Goal: Task Accomplishment & Management: Complete application form

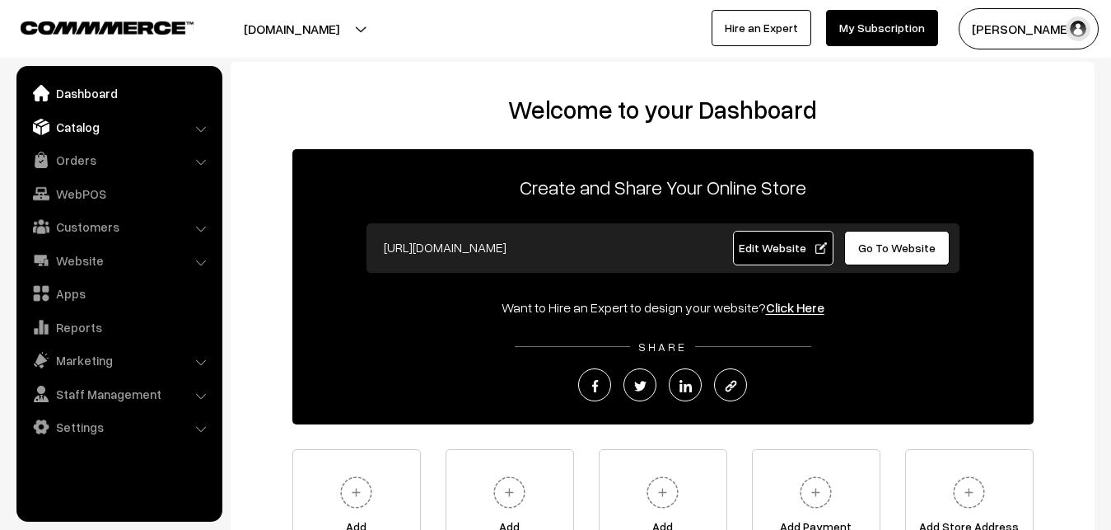
click at [79, 131] on link "Catalog" at bounding box center [119, 127] width 196 height 30
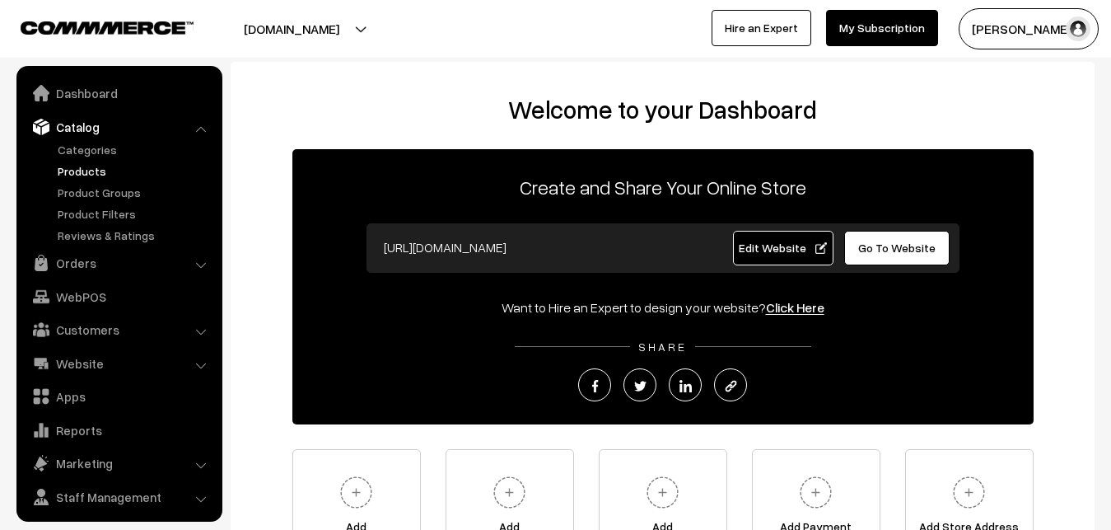
click at [81, 167] on link "Products" at bounding box center [135, 170] width 163 height 17
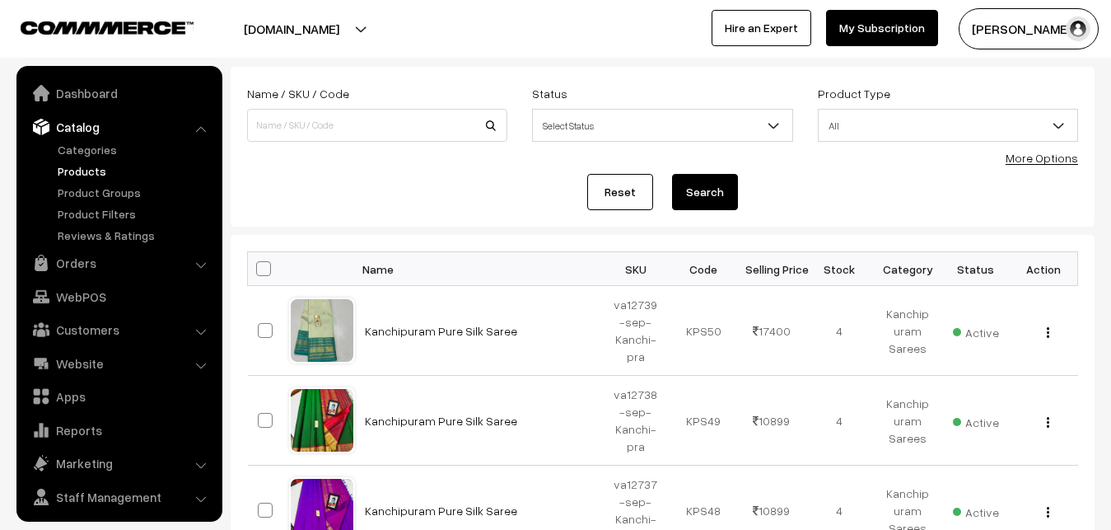
scroll to position [40, 0]
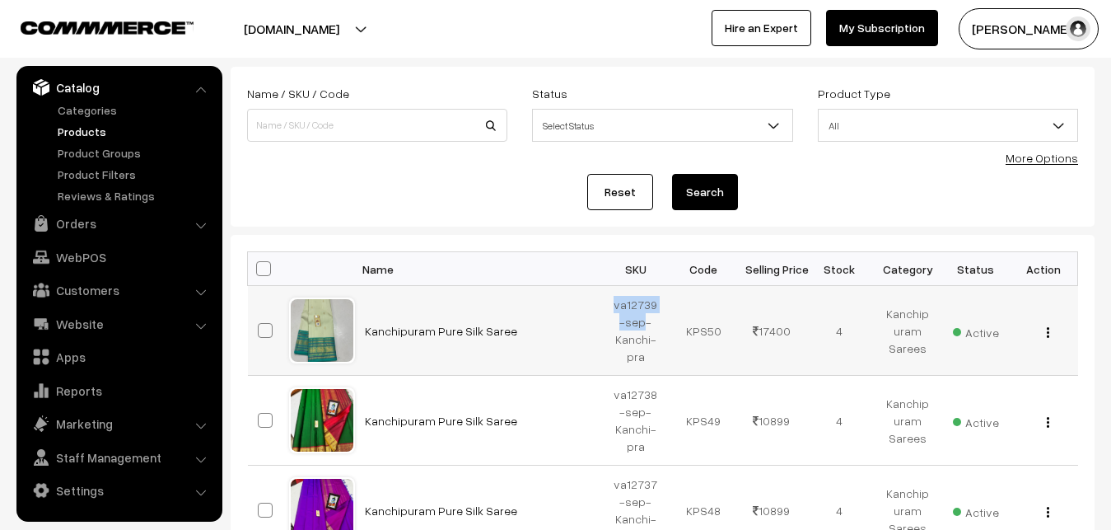
drag, startPoint x: 614, startPoint y: 301, endPoint x: 640, endPoint y: 317, distance: 29.9
click at [640, 317] on td "va12739-sep-Kanchi-pra" at bounding box center [636, 331] width 68 height 90
copy td "va12739-sep"
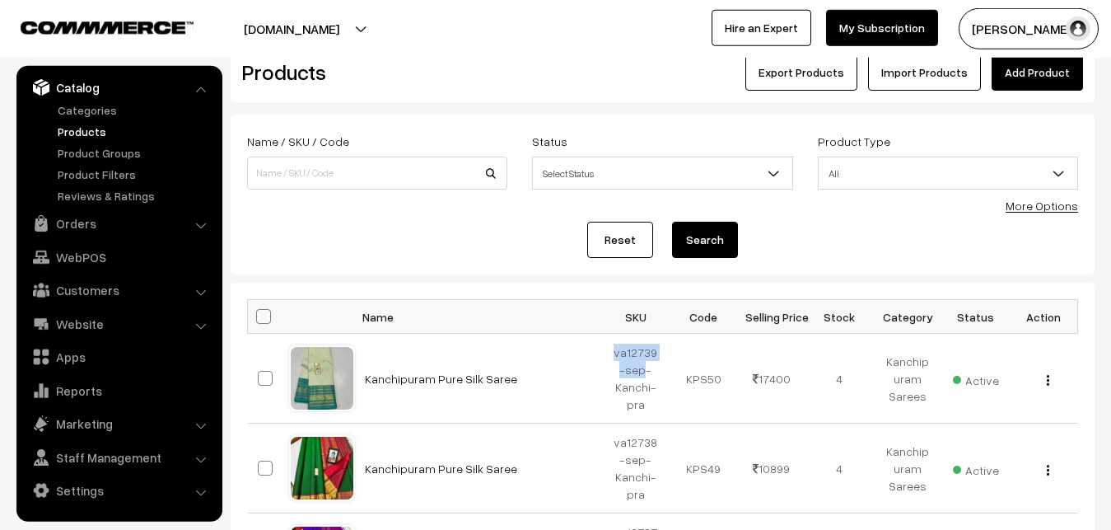
scroll to position [0, 0]
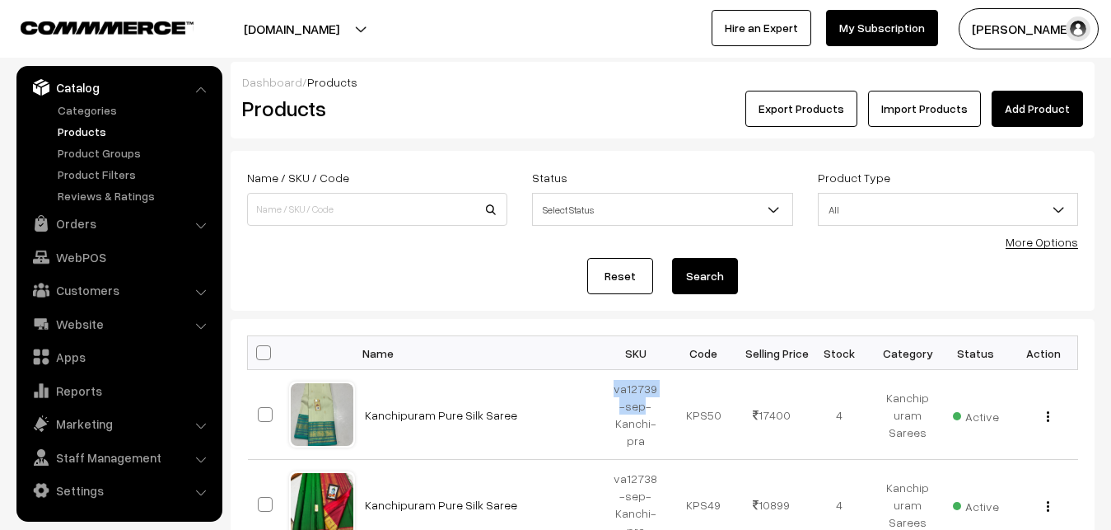
click at [1036, 106] on link "Add Product" at bounding box center [1037, 109] width 91 height 36
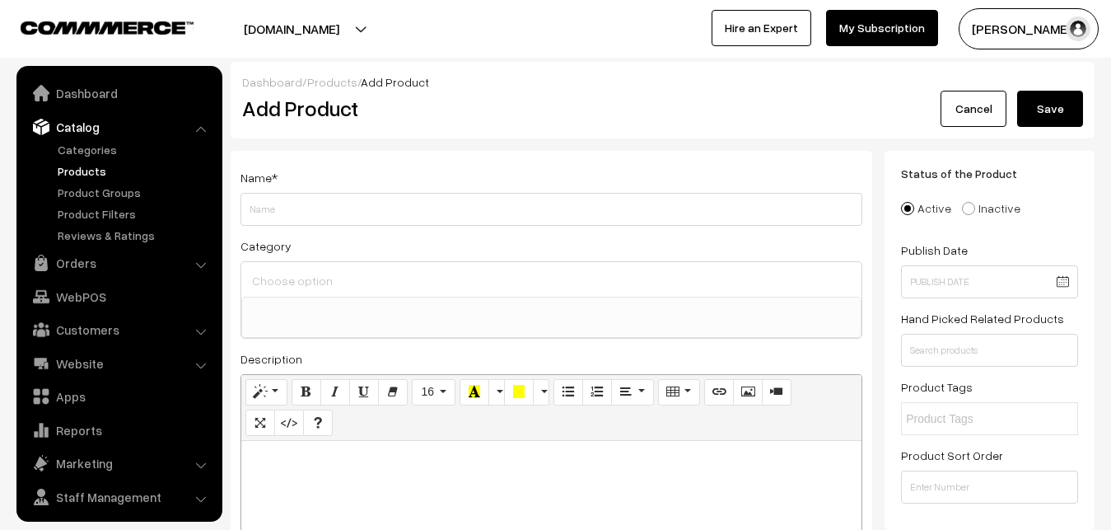
select select
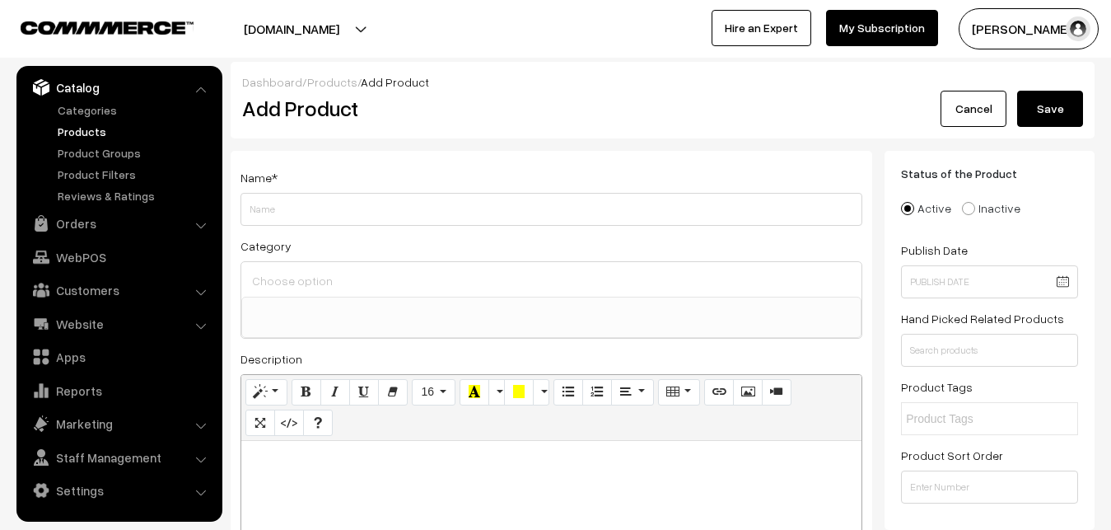
click at [99, 134] on link "Products" at bounding box center [135, 131] width 163 height 17
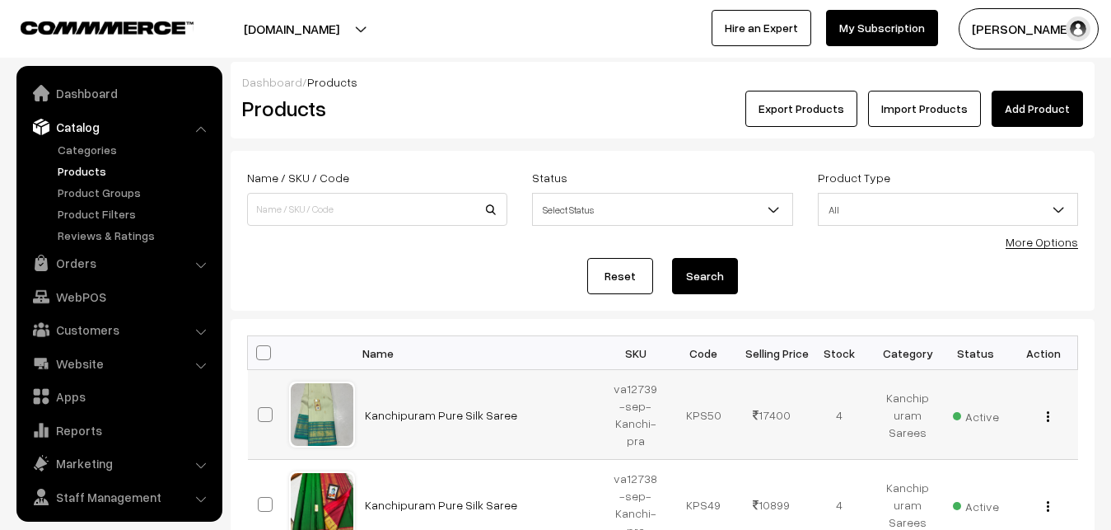
scroll to position [40, 0]
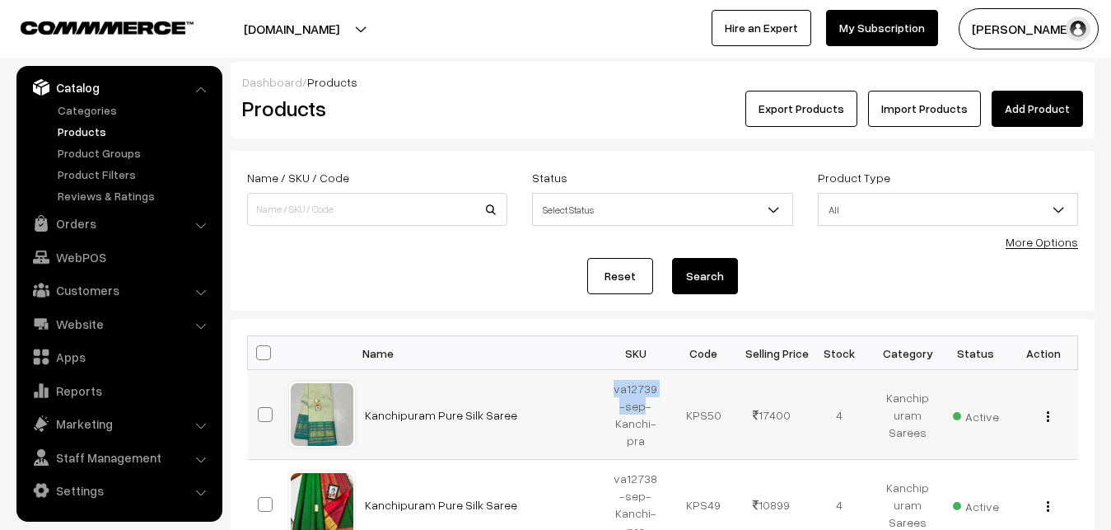
drag, startPoint x: 612, startPoint y: 388, endPoint x: 640, endPoint y: 405, distance: 32.9
click at [640, 405] on td "va12739-sep-Kanchi-pra" at bounding box center [636, 415] width 68 height 90
copy td "va12739-sep"
click at [506, 96] on div "Products" at bounding box center [374, 109] width 288 height 36
click at [1069, 96] on link "Add Product" at bounding box center [1037, 109] width 91 height 36
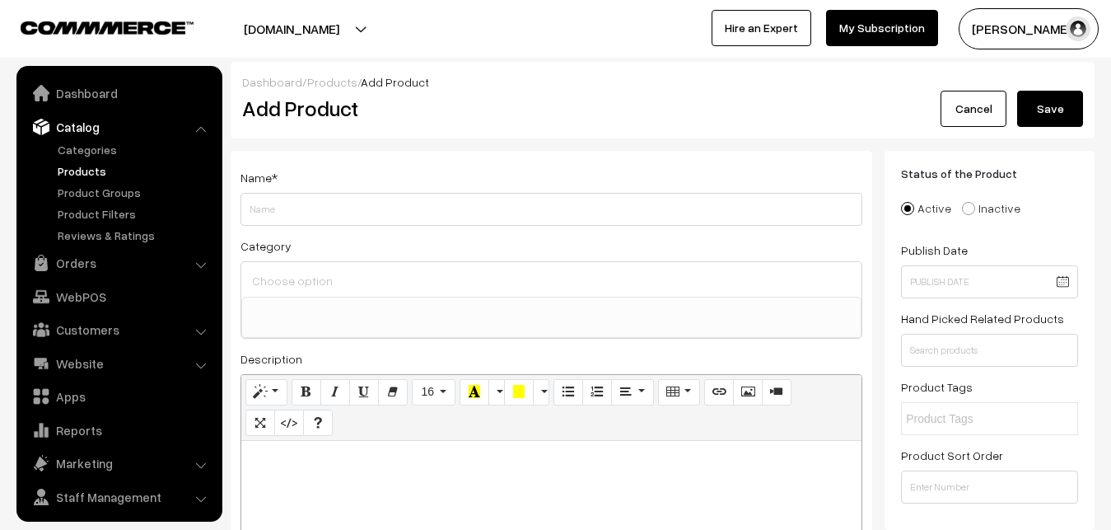
select select
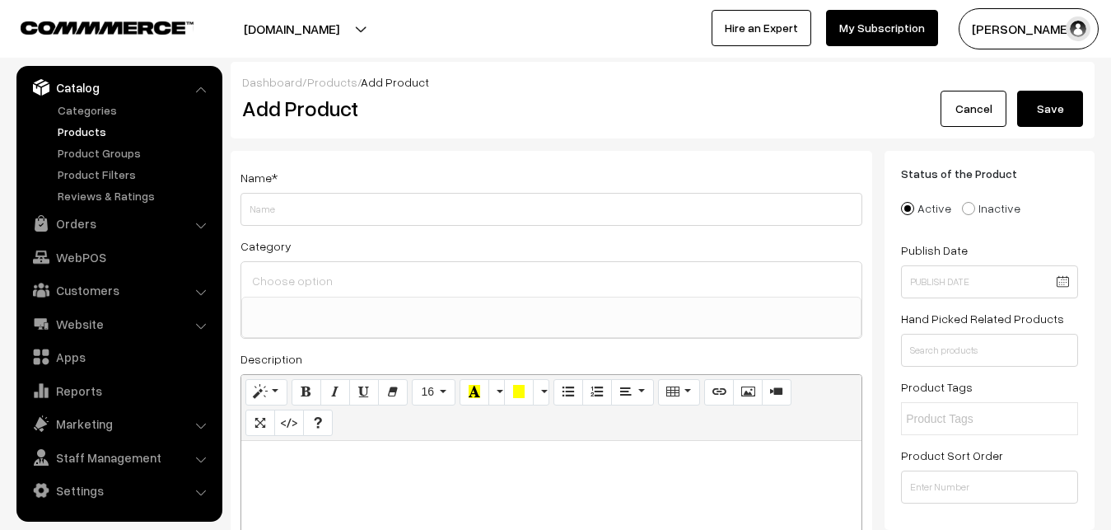
paste div
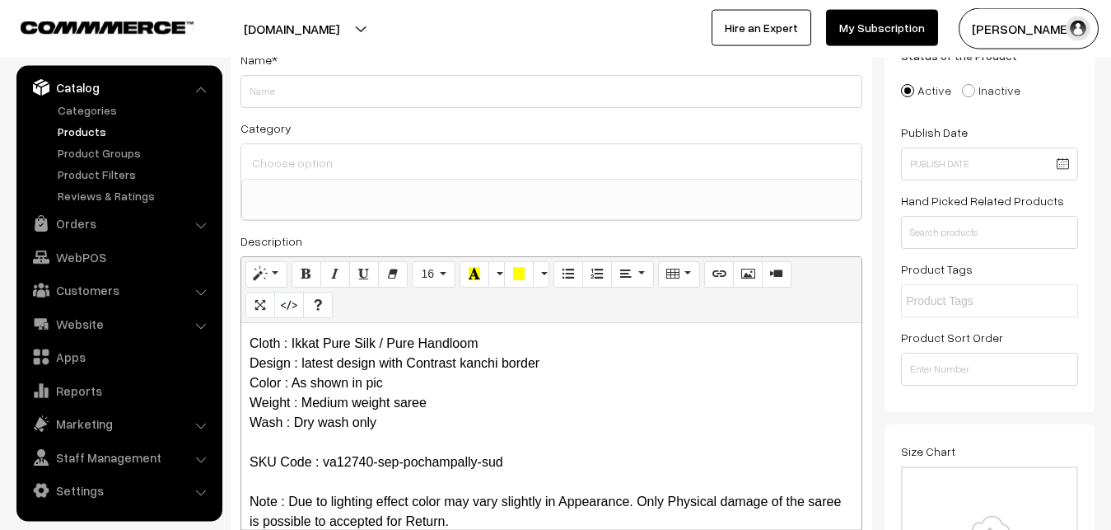
scroll to position [0, 0]
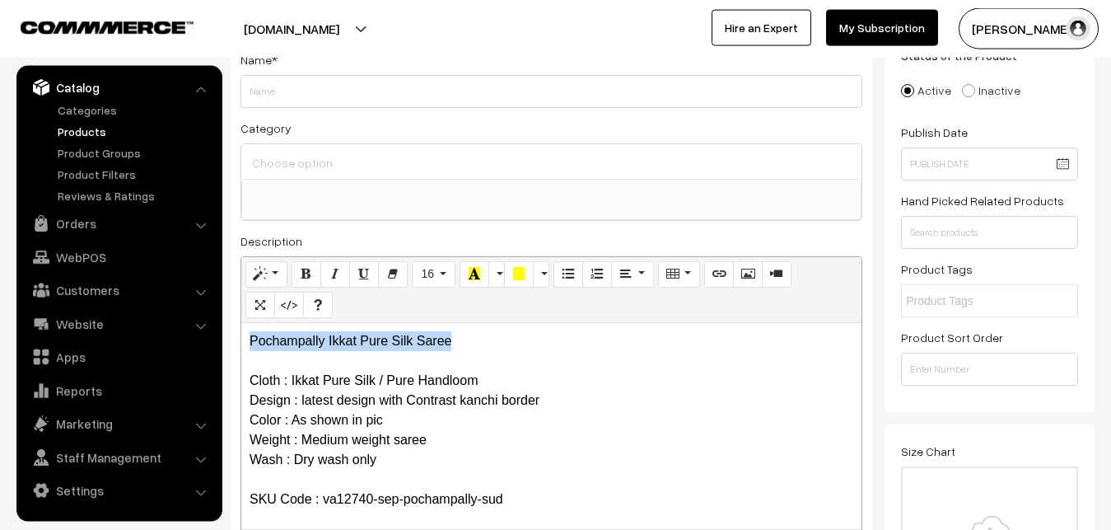
drag, startPoint x: 484, startPoint y: 346, endPoint x: 142, endPoint y: 339, distance: 342.6
click at [241, 340] on div "Pochampally Ikkat Pure Silk Saree Cloth : Ikkat Pure Silk / Pure Handloom Desig…" at bounding box center [551, 426] width 620 height 206
copy p "Pochampally Ikkat Pure Silk Saree"
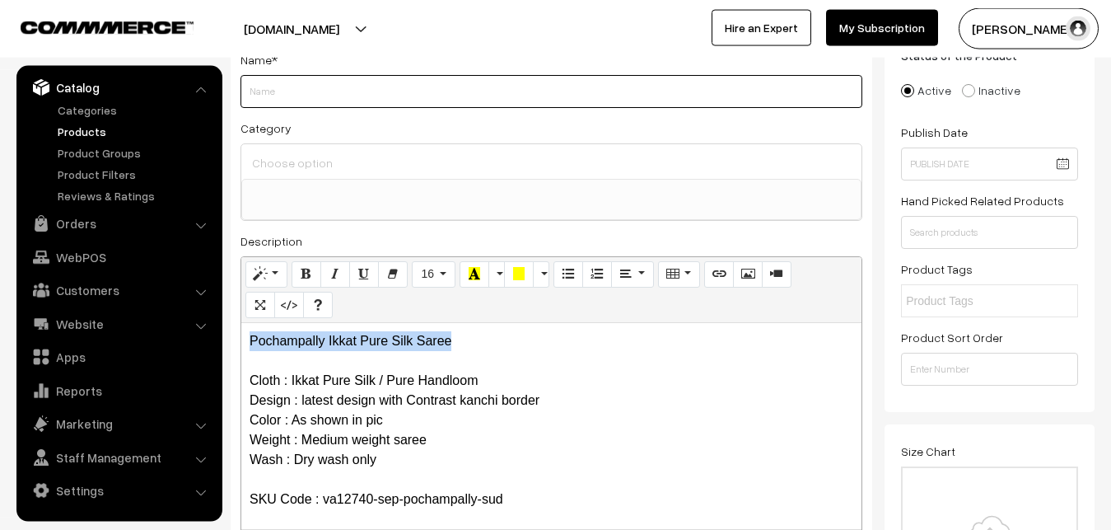
click at [318, 100] on input "Weight" at bounding box center [551, 91] width 622 height 33
paste input "Pochampally Ikkat Pure Silk Saree"
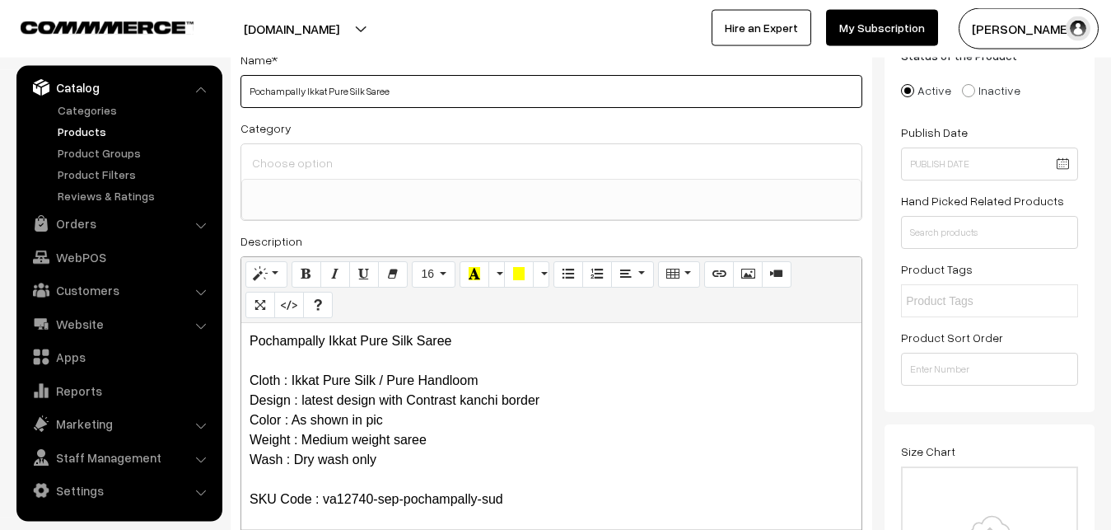
type input "Pochampally Ikkat Pure Silk Saree"
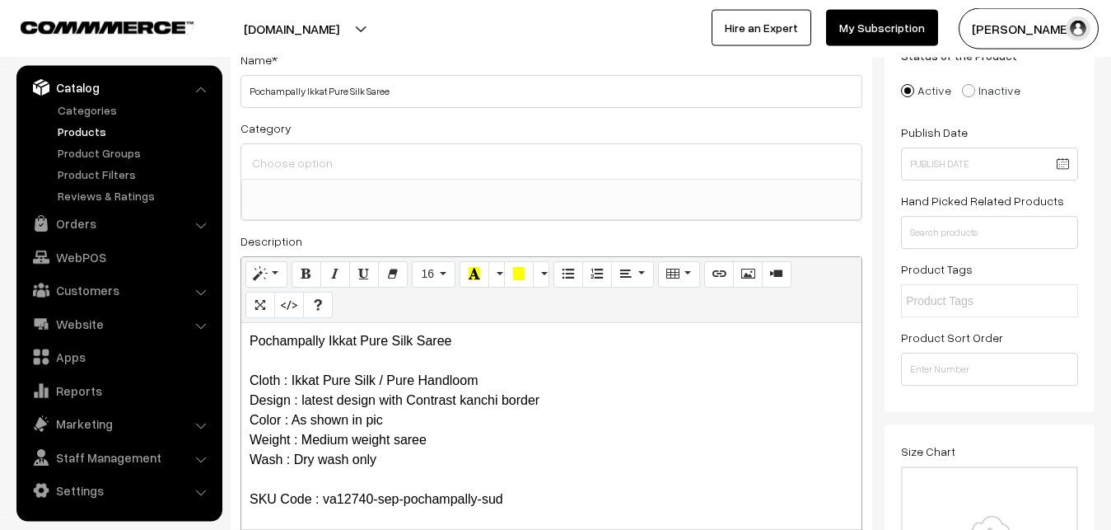
click at [324, 167] on input at bounding box center [551, 163] width 607 height 24
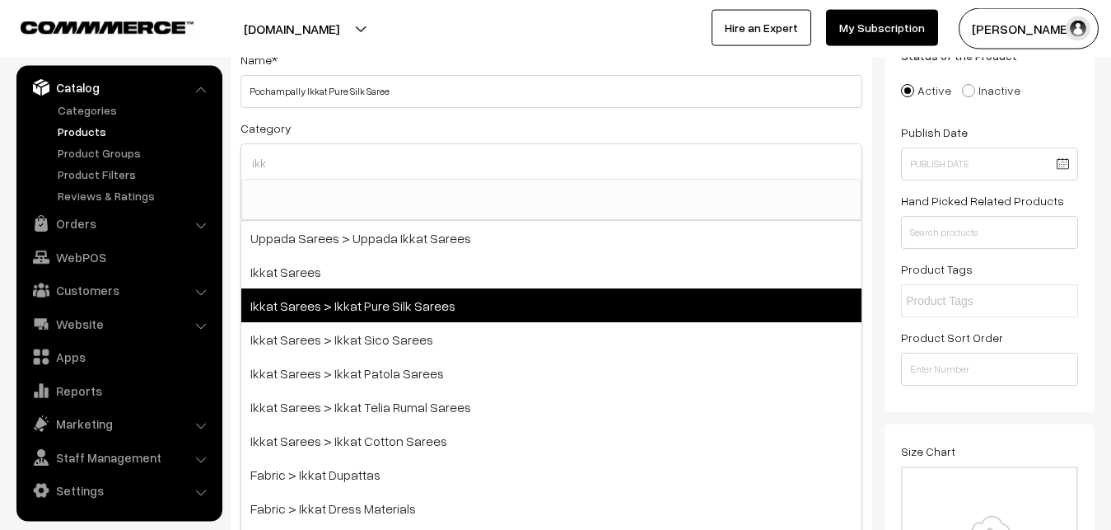
type input "ikk"
click at [357, 302] on span "Ikkat Sarees > Ikkat Pure Silk Sarees" at bounding box center [551, 305] width 620 height 34
select select "20"
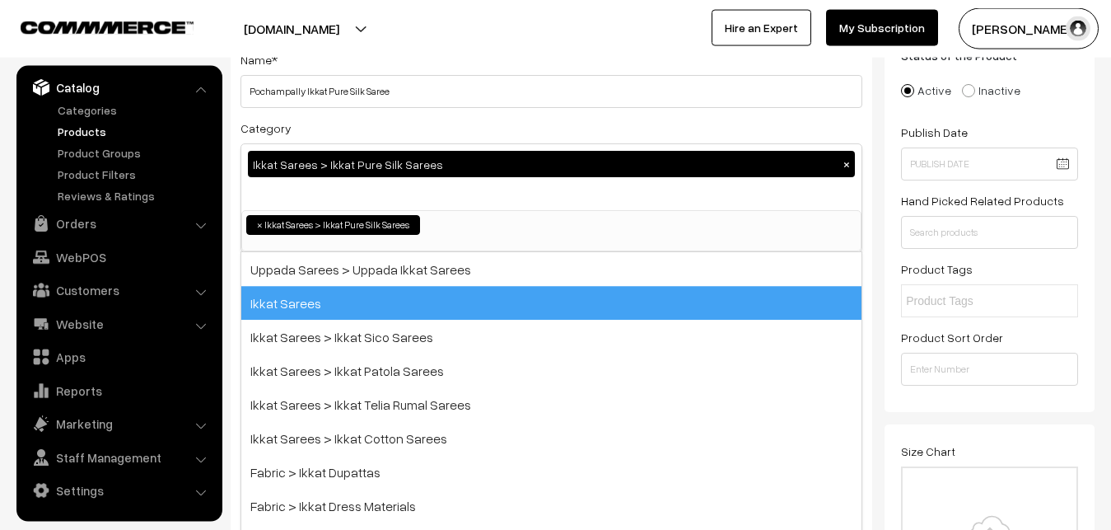
scroll to position [259, 0]
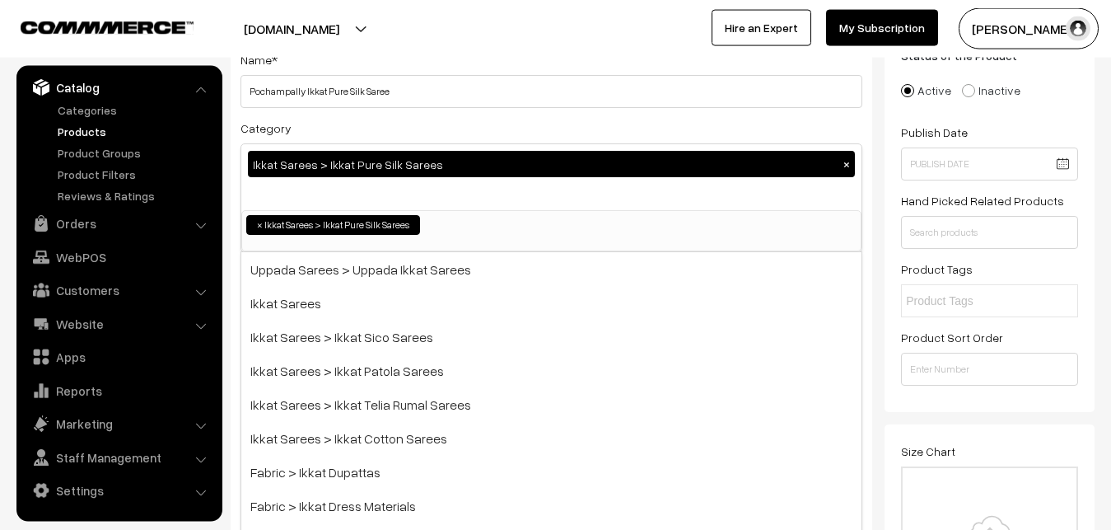
click at [422, 119] on div "Category Ikkat Sarees > Ikkat Pure Silk Sarees × Uppada Sarees Uppada Sarees > …" at bounding box center [551, 185] width 622 height 134
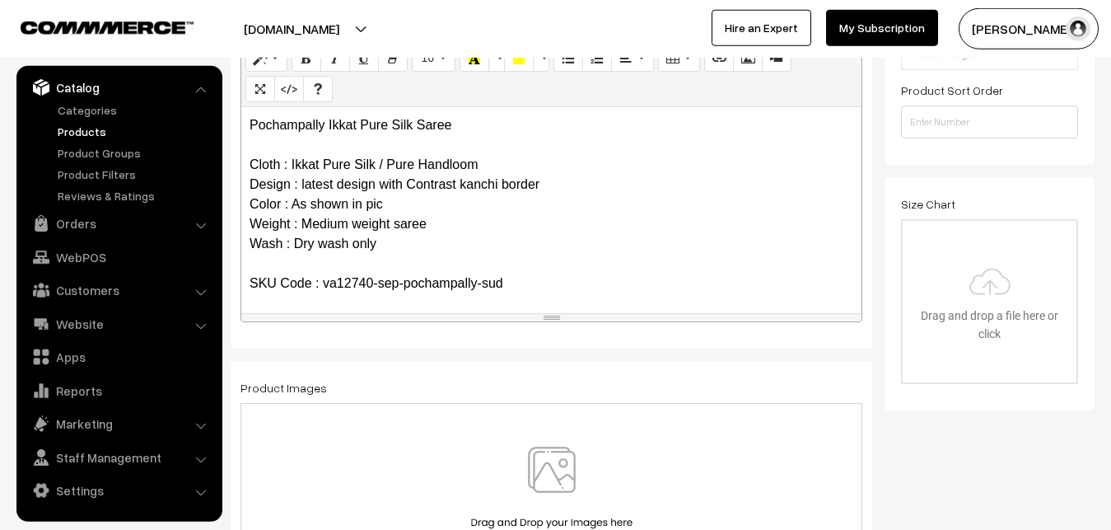
scroll to position [370, 0]
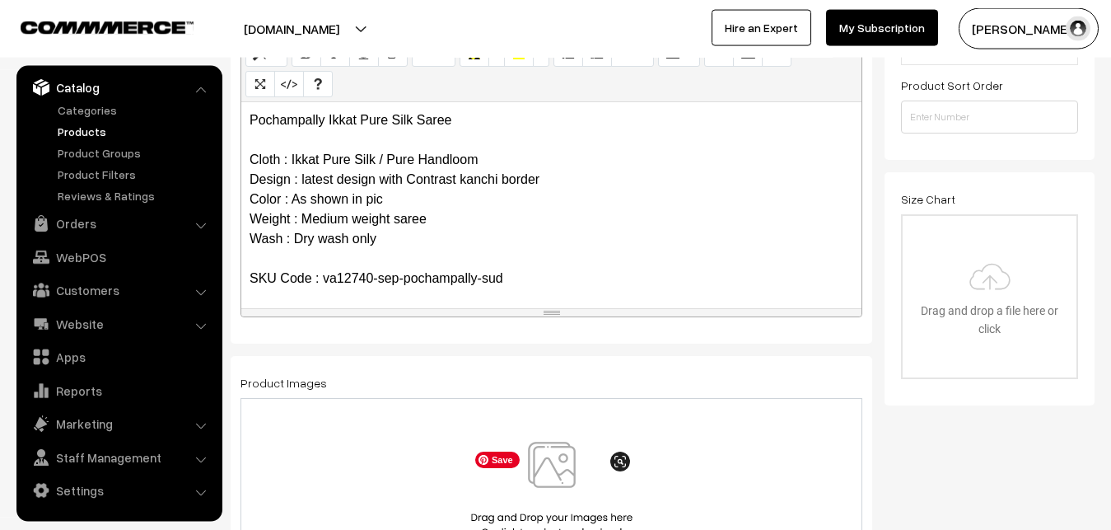
click at [547, 456] on img at bounding box center [552, 489] width 170 height 96
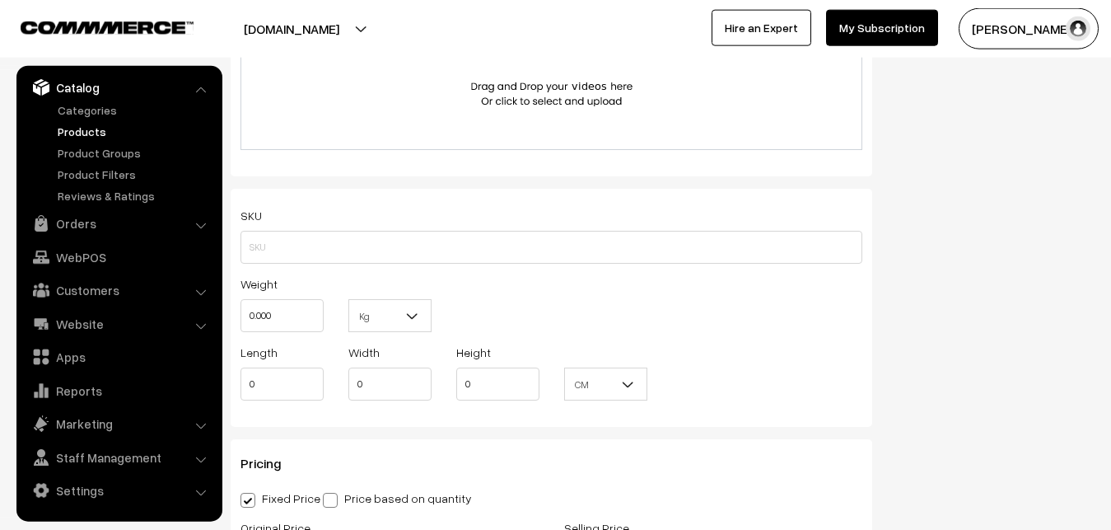
scroll to position [1042, 0]
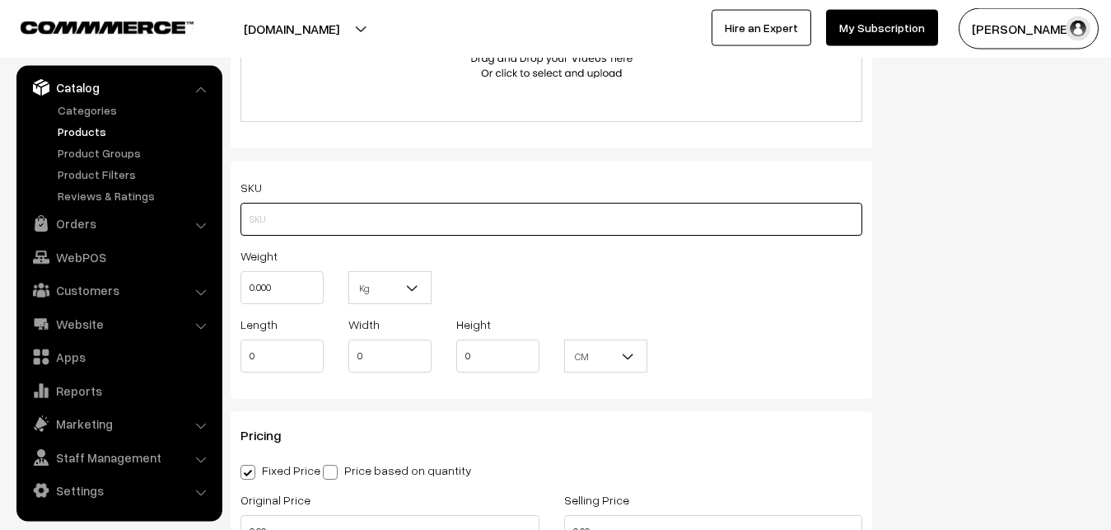
click at [308, 225] on input "text" at bounding box center [551, 219] width 622 height 33
paste input "va12740-sep-pochampally-sud"
type input "va12740-sep-pochampally-sud"
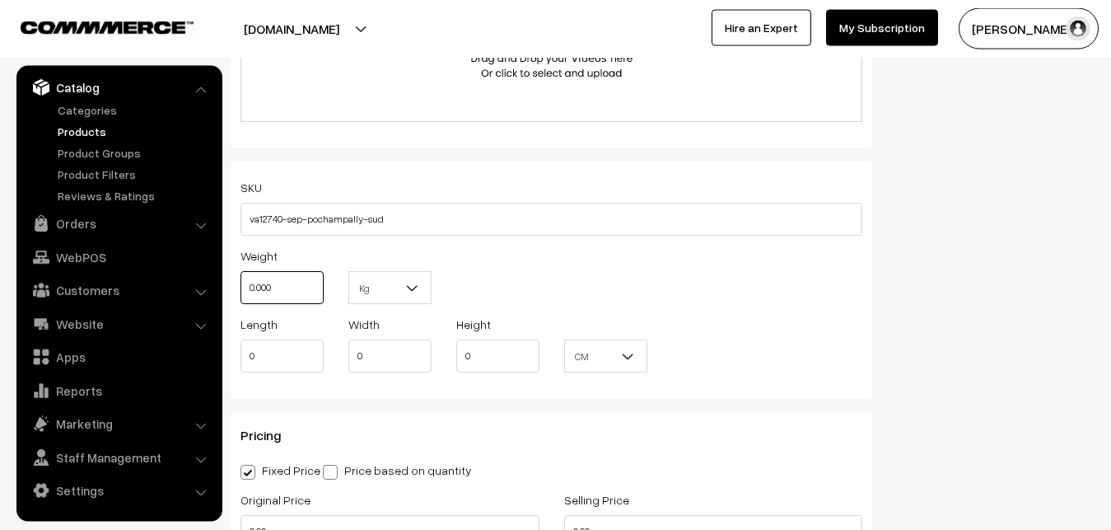
click at [297, 279] on input "0.000" at bounding box center [281, 287] width 83 height 33
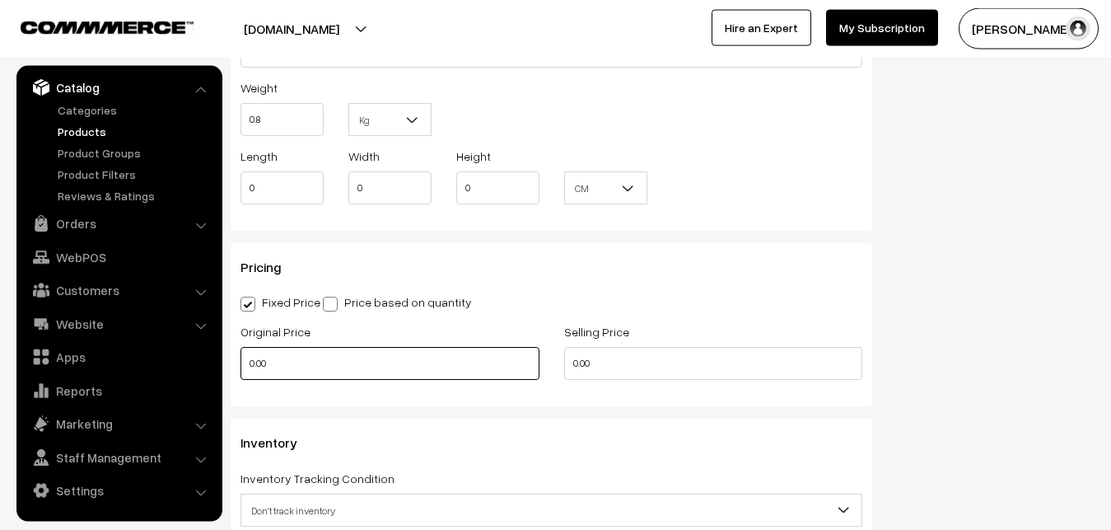
type input "0.80"
drag, startPoint x: 290, startPoint y: 360, endPoint x: 225, endPoint y: 364, distance: 65.2
click at [240, 364] on input "0.00" at bounding box center [389, 363] width 299 height 33
type input "0"
type input "11300"
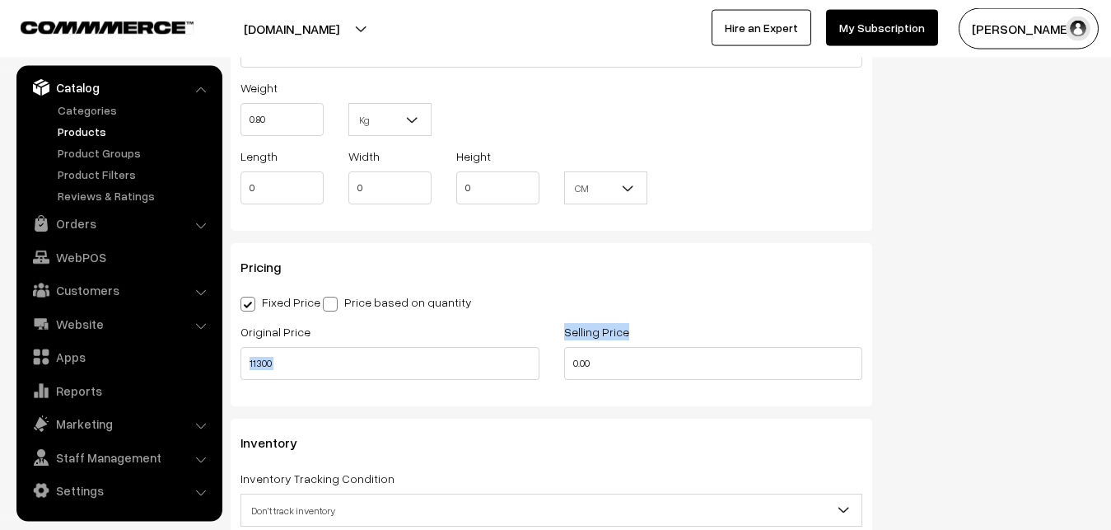
drag, startPoint x: 628, startPoint y: 345, endPoint x: 405, endPoint y: 365, distance: 224.0
click at [405, 365] on div "Original Price 11300 Selling Price 0.00" at bounding box center [551, 355] width 646 height 68
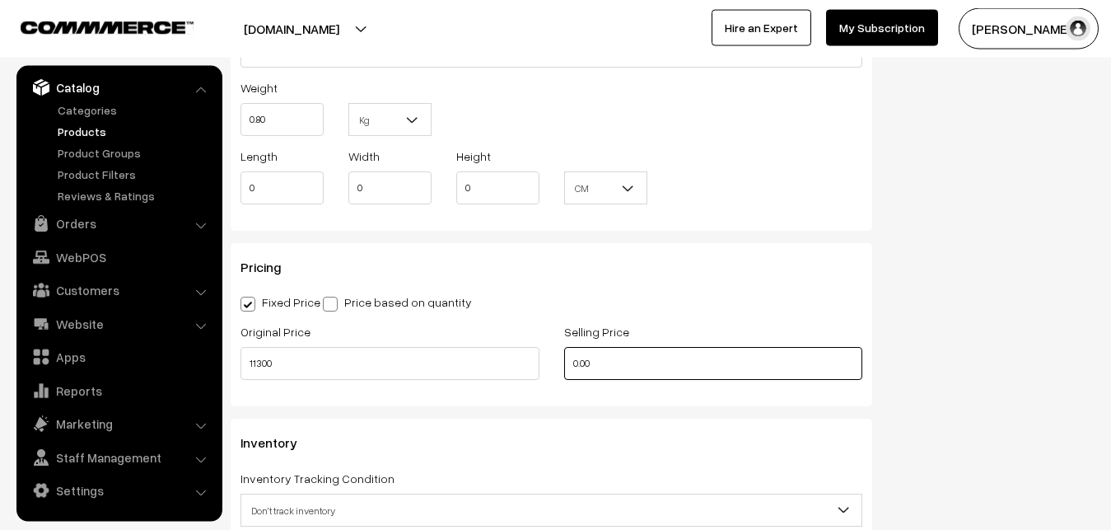
drag, startPoint x: 621, startPoint y: 376, endPoint x: 402, endPoint y: 376, distance: 219.1
click at [564, 376] on input "0.00" at bounding box center [713, 363] width 299 height 33
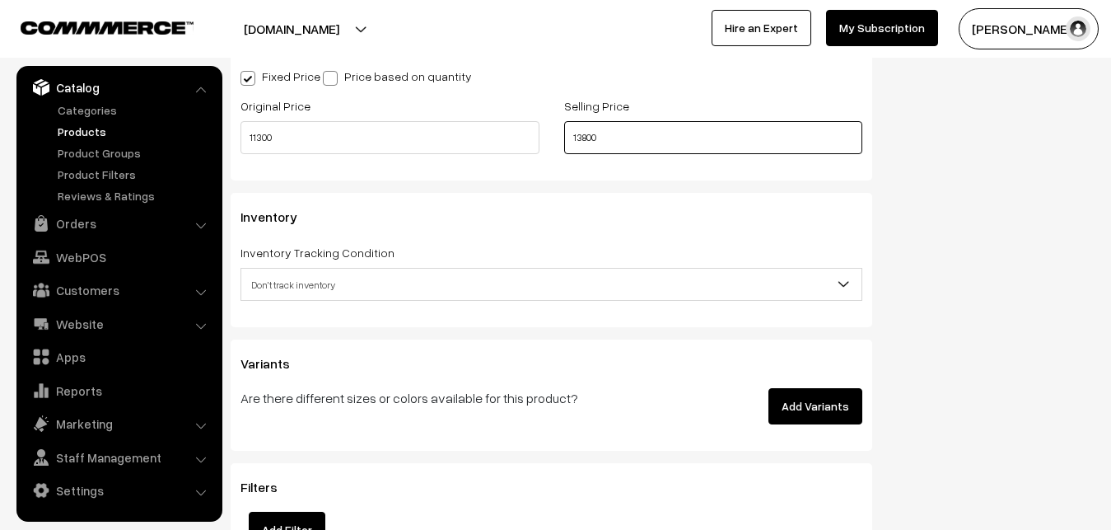
scroll to position [1462, 0]
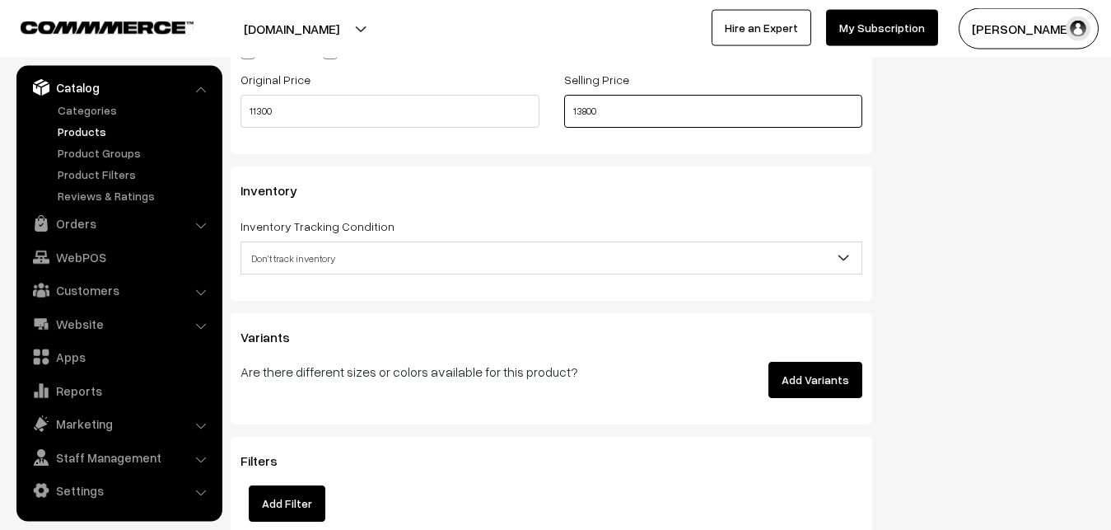
type input "13800"
click at [292, 278] on div "Inventory Inventory Tracking Condition Don't track inventory Track product's in…" at bounding box center [552, 232] width 642 height 133
click at [296, 267] on span "Don't track inventory" at bounding box center [551, 258] width 620 height 29
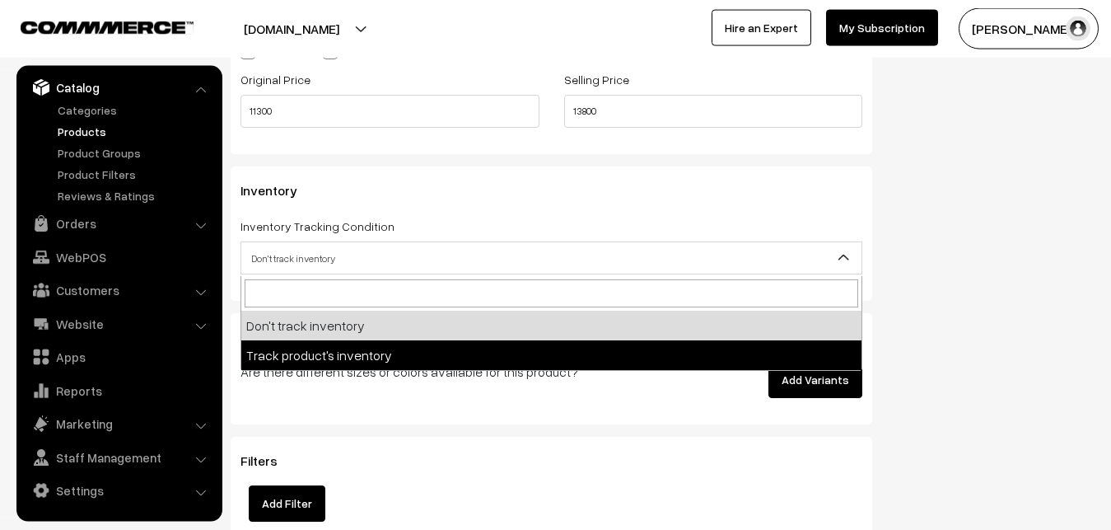
select select "2"
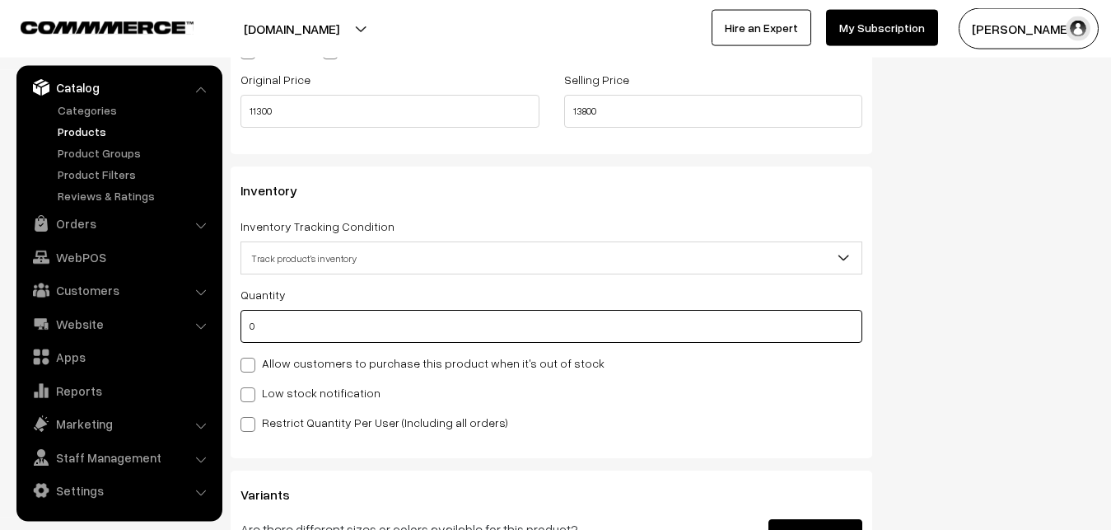
click at [289, 334] on input "0" at bounding box center [551, 326] width 622 height 33
type input "4"
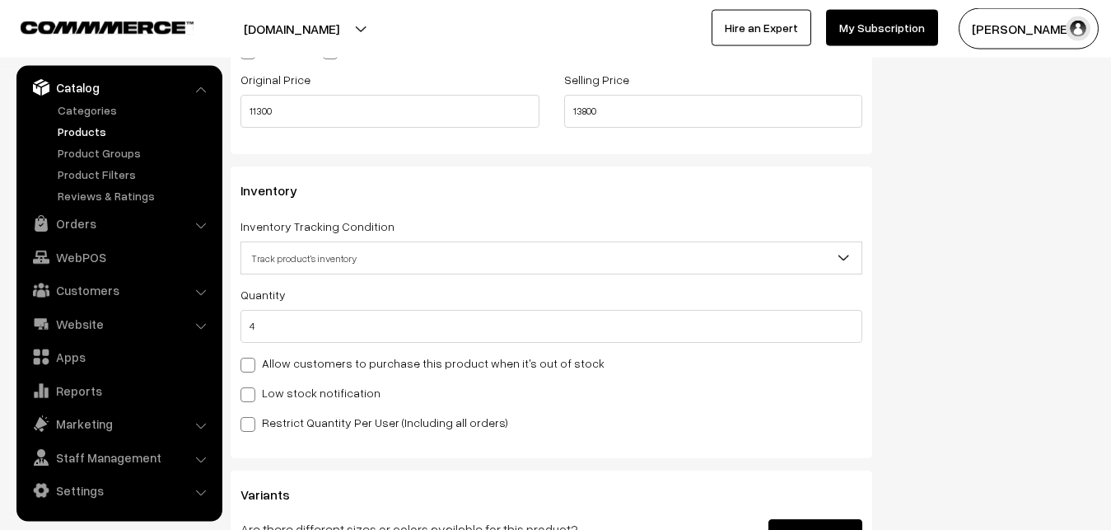
click at [268, 384] on div "Low stock notification" at bounding box center [551, 392] width 622 height 20
click at [268, 386] on label "Low stock notification" at bounding box center [310, 392] width 140 height 17
click at [251, 386] on input "Low stock notification" at bounding box center [245, 391] width 11 height 11
checkbox input "true"
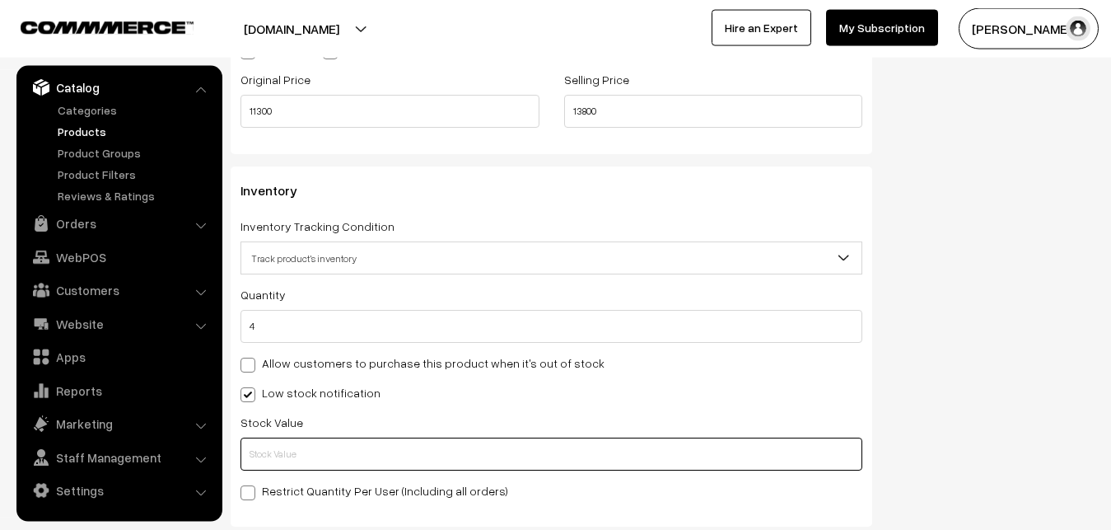
click at [286, 456] on input "text" at bounding box center [551, 453] width 622 height 33
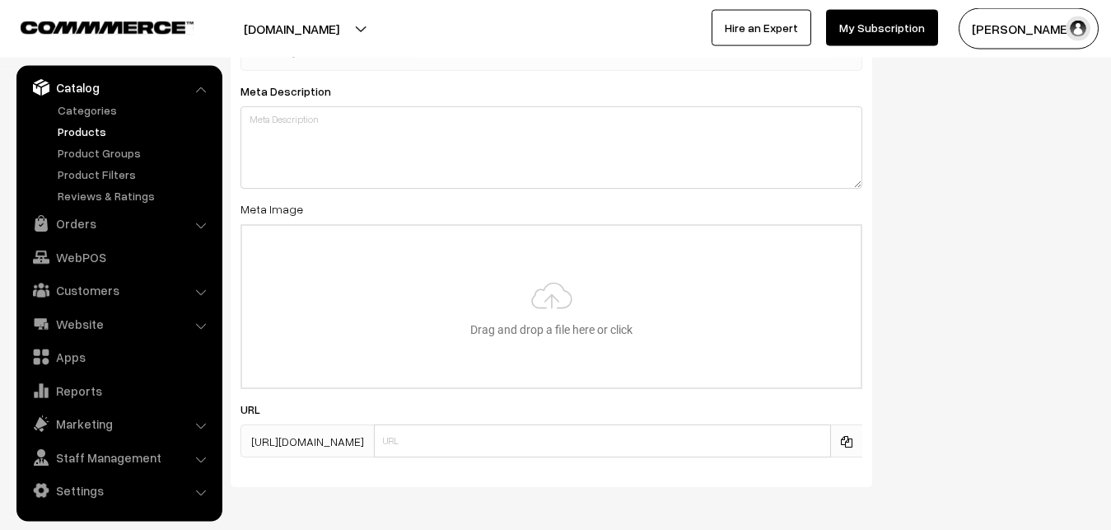
scroll to position [2452, 0]
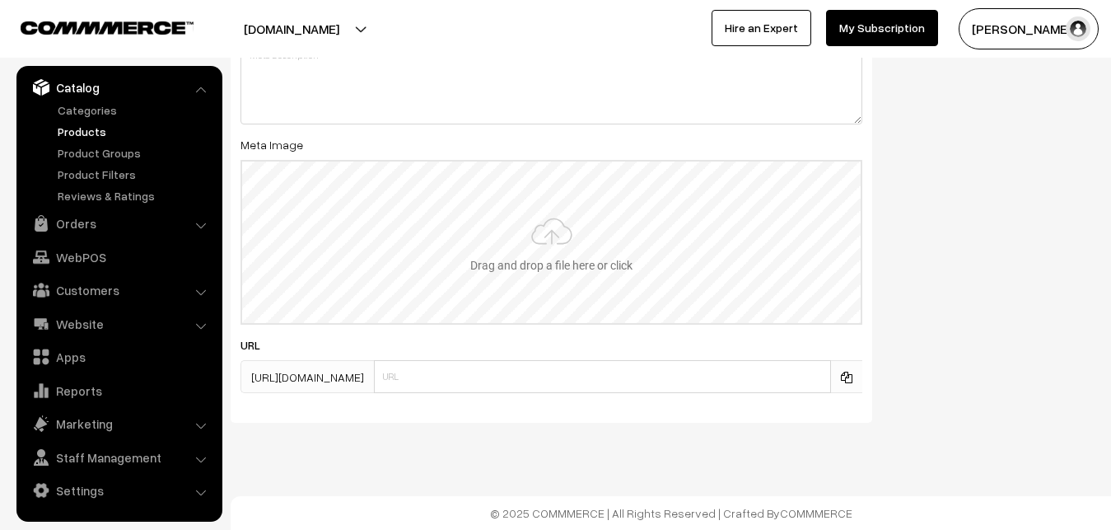
type input "2"
click at [536, 231] on input "file" at bounding box center [551, 241] width 618 height 161
type input "C:\fakepath\ikkat-saree-va12740-sep.jpeg"
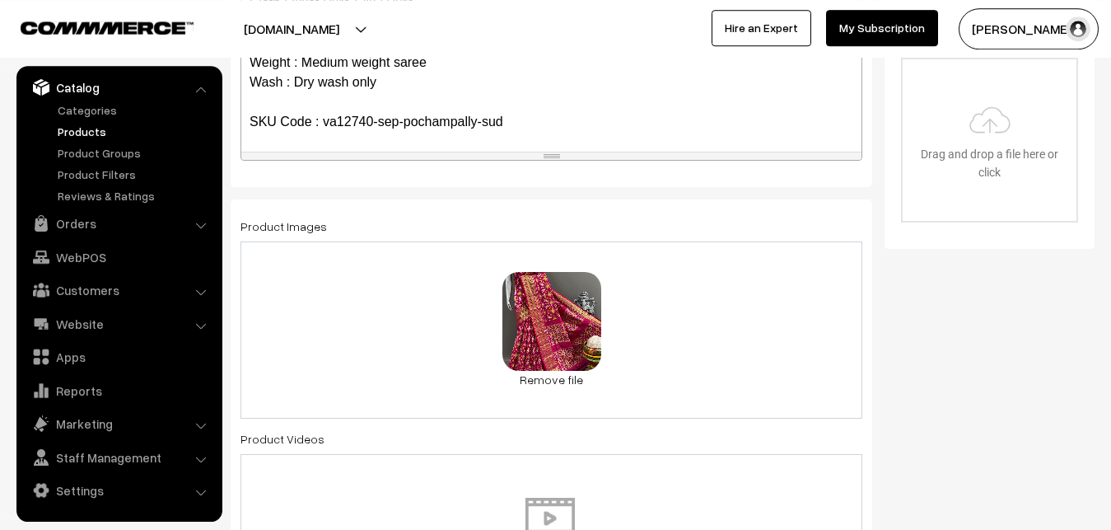
scroll to position [0, 0]
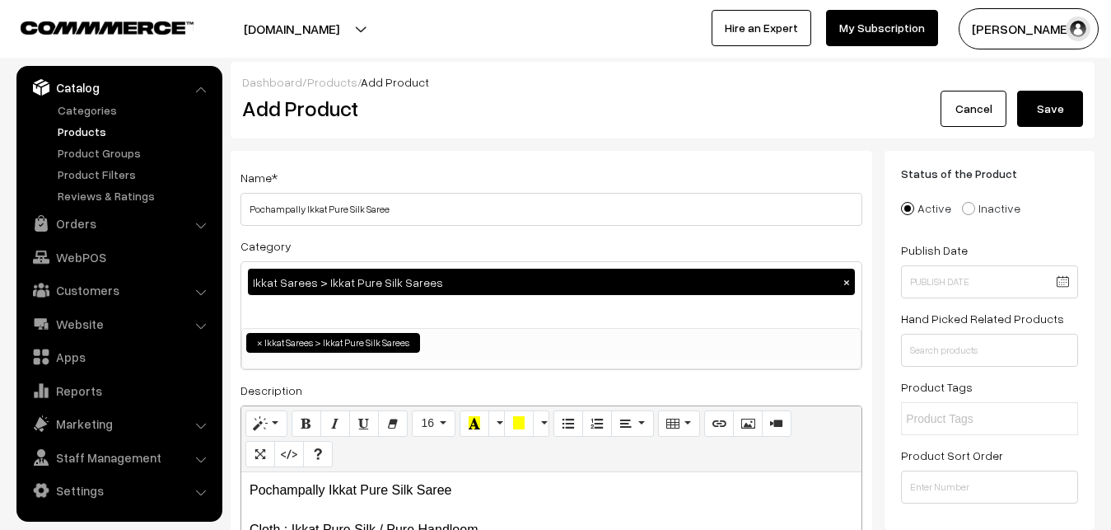
click at [1035, 106] on button "Save" at bounding box center [1050, 109] width 66 height 36
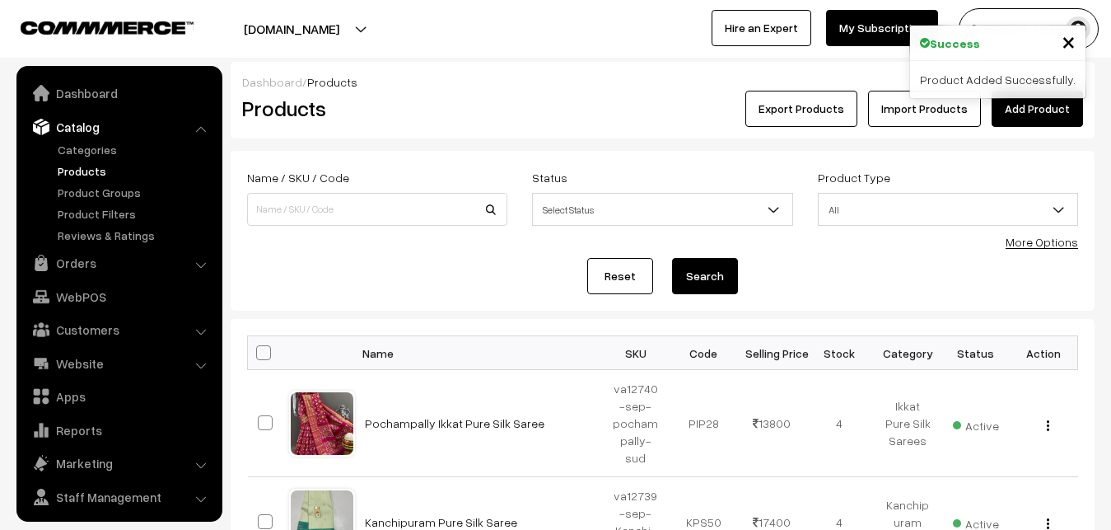
scroll to position [40, 0]
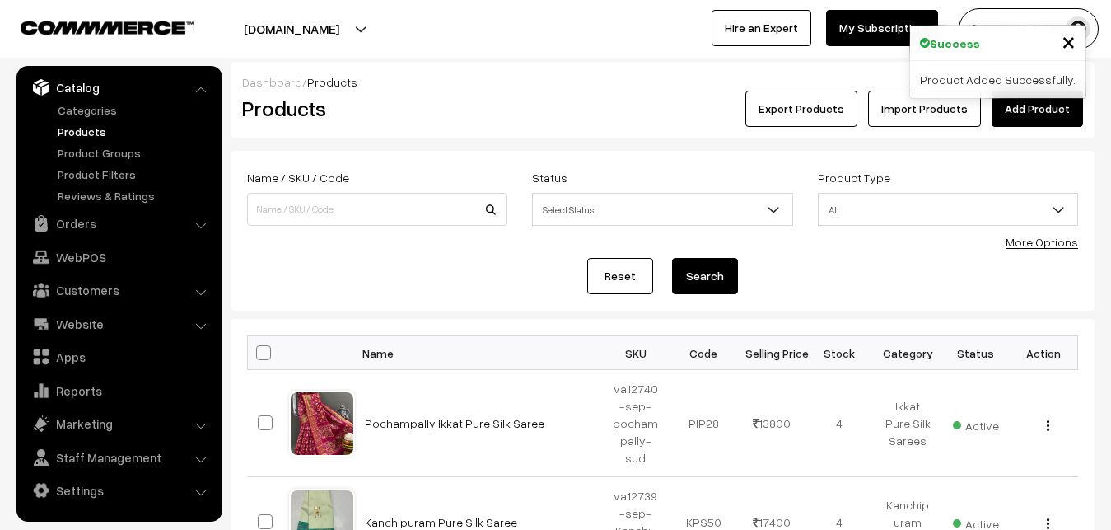
click at [468, 77] on div "Dashboard / Products" at bounding box center [662, 81] width 841 height 17
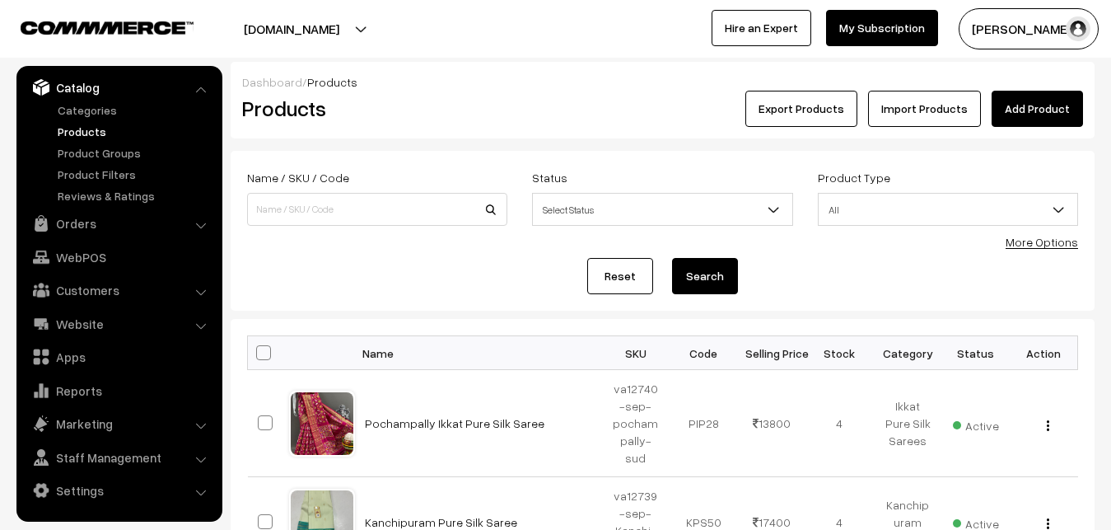
click at [1058, 118] on link "Add Product" at bounding box center [1037, 109] width 91 height 36
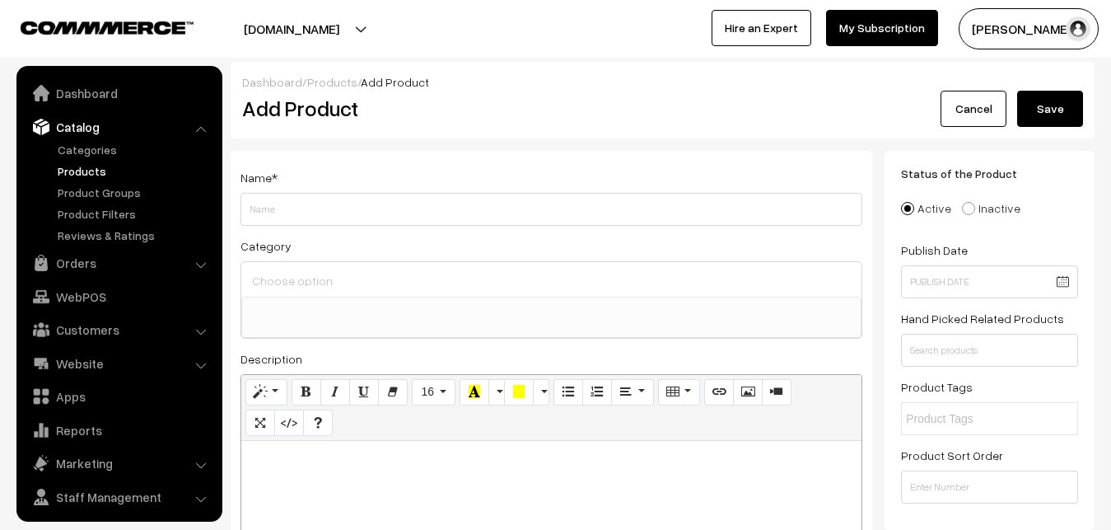
select select
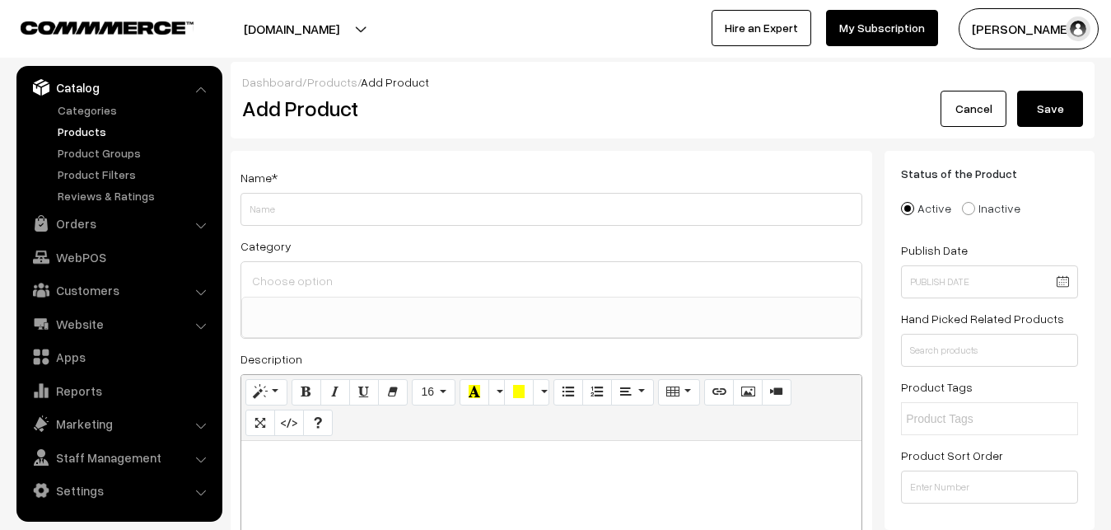
paste div
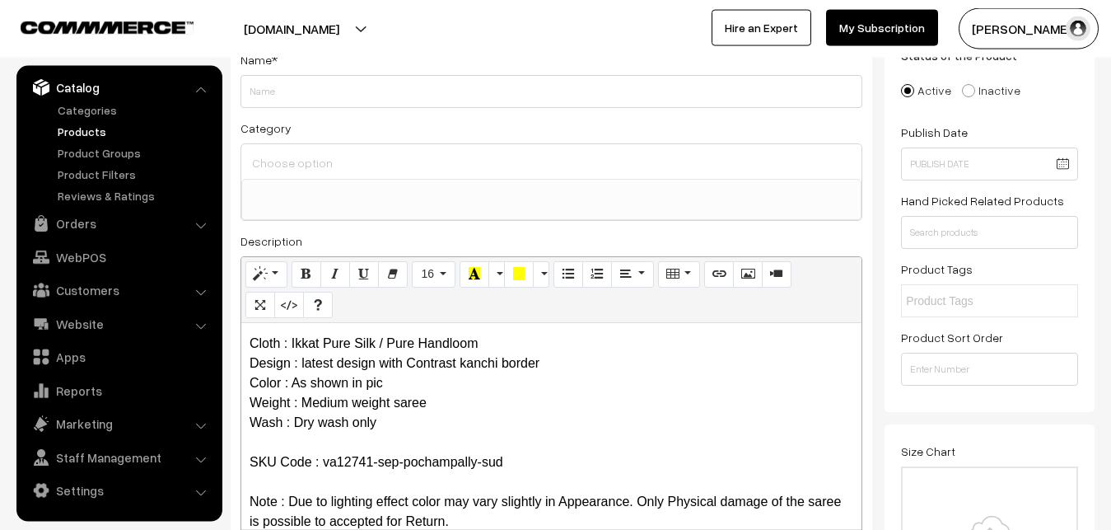
scroll to position [0, 0]
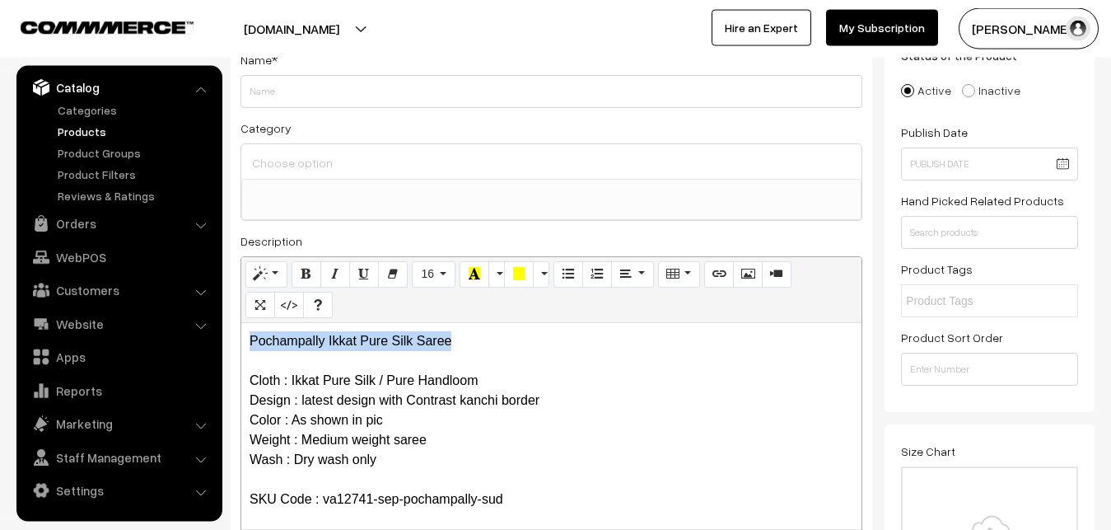
drag, startPoint x: 477, startPoint y: 335, endPoint x: 161, endPoint y: 324, distance: 315.6
click at [241, 324] on div "Pochampally Ikkat Pure Silk Saree Cloth : Ikkat Pure Silk / Pure Handloom Desig…" at bounding box center [551, 426] width 620 height 206
copy p "Pochampally Ikkat Pure Silk Saree"
click at [327, 114] on div "Name * Category Uppada Sarees Uppada Sarees > Uppada Plain Sarees Uppada Sarees…" at bounding box center [552, 298] width 642 height 531
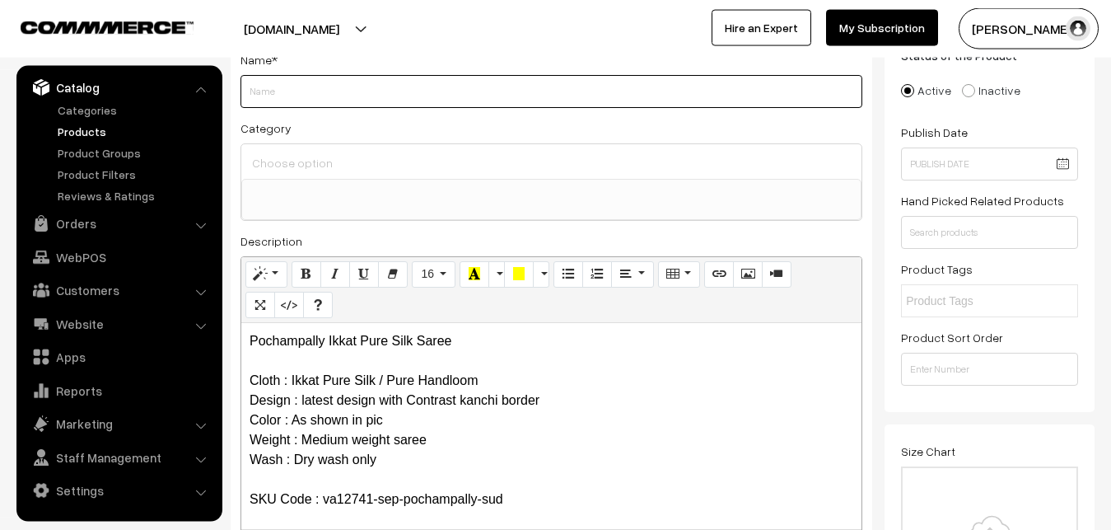
click at [331, 98] on input "Weight" at bounding box center [551, 91] width 622 height 33
paste input "Pochampally Ikkat Pure Silk Saree"
type input "Pochampally Ikkat Pure Silk Saree"
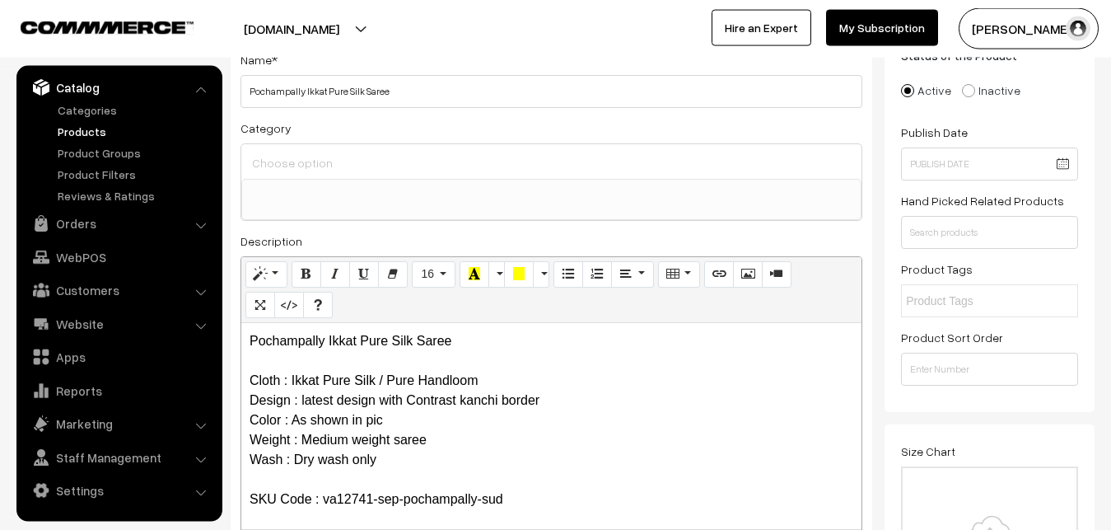
click at [323, 159] on input at bounding box center [551, 163] width 607 height 24
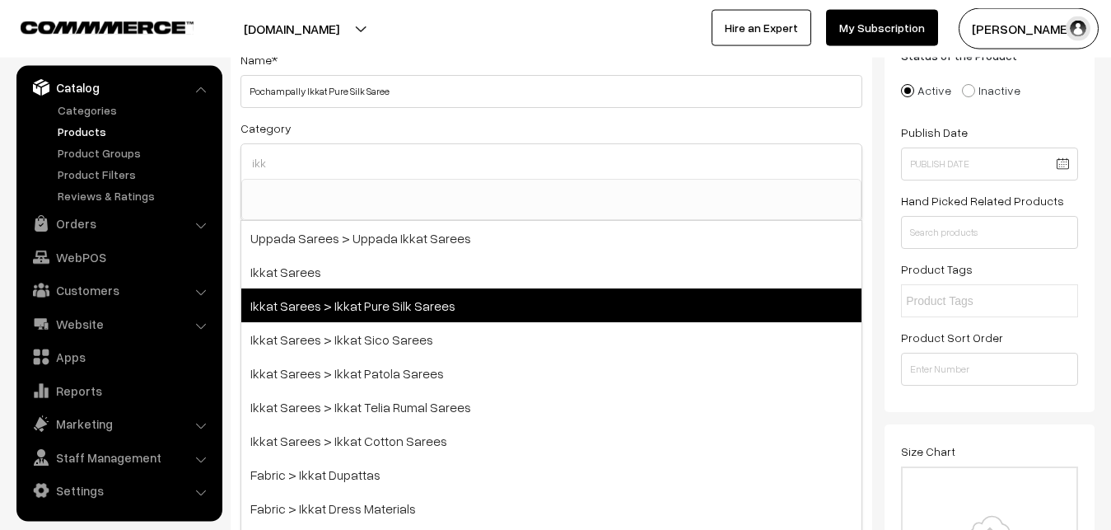
type input "ikk"
click at [362, 296] on span "Ikkat Sarees > Ikkat Pure Silk Sarees" at bounding box center [551, 305] width 620 height 34
select select "20"
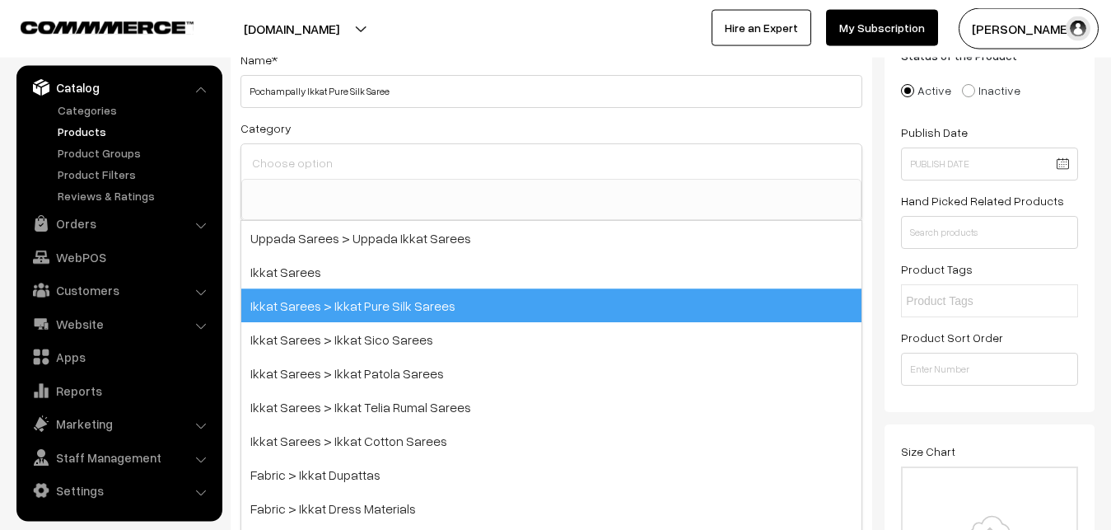
scroll to position [259, 0]
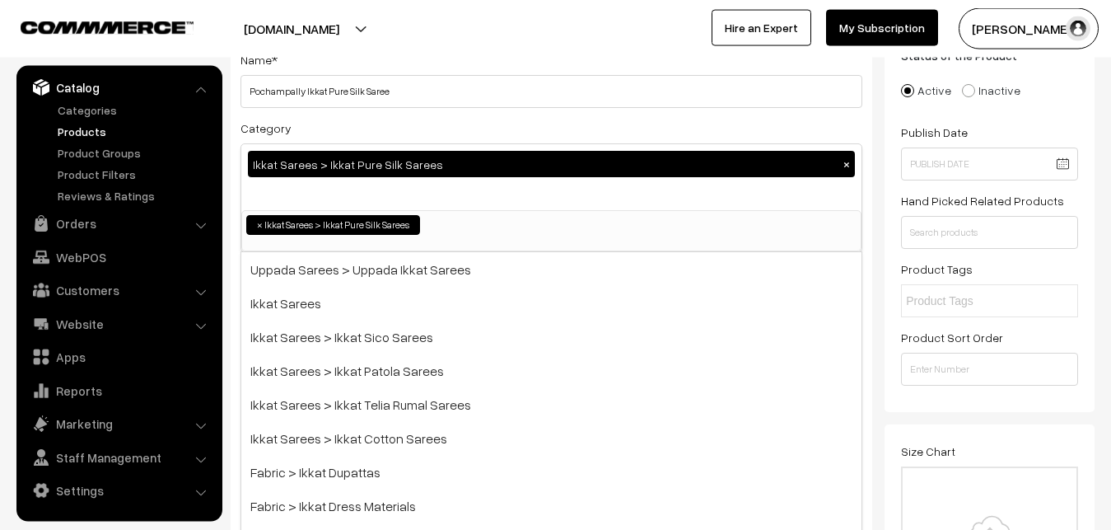
click at [412, 124] on div "Category Ikkat Sarees > Ikkat Pure Silk Sarees × Uppada Sarees Uppada Sarees > …" at bounding box center [551, 185] width 622 height 134
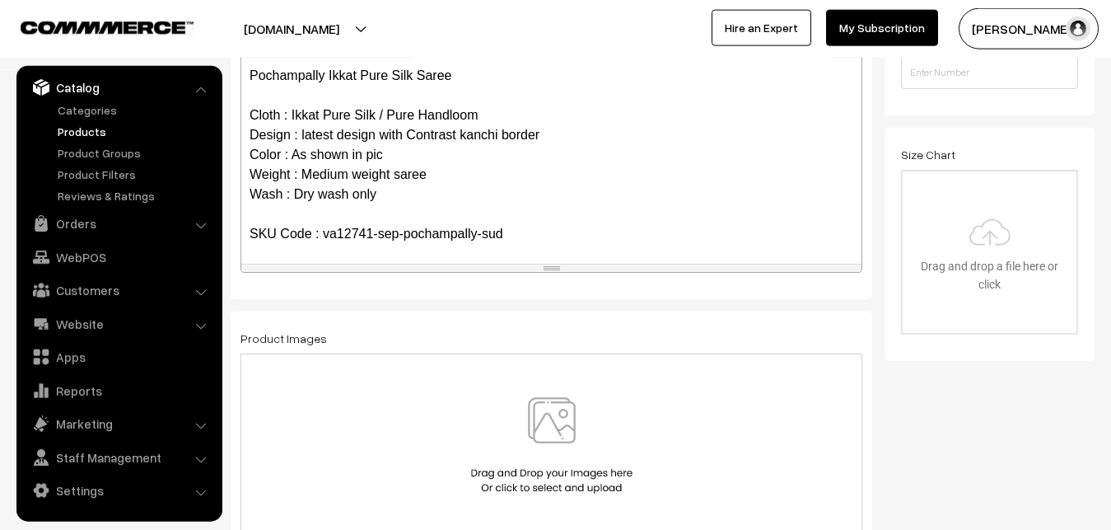
scroll to position [454, 0]
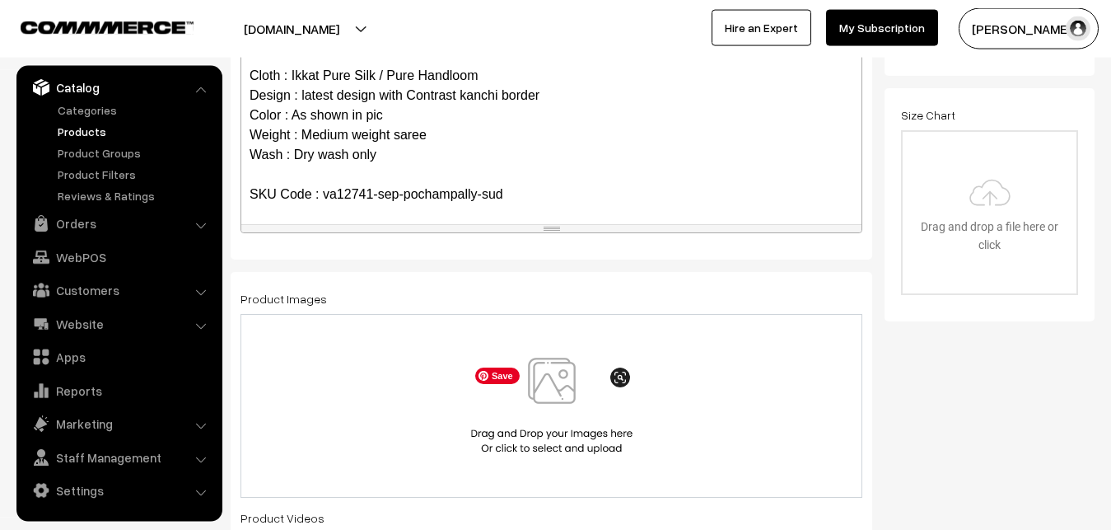
click at [552, 385] on img at bounding box center [552, 405] width 170 height 96
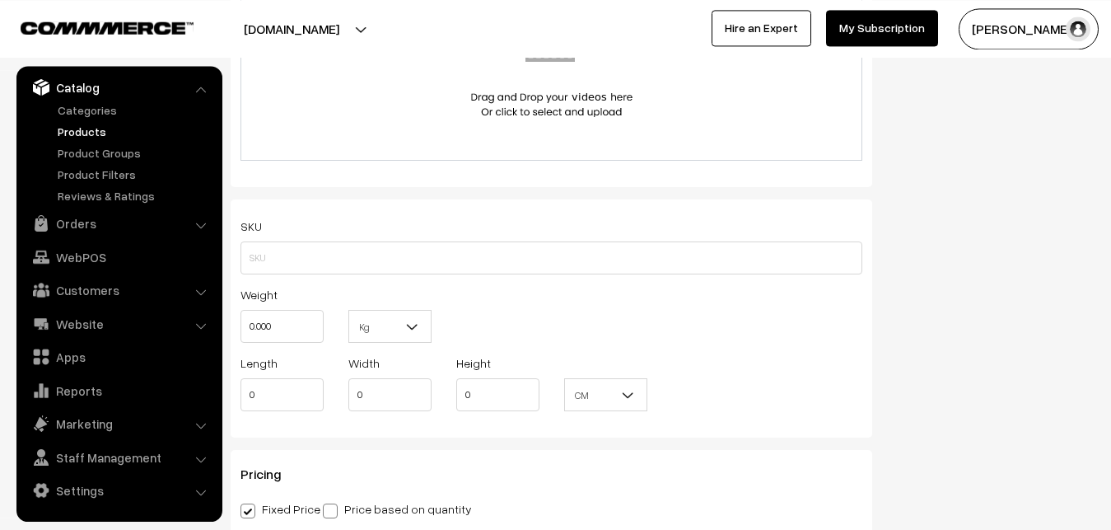
scroll to position [1042, 0]
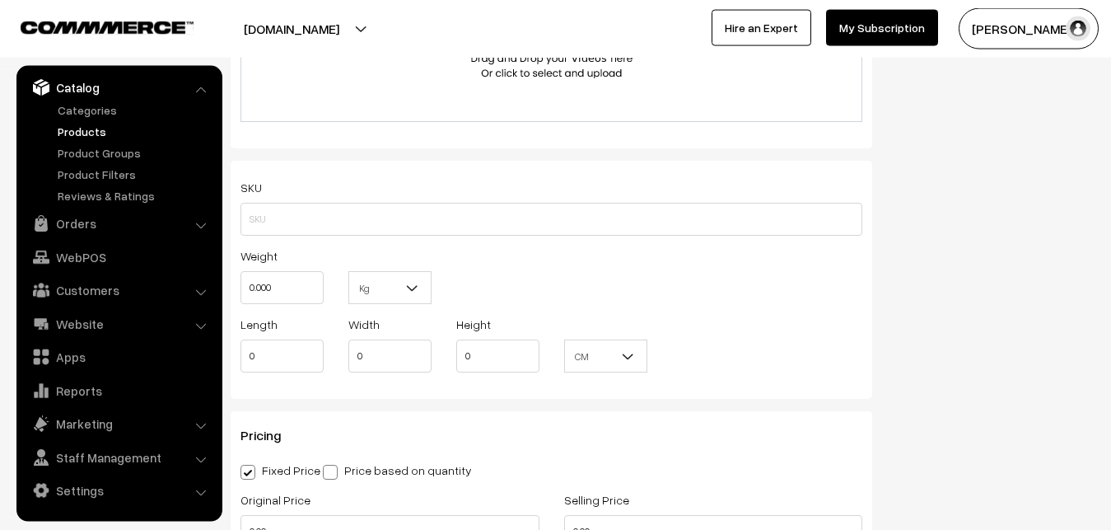
click at [289, 200] on div "SKU" at bounding box center [551, 206] width 622 height 58
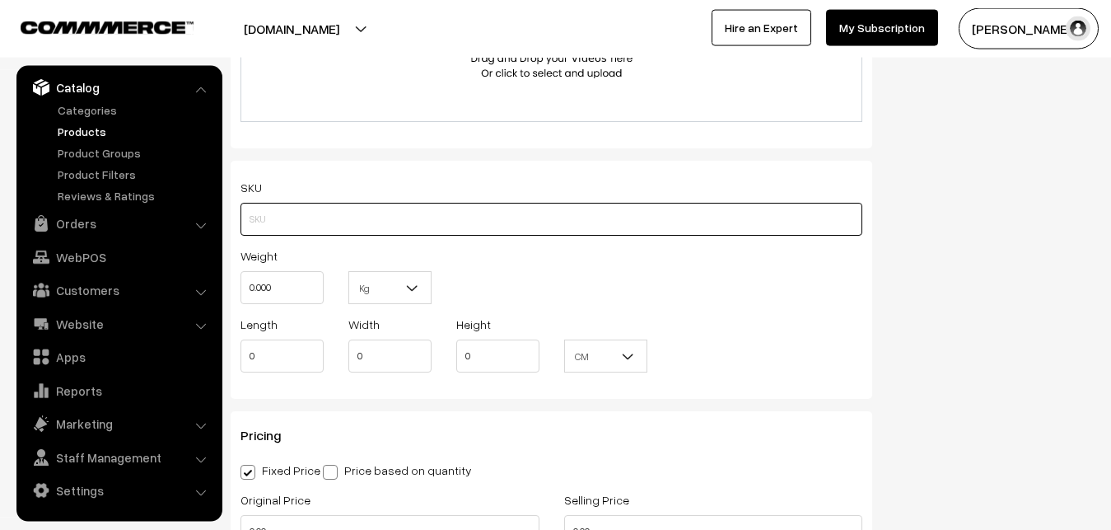
click at [284, 218] on input "text" at bounding box center [551, 219] width 622 height 33
paste input "va12741-sep-pochampally-sud"
type input "va12741-sep-pochampally-sud"
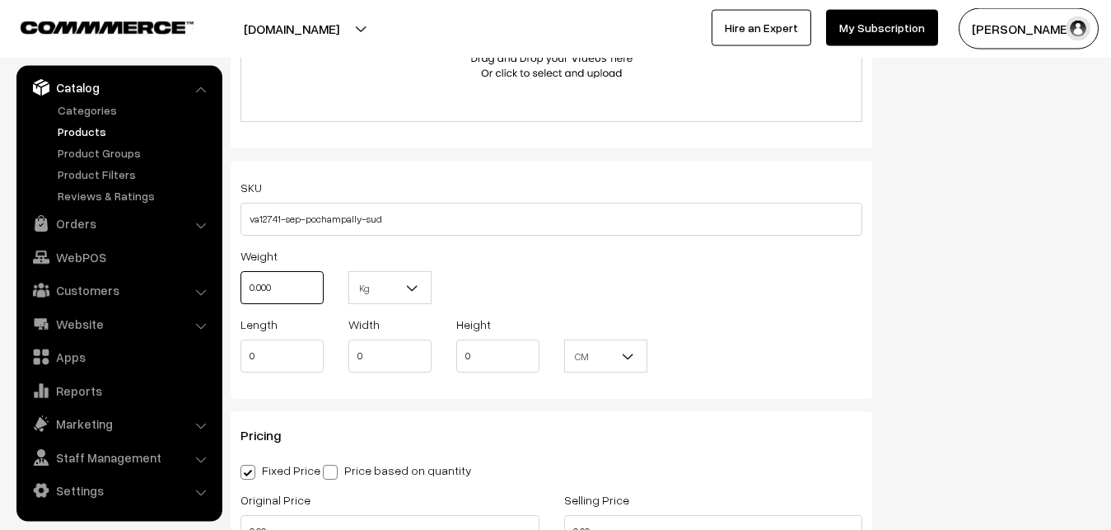
drag, startPoint x: 287, startPoint y: 291, endPoint x: 217, endPoint y: 292, distance: 70.0
click at [240, 292] on input "0.000" at bounding box center [281, 287] width 83 height 33
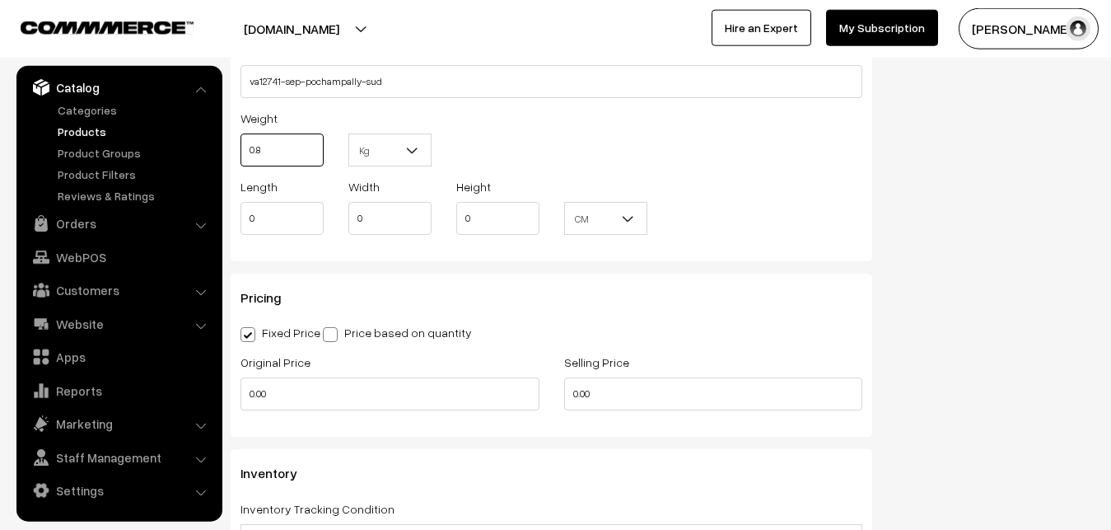
scroll to position [1294, 0]
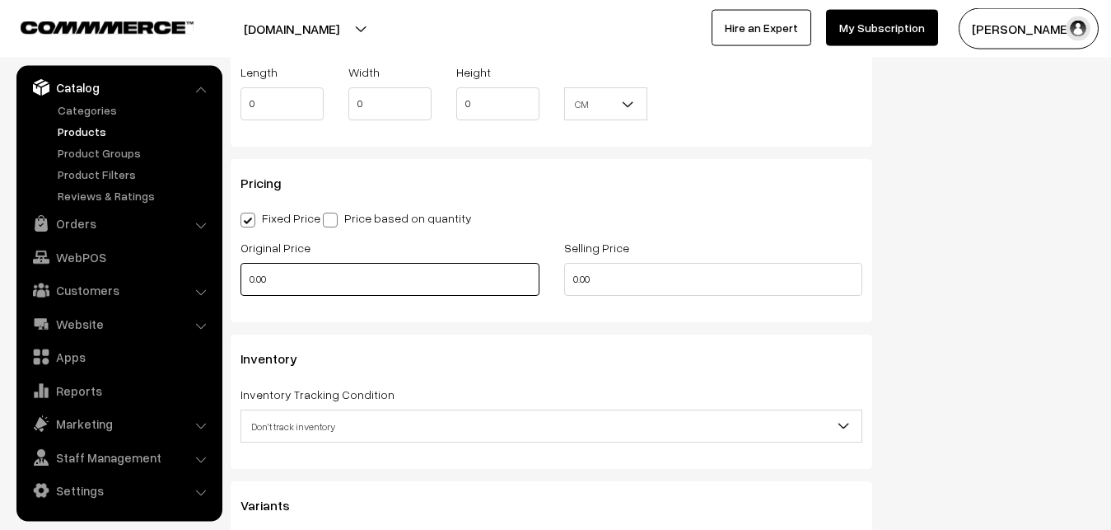
type input "0.80"
drag, startPoint x: 320, startPoint y: 287, endPoint x: 231, endPoint y: 287, distance: 88.9
click at [240, 287] on input "0.00" at bounding box center [389, 279] width 299 height 33
type input "11300"
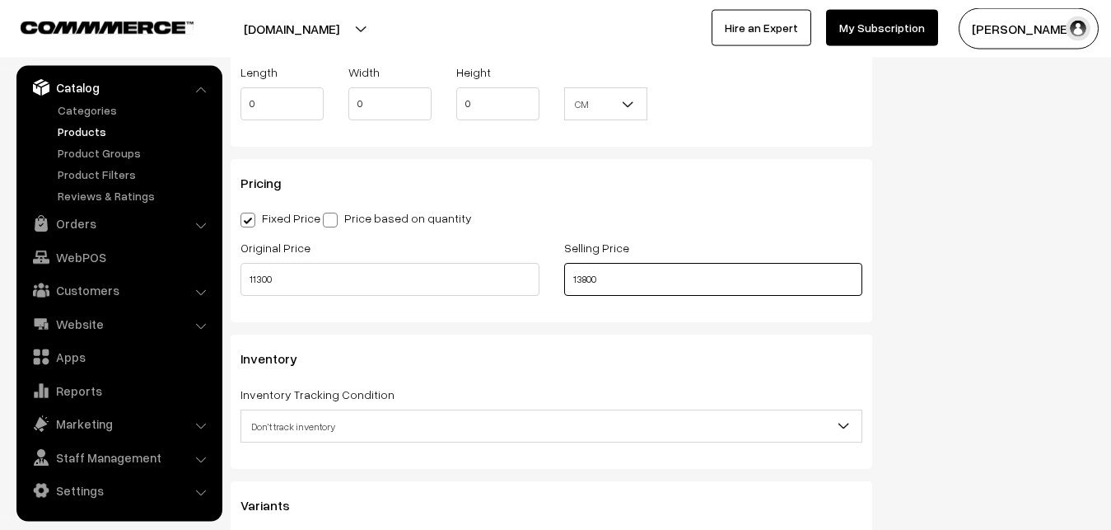
type input "13800"
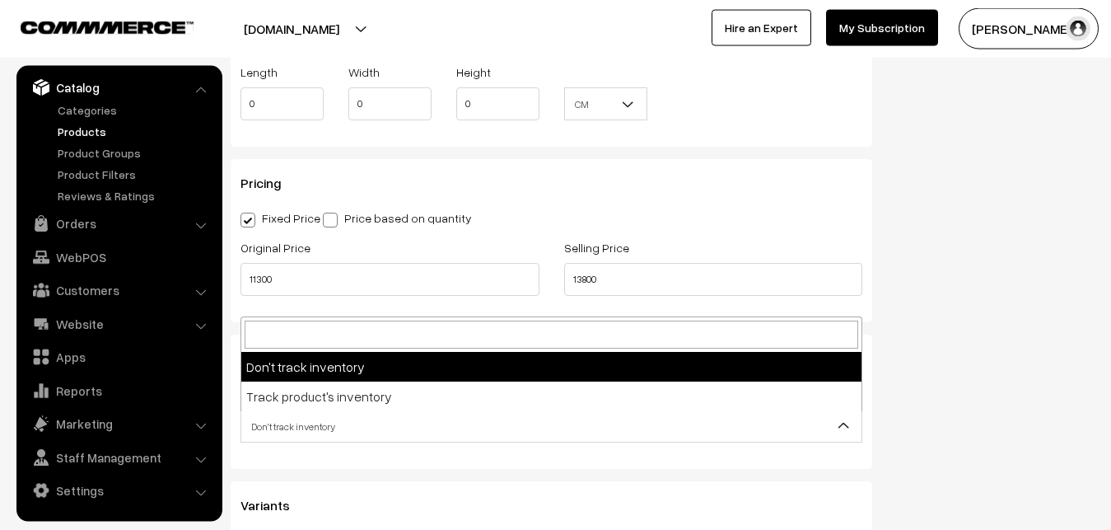
click at [293, 425] on span "Don't track inventory" at bounding box center [551, 426] width 620 height 29
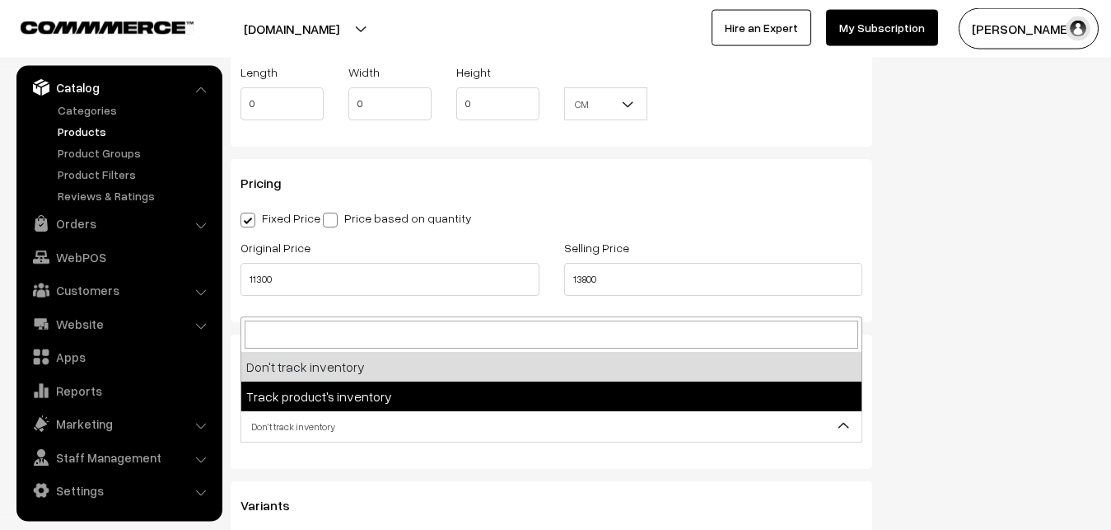
select select "2"
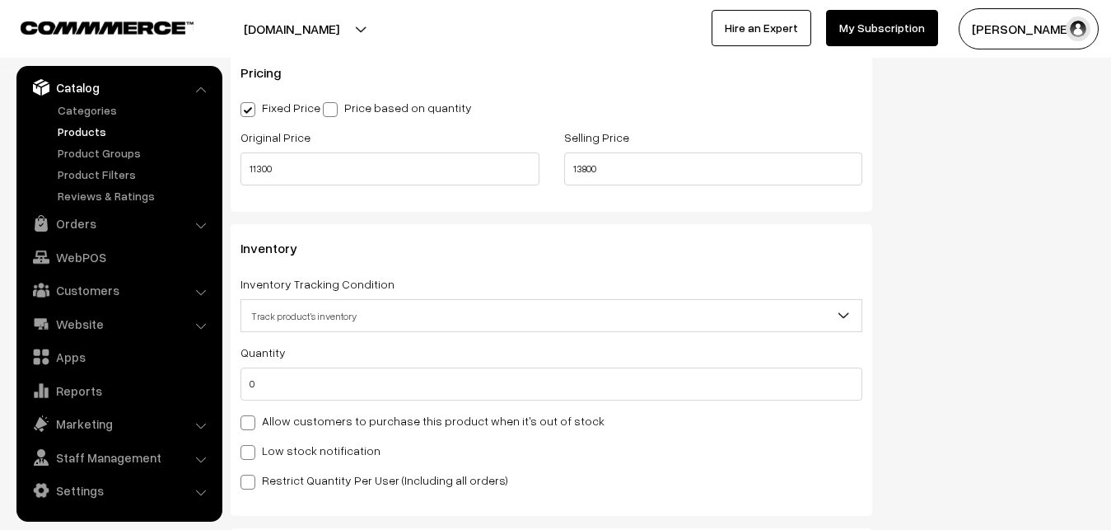
scroll to position [1462, 0]
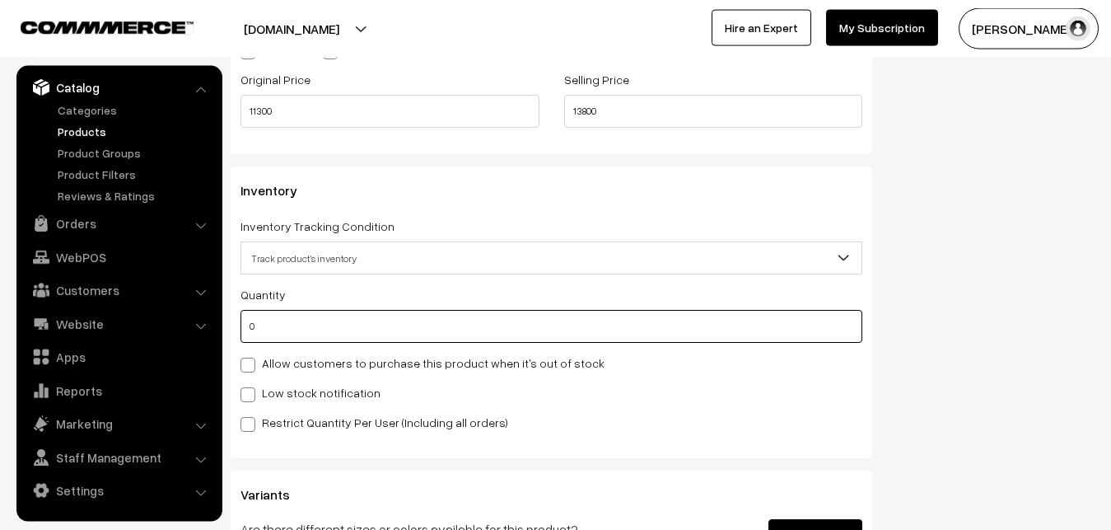
click at [272, 333] on input "0" at bounding box center [551, 326] width 622 height 33
type input "4"
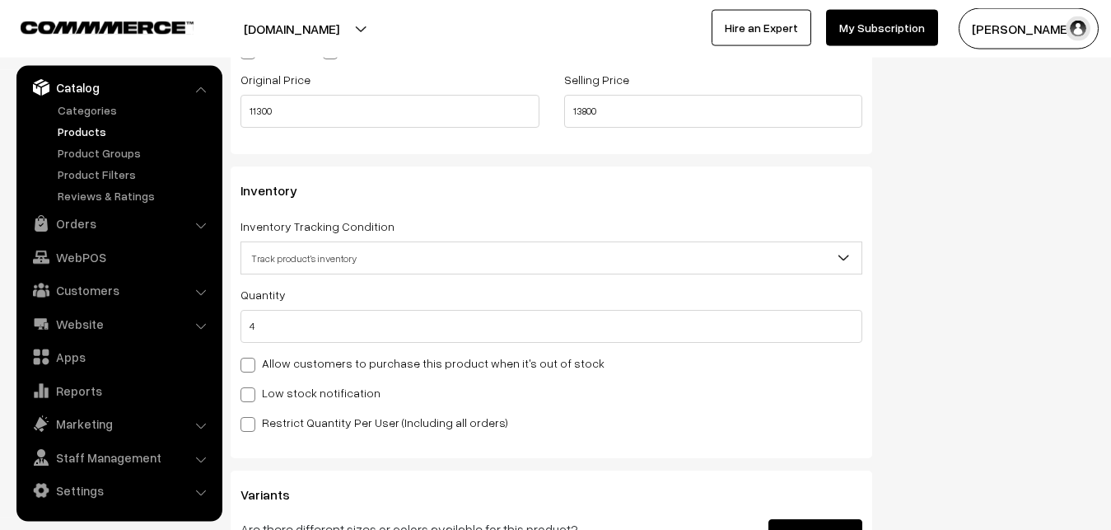
click at [262, 390] on label "Low stock notification" at bounding box center [310, 392] width 140 height 17
click at [251, 390] on input "Low stock notification" at bounding box center [245, 391] width 11 height 11
checkbox input "true"
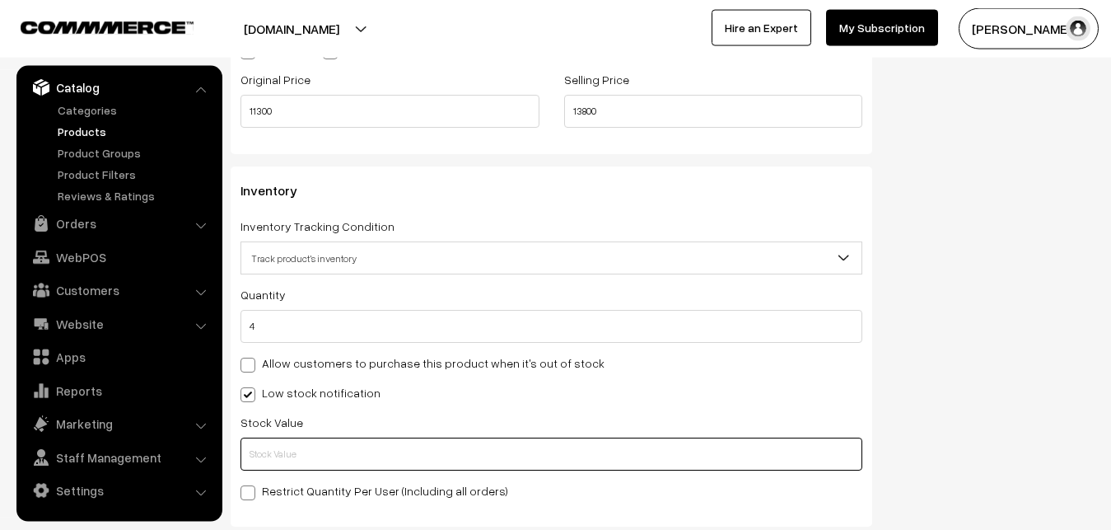
drag, startPoint x: 270, startPoint y: 445, endPoint x: 277, endPoint y: 435, distance: 11.9
click at [271, 446] on input "text" at bounding box center [551, 453] width 622 height 33
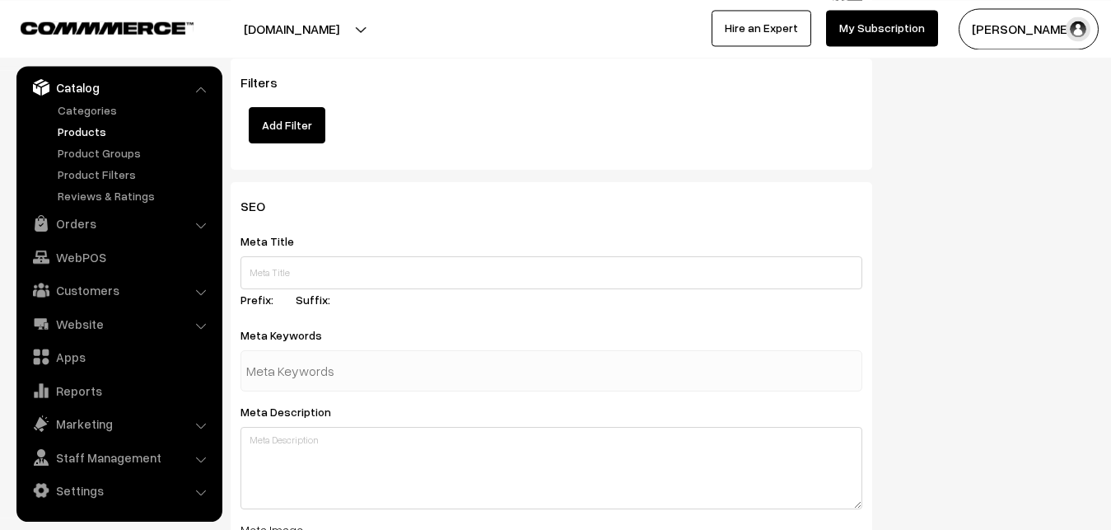
scroll to position [2452, 0]
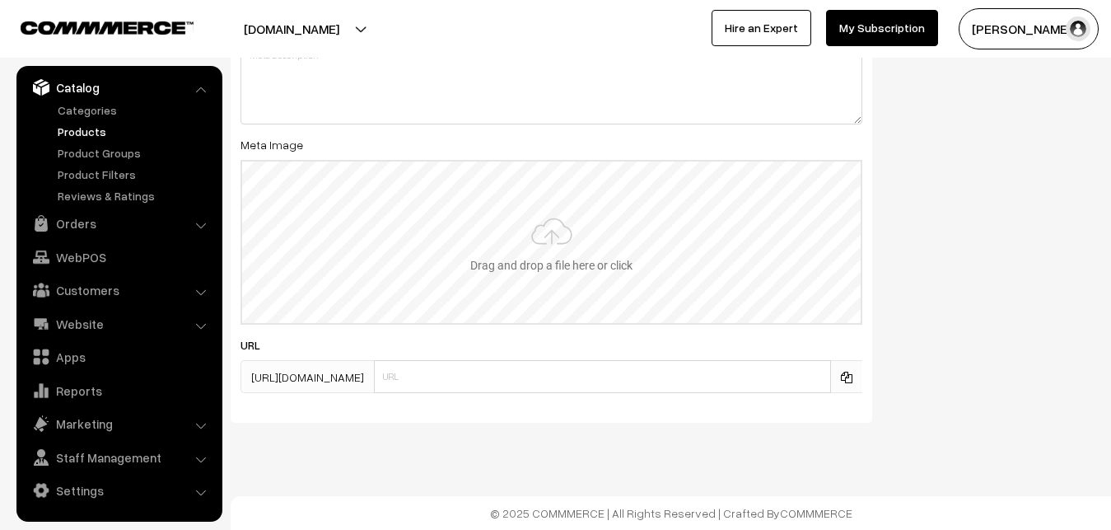
type input "2"
click at [515, 241] on input "file" at bounding box center [551, 241] width 618 height 161
type input "C:\fakepath\ikkat-saree-va12741-sep.jpeg"
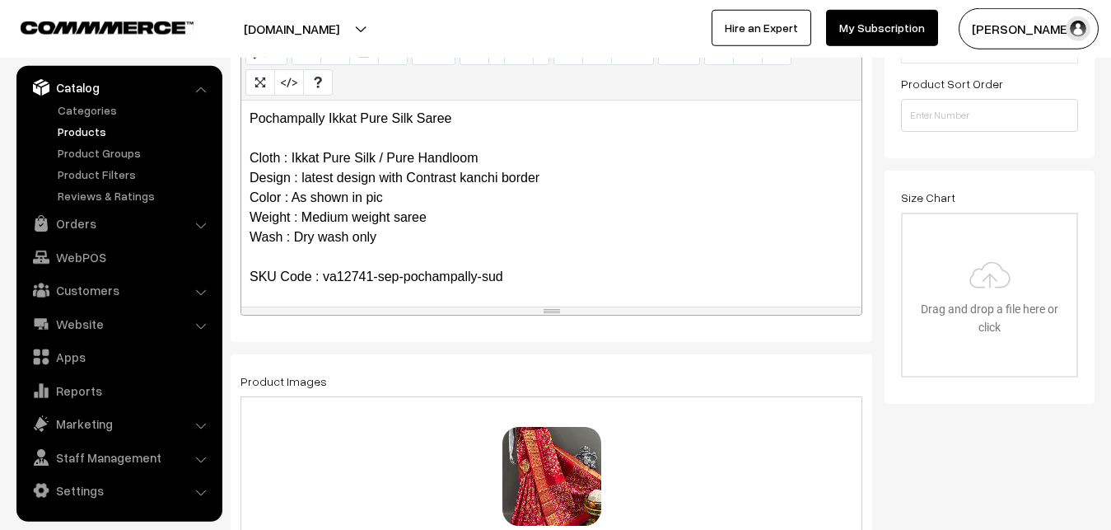
scroll to position [0, 0]
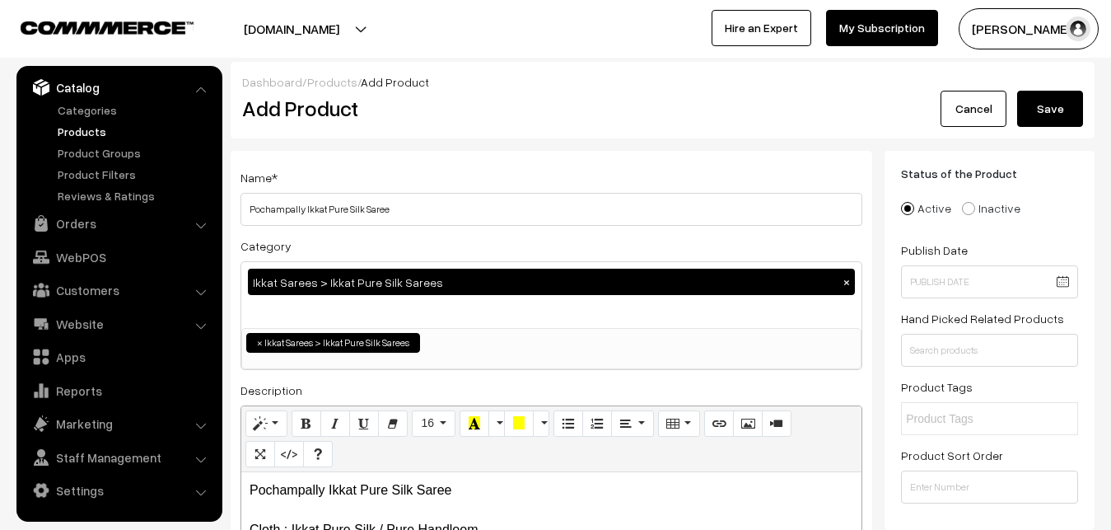
click at [1054, 100] on button "Save" at bounding box center [1050, 109] width 66 height 36
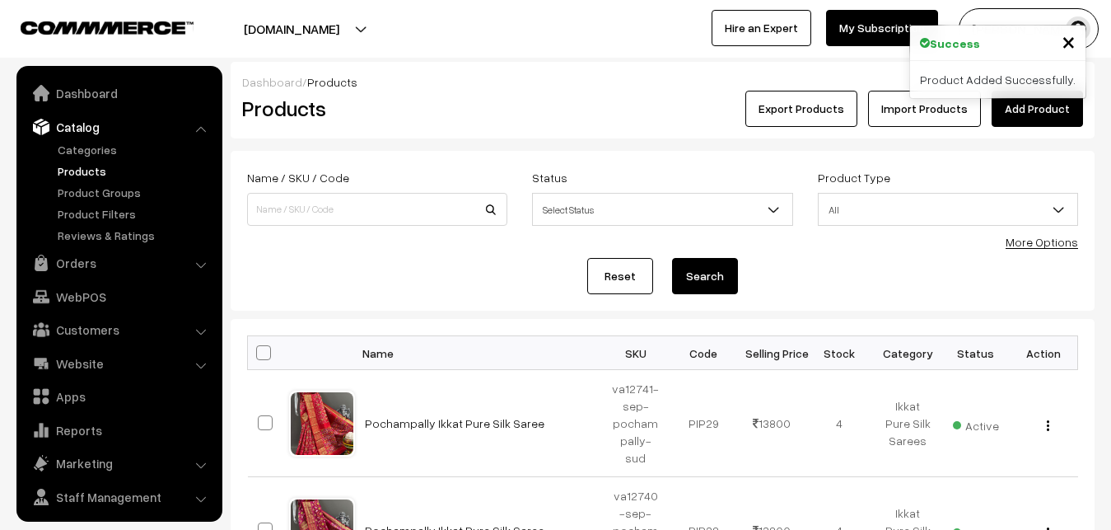
scroll to position [40, 0]
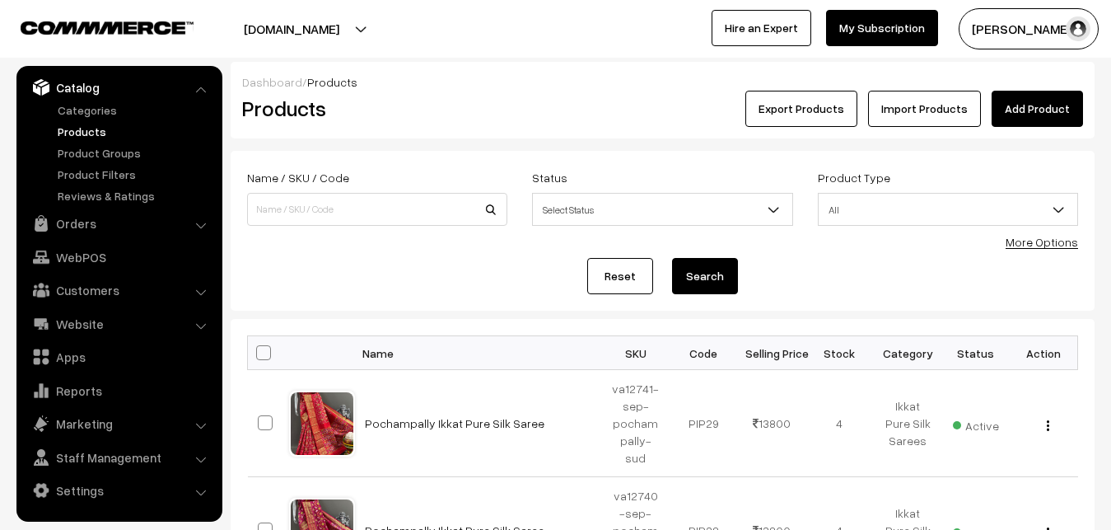
click at [1046, 86] on div "Dashboard / Products" at bounding box center [662, 81] width 841 height 17
click at [1036, 113] on link "Add Product" at bounding box center [1037, 109] width 91 height 36
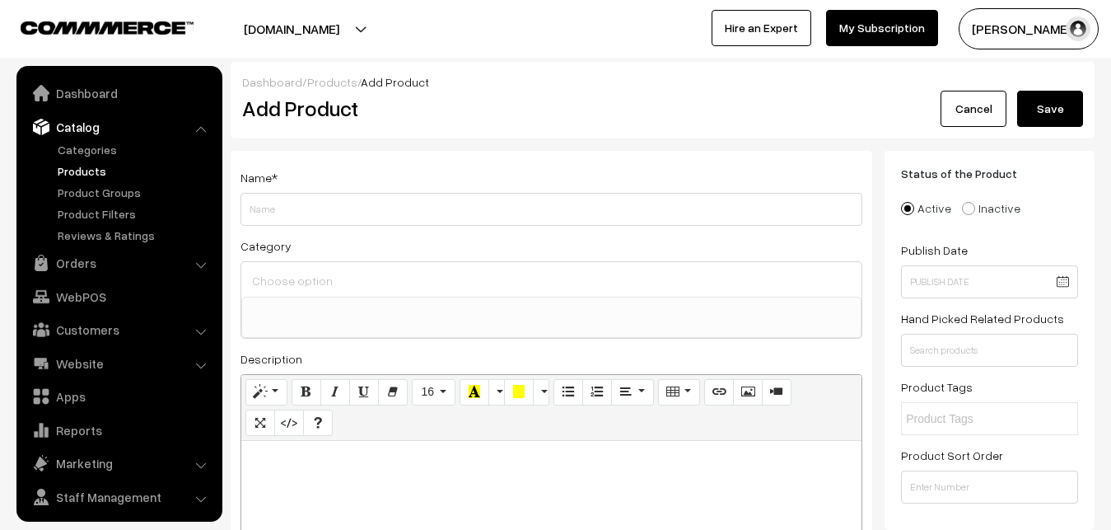
select select
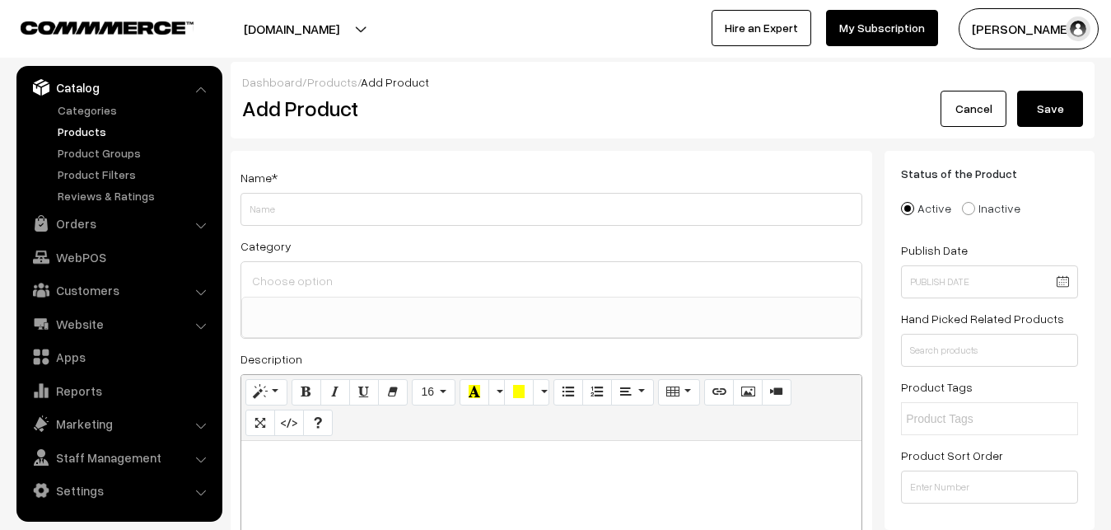
click at [487, 466] on p at bounding box center [552, 459] width 604 height 20
paste div
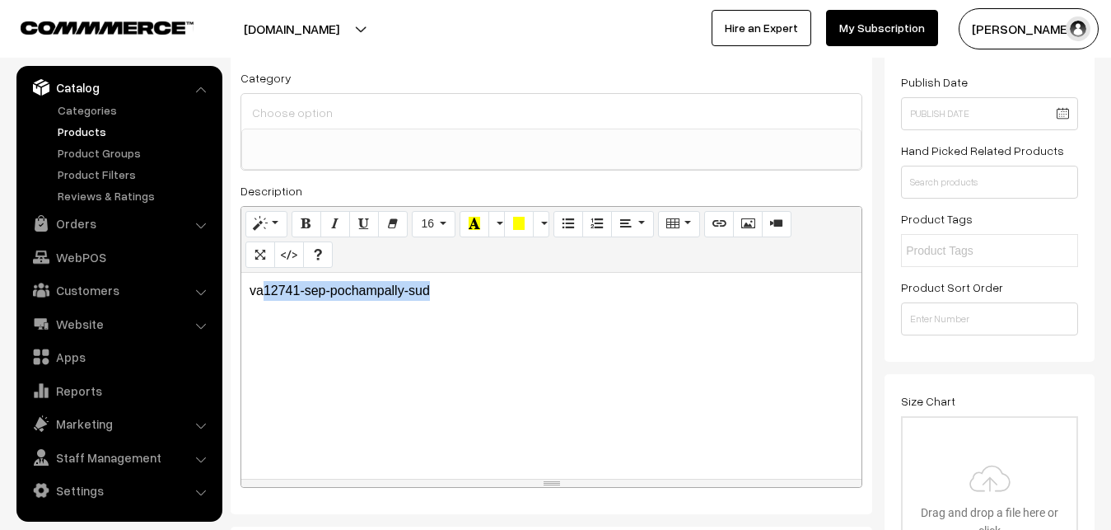
drag, startPoint x: 463, startPoint y: 293, endPoint x: 252, endPoint y: 292, distance: 210.8
click at [254, 292] on p "va12741-sep-pochampally-sud" at bounding box center [552, 291] width 604 height 20
drag, startPoint x: 249, startPoint y: 292, endPoint x: 484, endPoint y: 282, distance: 235.8
click at [484, 282] on div "va12741-sep-pochampally-sud" at bounding box center [551, 376] width 620 height 206
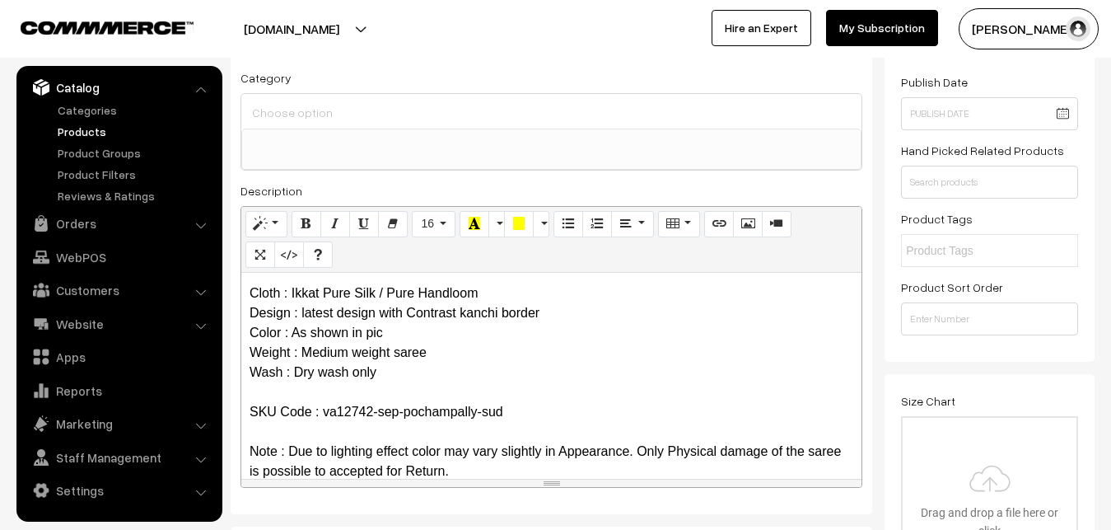
scroll to position [0, 0]
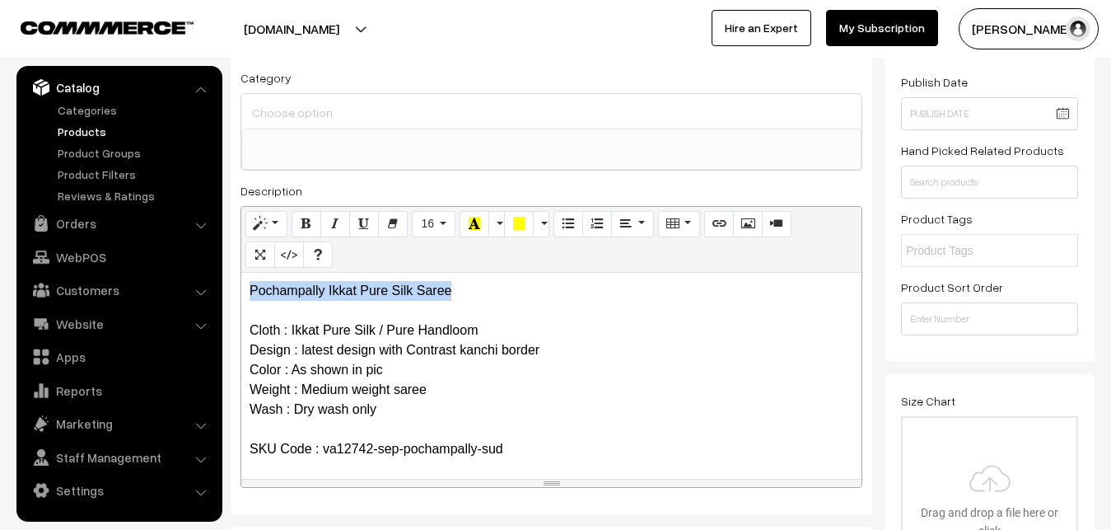
drag, startPoint x: 478, startPoint y: 288, endPoint x: 166, endPoint y: 295, distance: 311.4
click at [241, 295] on div "Pochampally Ikkat Pure Silk Saree Cloth : Ikkat Pure Silk / Pure Handloom Desig…" at bounding box center [551, 376] width 620 height 206
copy p "Pochampally Ikkat Pure Silk Saree"
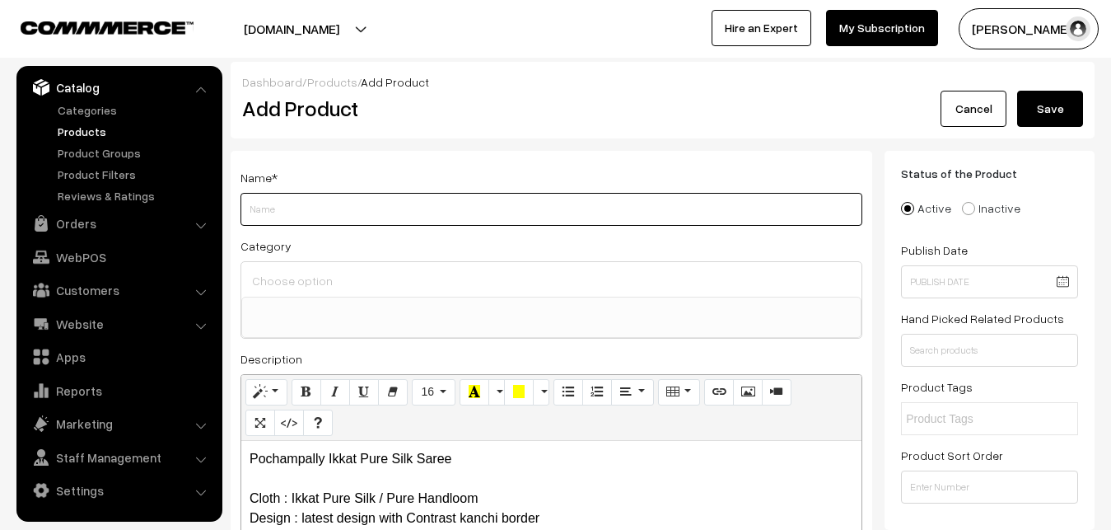
click at [306, 206] on input "Weight" at bounding box center [551, 209] width 622 height 33
paste input "Pochampally Ikkat Pure Silk Saree"
type input "Pochampally Ikkat Pure Silk Saree"
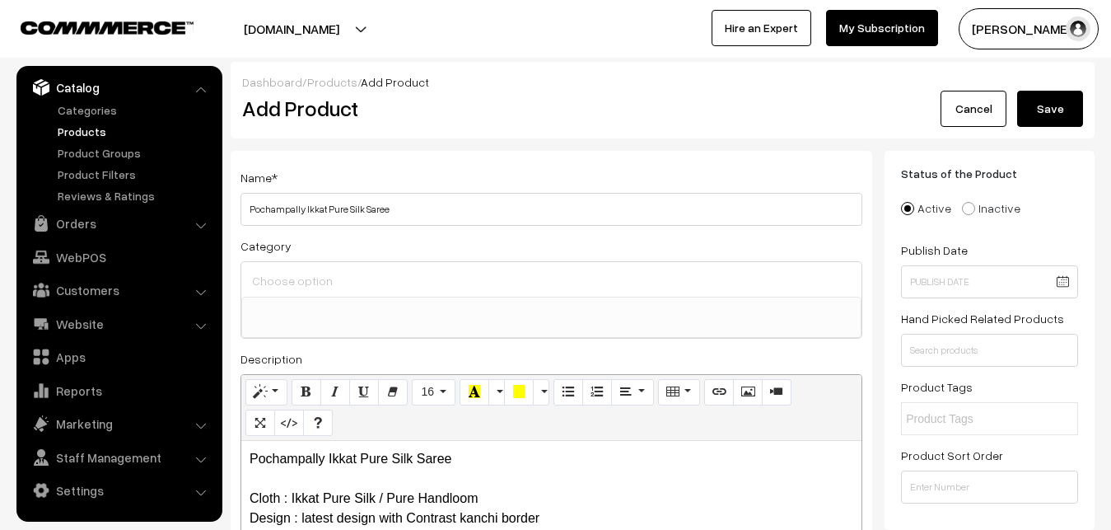
click at [306, 268] on div at bounding box center [551, 279] width 620 height 35
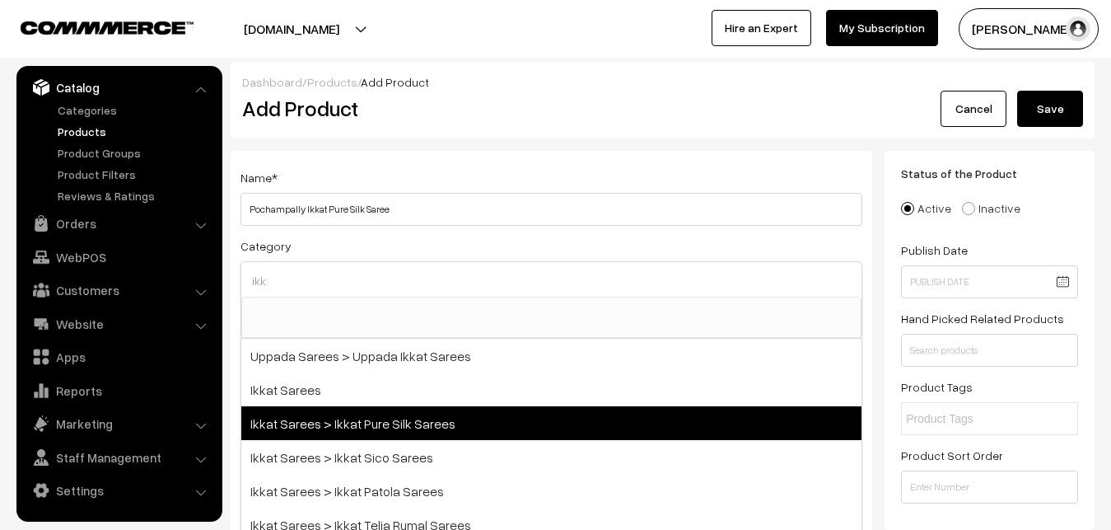
type input "ikk"
click at [395, 422] on span "Ikkat Sarees > Ikkat Pure Silk Sarees" at bounding box center [551, 423] width 620 height 34
select select "20"
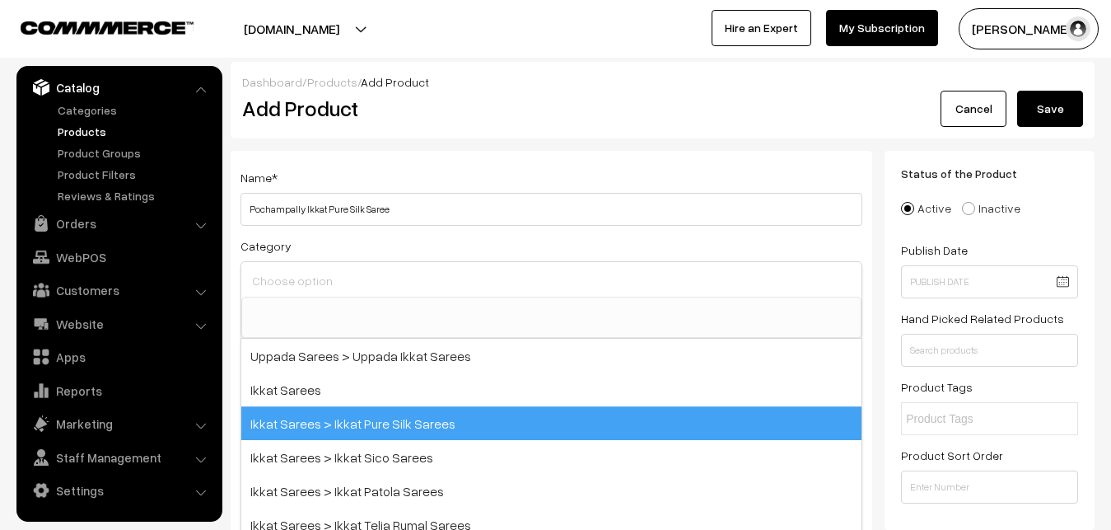
scroll to position [259, 0]
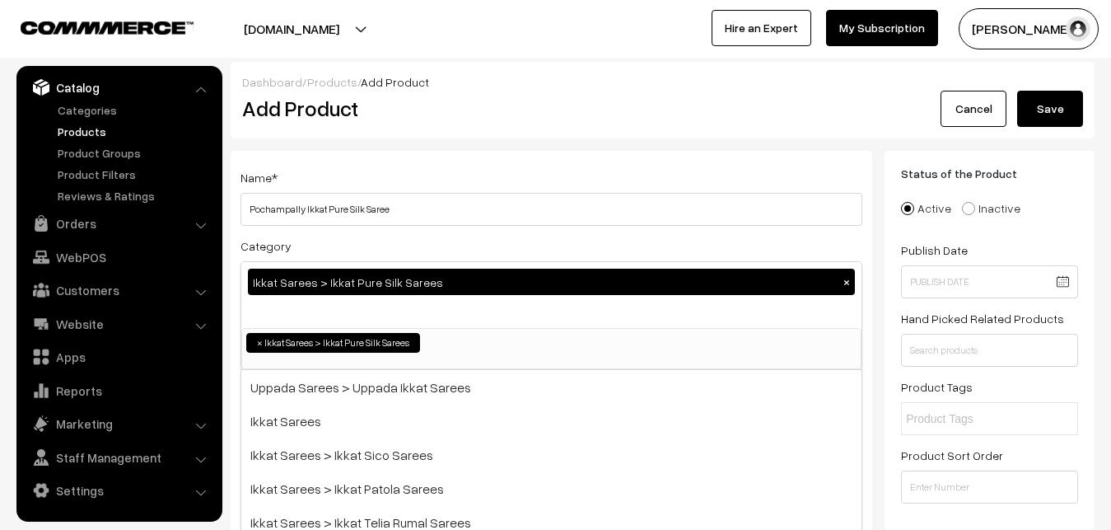
click at [422, 175] on div "Name * Pochampally Ikkat Pure Silk Saree" at bounding box center [551, 196] width 622 height 58
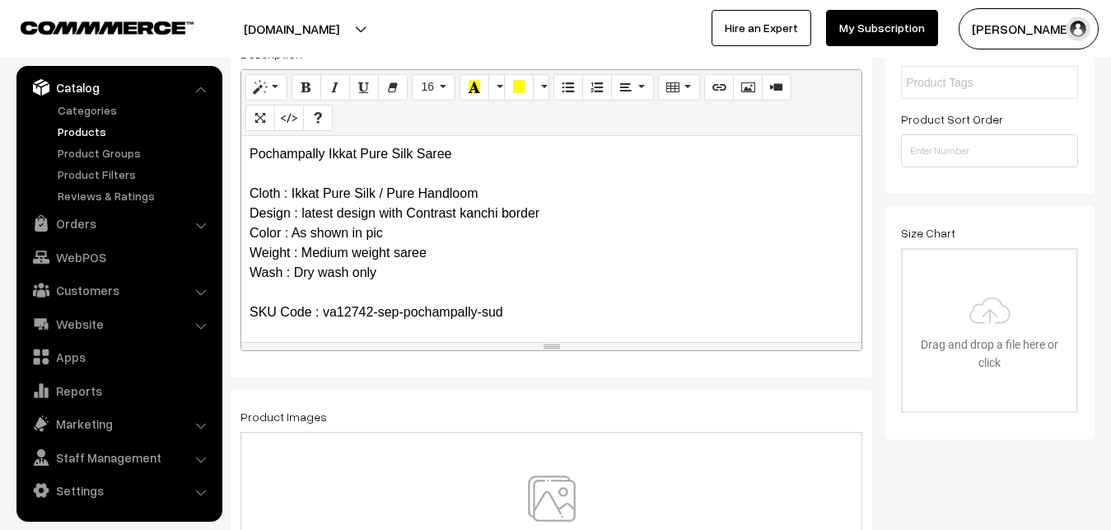
scroll to position [504, 0]
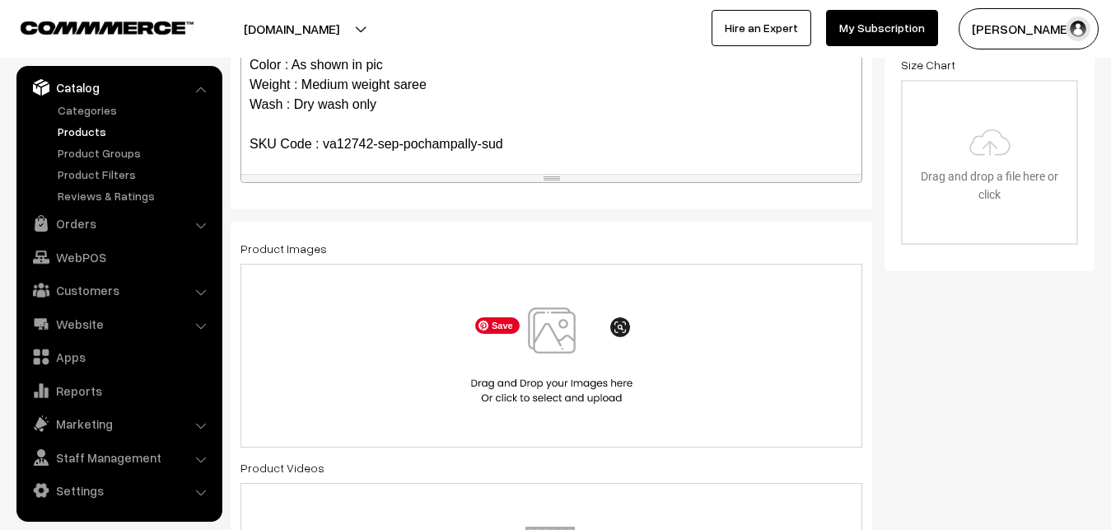
click at [562, 330] on img at bounding box center [552, 355] width 170 height 96
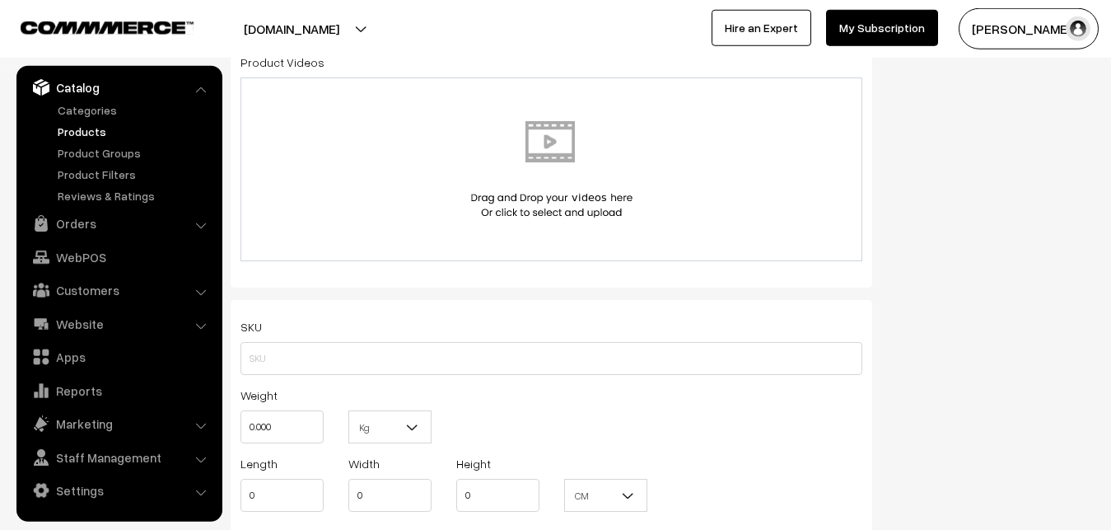
scroll to position [1008, 0]
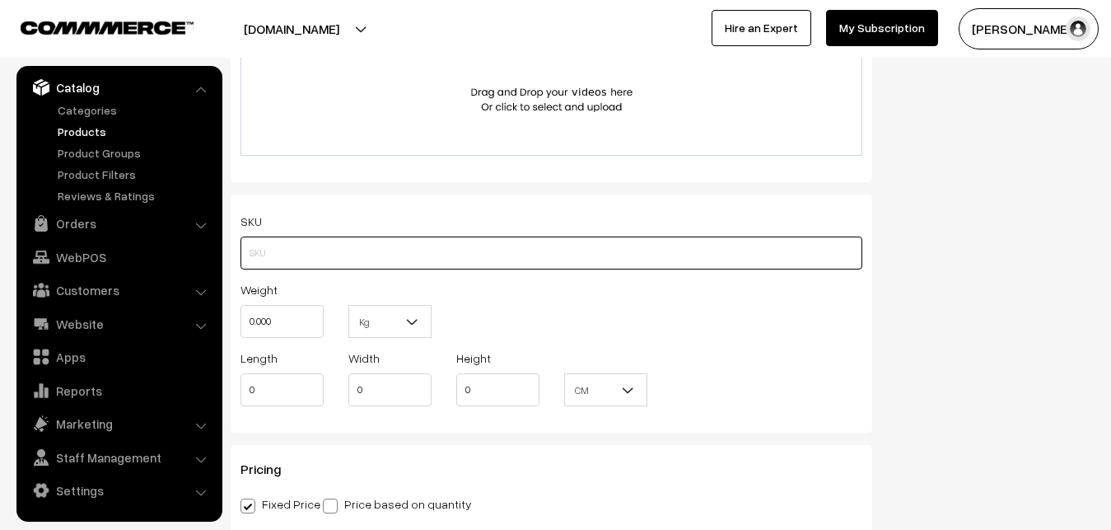
click at [276, 245] on input "text" at bounding box center [551, 252] width 622 height 33
paste input "va12742-sep-pochampally-sud"
type input "va12742-sep-pochampally-sud"
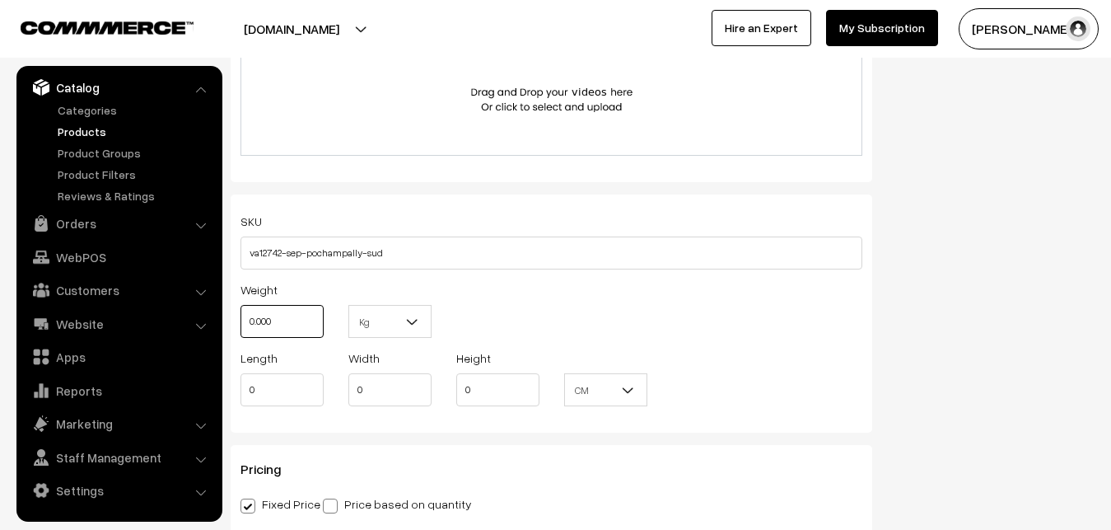
drag, startPoint x: 304, startPoint y: 329, endPoint x: 214, endPoint y: 334, distance: 89.9
click at [240, 334] on input "0.000" at bounding box center [281, 321] width 83 height 33
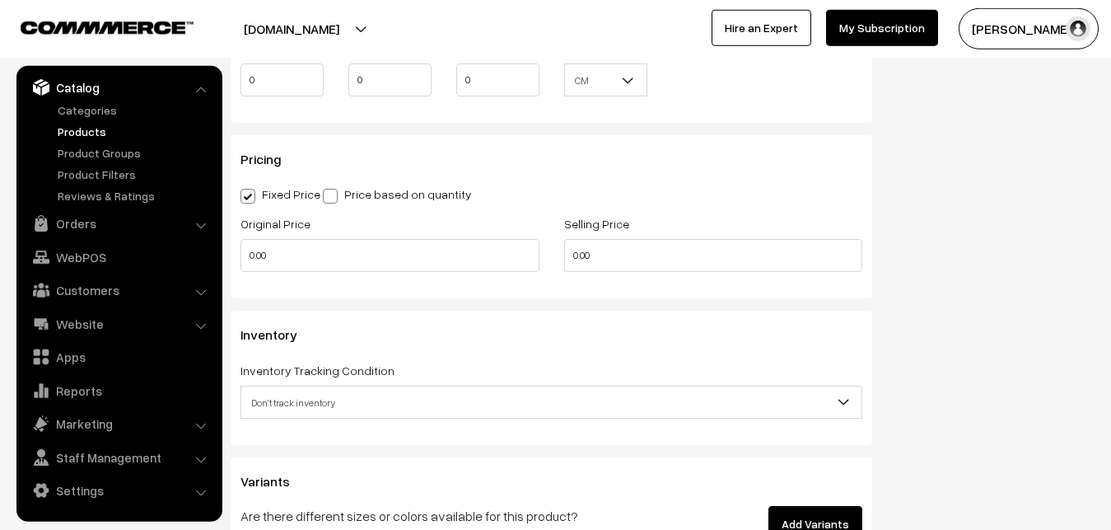
scroll to position [1344, 0]
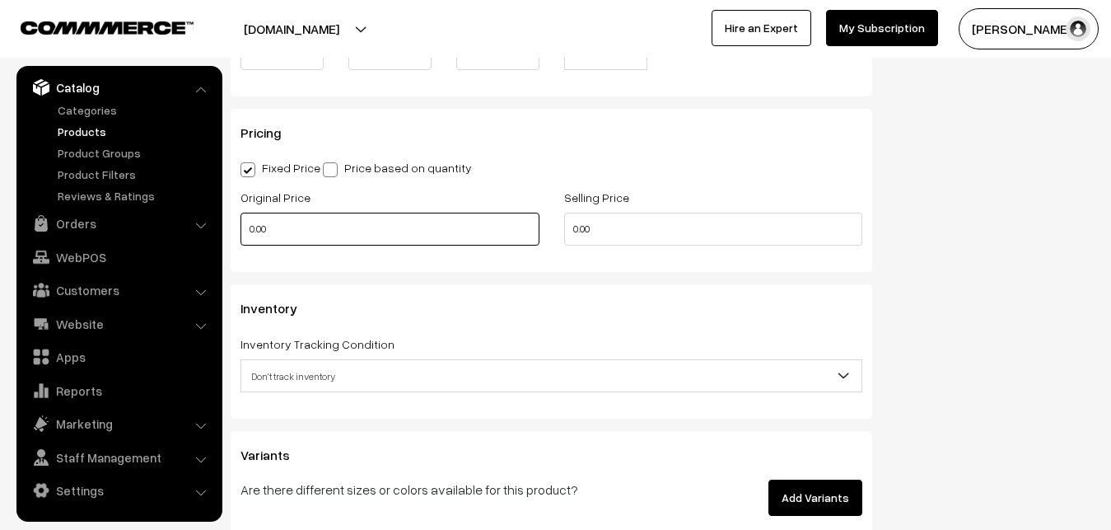
type input "0.80"
drag, startPoint x: 286, startPoint y: 239, endPoint x: 245, endPoint y: 239, distance: 41.2
click at [245, 239] on input "0.00" at bounding box center [389, 228] width 299 height 33
type input "11300"
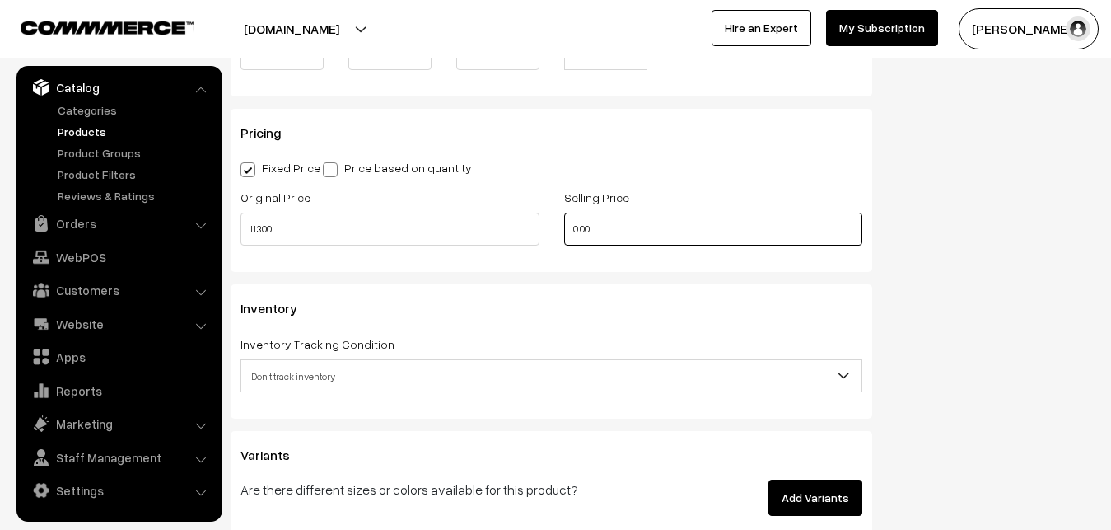
drag, startPoint x: 642, startPoint y: 235, endPoint x: 463, endPoint y: 234, distance: 179.5
click at [564, 234] on input "0.00" at bounding box center [713, 228] width 299 height 33
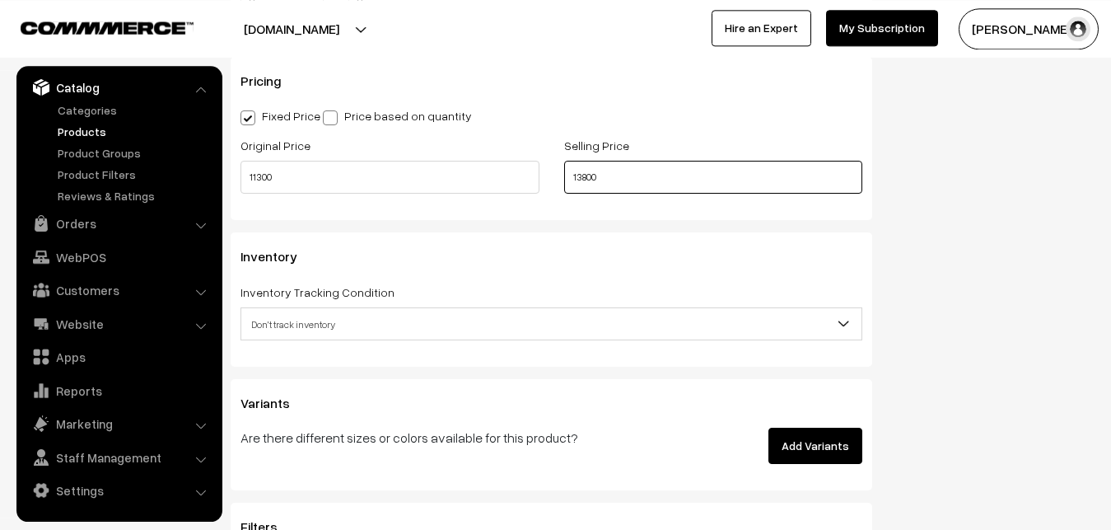
scroll to position [1512, 0]
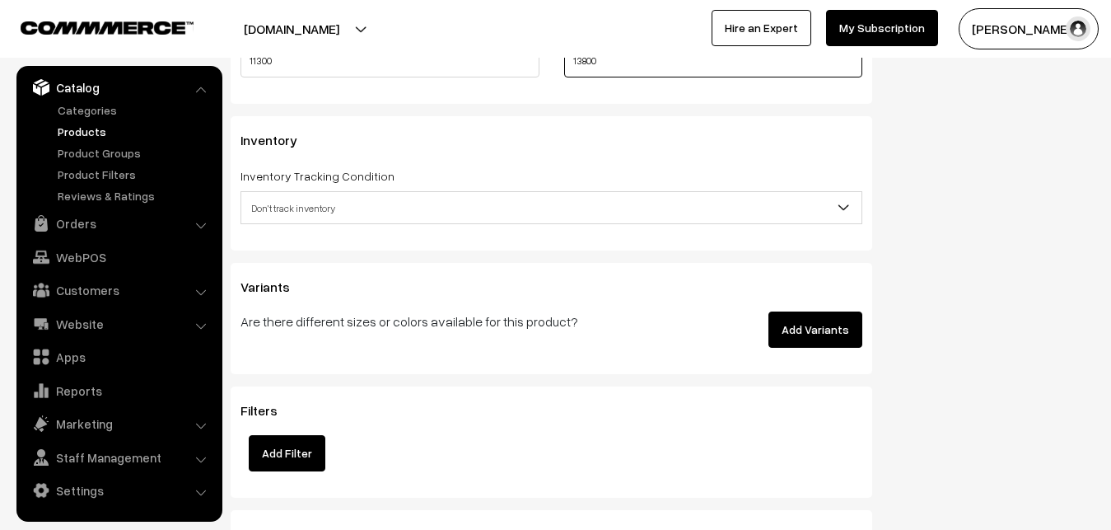
type input "13800"
click at [292, 216] on span "Don't track inventory" at bounding box center [551, 208] width 620 height 29
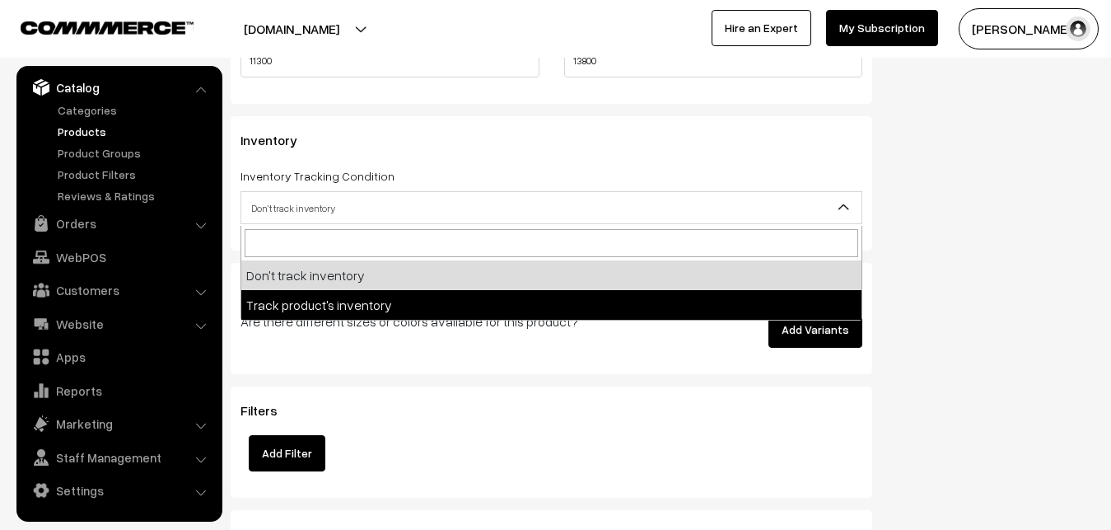
select select "2"
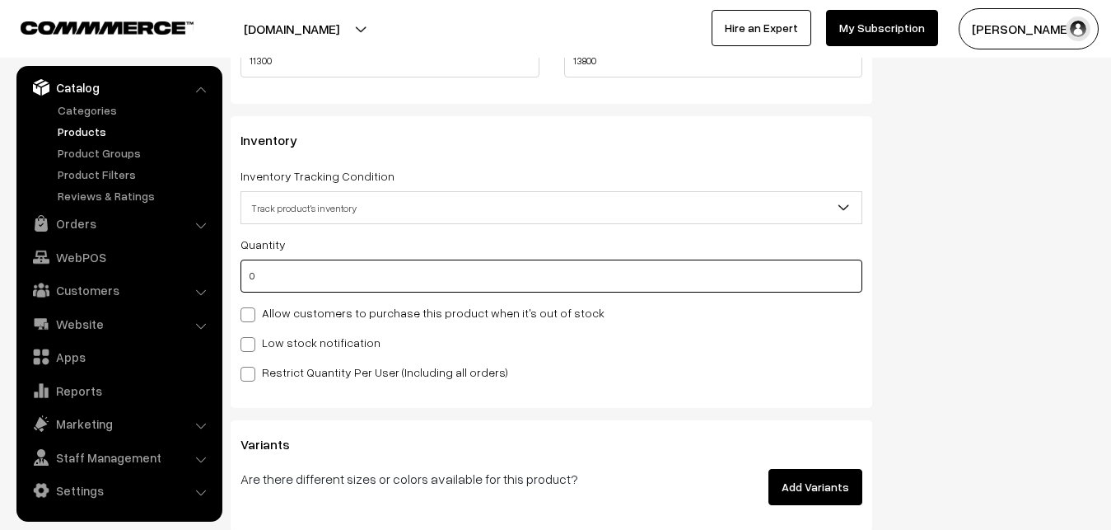
click at [280, 278] on input "0" at bounding box center [551, 275] width 622 height 33
type input "4"
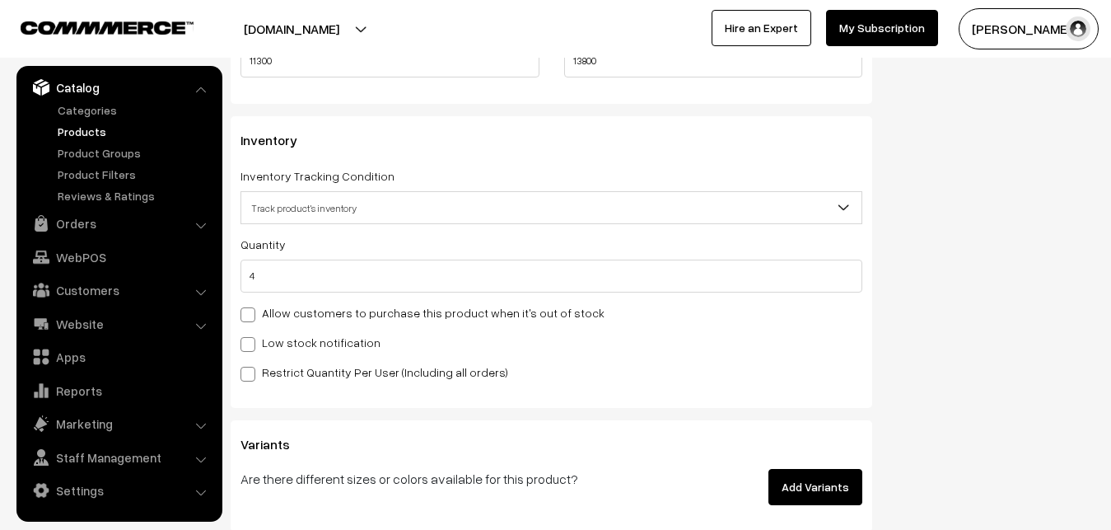
click at [273, 339] on label "Low stock notification" at bounding box center [310, 342] width 140 height 17
click at [251, 339] on input "Low stock notification" at bounding box center [245, 341] width 11 height 11
checkbox input "true"
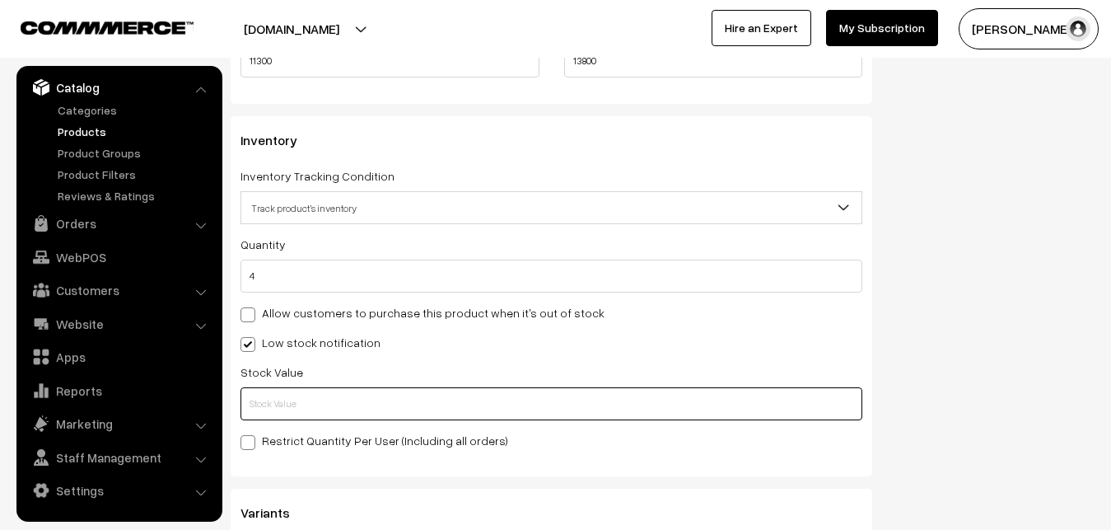
click at [273, 395] on input "text" at bounding box center [551, 403] width 622 height 33
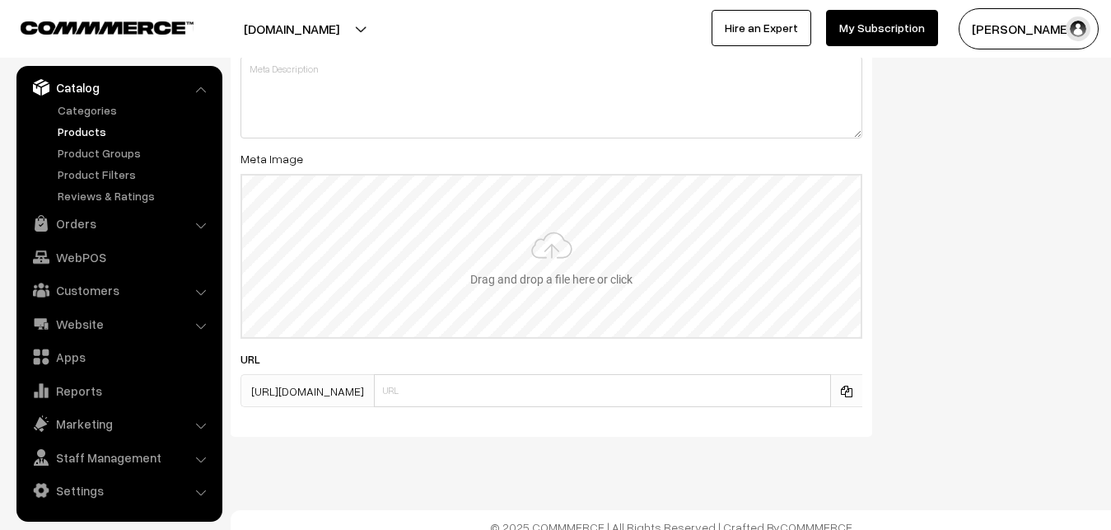
scroll to position [2452, 0]
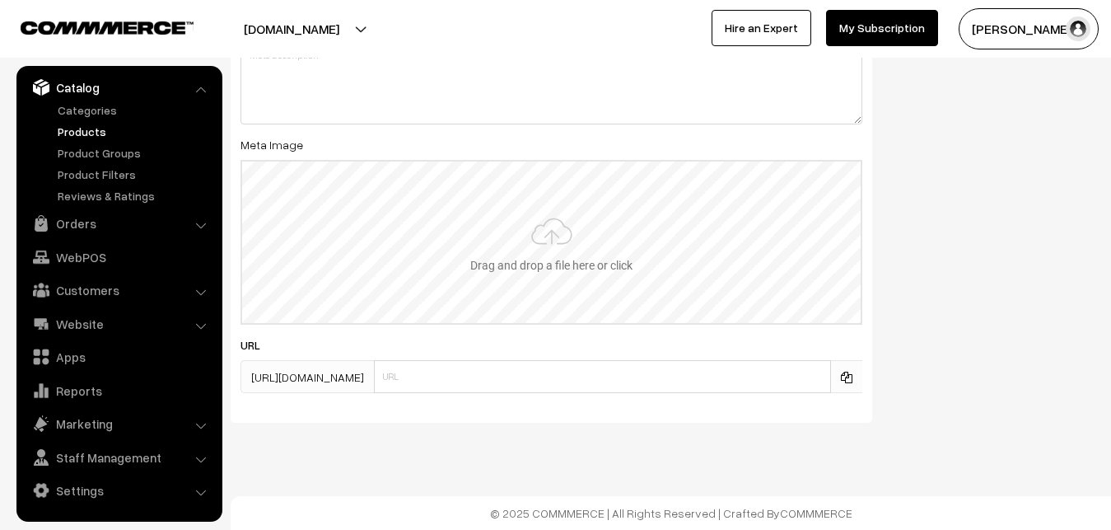
type input "2"
click at [510, 228] on input "file" at bounding box center [551, 241] width 618 height 161
type input "C:\fakepath\ikkat-saree-va12742-sep.jpeg"
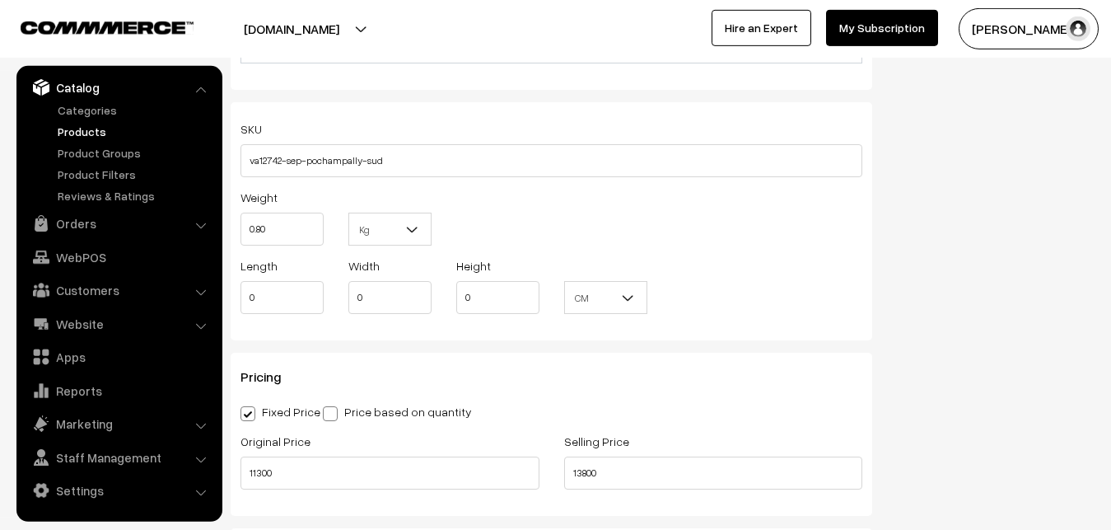
scroll to position [0, 0]
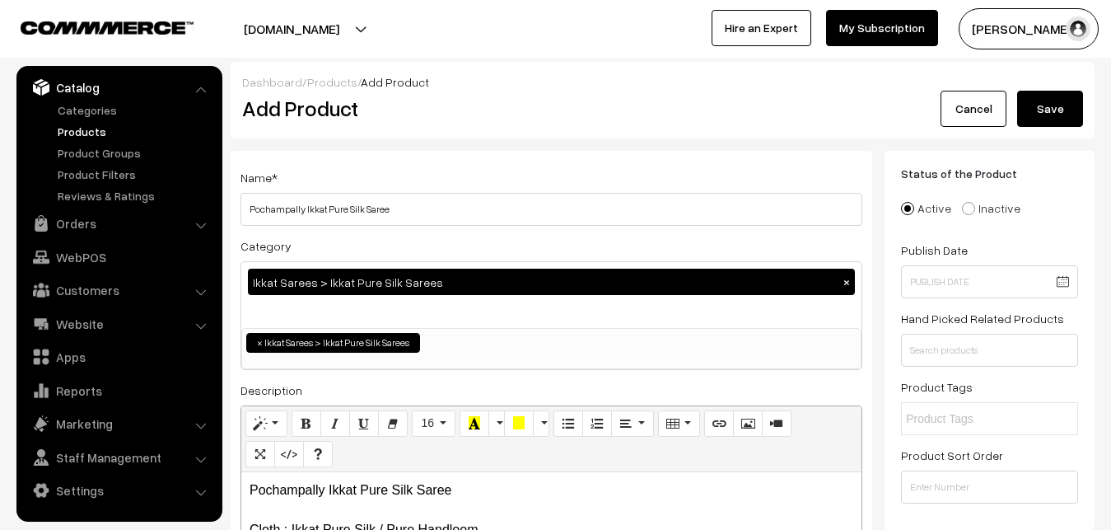
click at [1038, 116] on button "Save" at bounding box center [1050, 109] width 66 height 36
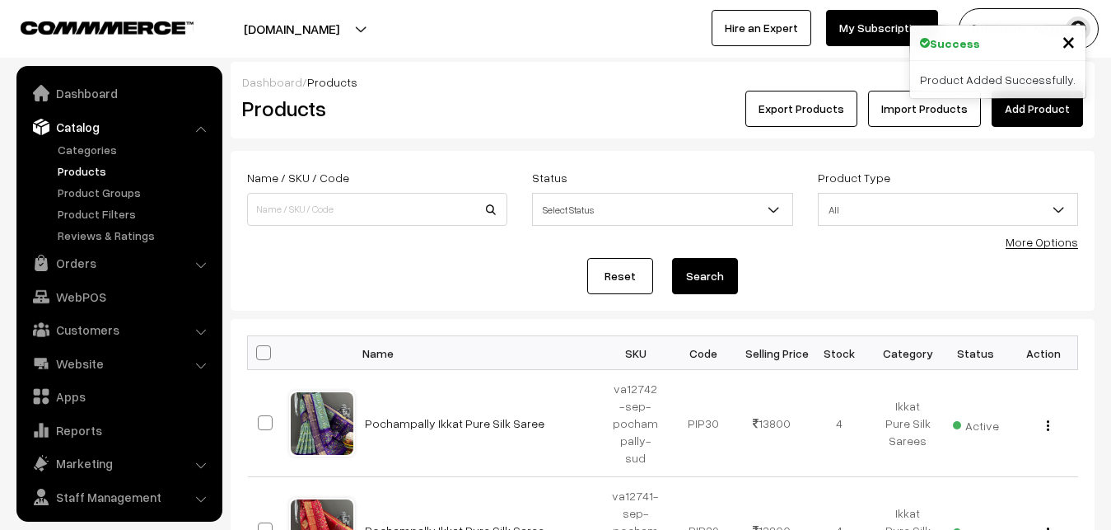
scroll to position [40, 0]
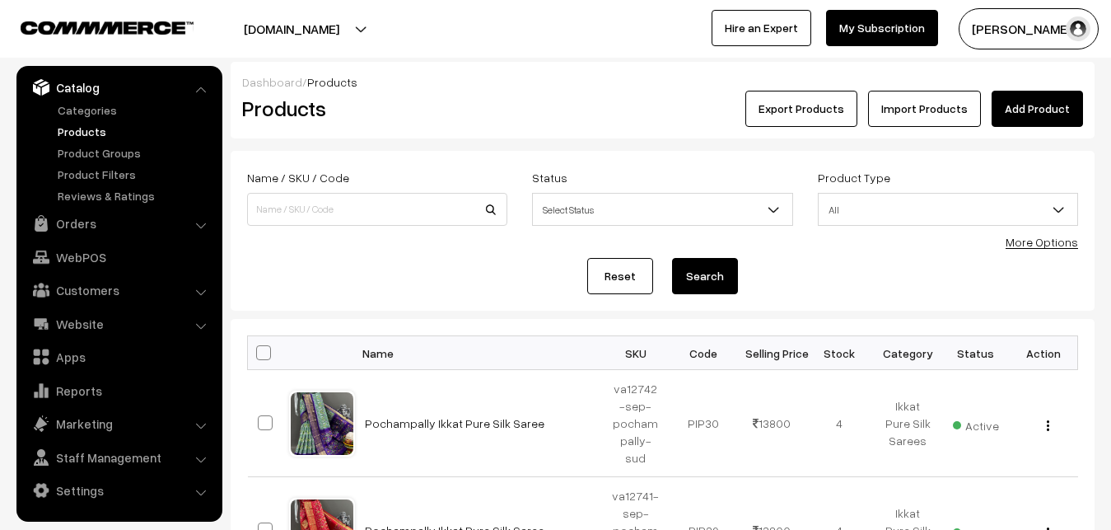
click at [528, 127] on div "Dashboard / Products Products Export Products Import Products Add Product" at bounding box center [663, 100] width 864 height 77
click at [1026, 110] on link "Add Product" at bounding box center [1037, 109] width 91 height 36
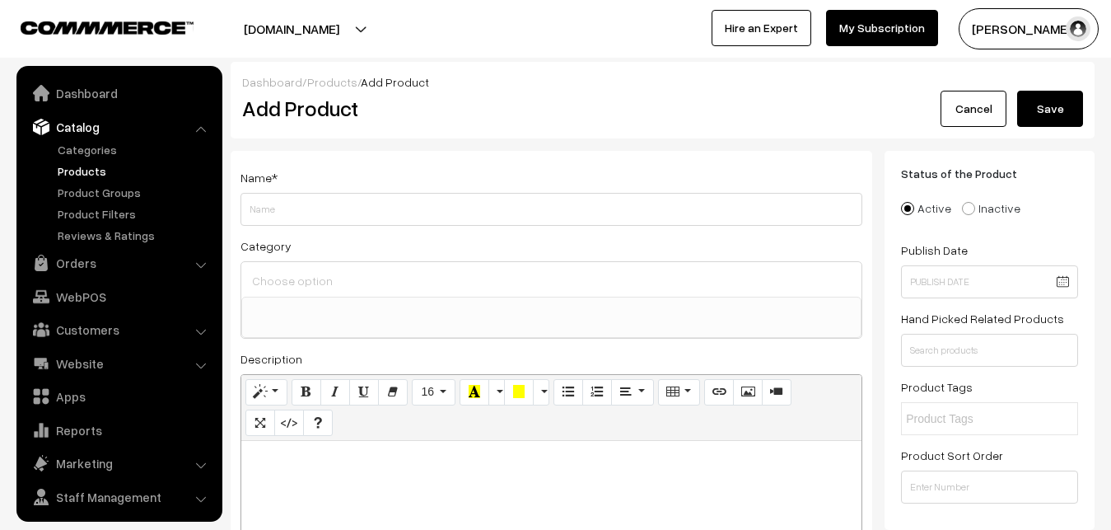
select select
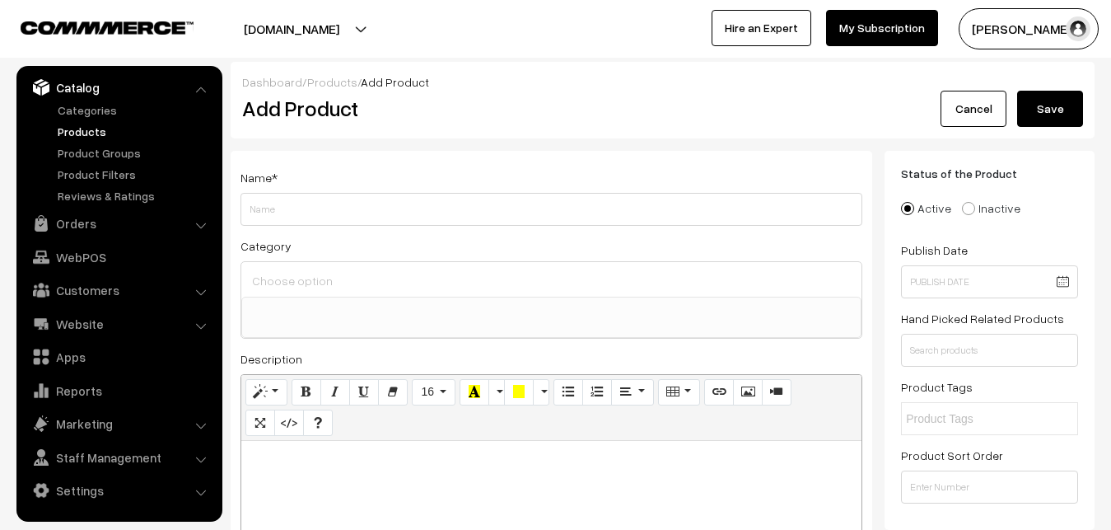
paste div
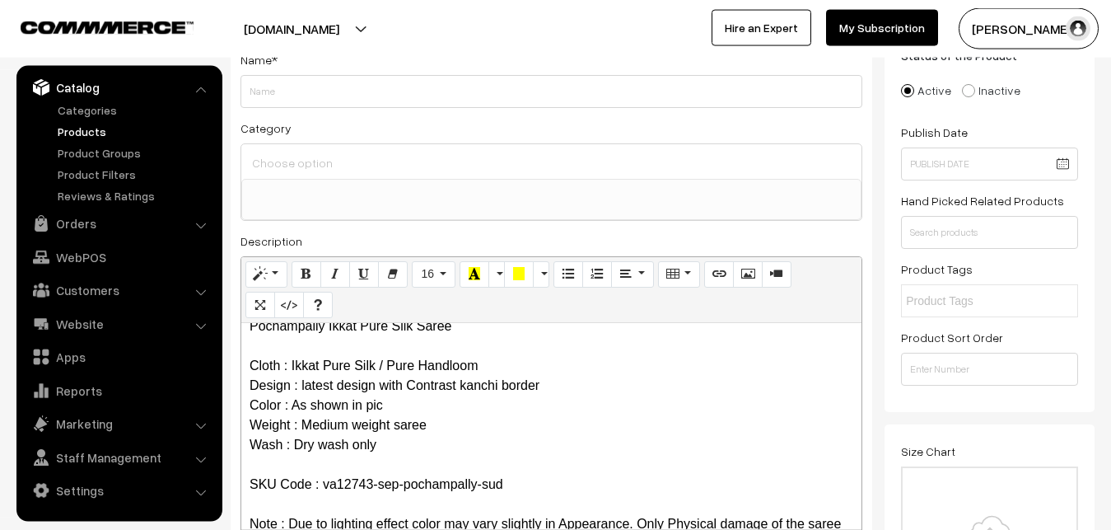
scroll to position [0, 0]
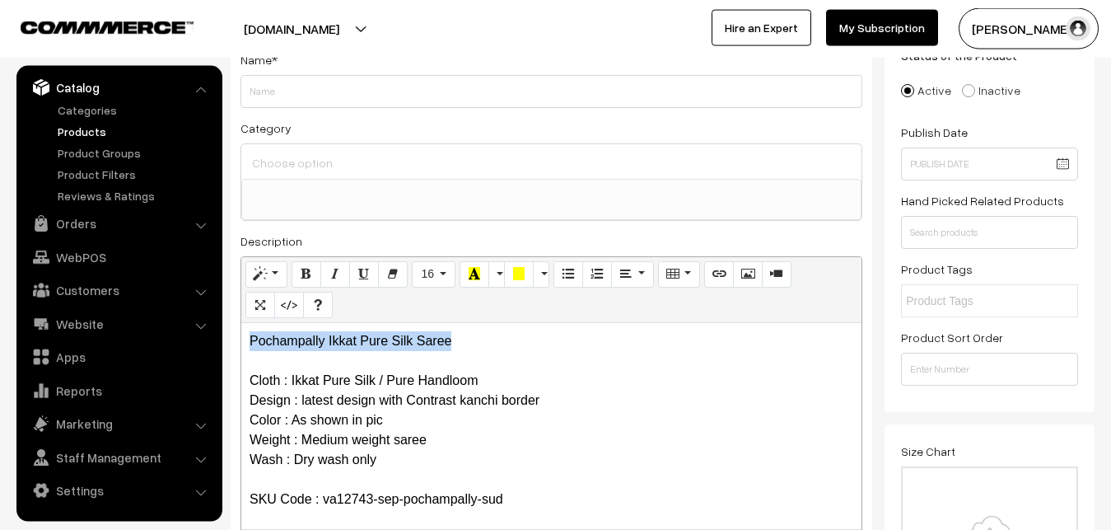
drag, startPoint x: 462, startPoint y: 341, endPoint x: 149, endPoint y: 333, distance: 313.0
click at [241, 333] on div "Pochampally Ikkat Pure Silk Saree Cloth : Ikkat Pure Silk / Pure Handloom Desig…" at bounding box center [551, 426] width 620 height 206
copy p "Pochampally Ikkat Pure Silk Saree"
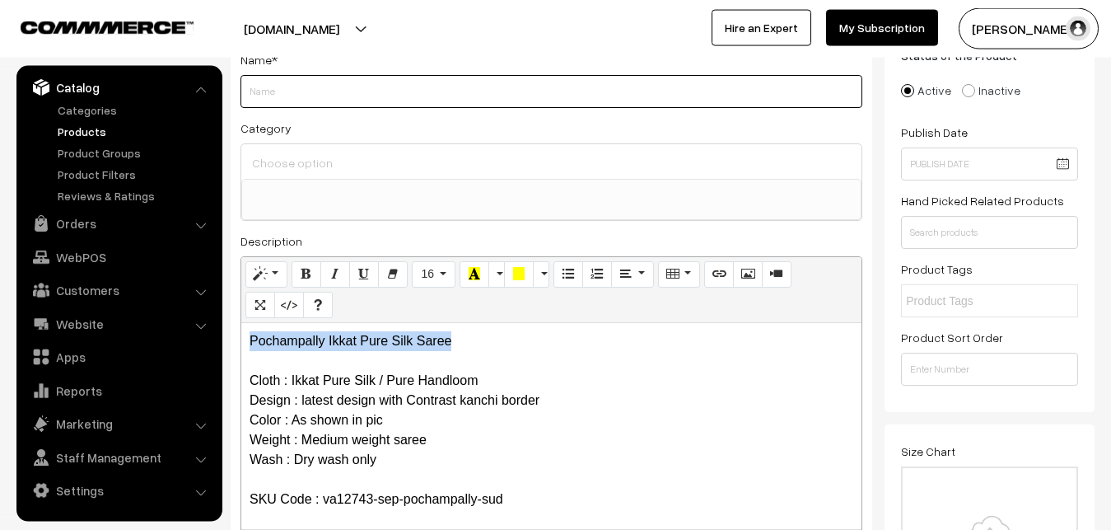
click at [298, 107] on input "Weight" at bounding box center [551, 91] width 622 height 33
paste input "Pochampally Ikkat Pure Silk Saree"
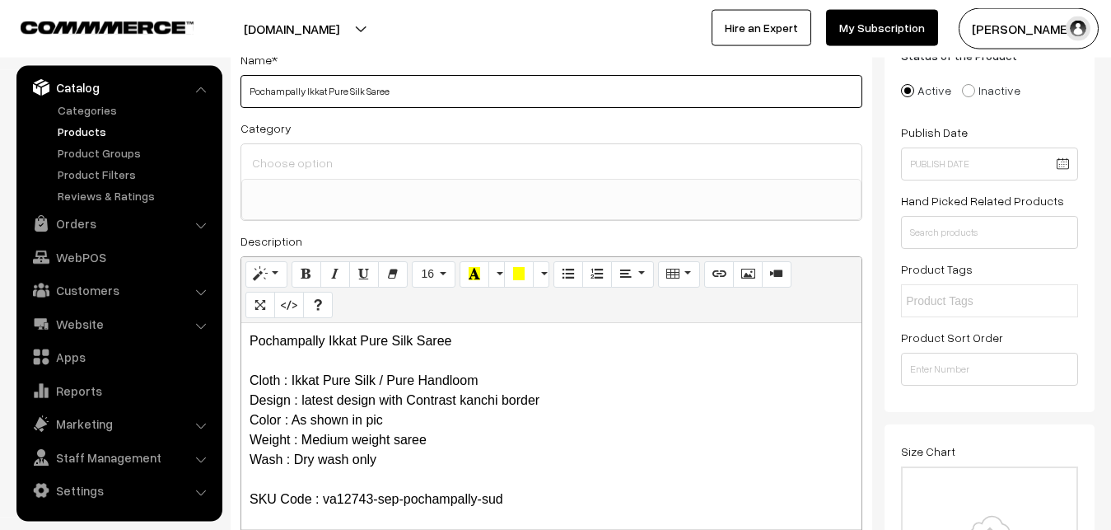
type input "Pochampally Ikkat Pure Silk Saree"
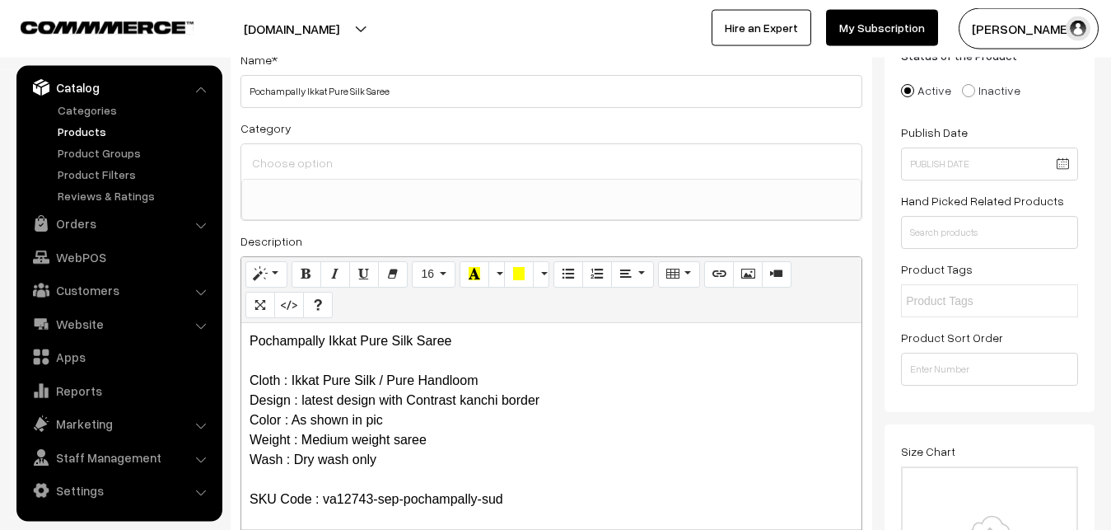
click at [299, 154] on input at bounding box center [551, 163] width 607 height 24
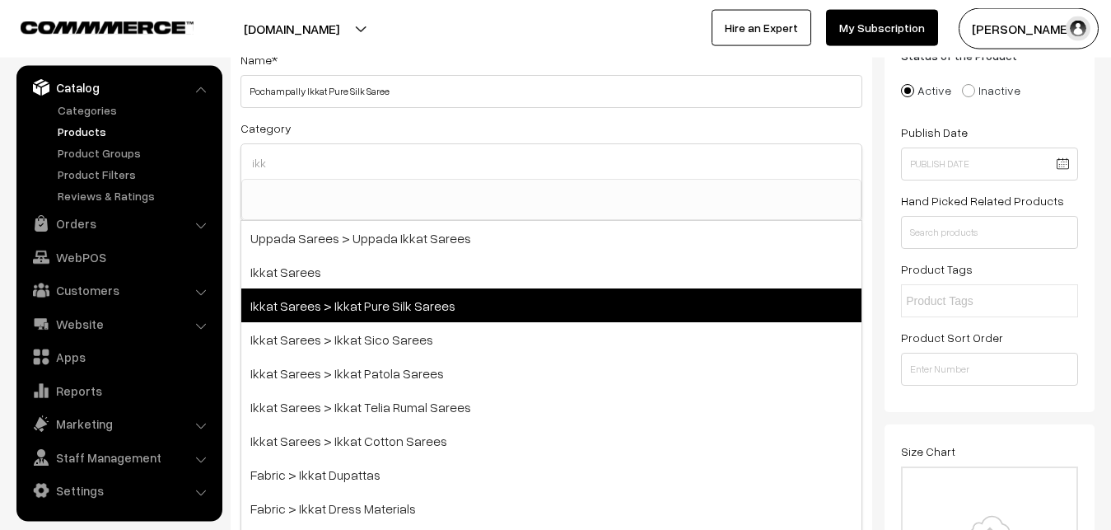
type input "ikk"
click at [336, 297] on span "Ikkat Sarees > Ikkat Pure Silk Sarees" at bounding box center [551, 305] width 620 height 34
select select "20"
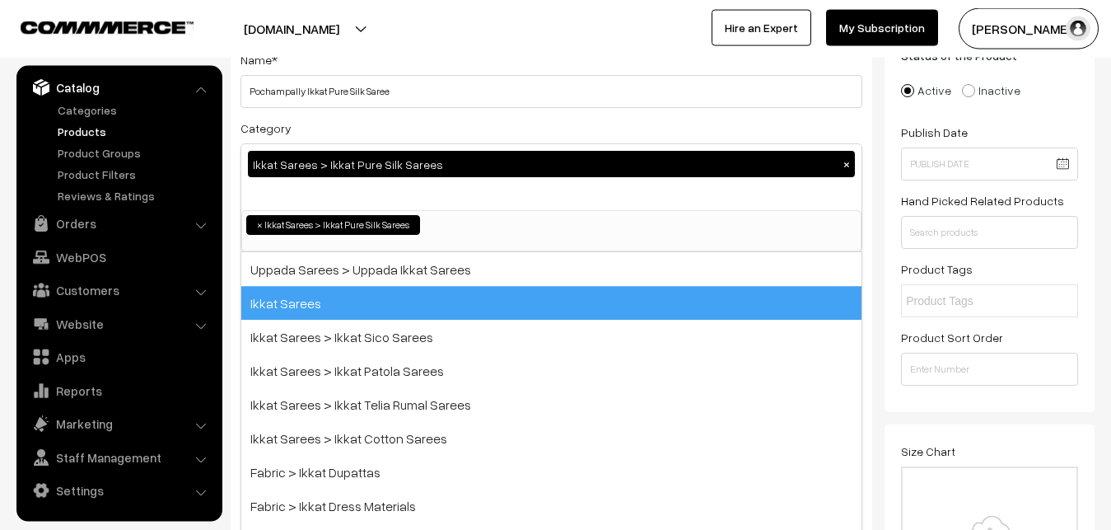
scroll to position [259, 0]
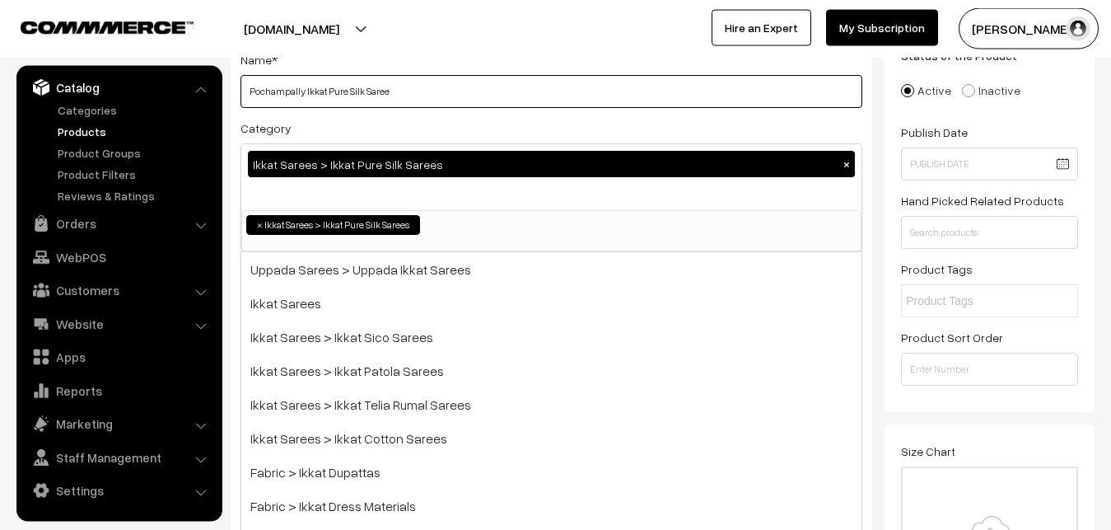
click at [410, 105] on input "Pochampally Ikkat Pure Silk Saree" at bounding box center [551, 91] width 622 height 33
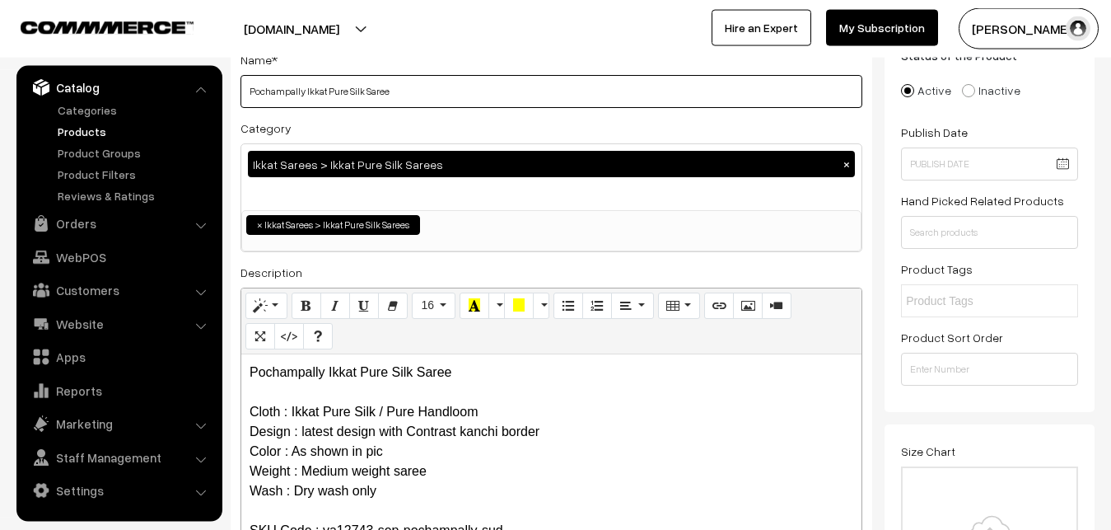
scroll to position [454, 0]
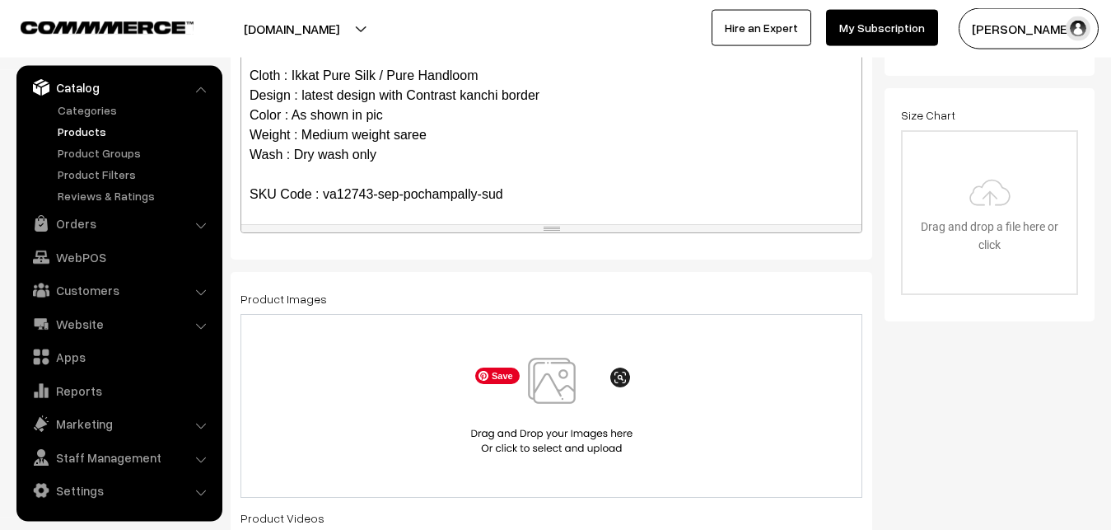
click at [558, 387] on img at bounding box center [552, 405] width 170 height 96
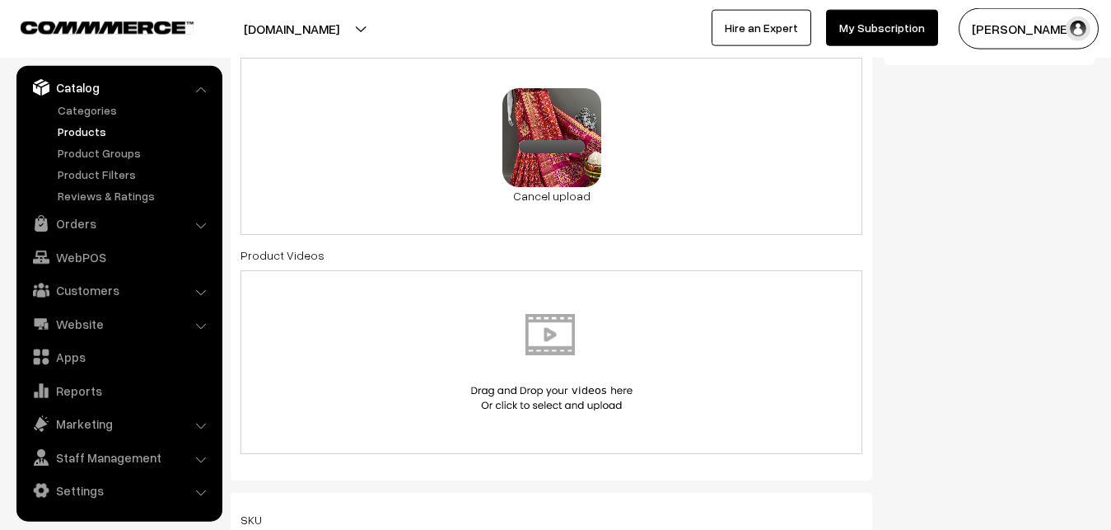
scroll to position [958, 0]
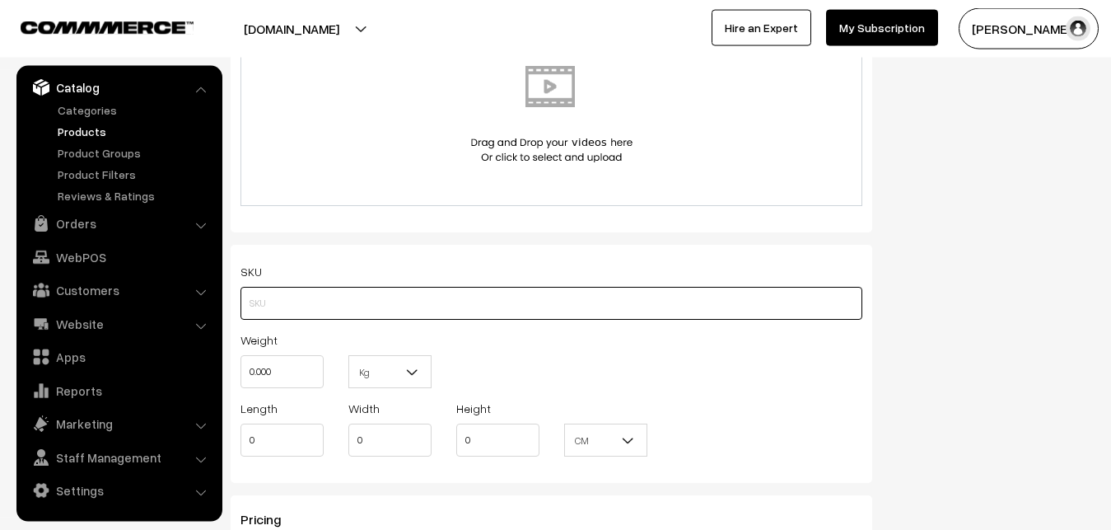
click at [356, 311] on input "text" at bounding box center [551, 303] width 622 height 33
paste input "va12743-sep-pochampally-sud"
type input "va12743-sep-pochampally-sud"
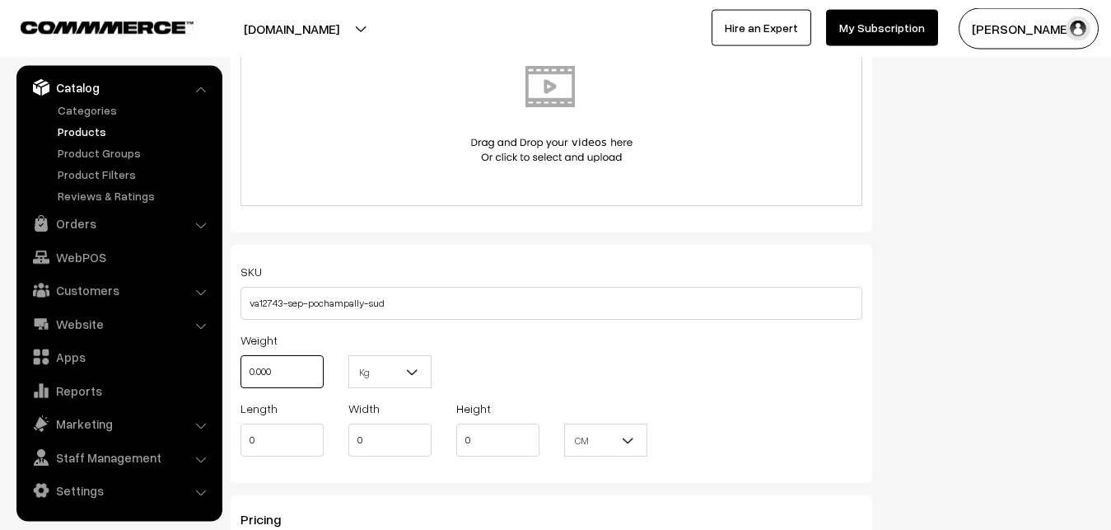
drag, startPoint x: 292, startPoint y: 374, endPoint x: 246, endPoint y: 376, distance: 45.3
click at [248, 377] on input "0.000" at bounding box center [281, 371] width 83 height 33
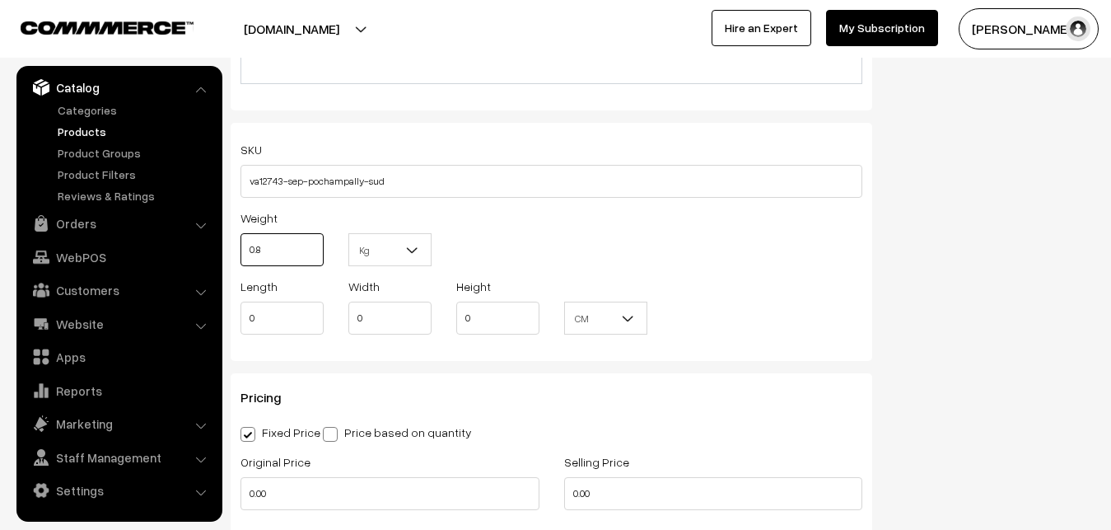
scroll to position [1210, 0]
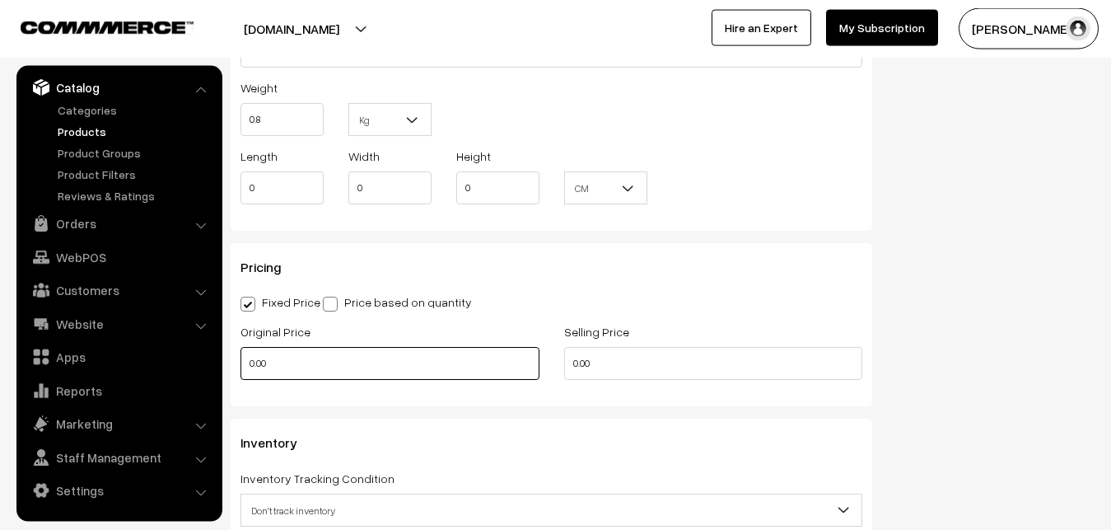
type input "0.80"
drag, startPoint x: 284, startPoint y: 372, endPoint x: 230, endPoint y: 366, distance: 54.7
click at [240, 366] on input "0.00" at bounding box center [389, 363] width 299 height 33
type input "11300"
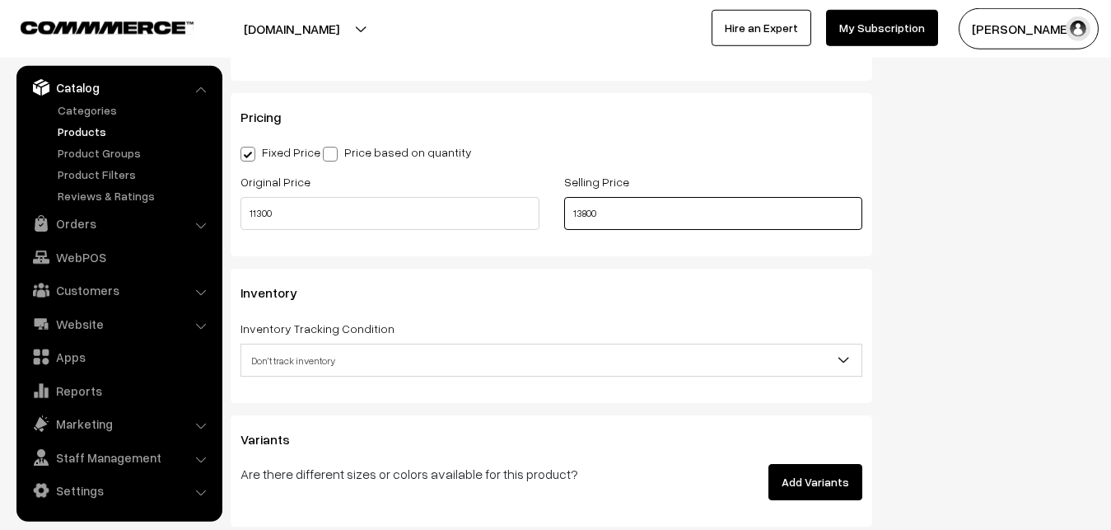
scroll to position [1378, 0]
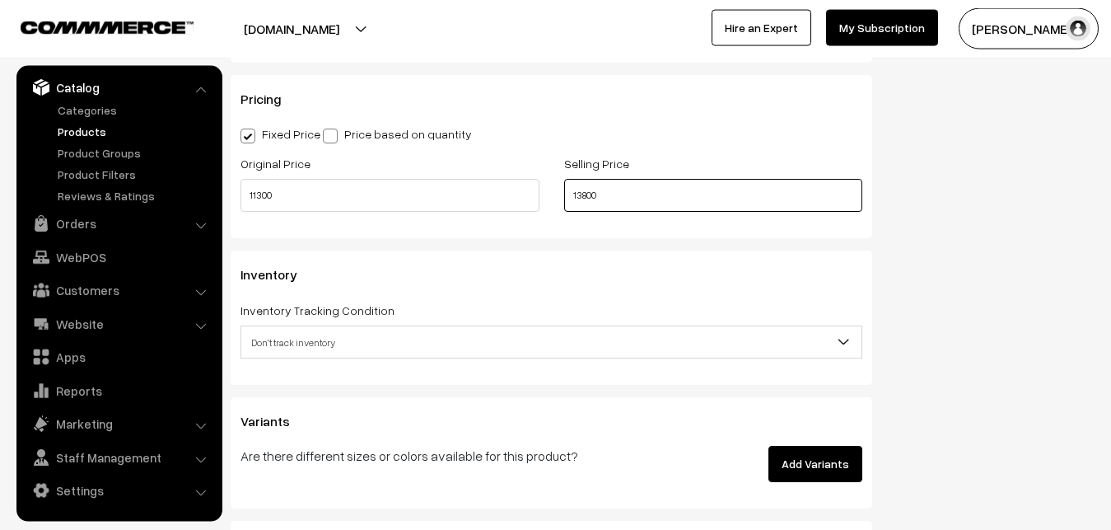
type input "13800"
click at [306, 357] on span "Don't track inventory" at bounding box center [551, 342] width 620 height 29
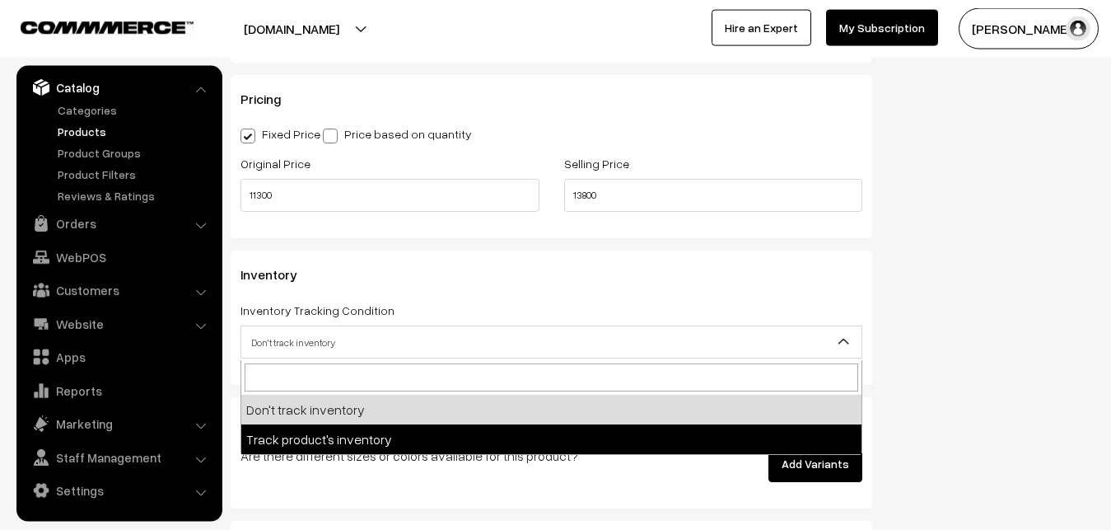
select select "2"
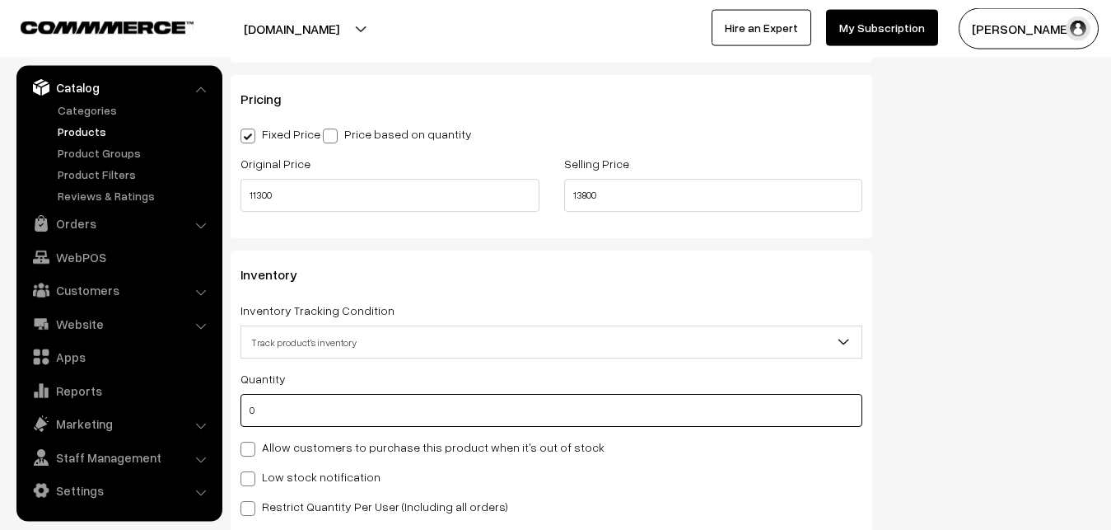
click at [303, 414] on input "0" at bounding box center [551, 410] width 622 height 33
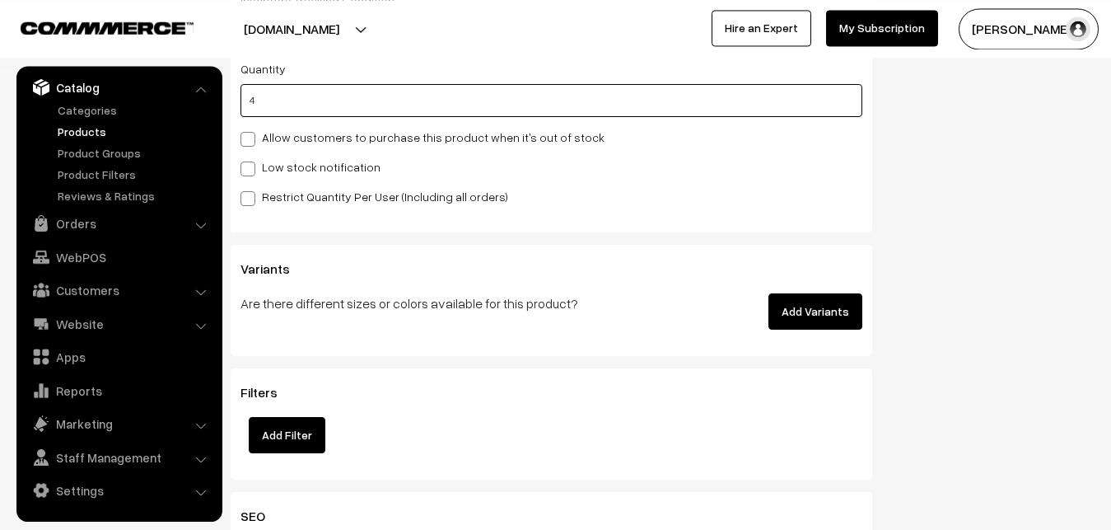
scroll to position [1714, 0]
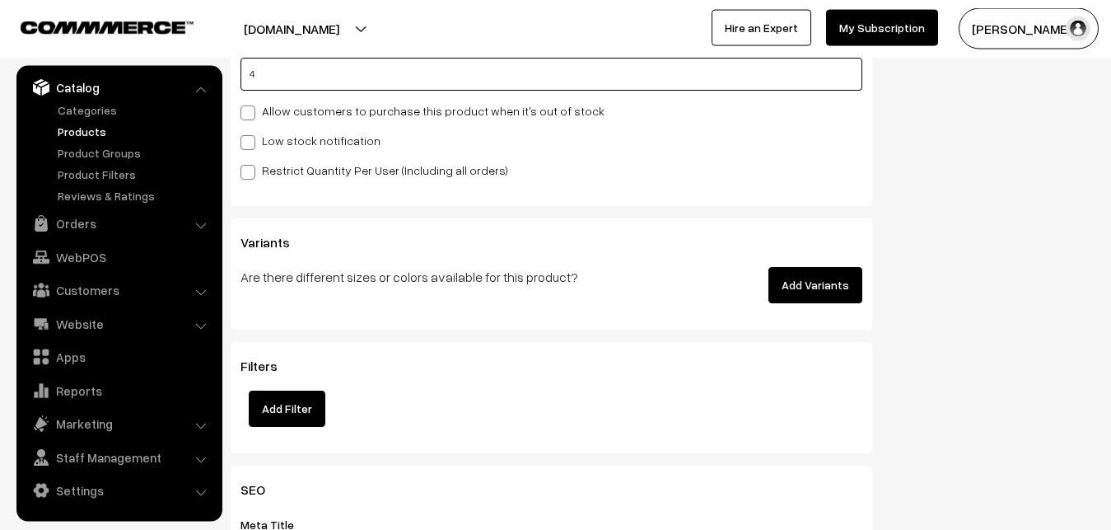
type input "4"
click at [259, 145] on label "Low stock notification" at bounding box center [310, 140] width 140 height 17
click at [251, 145] on input "Low stock notification" at bounding box center [245, 139] width 11 height 11
checkbox input "true"
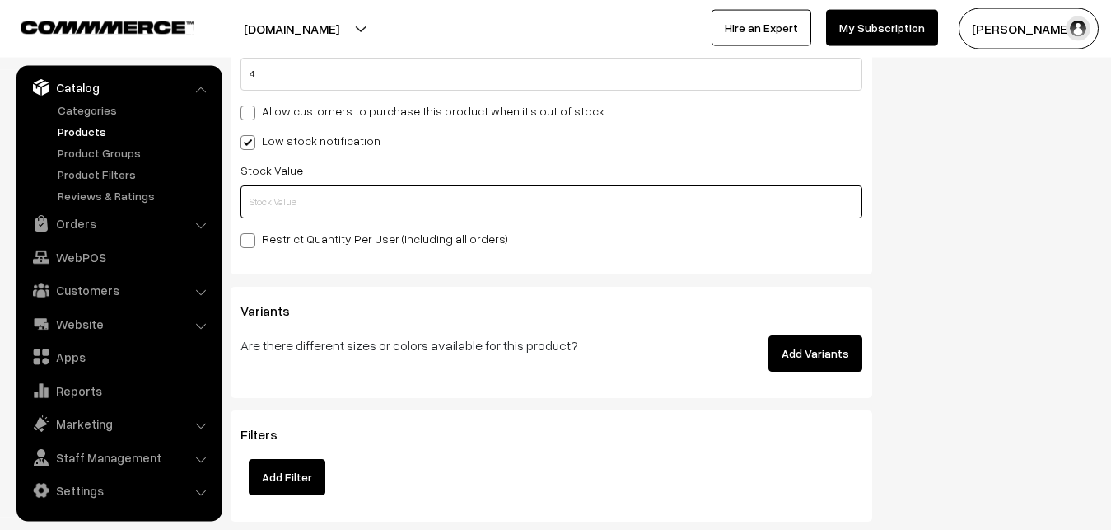
click at [247, 200] on input "text" at bounding box center [551, 201] width 622 height 33
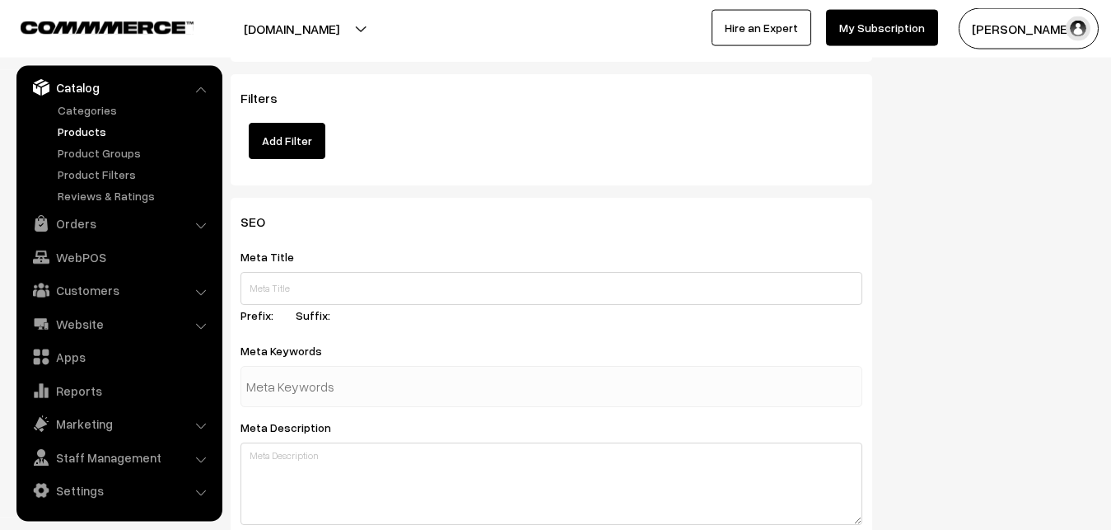
scroll to position [2452, 0]
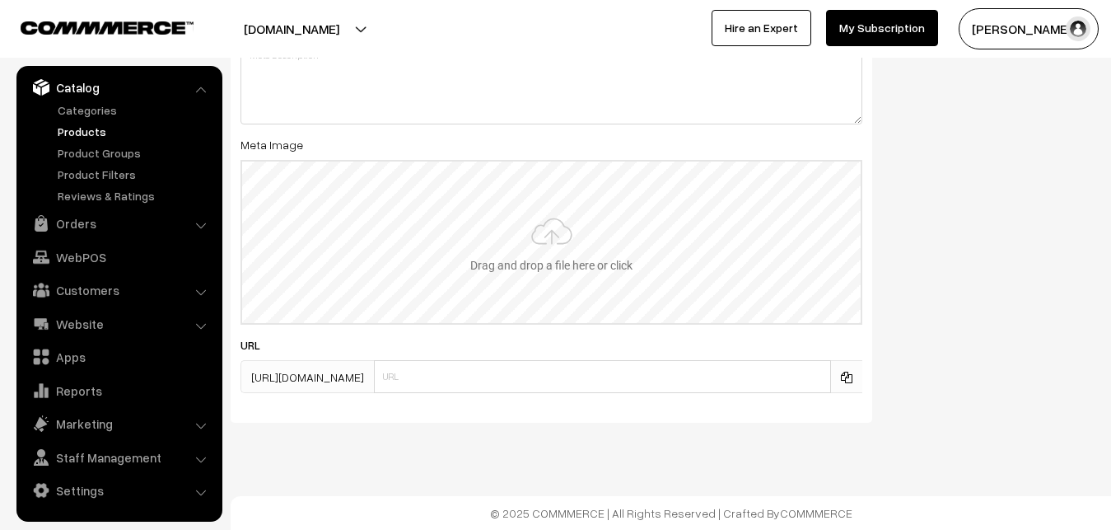
type input "2"
click at [535, 245] on input "file" at bounding box center [551, 241] width 618 height 161
type input "C:\fakepath\ikkat-saree-va12743-sep.jpeg"
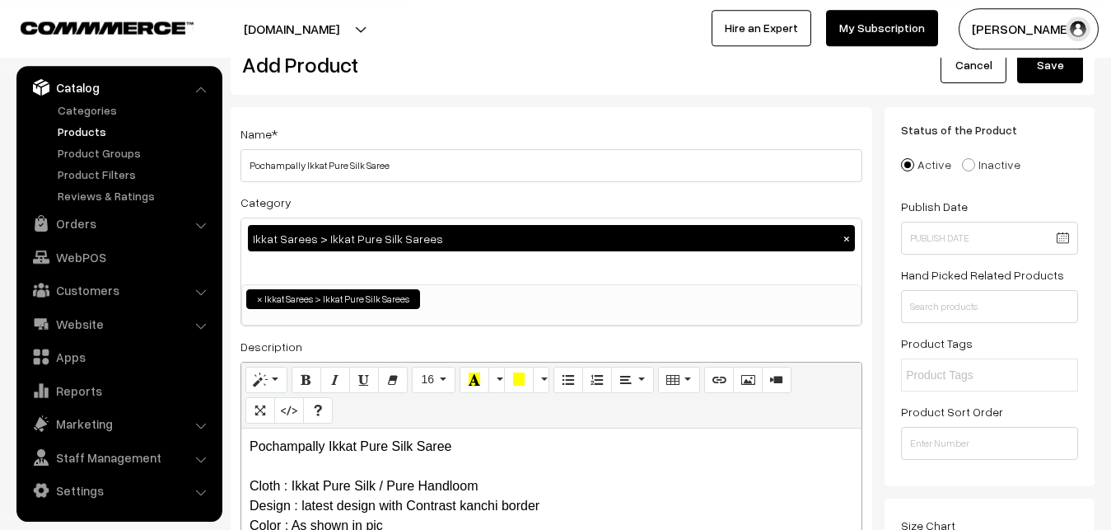
scroll to position [0, 0]
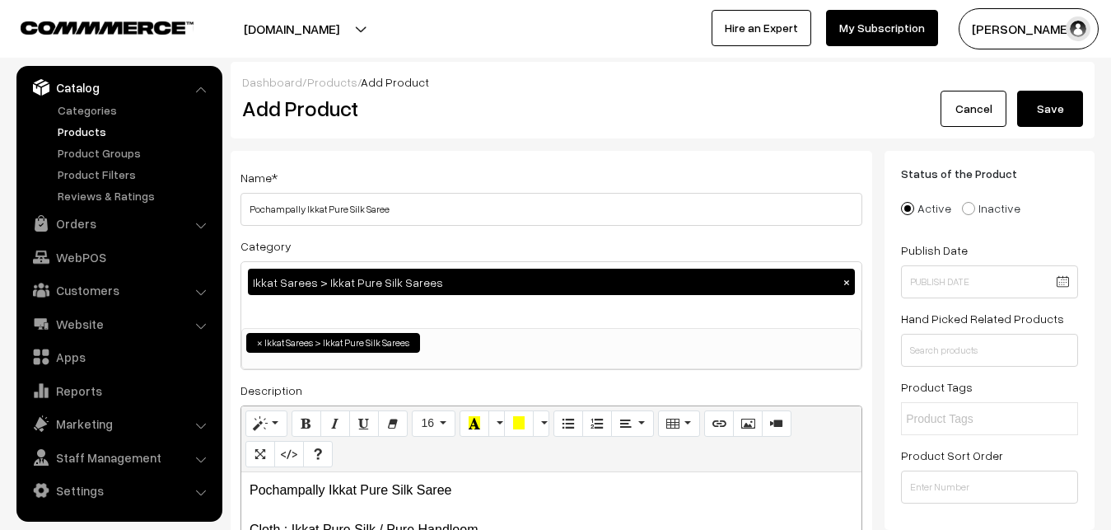
click at [1027, 101] on button "Save" at bounding box center [1050, 109] width 66 height 36
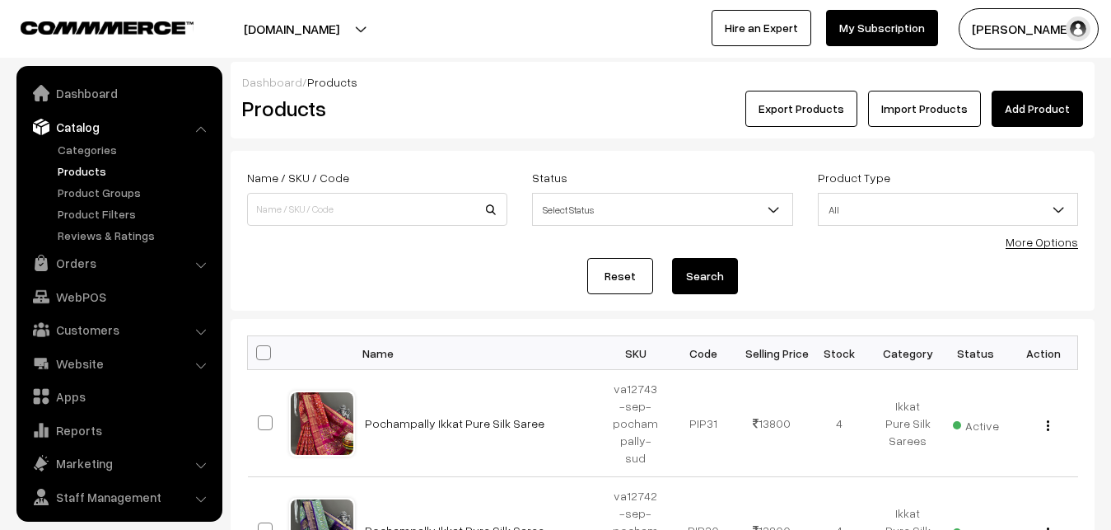
scroll to position [40, 0]
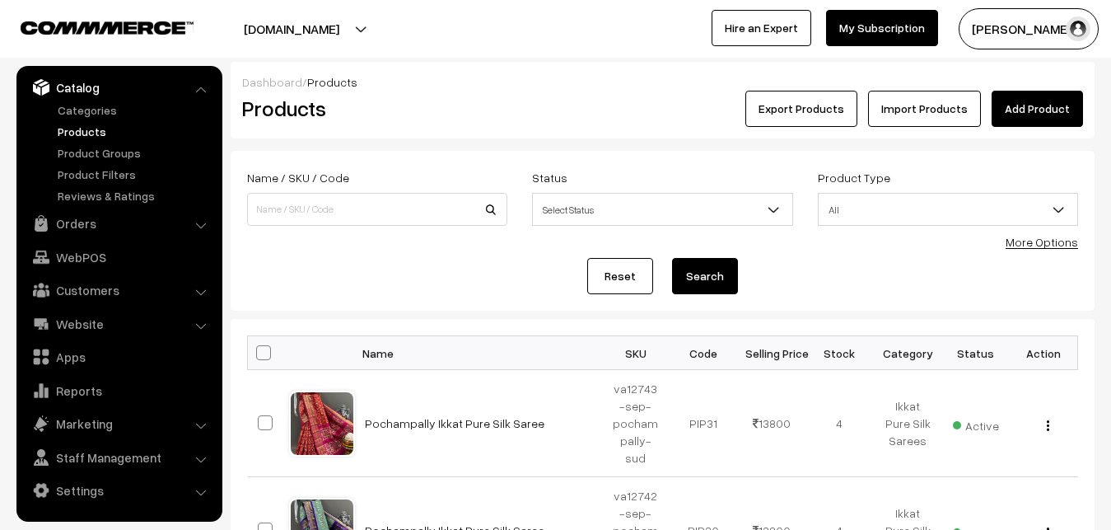
click at [446, 86] on div "Dashboard / Products" at bounding box center [662, 81] width 841 height 17
click at [1015, 107] on link "Add Product" at bounding box center [1037, 109] width 91 height 36
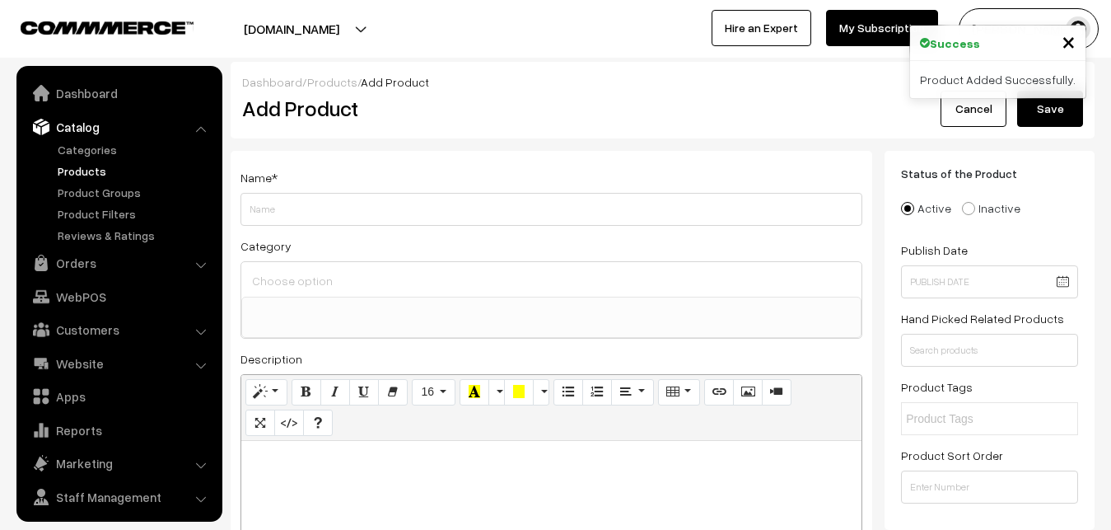
select select
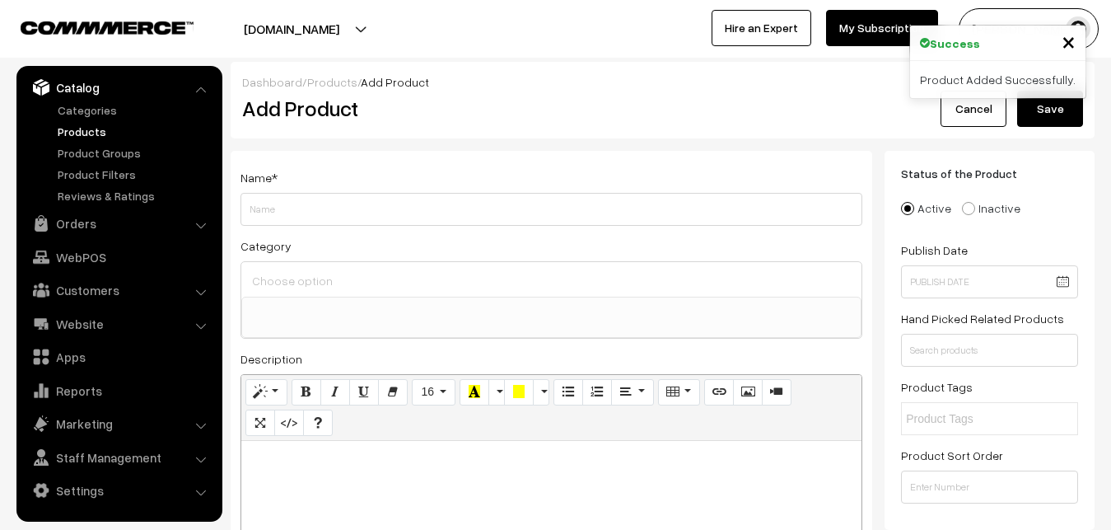
paste div
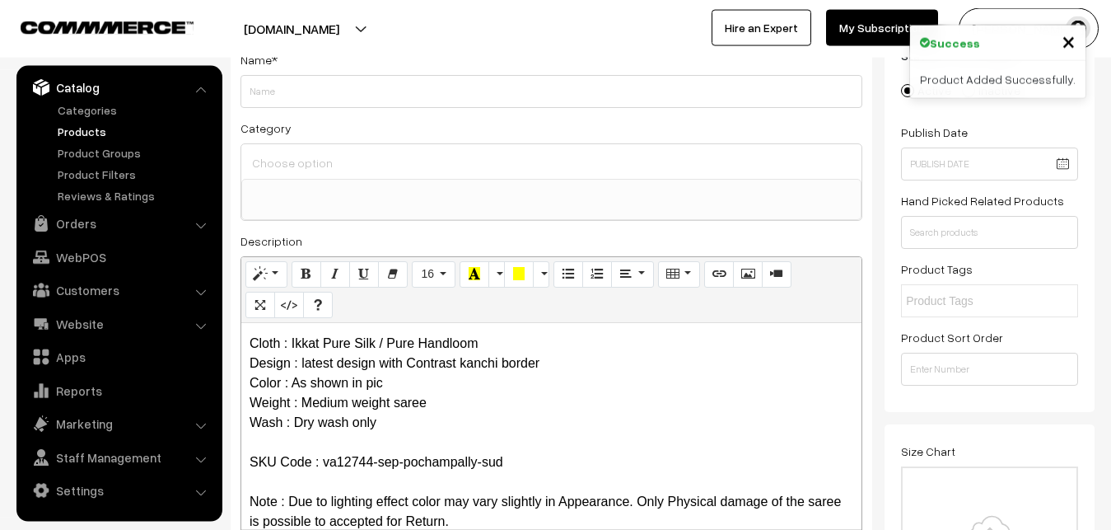
scroll to position [0, 0]
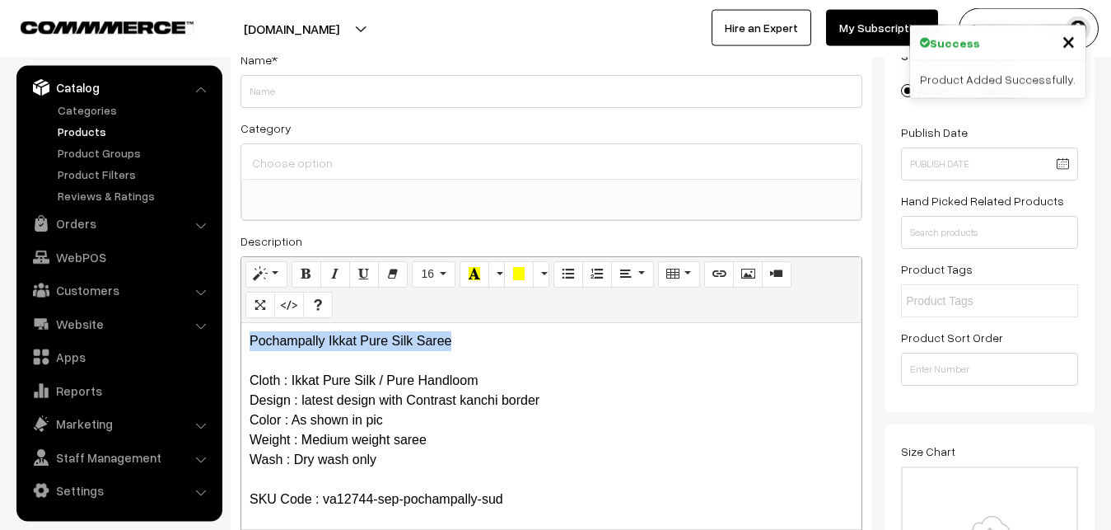
drag, startPoint x: 462, startPoint y: 343, endPoint x: 216, endPoint y: 329, distance: 246.6
click at [241, 329] on div "Pochampally Ikkat Pure Silk Saree Cloth : Ikkat Pure Silk / Pure Handloom Desig…" at bounding box center [551, 426] width 620 height 206
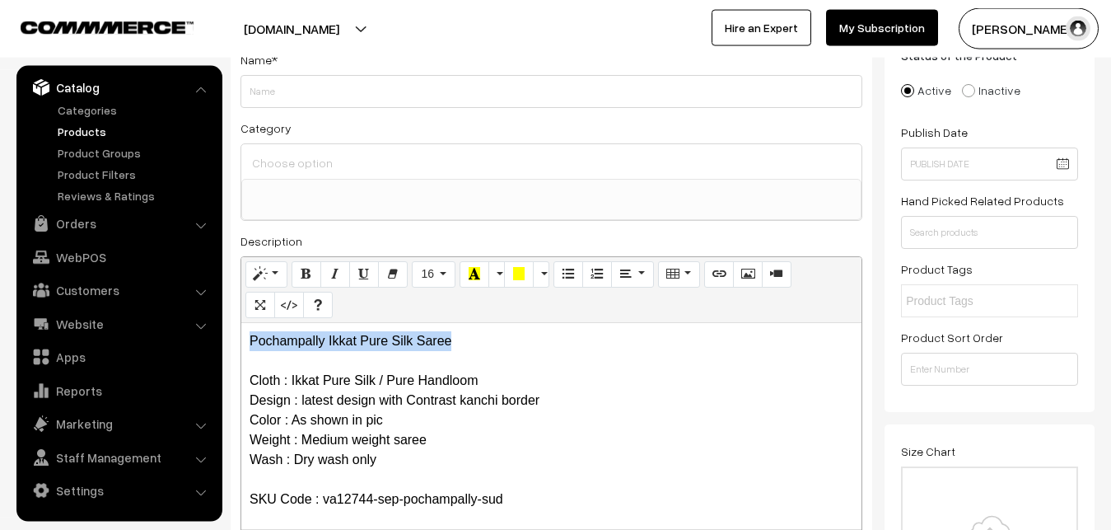
copy p "Pochampally Ikkat Pure Silk Saree"
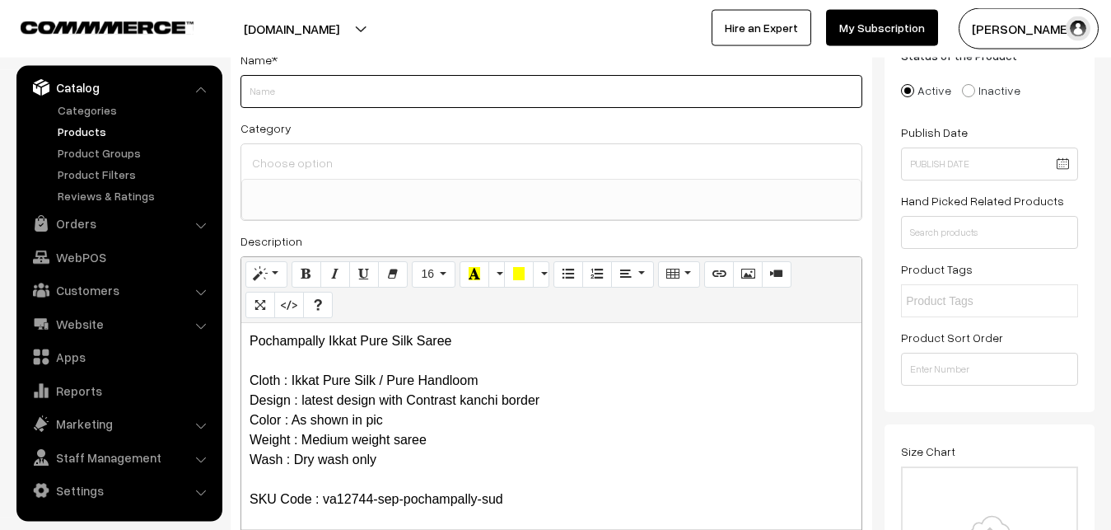
paste input "Pochampally Ikkat Pure Silk Saree"
type input "Pochampally Ikkat Pure Silk Saree"
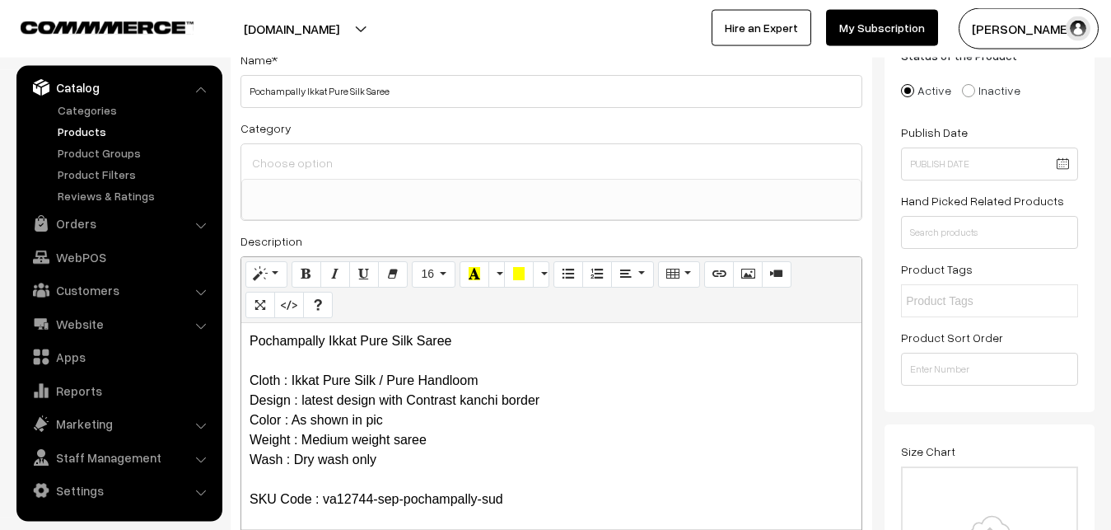
click at [332, 167] on input at bounding box center [551, 163] width 607 height 24
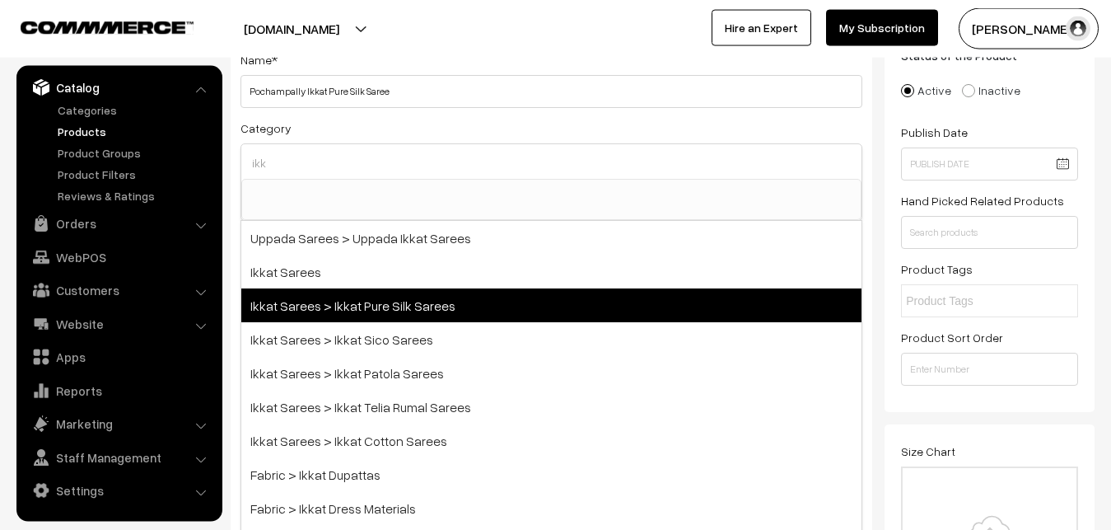
type input "ikk"
click at [372, 304] on span "Ikkat Sarees > Ikkat Pure Silk Sarees" at bounding box center [551, 305] width 620 height 34
select select "20"
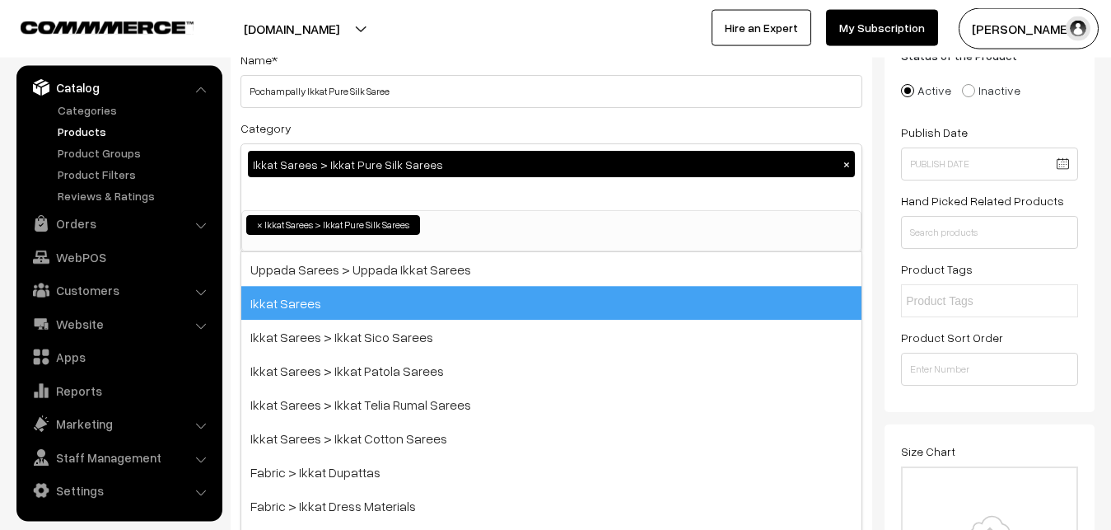
scroll to position [259, 0]
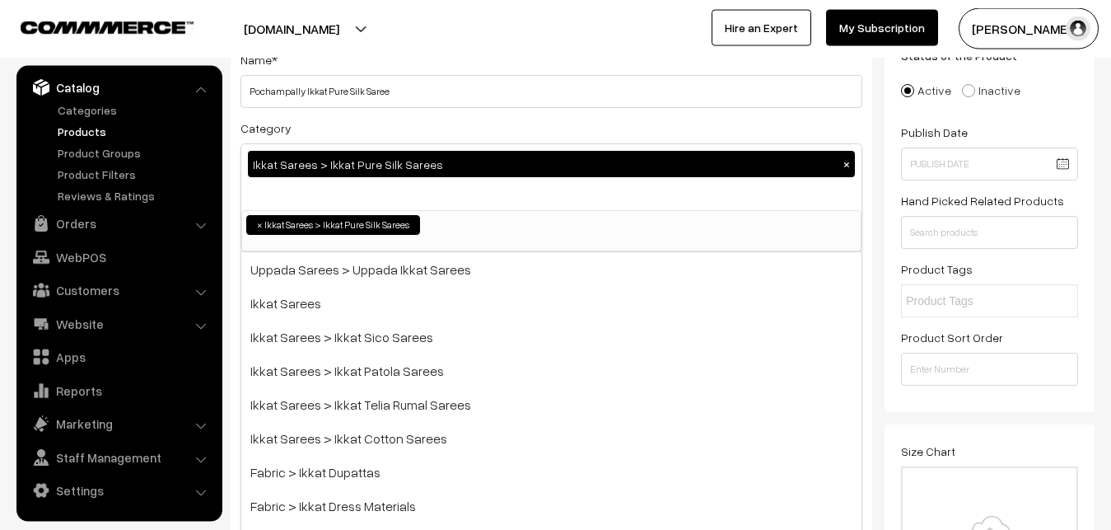
click at [438, 133] on div "Category Ikkat Sarees > Ikkat Pure Silk Sarees × Uppada Sarees Uppada Sarees > …" at bounding box center [551, 185] width 622 height 134
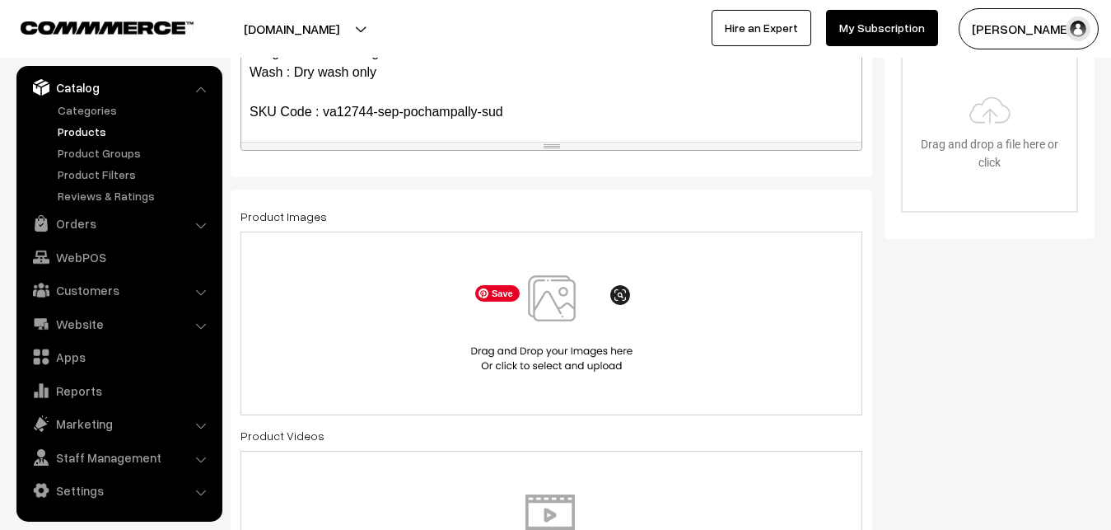
scroll to position [454, 0]
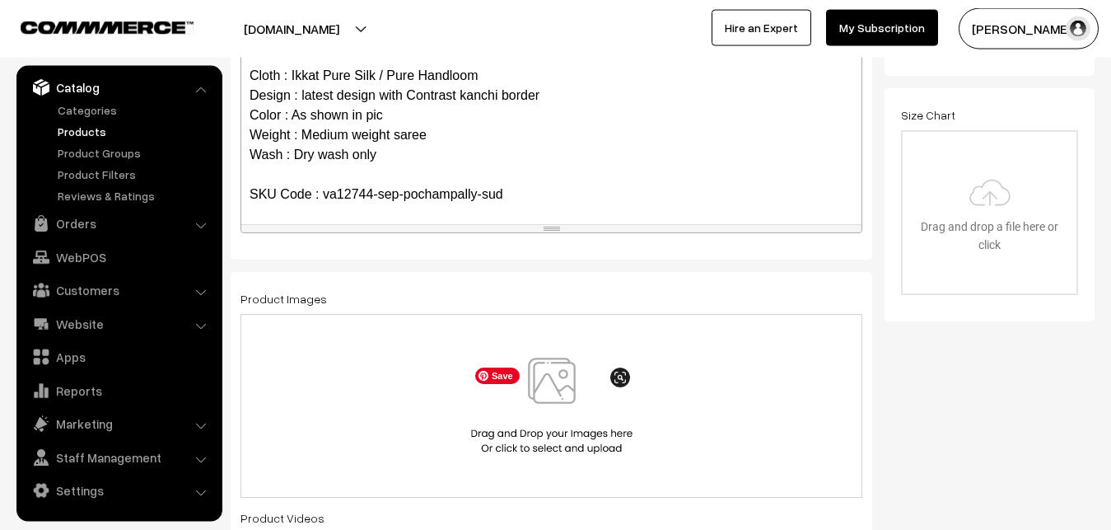
click at [557, 376] on img at bounding box center [552, 405] width 170 height 96
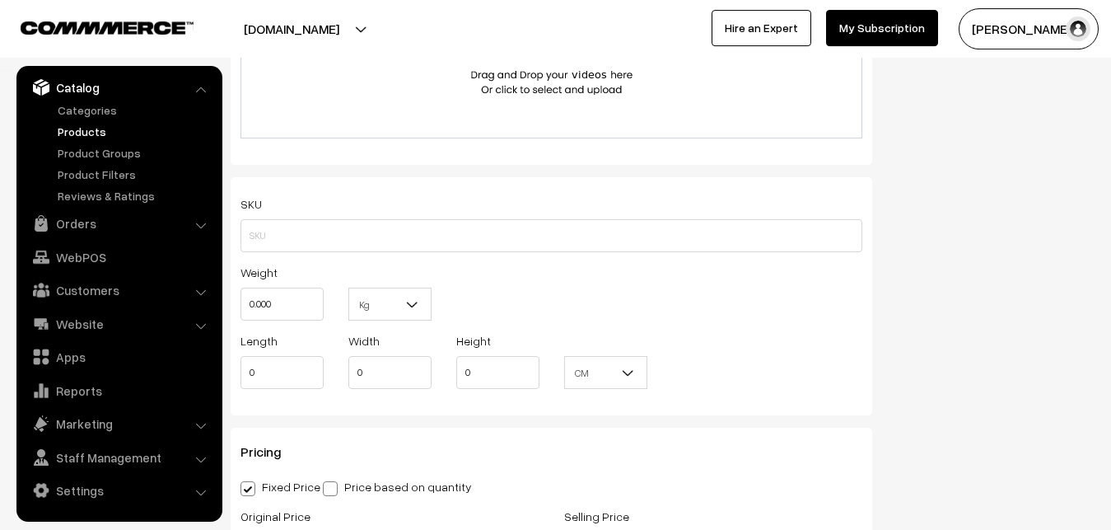
scroll to position [1042, 0]
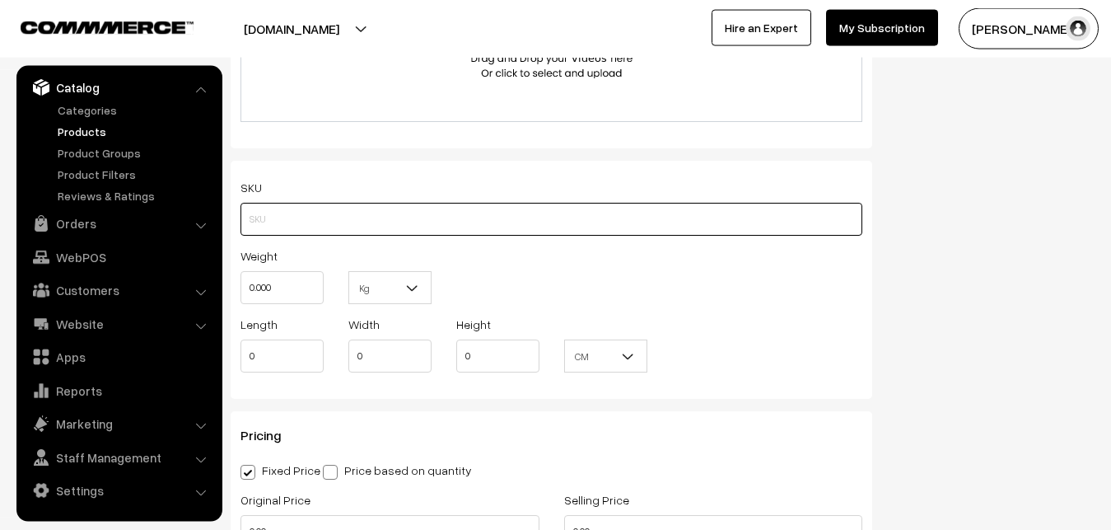
click at [313, 222] on input "text" at bounding box center [551, 219] width 622 height 33
paste input "va12744-sep-pochampally-sud"
type input "va12744-sep-pochampally-sud"
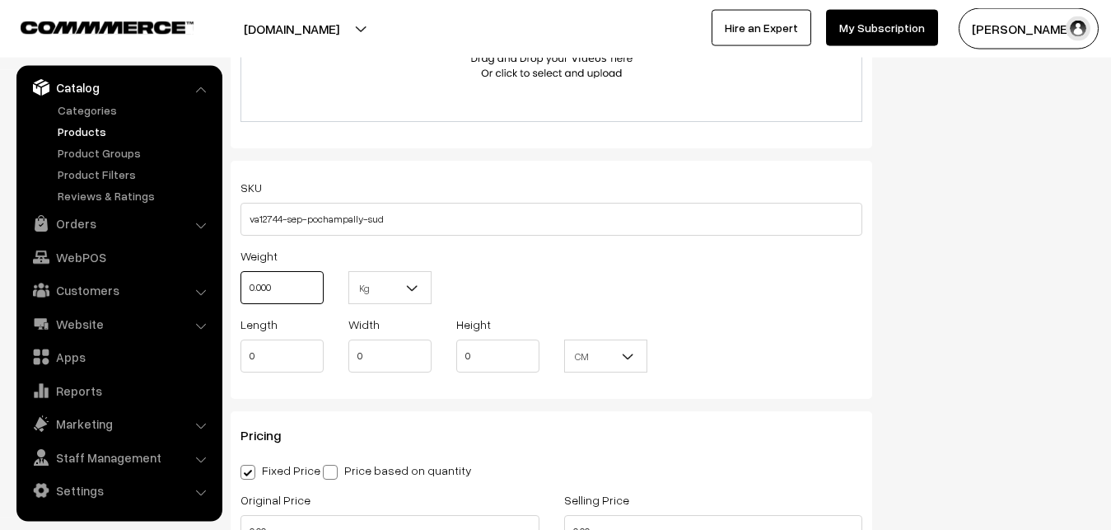
drag, startPoint x: 289, startPoint y: 283, endPoint x: 155, endPoint y: 284, distance: 134.2
click at [240, 284] on input "0.000" at bounding box center [281, 287] width 83 height 33
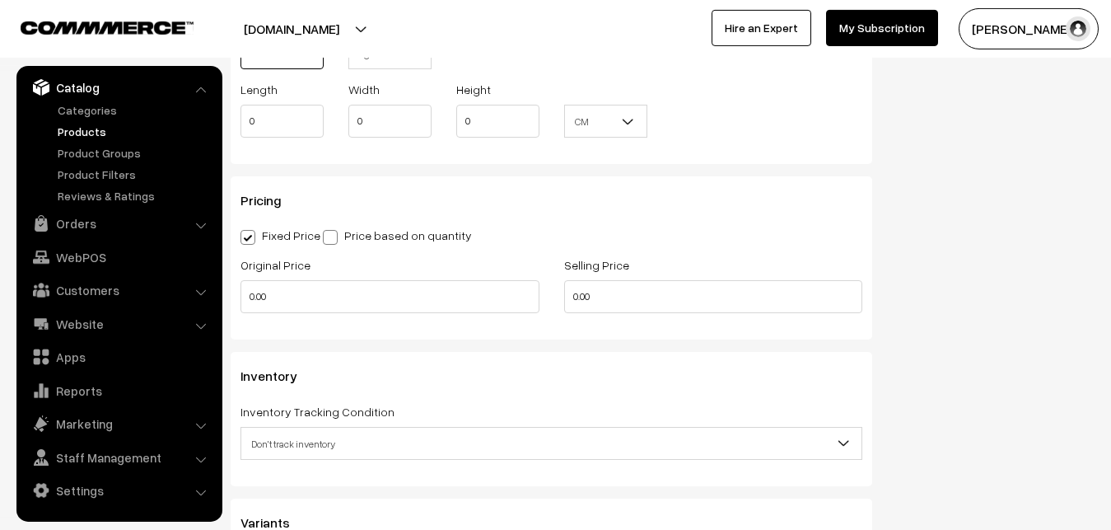
scroll to position [1294, 0]
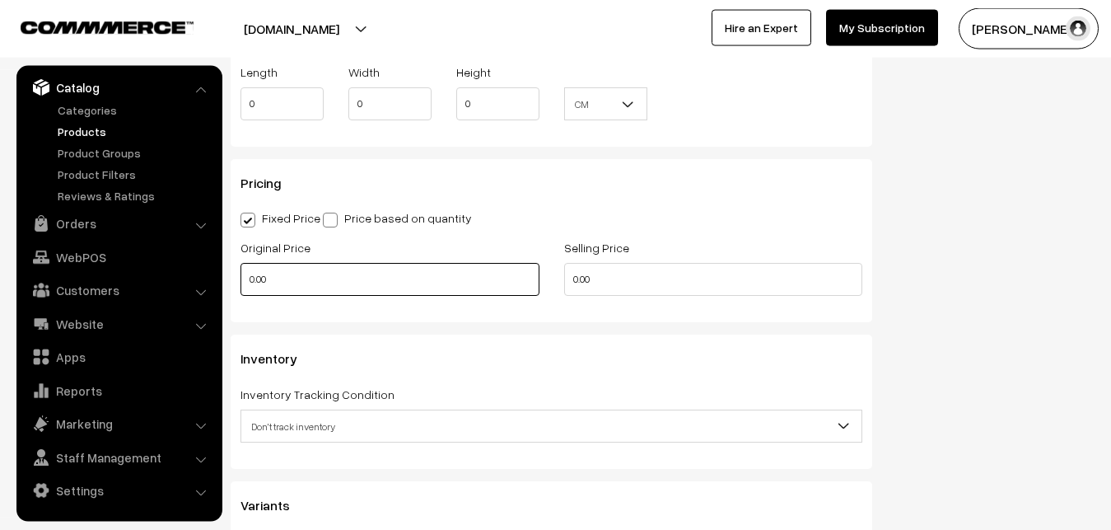
type input "0.80"
drag, startPoint x: 285, startPoint y: 287, endPoint x: 136, endPoint y: 286, distance: 149.1
click at [240, 286] on input "0.00" at bounding box center [389, 279] width 299 height 33
type input "11300"
drag, startPoint x: 495, startPoint y: 292, endPoint x: 468, endPoint y: 292, distance: 27.2
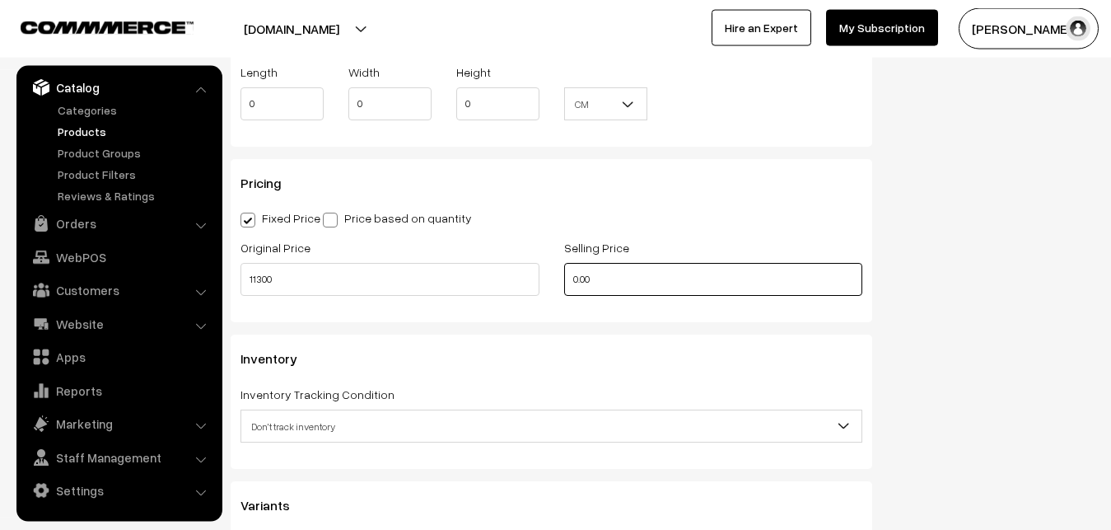
click at [564, 292] on input "0.00" at bounding box center [713, 279] width 299 height 33
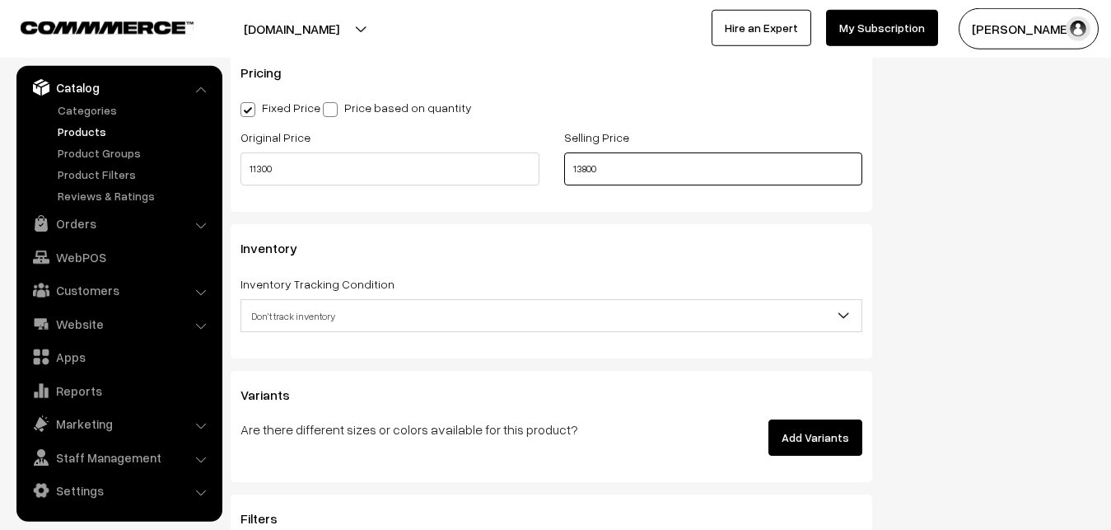
scroll to position [1462, 0]
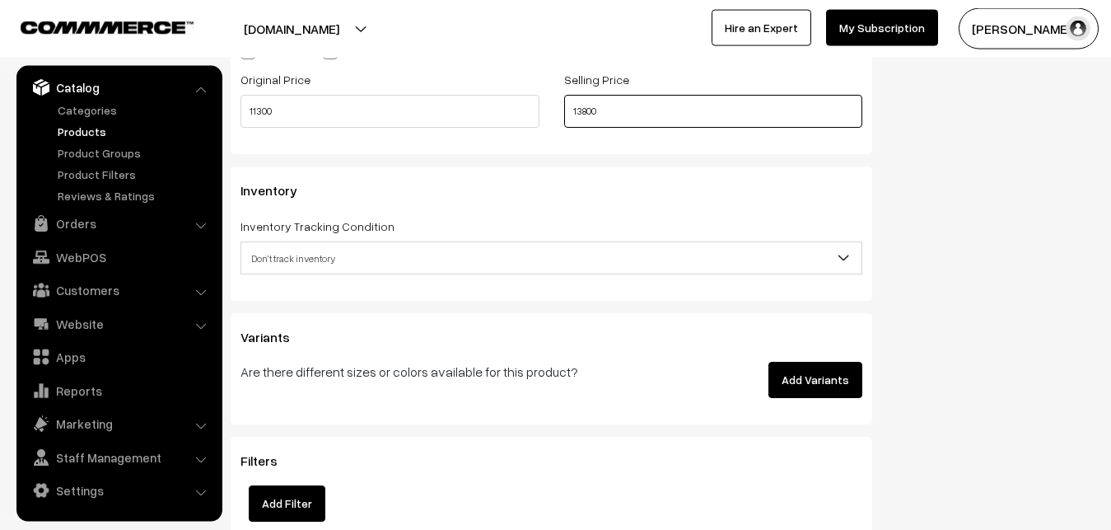
type input "13800"
click at [303, 259] on span "Don't track inventory" at bounding box center [551, 258] width 620 height 29
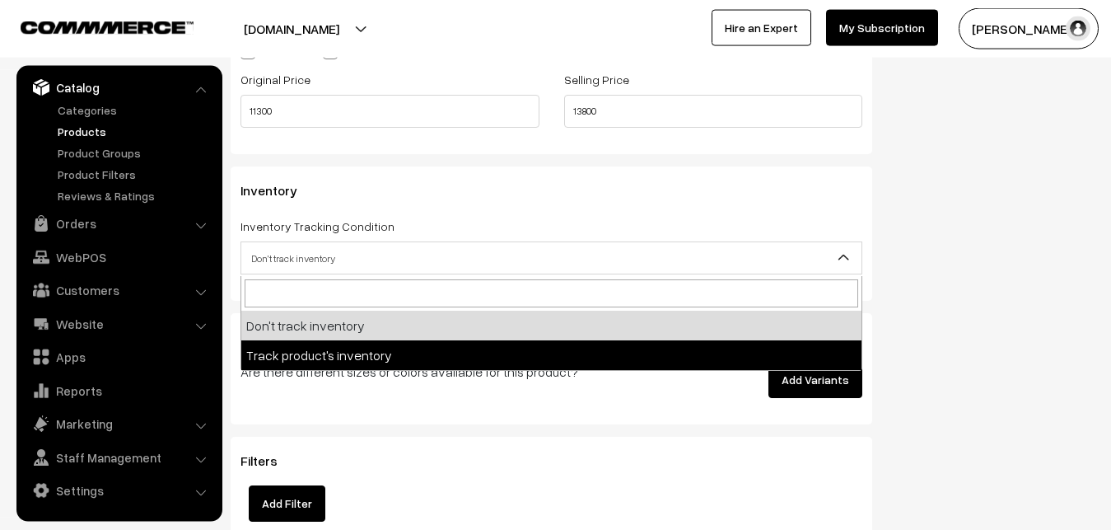
select select "2"
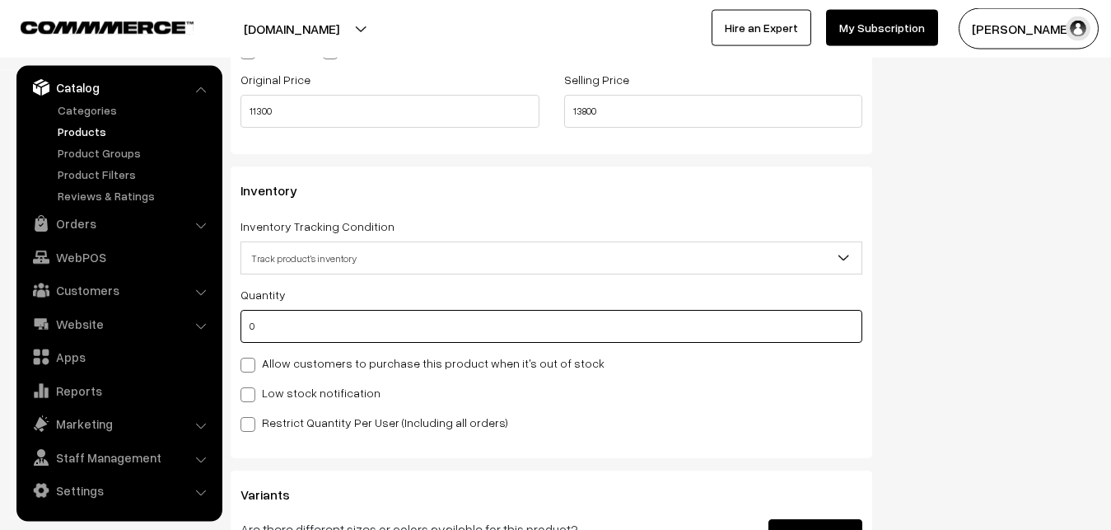
click at [302, 341] on input "0" at bounding box center [551, 326] width 622 height 33
type input "4"
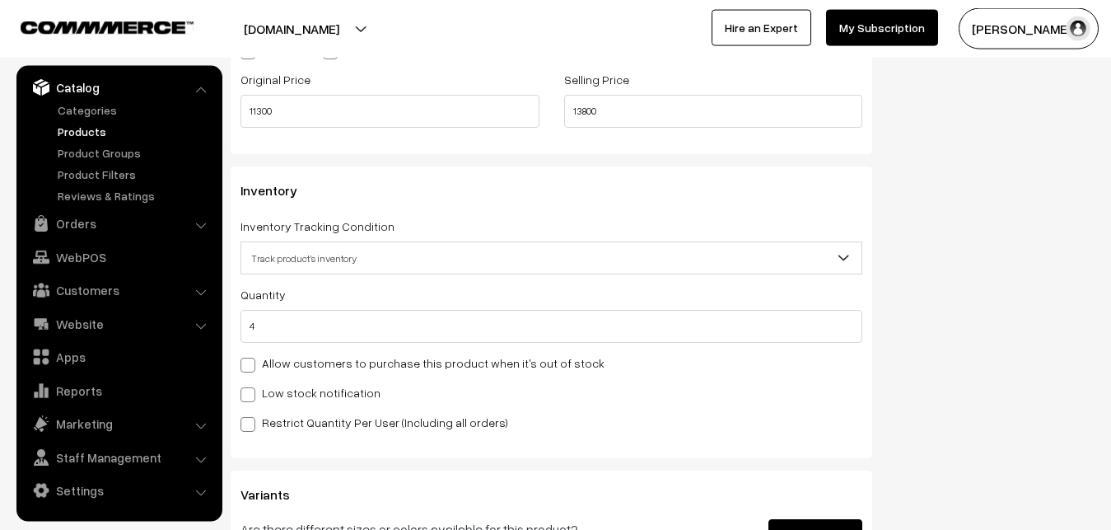
click at [283, 385] on label "Low stock notification" at bounding box center [310, 392] width 140 height 17
click at [251, 386] on input "Low stock notification" at bounding box center [245, 391] width 11 height 11
checkbox input "true"
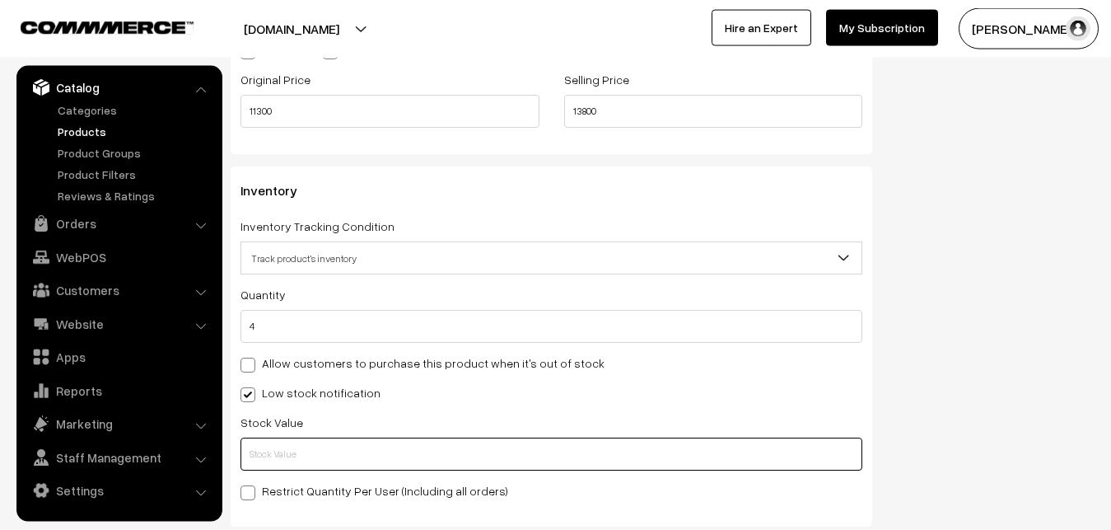
click at [282, 450] on input "text" at bounding box center [551, 453] width 622 height 33
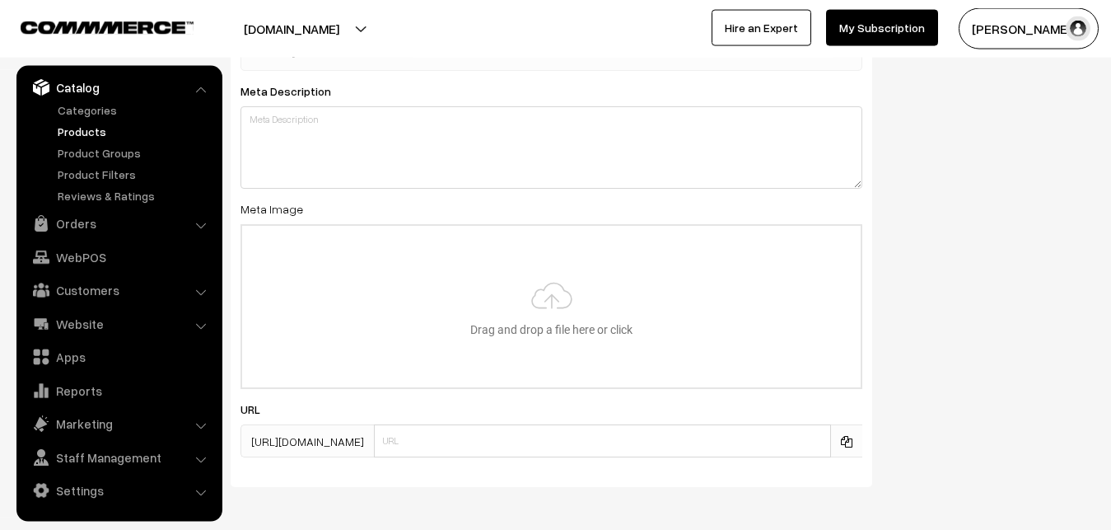
scroll to position [2452, 0]
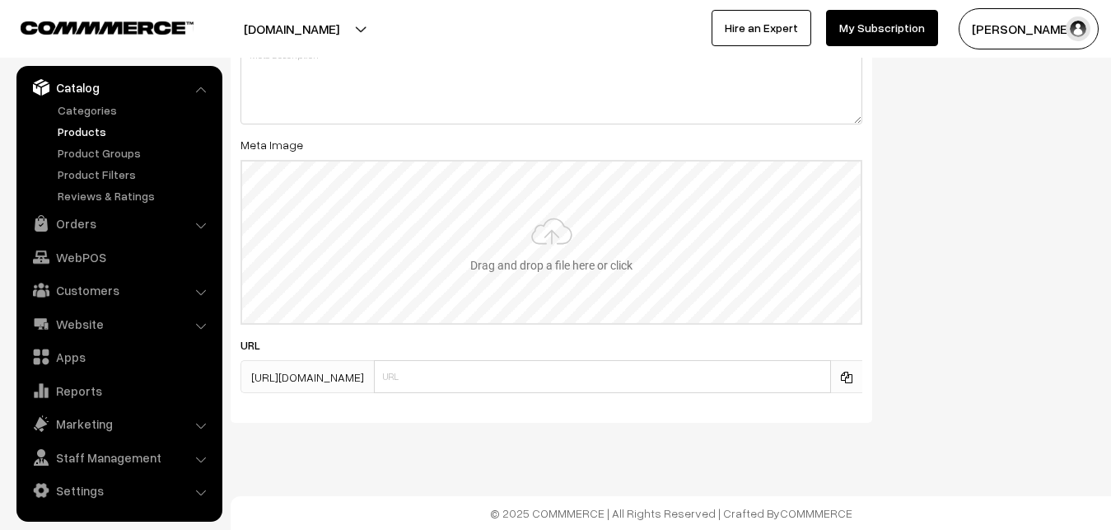
type input "2"
click at [566, 257] on input "file" at bounding box center [551, 241] width 618 height 161
type input "C:\fakepath\ikkat-saree-va12744-sep.jpeg"
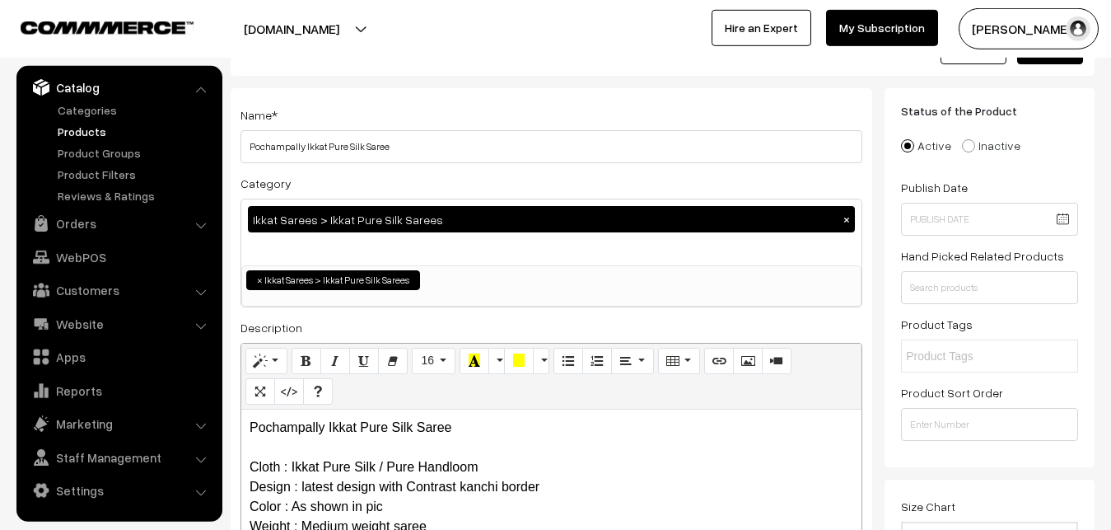
scroll to position [0, 0]
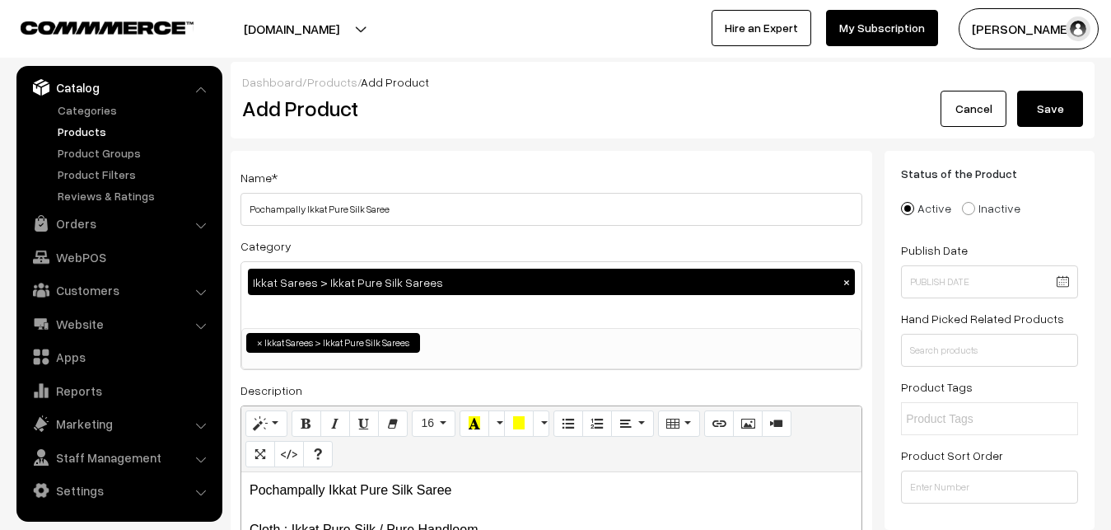
click at [1044, 98] on button "Save" at bounding box center [1050, 109] width 66 height 36
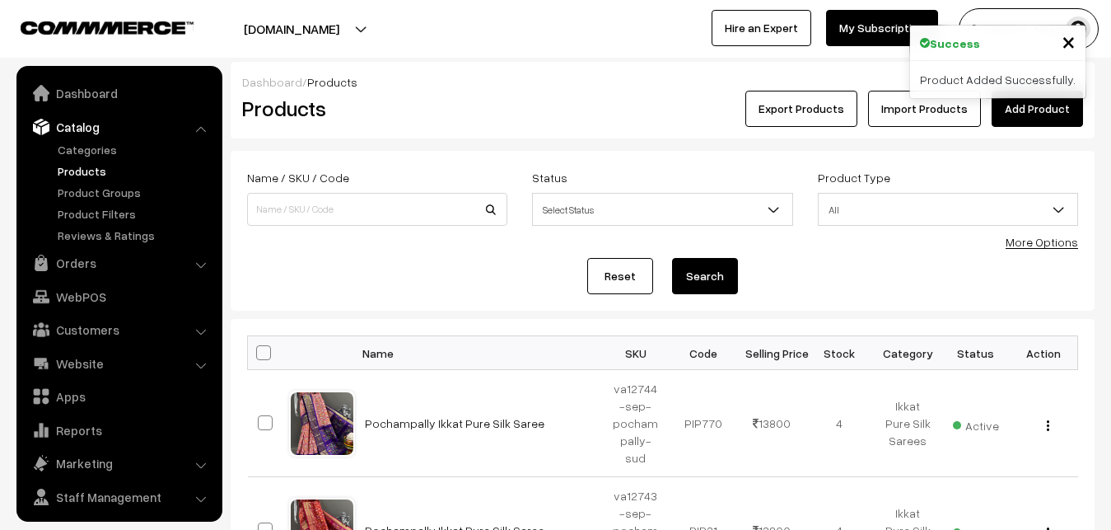
click at [521, 112] on div "Export Products Import Products Add Product" at bounding box center [806, 109] width 577 height 36
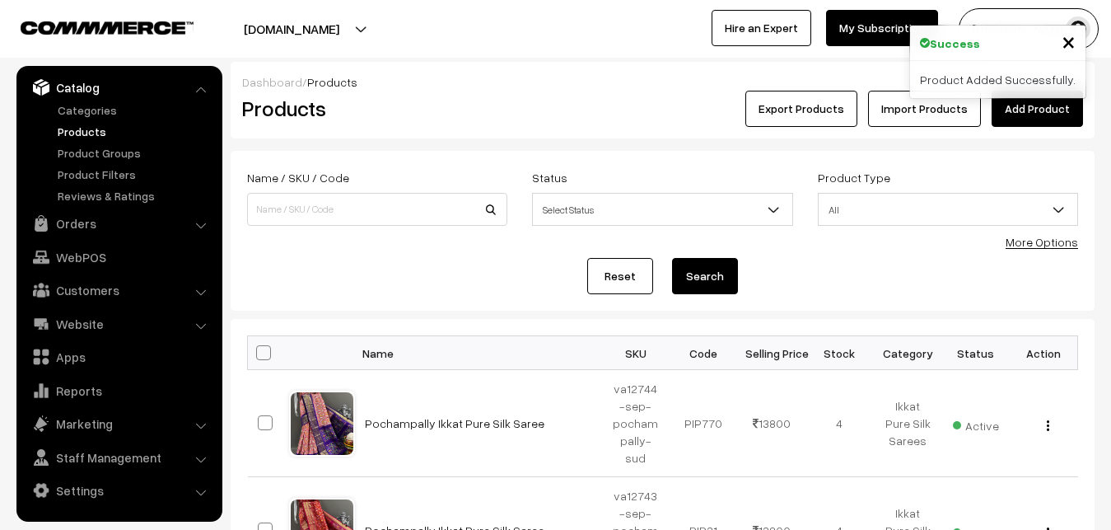
click at [1015, 101] on link "Add Product" at bounding box center [1037, 109] width 91 height 36
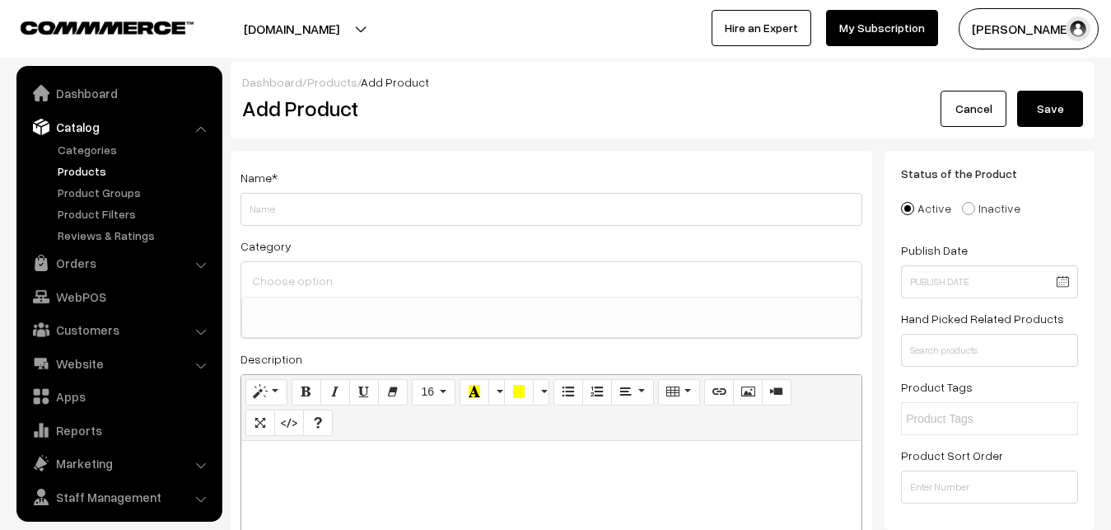
select select
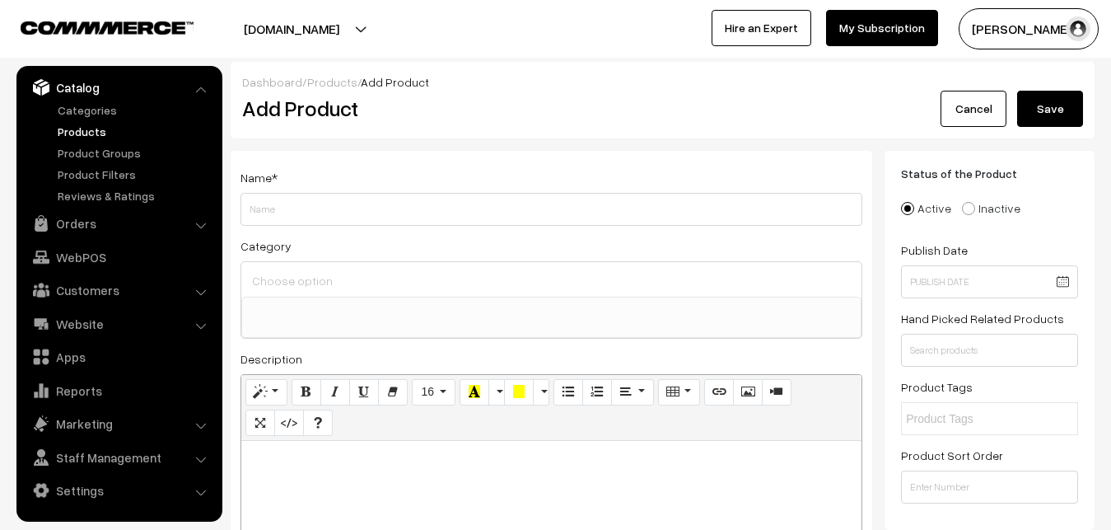
paste div
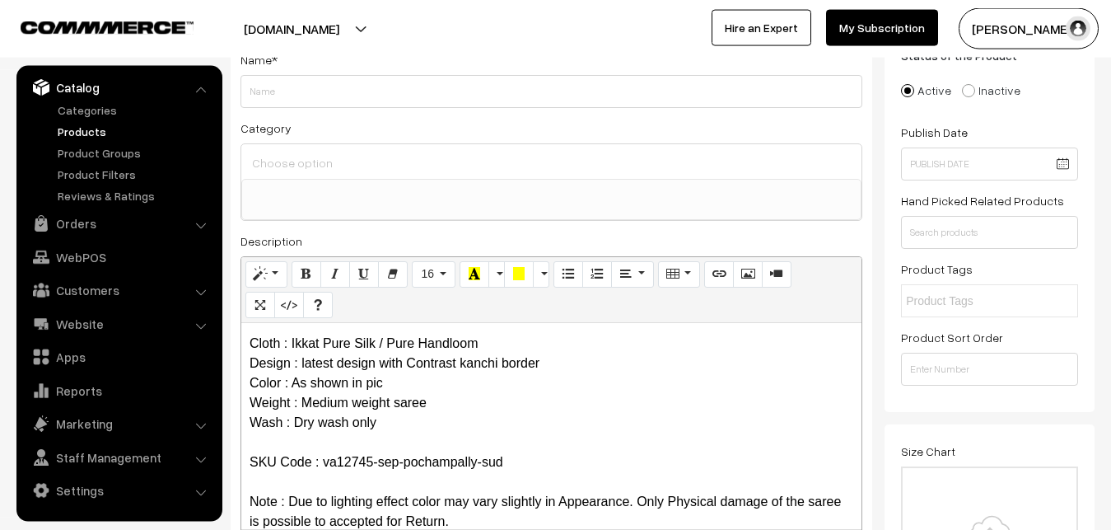
scroll to position [0, 0]
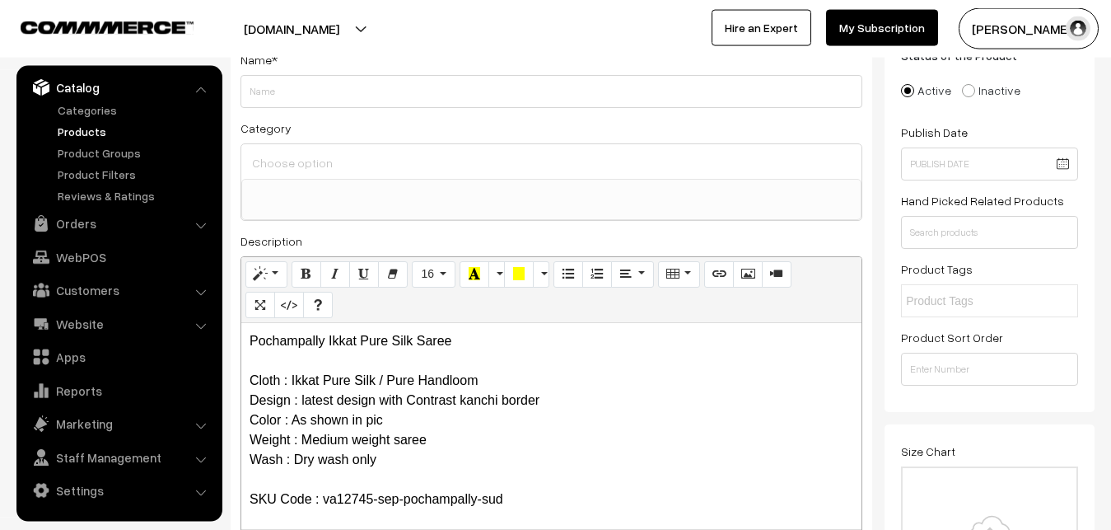
click at [500, 319] on div "Normal Quote Code Header 1 Header 2 Header 3 Header 4 Header 5 Header 6 16 8 9 …" at bounding box center [551, 290] width 620 height 66
drag, startPoint x: 469, startPoint y: 348, endPoint x: 196, endPoint y: 332, distance: 273.0
click at [241, 332] on div "Pochampally Ikkat Pure Silk Saree Cloth : Ikkat Pure Silk / Pure Handloom Desig…" at bounding box center [551, 426] width 620 height 206
copy p "Pochampally Ikkat Pure Silk Saree"
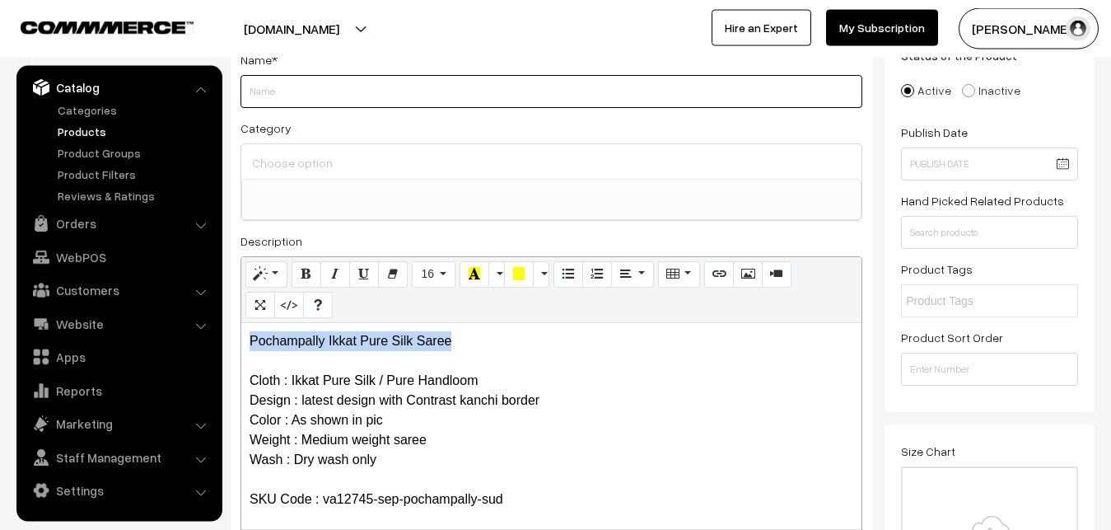
click at [324, 100] on input "Weight" at bounding box center [551, 91] width 622 height 33
paste input "Pochampally Ikkat Pure Silk Saree"
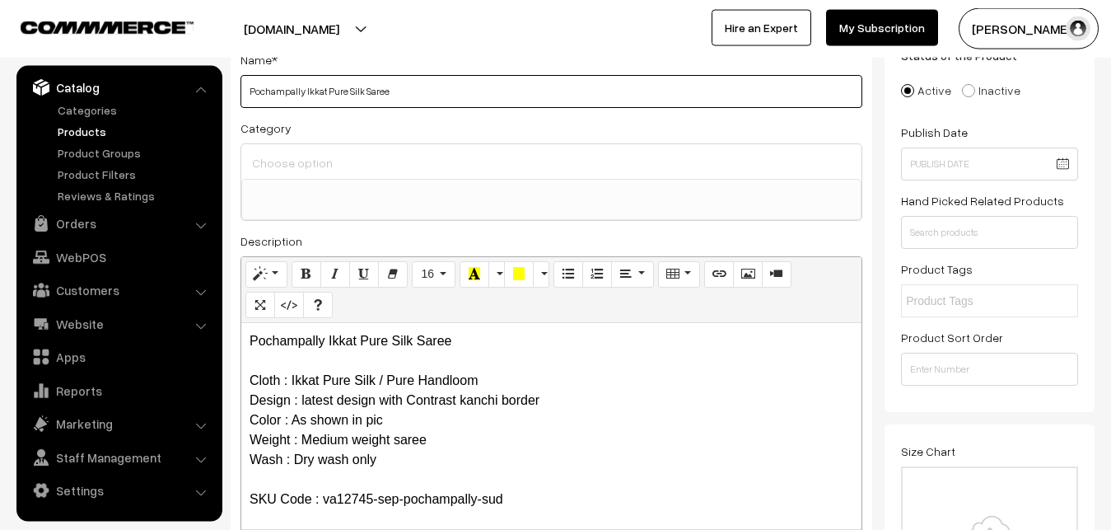
type input "Pochampally Ikkat Pure Silk Saree"
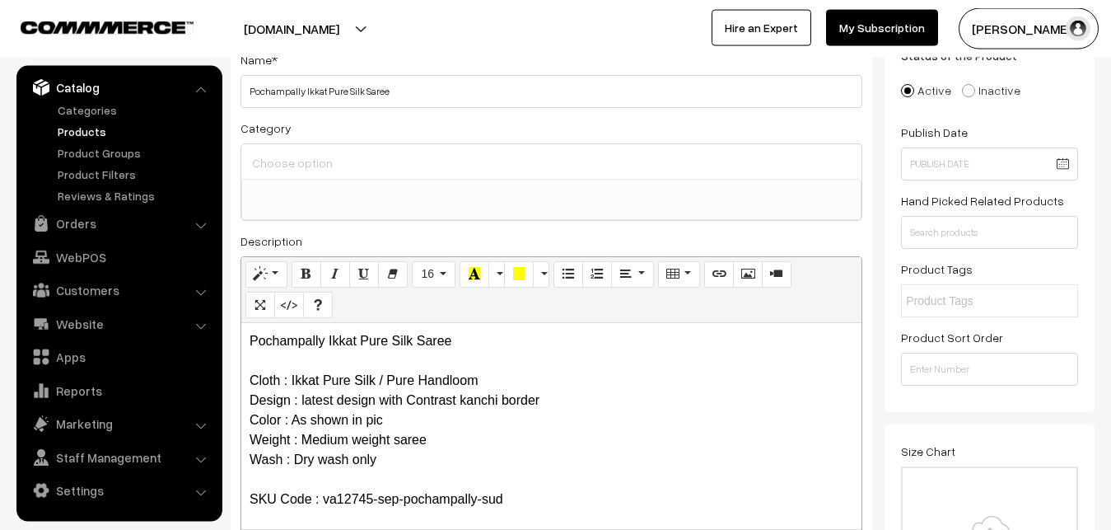
click at [319, 161] on input at bounding box center [551, 163] width 607 height 24
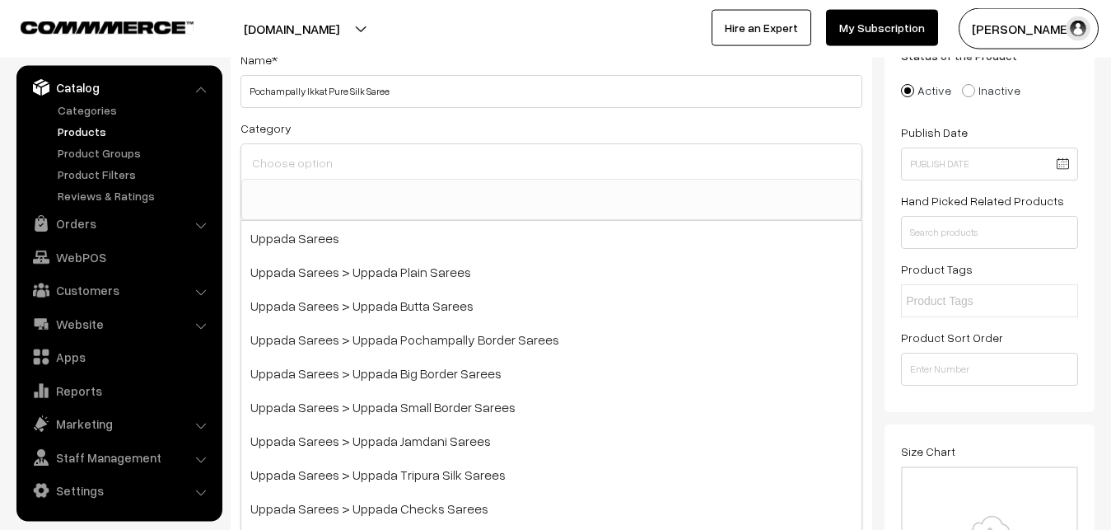
type input "u"
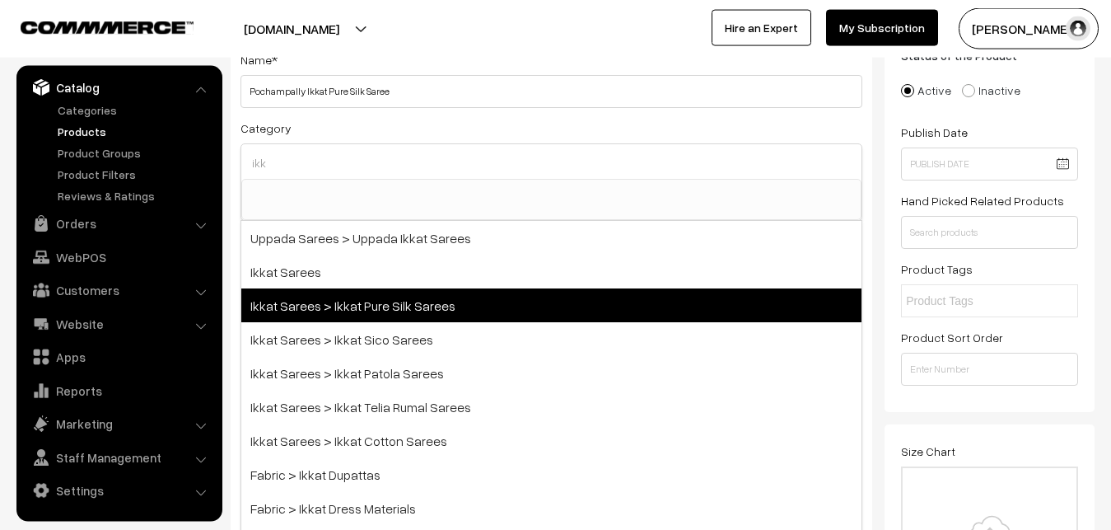
type input "ikk"
click at [378, 300] on span "Ikkat Sarees > Ikkat Pure Silk Sarees" at bounding box center [551, 305] width 620 height 34
select select "20"
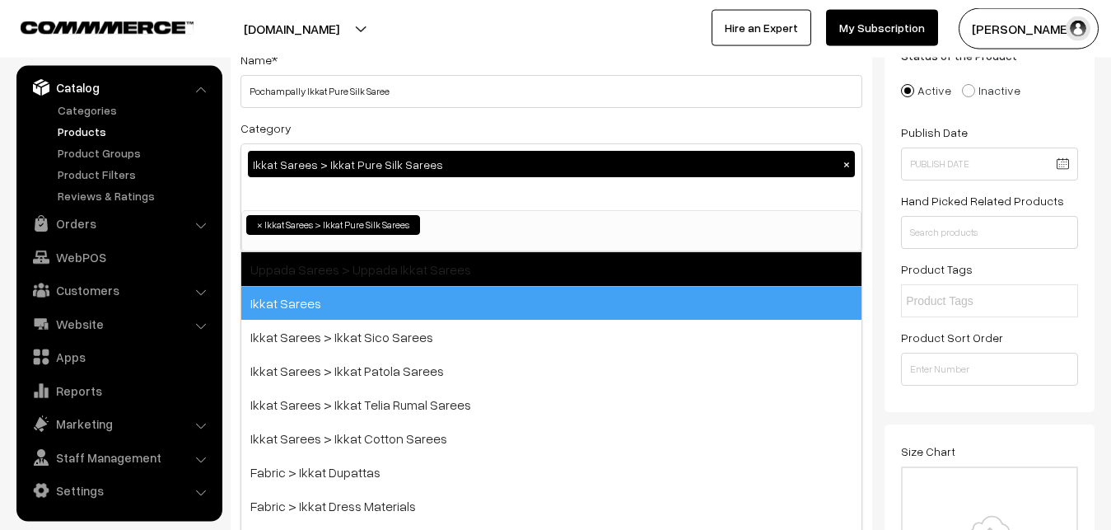
scroll to position [259, 0]
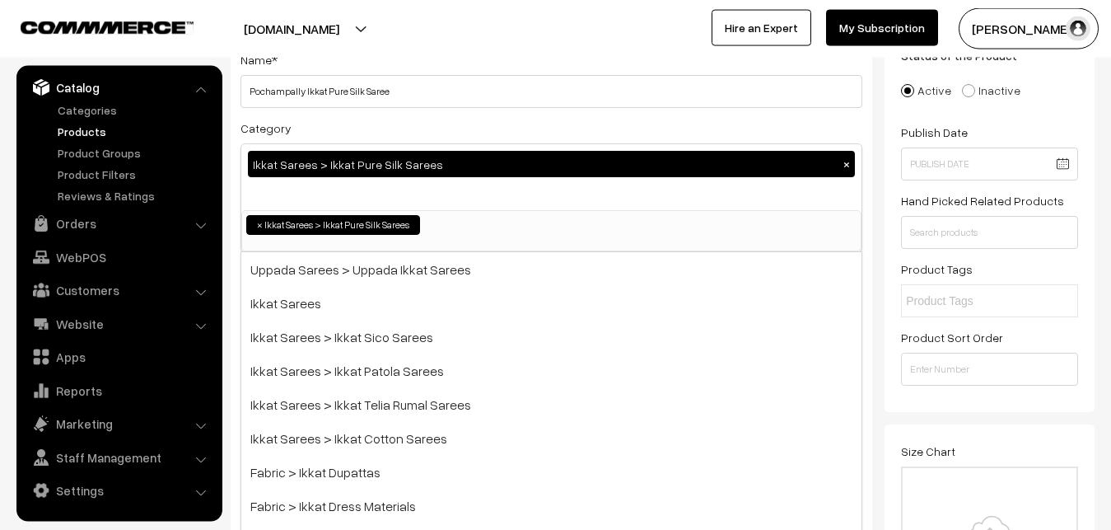
click at [443, 119] on div "Category Ikkat Sarees > Ikkat Pure Silk Sarees × Uppada Sarees Uppada Sarees > …" at bounding box center [551, 185] width 622 height 134
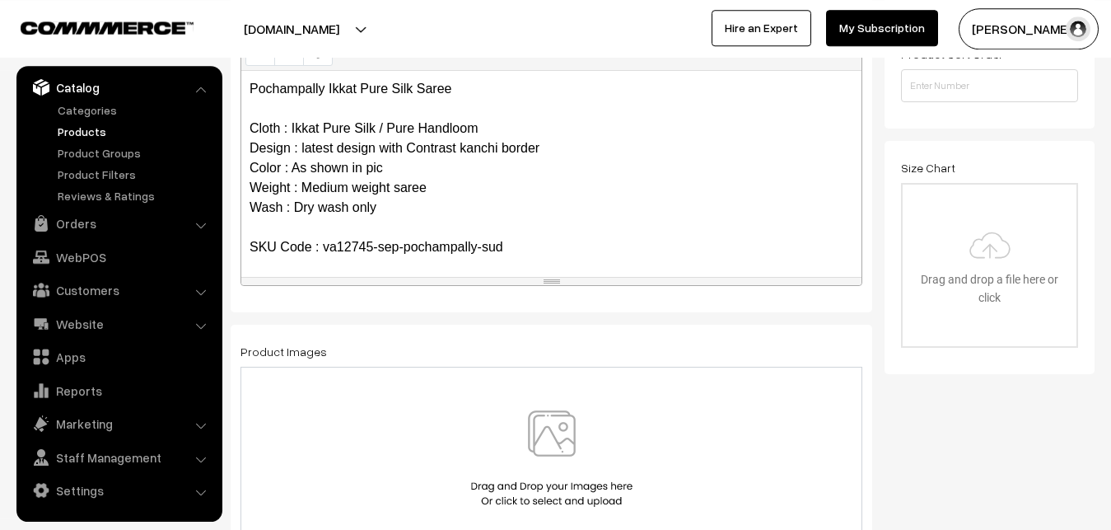
scroll to position [454, 0]
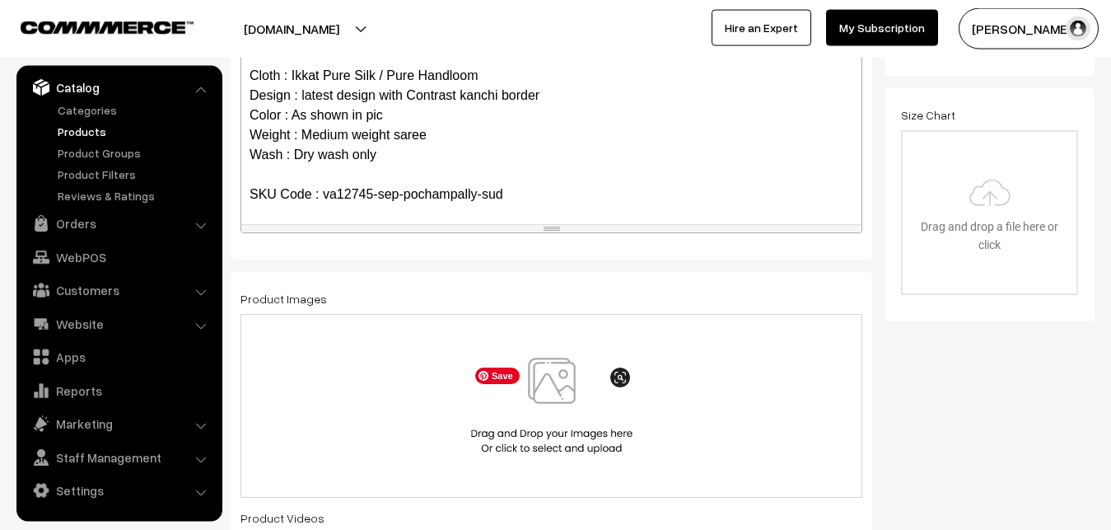
click at [539, 376] on img at bounding box center [552, 405] width 170 height 96
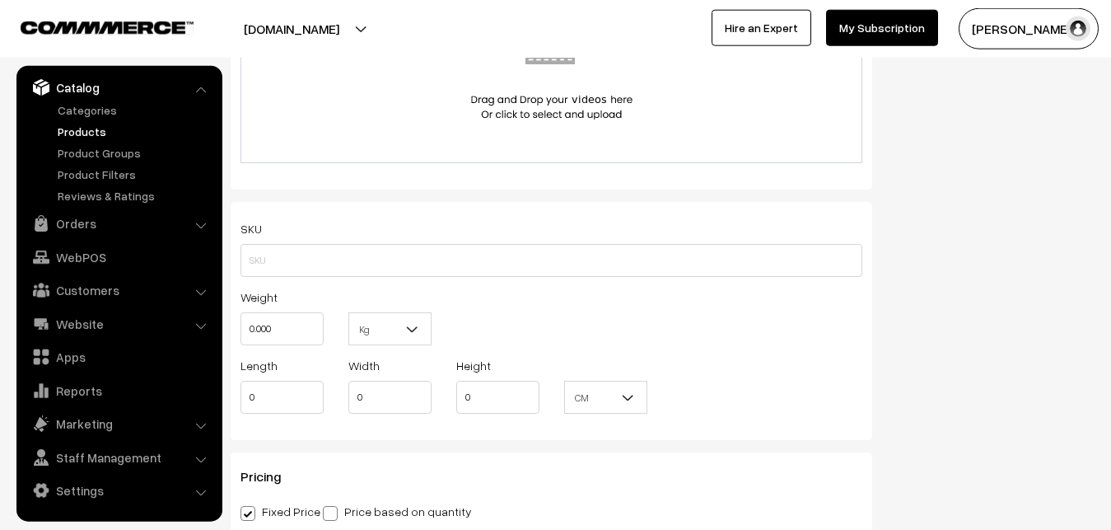
scroll to position [1042, 0]
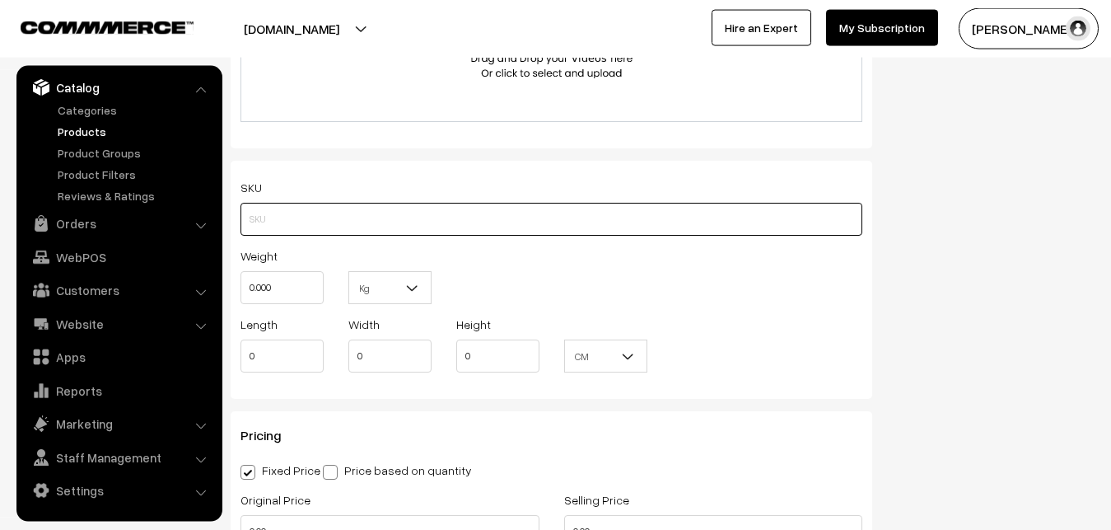
click at [287, 222] on input "text" at bounding box center [551, 219] width 622 height 33
paste input "va12745-sep-pochampally-sud"
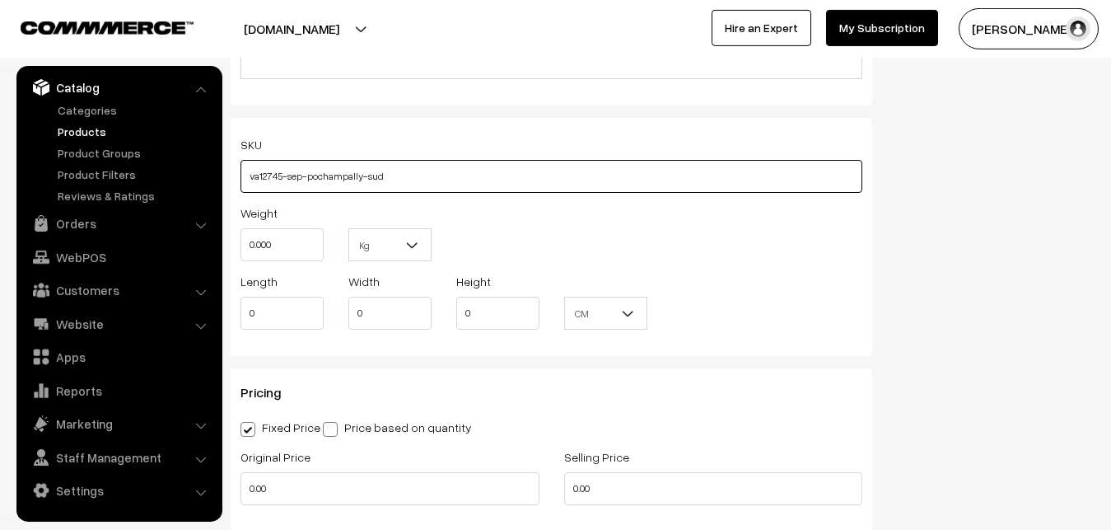
scroll to position [1126, 0]
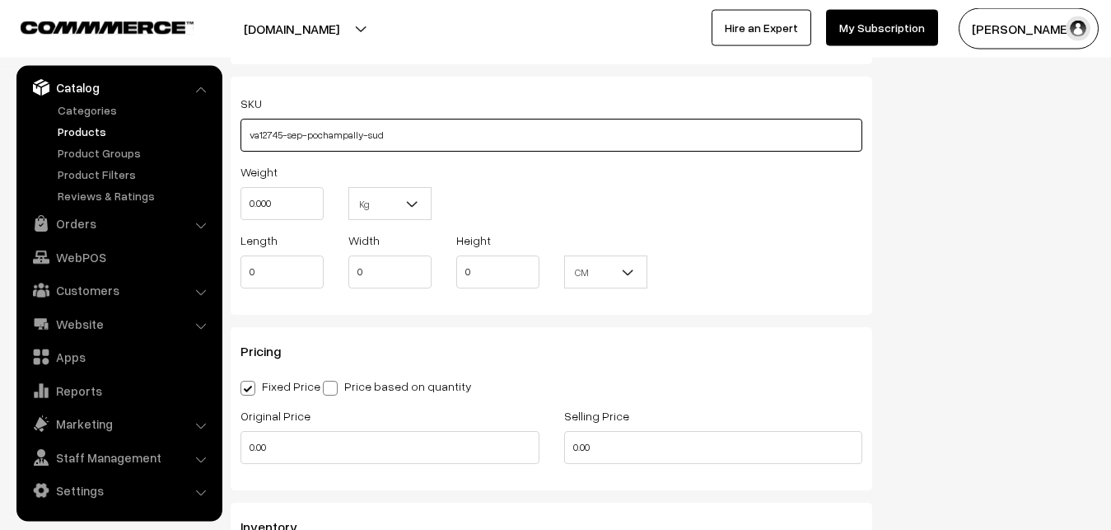
type input "va12745-sep-pochampally-sud"
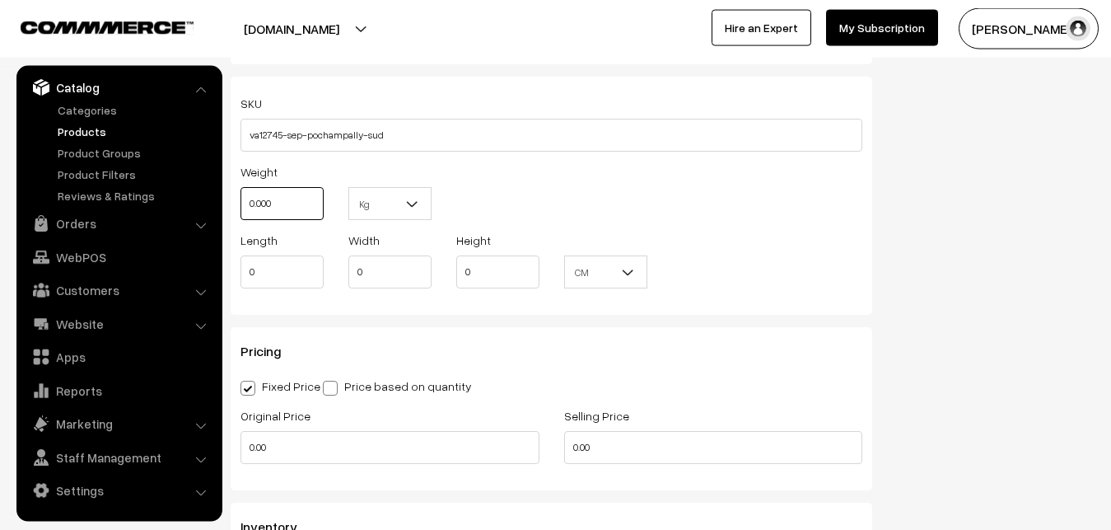
drag, startPoint x: 299, startPoint y: 203, endPoint x: 223, endPoint y: 218, distance: 77.4
click at [240, 218] on input "0.000" at bounding box center [281, 203] width 83 height 33
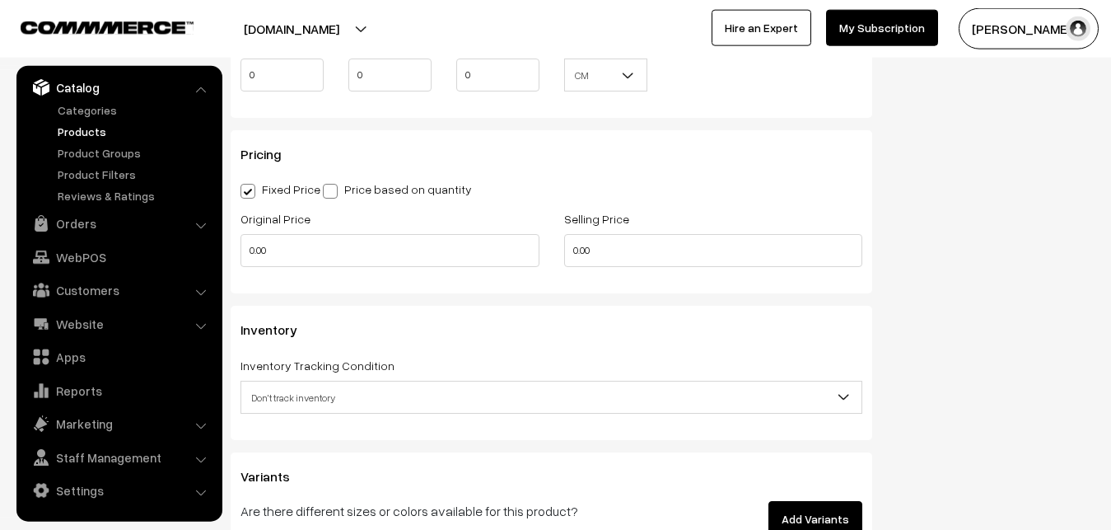
scroll to position [1378, 0]
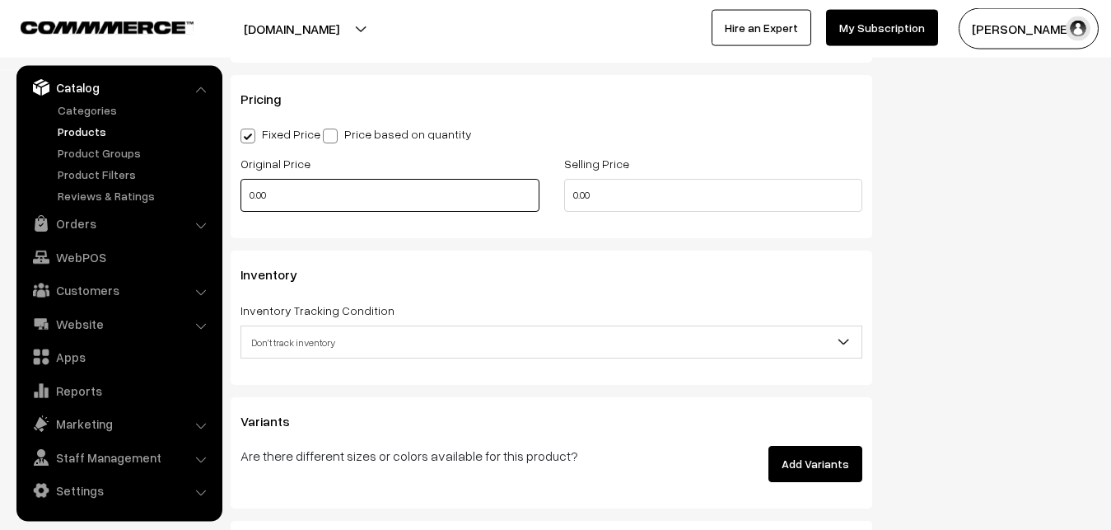
type input "0.80"
drag, startPoint x: 292, startPoint y: 203, endPoint x: 146, endPoint y: 203, distance: 145.8
click at [240, 203] on input "0.00" at bounding box center [389, 195] width 299 height 33
type input "11300"
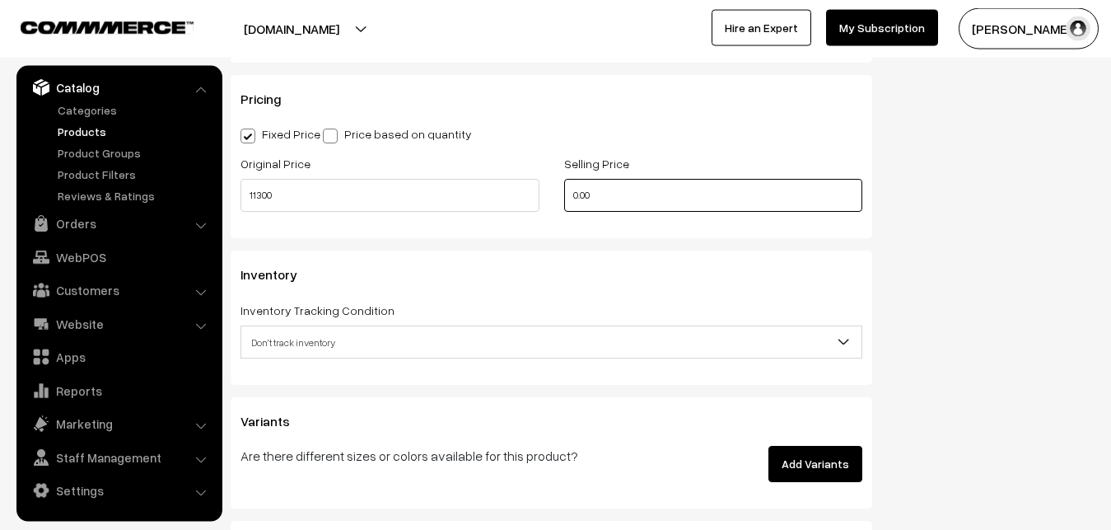
drag, startPoint x: 643, startPoint y: 199, endPoint x: 377, endPoint y: 201, distance: 266.0
click at [564, 201] on input "0.00" at bounding box center [713, 195] width 299 height 33
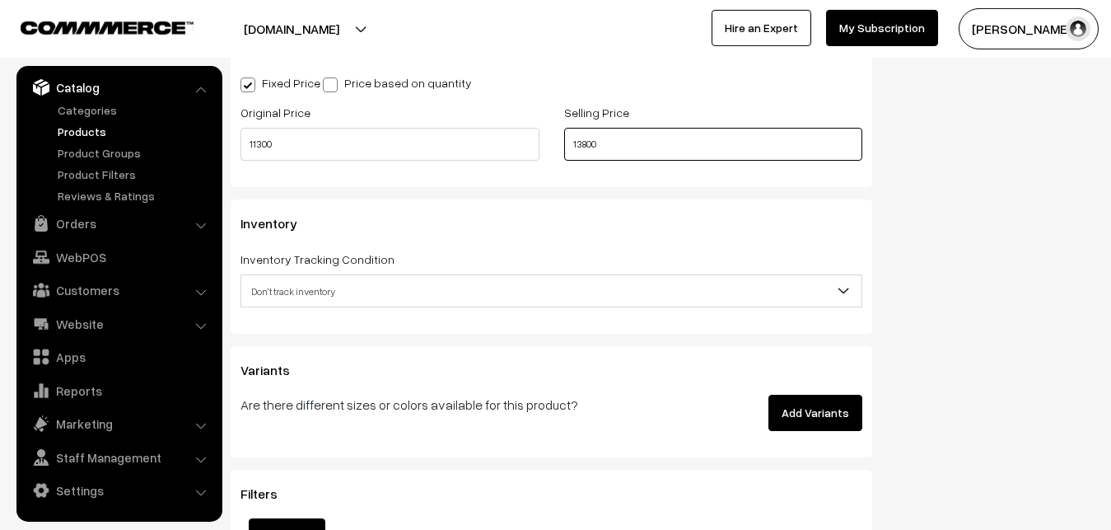
scroll to position [1462, 0]
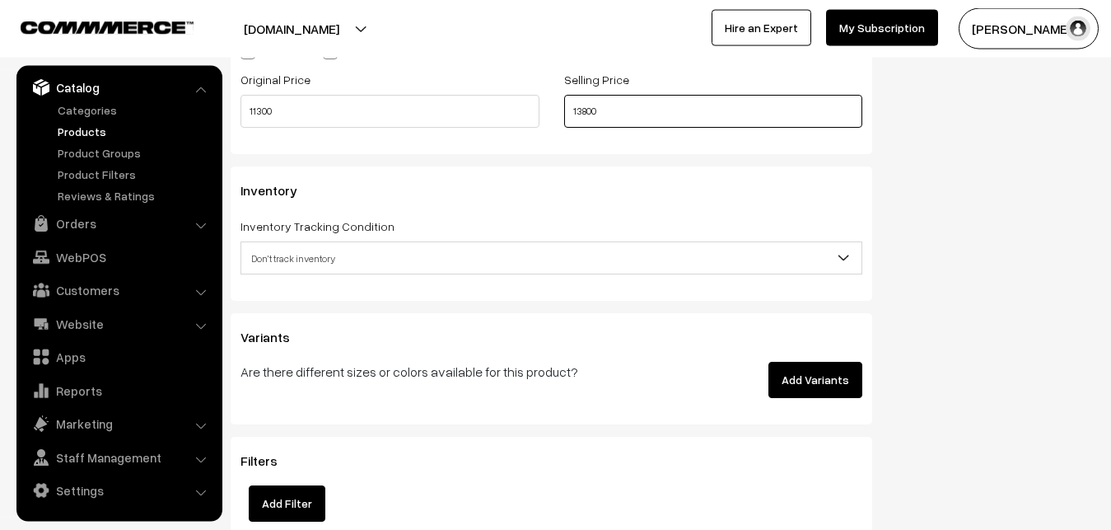
type input "13800"
click at [278, 261] on span "Don't track inventory" at bounding box center [551, 258] width 620 height 29
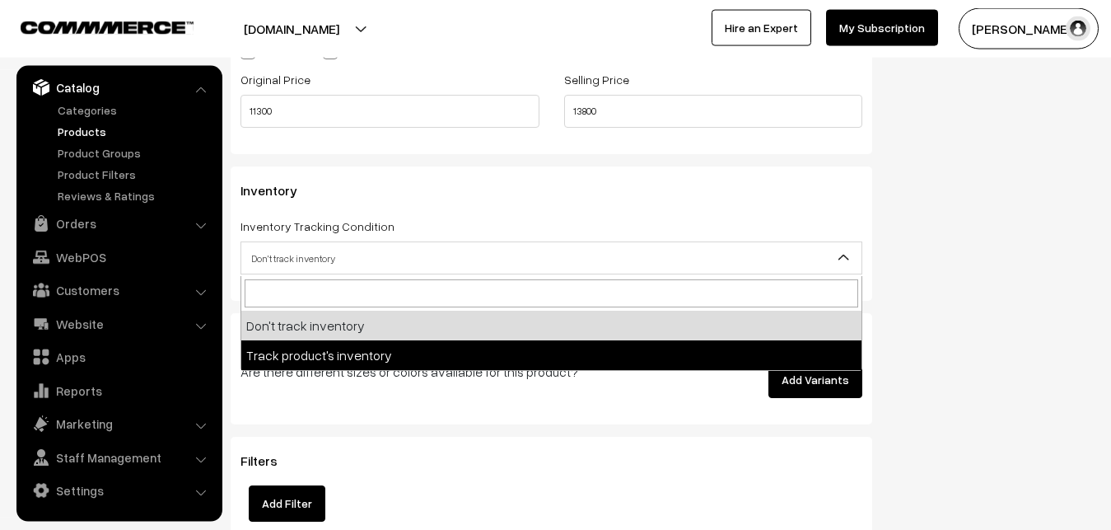
select select "2"
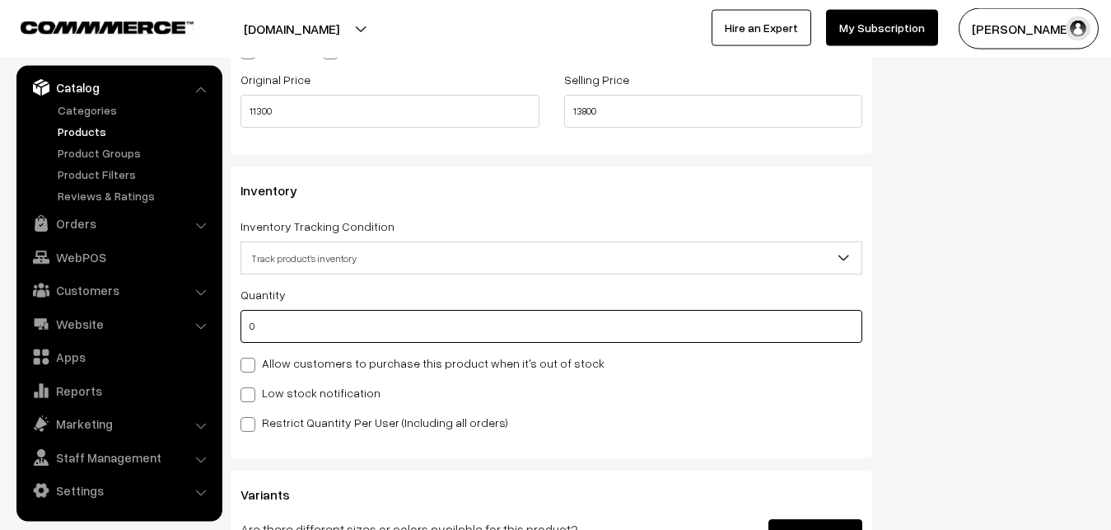
click at [287, 339] on input "0" at bounding box center [551, 326] width 622 height 33
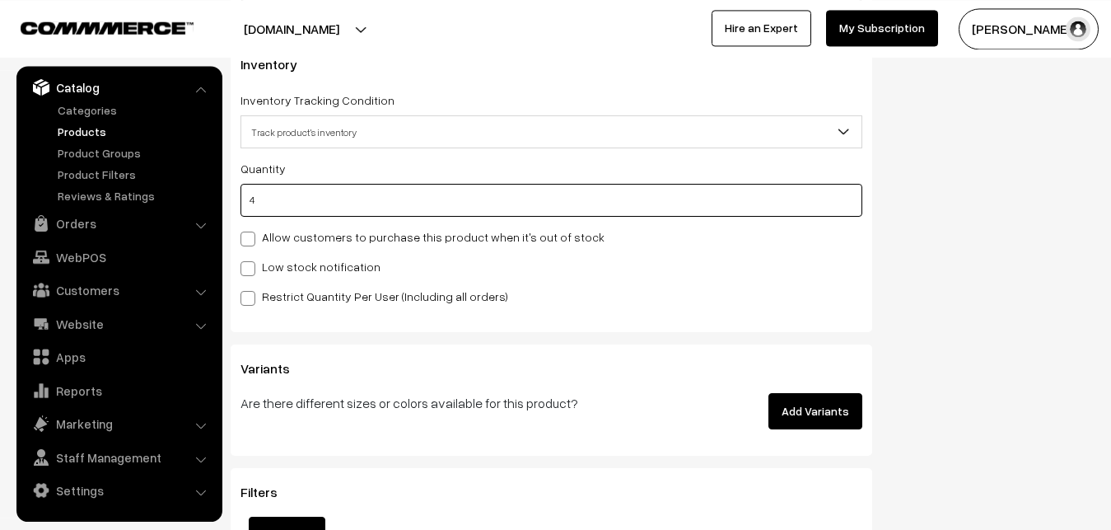
scroll to position [1630, 0]
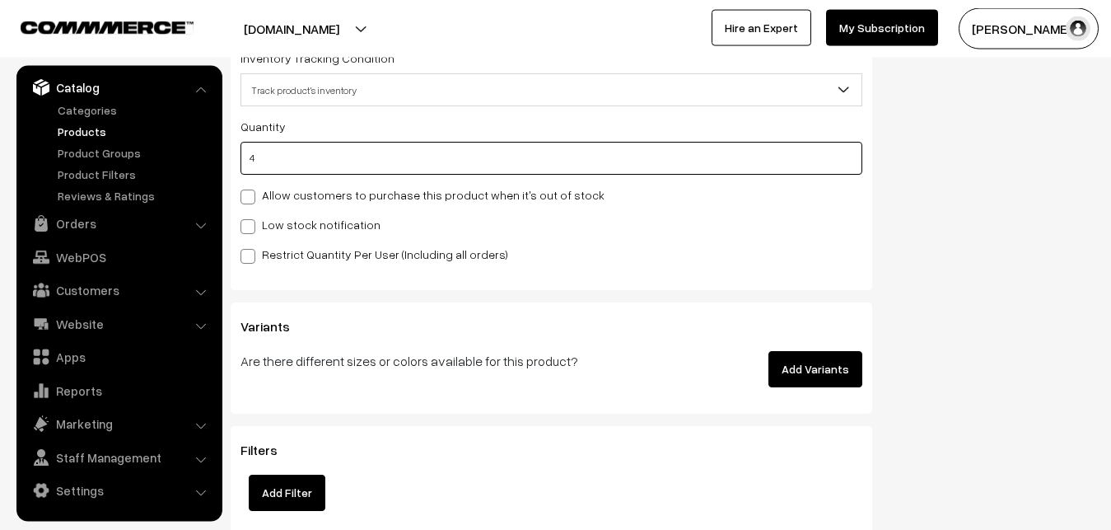
type input "4"
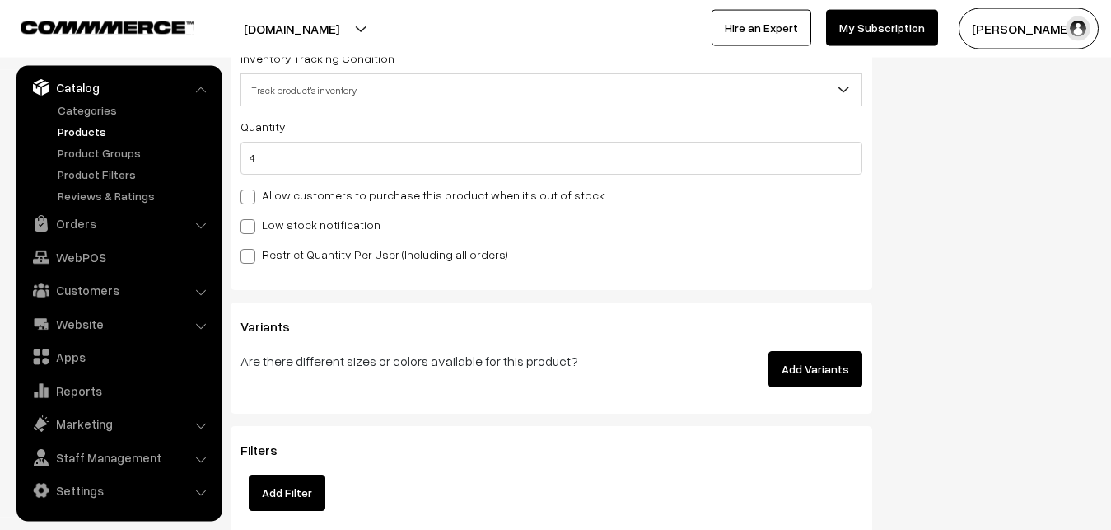
click at [288, 227] on label "Low stock notification" at bounding box center [310, 224] width 140 height 17
click at [251, 227] on input "Low stock notification" at bounding box center [245, 223] width 11 height 11
checkbox input "true"
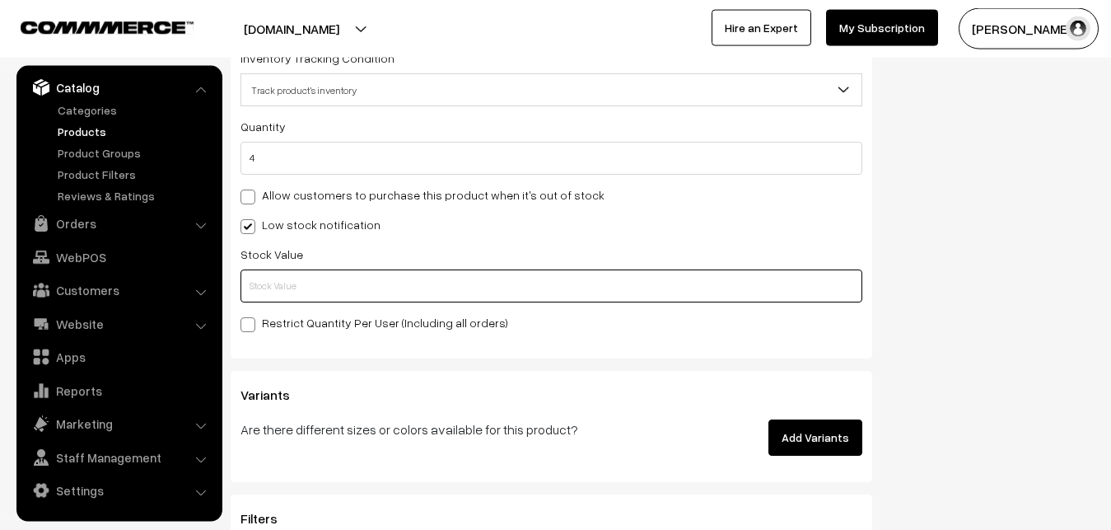
click at [273, 275] on input "text" at bounding box center [551, 285] width 622 height 33
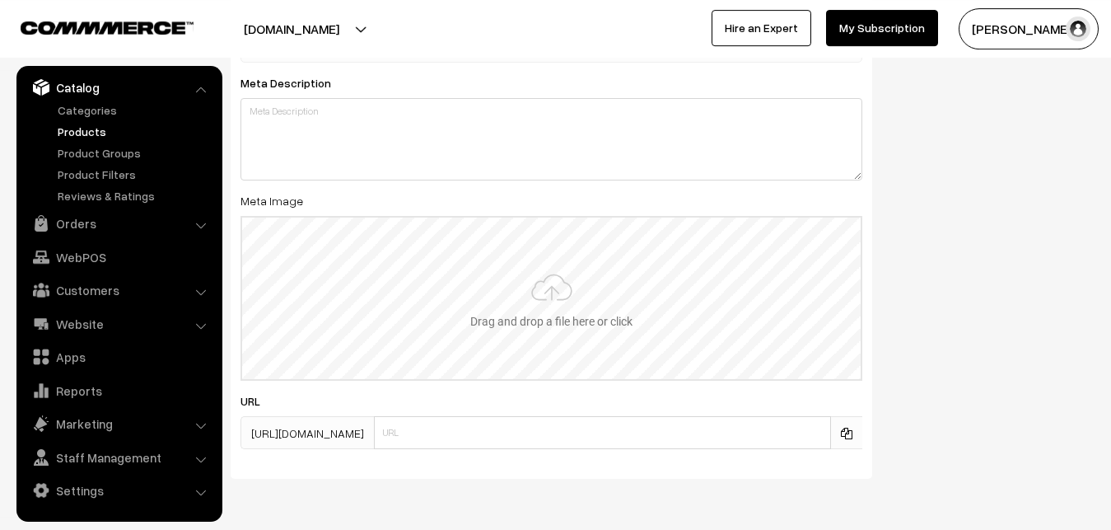
scroll to position [2452, 0]
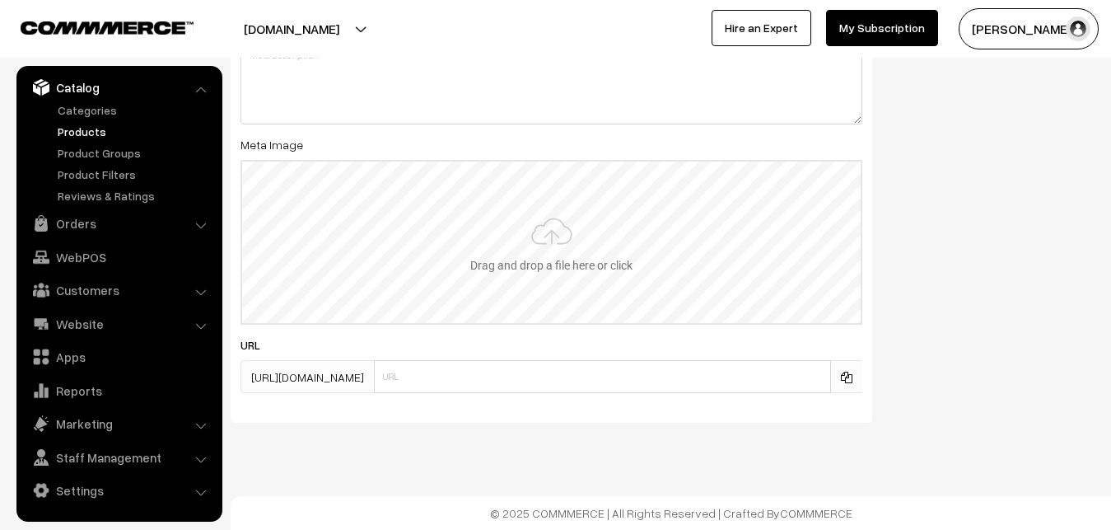
type input "2"
click at [566, 238] on input "file" at bounding box center [551, 241] width 618 height 161
type input "C:\fakepath\ikkat-saree-va12745-sep.jpeg"
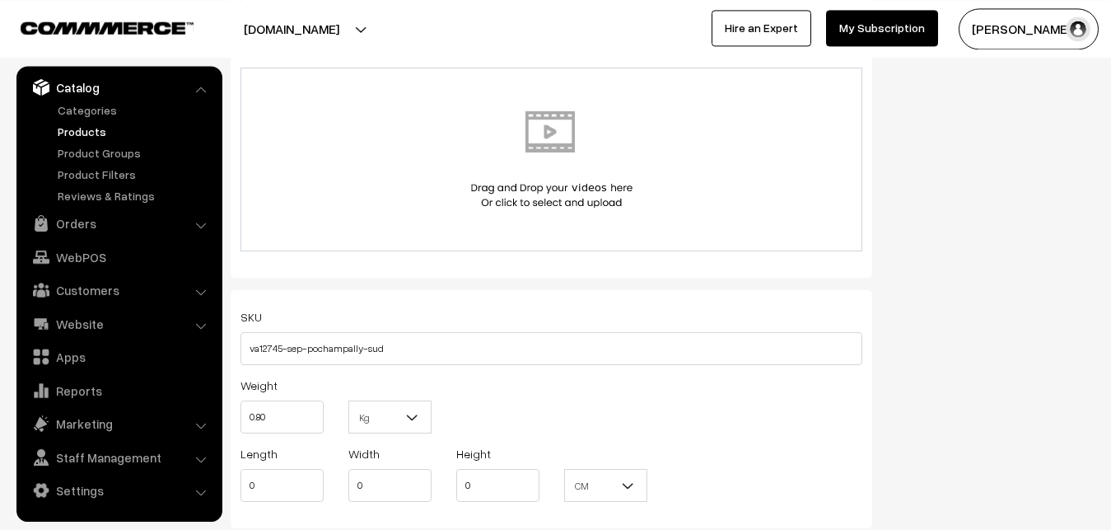
scroll to position [0, 0]
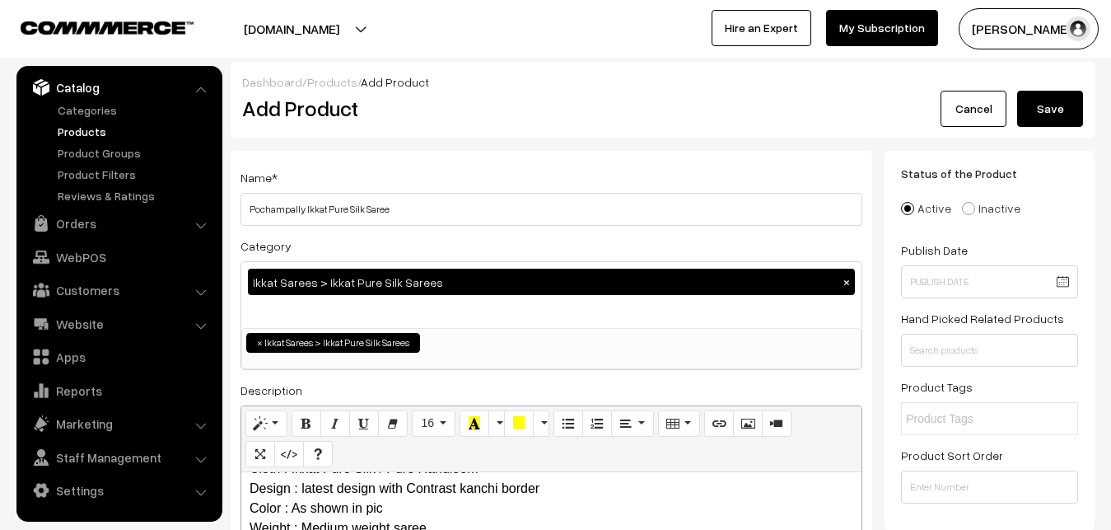
click at [1050, 110] on button "Save" at bounding box center [1050, 109] width 66 height 36
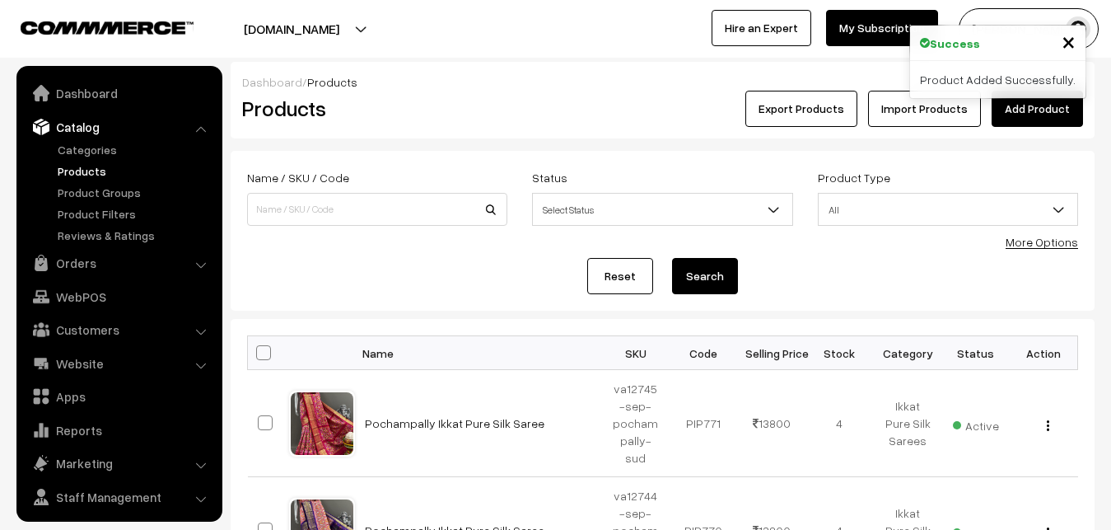
scroll to position [40, 0]
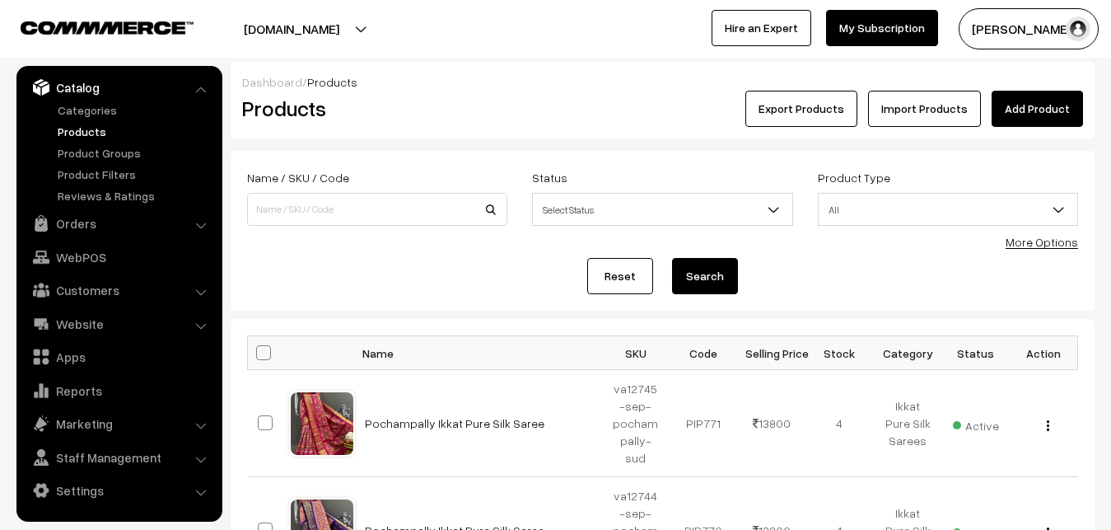
click at [517, 88] on div "Dashboard / Products" at bounding box center [662, 81] width 841 height 17
click at [1029, 115] on link "Add Product" at bounding box center [1037, 109] width 91 height 36
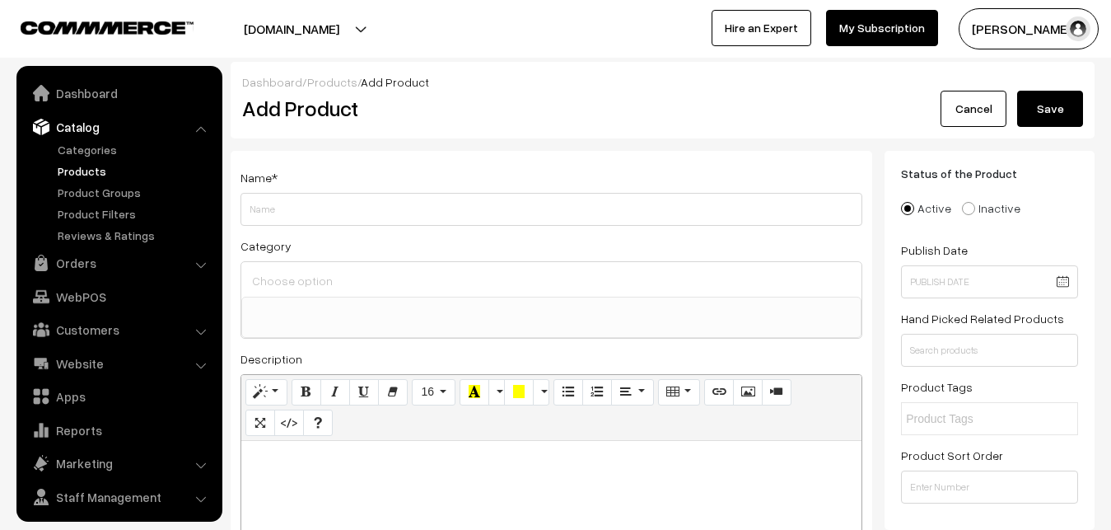
select select
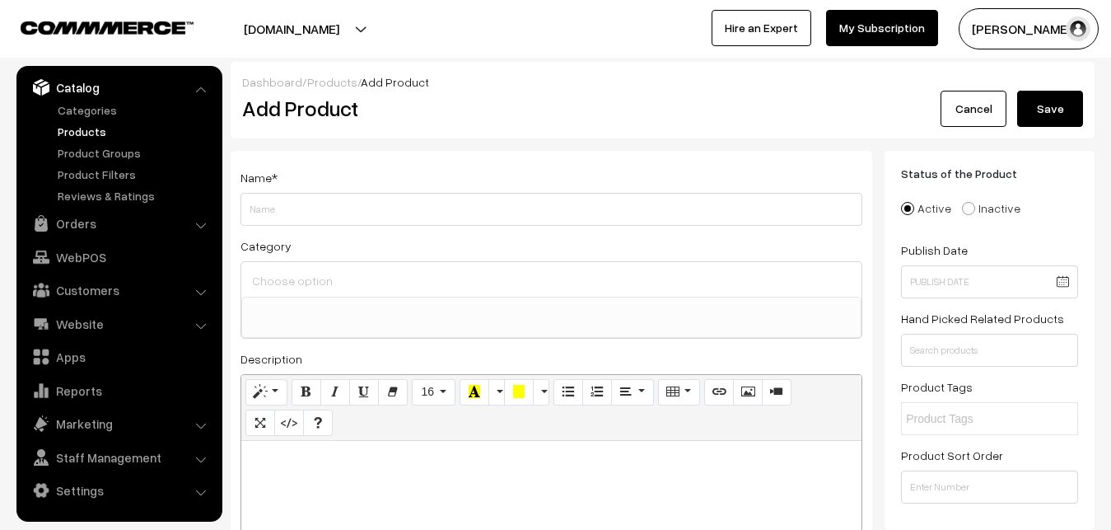
paste div
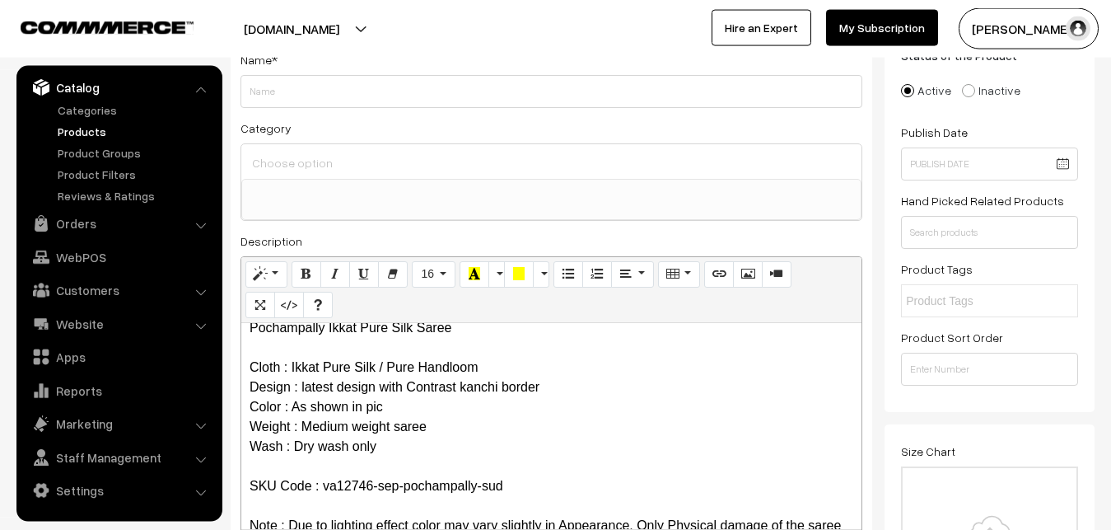
scroll to position [0, 0]
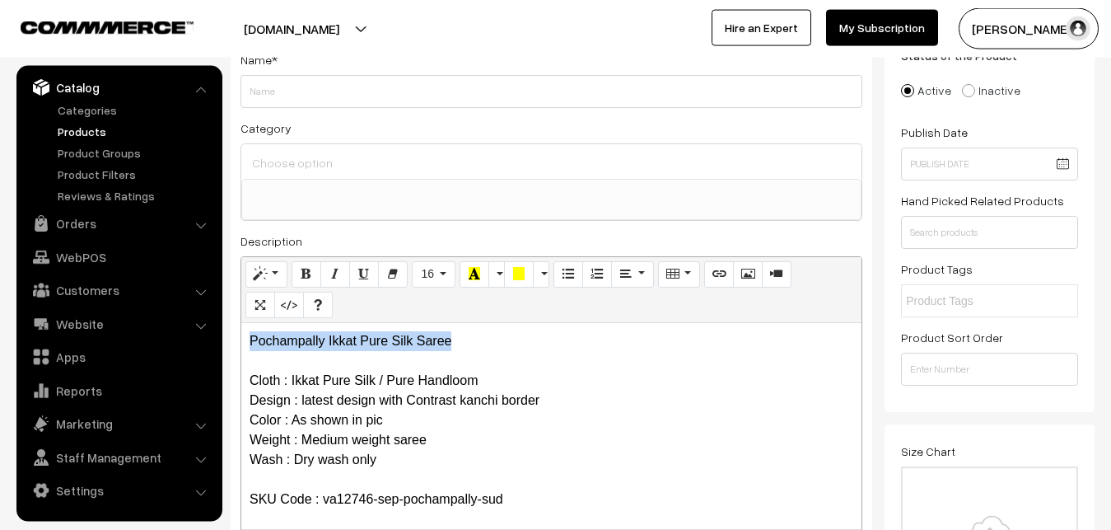
drag, startPoint x: 468, startPoint y: 343, endPoint x: 168, endPoint y: 332, distance: 300.0
click at [241, 332] on div "Pochampally Ikkat Pure Silk Saree Cloth : Ikkat Pure Silk / Pure Handloom Desig…" at bounding box center [551, 426] width 620 height 206
copy p "Pochampally Ikkat Pure Silk Saree"
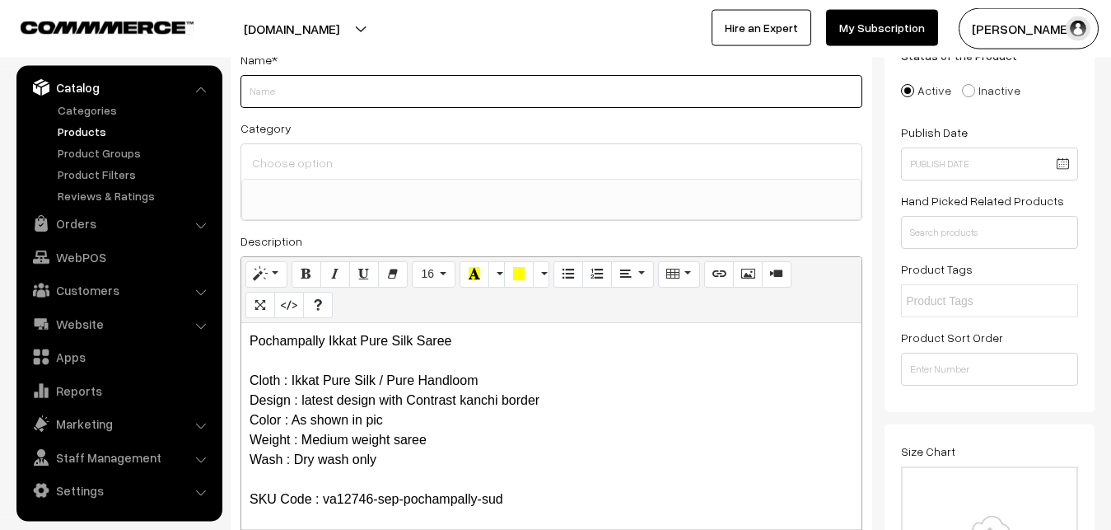
click at [275, 83] on input "Weight" at bounding box center [551, 91] width 622 height 33
paste input "Pochampally Ikkat Pure Silk Saree"
type input "Pochampally Ikkat Pure Silk Saree"
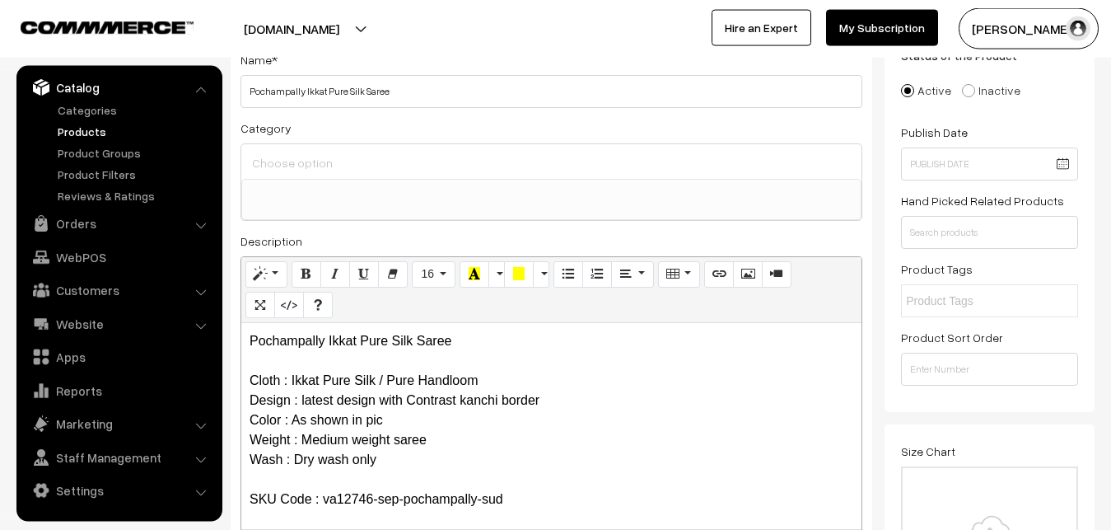
click at [288, 164] on input at bounding box center [551, 163] width 607 height 24
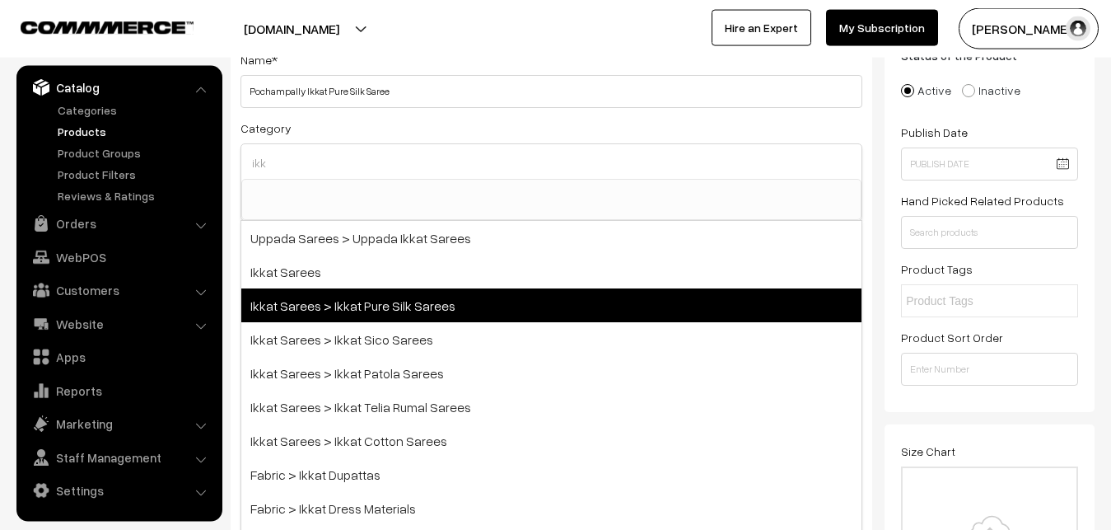
type input "ikk"
click at [395, 315] on span "Ikkat Sarees > Ikkat Pure Silk Sarees" at bounding box center [551, 305] width 620 height 34
select select "20"
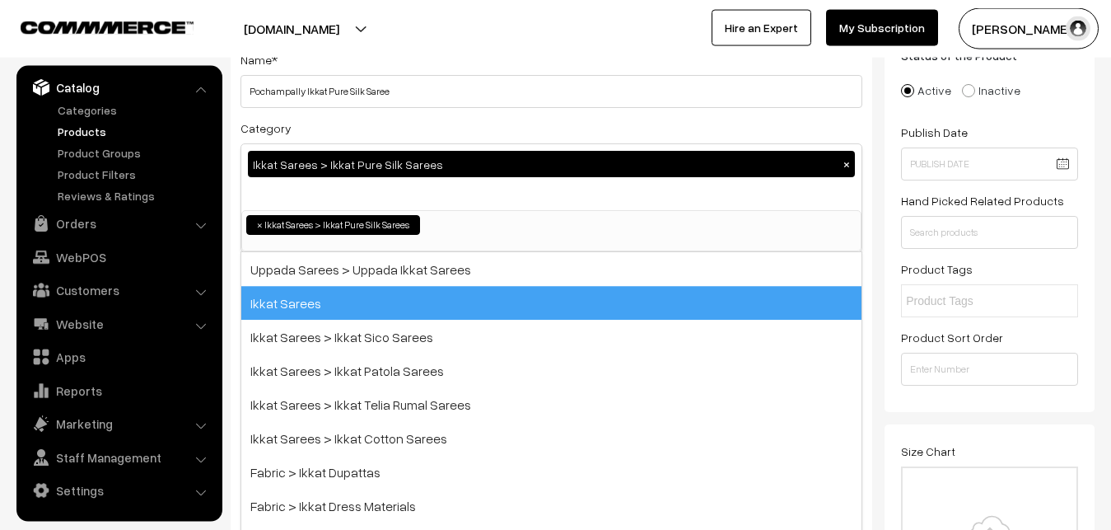
scroll to position [259, 0]
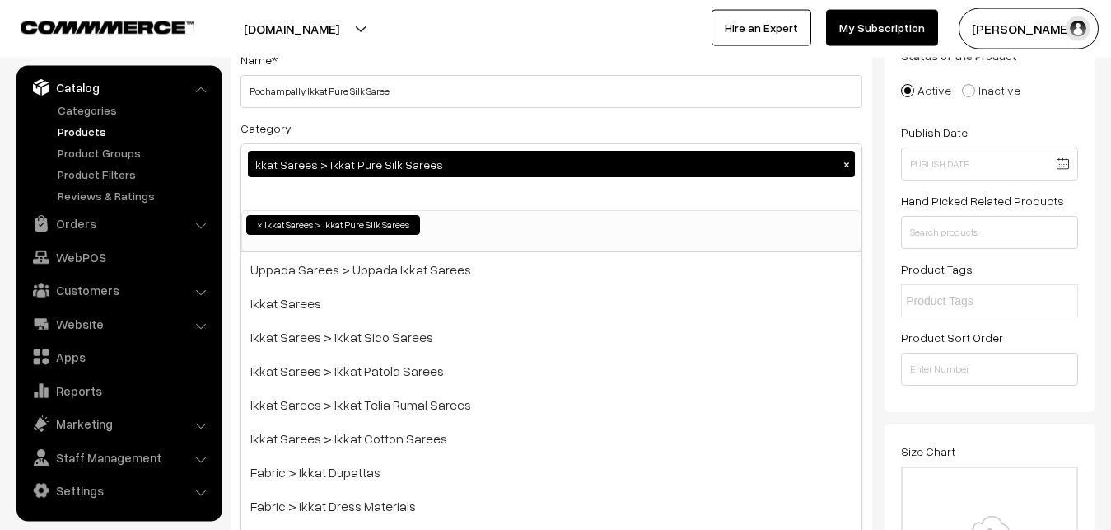
click at [414, 128] on div "Category Ikkat Sarees > Ikkat Pure Silk Sarees × Uppada Sarees Uppada Sarees > …" at bounding box center [551, 185] width 622 height 134
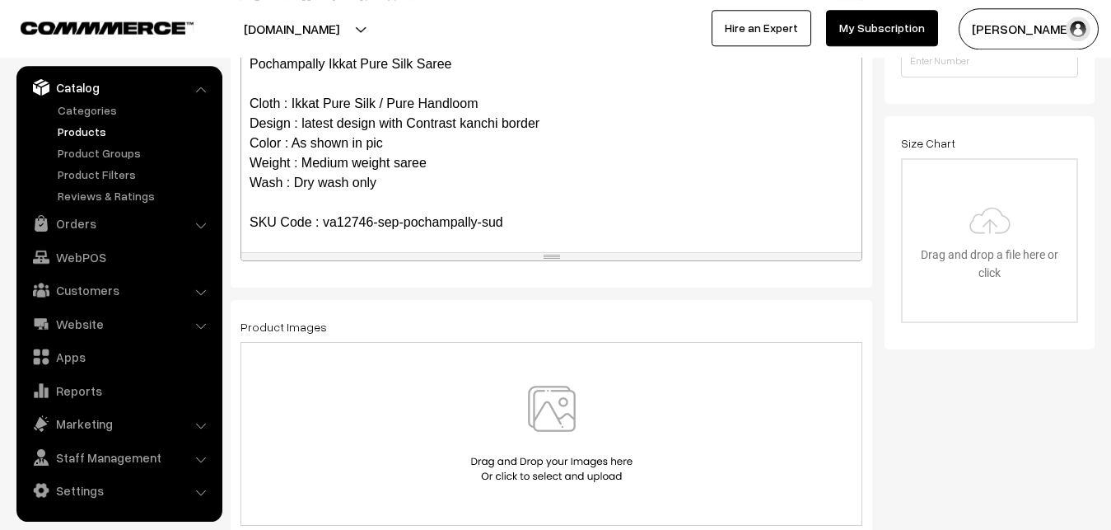
scroll to position [454, 0]
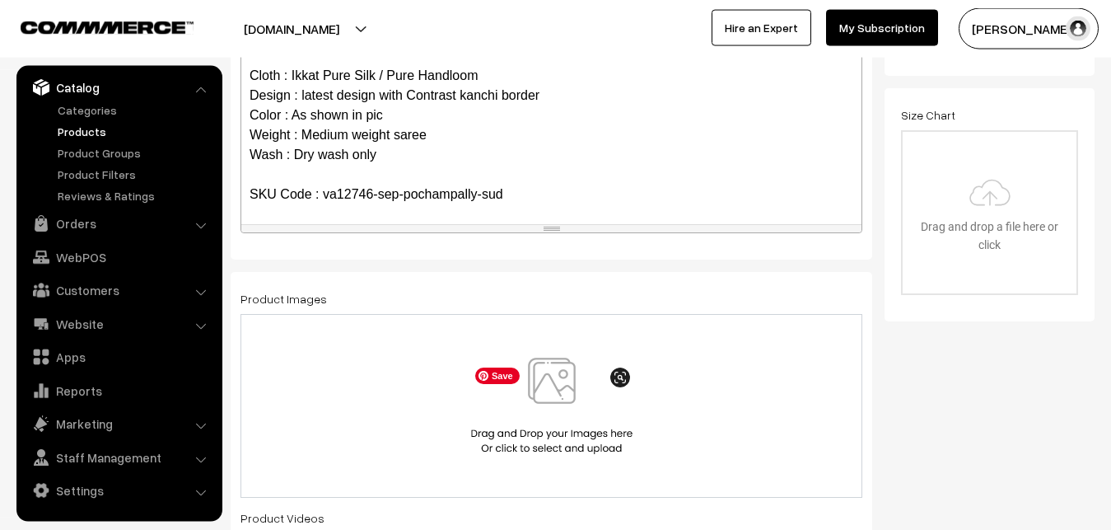
click at [535, 389] on img at bounding box center [552, 405] width 170 height 96
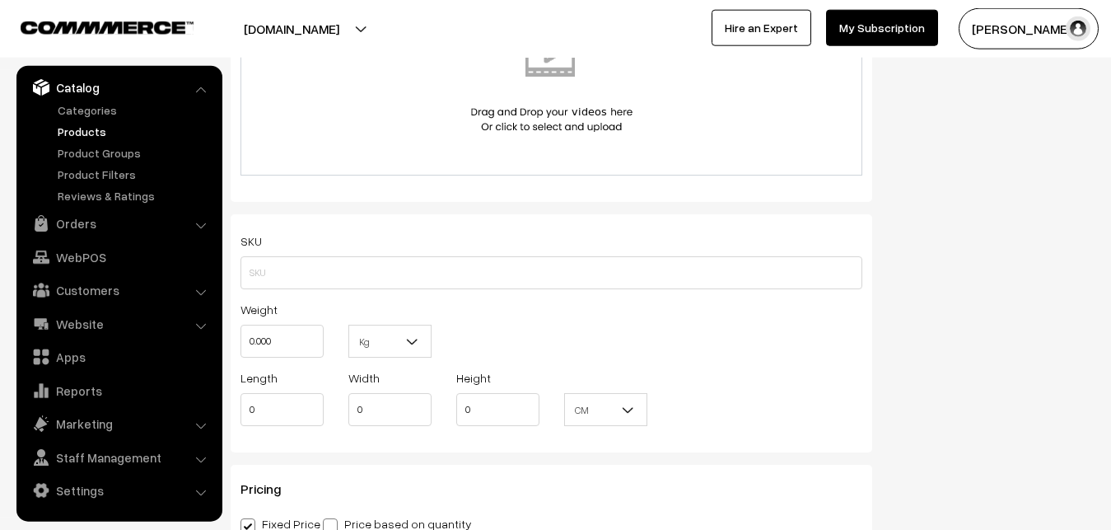
scroll to position [1042, 0]
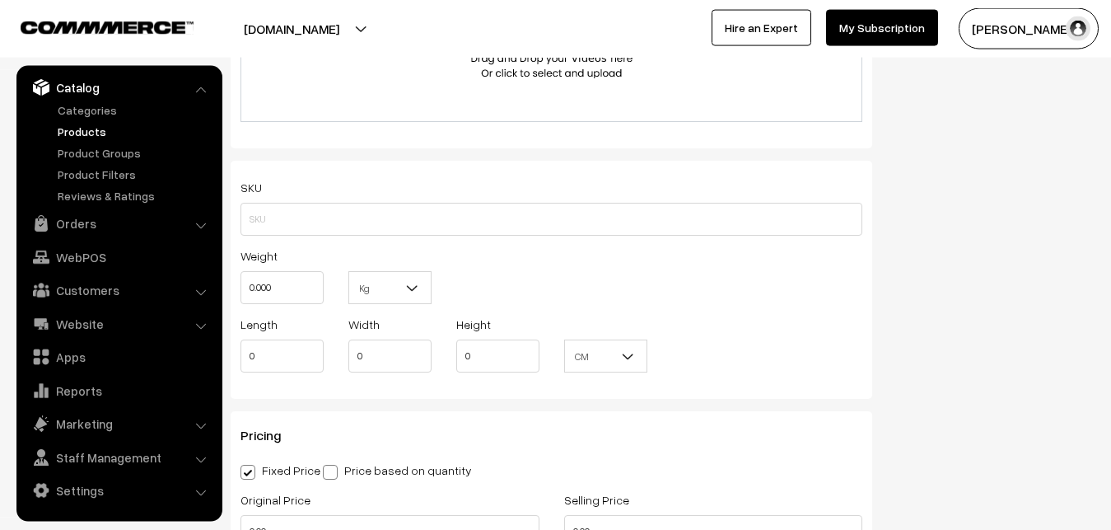
click at [264, 193] on div "SKU" at bounding box center [551, 206] width 622 height 58
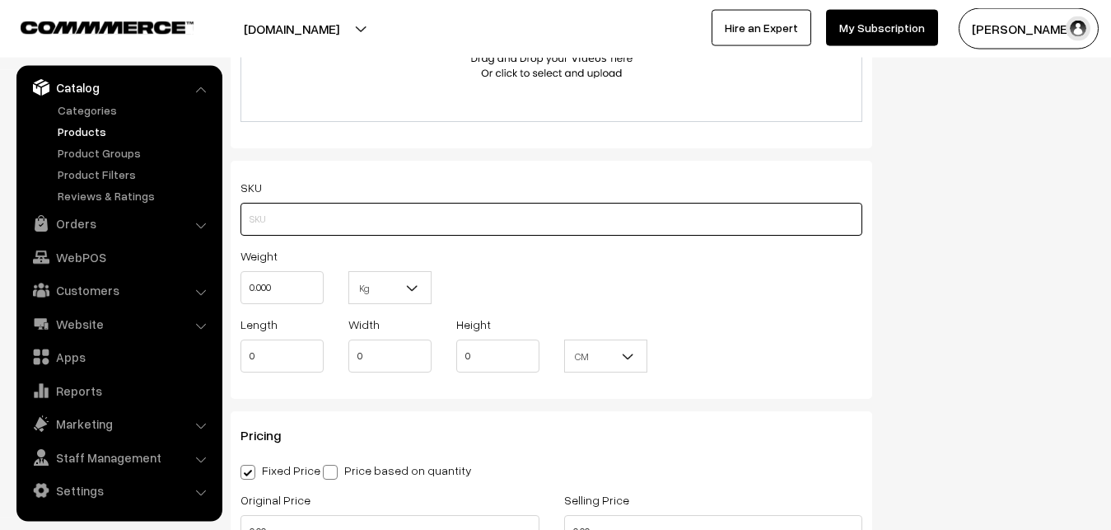
click at [273, 213] on input "text" at bounding box center [551, 219] width 622 height 33
paste input "va12746-sep-pochampally-sud"
type input "va12746-sep-pochampally-sud"
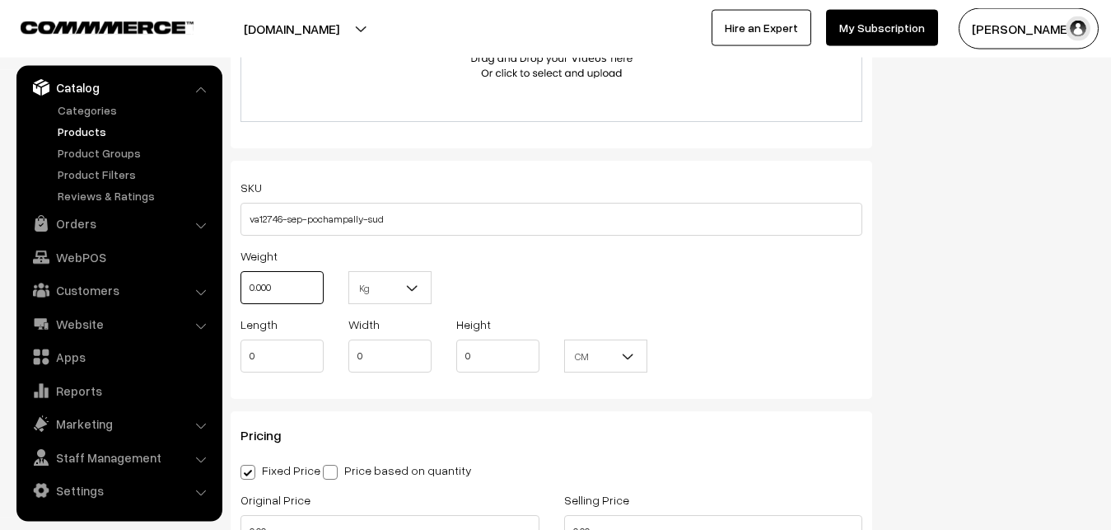
drag, startPoint x: 291, startPoint y: 289, endPoint x: 228, endPoint y: 287, distance: 62.6
click at [240, 287] on input "0.000" at bounding box center [281, 287] width 83 height 33
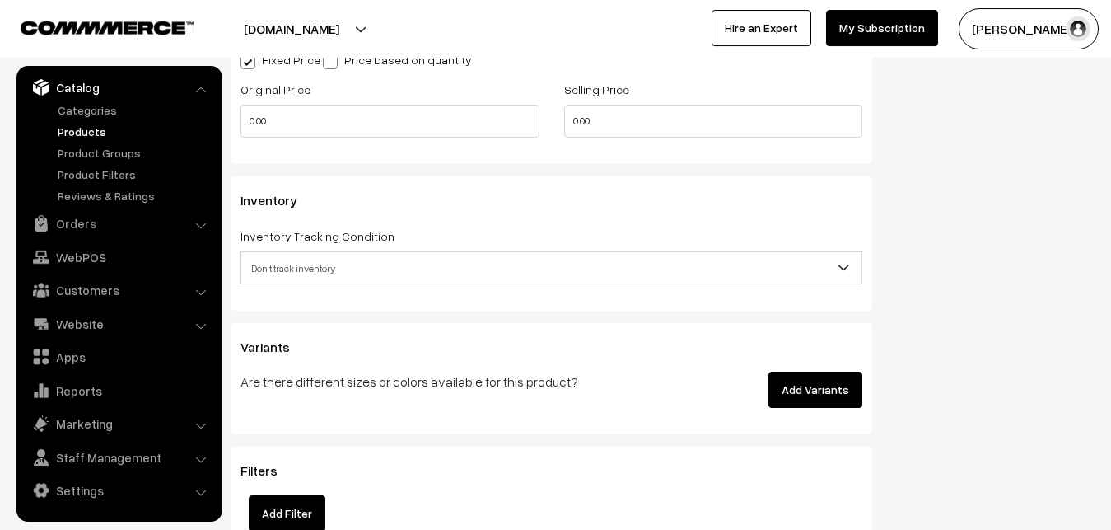
scroll to position [1462, 0]
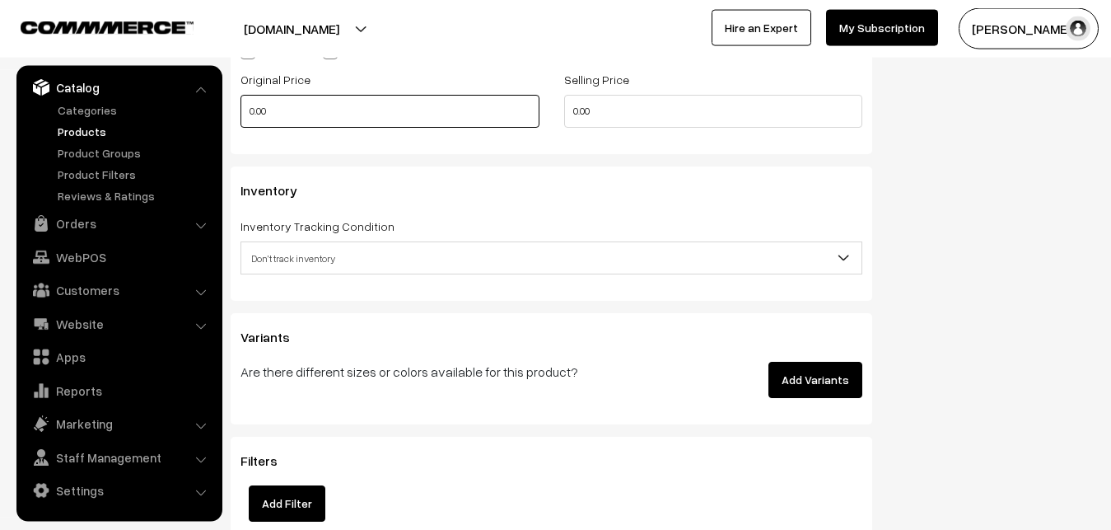
type input "0.80"
drag, startPoint x: 288, startPoint y: 105, endPoint x: 177, endPoint y: 127, distance: 113.2
click at [240, 127] on input "0.00" at bounding box center [389, 111] width 299 height 33
type input "11300"
drag, startPoint x: 609, startPoint y: 123, endPoint x: 502, endPoint y: 121, distance: 107.9
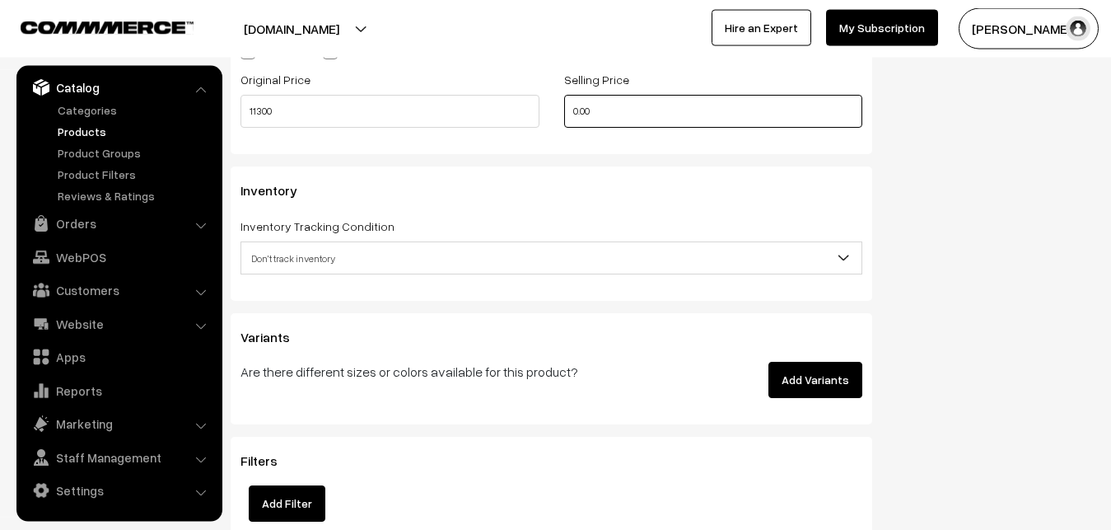
click at [564, 121] on input "0.00" at bounding box center [713, 111] width 299 height 33
type input "13800"
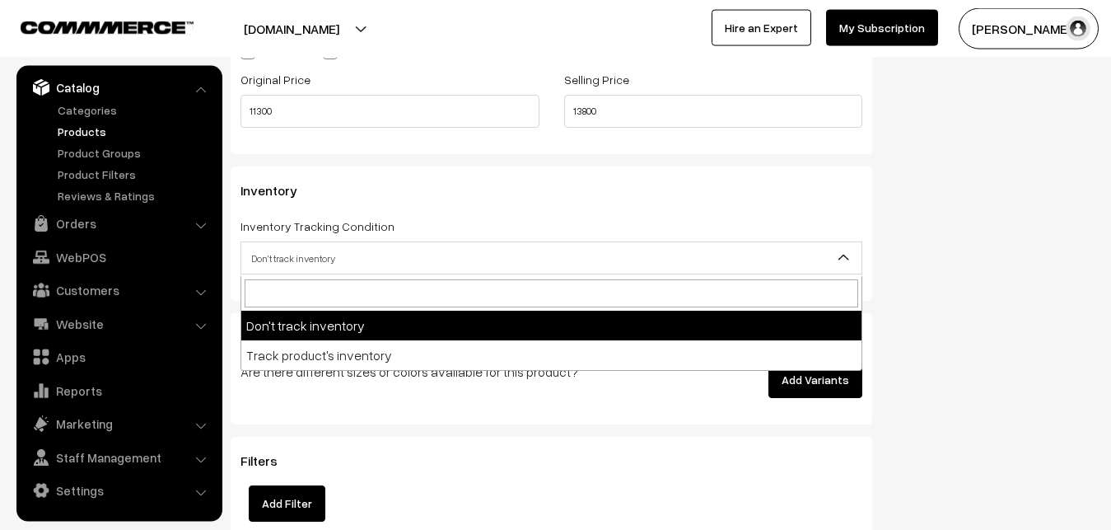
click at [326, 255] on span "Don't track inventory" at bounding box center [551, 258] width 620 height 29
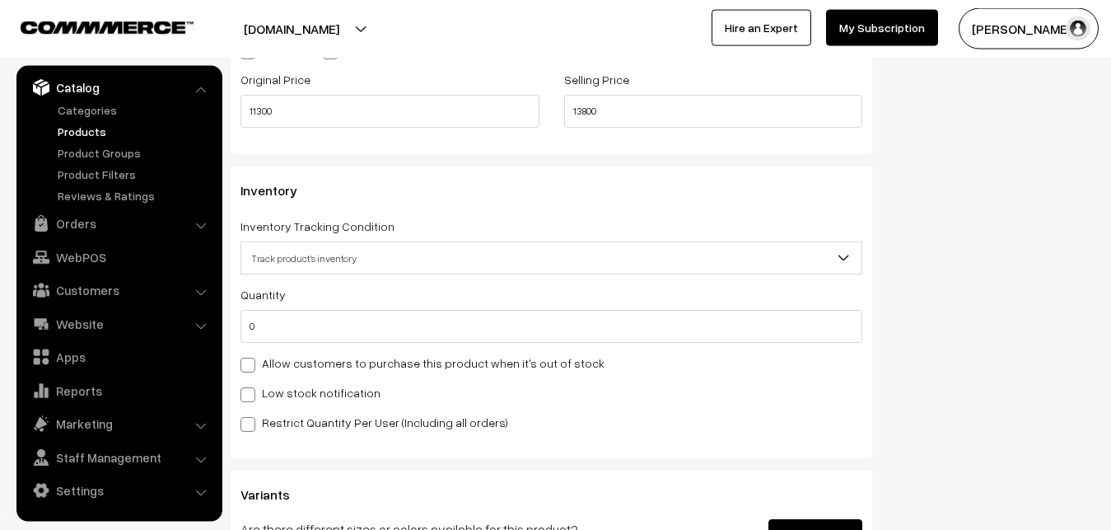
select select "2"
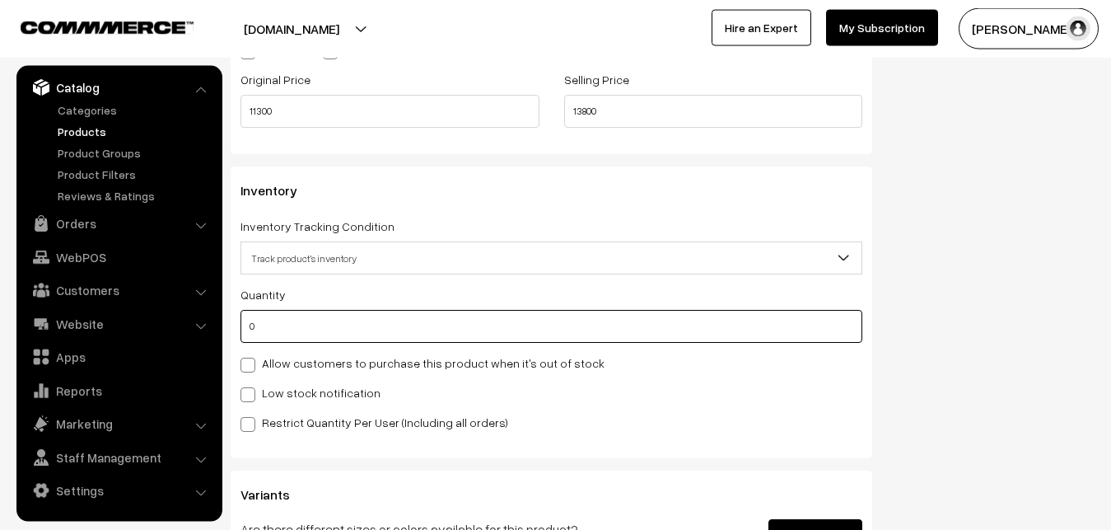
click at [307, 319] on input "0" at bounding box center [551, 326] width 622 height 33
type input "4"
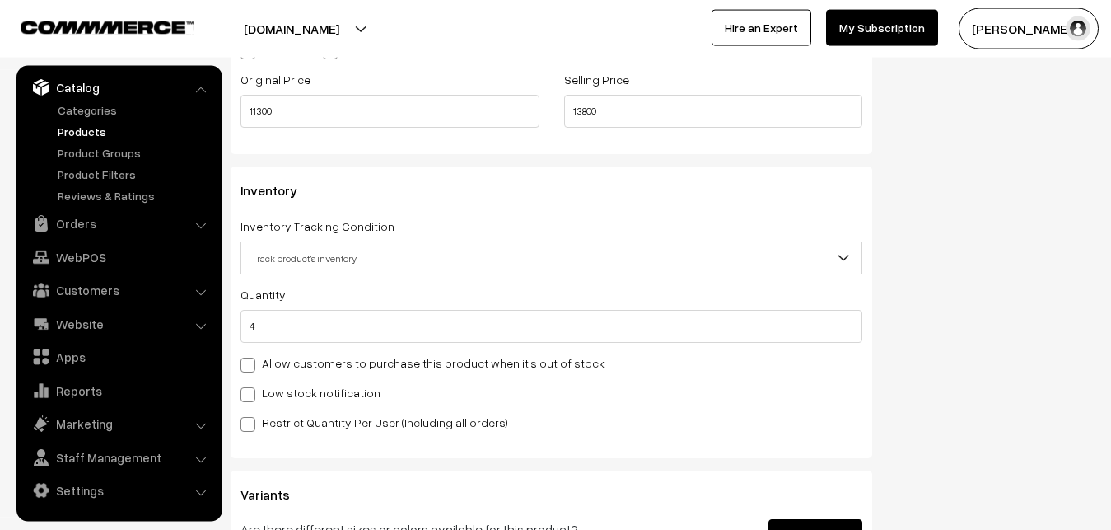
click at [286, 385] on label "Low stock notification" at bounding box center [310, 392] width 140 height 17
click at [251, 386] on input "Low stock notification" at bounding box center [245, 391] width 11 height 11
checkbox input "true"
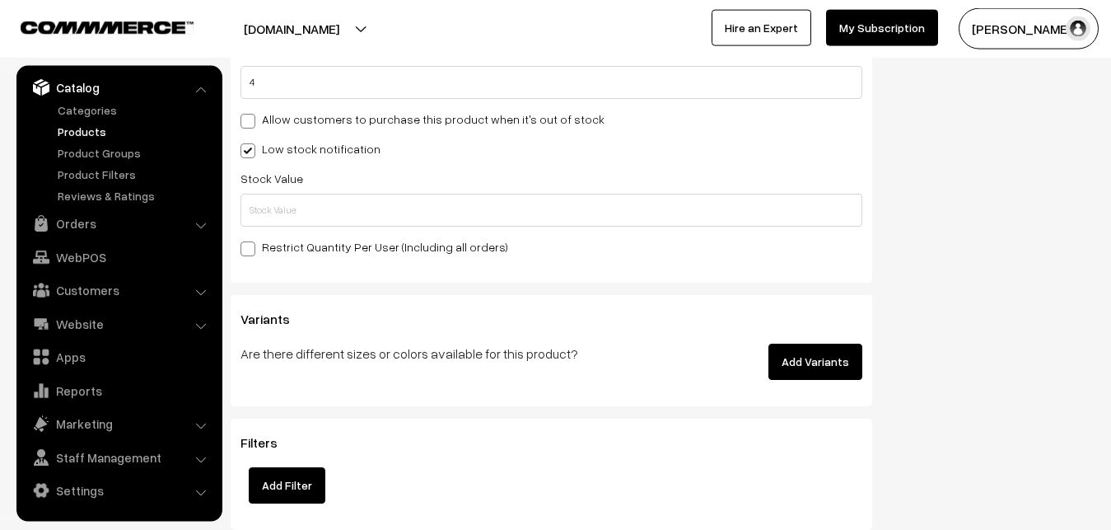
scroll to position [1714, 0]
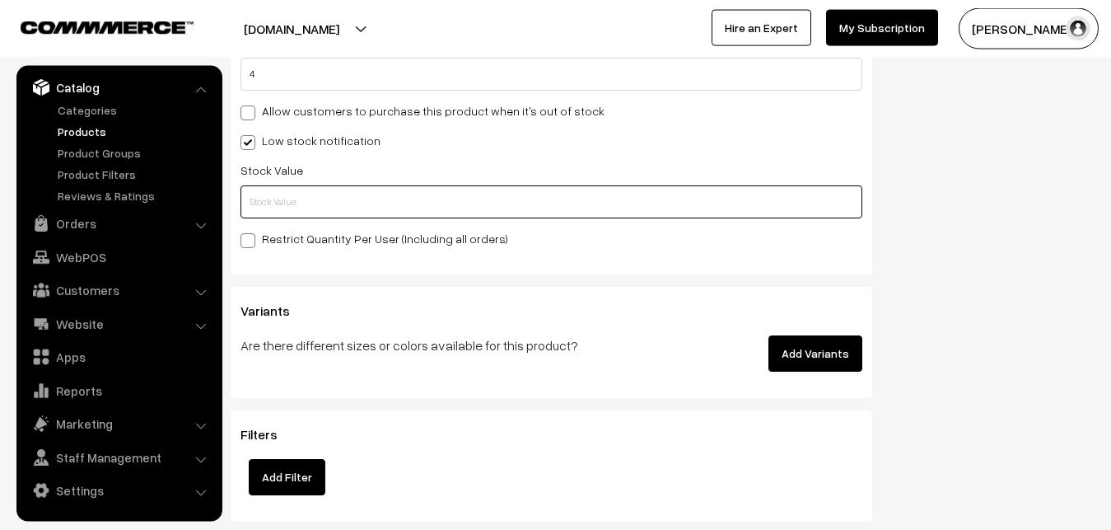
click at [262, 198] on input "text" at bounding box center [551, 201] width 622 height 33
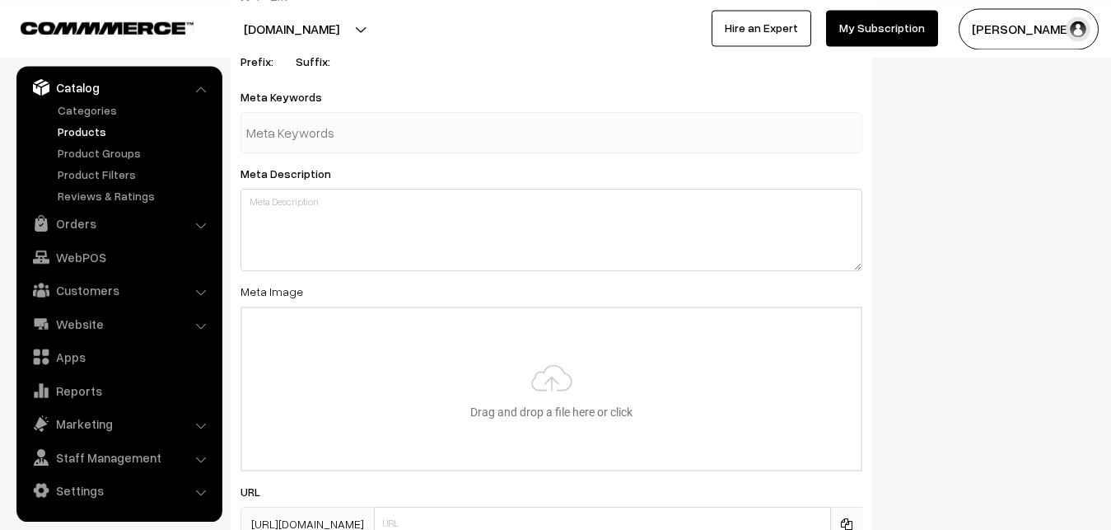
scroll to position [2452, 0]
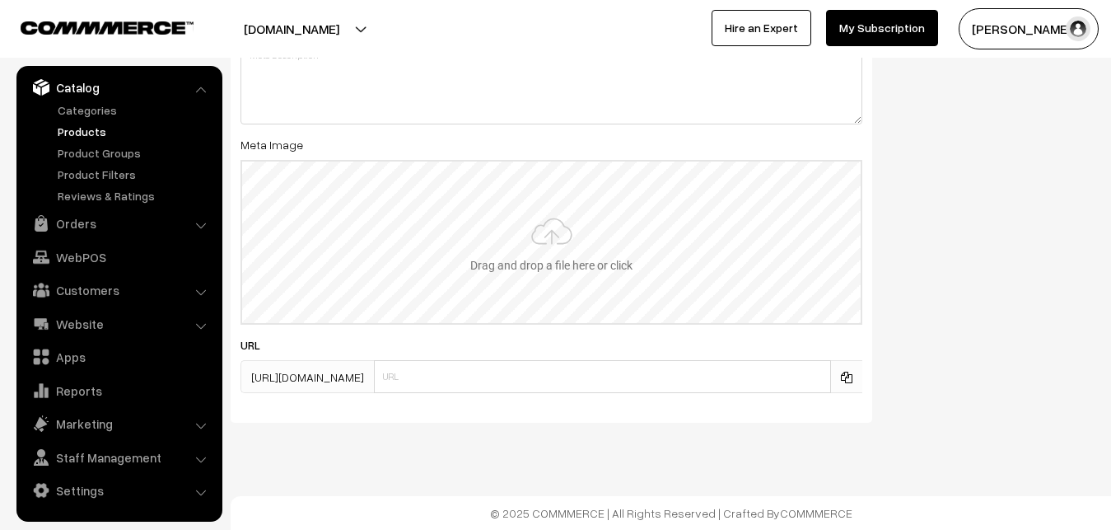
type input "2"
click at [540, 242] on input "file" at bounding box center [551, 241] width 618 height 161
type input "C:\fakepath\ikkat-saree-va12746-sep.jpeg"
click at [731, 103] on textarea at bounding box center [551, 83] width 622 height 82
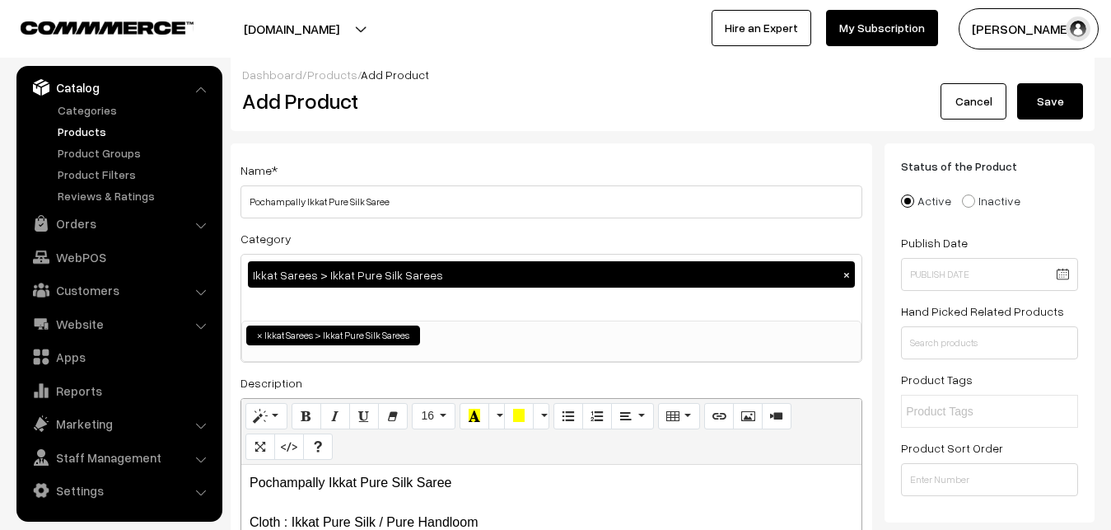
scroll to position [0, 0]
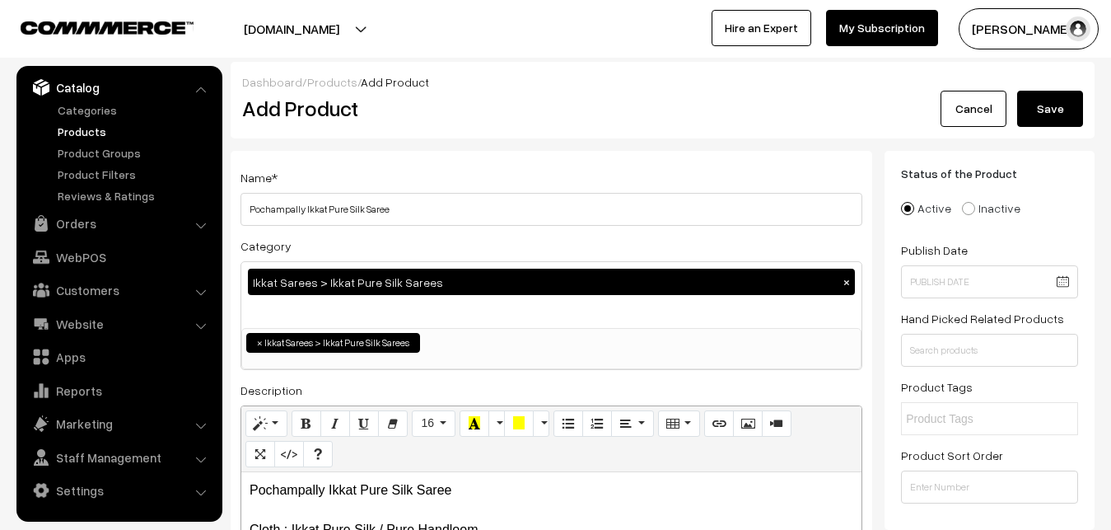
click at [1056, 111] on button "Save" at bounding box center [1050, 109] width 66 height 36
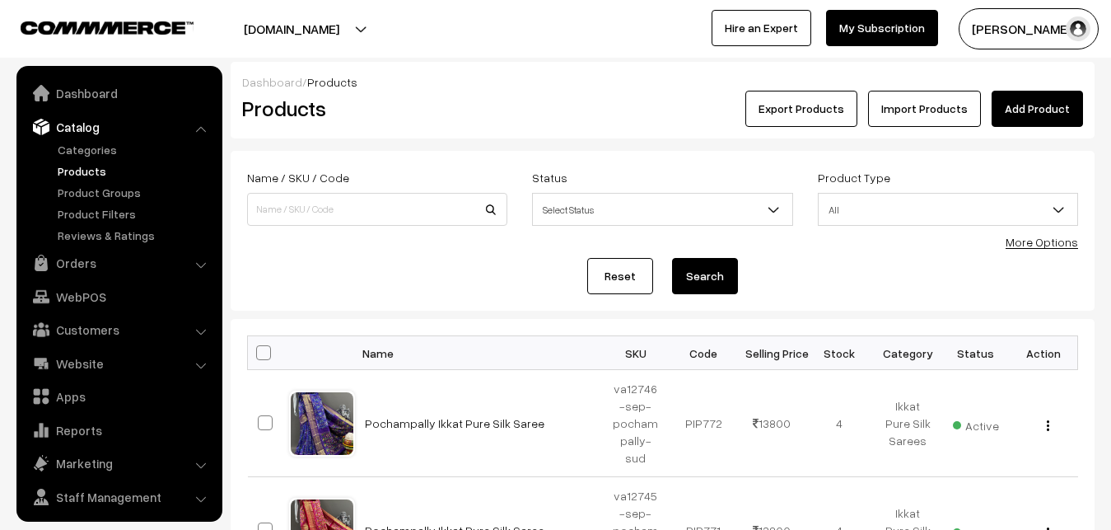
scroll to position [40, 0]
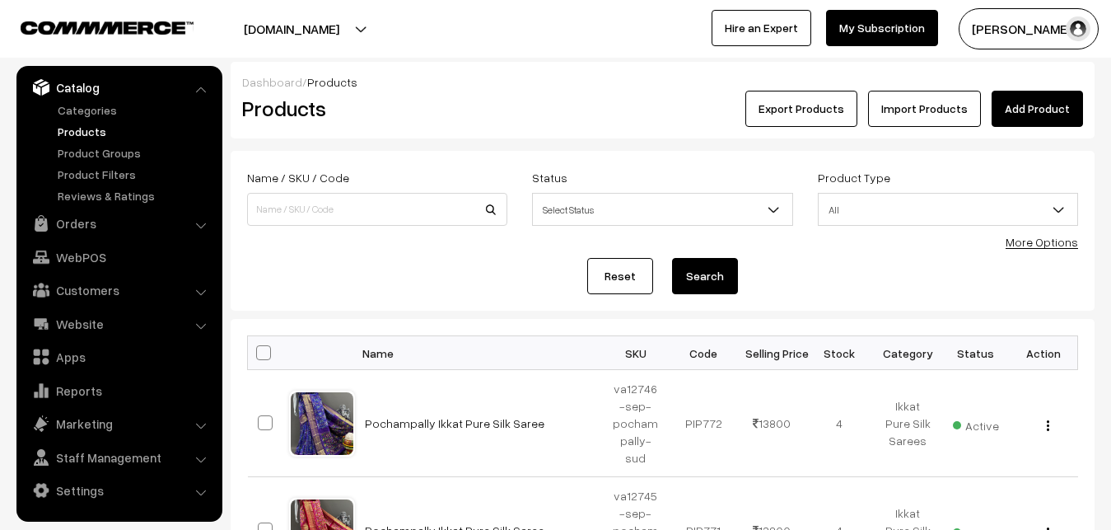
click at [491, 81] on div "Dashboard / Products" at bounding box center [662, 81] width 841 height 17
click at [1020, 126] on link "Add Product" at bounding box center [1037, 109] width 91 height 36
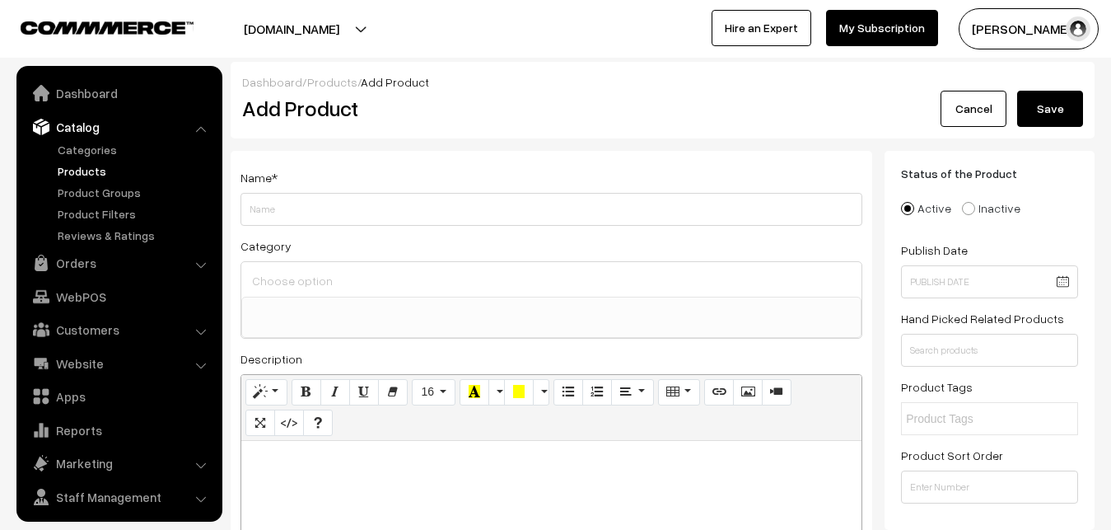
select select
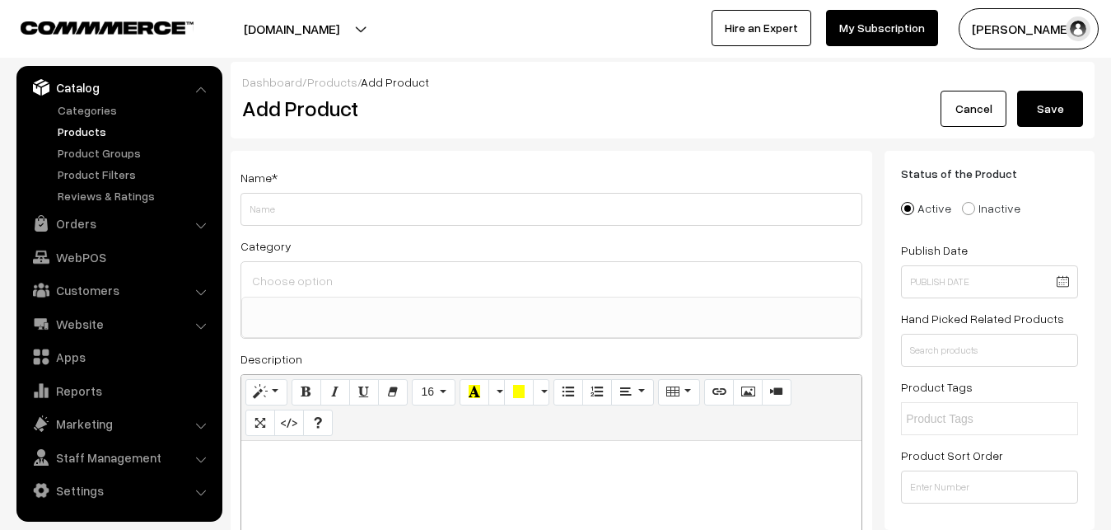
click at [313, 465] on p at bounding box center [552, 459] width 604 height 20
paste div
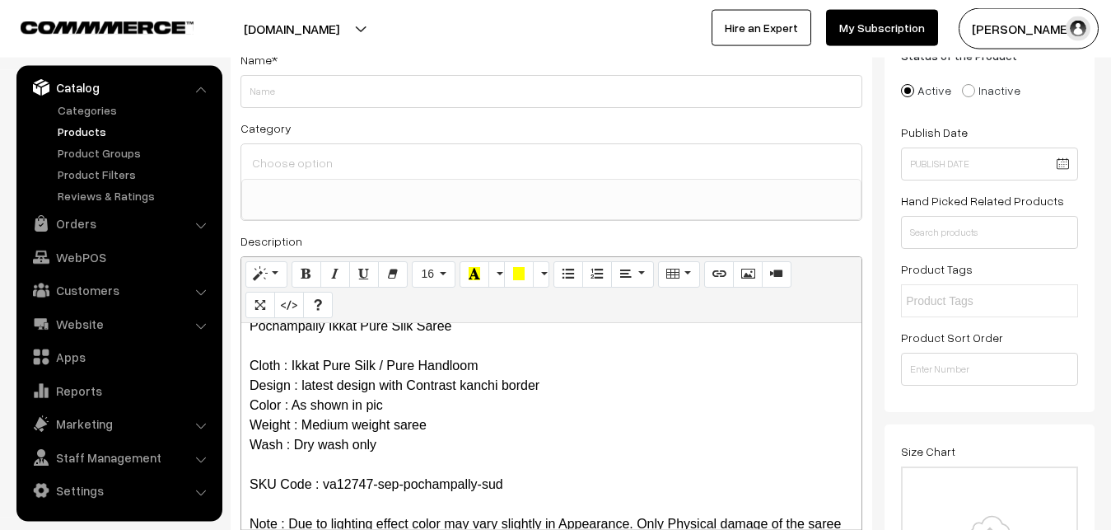
scroll to position [0, 0]
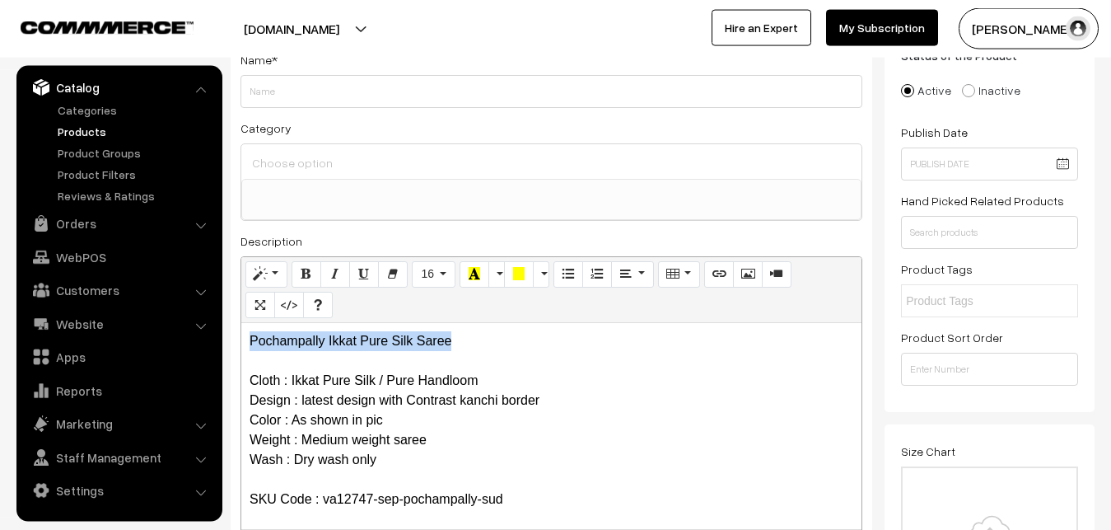
drag, startPoint x: 474, startPoint y: 328, endPoint x: 208, endPoint y: 339, distance: 266.2
click at [241, 339] on div "Pochampally Ikkat Pure Silk Saree Cloth : Ikkat Pure Silk / Pure Handloom Desig…" at bounding box center [551, 426] width 620 height 206
copy p "Pochampally Ikkat Pure Silk Saree"
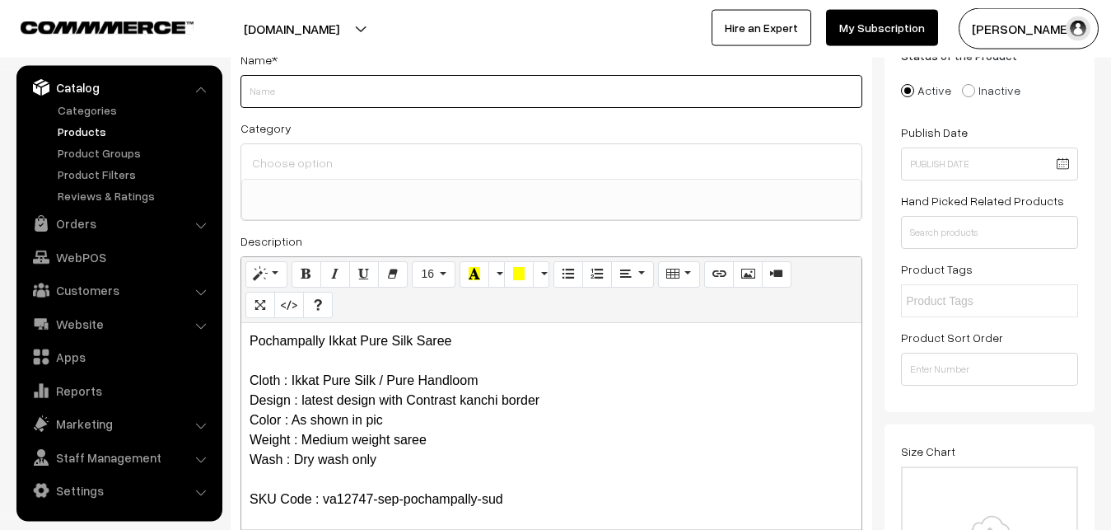
paste input "Pochampally Ikkat Pure Silk Saree"
type input "Pochampally Ikkat Pure Silk Saree"
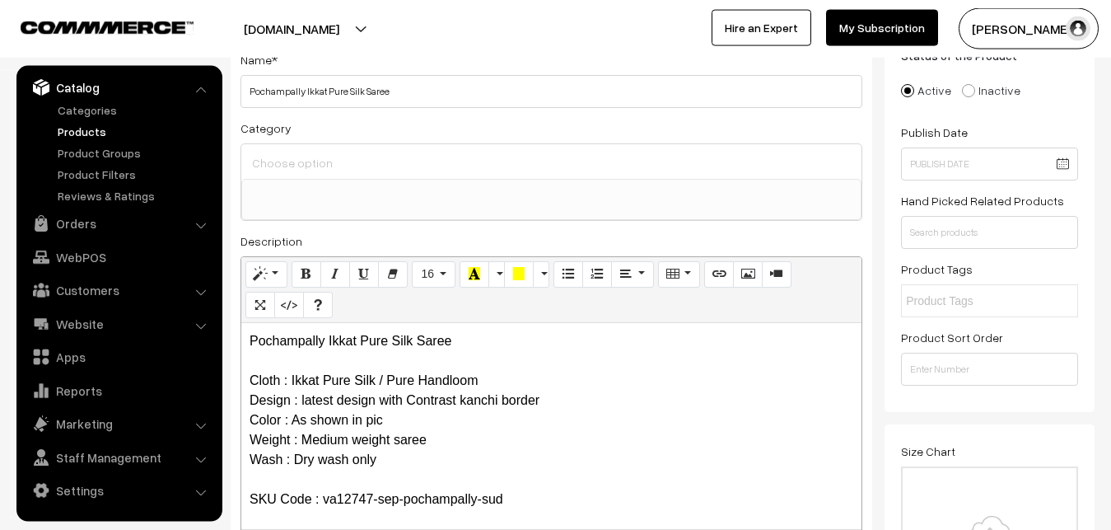
click at [357, 152] on input at bounding box center [551, 163] width 607 height 24
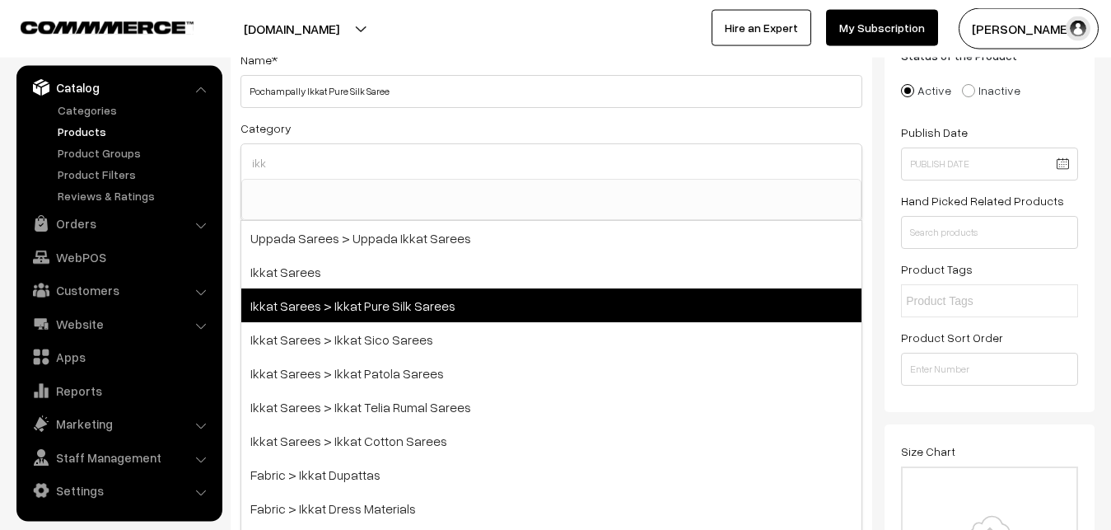
type input "ikk"
click at [425, 308] on span "Ikkat Sarees > Ikkat Pure Silk Sarees" at bounding box center [551, 305] width 620 height 34
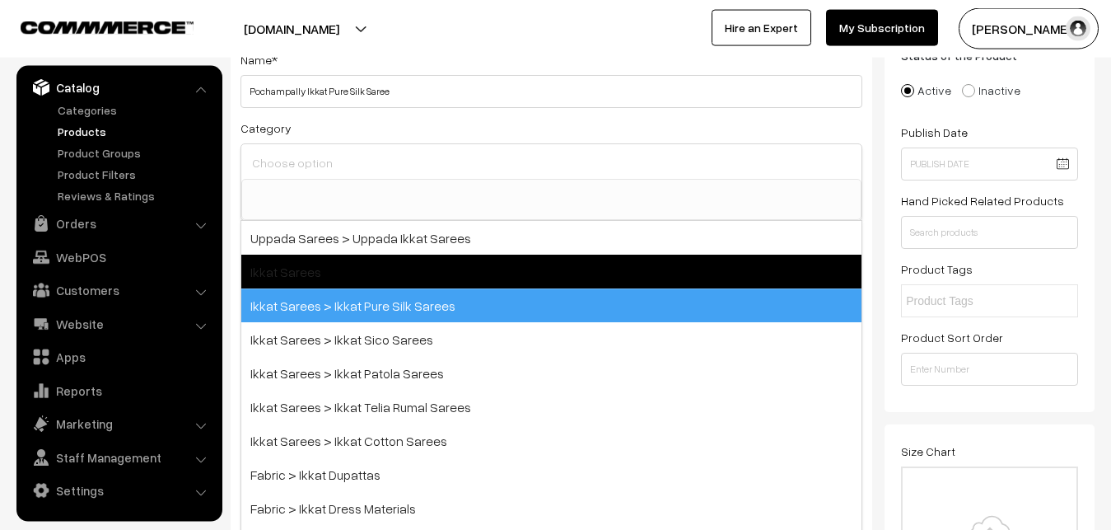
select select "20"
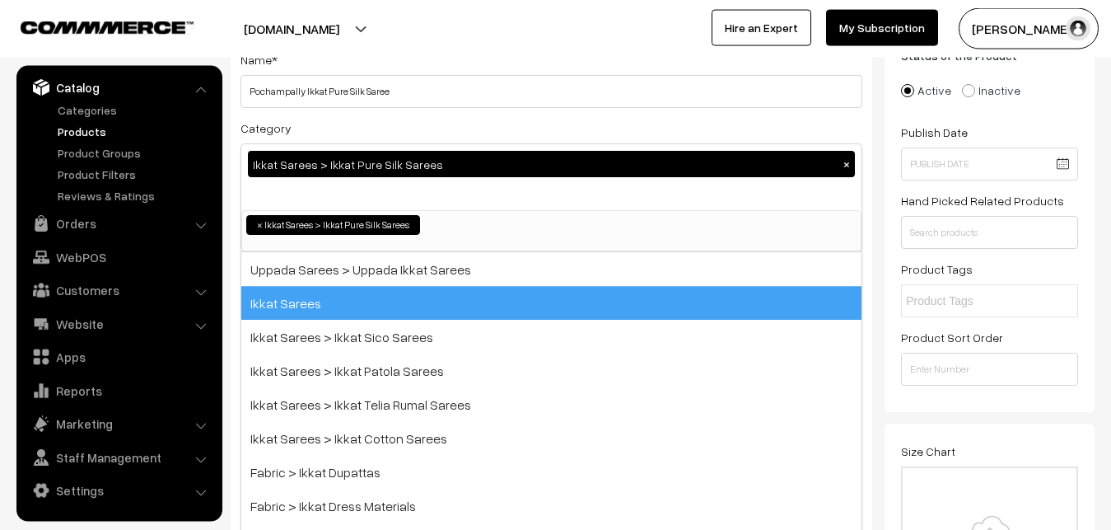
scroll to position [259, 0]
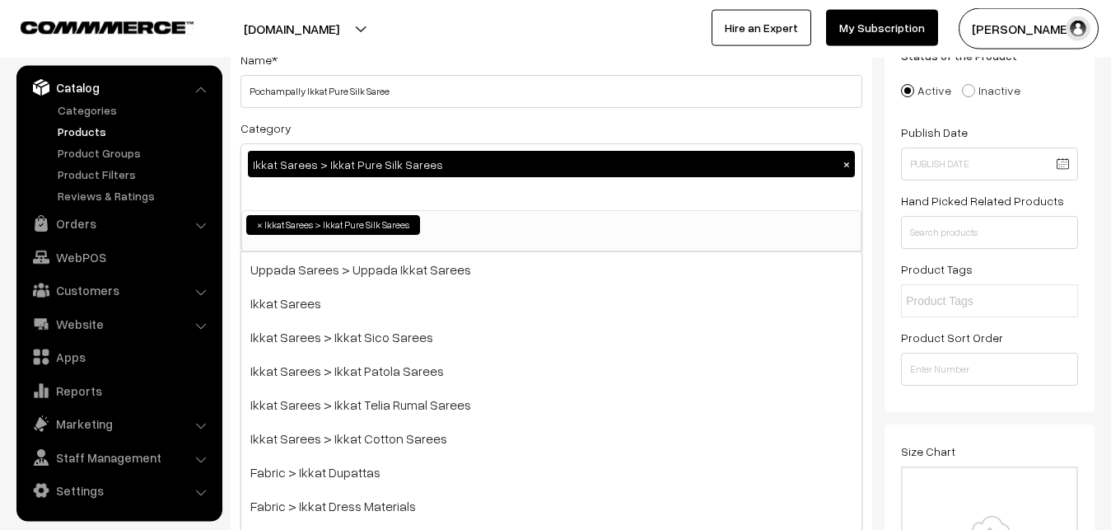
click at [425, 132] on div "Category Ikkat Sarees > Ikkat Pure Silk Sarees × Uppada Sarees Uppada Sarees > …" at bounding box center [551, 185] width 622 height 134
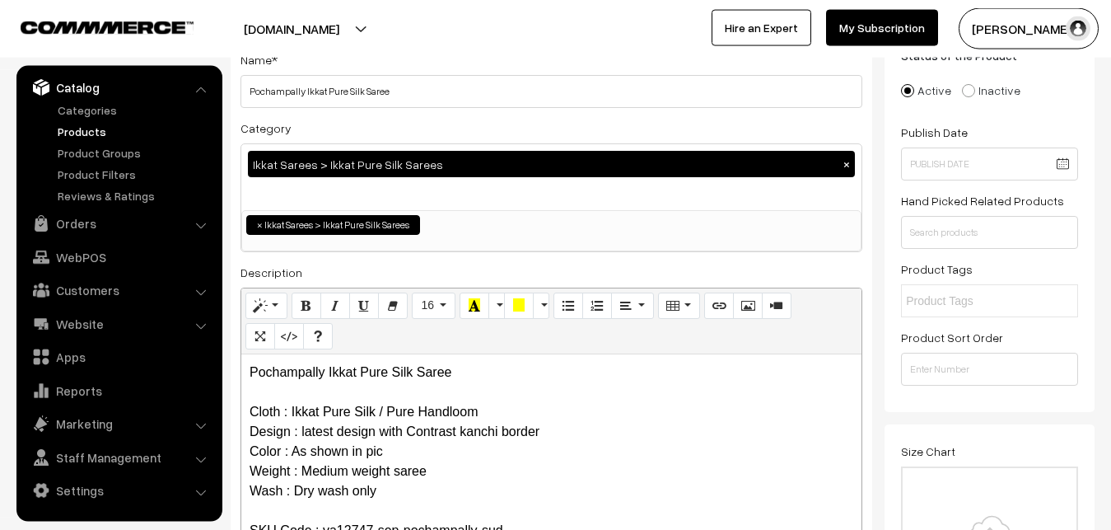
scroll to position [454, 0]
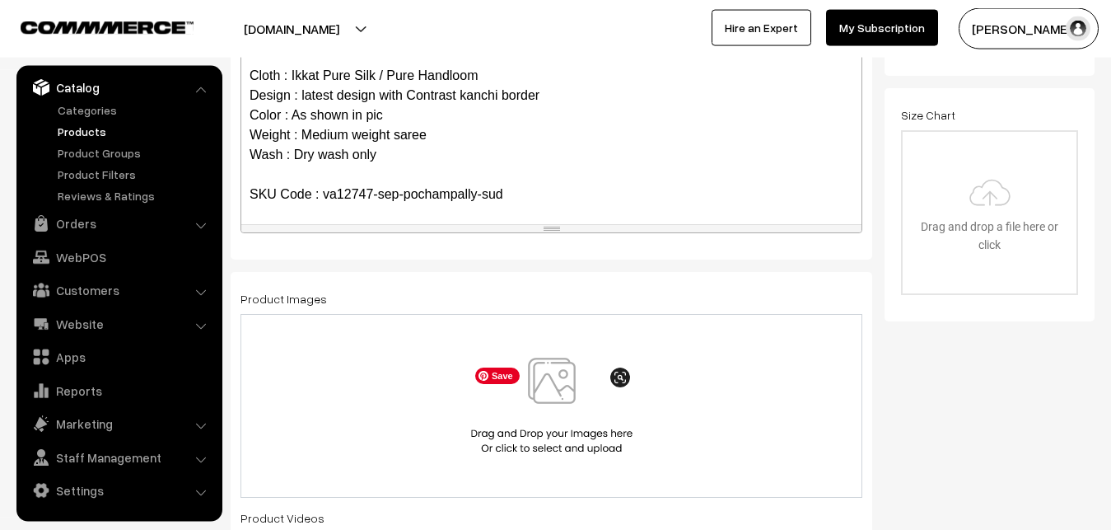
click at [569, 399] on img at bounding box center [552, 405] width 170 height 96
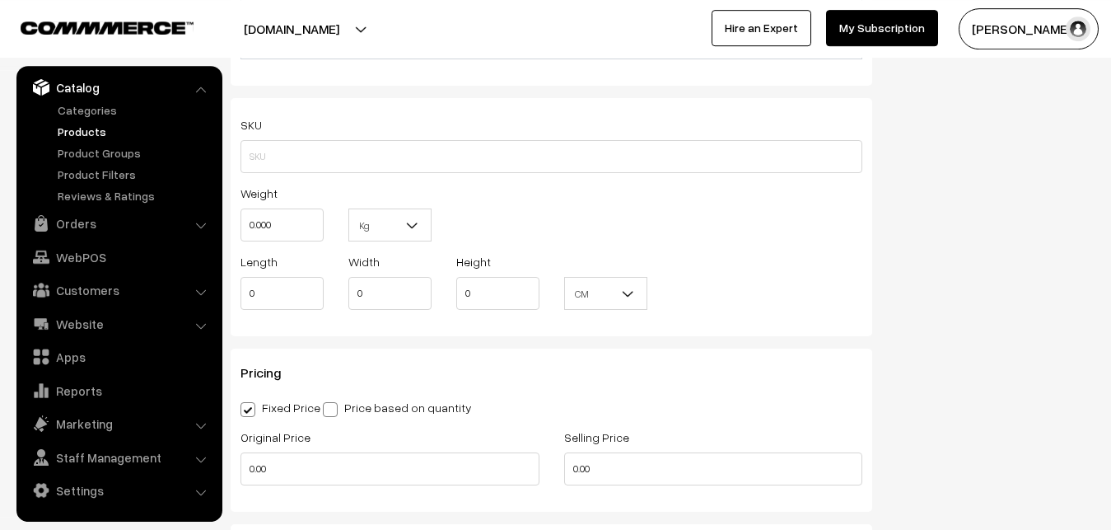
scroll to position [1126, 0]
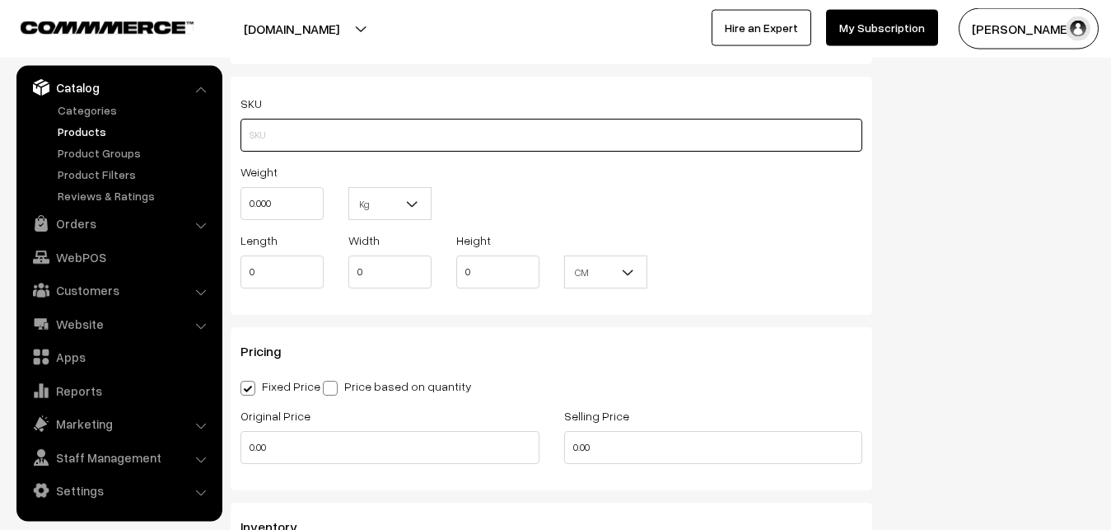
click at [283, 129] on input "text" at bounding box center [551, 135] width 622 height 33
paste input "va12747-sep-pochampally-sud"
type input "va12747-sep-pochampally-sud"
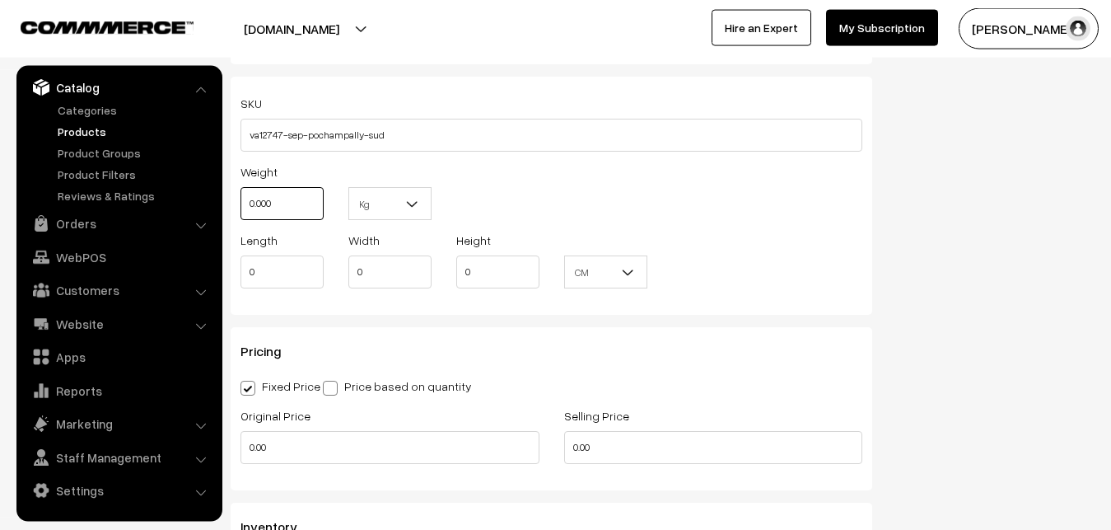
drag, startPoint x: 272, startPoint y: 208, endPoint x: 229, endPoint y: 204, distance: 43.0
click at [240, 204] on input "0.000" at bounding box center [281, 203] width 83 height 33
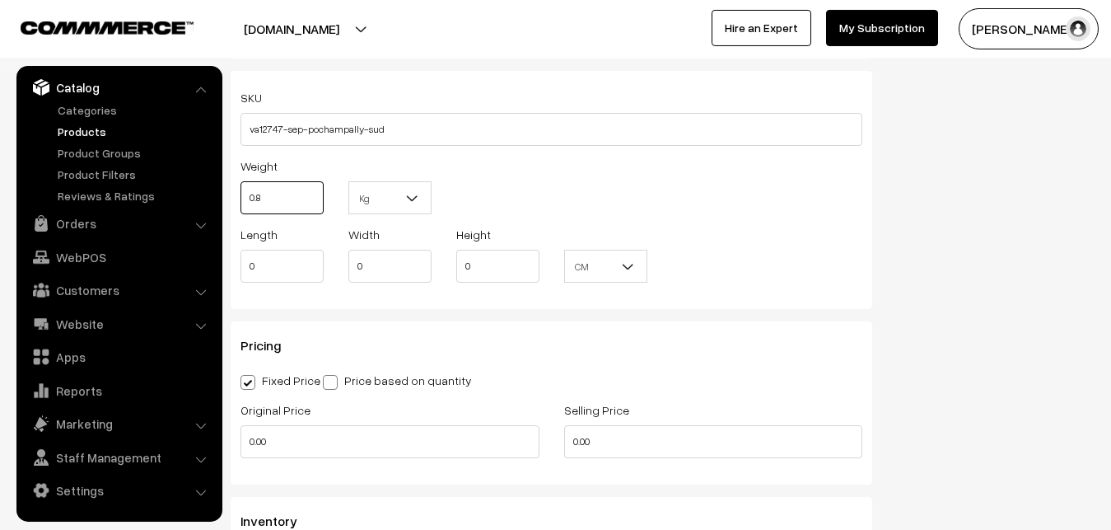
scroll to position [1378, 0]
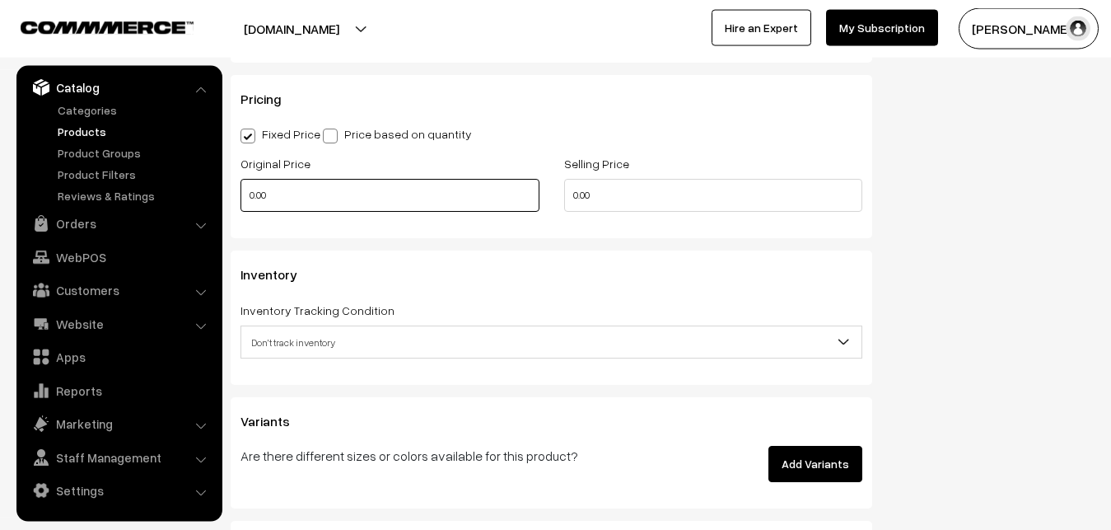
type input "0.80"
drag, startPoint x: 292, startPoint y: 196, endPoint x: 226, endPoint y: 196, distance: 65.1
click at [240, 196] on input "0.00" at bounding box center [389, 195] width 299 height 33
type input "11300"
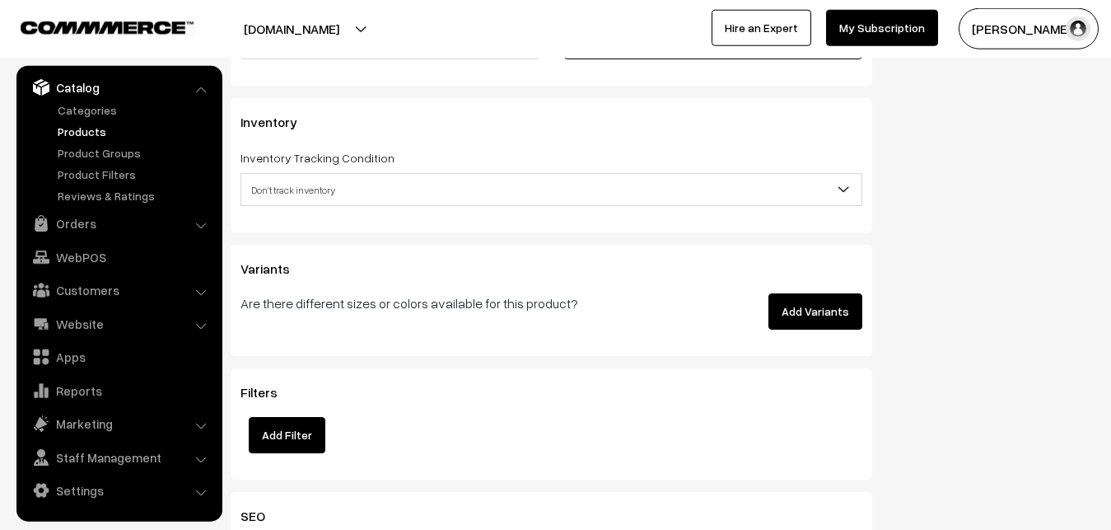
scroll to position [1546, 0]
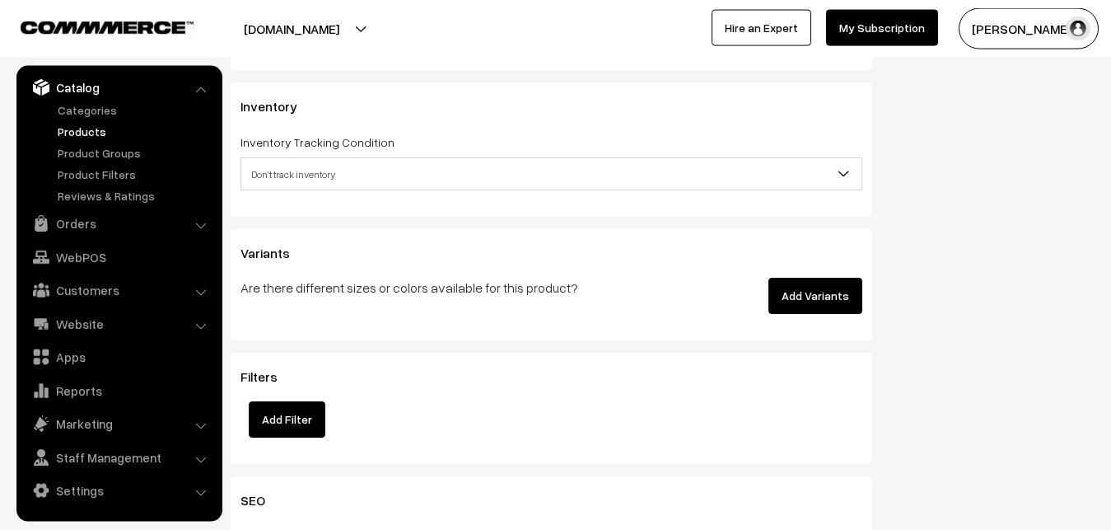
type input "13800"
click at [316, 183] on span "Don't track inventory" at bounding box center [551, 174] width 620 height 29
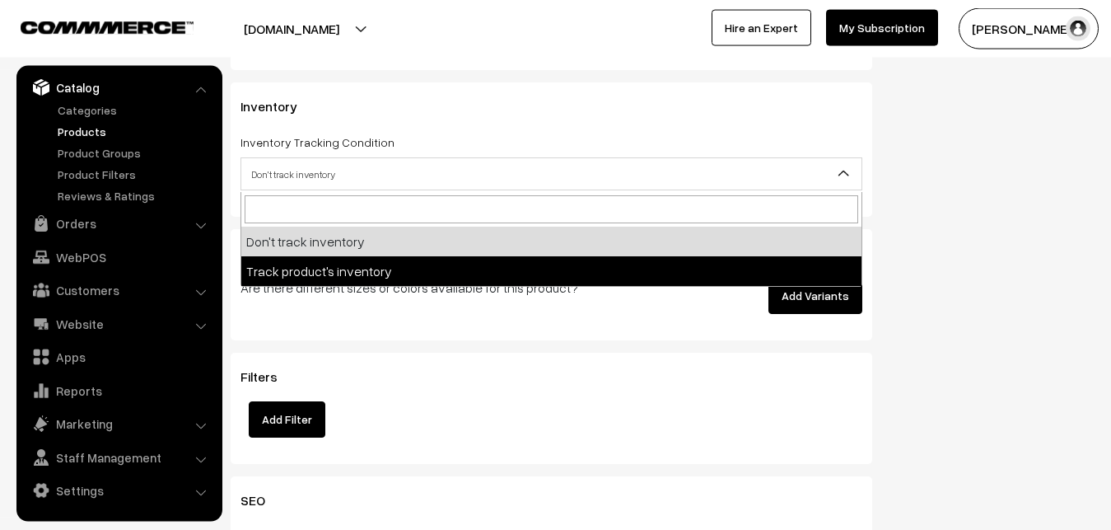
select select "2"
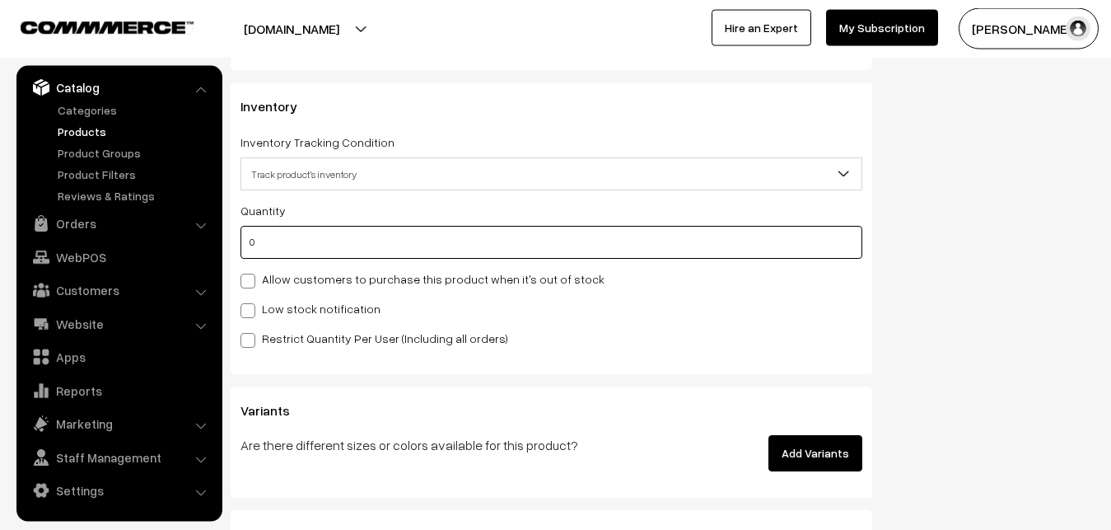
click at [306, 253] on input "0" at bounding box center [551, 242] width 622 height 33
type input "4"
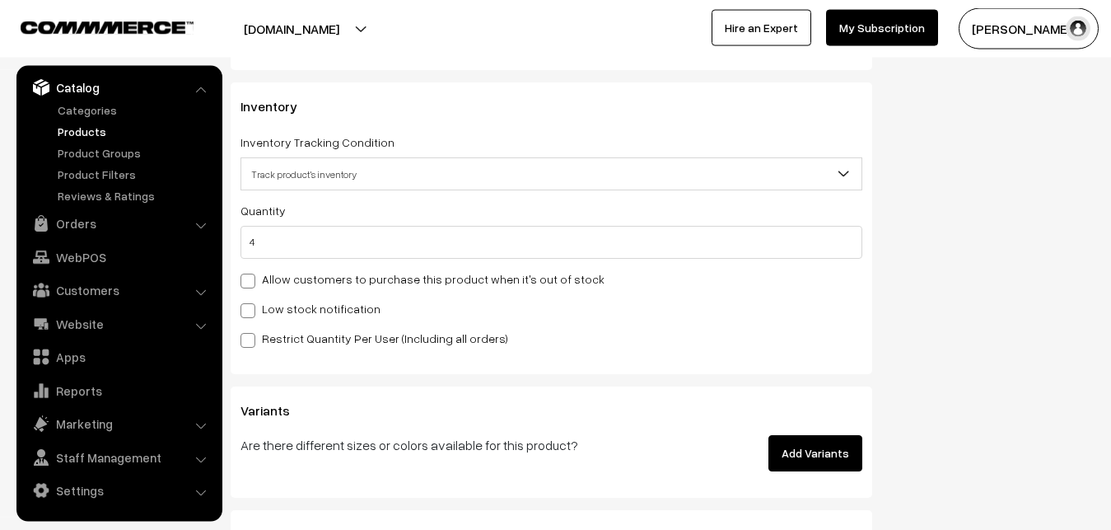
click at [296, 302] on label "Low stock notification" at bounding box center [310, 308] width 140 height 17
click at [251, 302] on input "Low stock notification" at bounding box center [245, 307] width 11 height 11
checkbox input "true"
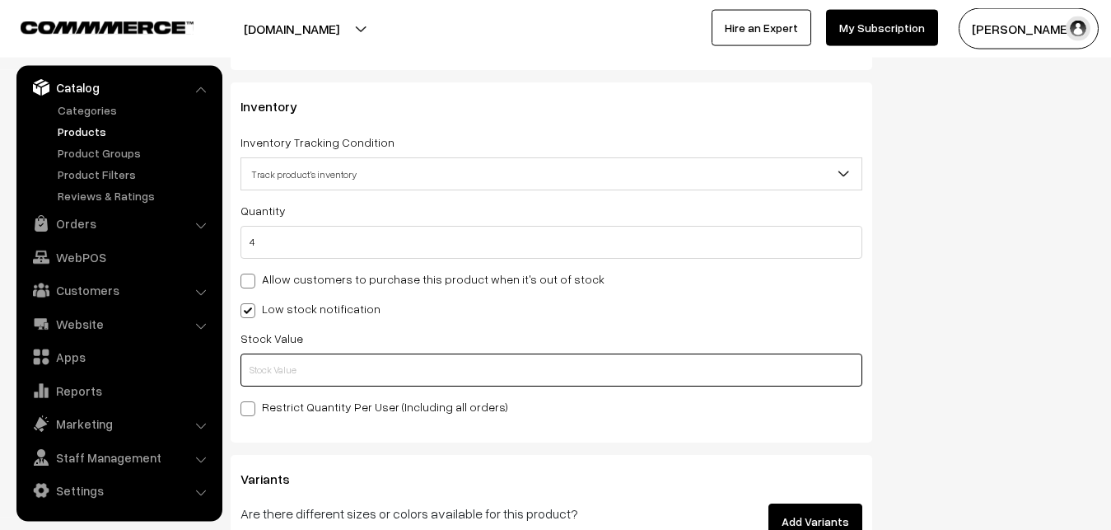
click at [282, 364] on input "text" at bounding box center [551, 369] width 622 height 33
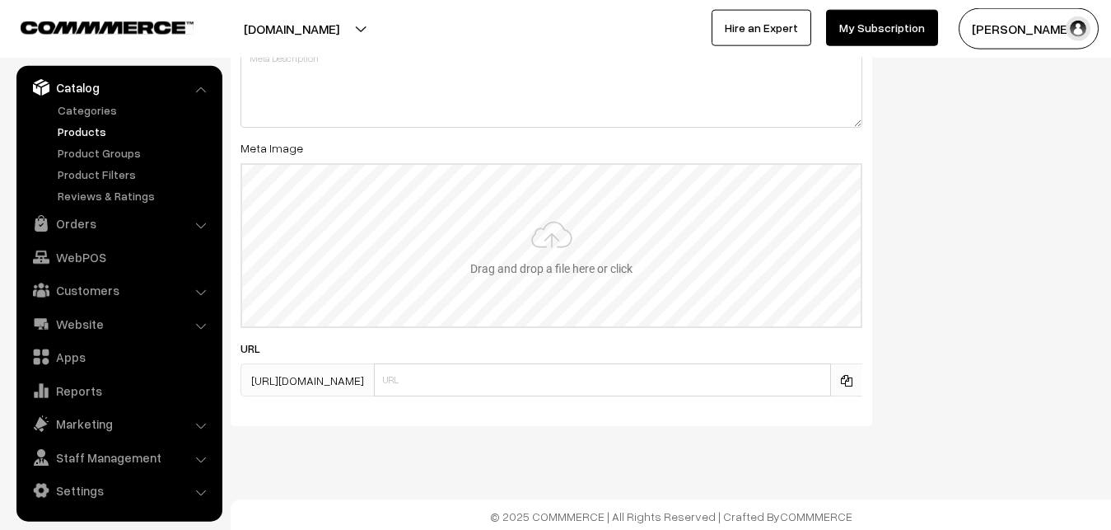
scroll to position [2452, 0]
type input "2"
click at [525, 258] on input "file" at bounding box center [551, 241] width 618 height 161
type input "C:\fakepath\ikkat-saree-va12747-sep.jpeg"
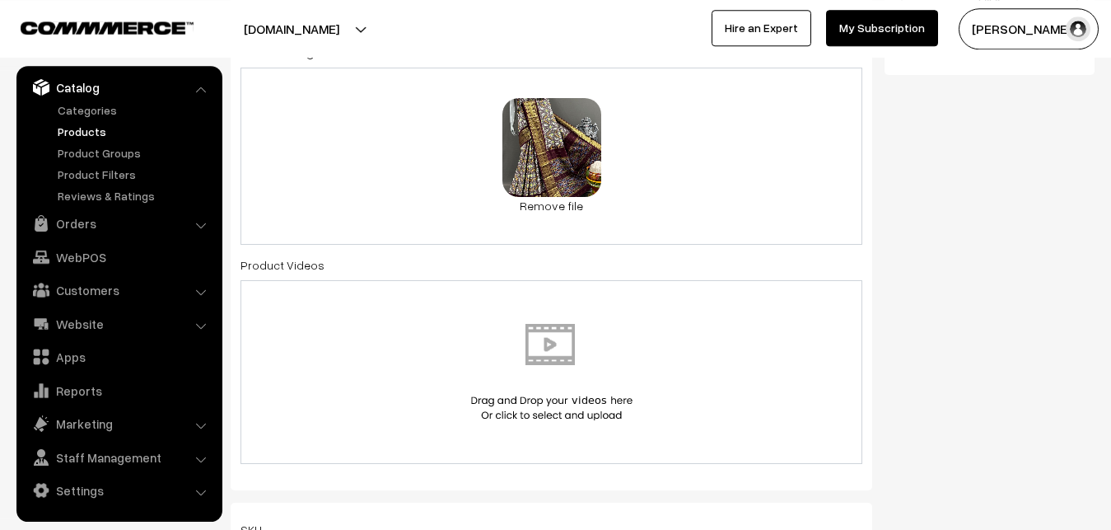
scroll to position [0, 0]
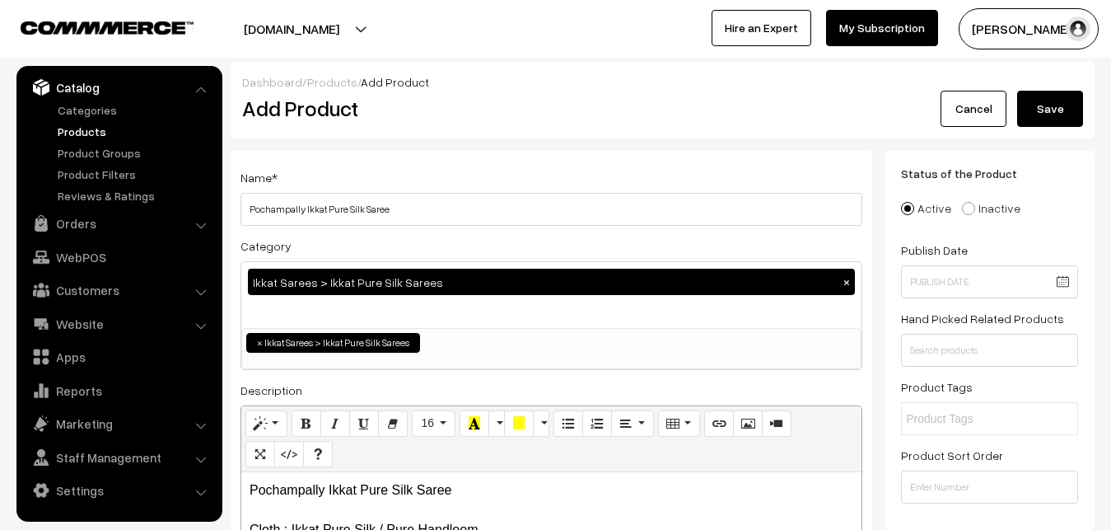
click at [1024, 117] on button "Save" at bounding box center [1050, 109] width 66 height 36
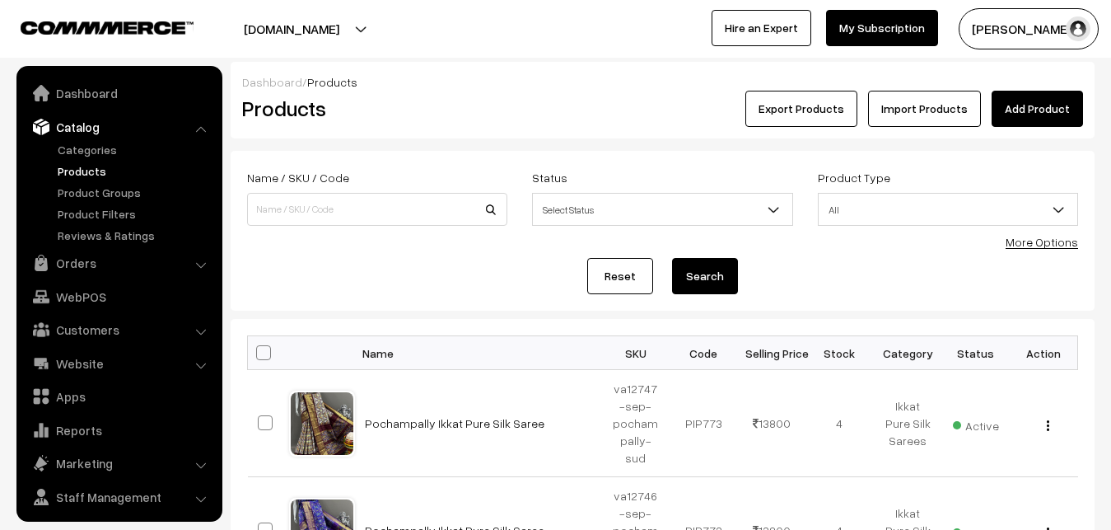
scroll to position [40, 0]
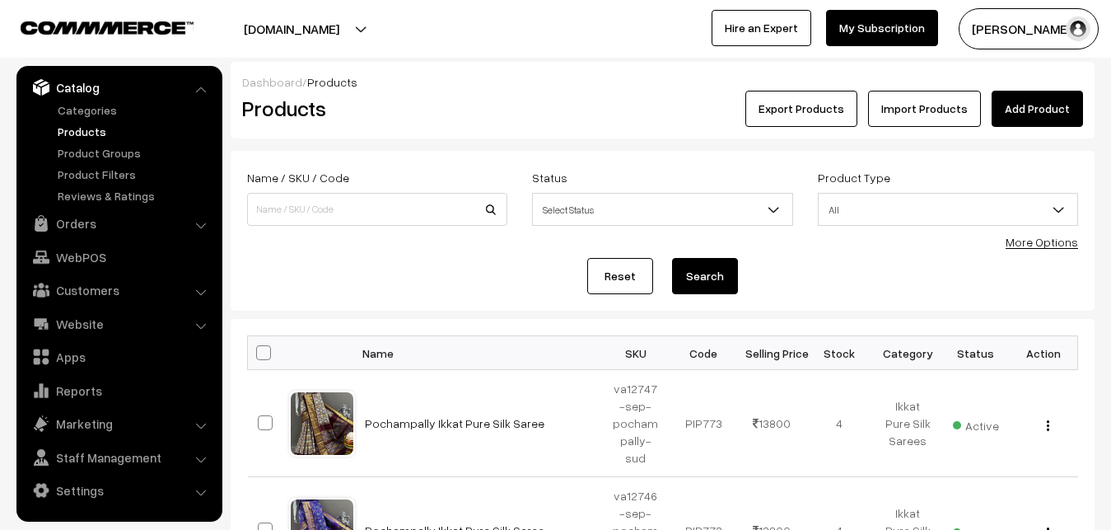
click at [463, 126] on div "Products" at bounding box center [374, 109] width 288 height 36
click at [1025, 118] on link "Add Product" at bounding box center [1037, 109] width 91 height 36
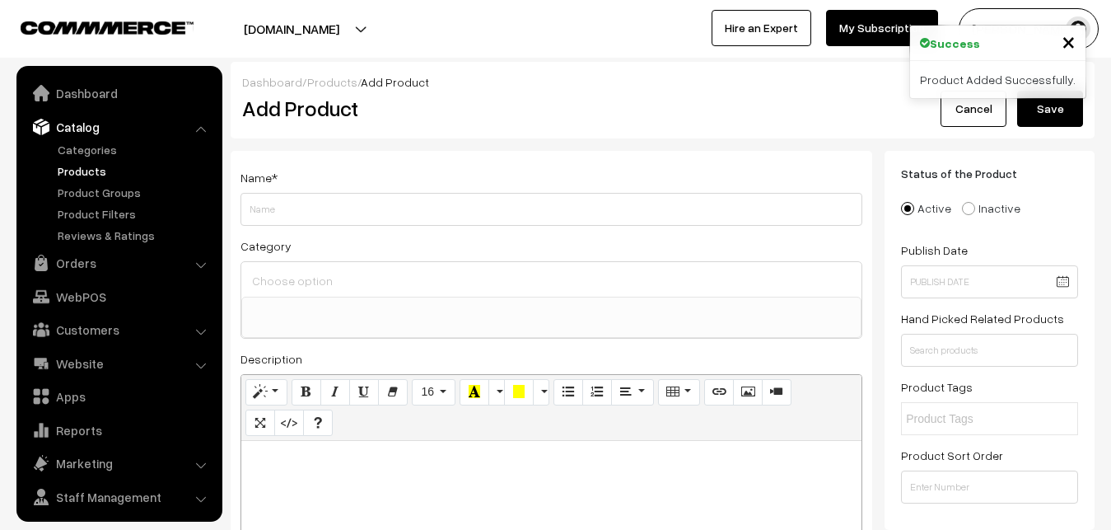
select select
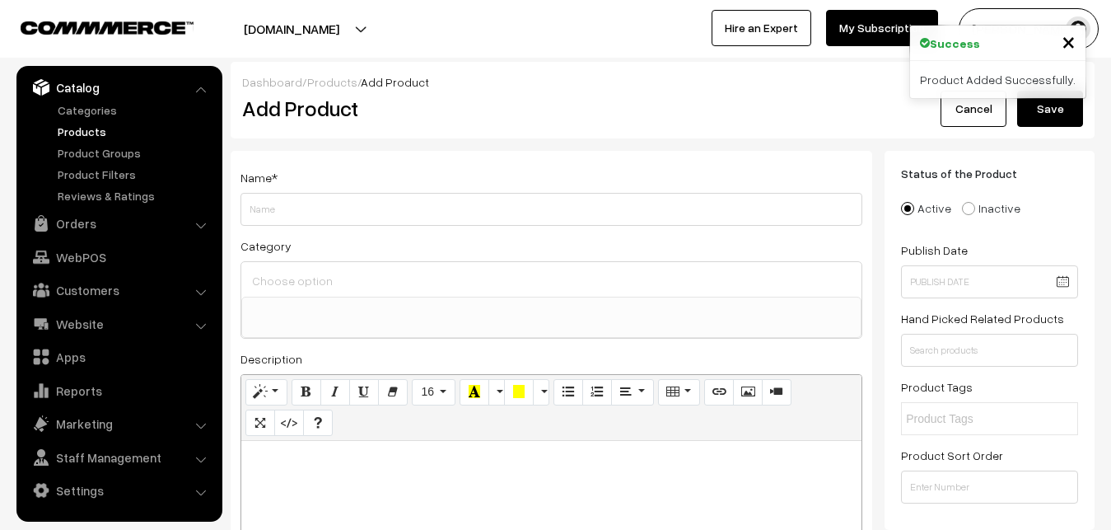
paste div
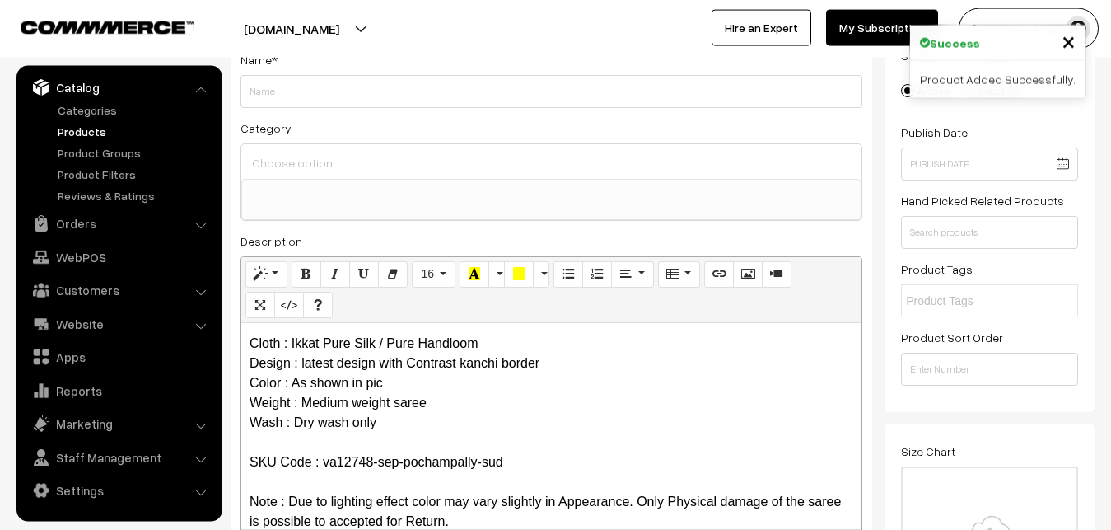
scroll to position [0, 0]
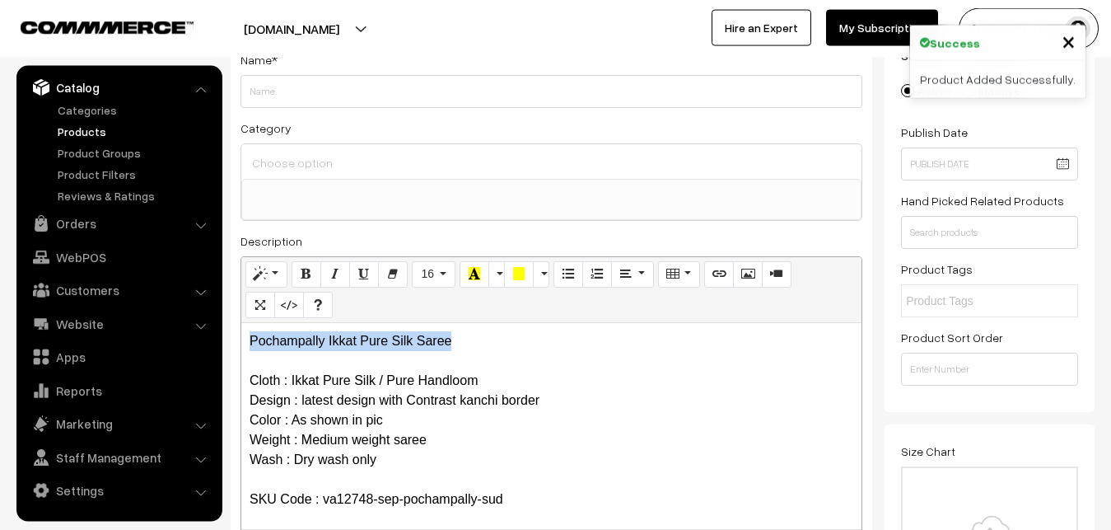
drag, startPoint x: 467, startPoint y: 330, endPoint x: 225, endPoint y: 323, distance: 242.2
click at [241, 323] on div "Pochampally Ikkat Pure Silk Saree Cloth : Ikkat Pure Silk / Pure Handloom Desig…" at bounding box center [551, 426] width 620 height 206
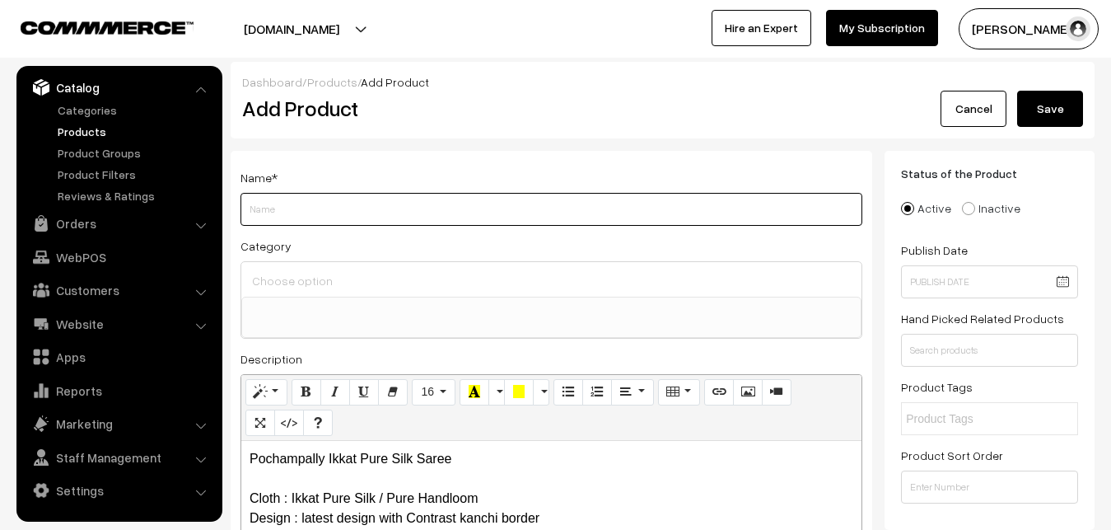
click at [370, 204] on input "Weight" at bounding box center [551, 209] width 622 height 33
paste input "Pochampally Ikkat Pure Silk Saree"
type input "Pochampally Ikkat Pure Silk Saree"
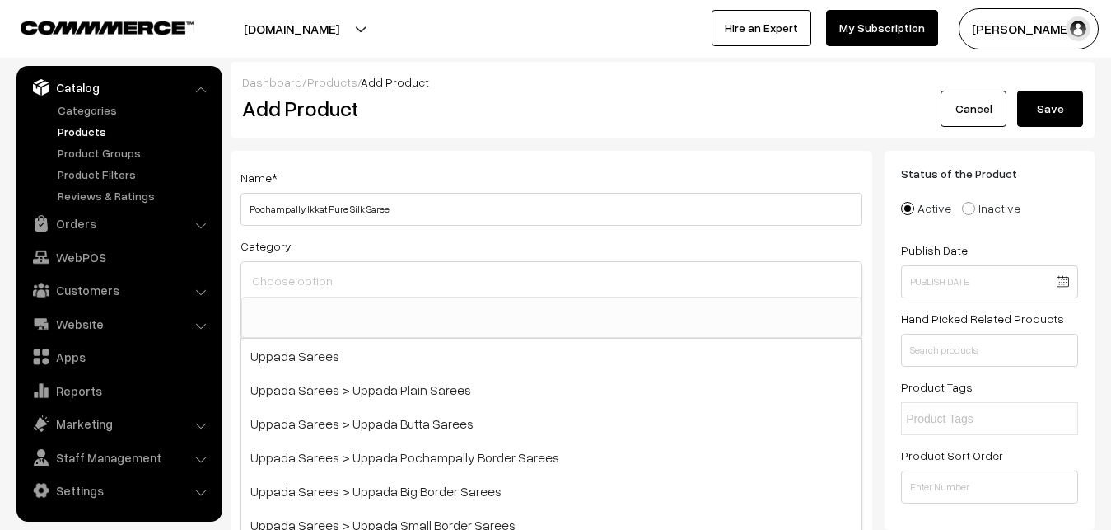
click at [348, 271] on input at bounding box center [551, 280] width 607 height 24
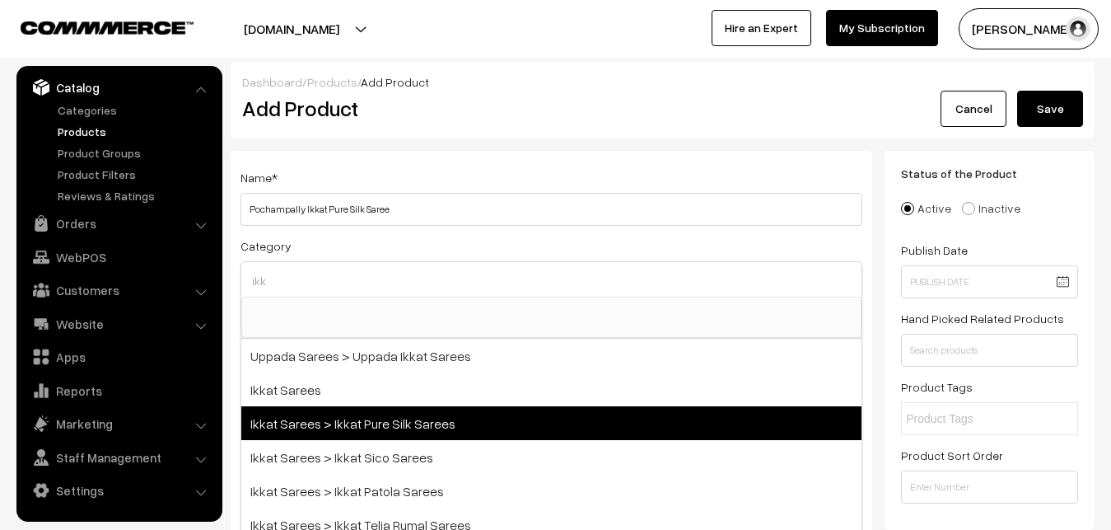
type input "ikk"
click at [365, 415] on span "Ikkat Sarees > Ikkat Pure Silk Sarees" at bounding box center [551, 423] width 620 height 34
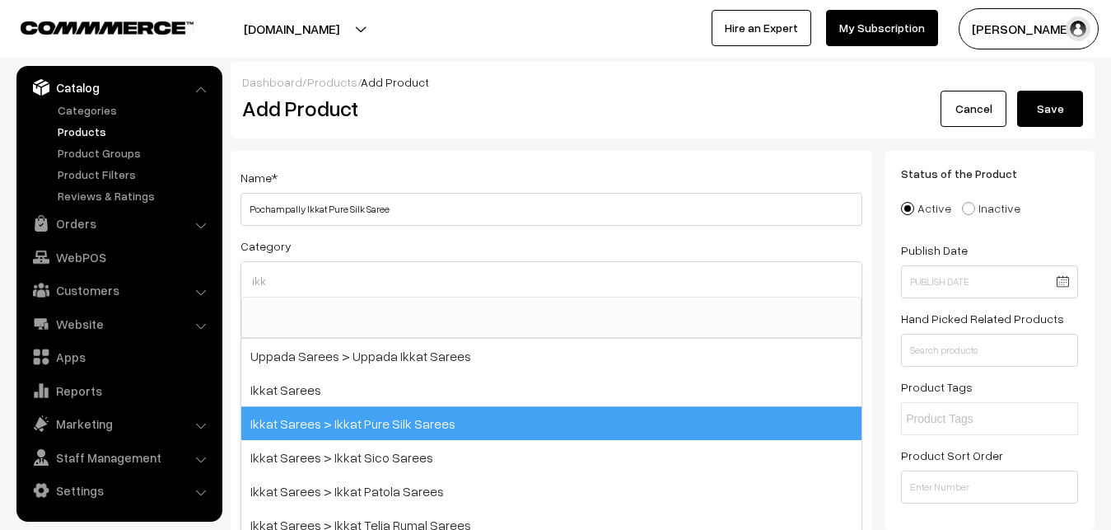
select select "20"
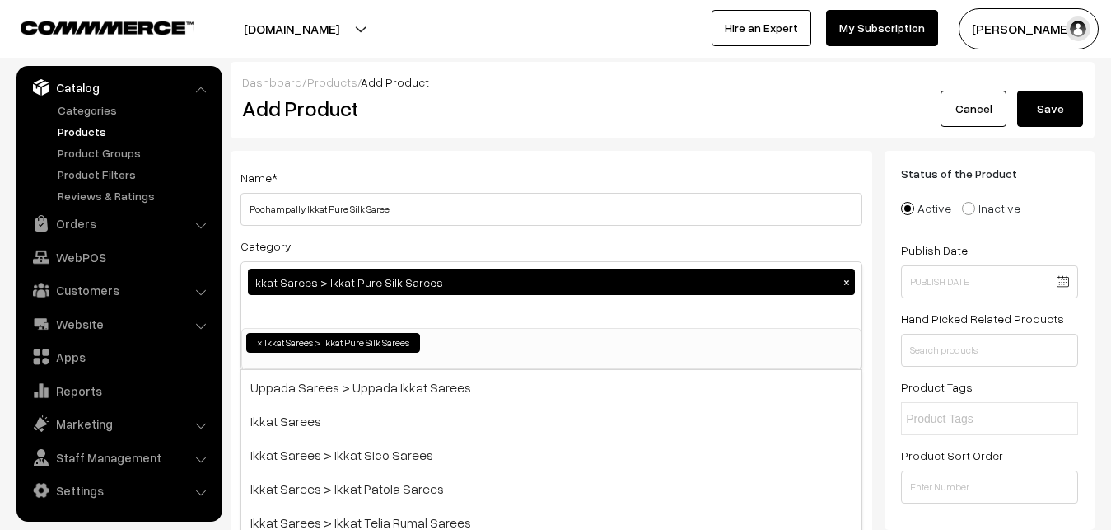
click at [441, 175] on div "Name * Pochampally Ikkat Pure Silk Saree" at bounding box center [551, 196] width 622 height 58
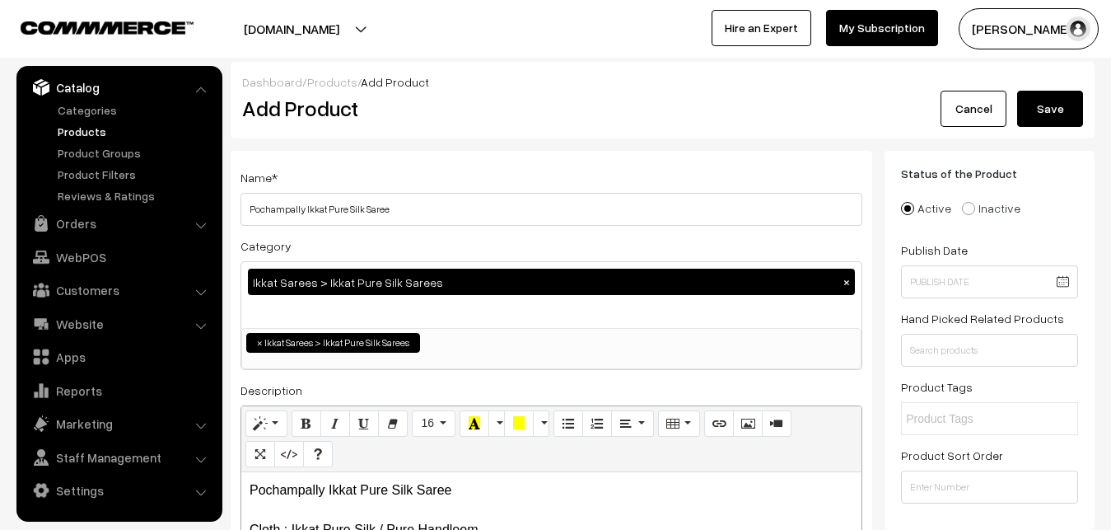
scroll to position [336, 0]
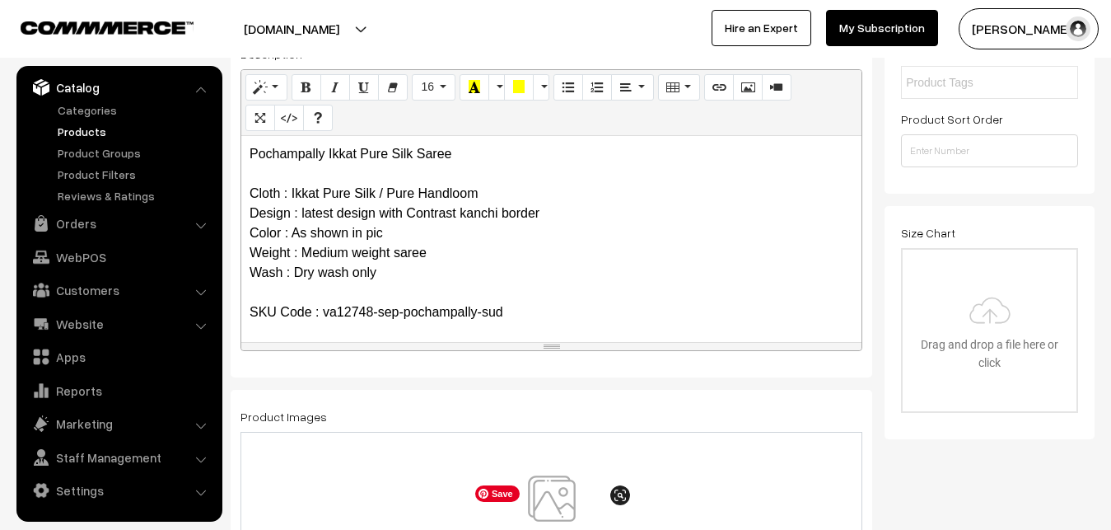
click at [546, 497] on img at bounding box center [552, 523] width 170 height 96
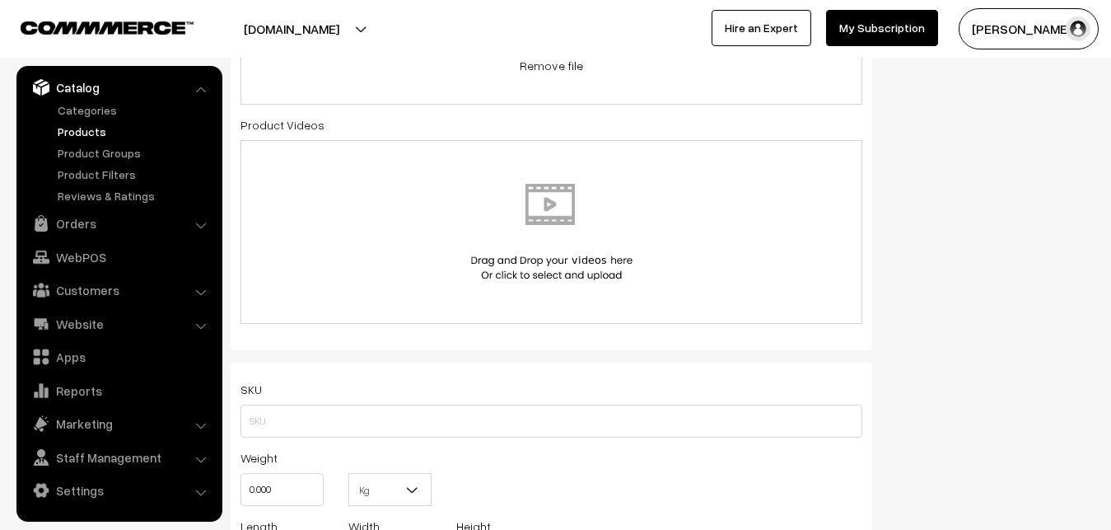
scroll to position [1008, 0]
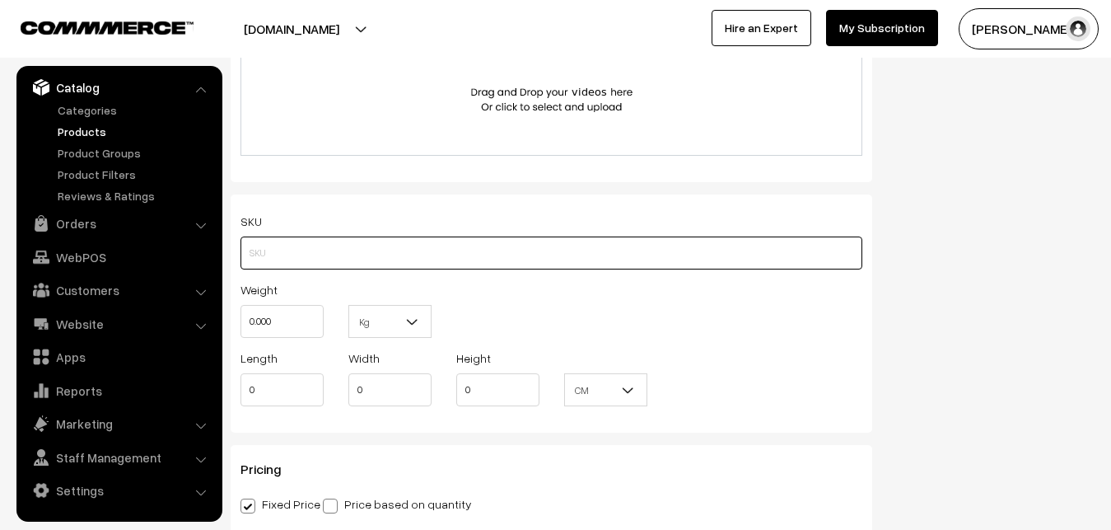
click at [270, 255] on input "text" at bounding box center [551, 252] width 622 height 33
paste input "va12748-sep-pochampally-sud"
type input "va12748-sep-pochampally-sud"
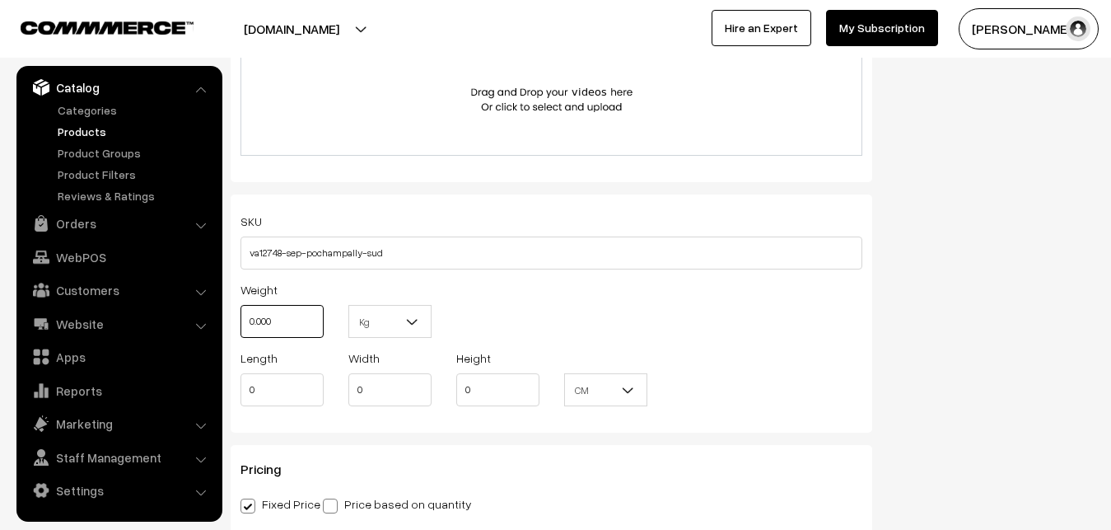
drag, startPoint x: 300, startPoint y: 315, endPoint x: 203, endPoint y: 315, distance: 97.2
click at [240, 315] on input "0.000" at bounding box center [281, 321] width 83 height 33
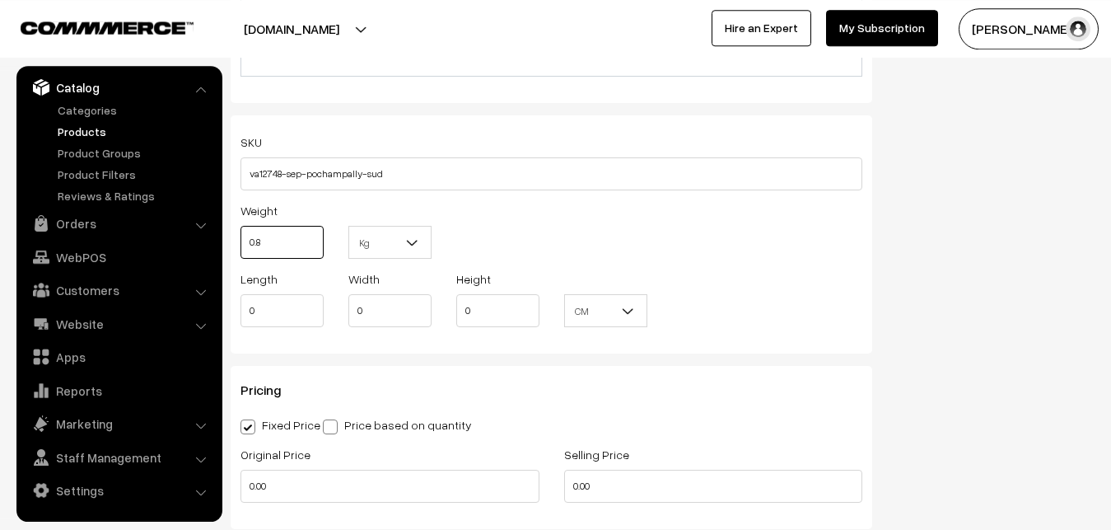
scroll to position [1260, 0]
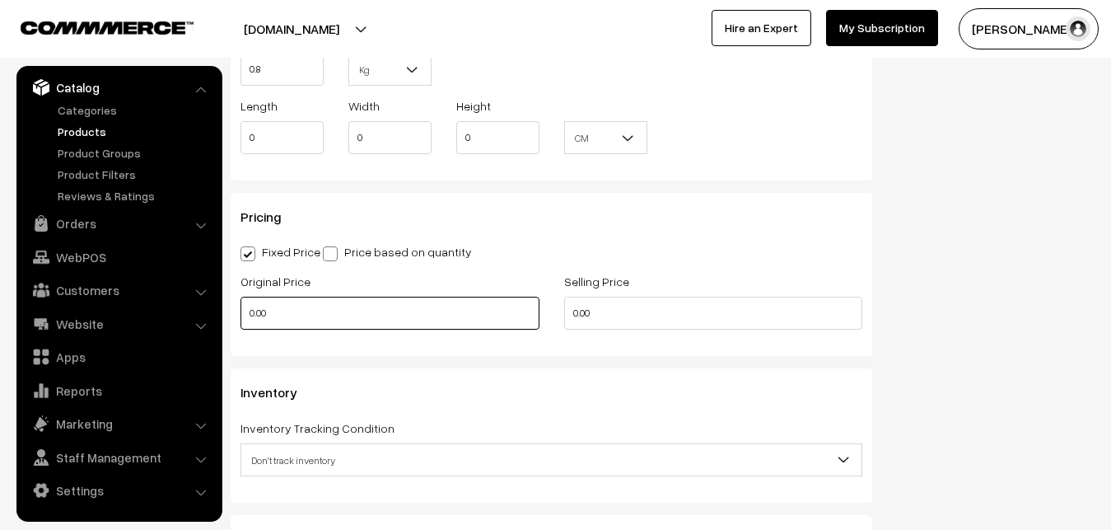
type input "0.80"
drag, startPoint x: 281, startPoint y: 306, endPoint x: 222, endPoint y: 308, distance: 58.5
click at [240, 308] on input "0.00" at bounding box center [389, 312] width 299 height 33
type input "11300"
drag, startPoint x: 601, startPoint y: 319, endPoint x: 538, endPoint y: 319, distance: 63.4
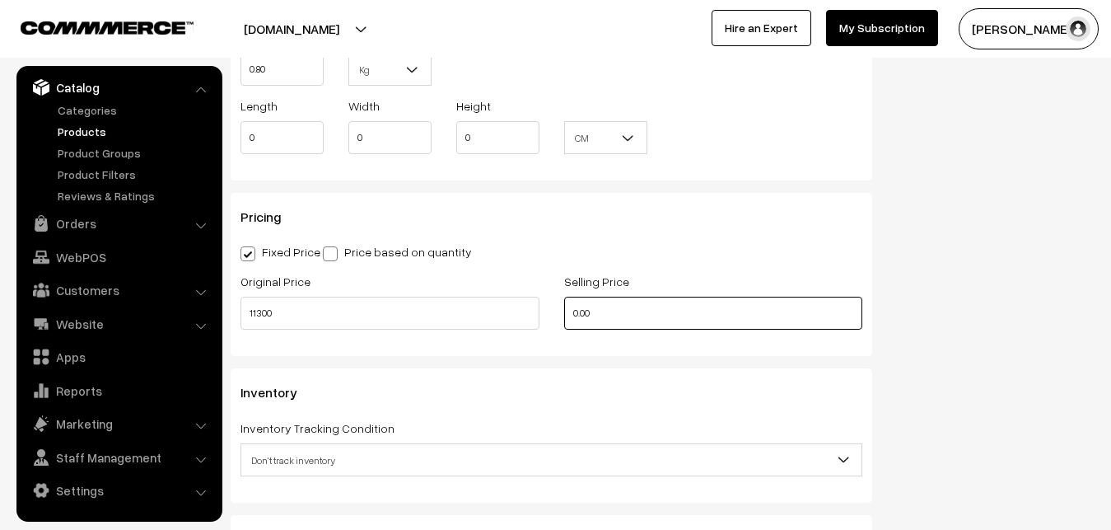
click at [564, 319] on input "0.00" at bounding box center [713, 312] width 299 height 33
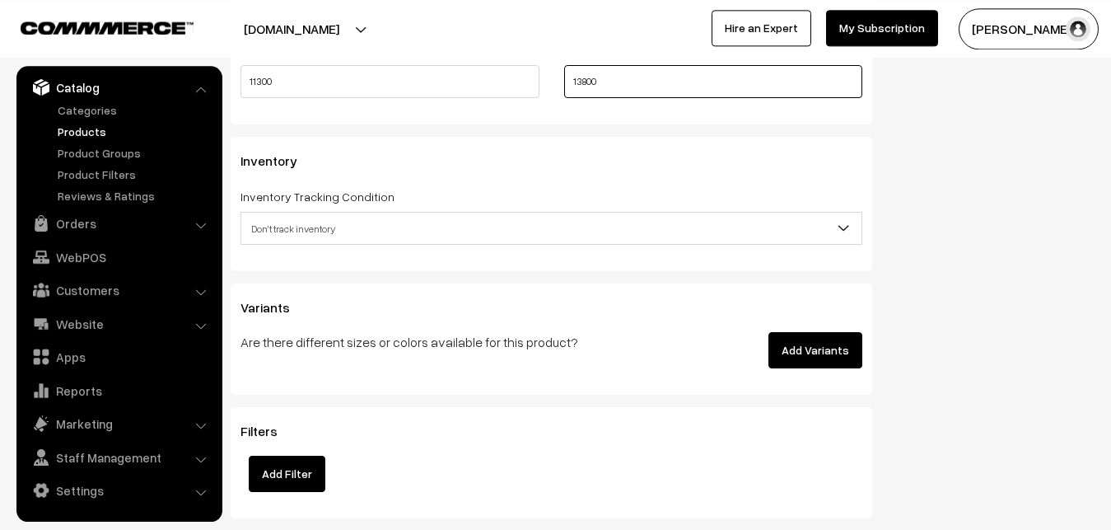
scroll to position [1512, 0]
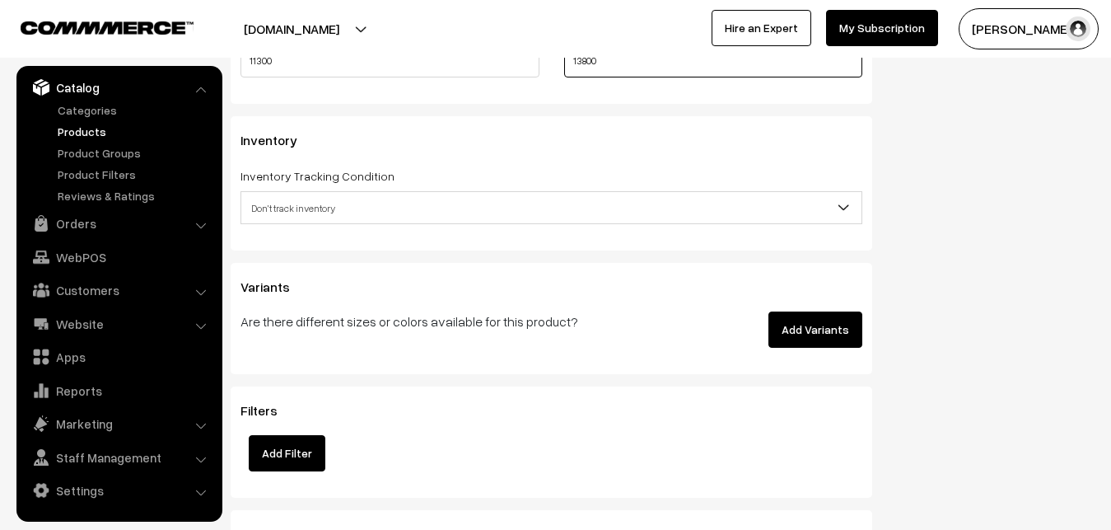
type input "13800"
click at [282, 204] on span "Don't track inventory" at bounding box center [551, 208] width 620 height 29
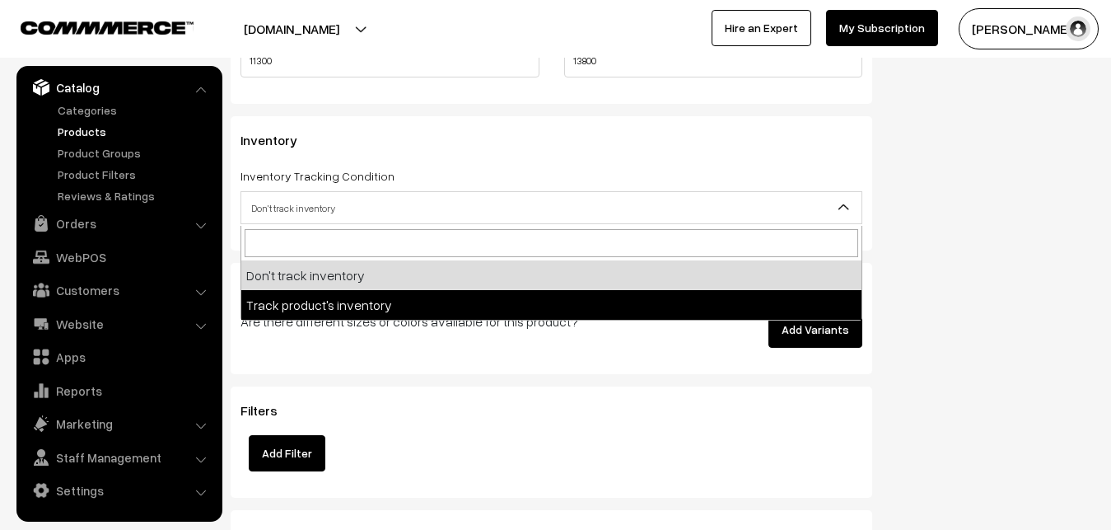
select select "2"
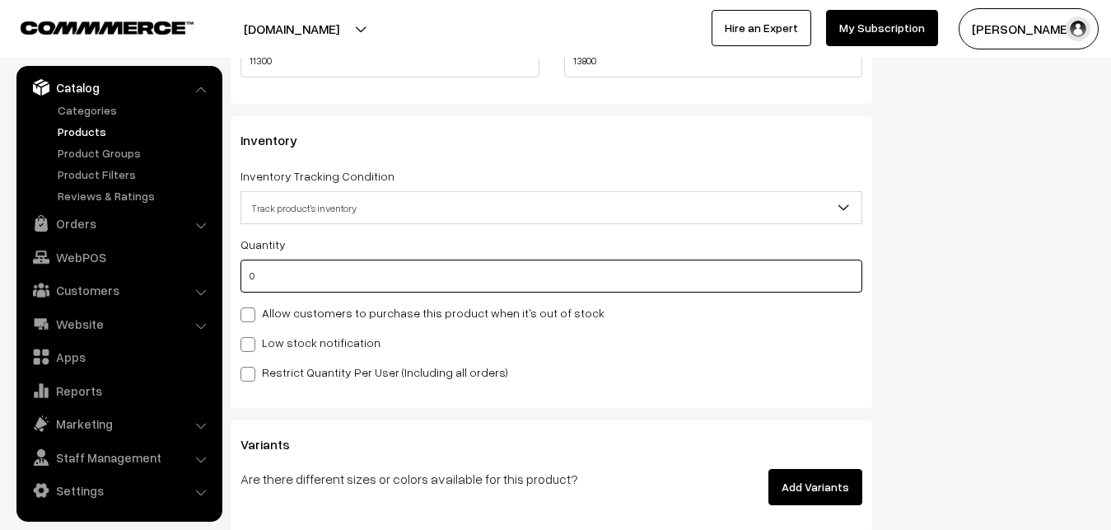
click at [293, 283] on input "0" at bounding box center [551, 275] width 622 height 33
type input "4"
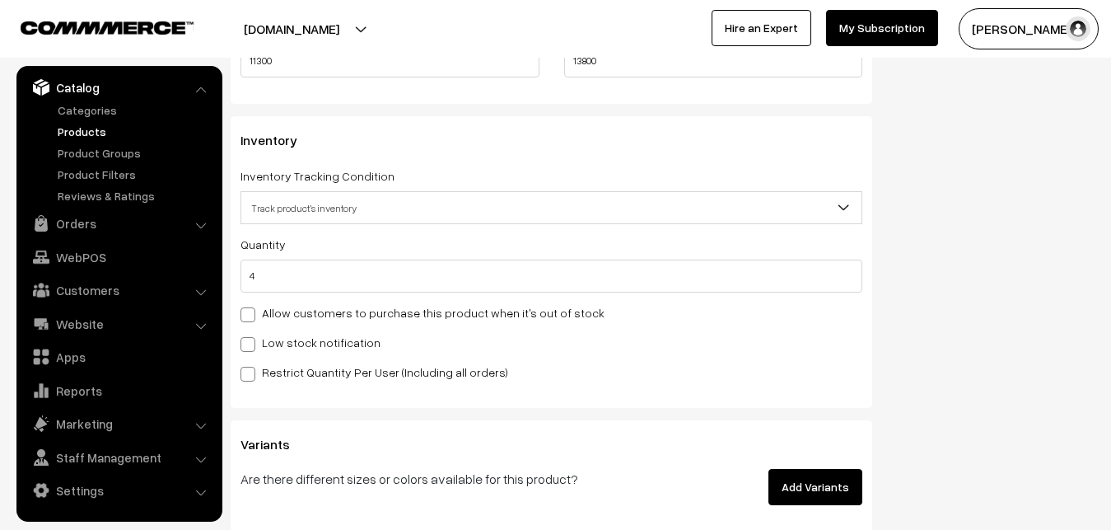
click at [272, 338] on label "Low stock notification" at bounding box center [310, 342] width 140 height 17
click at [251, 338] on input "Low stock notification" at bounding box center [245, 341] width 11 height 11
checkbox input "true"
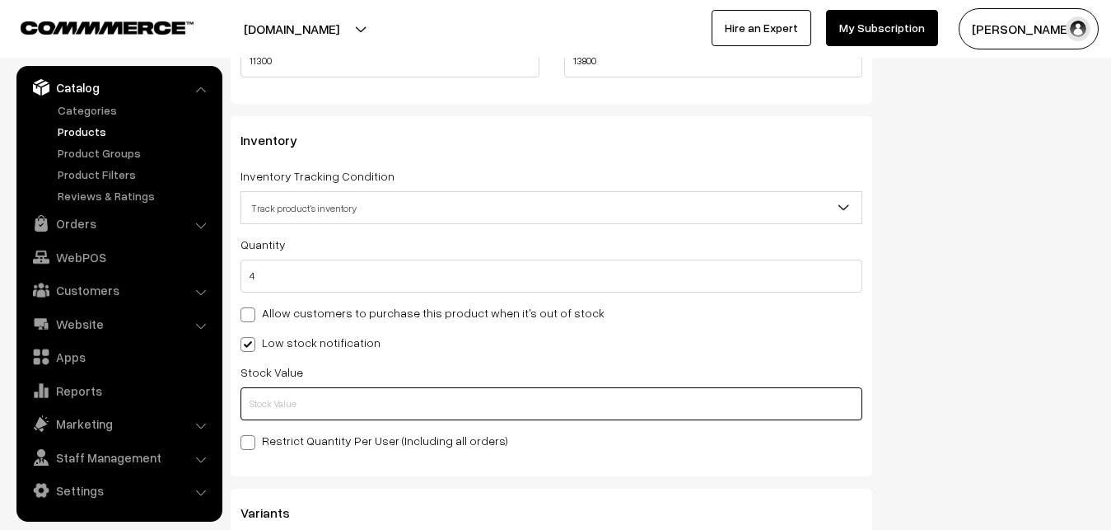
click at [260, 396] on input "text" at bounding box center [551, 403] width 622 height 33
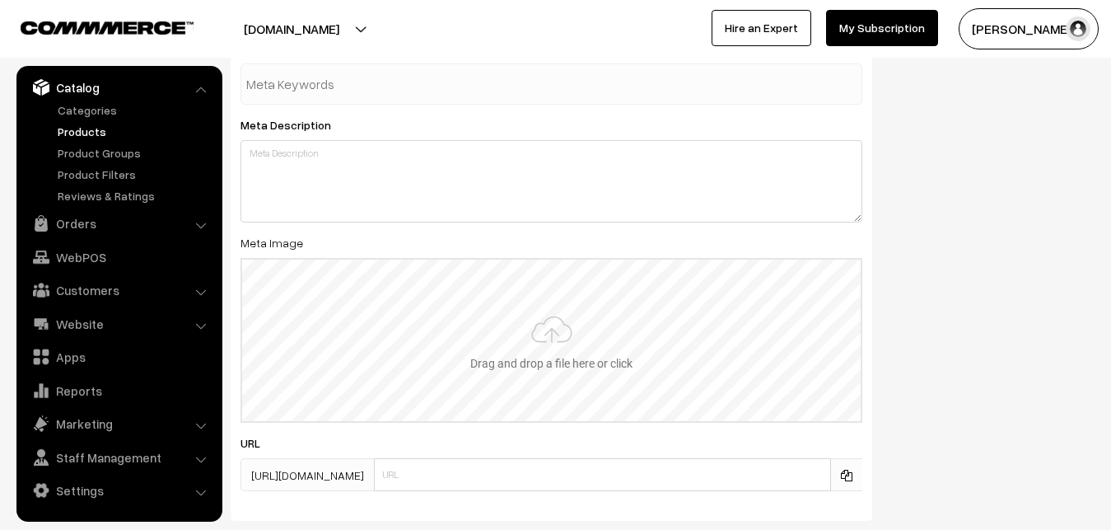
scroll to position [2452, 0]
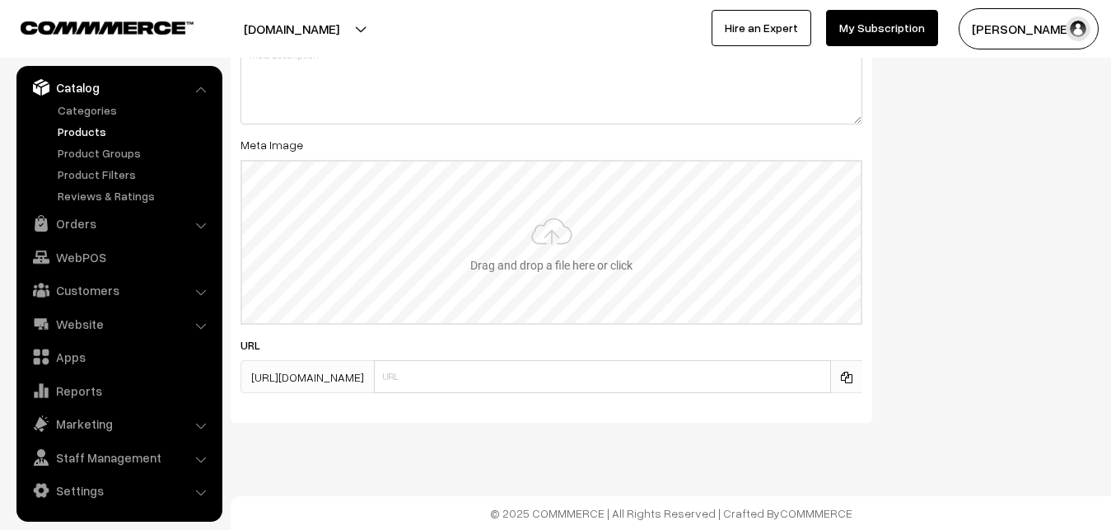
type input "2"
click at [532, 234] on input "file" at bounding box center [551, 241] width 618 height 161
type input "C:\fakepath\ikkat-saree-va12748-sep.jpeg"
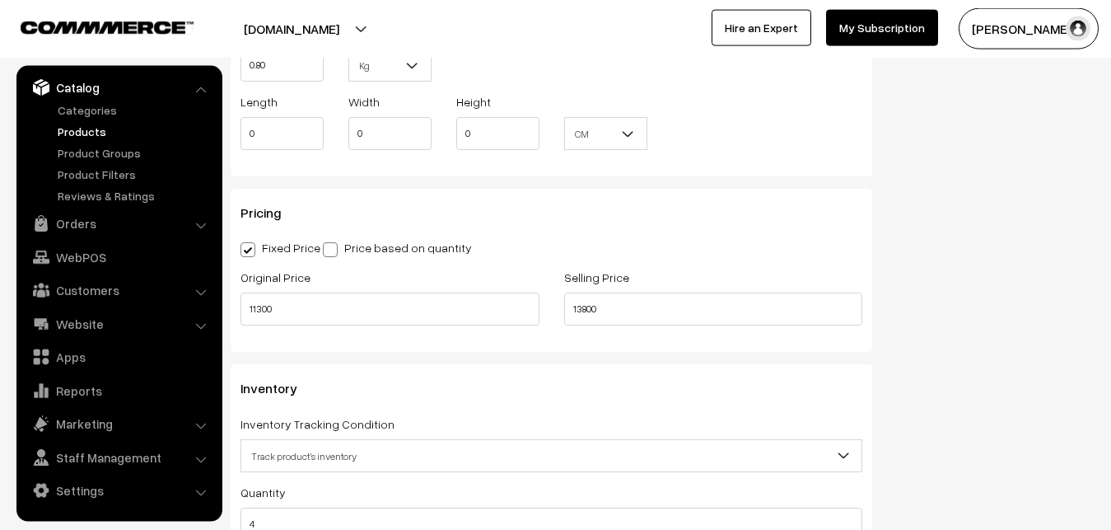
scroll to position [0, 0]
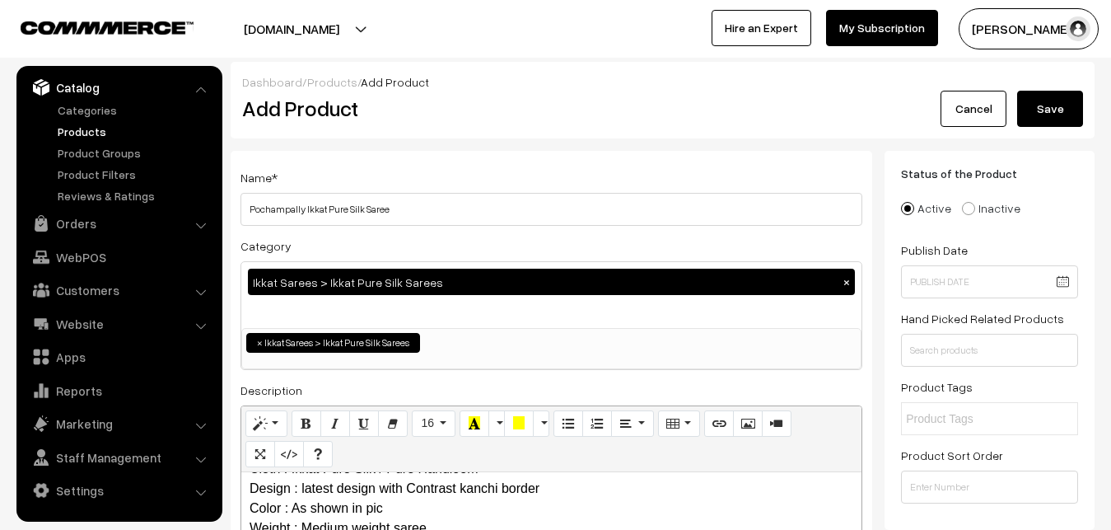
click at [1043, 102] on button "Save" at bounding box center [1050, 109] width 66 height 36
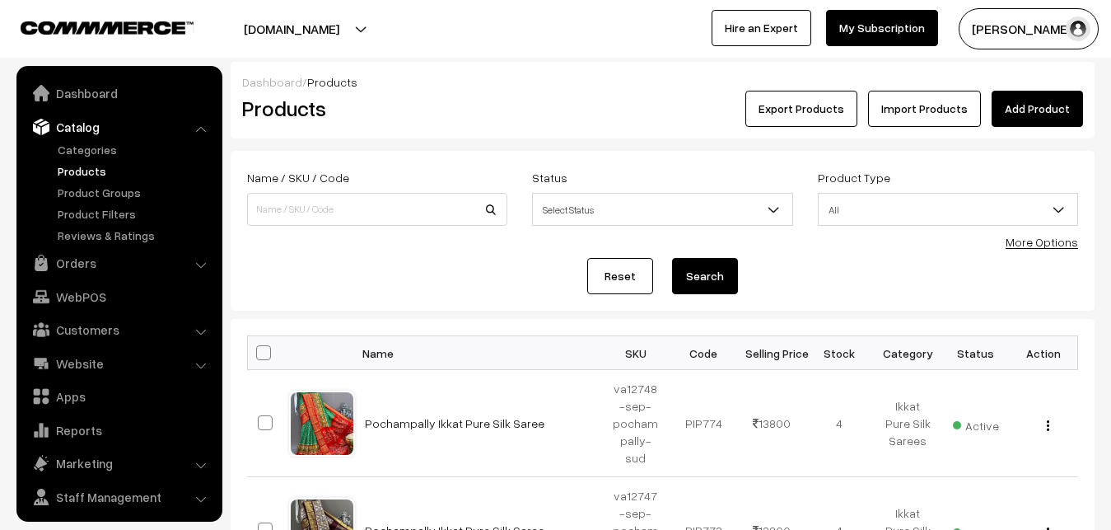
click at [1047, 93] on link "Add Product" at bounding box center [1037, 109] width 91 height 36
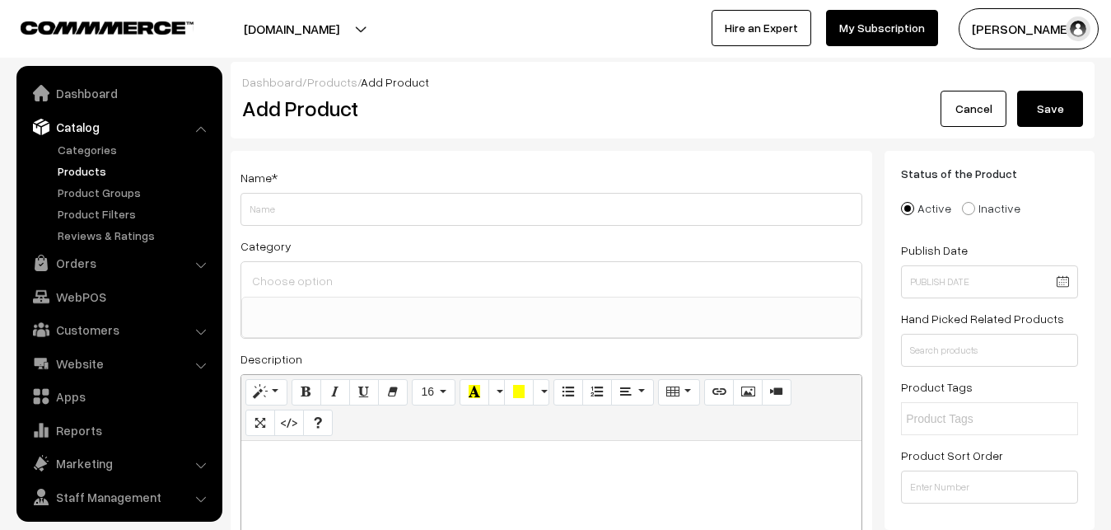
select select
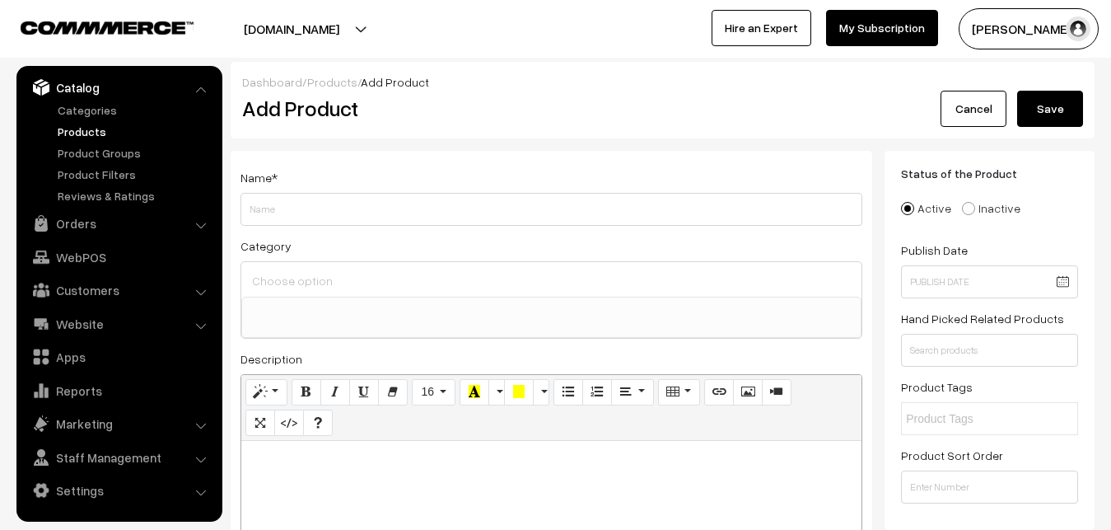
click at [446, 455] on p at bounding box center [552, 459] width 604 height 20
paste div
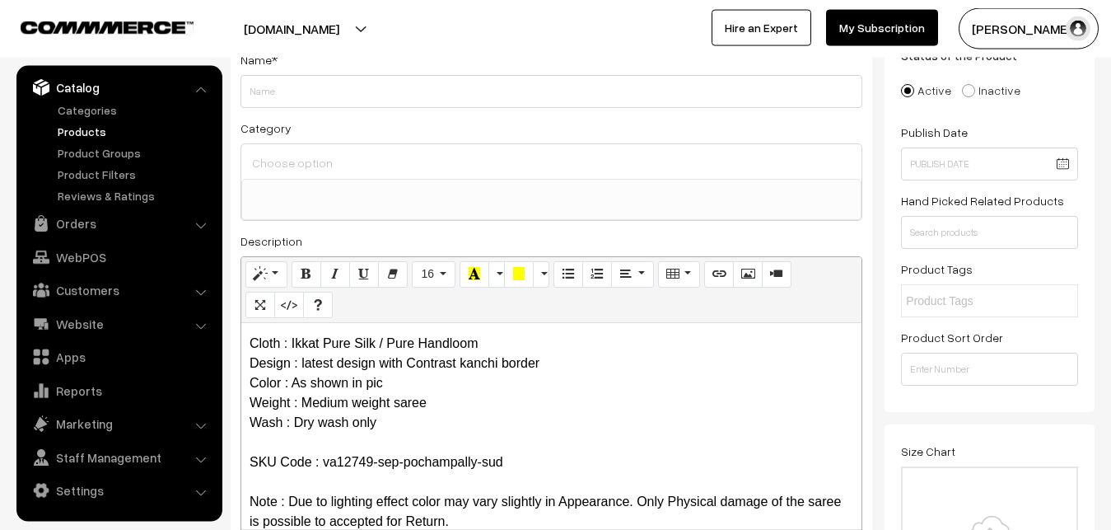
scroll to position [0, 0]
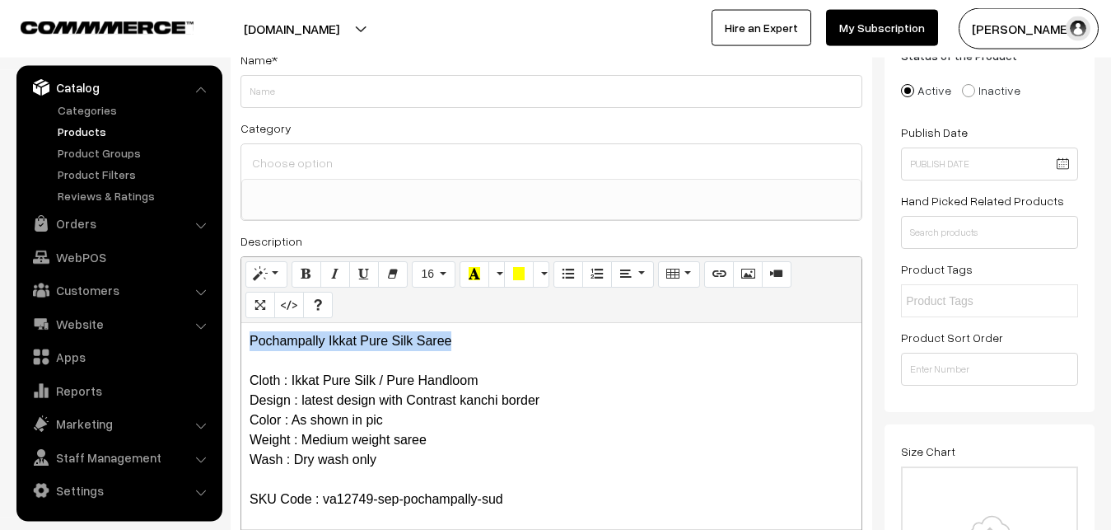
drag, startPoint x: 469, startPoint y: 342, endPoint x: 211, endPoint y: 325, distance: 259.1
click at [241, 325] on div "Pochampally Ikkat Pure Silk Saree Cloth : Ikkat Pure Silk / Pure Handloom Desig…" at bounding box center [551, 426] width 620 height 206
copy p "Pochampally Ikkat Pure Silk Saree"
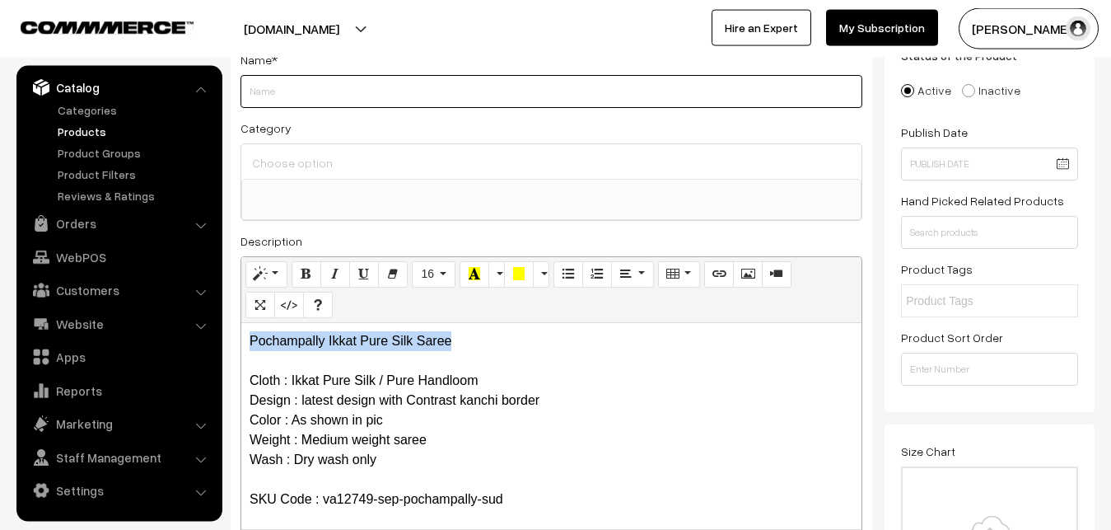
click at [308, 95] on input "Weight" at bounding box center [551, 91] width 622 height 33
paste input "Pochampally Ikkat Pure Silk Saree"
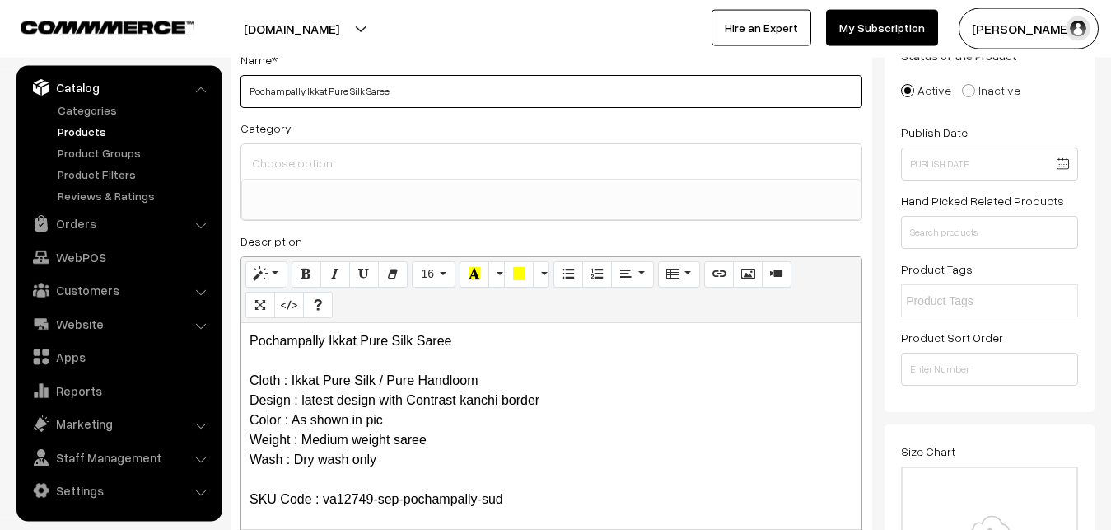
type input "Pochampally Ikkat Pure Silk Saree"
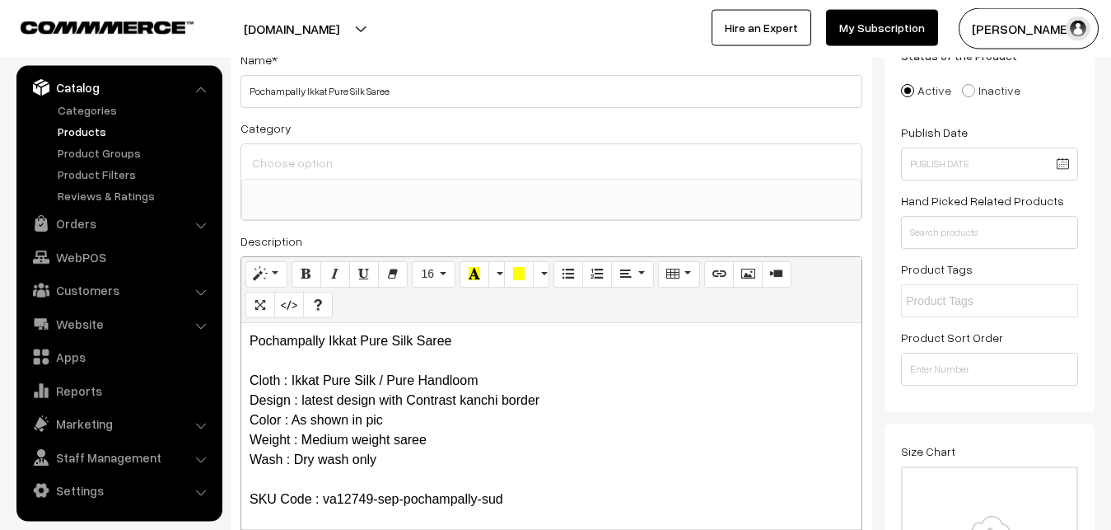
click at [313, 152] on input at bounding box center [551, 163] width 607 height 24
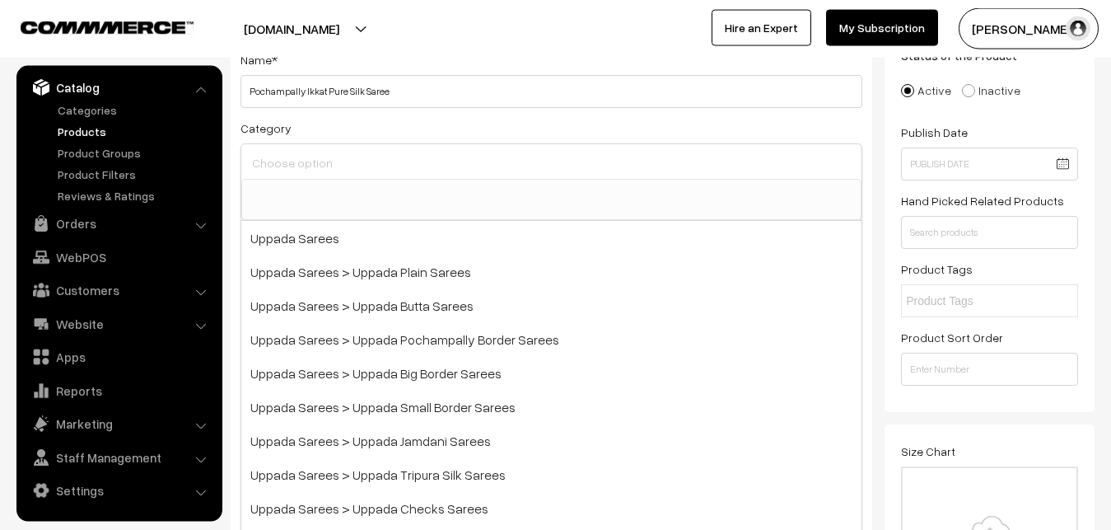
type input "u"
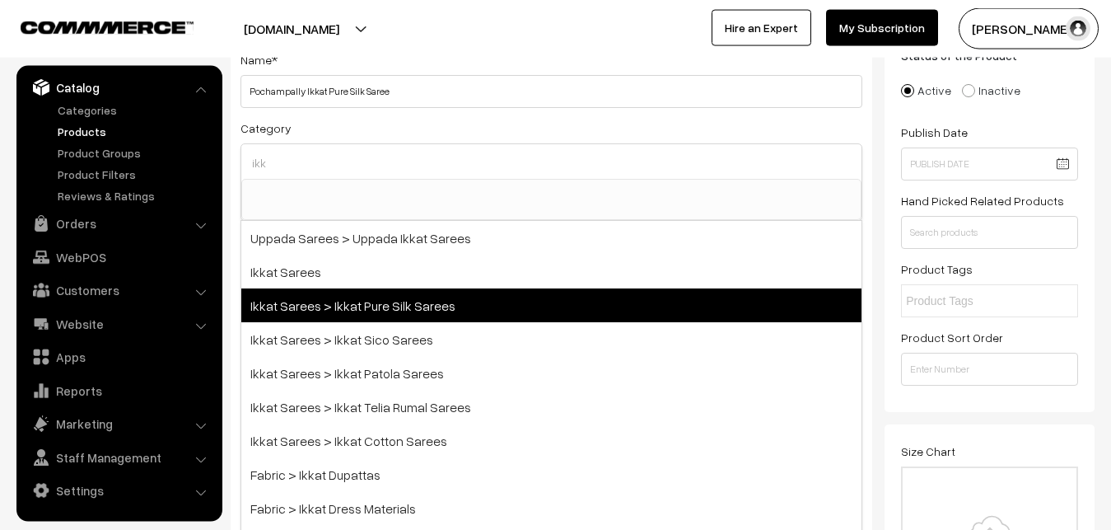
type input "ikk"
click at [416, 302] on span "Ikkat Sarees > Ikkat Pure Silk Sarees" at bounding box center [551, 305] width 620 height 34
select select "20"
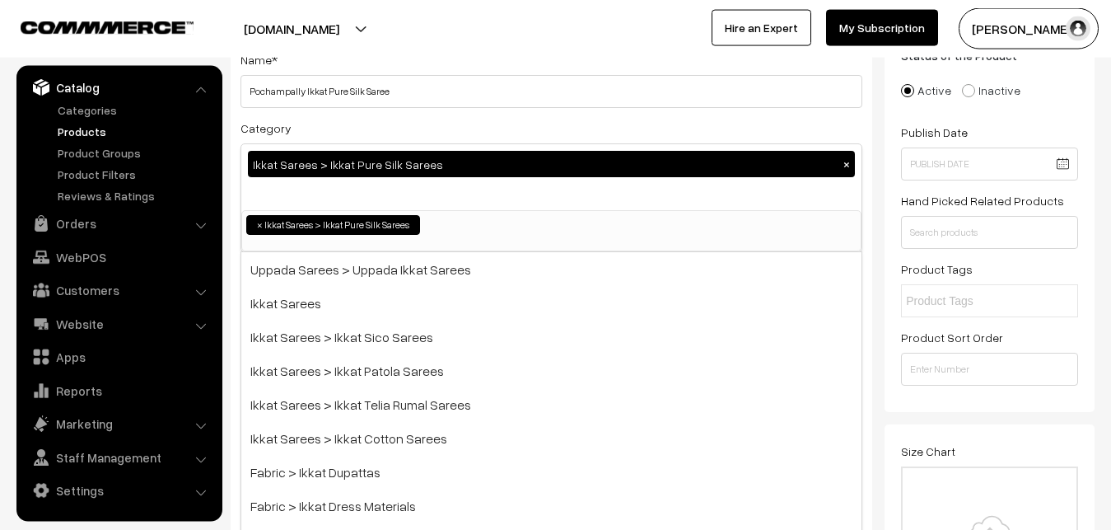
click at [500, 128] on div "Category Ikkat Sarees > Ikkat Pure Silk Sarees × Uppada Sarees Uppada Sarees > …" at bounding box center [551, 185] width 622 height 134
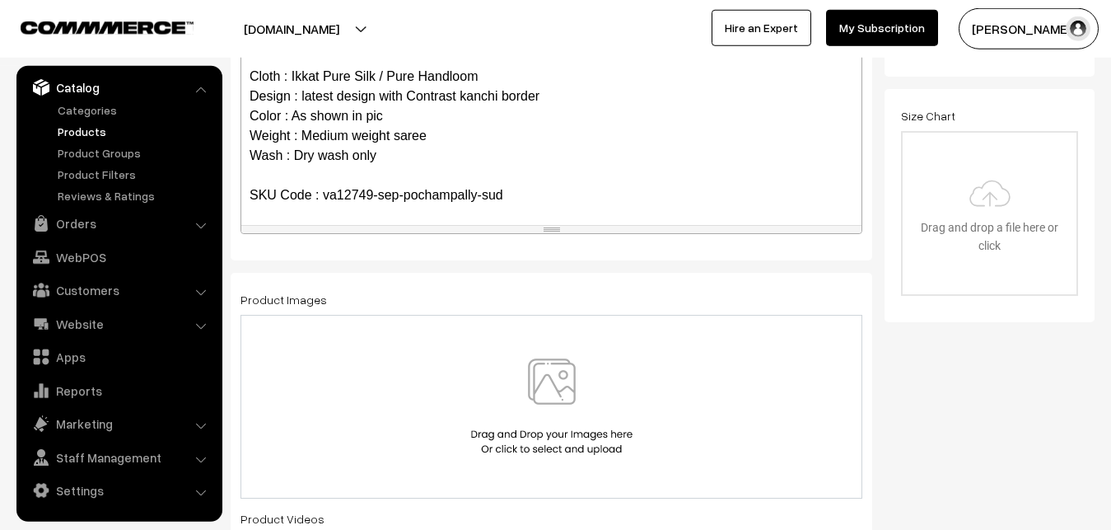
scroll to position [454, 0]
click at [549, 373] on img at bounding box center [552, 405] width 170 height 96
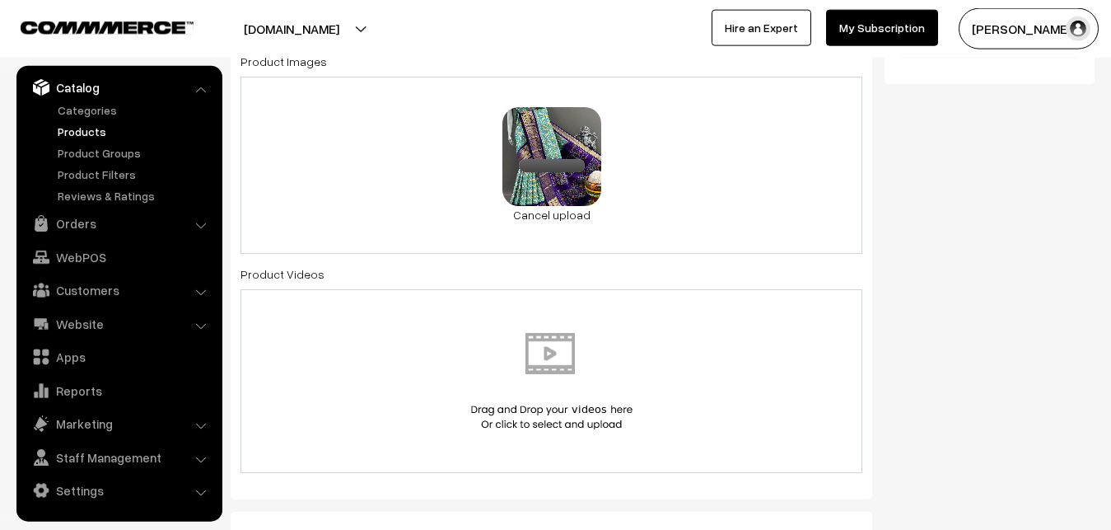
scroll to position [1042, 0]
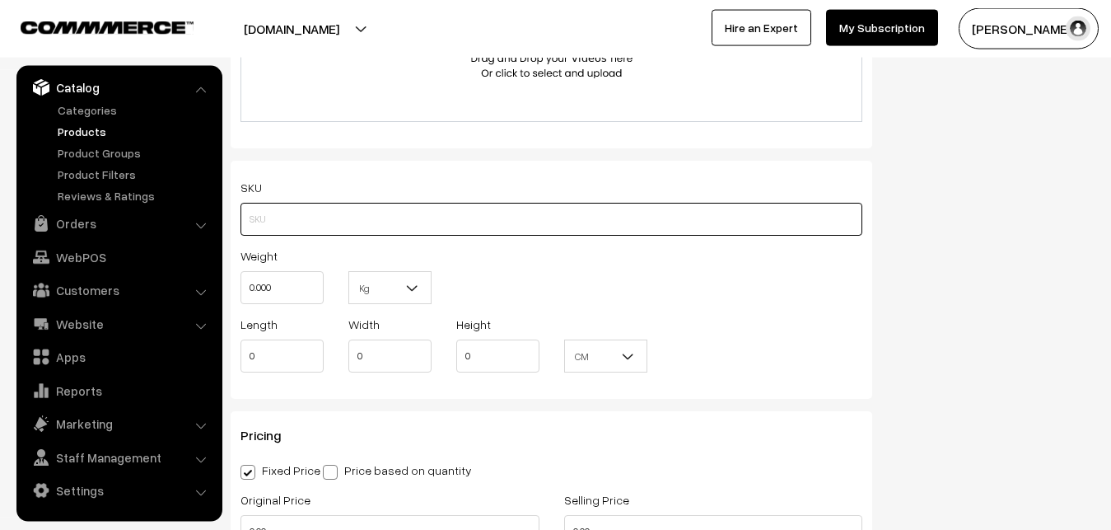
click at [348, 225] on input "text" at bounding box center [551, 219] width 622 height 33
paste input "va12749-sep-pochampally-sud"
type input "va12749-sep-pochampally-sud"
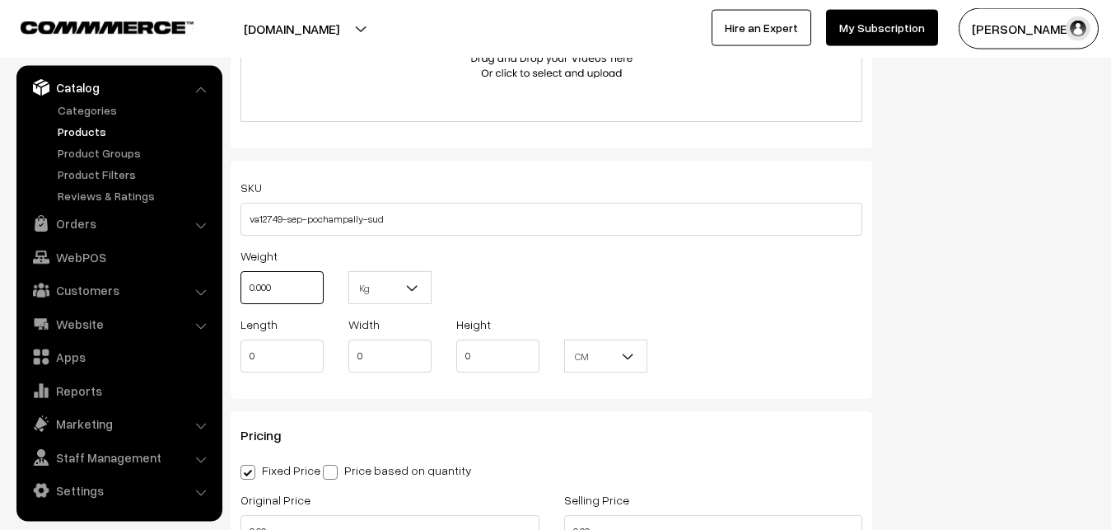
drag, startPoint x: 298, startPoint y: 281, endPoint x: 209, endPoint y: 282, distance: 89.0
click at [240, 282] on input "0.000" at bounding box center [281, 287] width 83 height 33
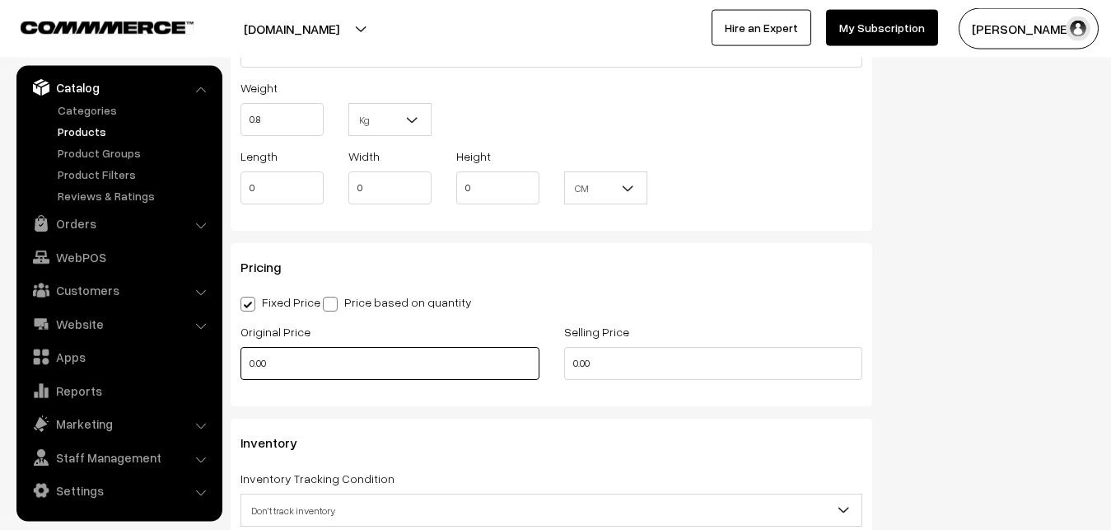
type input "0.80"
drag, startPoint x: 281, startPoint y: 362, endPoint x: 211, endPoint y: 353, distance: 70.6
click at [240, 353] on input "0.00" at bounding box center [389, 363] width 299 height 33
type input "11300"
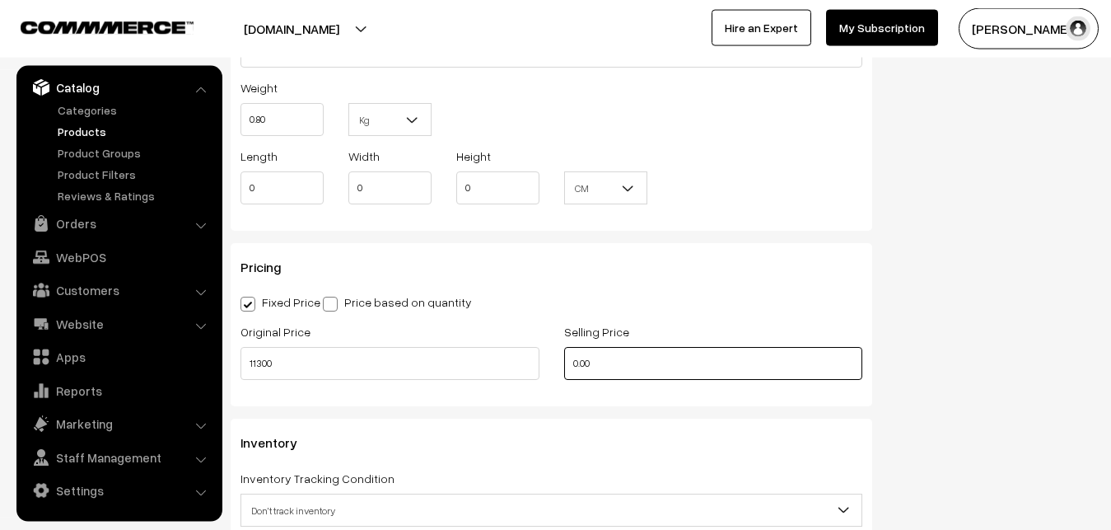
drag, startPoint x: 623, startPoint y: 356, endPoint x: 474, endPoint y: 357, distance: 149.1
click at [564, 357] on input "0.00" at bounding box center [713, 363] width 299 height 33
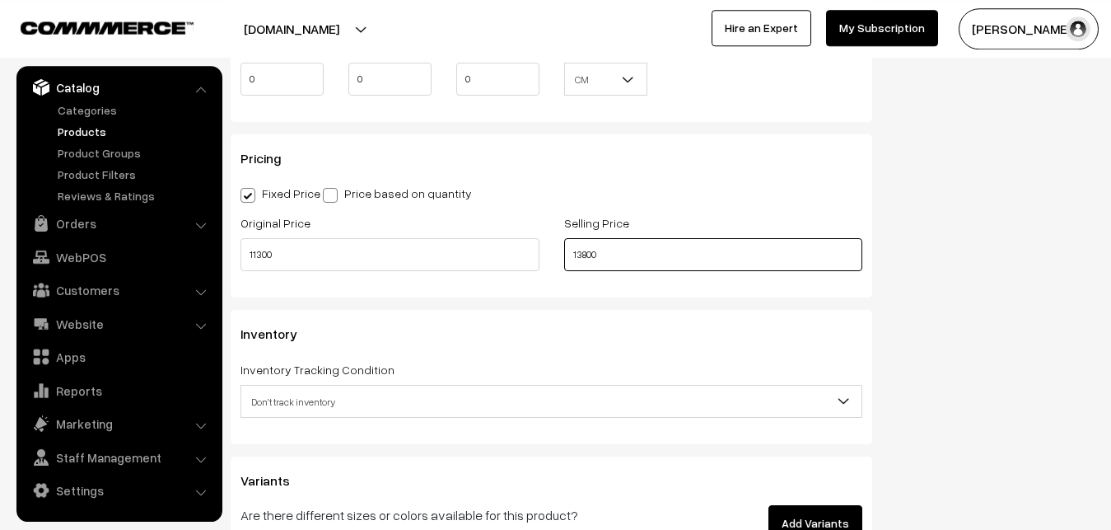
scroll to position [1546, 0]
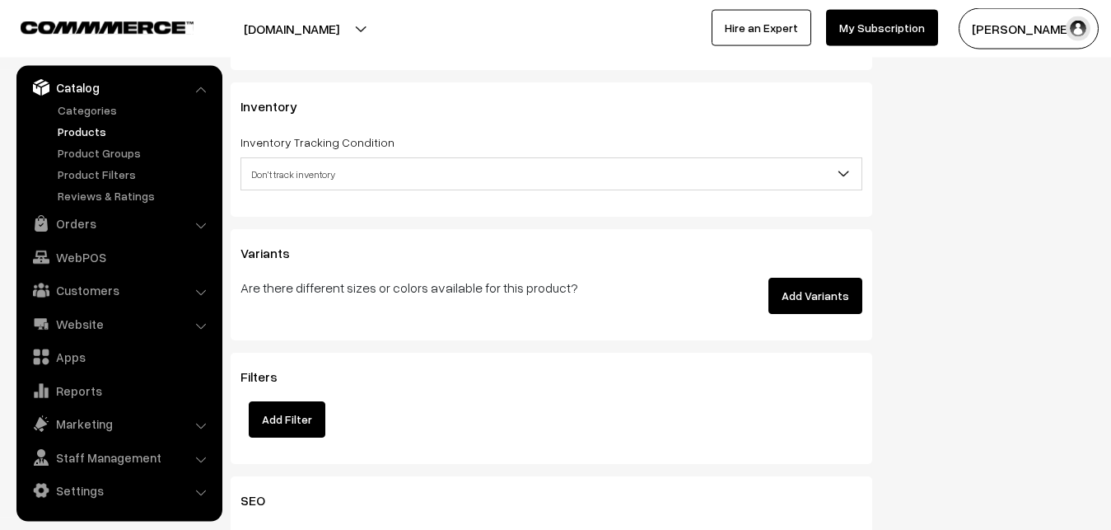
type input "13800"
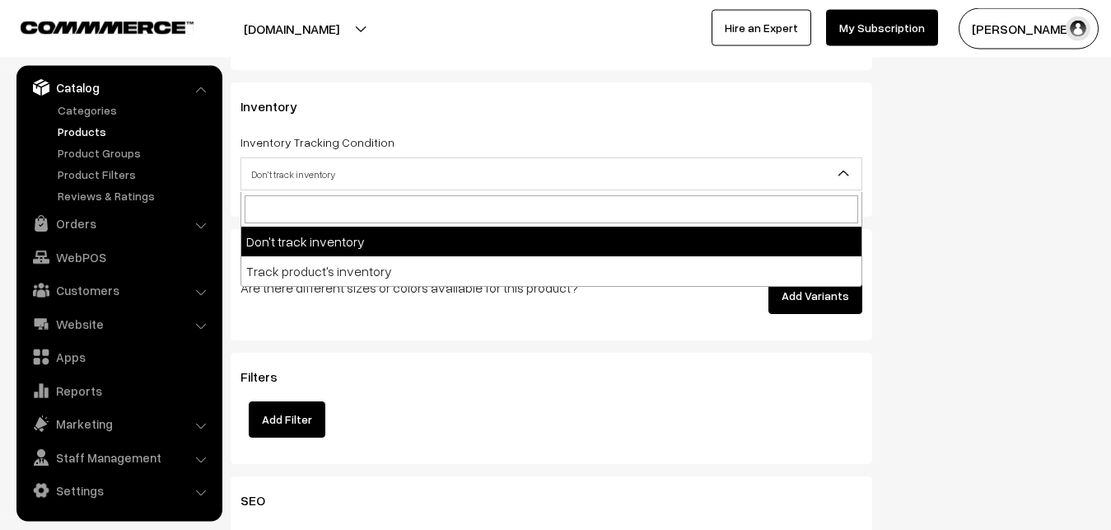
click at [327, 175] on span "Don't track inventory" at bounding box center [551, 174] width 620 height 29
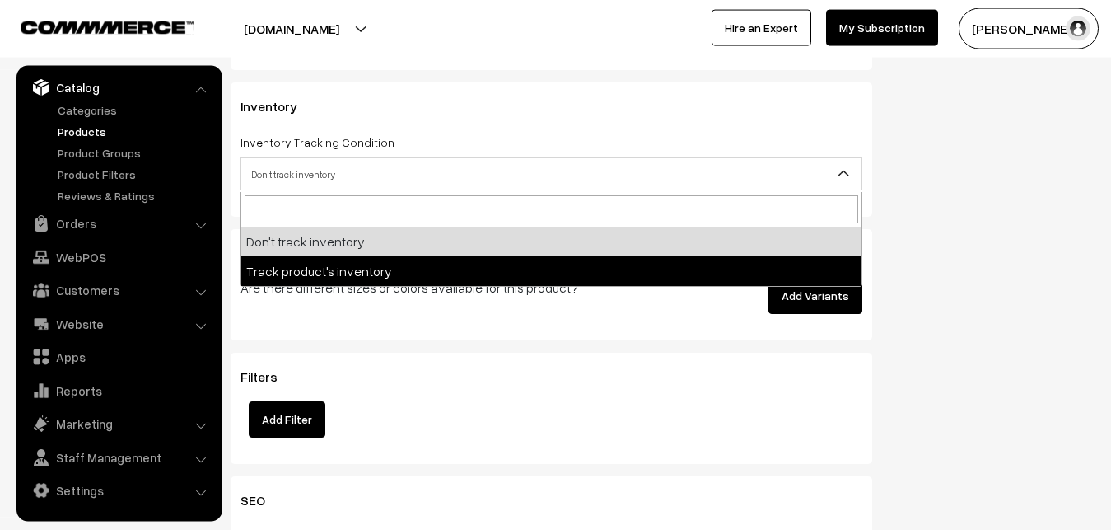
select select "2"
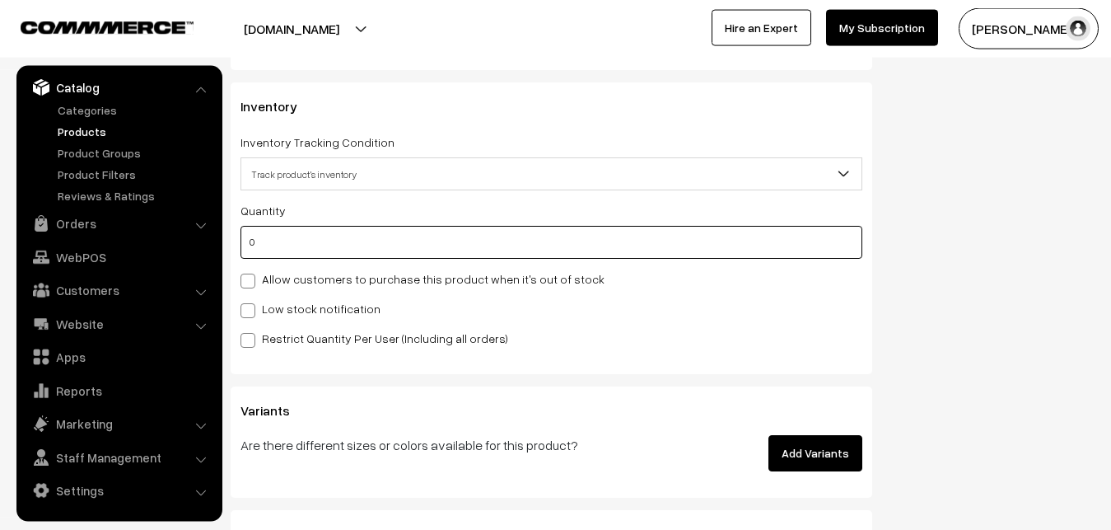
click at [315, 254] on input "0" at bounding box center [551, 242] width 622 height 33
type input "4"
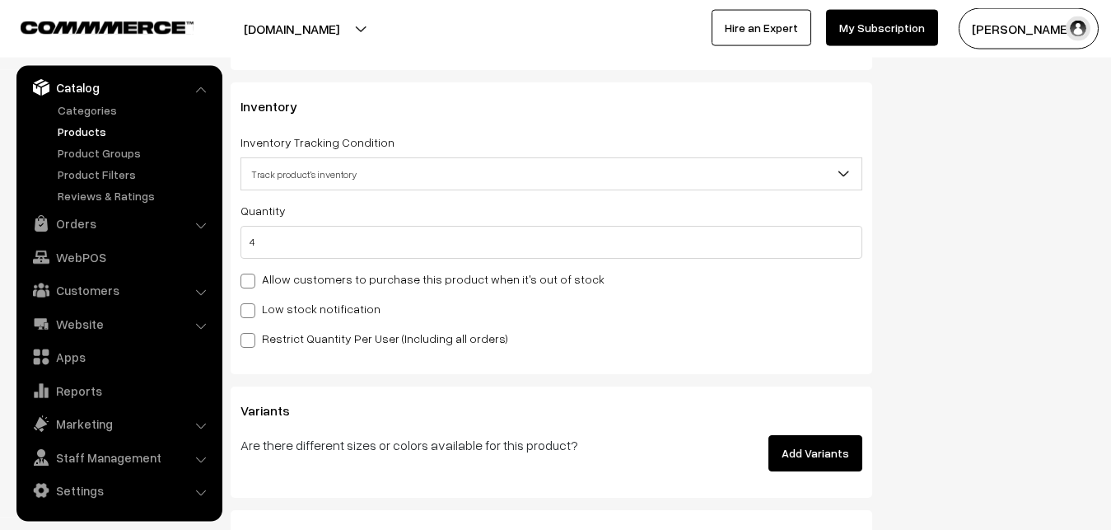
click at [284, 307] on label "Low stock notification" at bounding box center [310, 308] width 140 height 17
click at [251, 307] on input "Low stock notification" at bounding box center [245, 307] width 11 height 11
checkbox input "true"
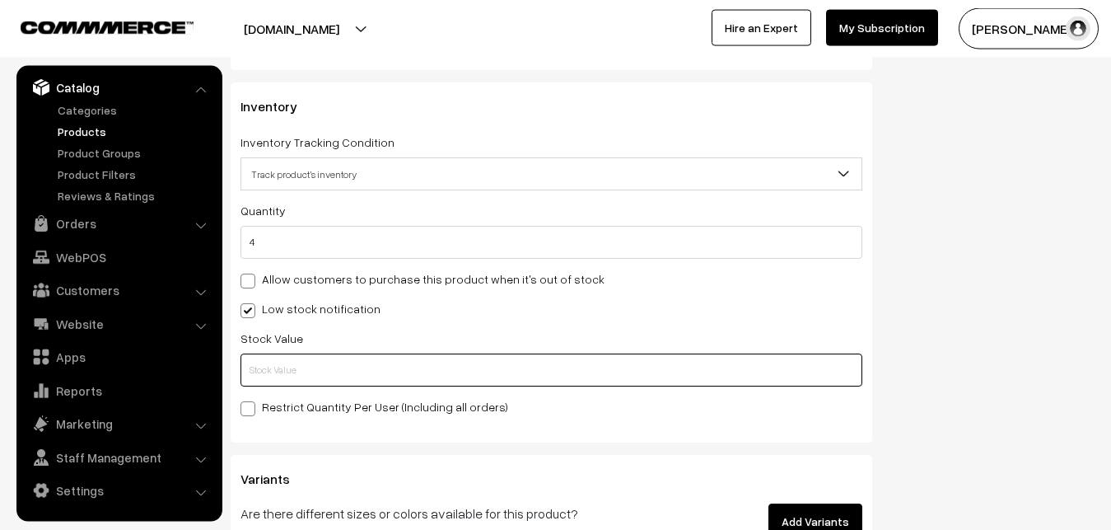
click at [275, 366] on input "text" at bounding box center [551, 369] width 622 height 33
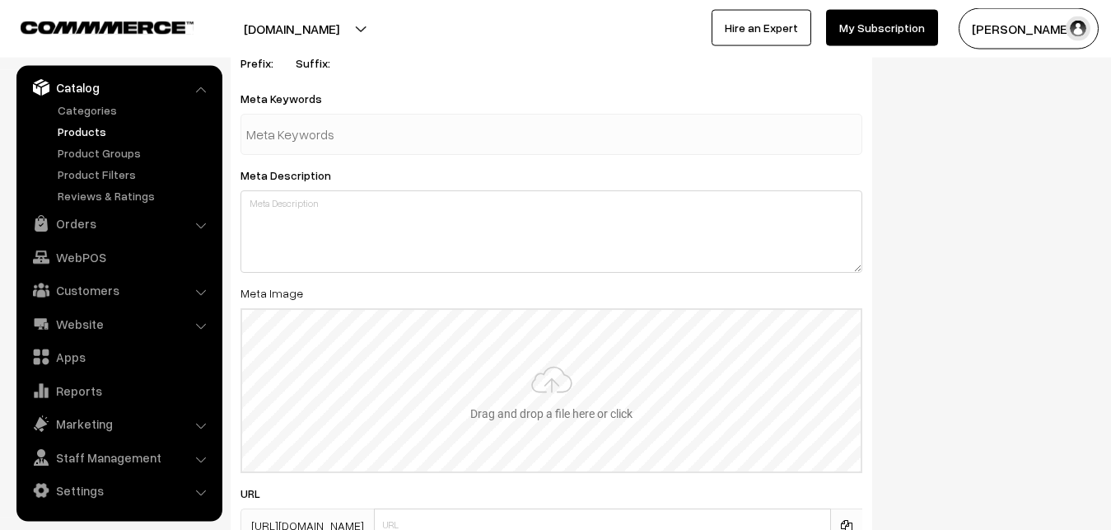
scroll to position [2452, 0]
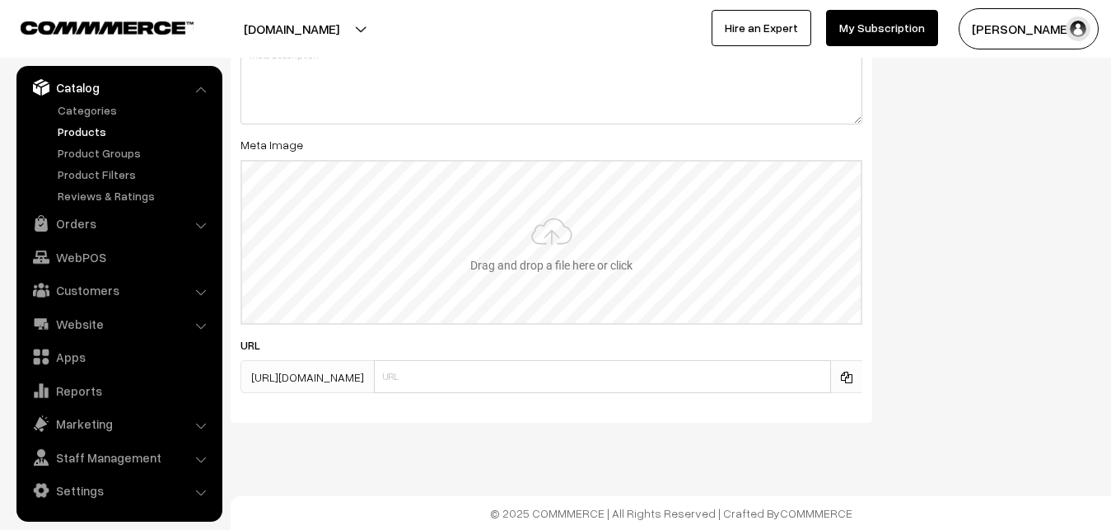
type input "2"
click at [534, 263] on input "file" at bounding box center [551, 241] width 618 height 161
type input "C:\fakepath\ikkat-saree-va12749-sep.jpeg"
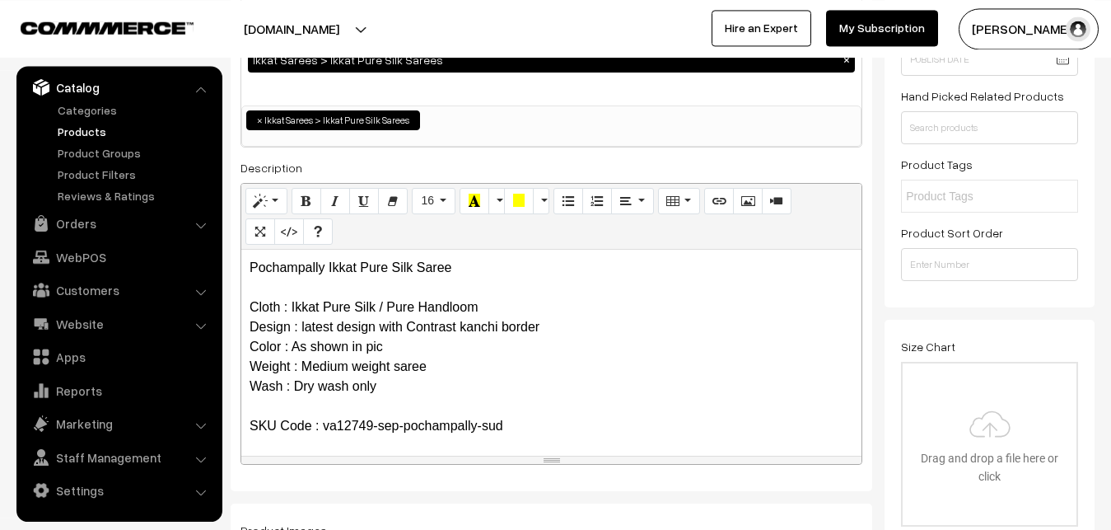
scroll to position [0, 0]
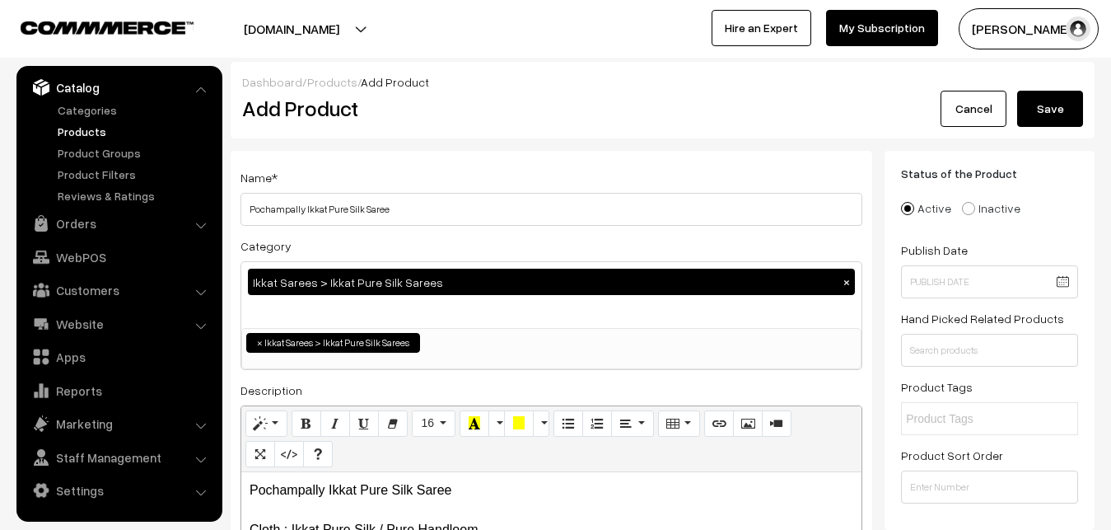
click at [1040, 111] on button "Save" at bounding box center [1050, 109] width 66 height 36
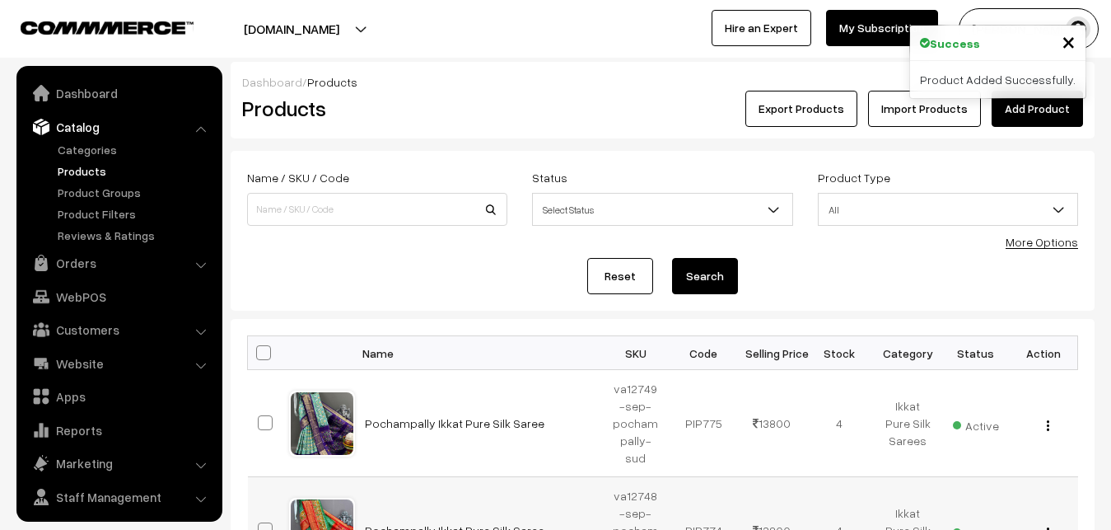
scroll to position [40, 0]
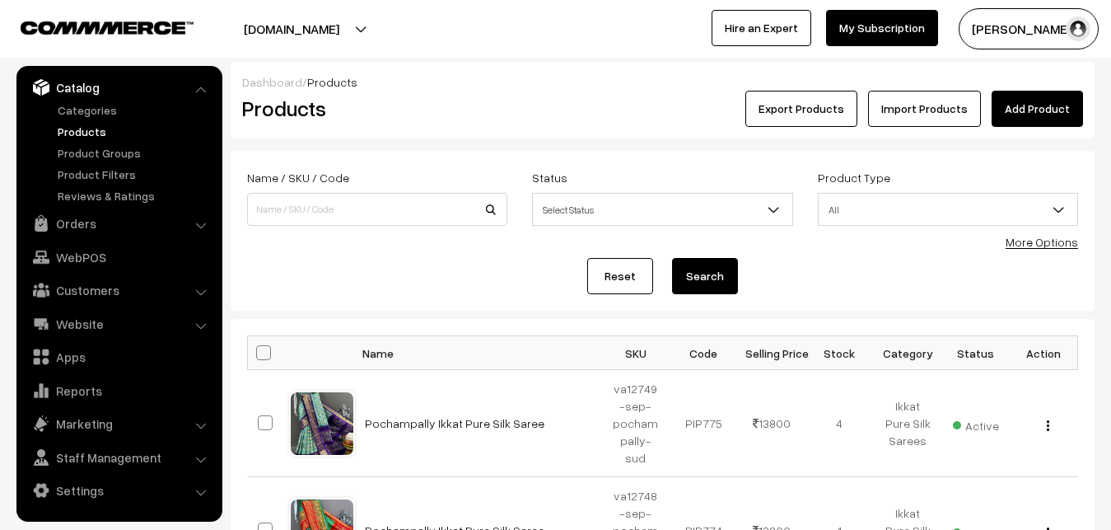
click at [482, 118] on h2 "Products" at bounding box center [374, 109] width 264 height 26
click at [1043, 106] on link "Add Product" at bounding box center [1037, 109] width 91 height 36
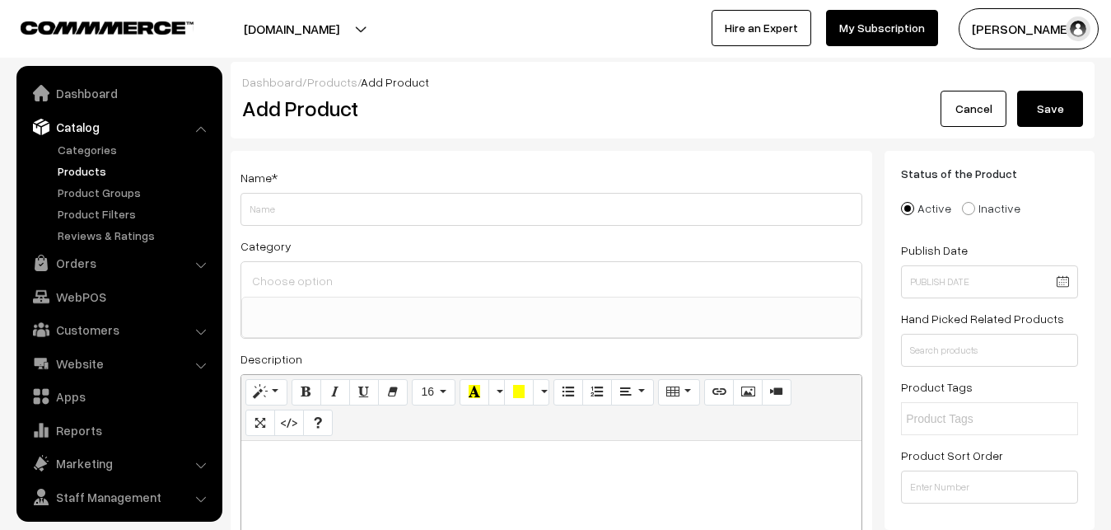
select select
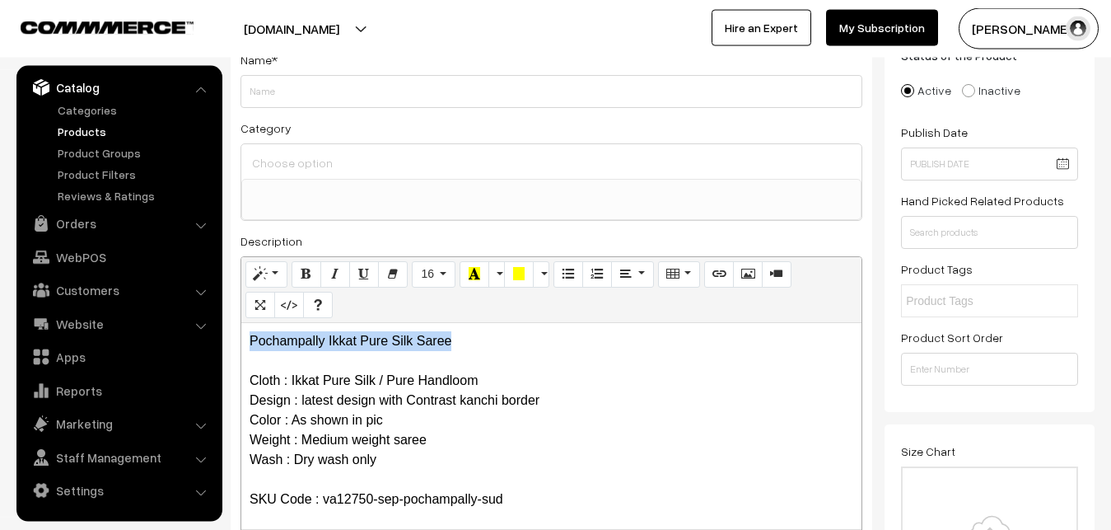
drag, startPoint x: 464, startPoint y: 338, endPoint x: 146, endPoint y: 338, distance: 317.9
click at [241, 338] on div "Pochampally Ikkat Pure Silk Saree Cloth : Ikkat Pure Silk / Pure Handloom Desig…" at bounding box center [551, 426] width 620 height 206
copy p "Pochampally Ikkat Pure Silk Saree"
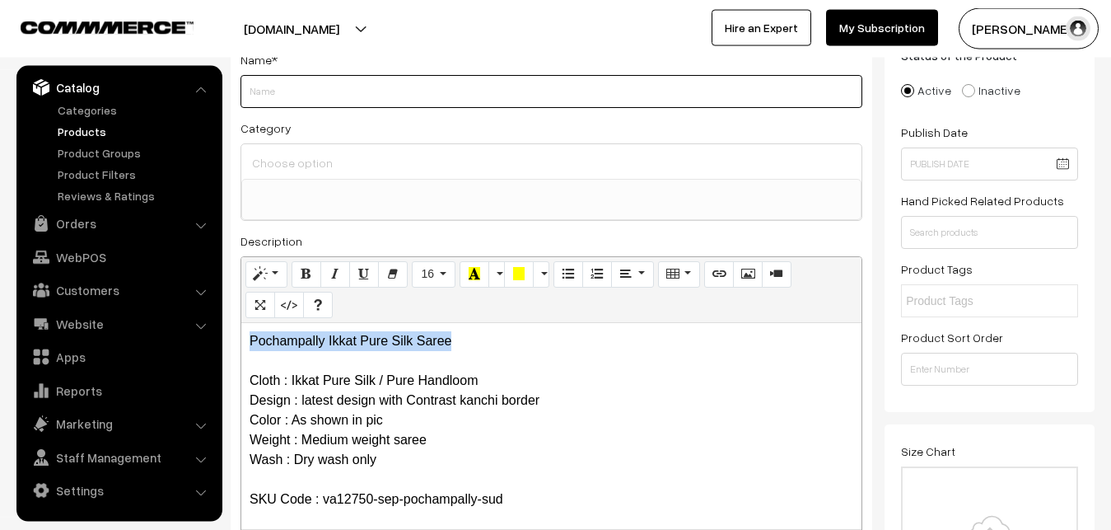
click at [335, 85] on input "Weight" at bounding box center [551, 91] width 622 height 33
paste input "Pochampally Ikkat Pure Silk Saree"
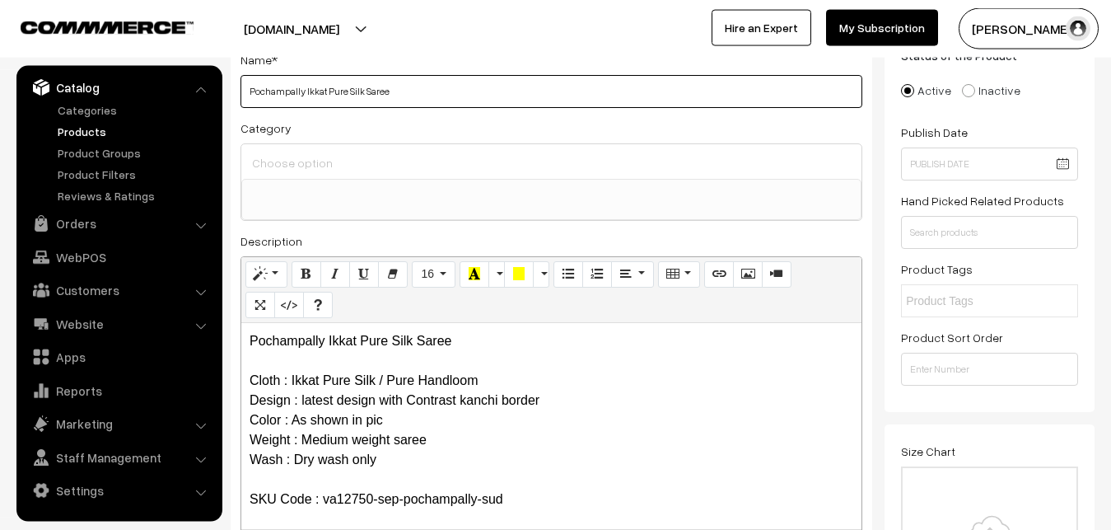
type input "Pochampally Ikkat Pure Silk Saree"
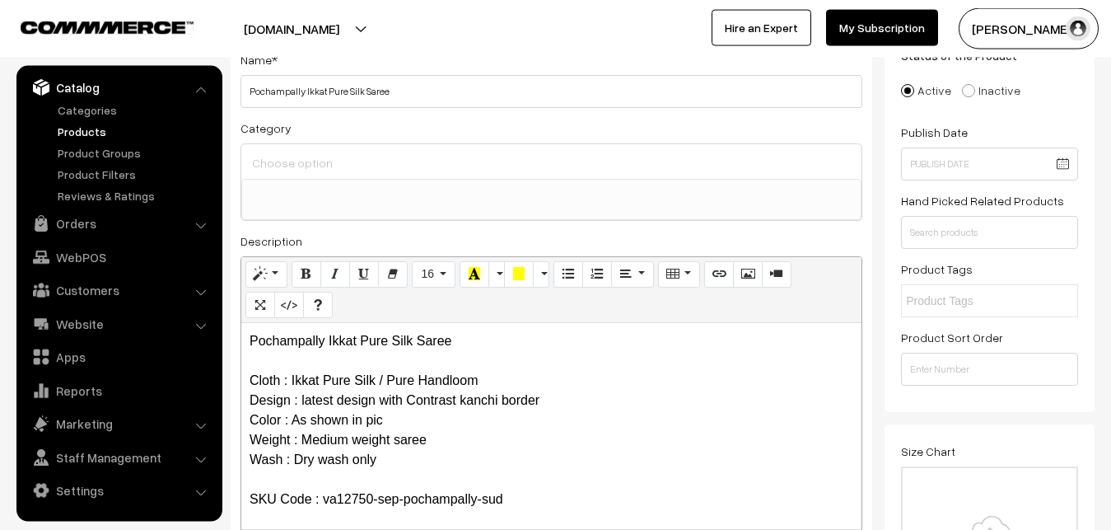
click at [335, 154] on input at bounding box center [551, 163] width 607 height 24
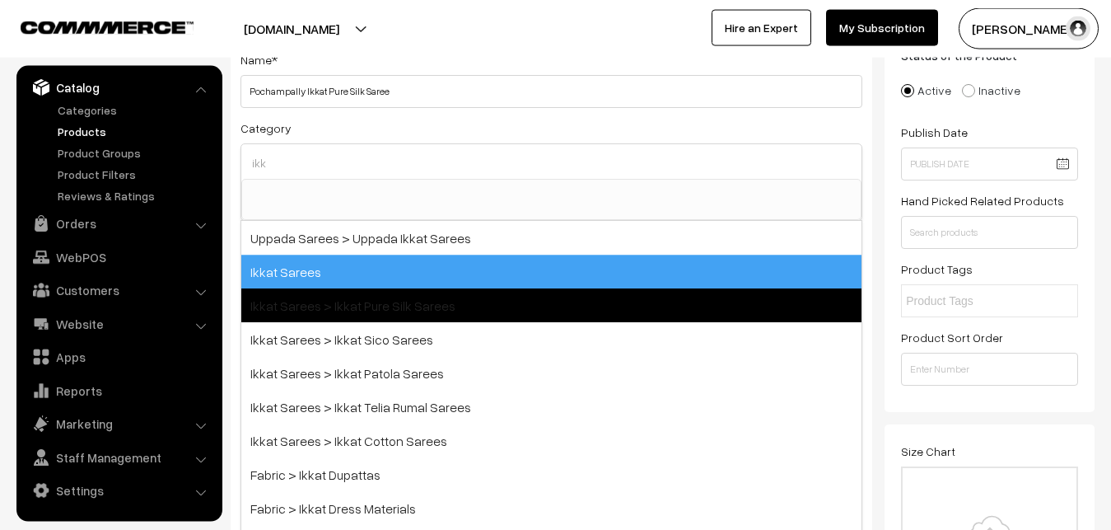
type input "ikk"
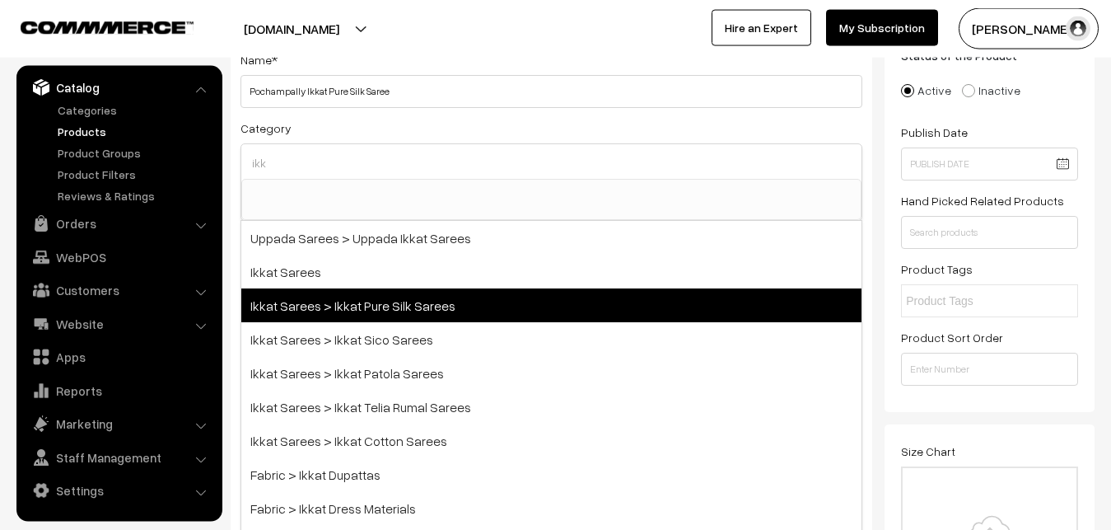
click at [354, 299] on span "Ikkat Sarees > Ikkat Pure Silk Sarees" at bounding box center [551, 305] width 620 height 34
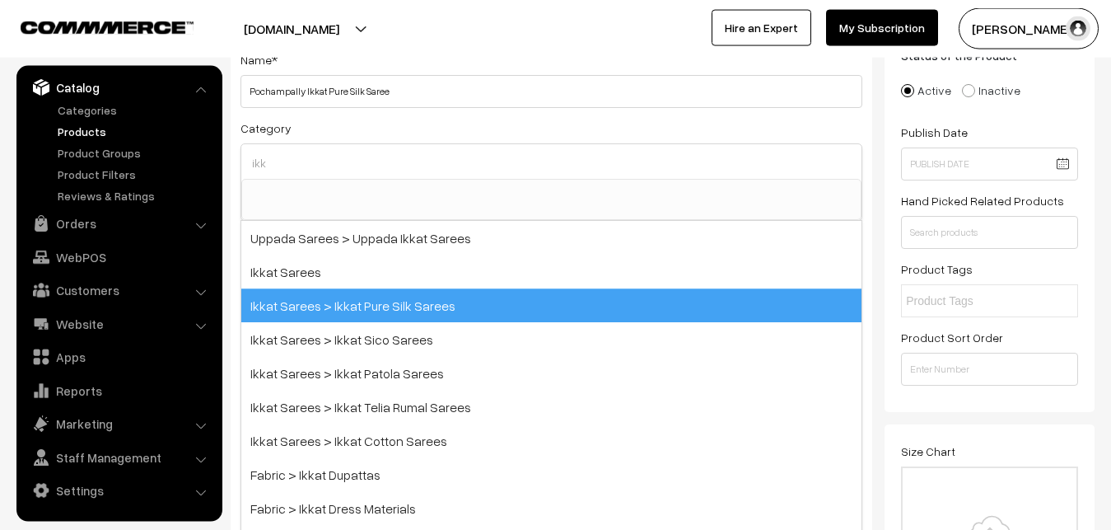
select select "20"
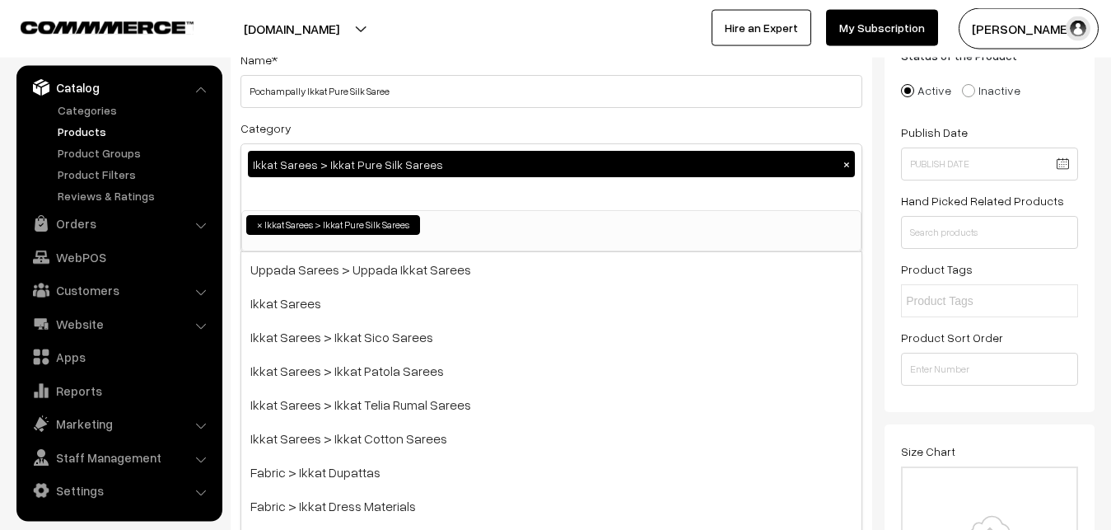
click at [432, 118] on div "Category Ikkat Sarees > Ikkat Pure Silk Sarees × Uppada Sarees Uppada Sarees > …" at bounding box center [551, 185] width 622 height 134
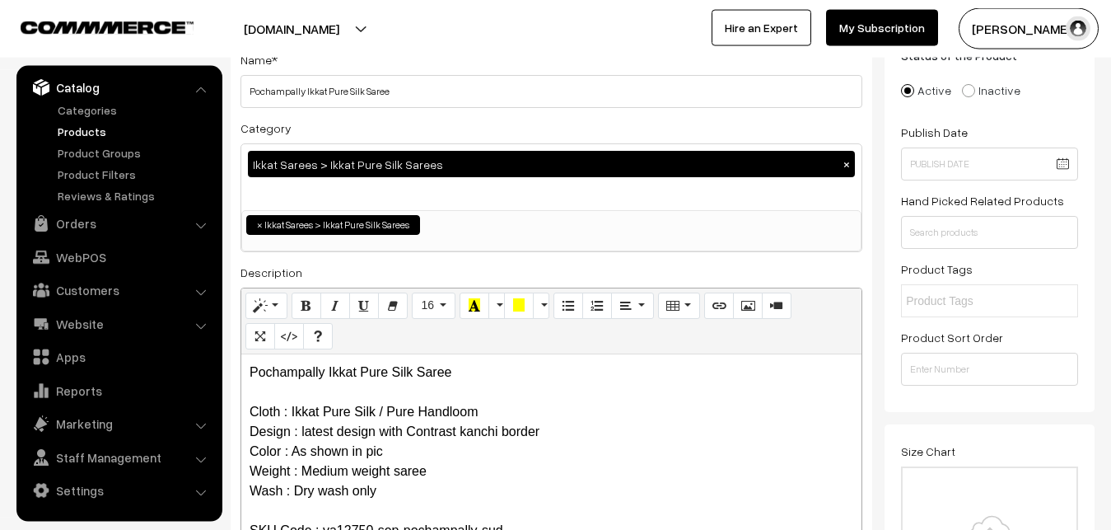
drag, startPoint x: 404, startPoint y: 227, endPoint x: 404, endPoint y: 270, distance: 42.8
click at [485, 200] on div "Ikkat Sarees > Ikkat Pure Silk Sarees ×" at bounding box center [551, 177] width 620 height 66
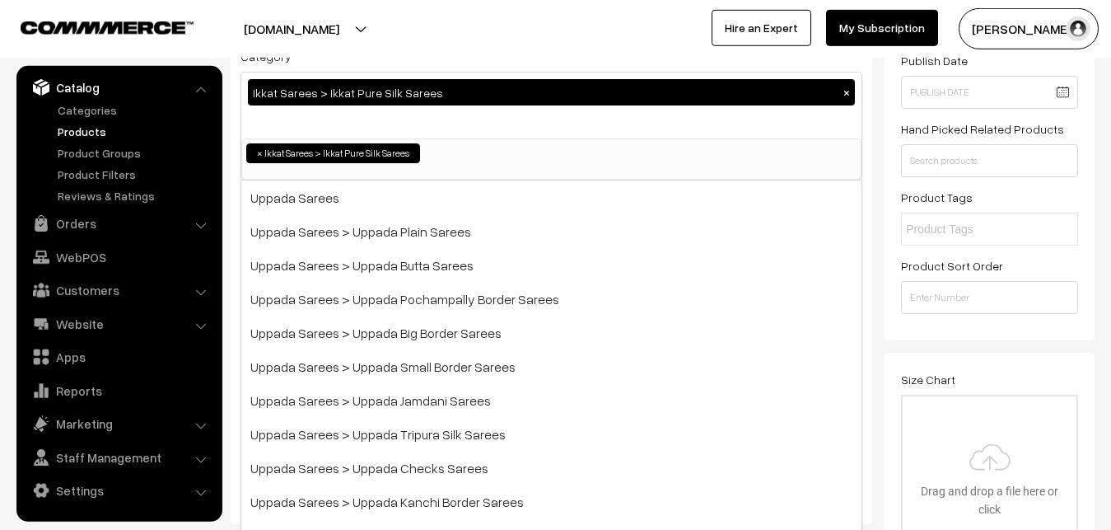
scroll to position [286, 0]
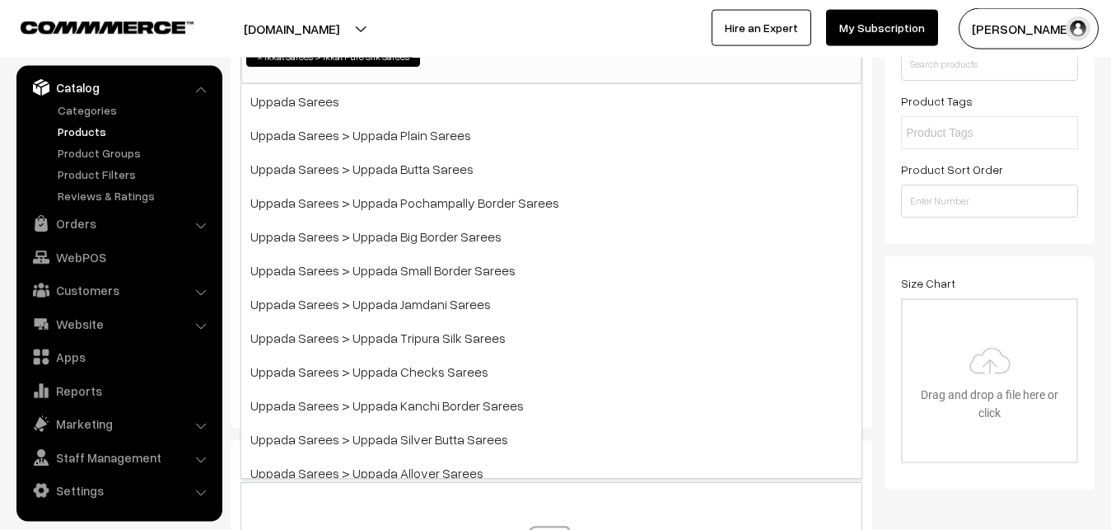
click at [866, 198] on div "Name * Pochampally Ikkat Pure Silk Saree Category Ikkat Sarees > Ikkat Pure Sil…" at bounding box center [552, 146] width 642 height 562
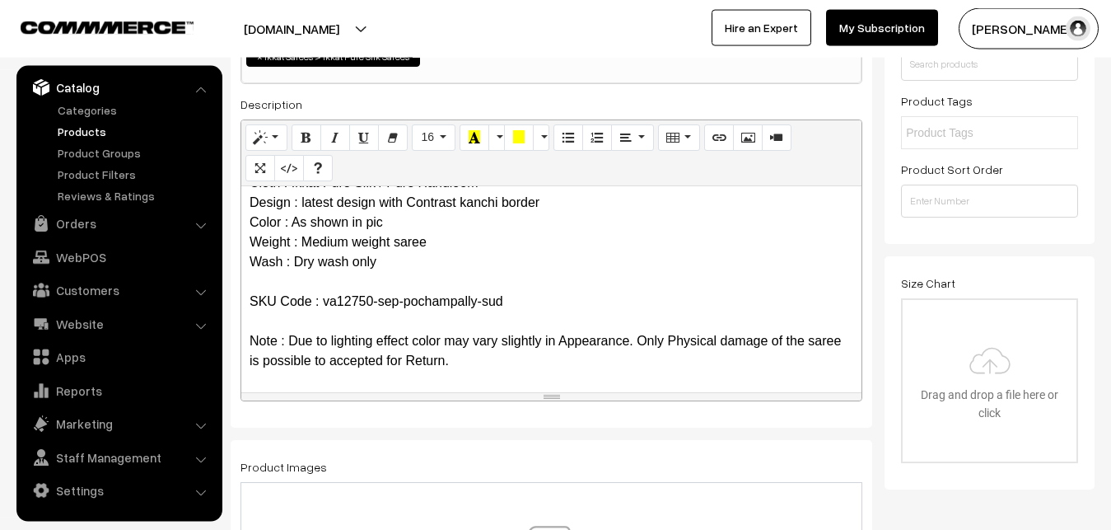
scroll to position [622, 0]
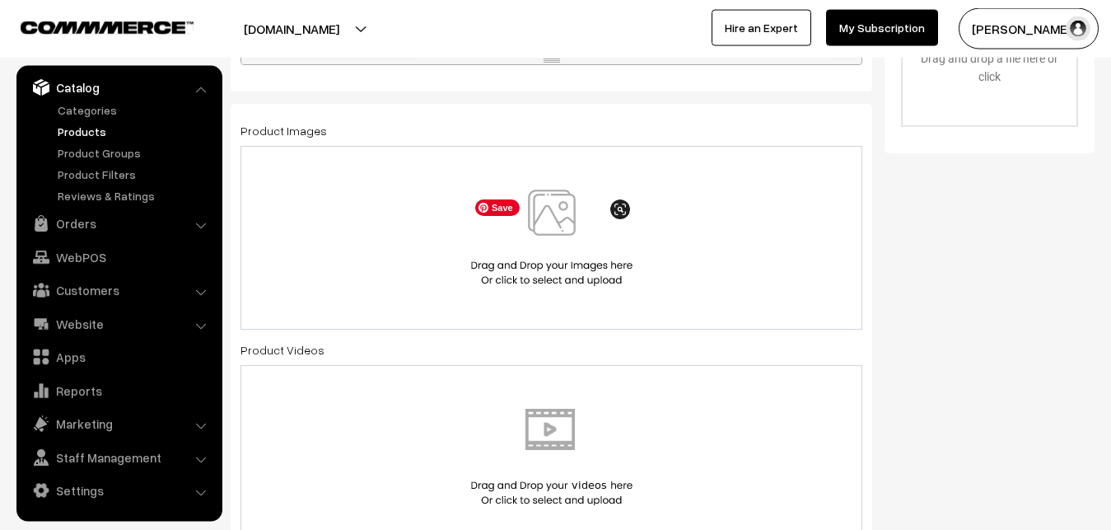
click at [564, 222] on img at bounding box center [552, 237] width 170 height 96
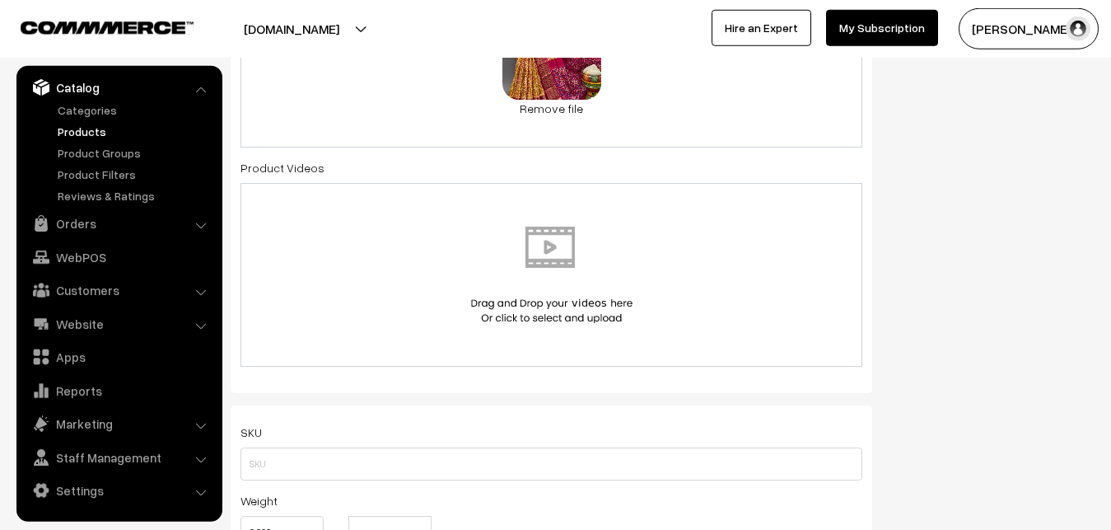
scroll to position [1126, 0]
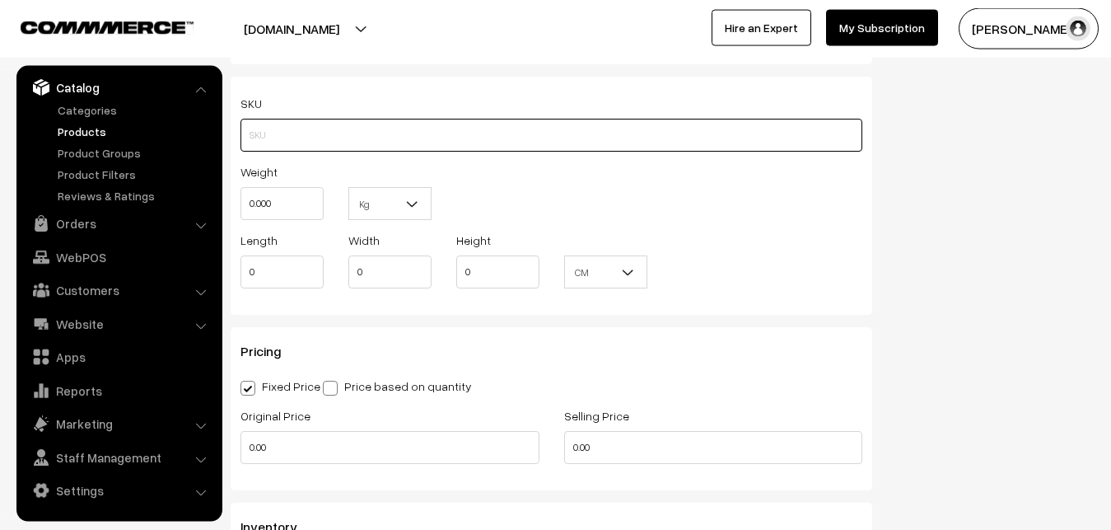
paste input "va12750-sep-pochampally-sud"
type input "va12750-sep-pochampally-sud"
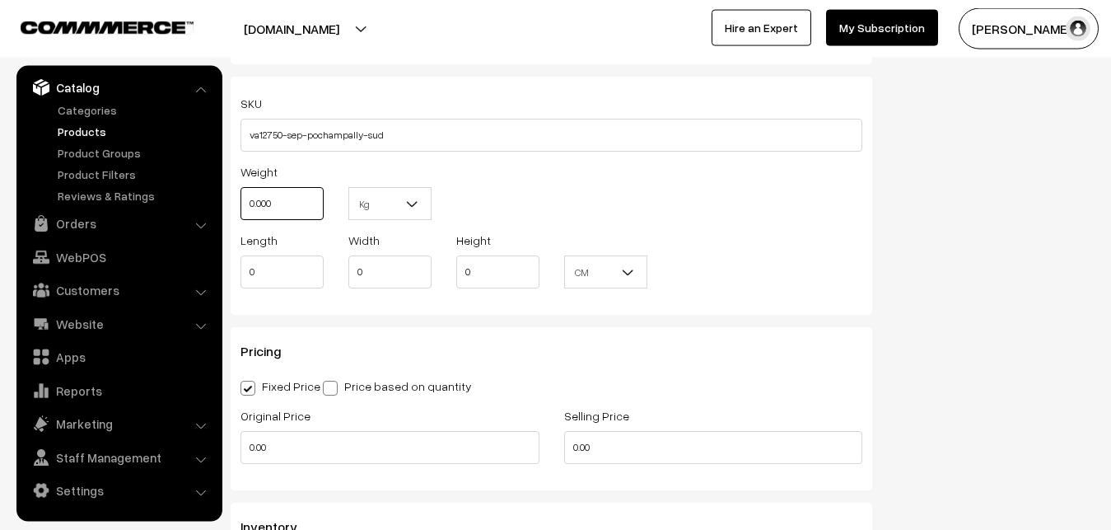
click at [305, 205] on input "0.000" at bounding box center [281, 203] width 83 height 33
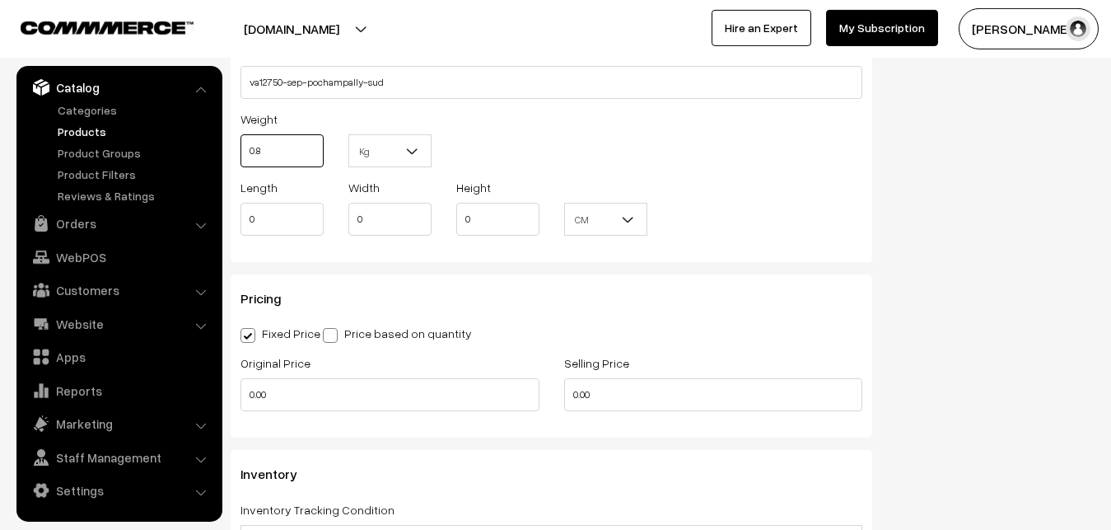
scroll to position [1294, 0]
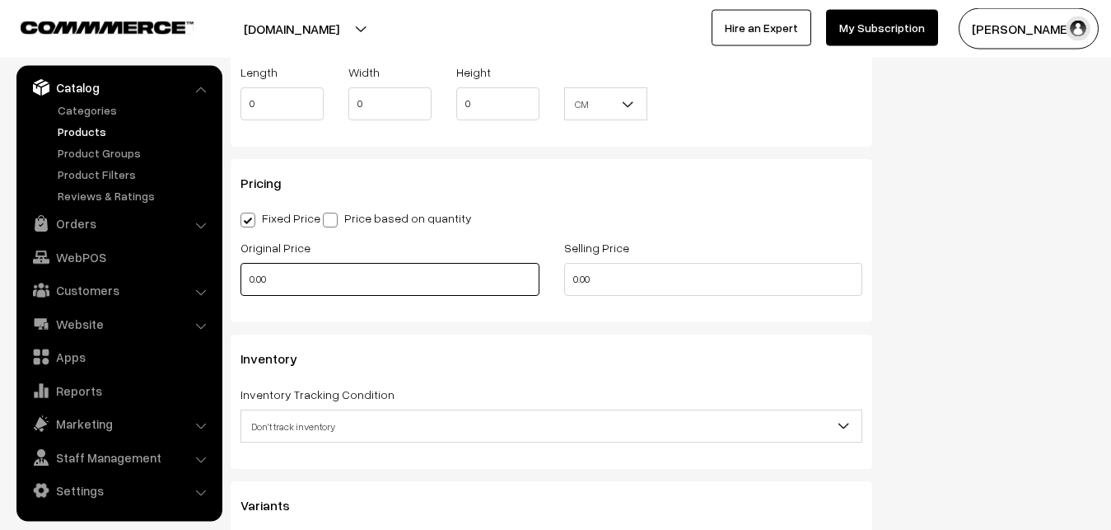
type input "0.80"
drag, startPoint x: 289, startPoint y: 270, endPoint x: 209, endPoint y: 271, distance: 79.9
click at [240, 271] on input "0.00" at bounding box center [389, 279] width 299 height 33
type input "11300"
drag, startPoint x: 612, startPoint y: 282, endPoint x: 505, endPoint y: 277, distance: 107.2
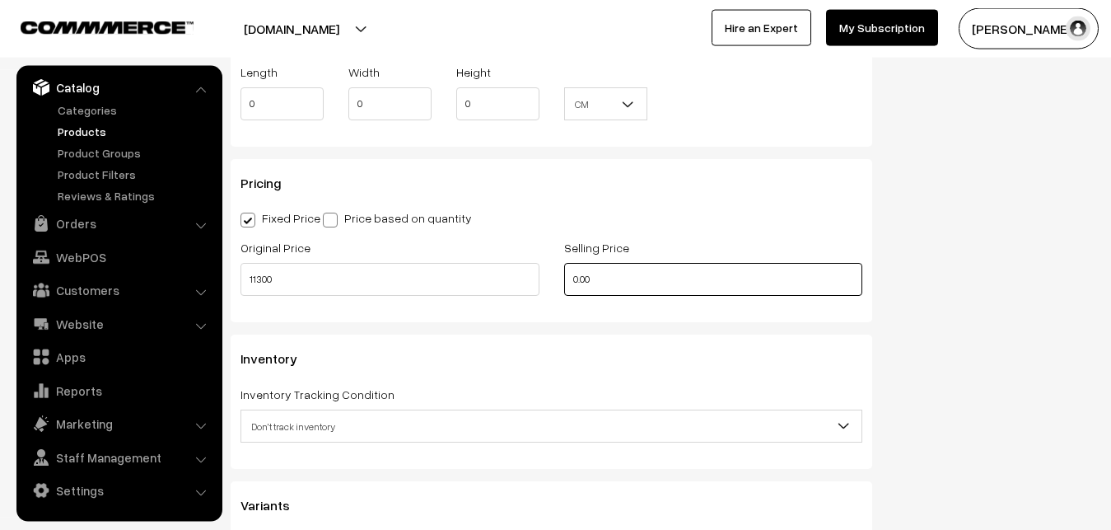
click at [564, 277] on input "0.00" at bounding box center [713, 279] width 299 height 33
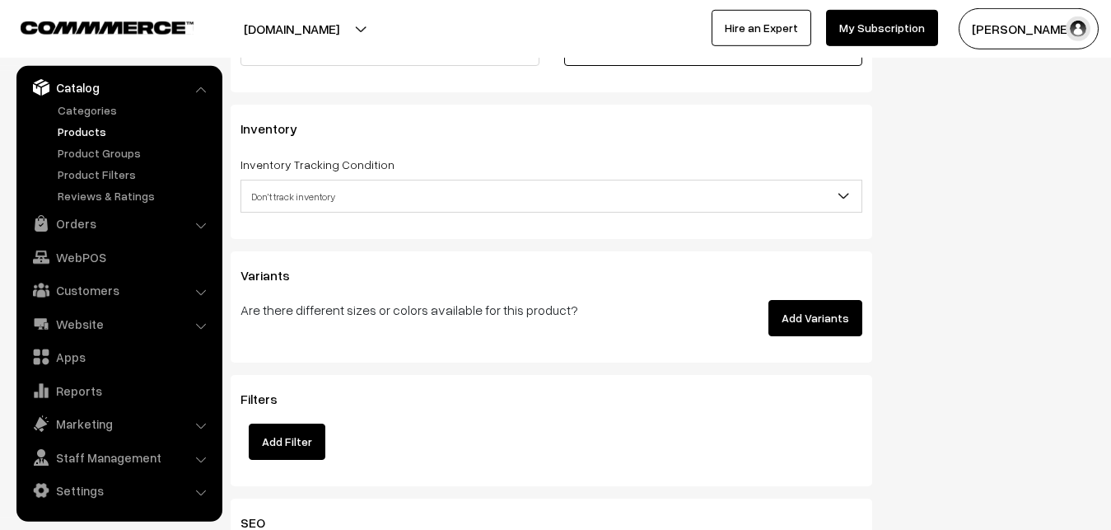
scroll to position [1546, 0]
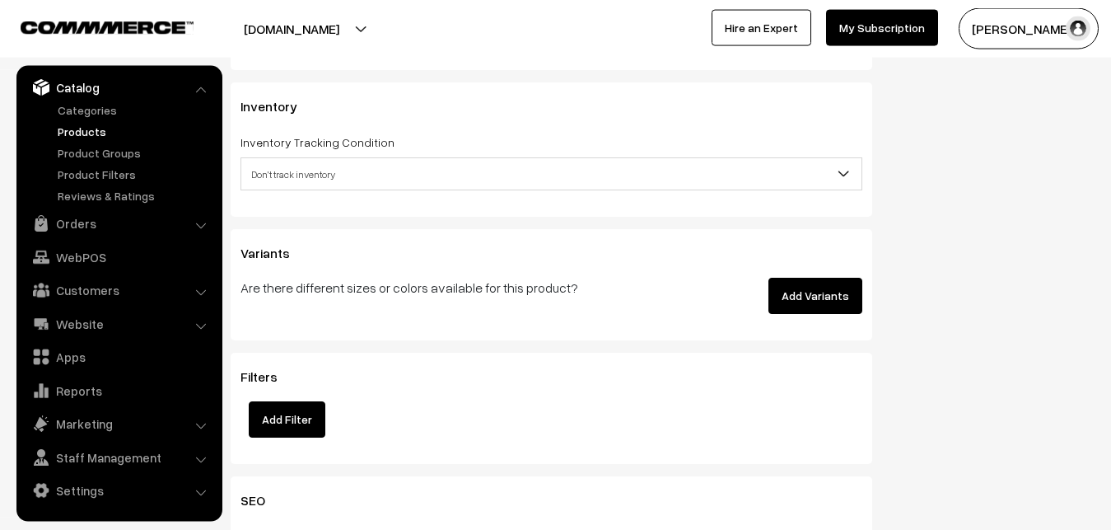
type input "13800"
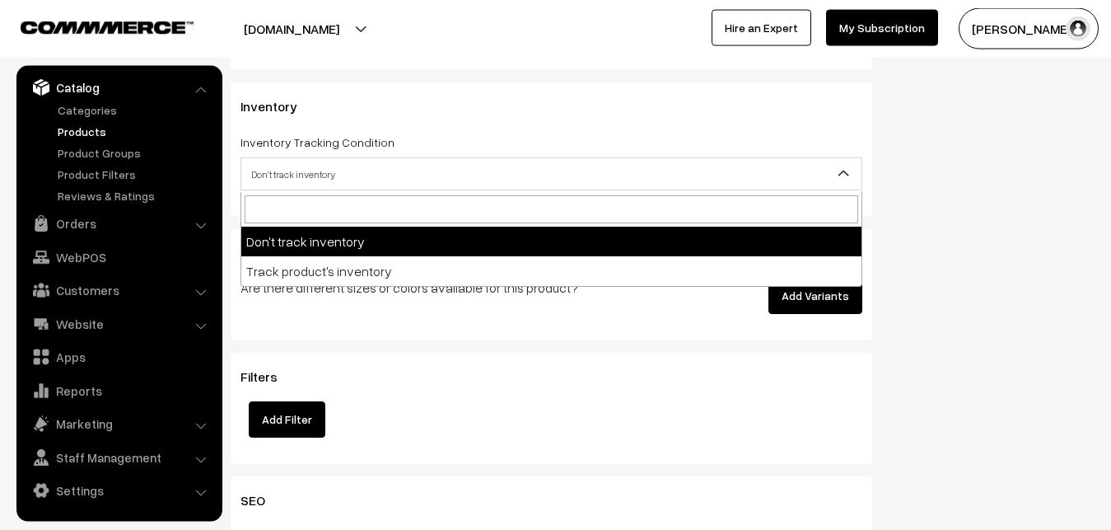
click at [316, 180] on span "Don't track inventory" at bounding box center [551, 174] width 620 height 29
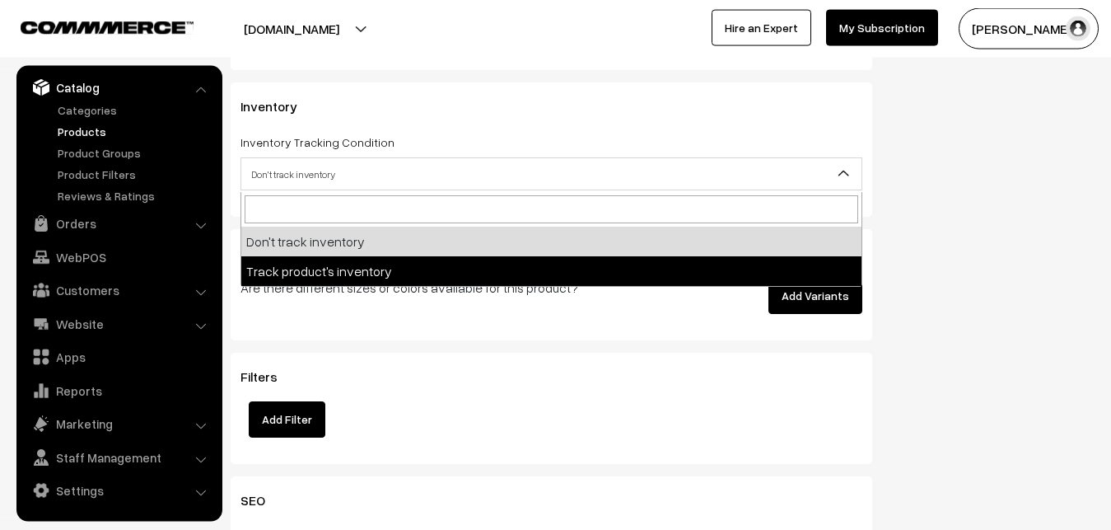
select select "2"
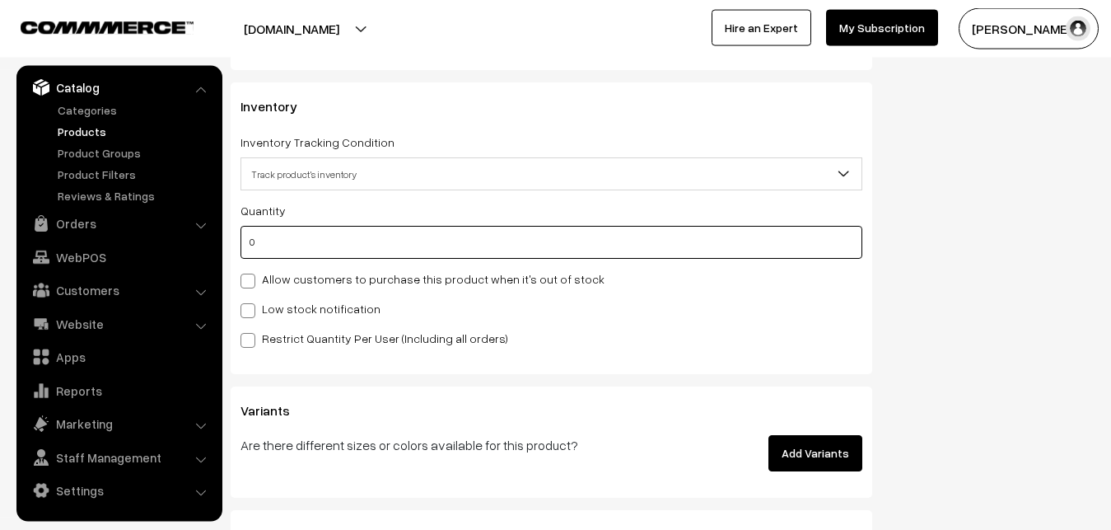
click at [286, 248] on input "0" at bounding box center [551, 242] width 622 height 33
type input "4"
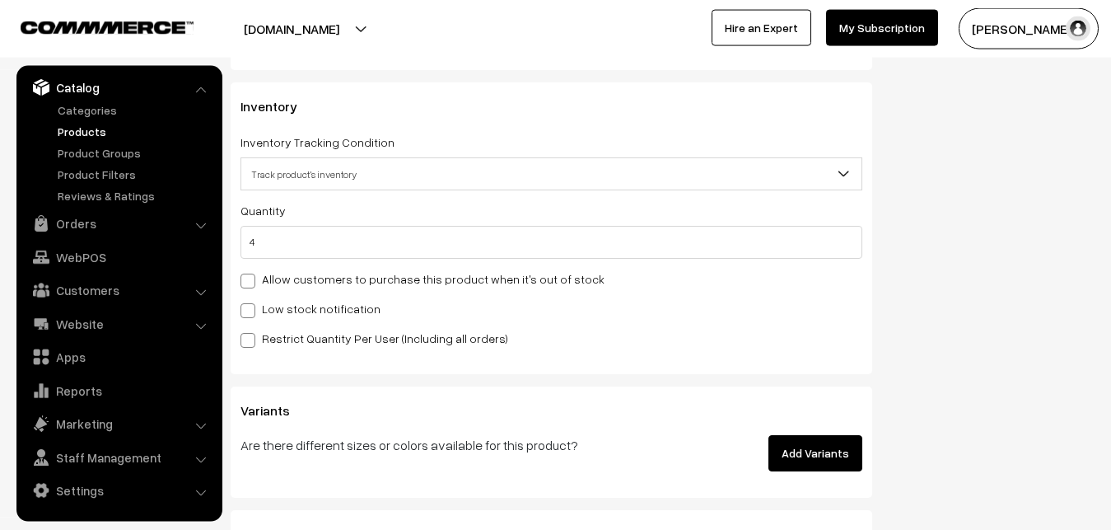
click at [250, 316] on span at bounding box center [247, 310] width 15 height 15
click at [250, 313] on input "Low stock notification" at bounding box center [245, 307] width 11 height 11
checkbox input "true"
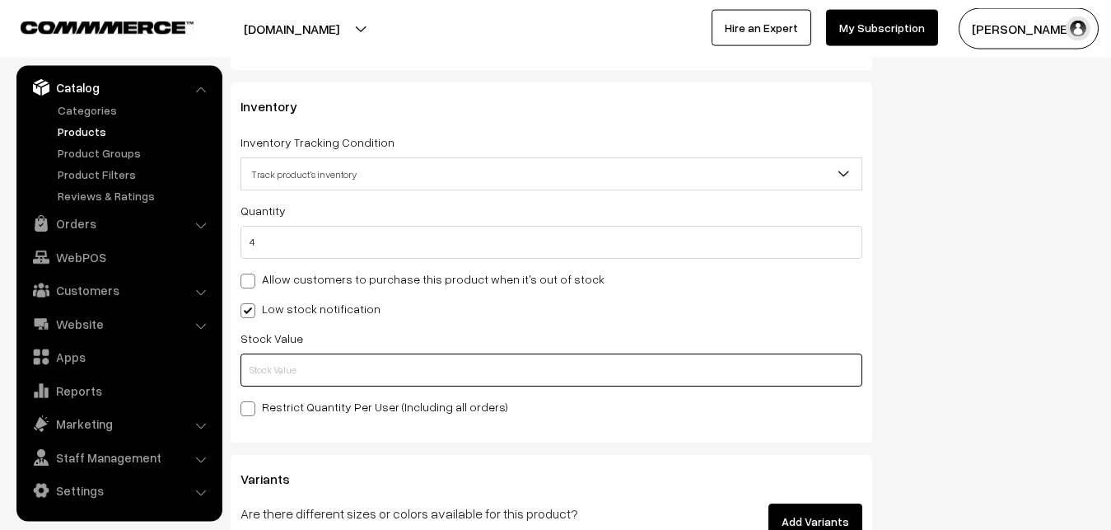
click at [259, 365] on input "text" at bounding box center [551, 369] width 622 height 33
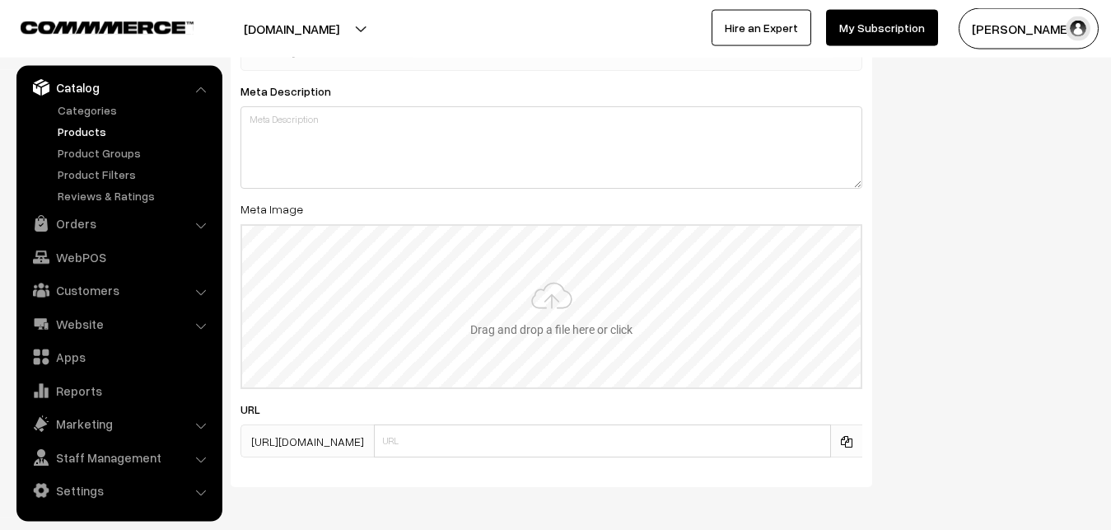
scroll to position [2452, 0]
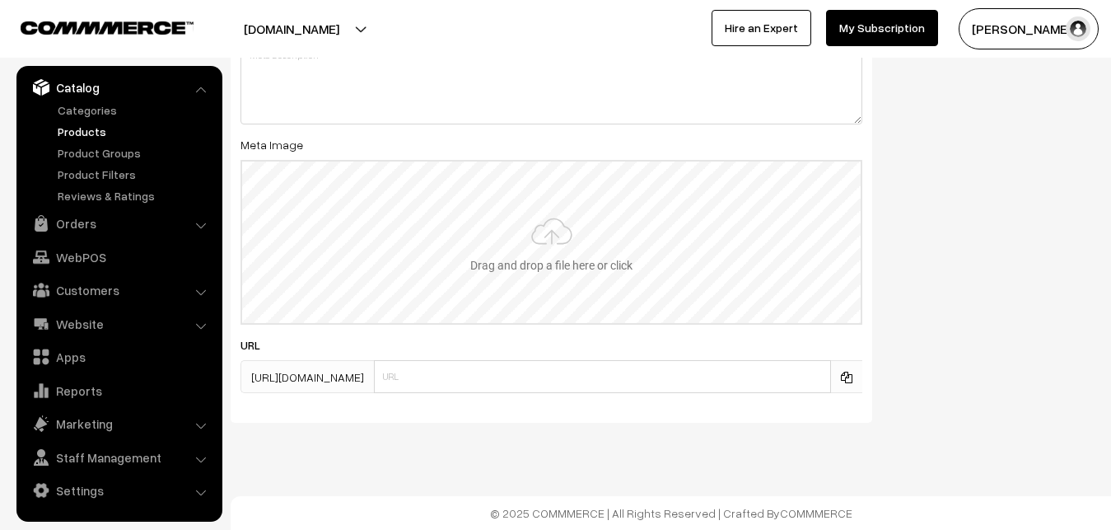
type input "2"
click at [529, 223] on input "file" at bounding box center [551, 241] width 618 height 161
type input "C:\fakepath\ikkat-saree-va12750-sep.jpeg"
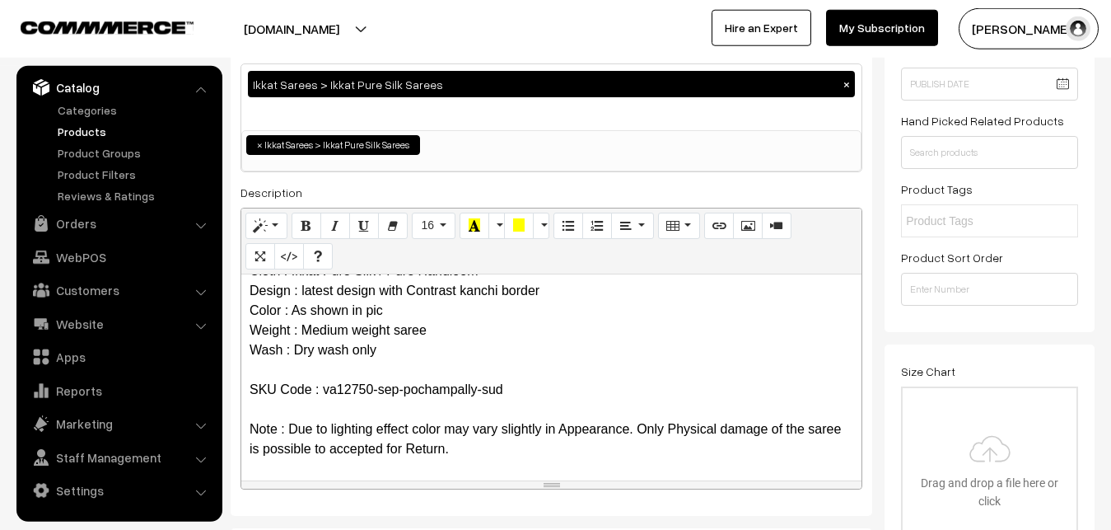
scroll to position [0, 0]
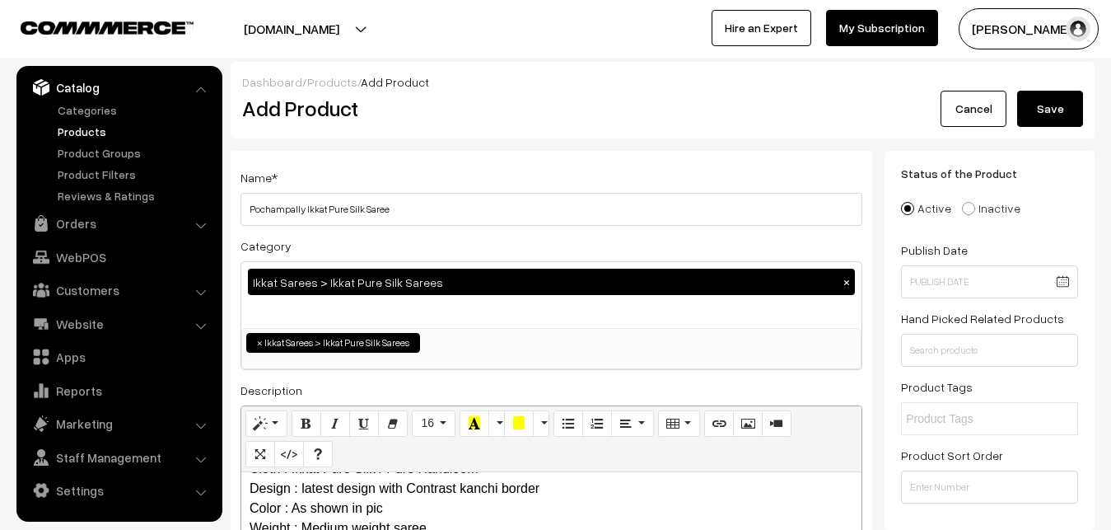
click at [1024, 125] on button "Save" at bounding box center [1050, 109] width 66 height 36
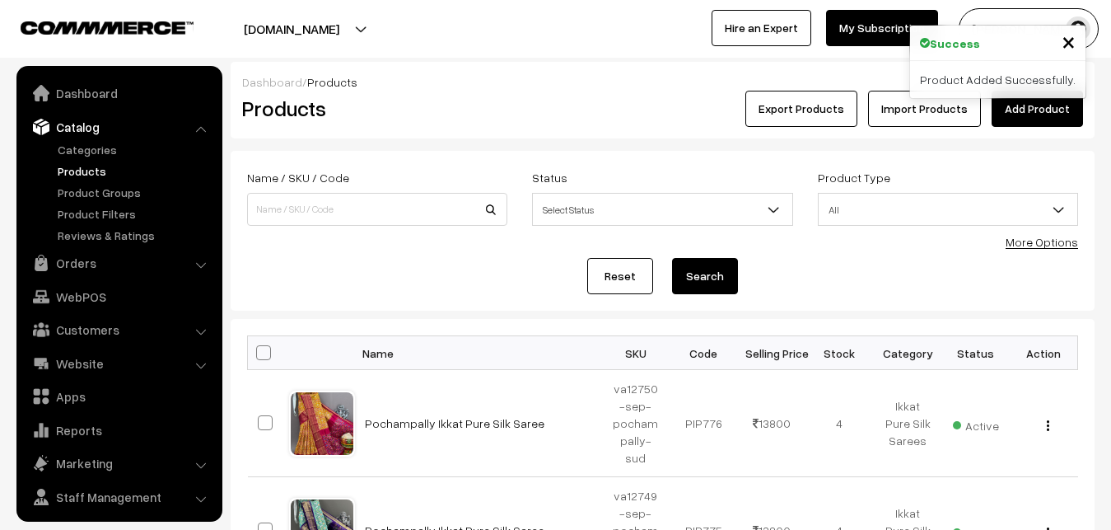
scroll to position [40, 0]
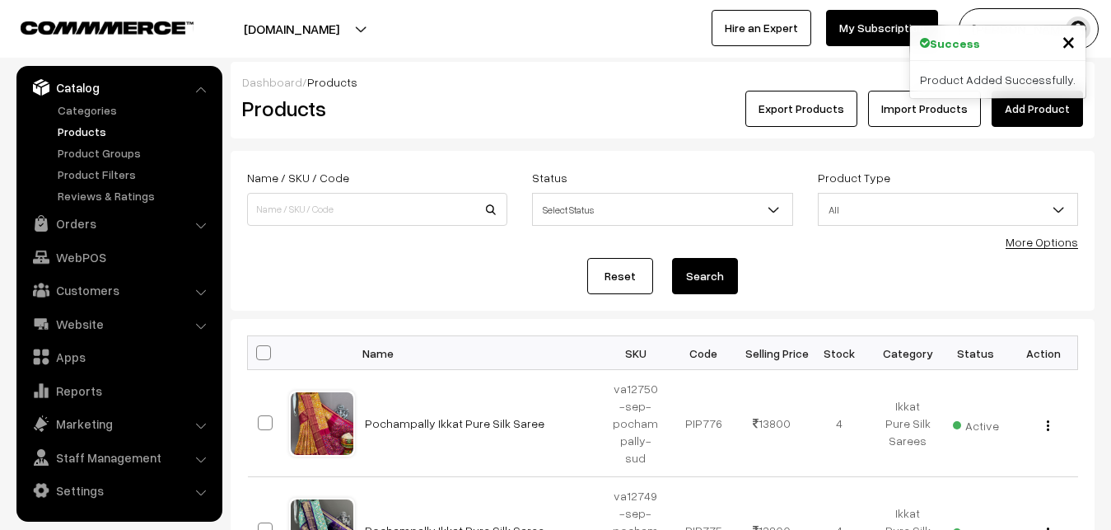
click at [1013, 105] on link "Add Product" at bounding box center [1037, 109] width 91 height 36
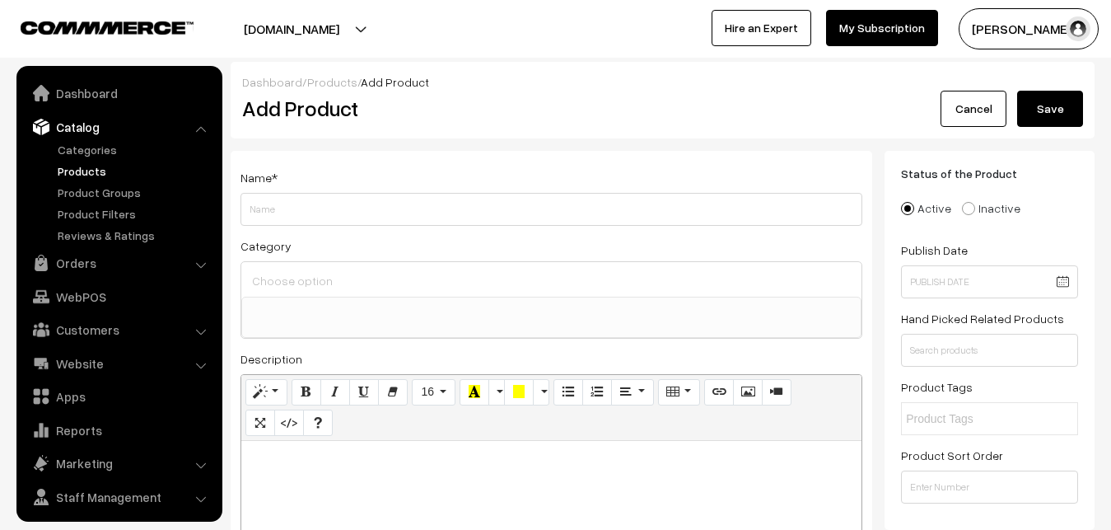
select select
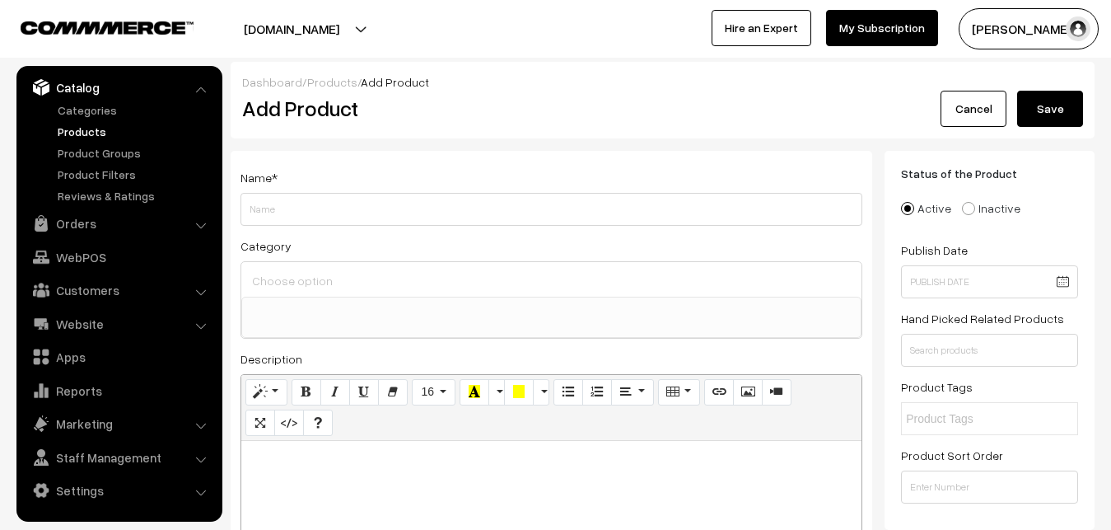
paste div
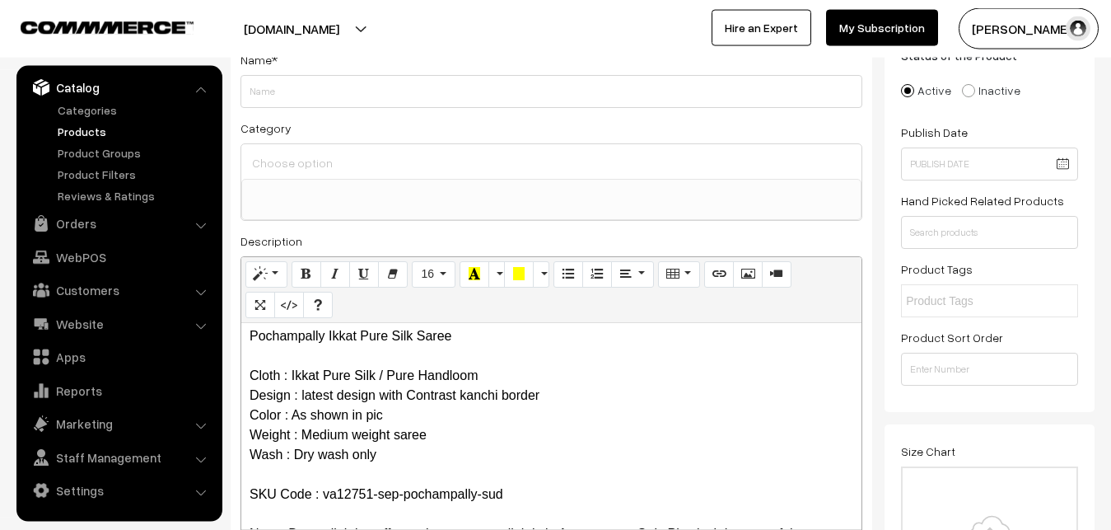
scroll to position [0, 0]
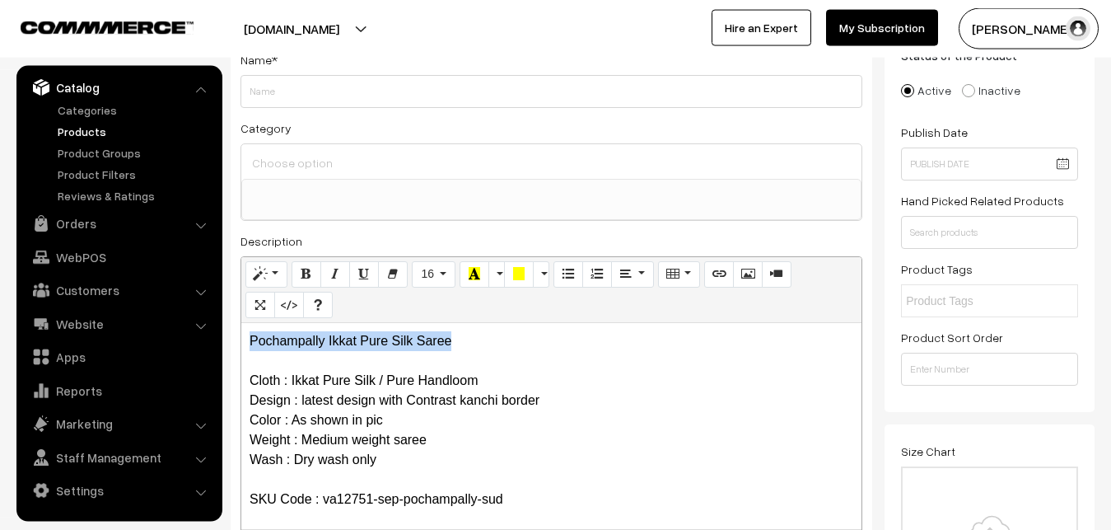
drag, startPoint x: 483, startPoint y: 329, endPoint x: 199, endPoint y: 329, distance: 284.1
click at [241, 329] on div "Pochampally Ikkat Pure Silk Saree Cloth : Ikkat Pure Silk / Pure Handloom Desig…" at bounding box center [551, 426] width 620 height 206
copy p "Pochampally Ikkat Pure Silk Saree"
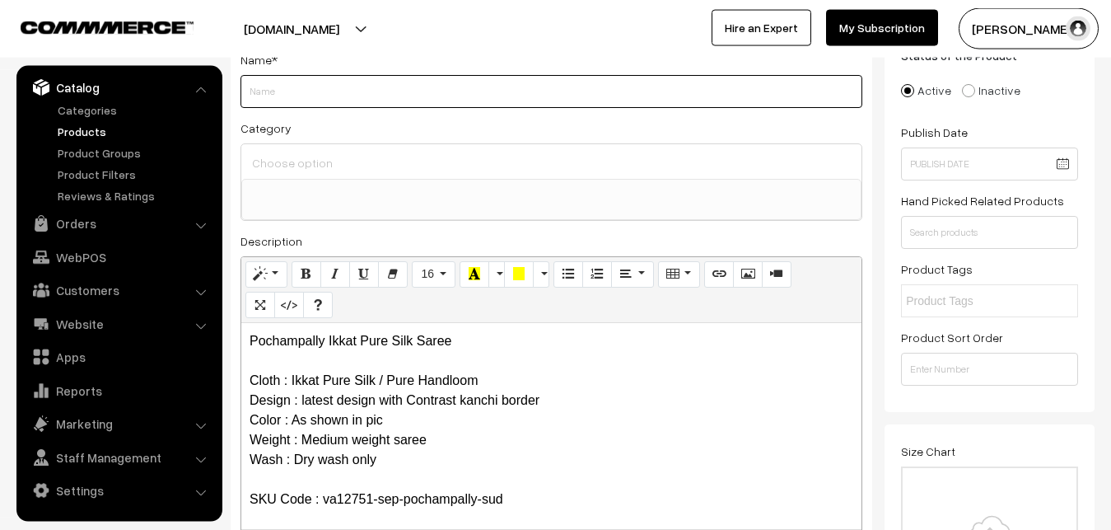
click at [318, 104] on input "Weight" at bounding box center [551, 91] width 622 height 33
paste input "Pochampally Ikkat Pure Silk Saree"
type input "Pochampally Ikkat Pure Silk Saree"
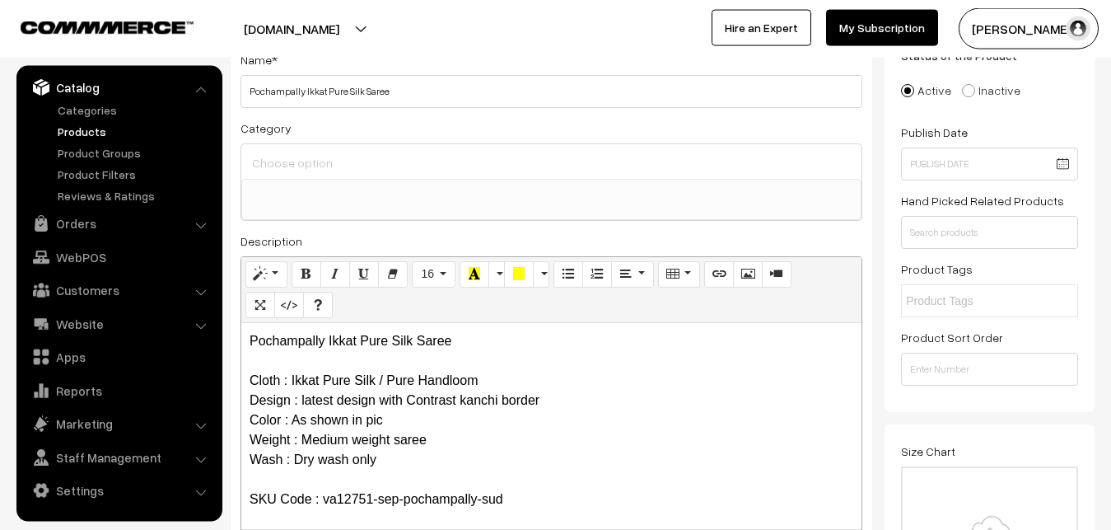
click at [319, 164] on input at bounding box center [551, 163] width 607 height 24
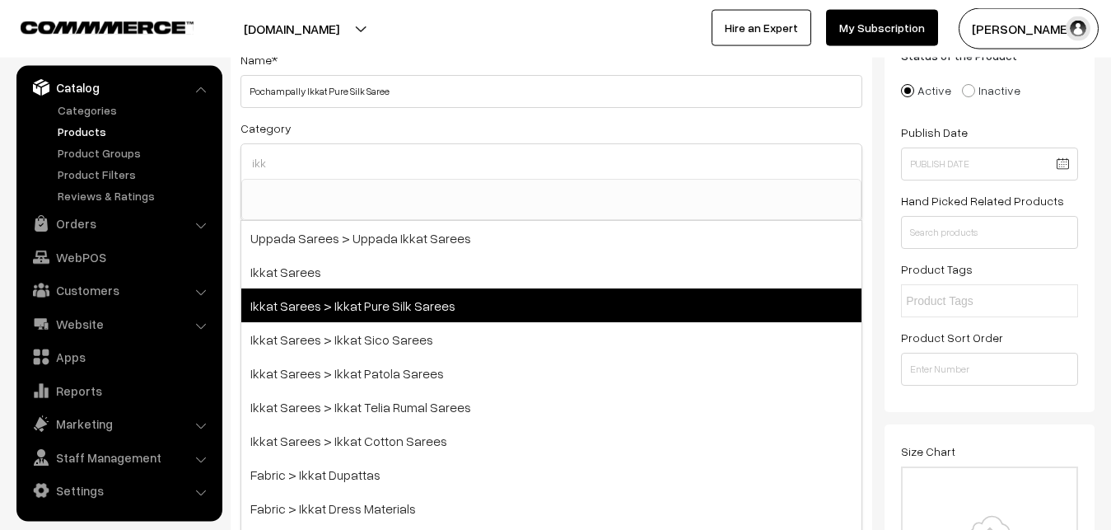
type input "ikk"
click at [348, 309] on span "Ikkat Sarees > Ikkat Pure Silk Sarees" at bounding box center [551, 305] width 620 height 34
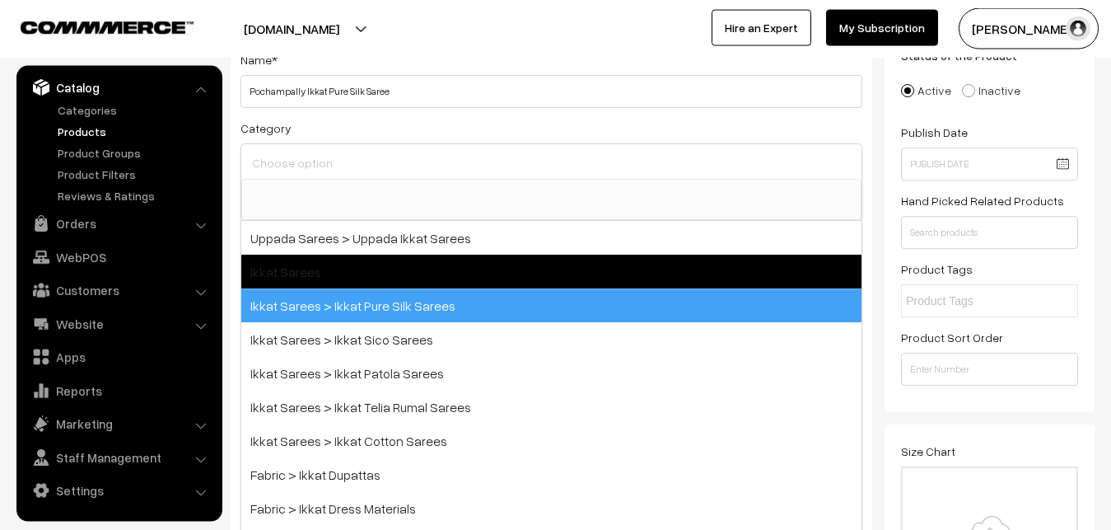
select select "20"
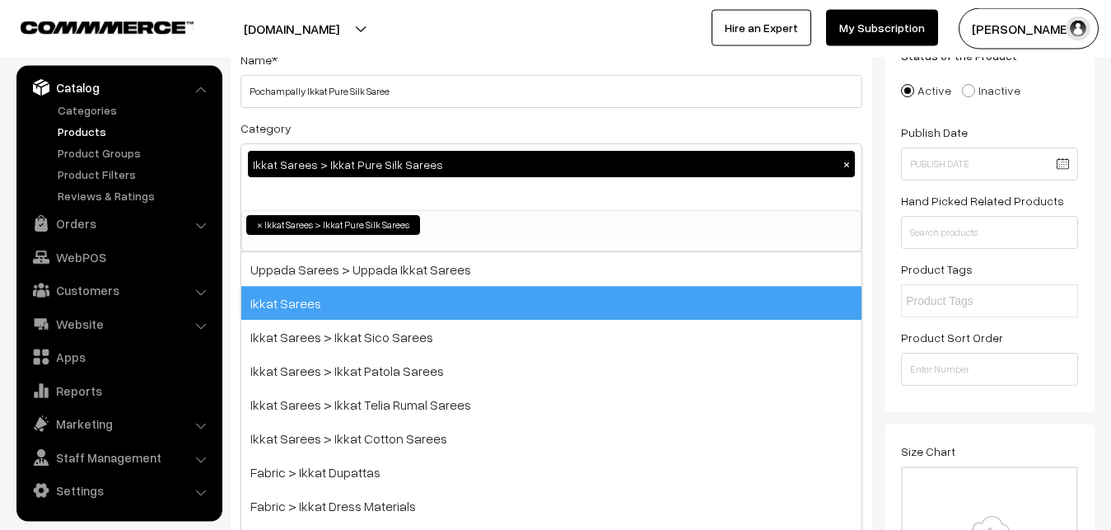
scroll to position [259, 0]
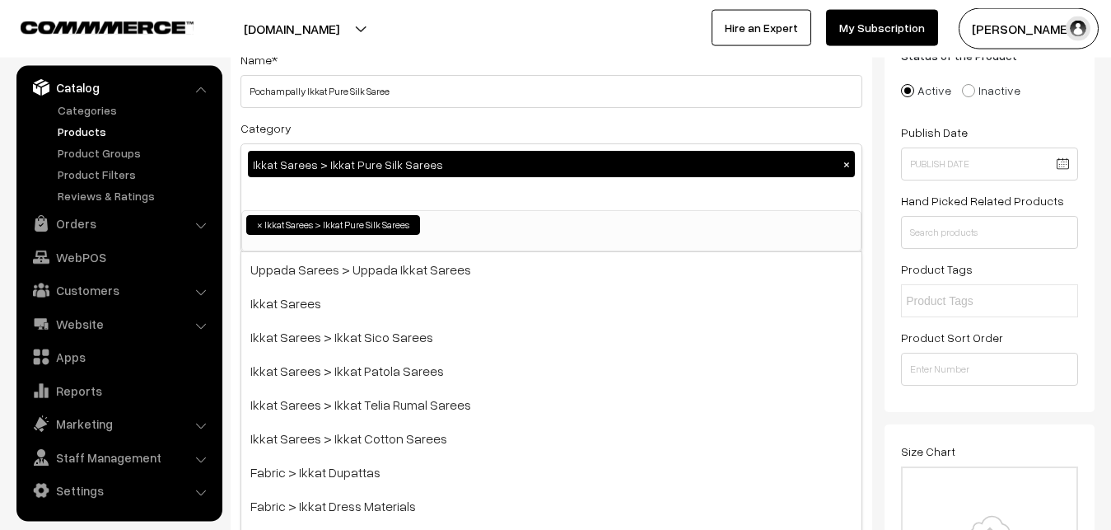
click at [409, 128] on div "Category Ikkat Sarees > Ikkat Pure Silk Sarees × Uppada Sarees Uppada Sarees > …" at bounding box center [551, 185] width 622 height 134
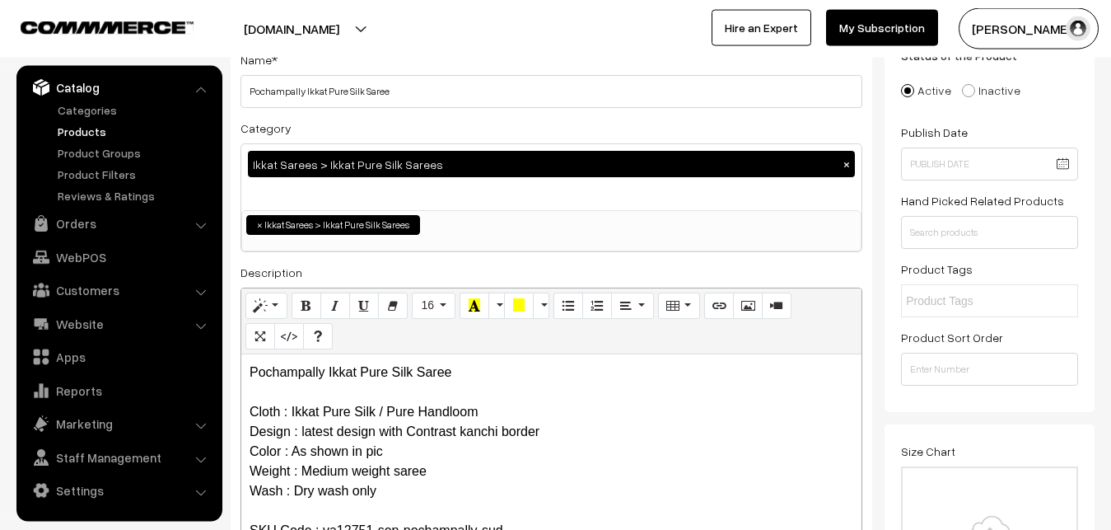
scroll to position [454, 0]
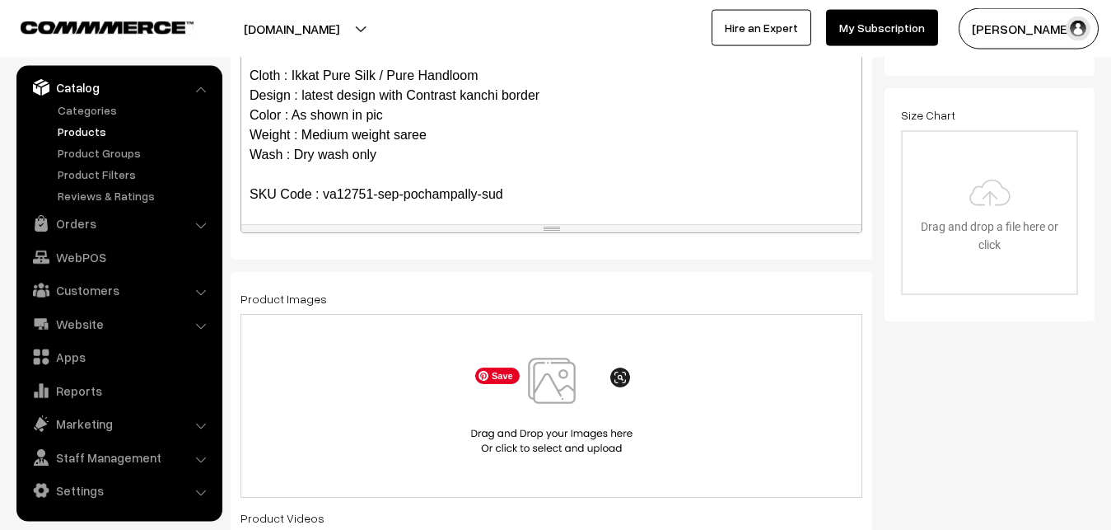
click at [564, 399] on img at bounding box center [552, 405] width 170 height 96
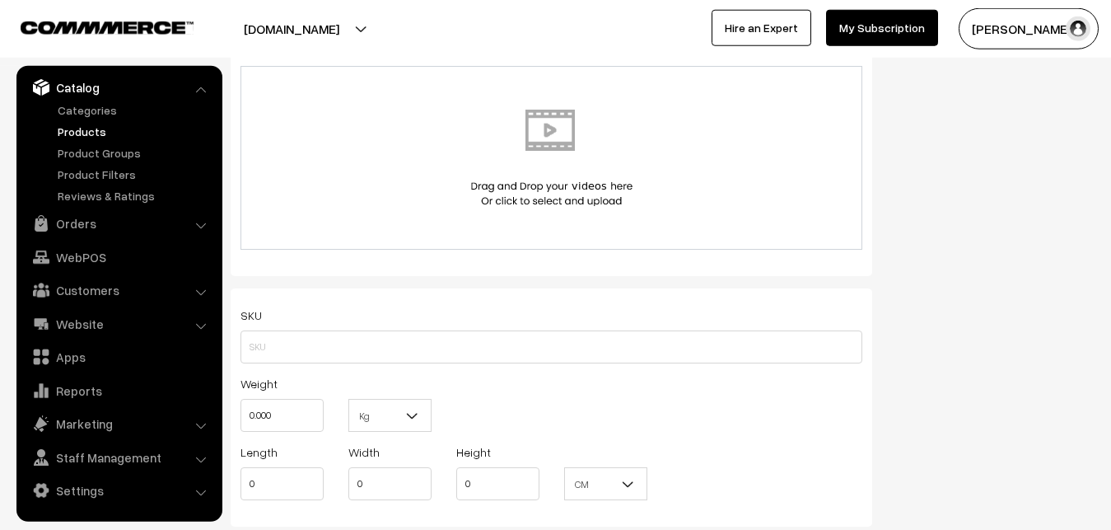
scroll to position [1042, 0]
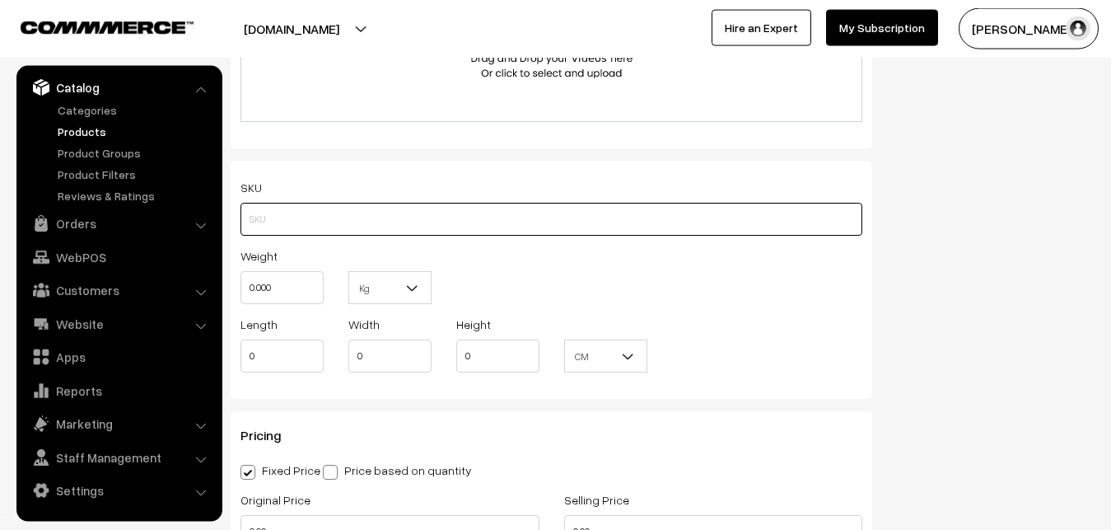
click at [264, 213] on input "text" at bounding box center [551, 219] width 622 height 33
paste input "va12751-sep-pochampally-sud"
type input "va12751-sep-pochampally-sud"
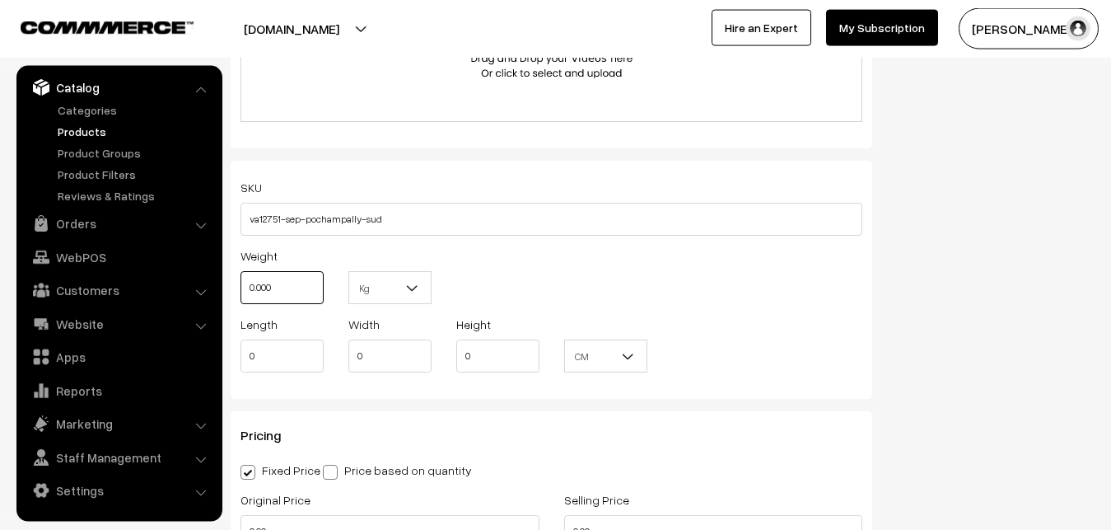
drag, startPoint x: 280, startPoint y: 282, endPoint x: 231, endPoint y: 278, distance: 49.7
click at [240, 278] on input "0.000" at bounding box center [281, 287] width 83 height 33
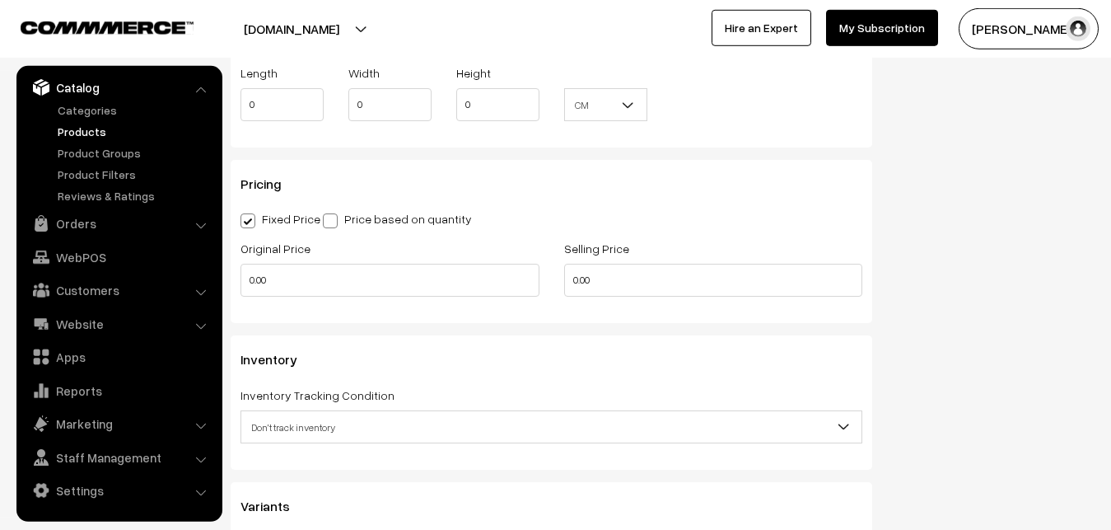
scroll to position [1294, 0]
type input "0.80"
drag, startPoint x: 291, startPoint y: 279, endPoint x: 222, endPoint y: 278, distance: 69.2
click at [240, 278] on input "0.00" at bounding box center [389, 279] width 299 height 33
type input "11300"
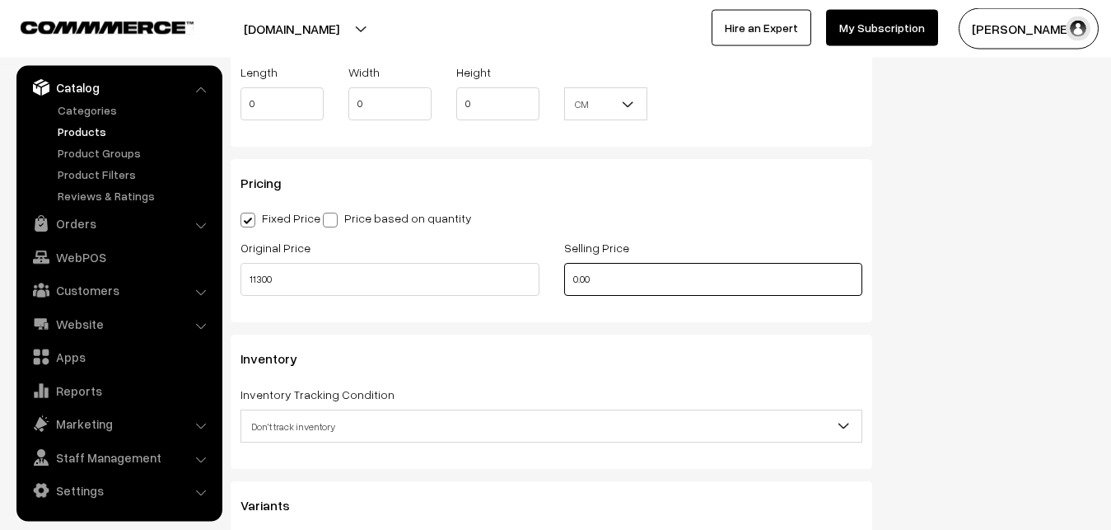
drag, startPoint x: 605, startPoint y: 278, endPoint x: 518, endPoint y: 273, distance: 87.4
click at [564, 273] on input "0.00" at bounding box center [713, 279] width 299 height 33
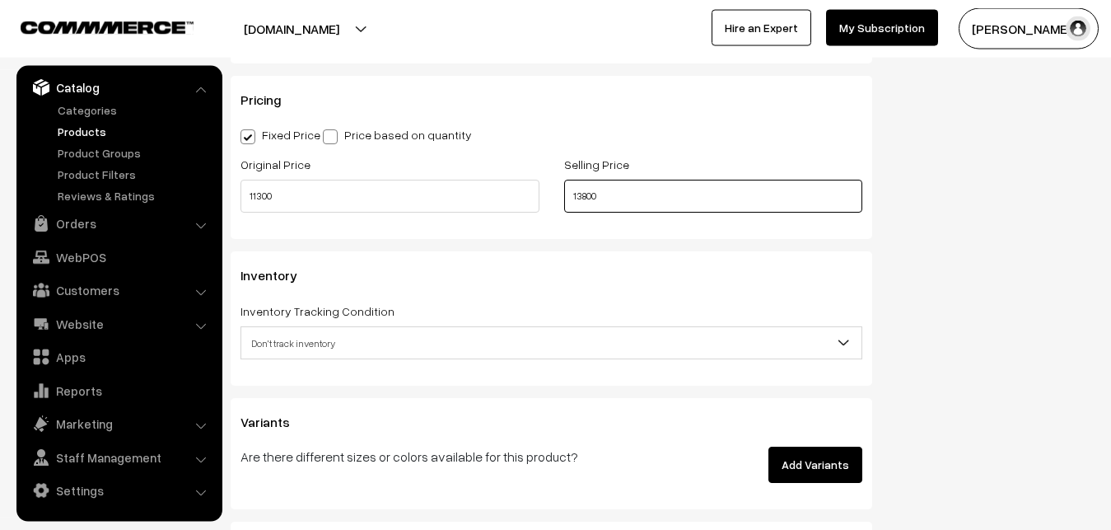
scroll to position [1546, 0]
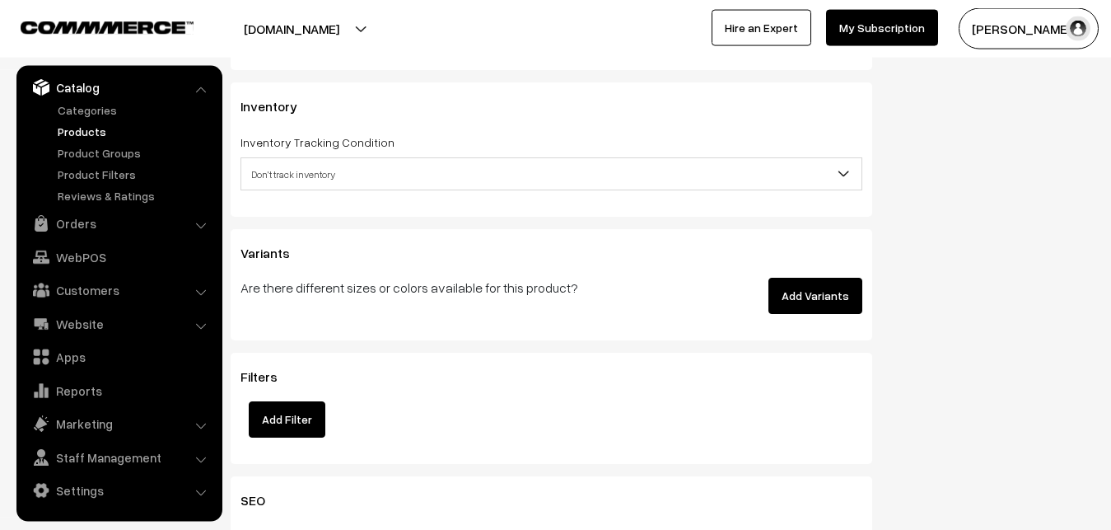
type input "13800"
click at [296, 179] on span "Don't track inventory" at bounding box center [551, 174] width 620 height 29
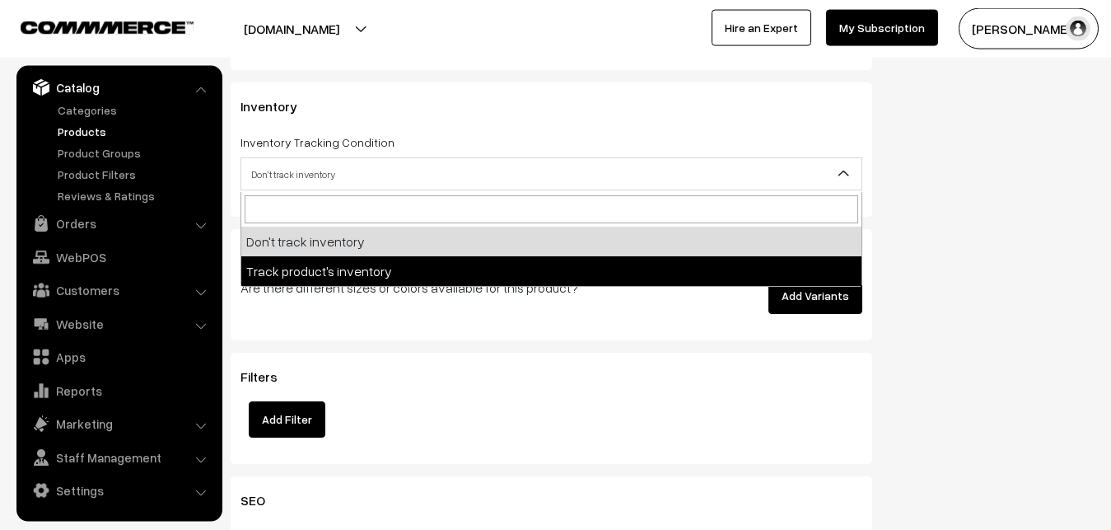
select select "2"
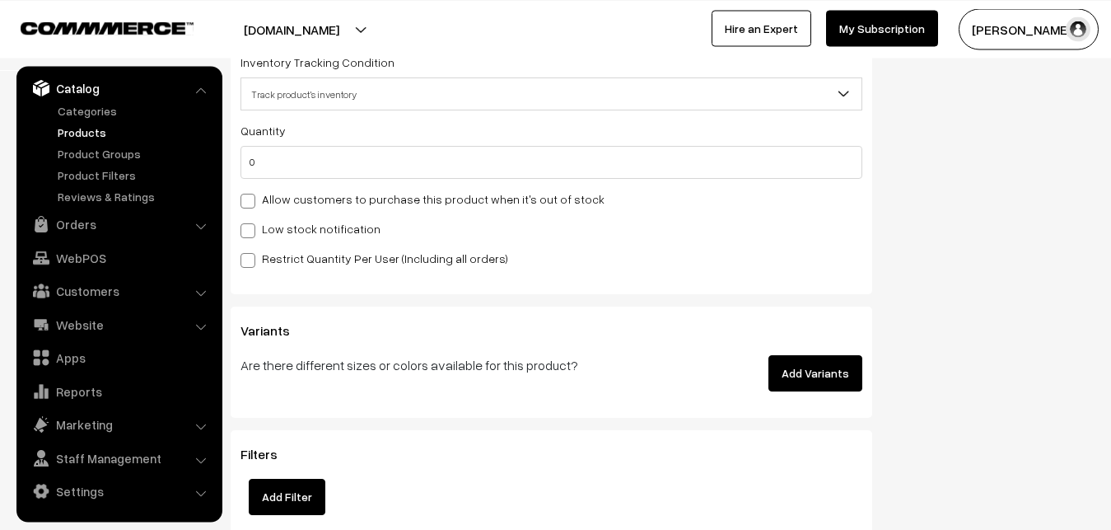
scroll to position [1630, 0]
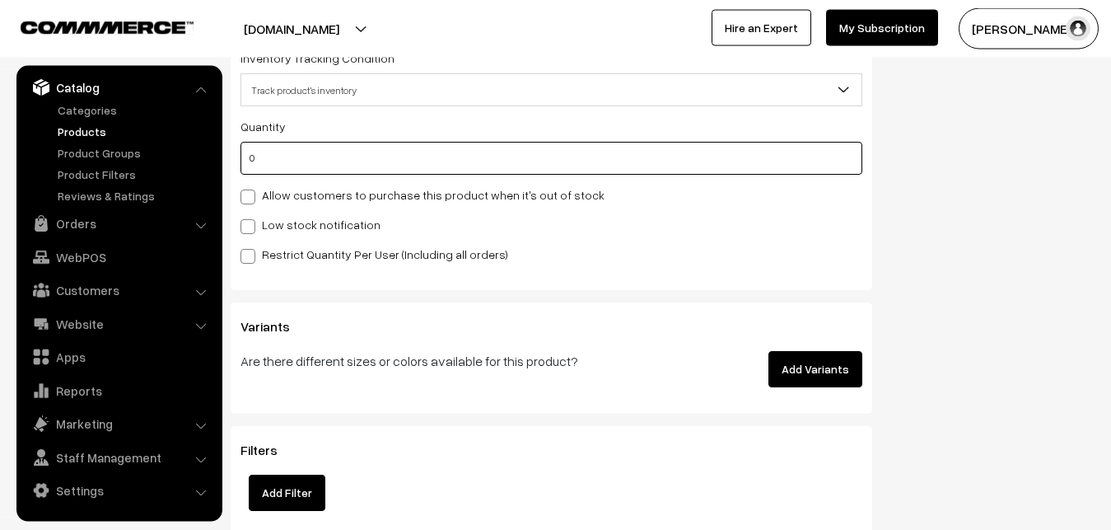
click at [257, 166] on input "0" at bounding box center [551, 158] width 622 height 33
type input "4"
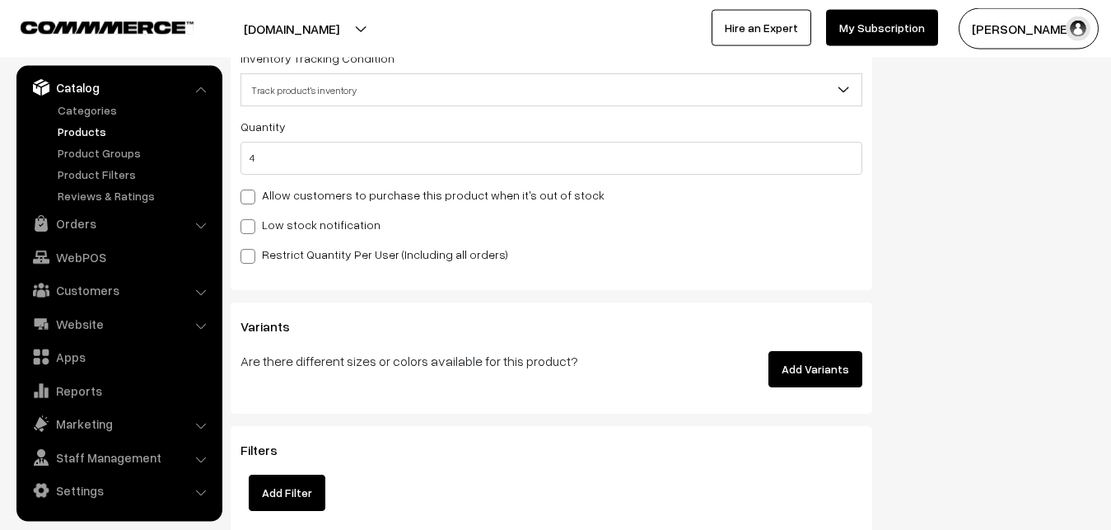
click at [248, 227] on span at bounding box center [247, 226] width 15 height 15
click at [248, 227] on input "Low stock notification" at bounding box center [245, 223] width 11 height 11
checkbox input "true"
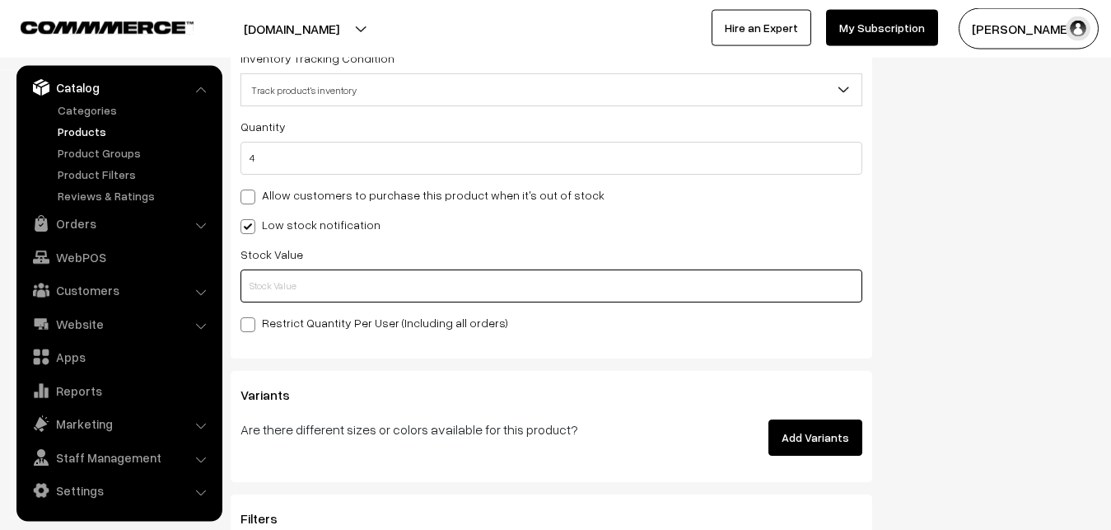
click at [261, 282] on input "text" at bounding box center [551, 285] width 622 height 33
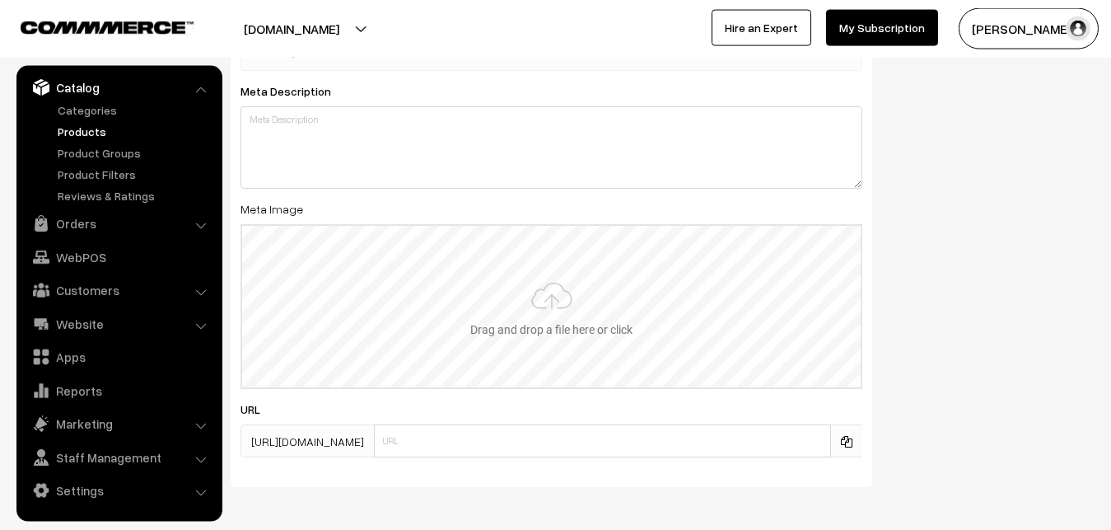
scroll to position [2452, 0]
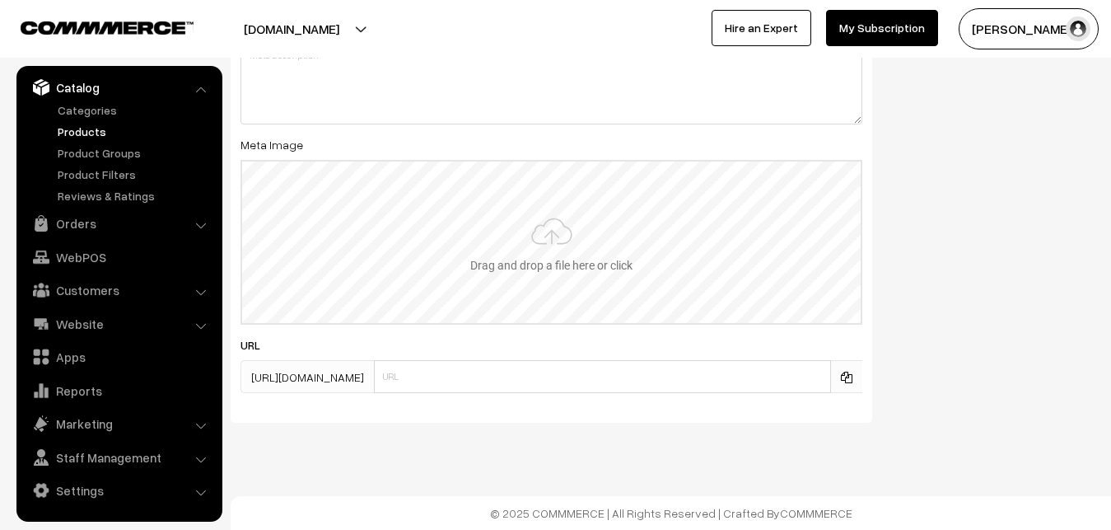
type input "2"
click at [530, 224] on input "file" at bounding box center [551, 241] width 618 height 161
type input "C:\fakepath\ikkat-saree-va12751-sep.jpeg"
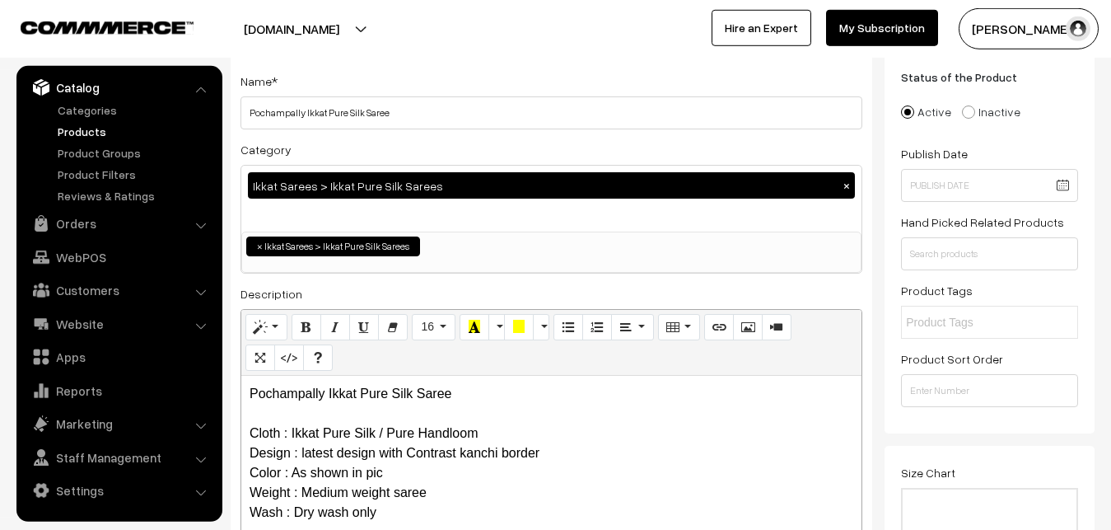
scroll to position [0, 0]
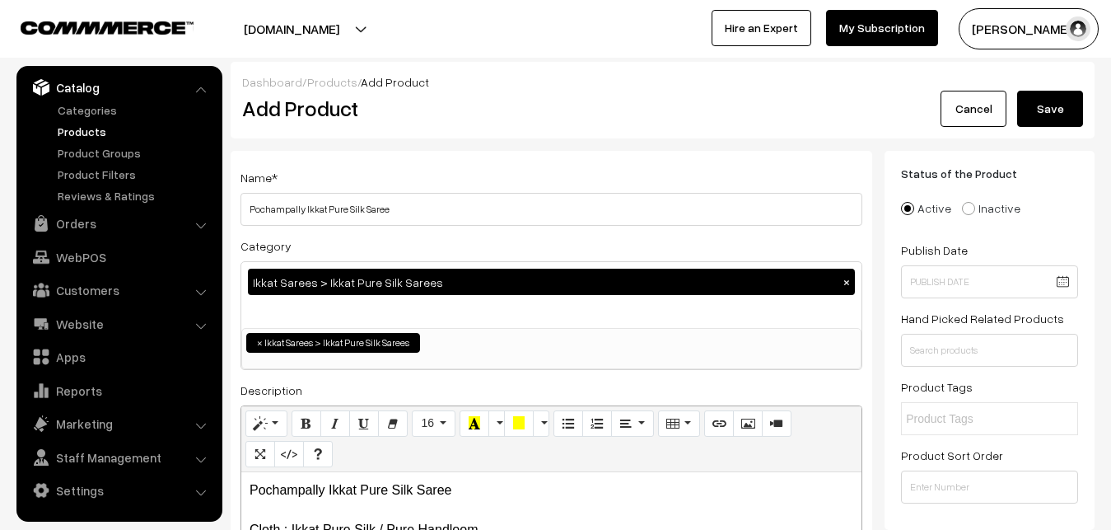
click at [1027, 100] on button "Save" at bounding box center [1050, 109] width 66 height 36
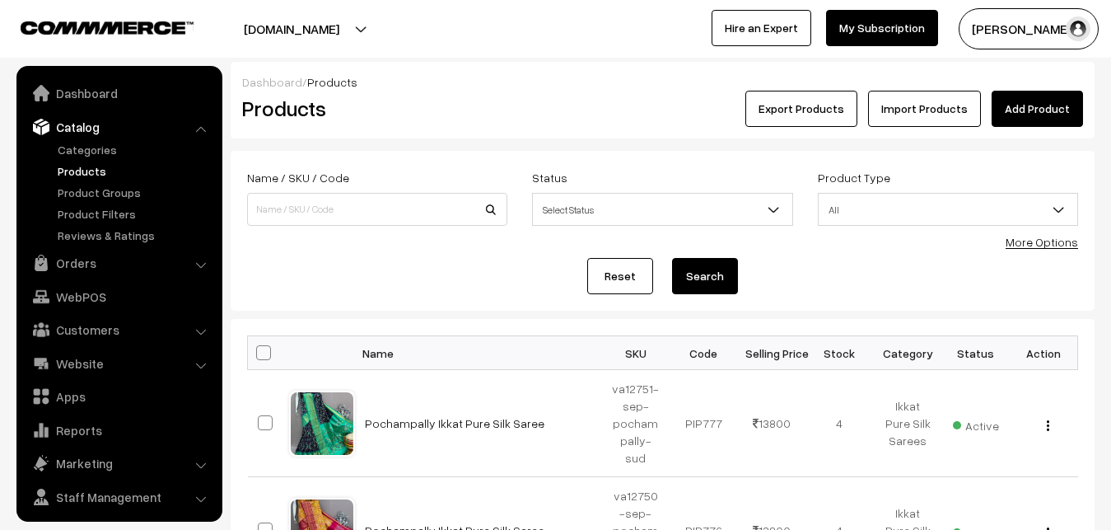
scroll to position [40, 0]
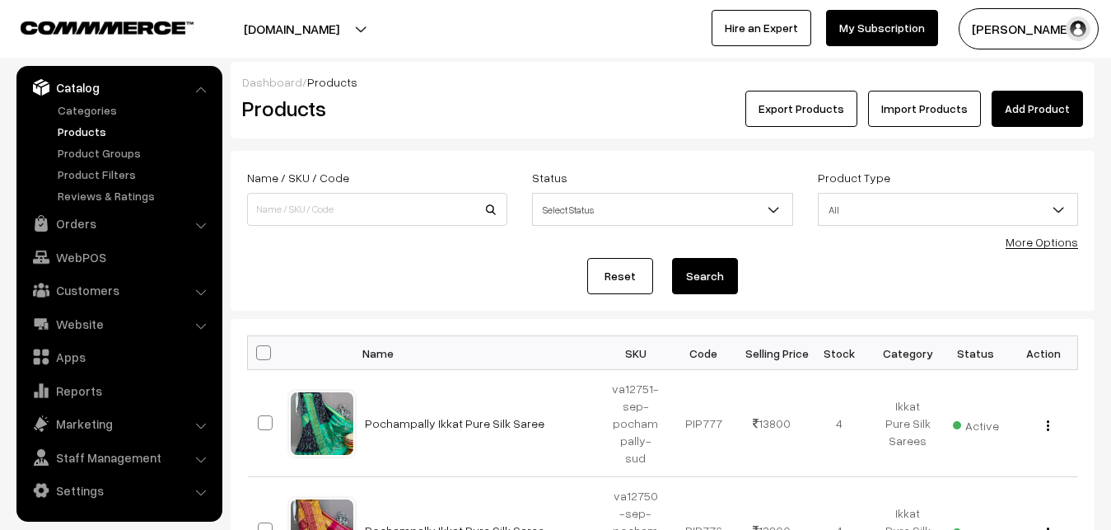
click at [549, 123] on div "Export Products Import Products Add Product" at bounding box center [806, 109] width 553 height 36
click at [1072, 93] on link "Add Product" at bounding box center [1037, 109] width 91 height 36
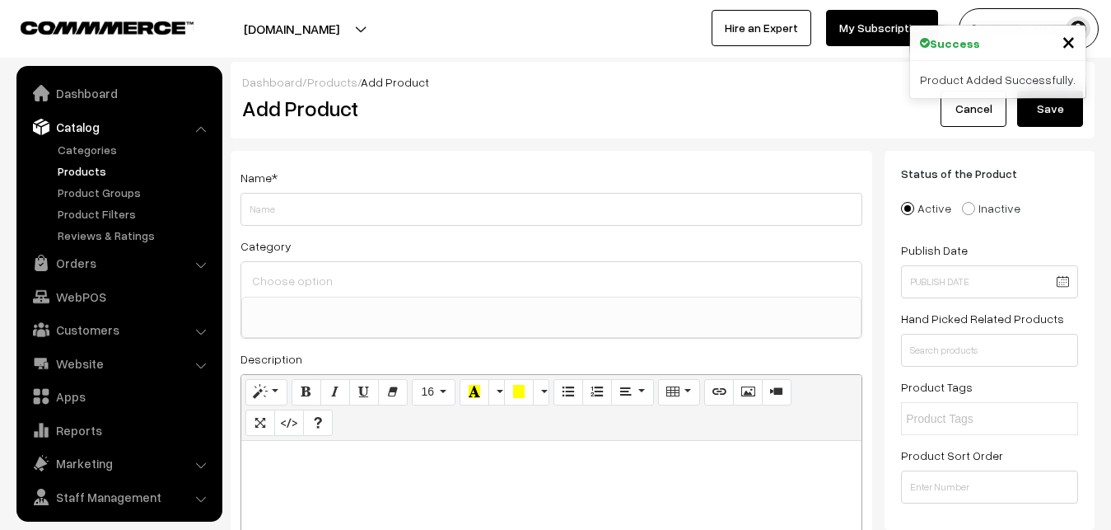
select select
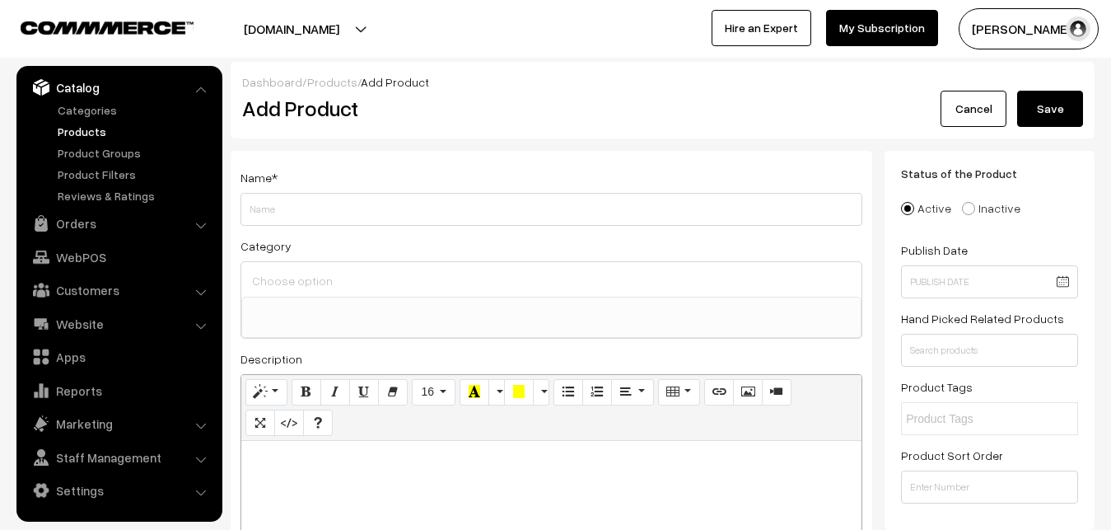
click at [329, 460] on p at bounding box center [552, 459] width 604 height 20
paste div
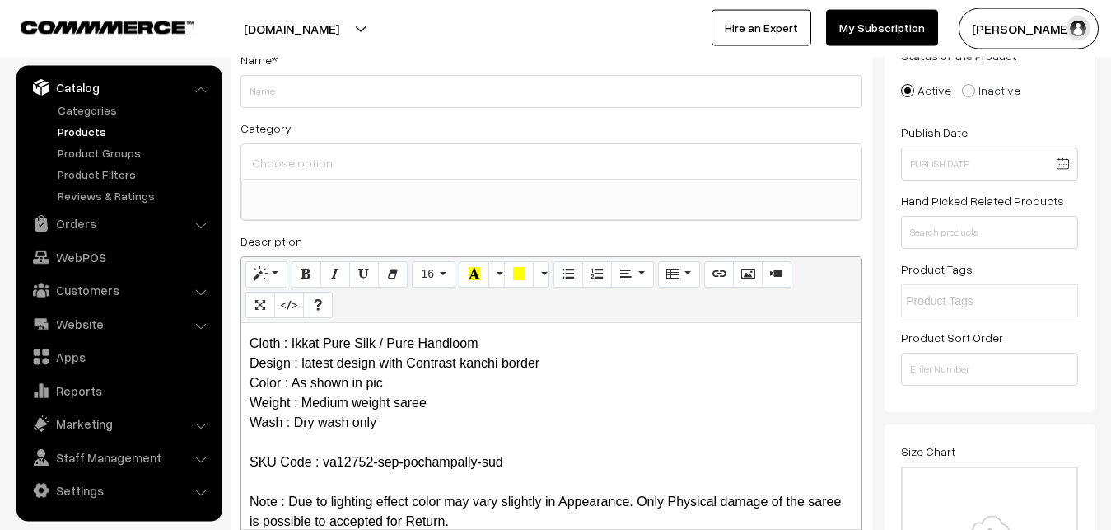
scroll to position [0, 0]
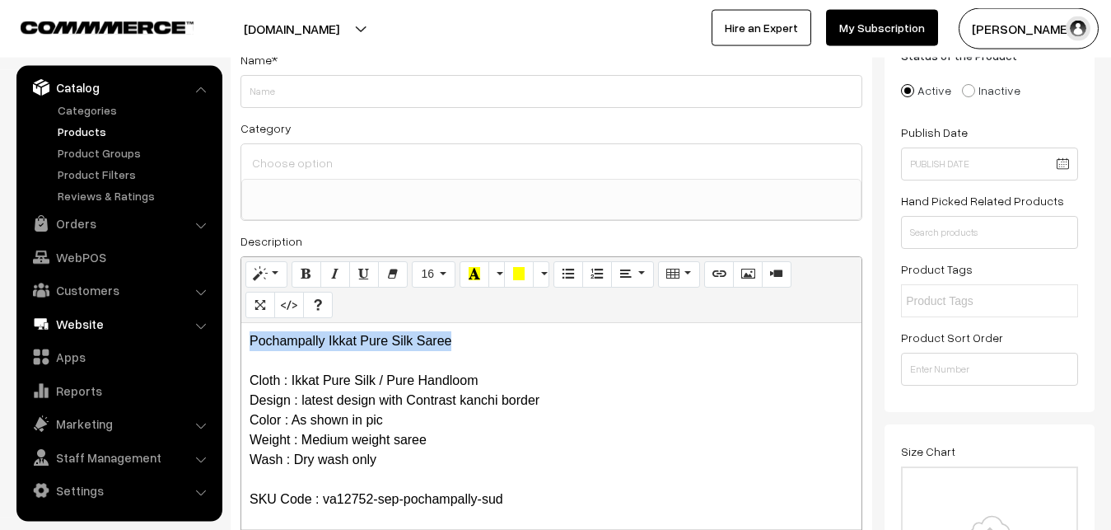
drag, startPoint x: 463, startPoint y: 343, endPoint x: 148, endPoint y: 318, distance: 315.6
click at [241, 323] on div "Pochampally Ikkat Pure Silk Saree Cloth : Ikkat Pure Silk / Pure Handloom Desig…" at bounding box center [551, 426] width 620 height 206
copy p "Pochampally Ikkat Pure Silk Saree"
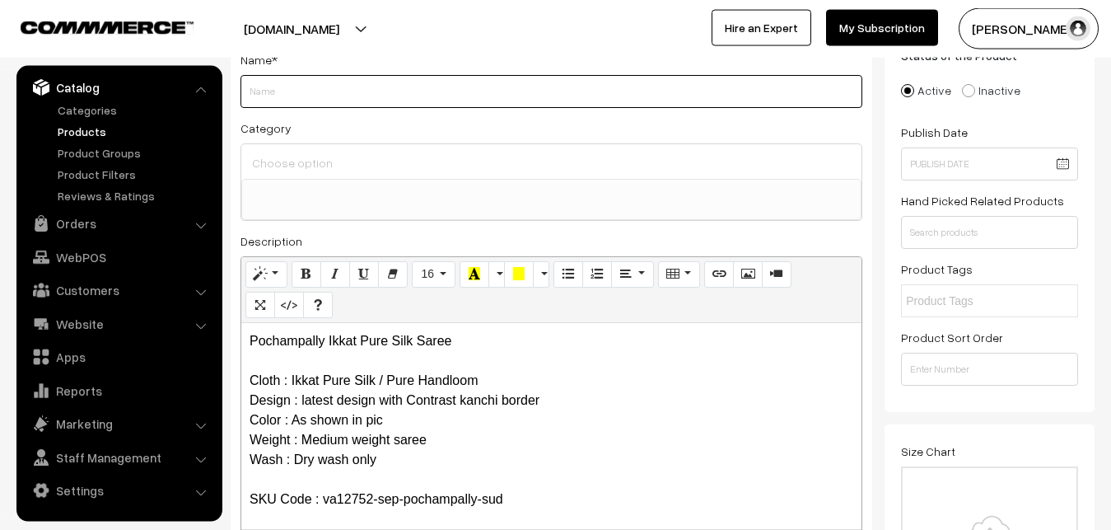
click at [306, 86] on input "Weight" at bounding box center [551, 91] width 622 height 33
paste input "Pochampally Ikkat Pure Silk Saree"
type input "Pochampally Ikkat Pure Silk Saree"
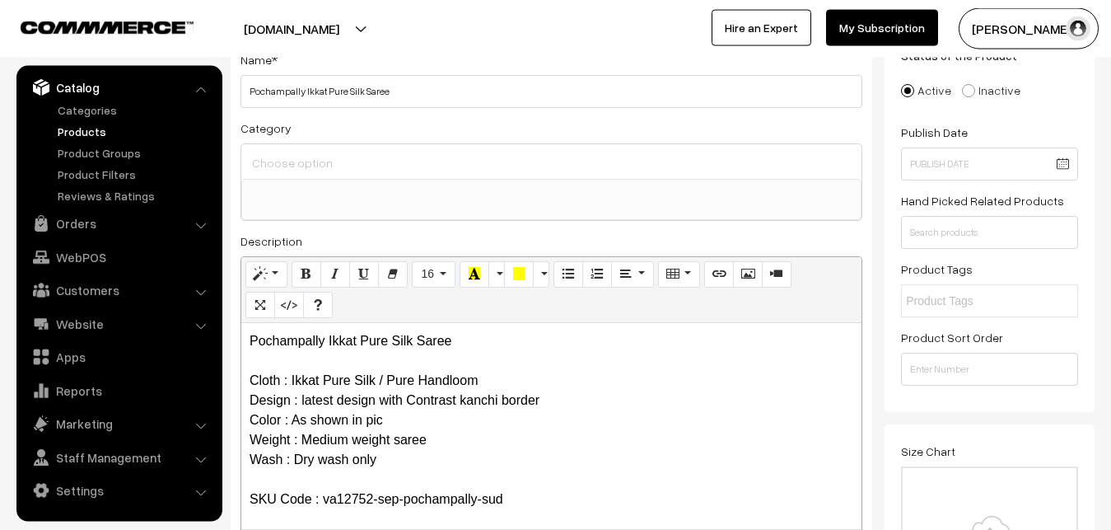
click at [311, 159] on input at bounding box center [551, 163] width 607 height 24
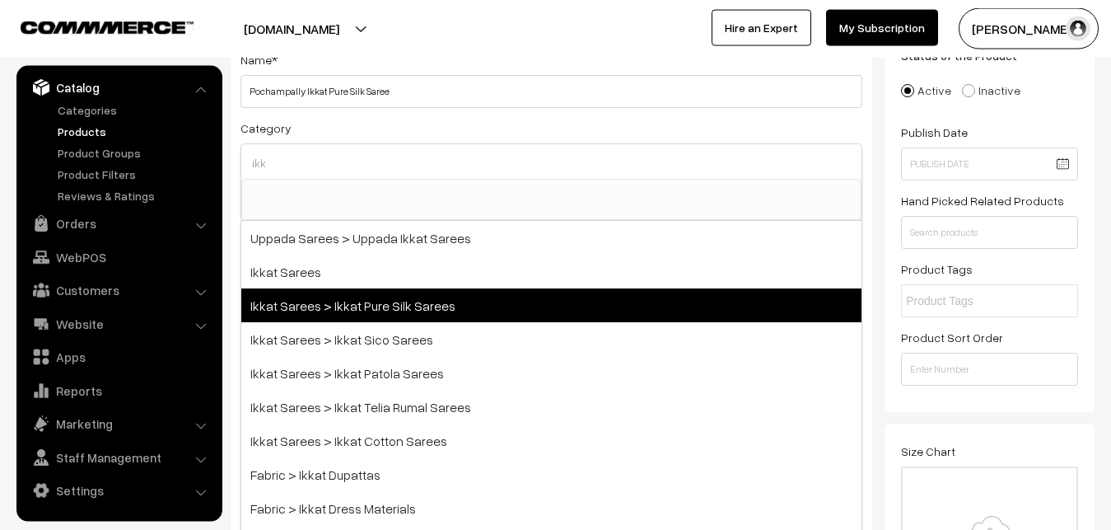
type input "ikk"
click at [361, 312] on span "Ikkat Sarees > Ikkat Pure Silk Sarees" at bounding box center [551, 305] width 620 height 34
select select "20"
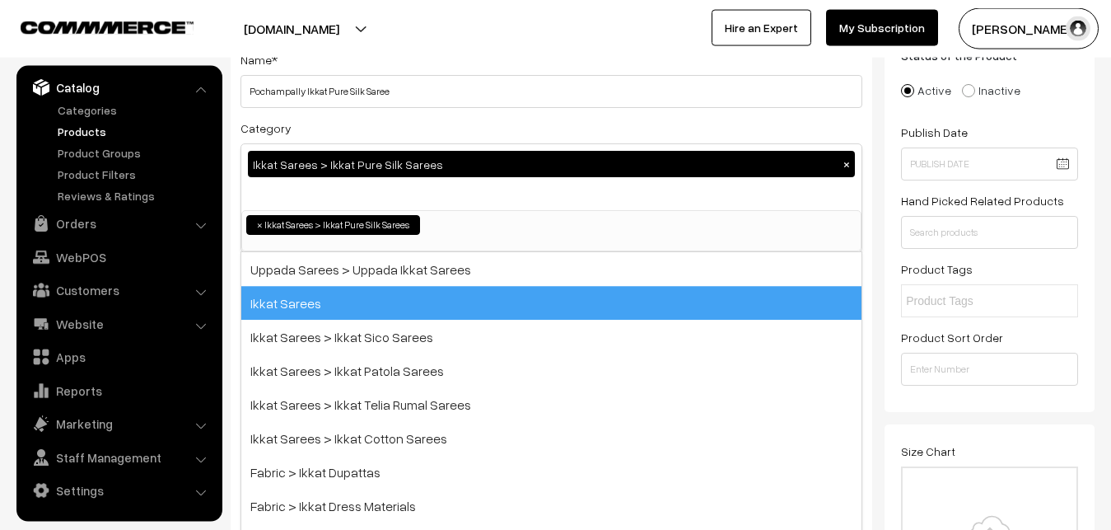
scroll to position [259, 0]
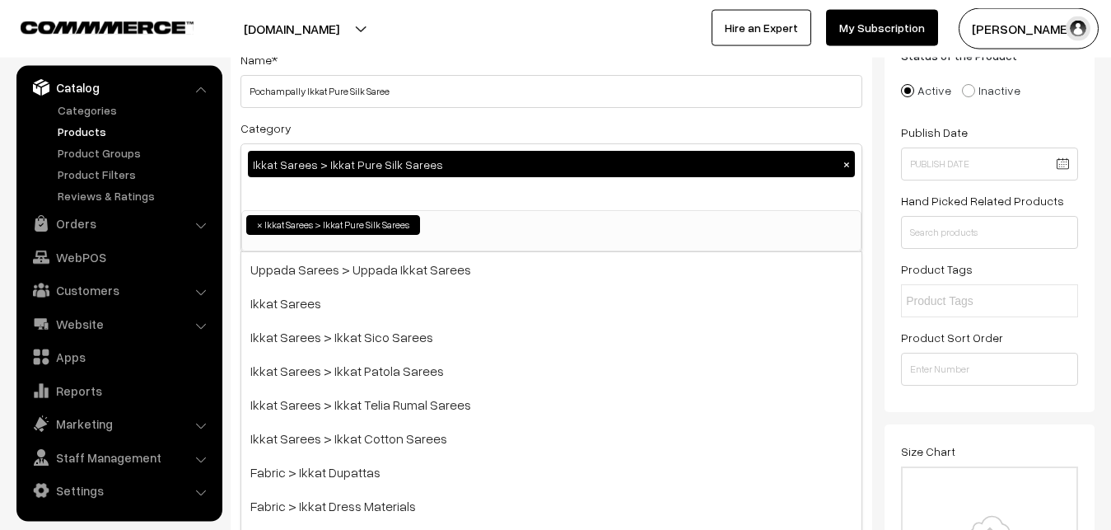
click at [420, 118] on div "Category Ikkat Sarees > Ikkat Pure Silk Sarees × Uppada Sarees Uppada Sarees > …" at bounding box center [551, 185] width 622 height 134
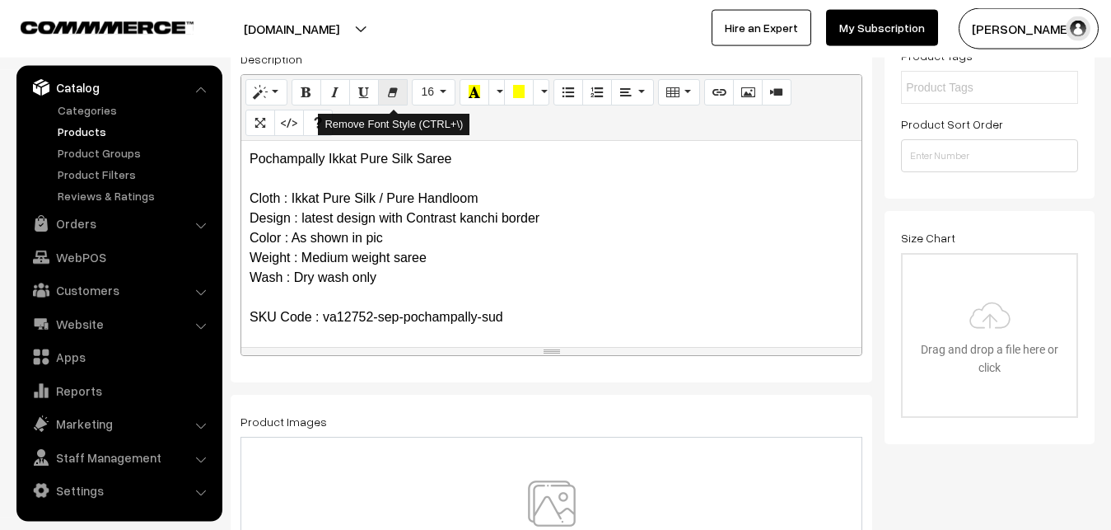
scroll to position [370, 0]
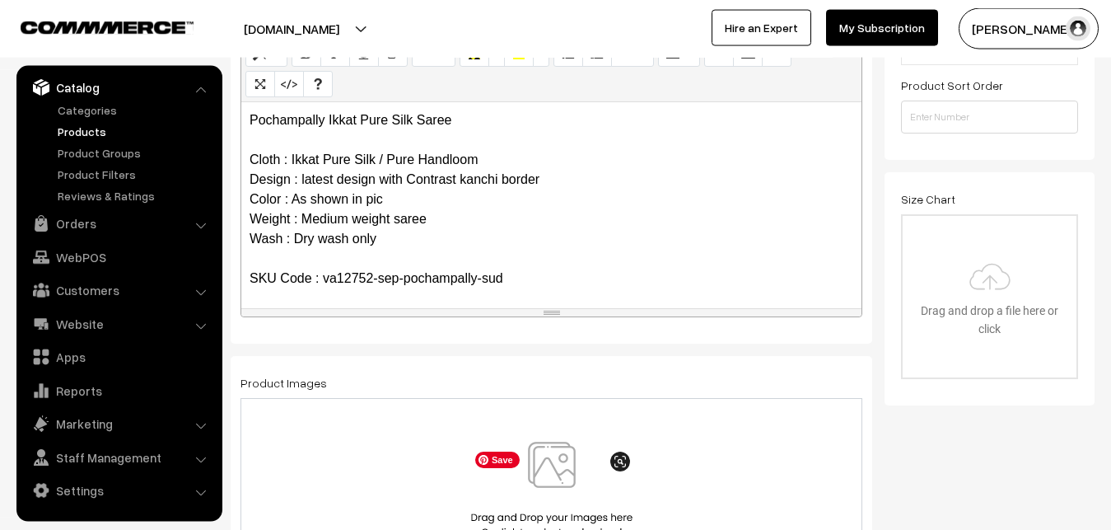
click at [542, 466] on img at bounding box center [552, 489] width 170 height 96
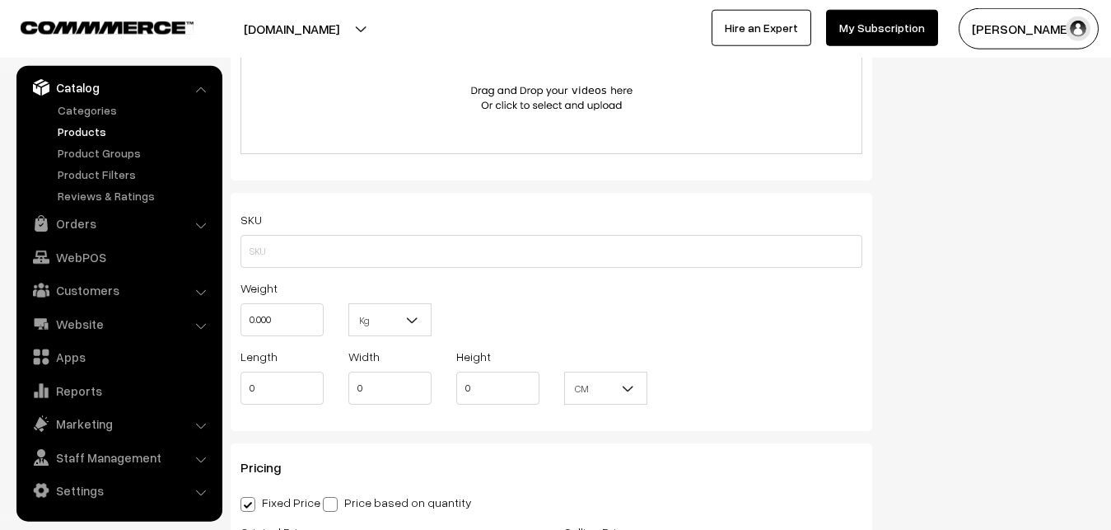
scroll to position [1042, 0]
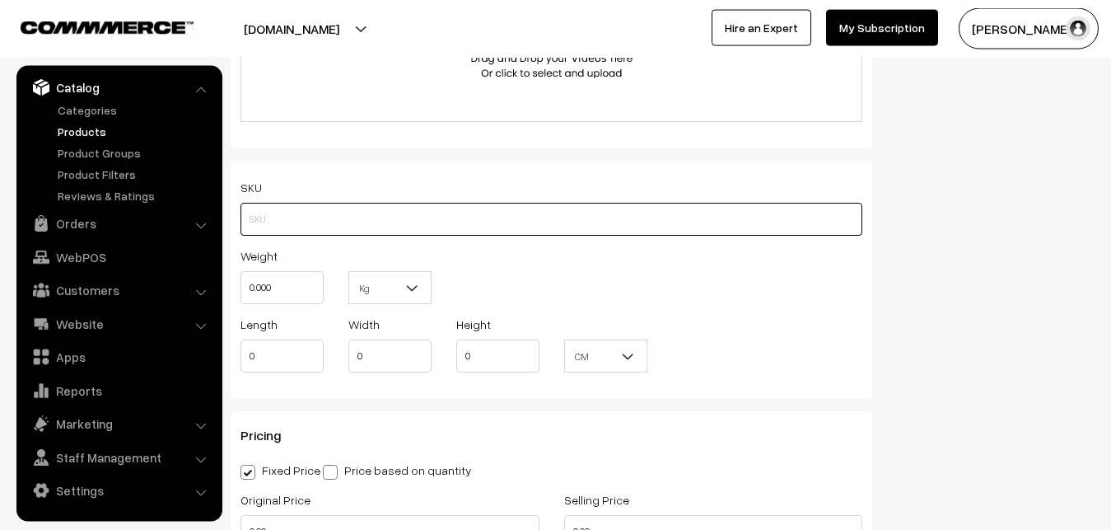
click at [301, 217] on input "text" at bounding box center [551, 219] width 622 height 33
paste input "va12752-sep-pochampally-sud"
type input "va12752-sep-pochampally-sud"
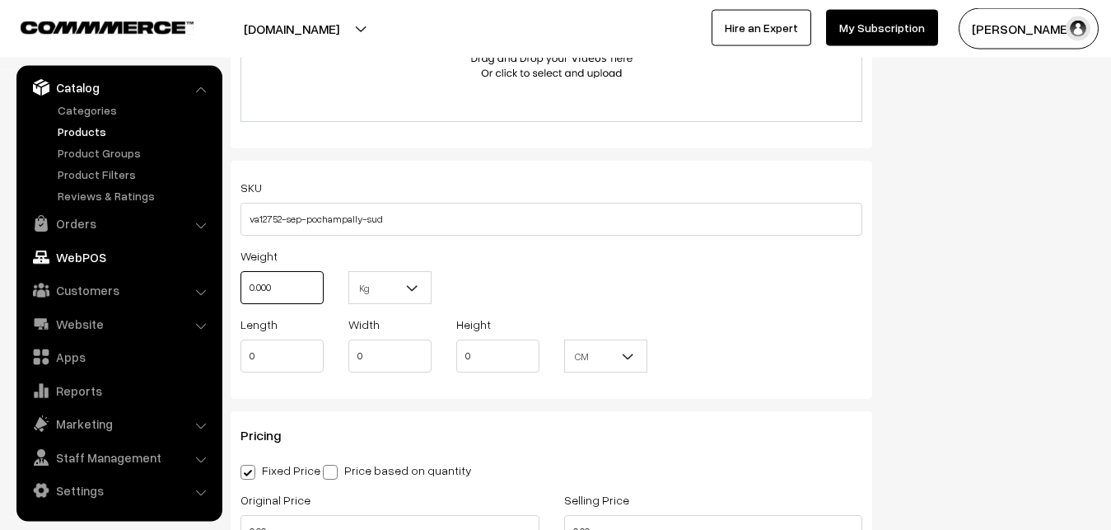
drag, startPoint x: 306, startPoint y: 284, endPoint x: 196, endPoint y: 264, distance: 112.1
click at [240, 276] on input "0.000" at bounding box center [281, 287] width 83 height 33
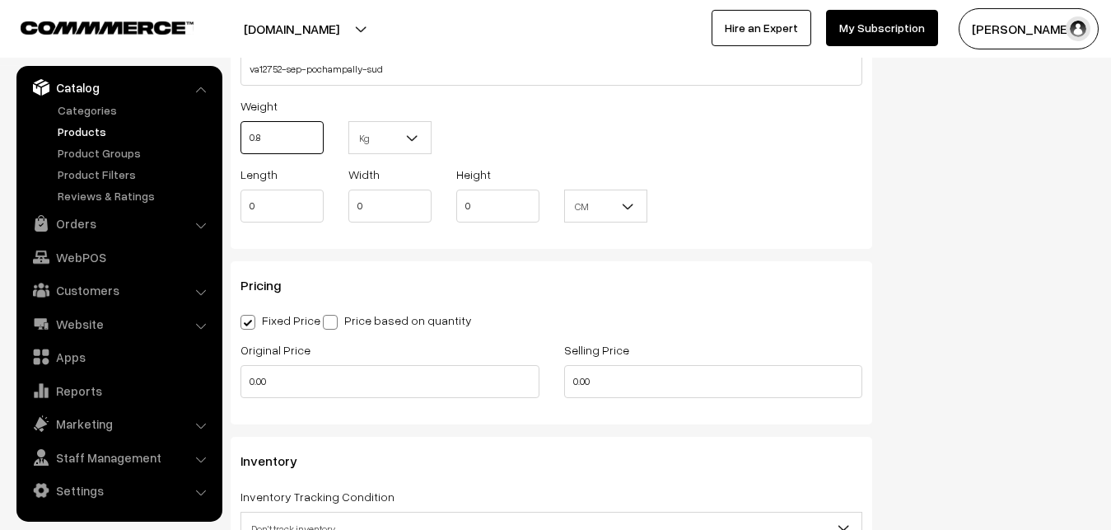
scroll to position [1294, 0]
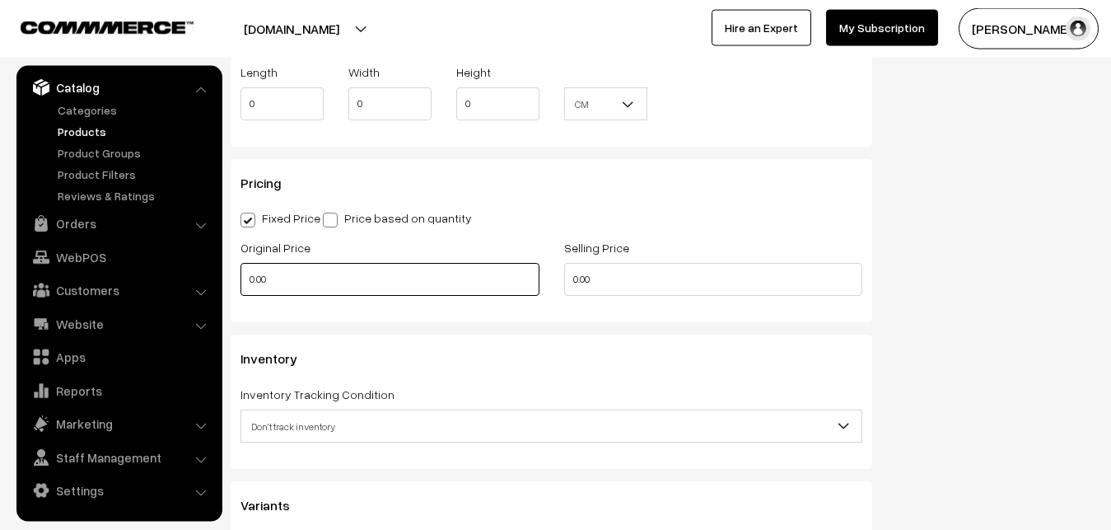
type input "0.80"
drag, startPoint x: 268, startPoint y: 285, endPoint x: 183, endPoint y: 285, distance: 85.6
click at [240, 285] on input "0.00" at bounding box center [389, 279] width 299 height 33
type input "11300"
drag, startPoint x: 600, startPoint y: 278, endPoint x: 544, endPoint y: 277, distance: 56.8
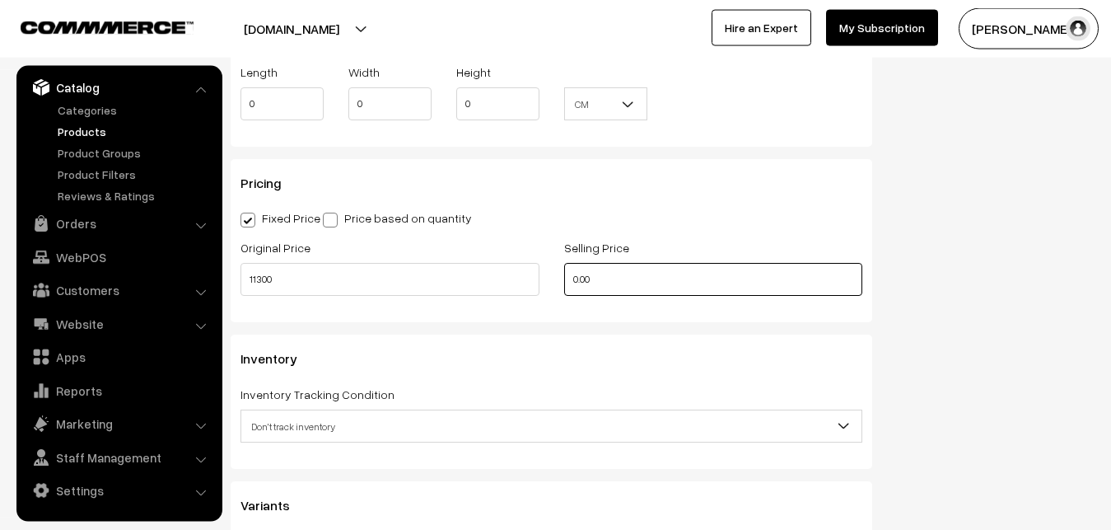
click at [564, 277] on input "0.00" at bounding box center [713, 279] width 299 height 33
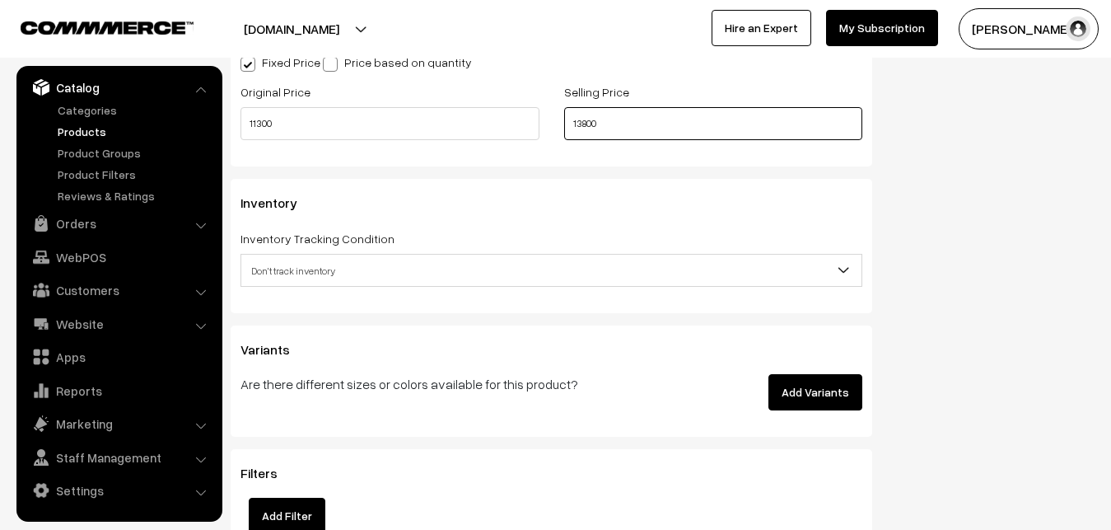
scroll to position [1462, 0]
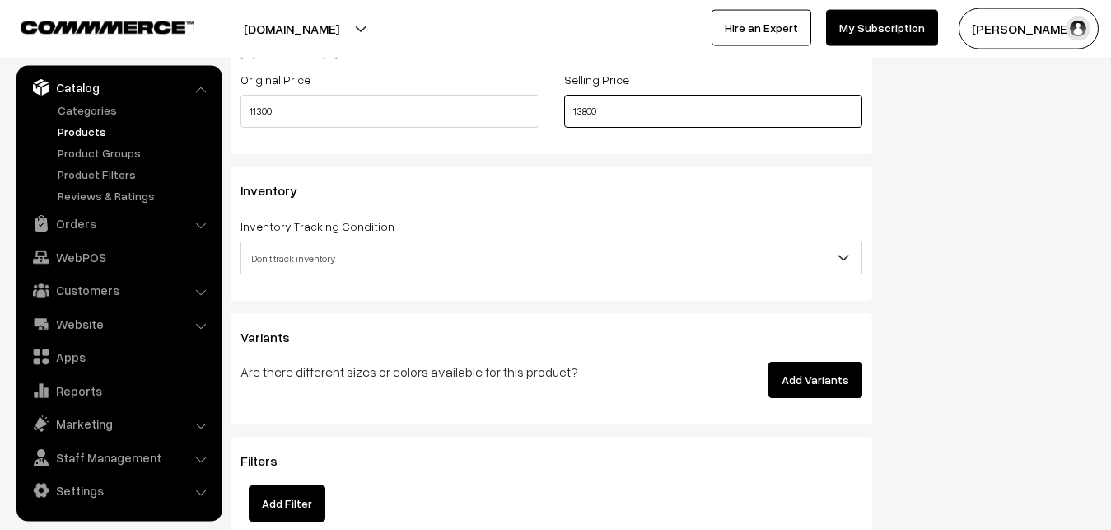
type input "13800"
click at [326, 261] on span "Don't track inventory" at bounding box center [551, 258] width 620 height 29
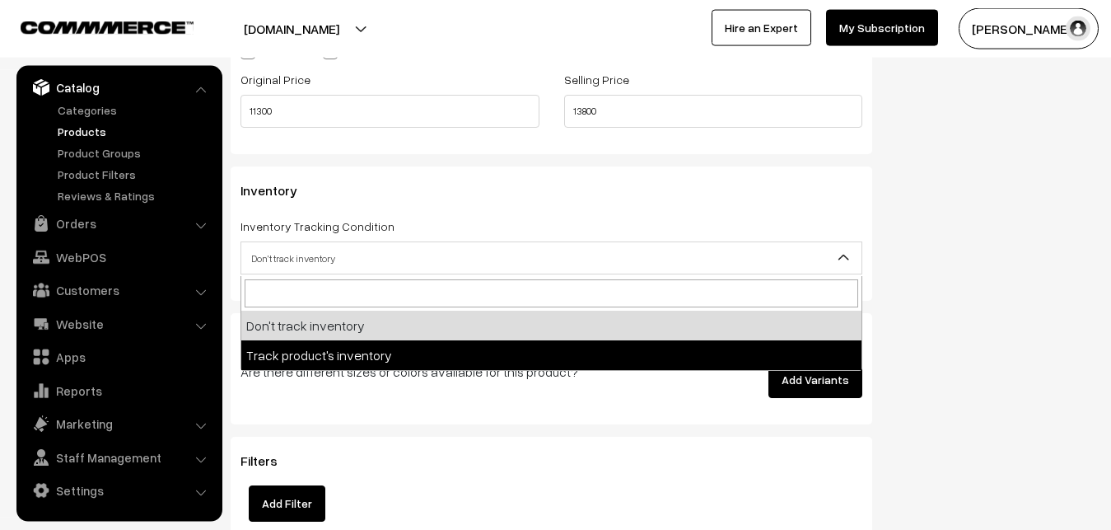
select select "2"
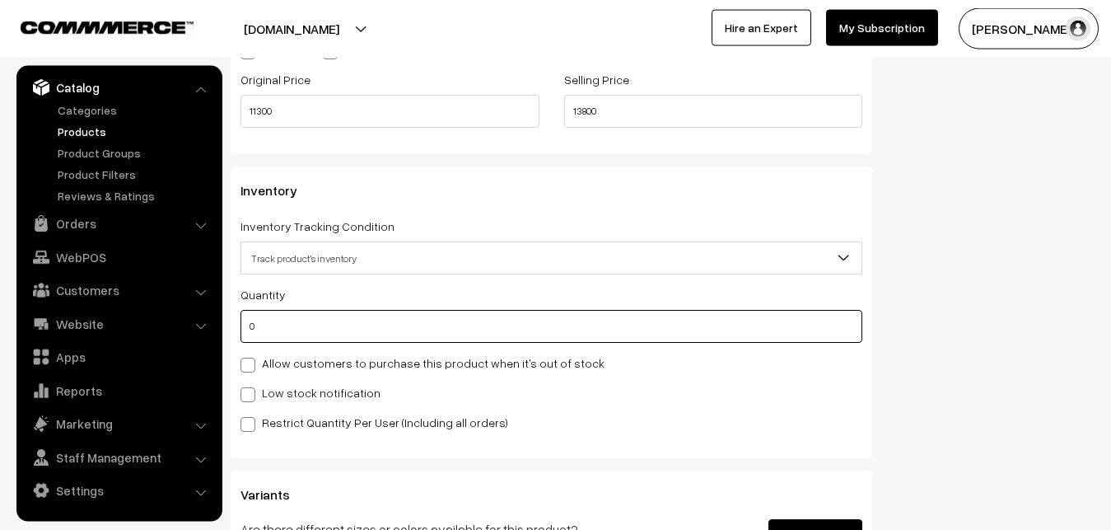
click at [306, 329] on input "0" at bounding box center [551, 326] width 622 height 33
type input "4"
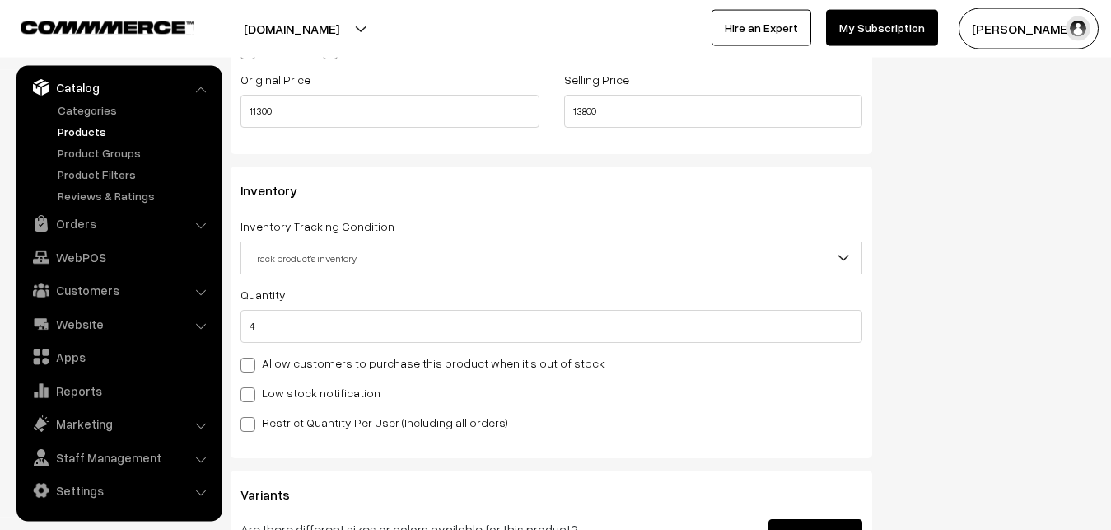
click at [267, 388] on label "Low stock notification" at bounding box center [310, 392] width 140 height 17
click at [251, 388] on input "Low stock notification" at bounding box center [245, 391] width 11 height 11
checkbox input "true"
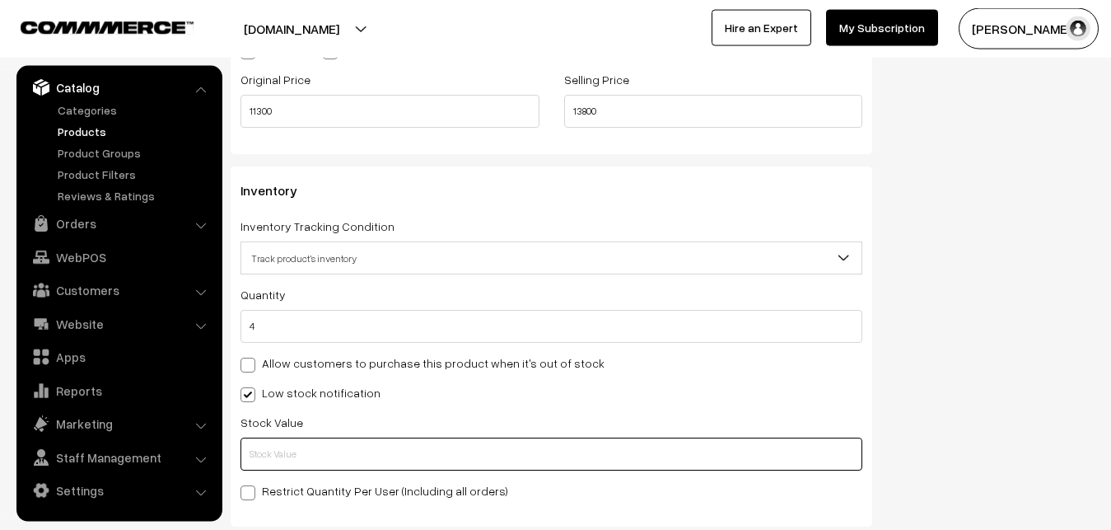
click at [259, 450] on input "text" at bounding box center [551, 453] width 622 height 33
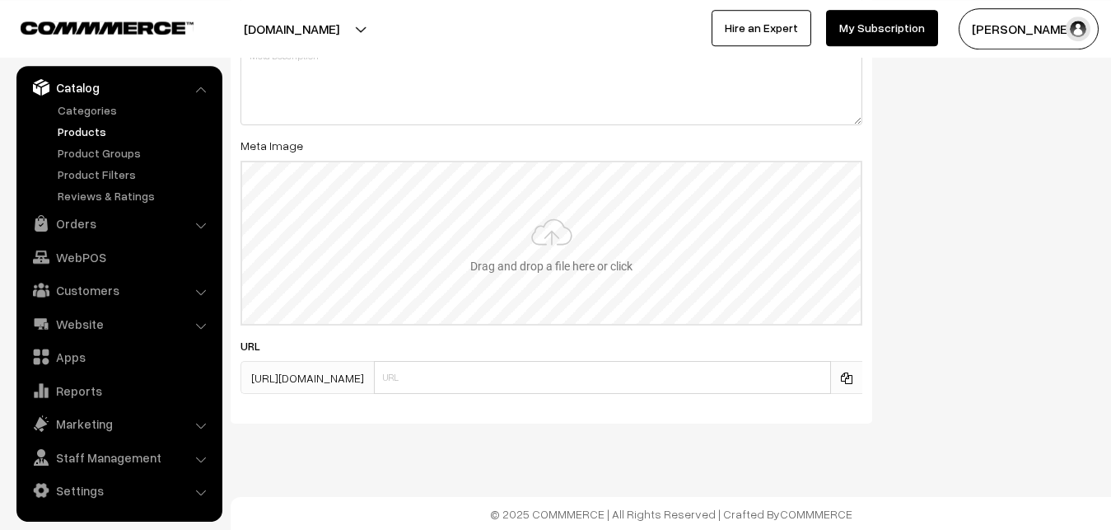
scroll to position [2452, 0]
type input "2"
click at [542, 217] on input "file" at bounding box center [551, 241] width 618 height 161
type input "C:\fakepath\ikkat-saree-va12752-sep.jpeg"
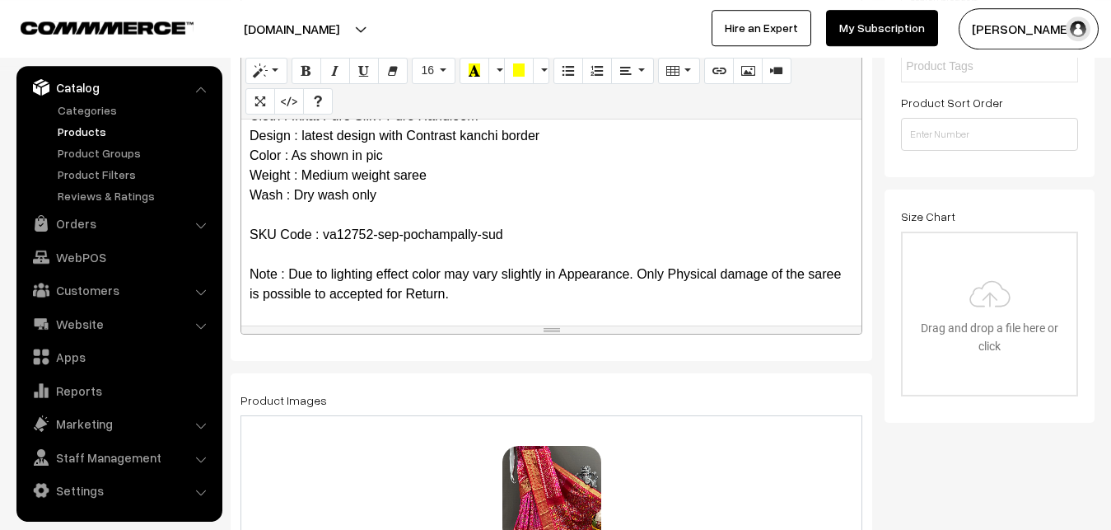
scroll to position [0, 0]
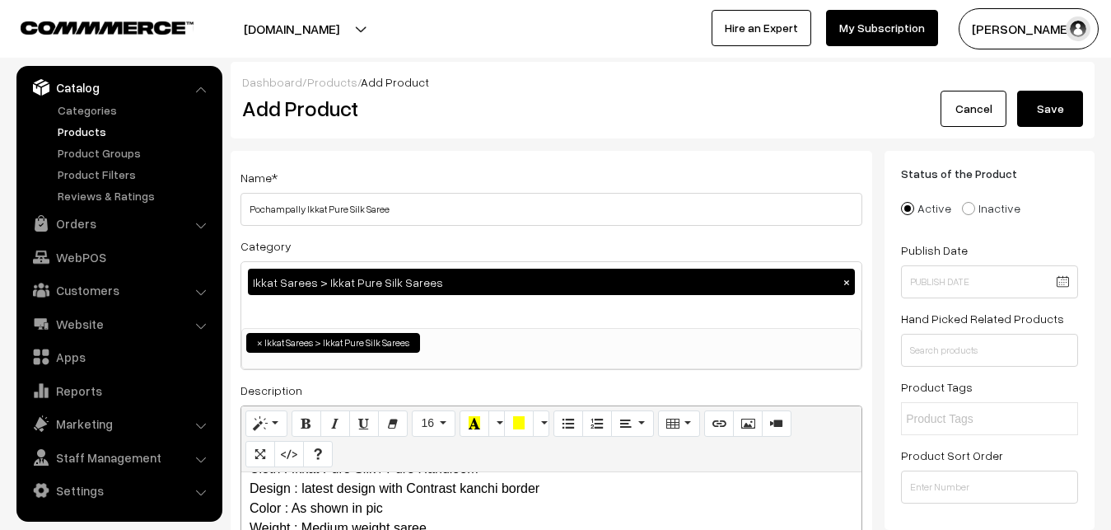
click at [1035, 110] on button "Save" at bounding box center [1050, 109] width 66 height 36
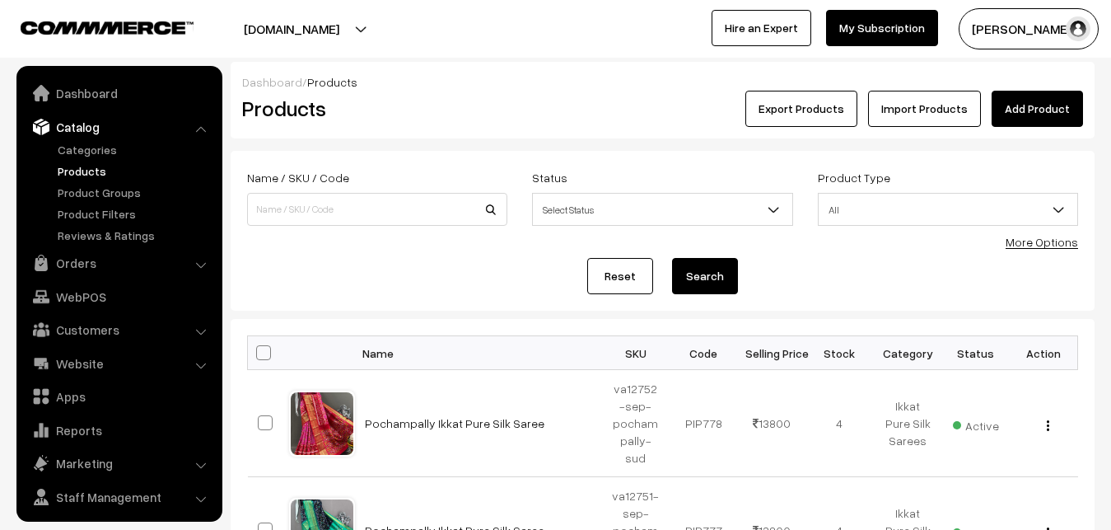
scroll to position [40, 0]
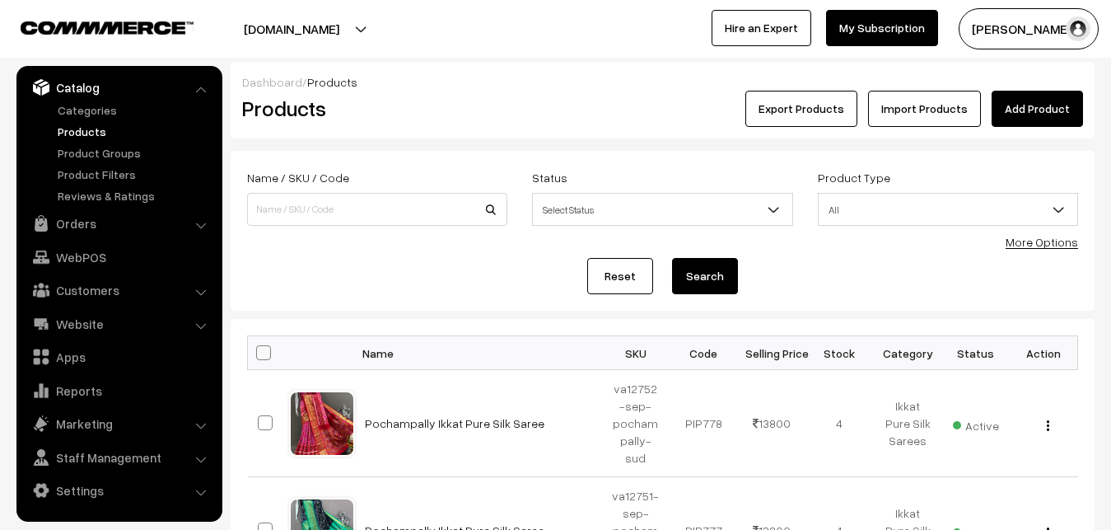
click at [558, 103] on div "Export Products Import Products Add Product" at bounding box center [806, 109] width 553 height 36
click at [1025, 103] on link "Add Product" at bounding box center [1037, 109] width 91 height 36
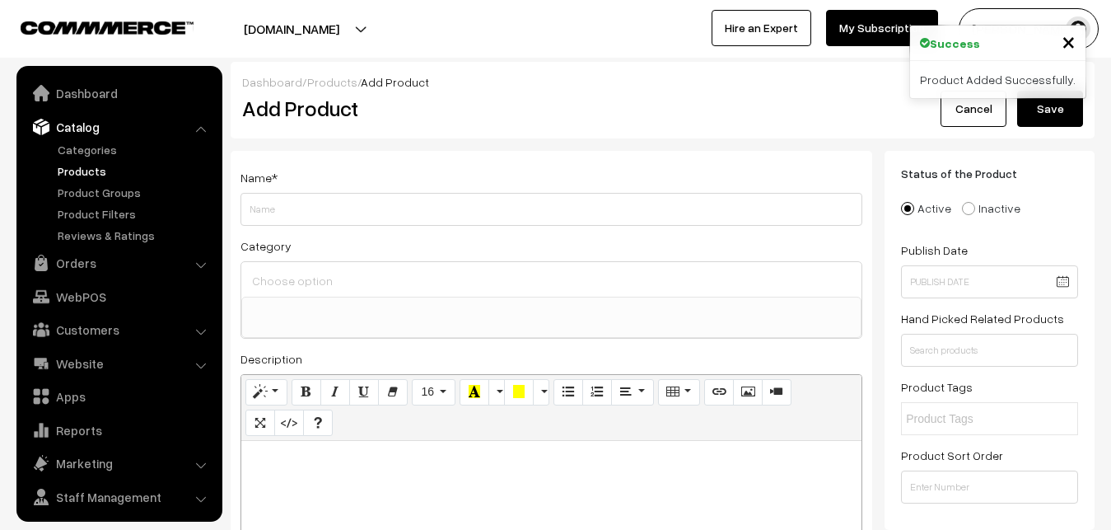
select select
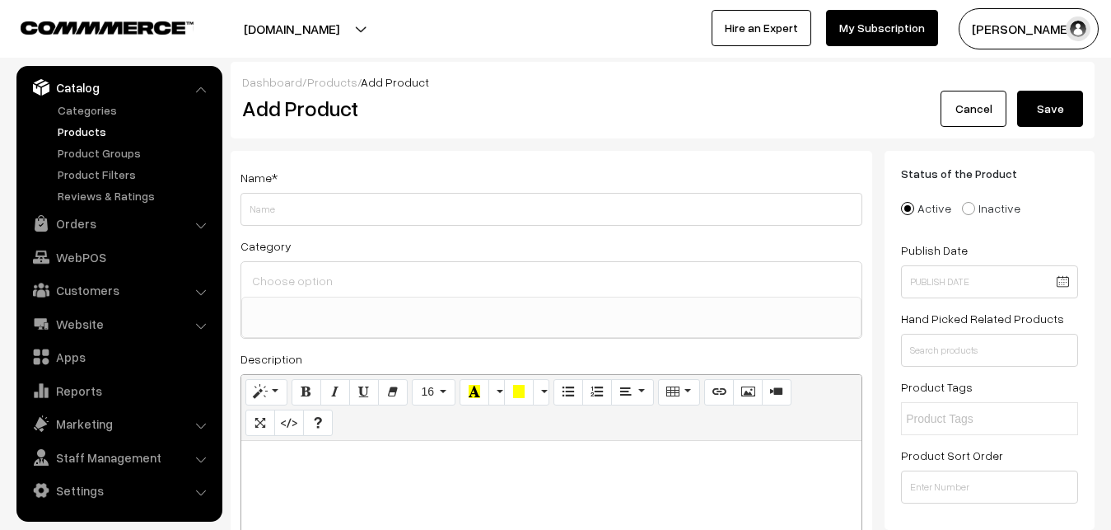
paste div
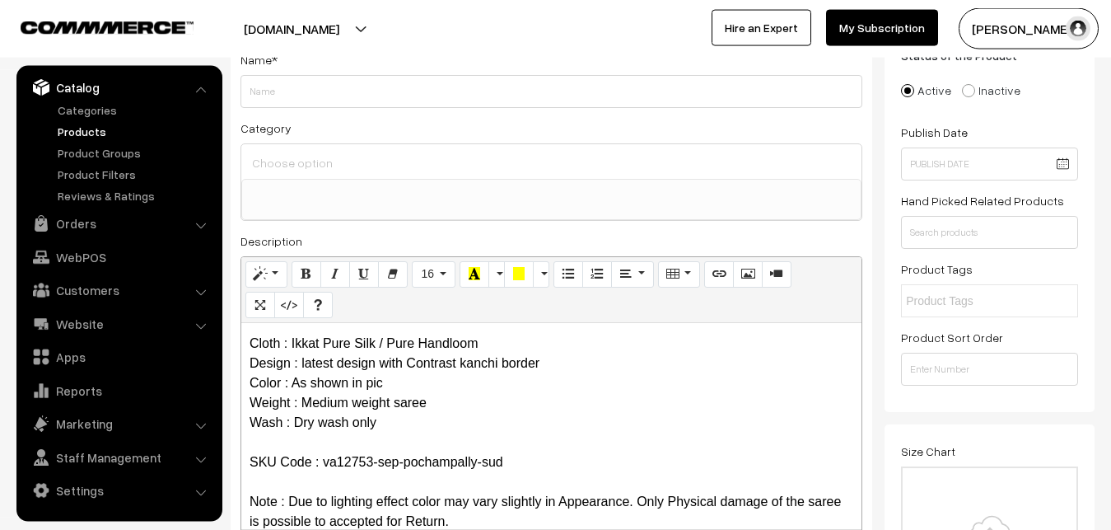
scroll to position [0, 0]
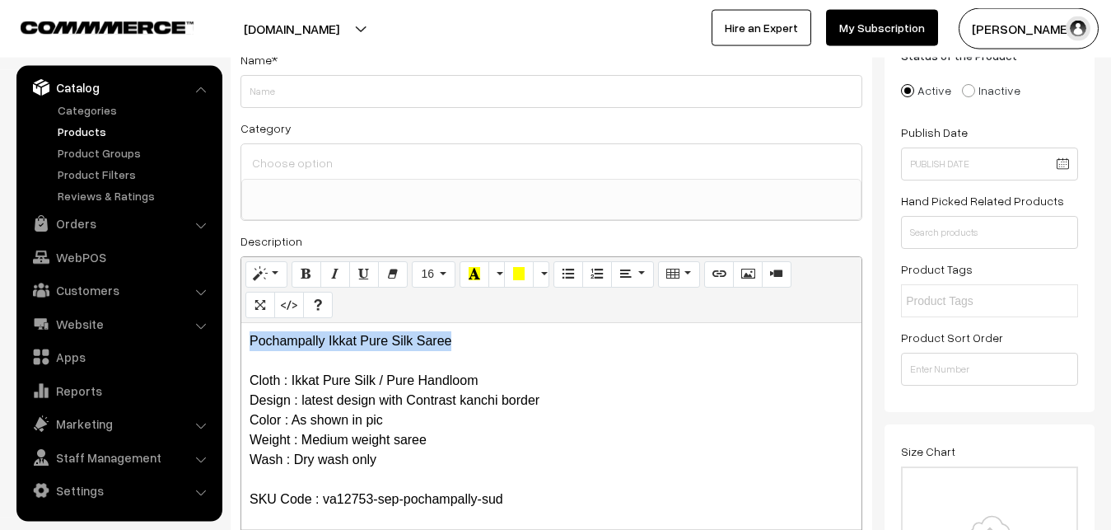
drag, startPoint x: 478, startPoint y: 329, endPoint x: 144, endPoint y: 305, distance: 334.4
click at [241, 323] on div "Pochampally Ikkat Pure Silk Saree Cloth : Ikkat Pure Silk / Pure Handloom Desig…" at bounding box center [551, 426] width 620 height 206
copy p "Pochampally Ikkat Pure Silk Saree"
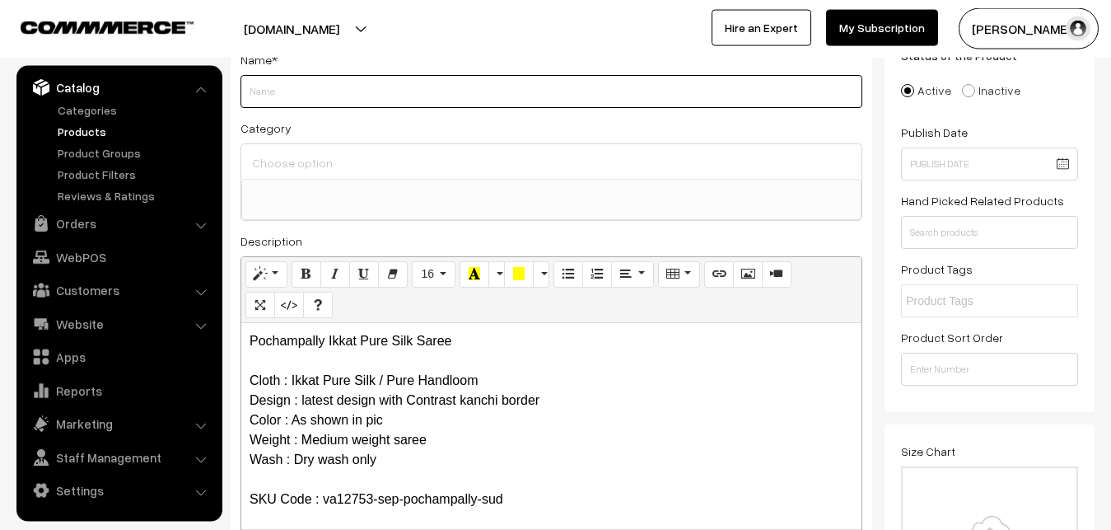
click at [316, 86] on input "Weight" at bounding box center [551, 91] width 622 height 33
paste input "Pochampally Ikkat Pure Silk Saree"
type input "Pochampally Ikkat Pure Silk Saree"
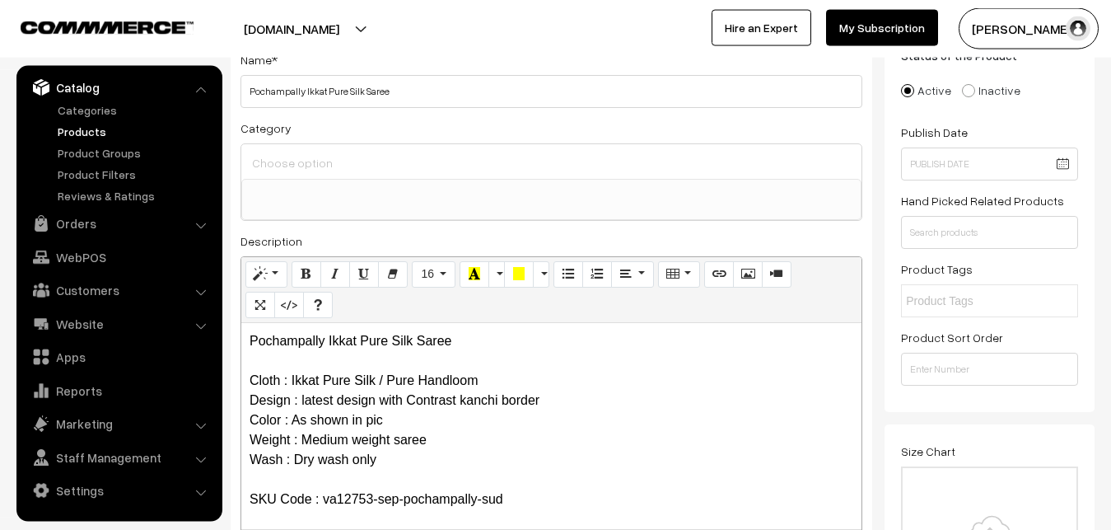
click at [329, 166] on input at bounding box center [551, 163] width 607 height 24
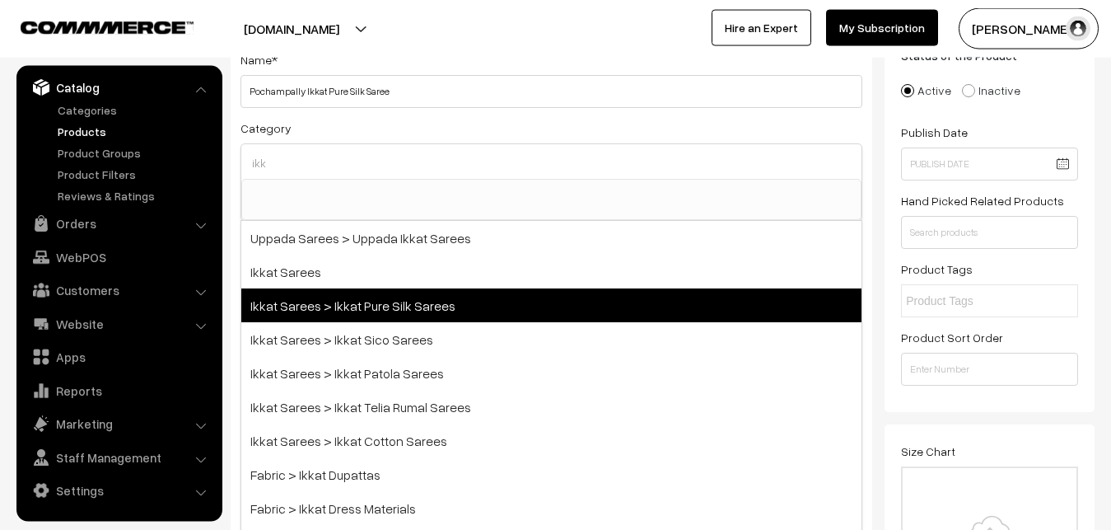
type input "ikk"
click at [364, 298] on span "Ikkat Sarees > Ikkat Pure Silk Sarees" at bounding box center [551, 305] width 620 height 34
select select "20"
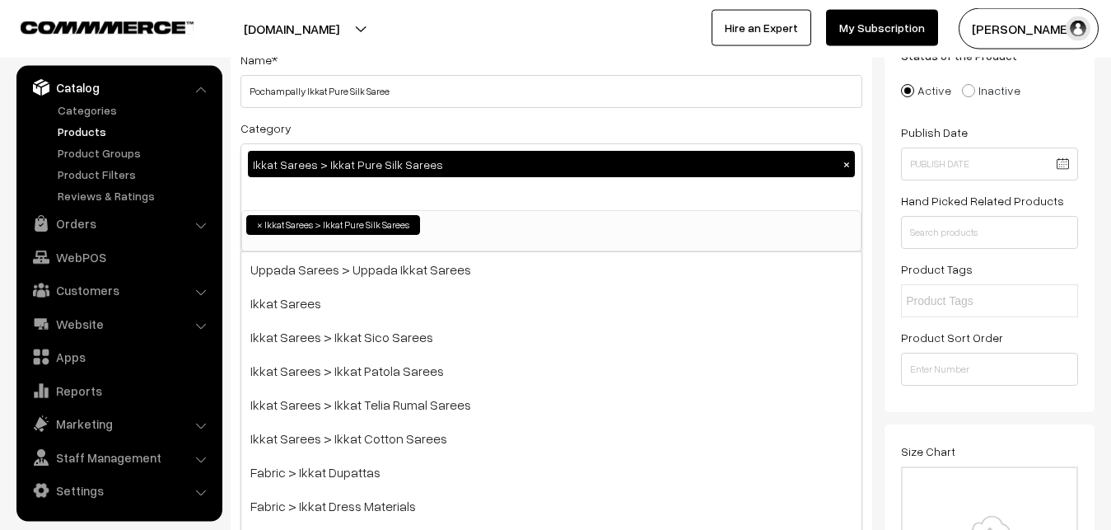
click at [436, 124] on div "Category Ikkat Sarees > Ikkat Pure Silk Sarees × Uppada Sarees Uppada Sarees > …" at bounding box center [551, 185] width 622 height 134
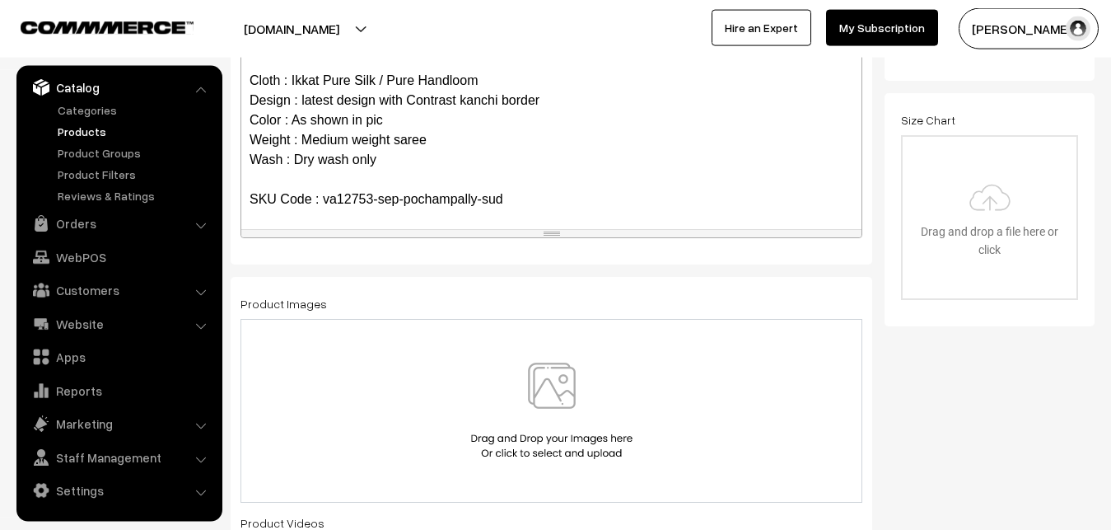
scroll to position [454, 0]
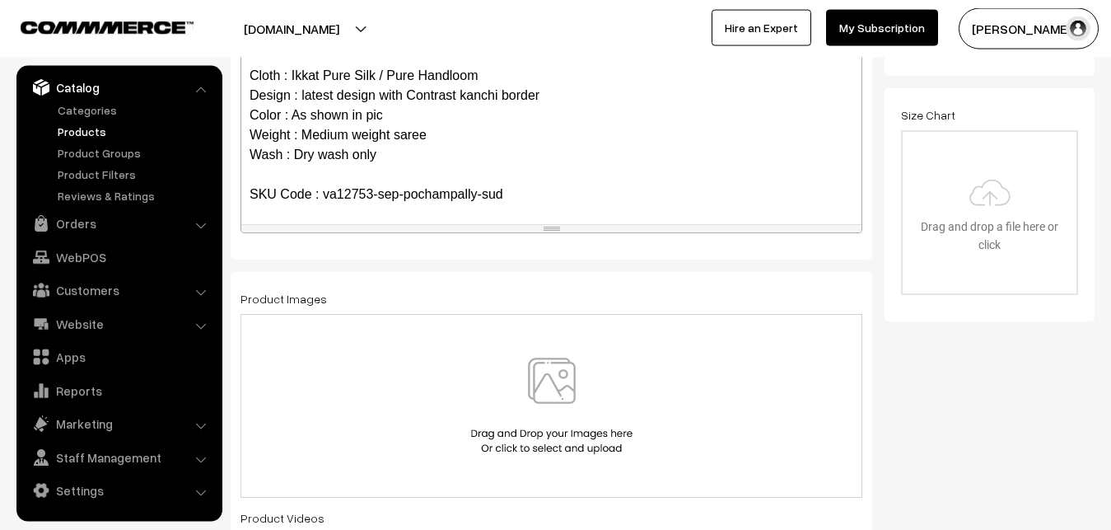
click at [550, 375] on img at bounding box center [552, 405] width 170 height 96
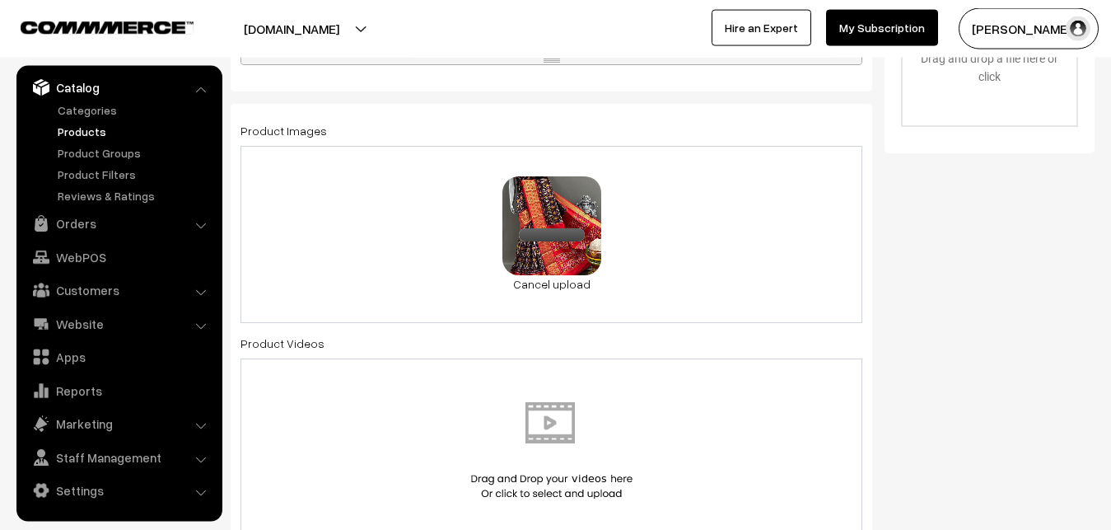
scroll to position [958, 0]
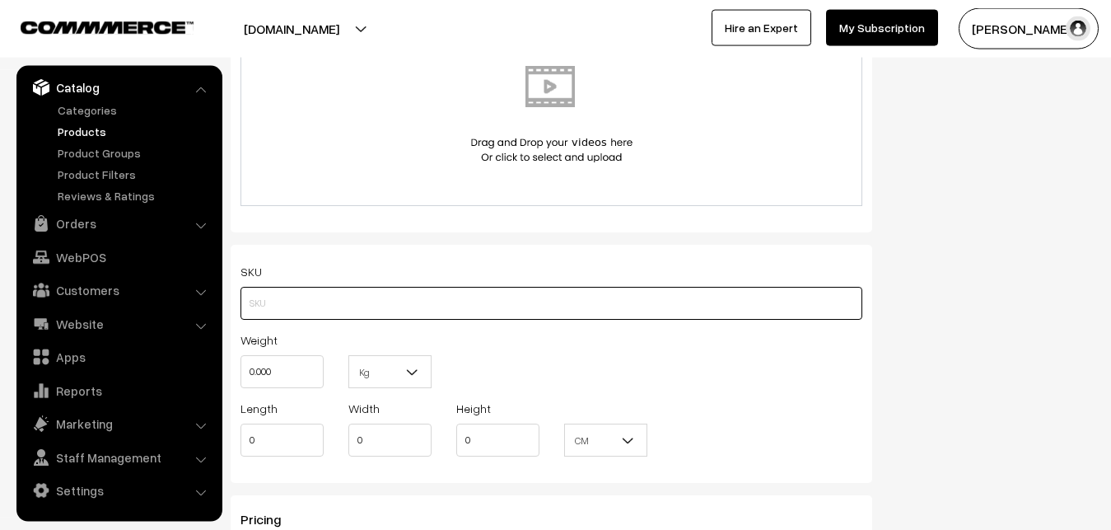
click at [306, 313] on input "text" at bounding box center [551, 303] width 622 height 33
paste input "va12753-sep-pochampally-sud"
type input "va12753-sep-pochampally-sud"
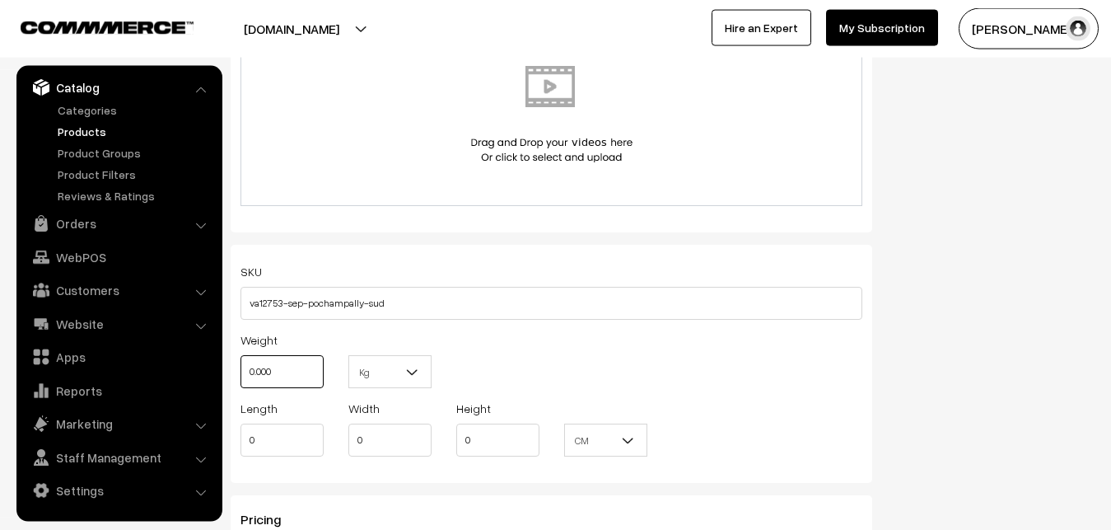
drag, startPoint x: 284, startPoint y: 378, endPoint x: 227, endPoint y: 366, distance: 58.0
click at [240, 366] on input "0.000" at bounding box center [281, 371] width 83 height 33
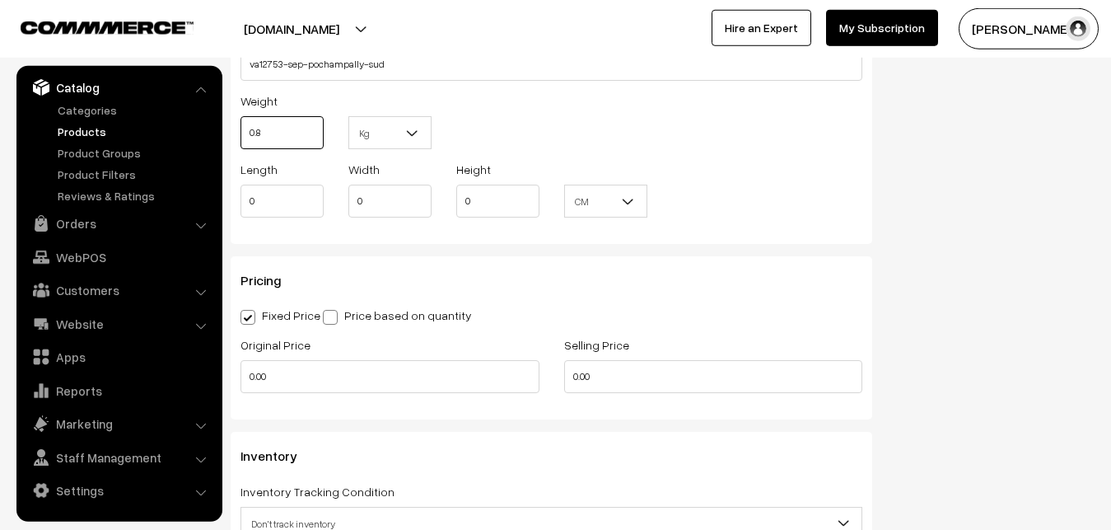
scroll to position [1294, 0]
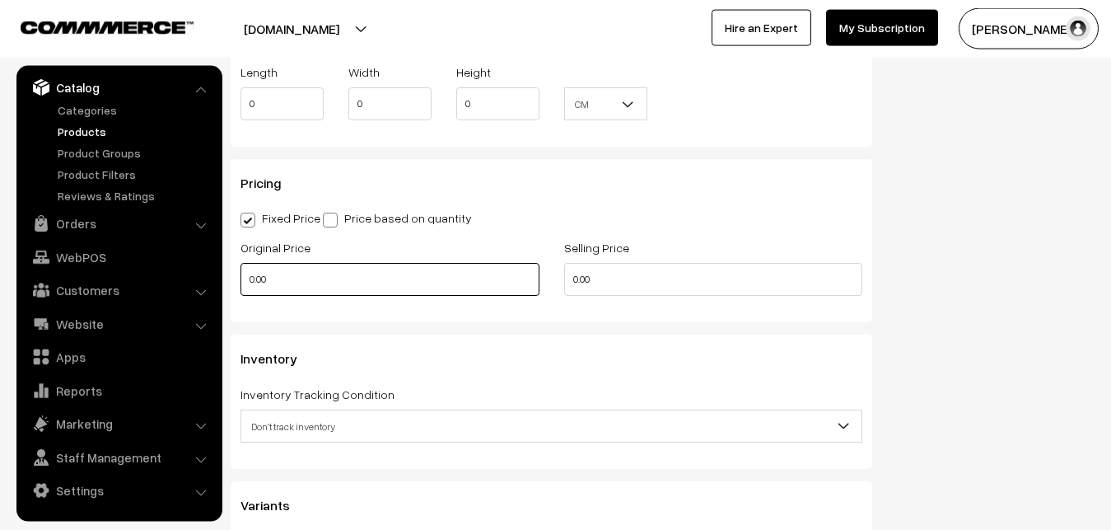
type input "0.80"
drag, startPoint x: 292, startPoint y: 282, endPoint x: 158, endPoint y: 273, distance: 134.5
click at [240, 273] on input "0.00" at bounding box center [389, 279] width 299 height 33
type input "11300"
drag, startPoint x: 605, startPoint y: 287, endPoint x: 505, endPoint y: 287, distance: 100.5
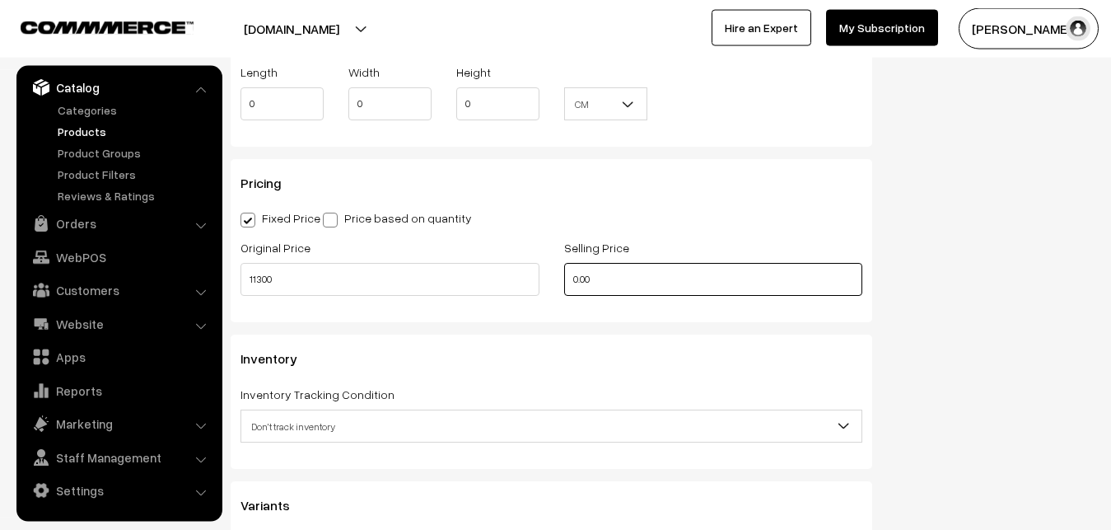
click at [564, 287] on input "0.00" at bounding box center [713, 279] width 299 height 33
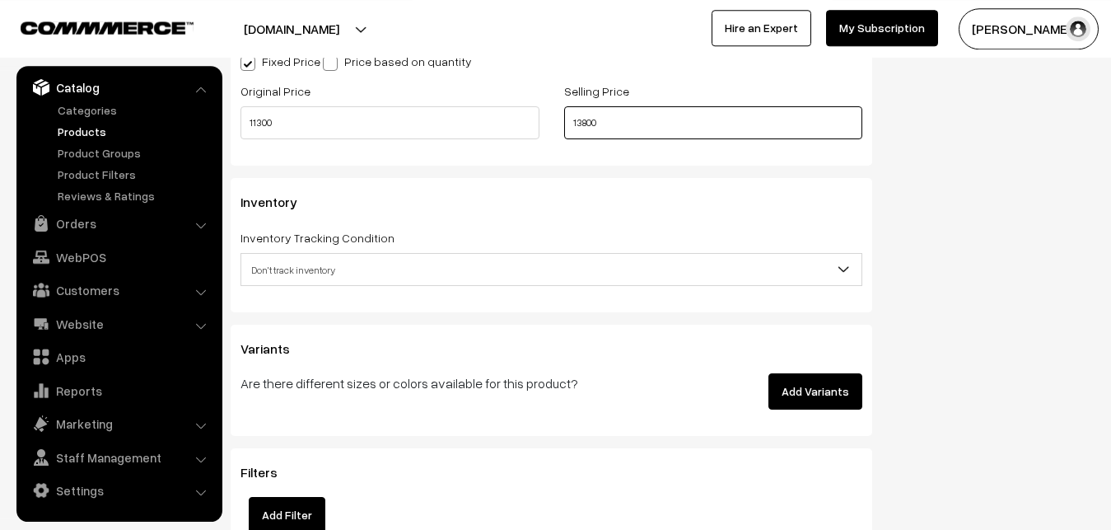
scroll to position [1462, 0]
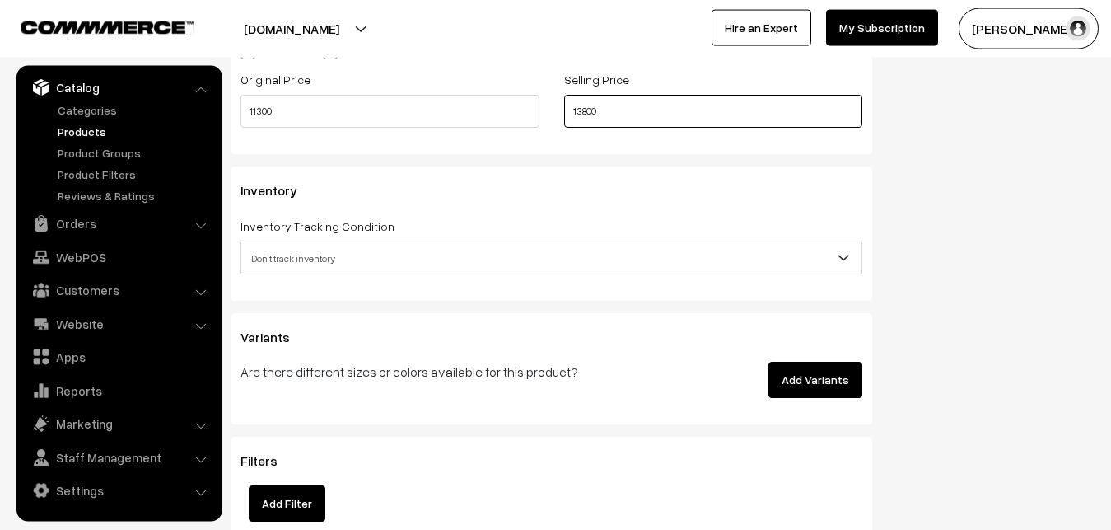
type input "13800"
click at [287, 251] on span "Don't track inventory" at bounding box center [551, 258] width 620 height 29
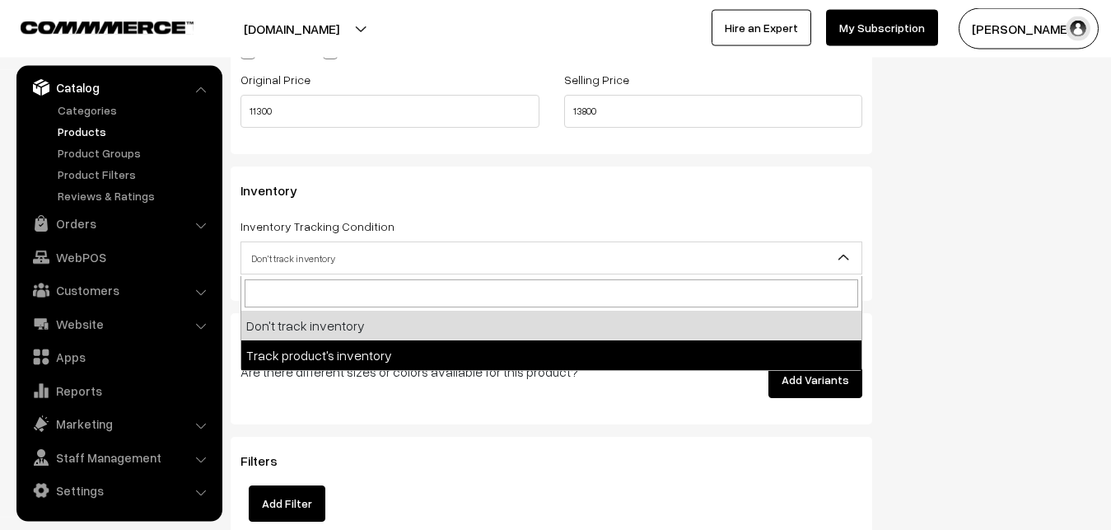
select select "2"
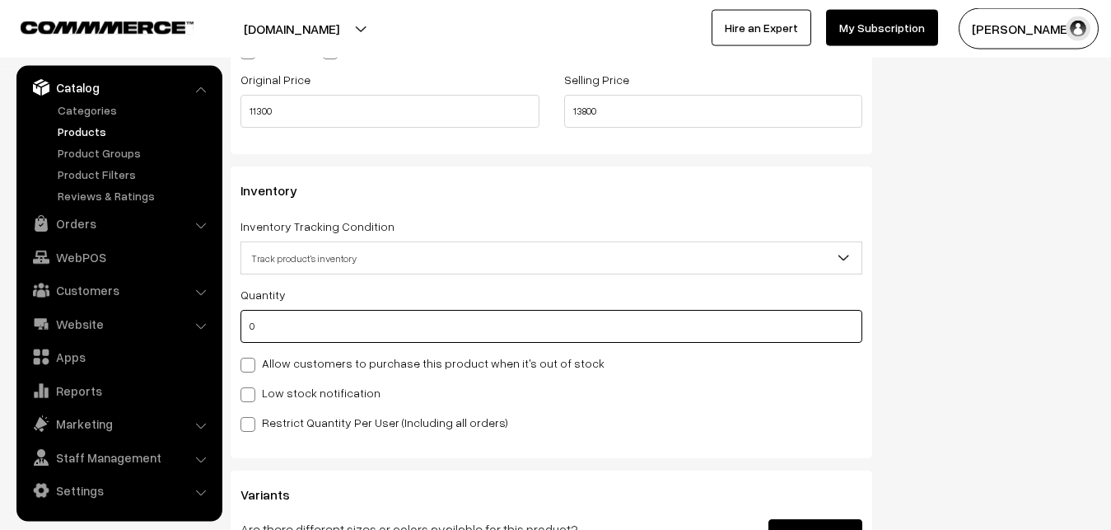
click at [278, 327] on input "0" at bounding box center [551, 326] width 622 height 33
type input "4"
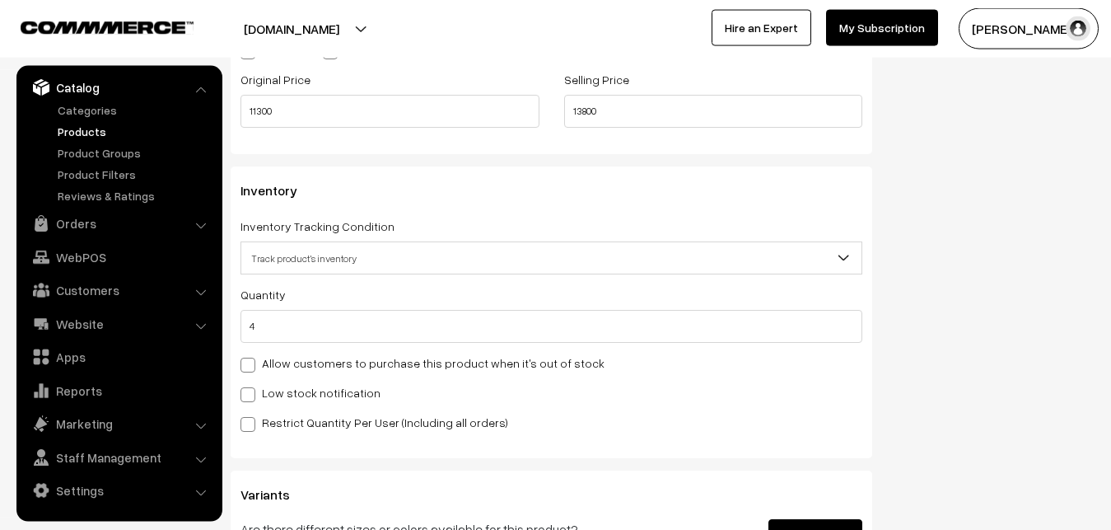
click at [273, 382] on div "Quantity 4 Allow customers to purchase this product when it's out of stock Low …" at bounding box center [551, 357] width 622 height 147
click at [273, 388] on label "Low stock notification" at bounding box center [310, 392] width 140 height 17
click at [251, 388] on input "Low stock notification" at bounding box center [245, 391] width 11 height 11
checkbox input "true"
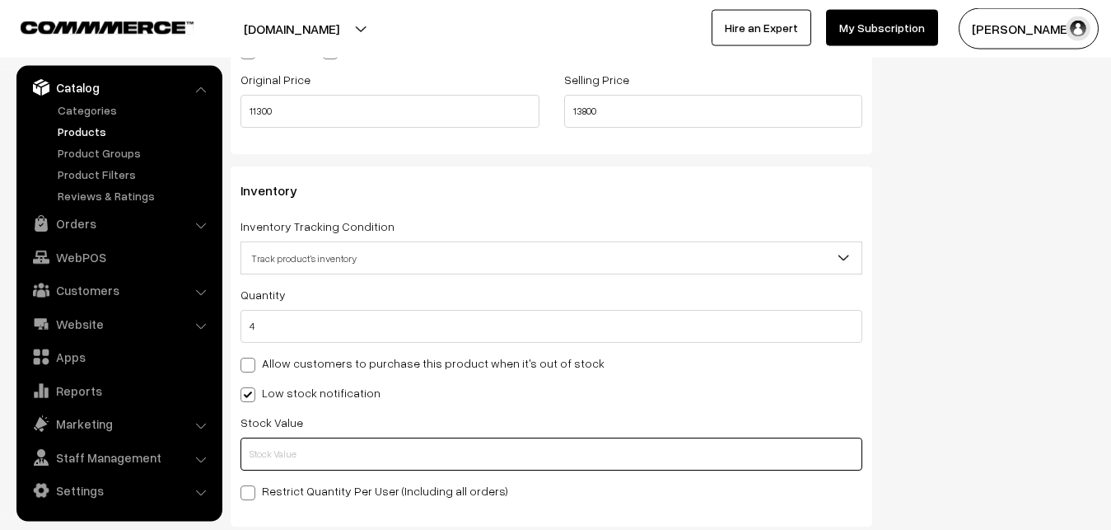
click at [269, 450] on input "text" at bounding box center [551, 453] width 622 height 33
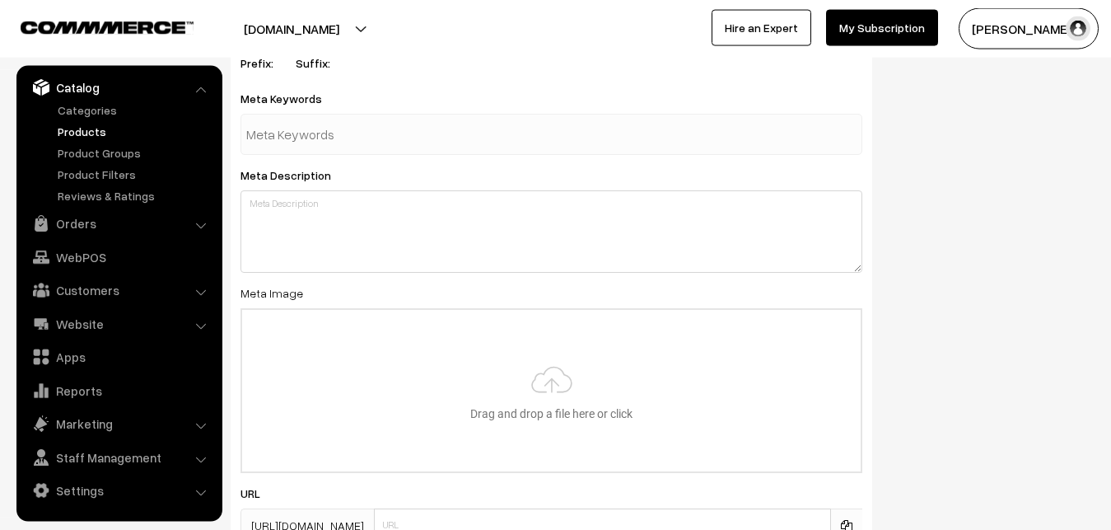
scroll to position [2452, 0]
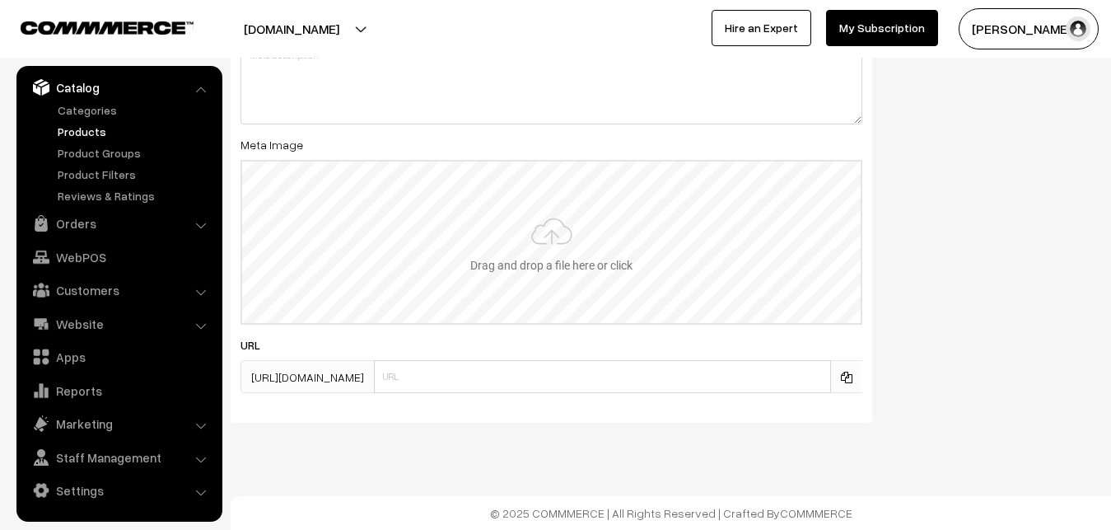
type input "2"
click at [538, 273] on input "file" at bounding box center [551, 241] width 618 height 161
type input "C:\fakepath\ikkat-saree-va12753-sep.jpeg"
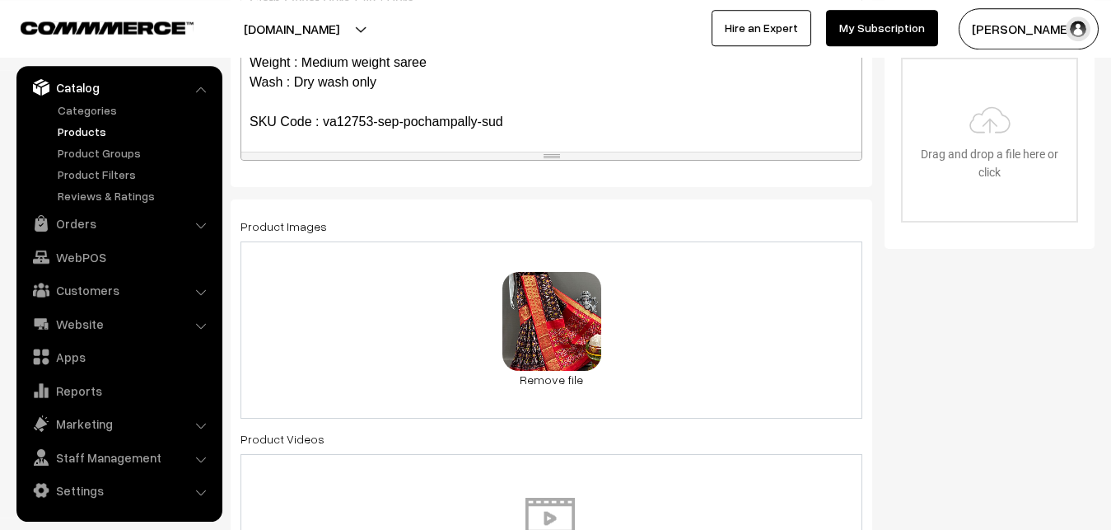
scroll to position [0, 0]
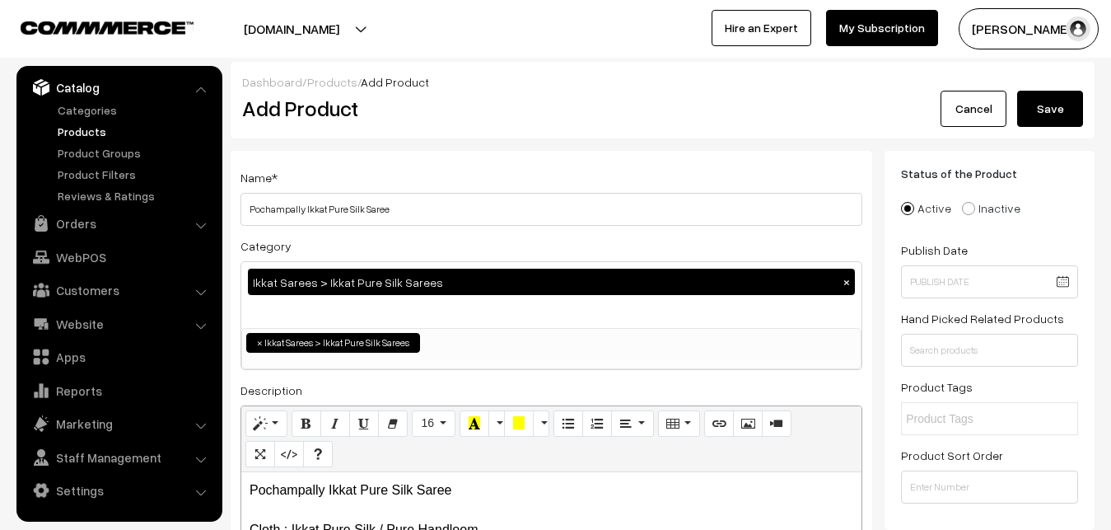
click at [1036, 115] on button "Save" at bounding box center [1050, 109] width 66 height 36
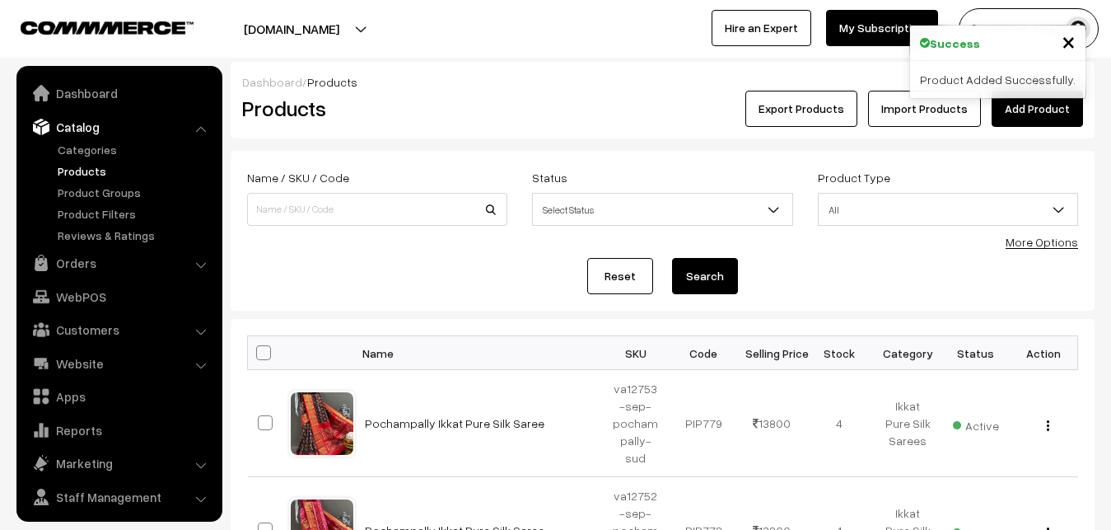
scroll to position [40, 0]
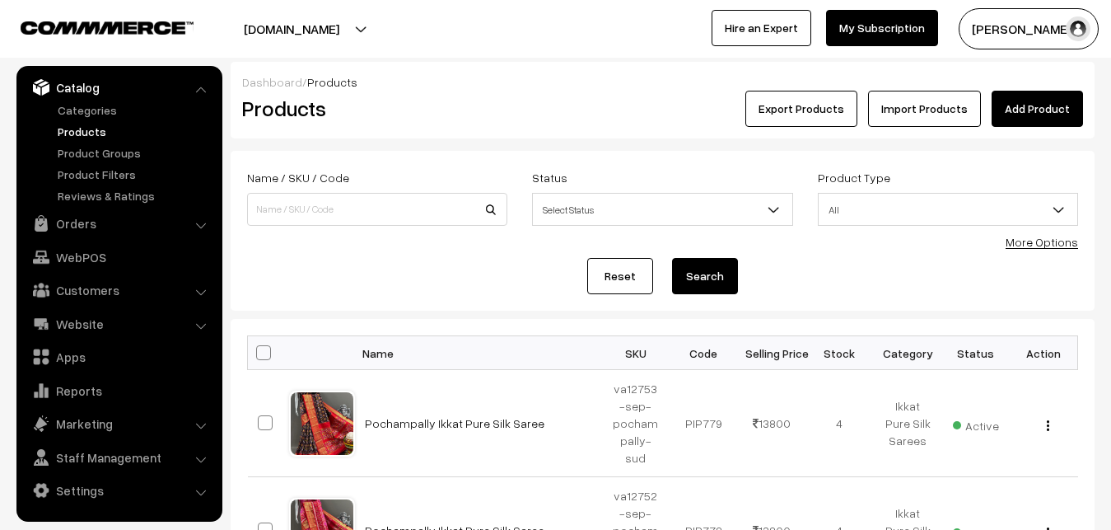
click at [533, 105] on div "Export Products Import Products Add Product" at bounding box center [806, 109] width 553 height 36
click at [1081, 105] on link "Add Product" at bounding box center [1037, 109] width 91 height 36
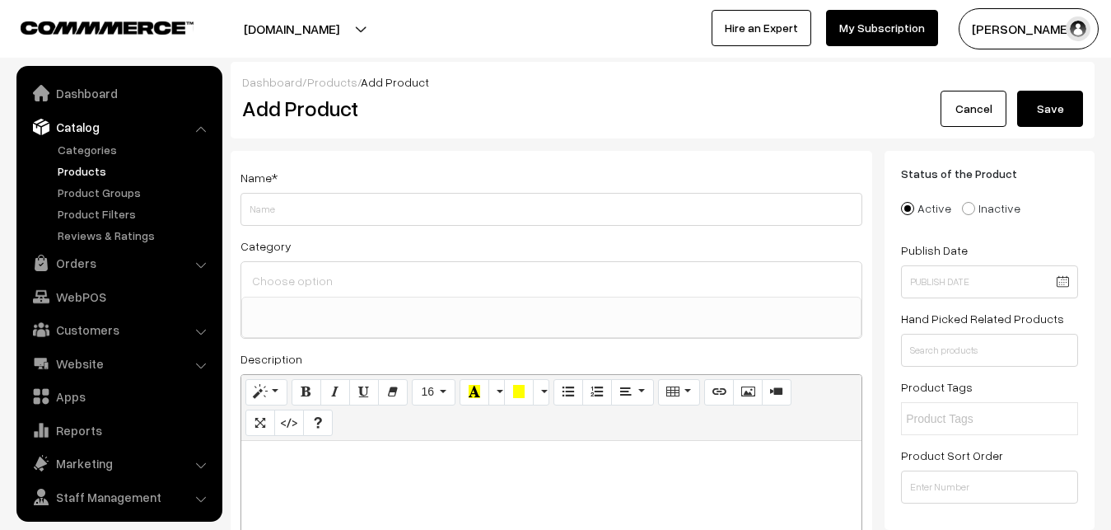
select select
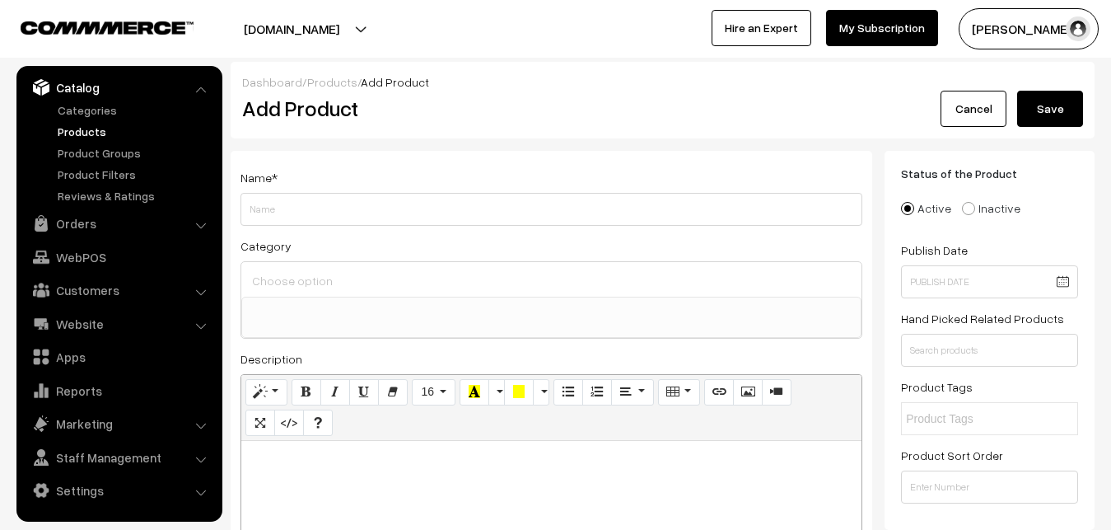
click at [369, 460] on p at bounding box center [552, 459] width 604 height 20
paste div
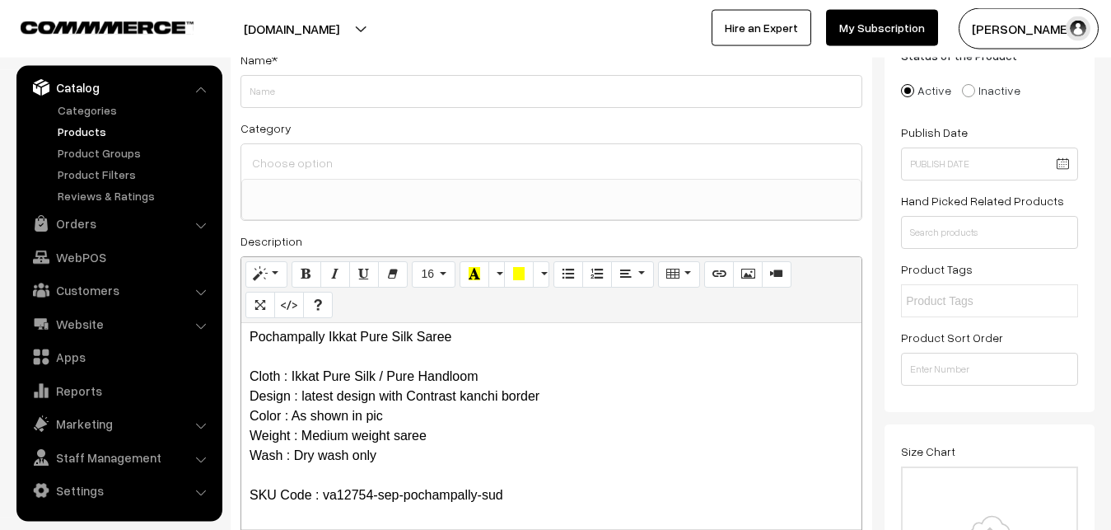
scroll to position [0, 0]
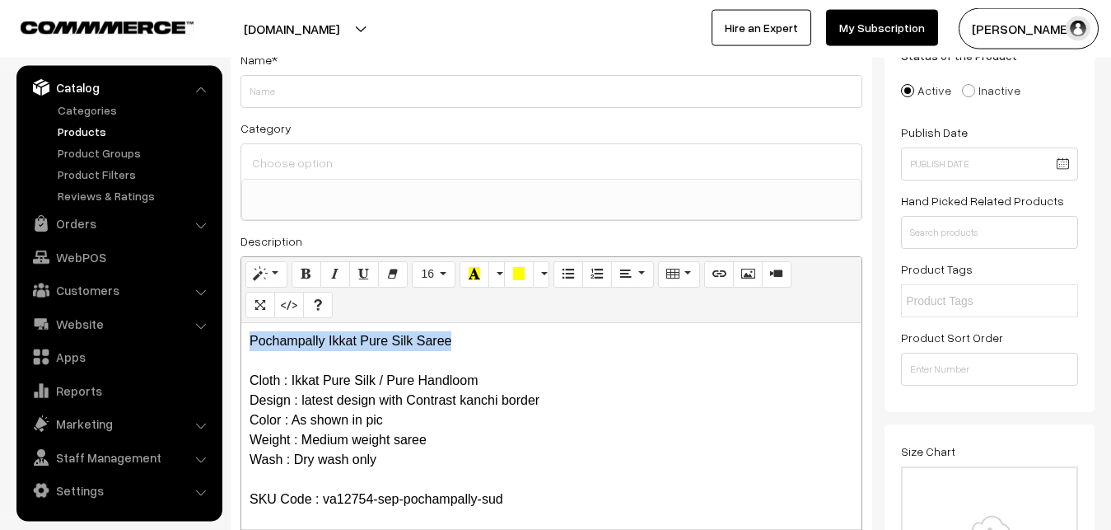
drag, startPoint x: 514, startPoint y: 329, endPoint x: 203, endPoint y: 329, distance: 310.5
click at [241, 329] on div "Pochampally Ikkat Pure Silk Saree Cloth : Ikkat Pure Silk / Pure Handloom Desig…" at bounding box center [551, 426] width 620 height 206
copy p "Pochampally Ikkat Pure Silk Saree"
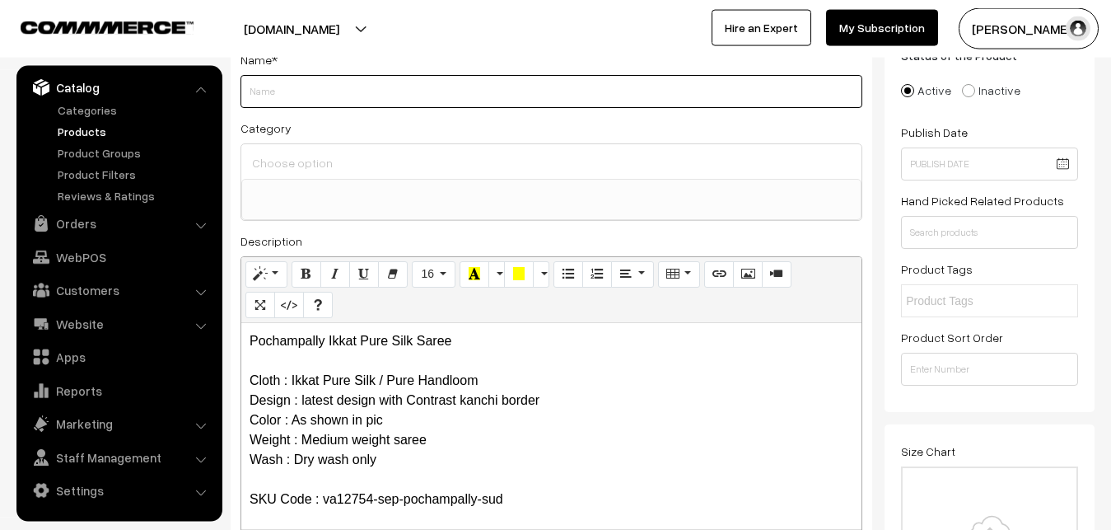
click at [313, 100] on input "Weight" at bounding box center [551, 91] width 622 height 33
paste input "Pochampally Ikkat Pure Silk Saree"
type input "Pochampally Ikkat Pure Silk Saree"
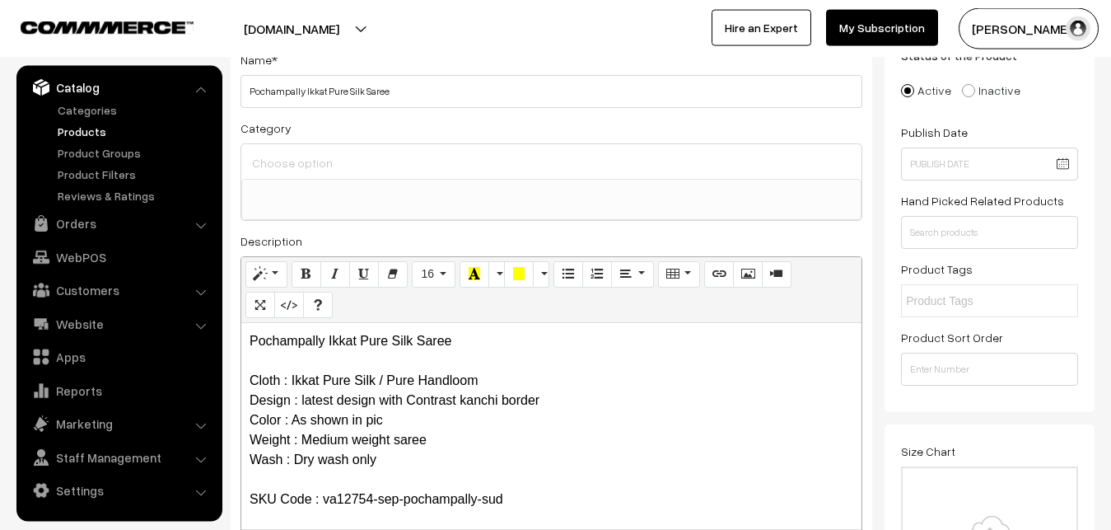
click at [318, 160] on input at bounding box center [551, 163] width 607 height 24
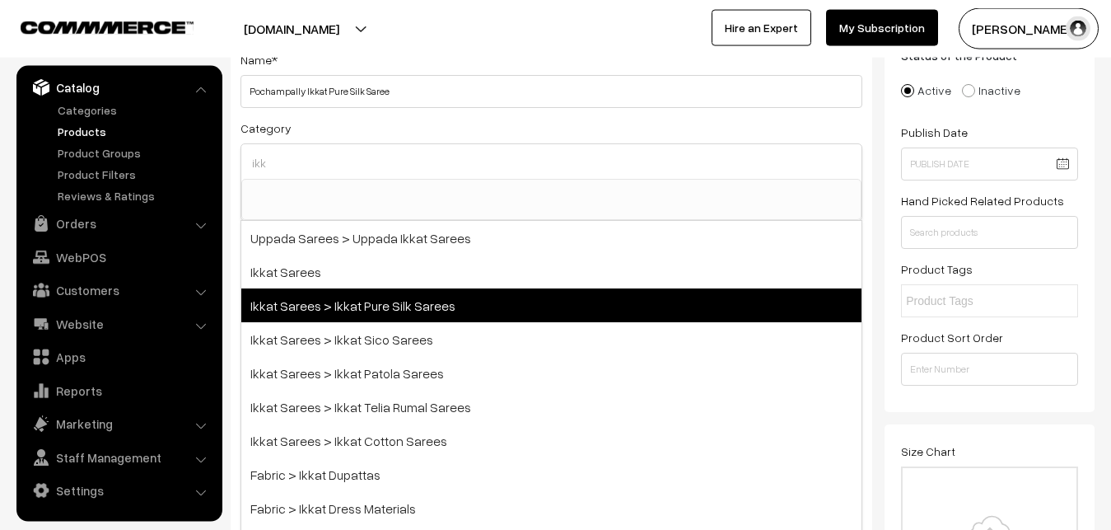
type input "ikk"
click at [347, 292] on span "Ikkat Sarees > Ikkat Pure Silk Sarees" at bounding box center [551, 305] width 620 height 34
select select "20"
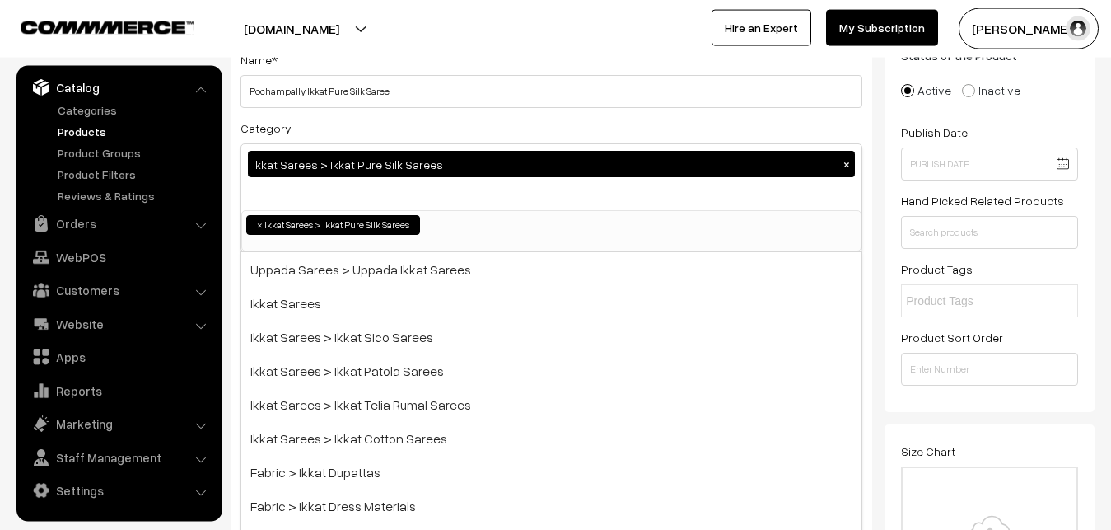
click at [433, 108] on div "Name * Pochampally Ikkat Pure Silk Saree Category Ikkat Sarees > Ikkat Pure Sil…" at bounding box center [552, 314] width 642 height 562
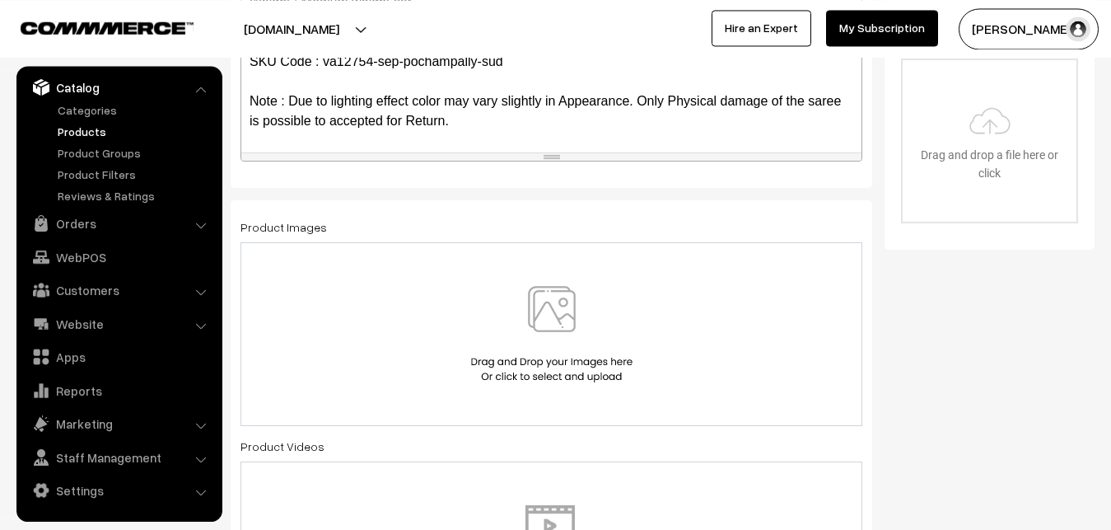
scroll to position [538, 0]
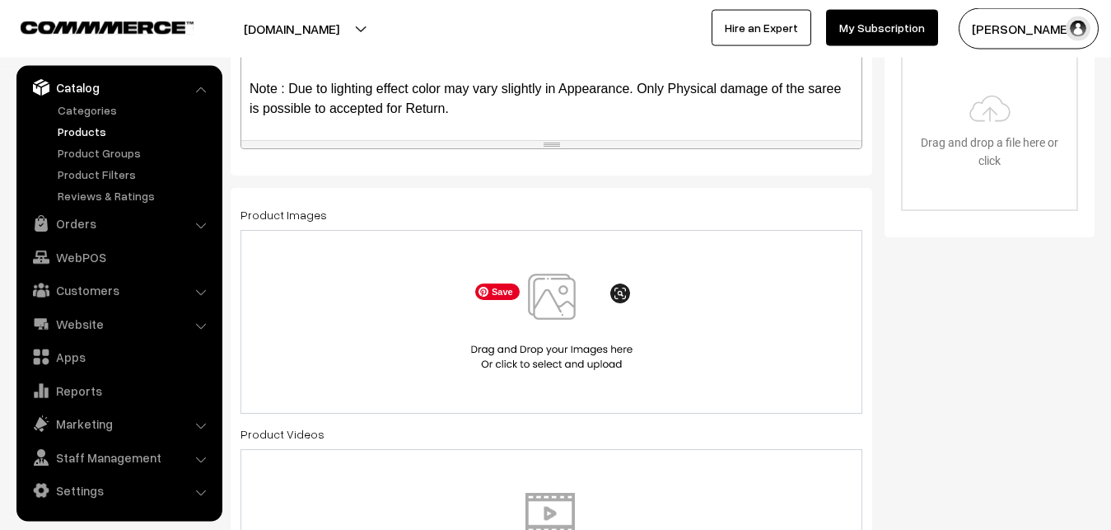
click at [548, 301] on img at bounding box center [552, 321] width 170 height 96
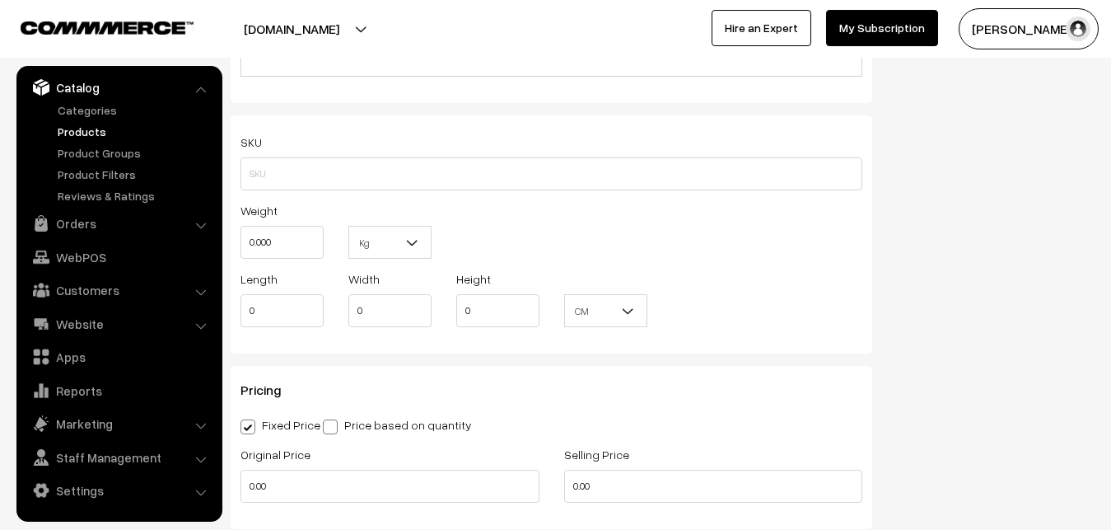
scroll to position [1126, 0]
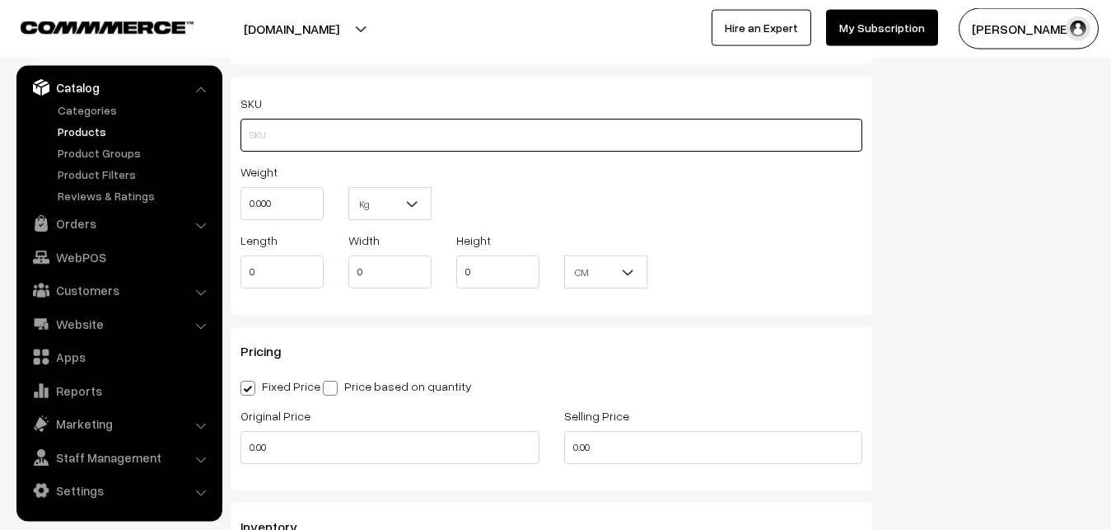
click at [367, 128] on input "text" at bounding box center [551, 135] width 622 height 33
paste input "va12754-sep-pochampally-sud"
type input "va12754-sep-pochampally-sud"
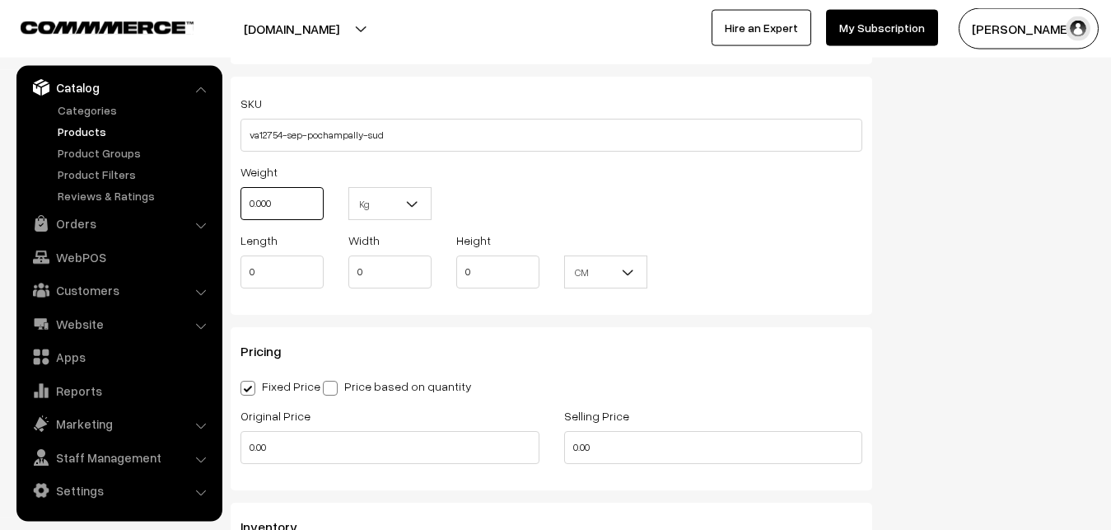
click at [288, 198] on input "0.000" at bounding box center [281, 203] width 83 height 33
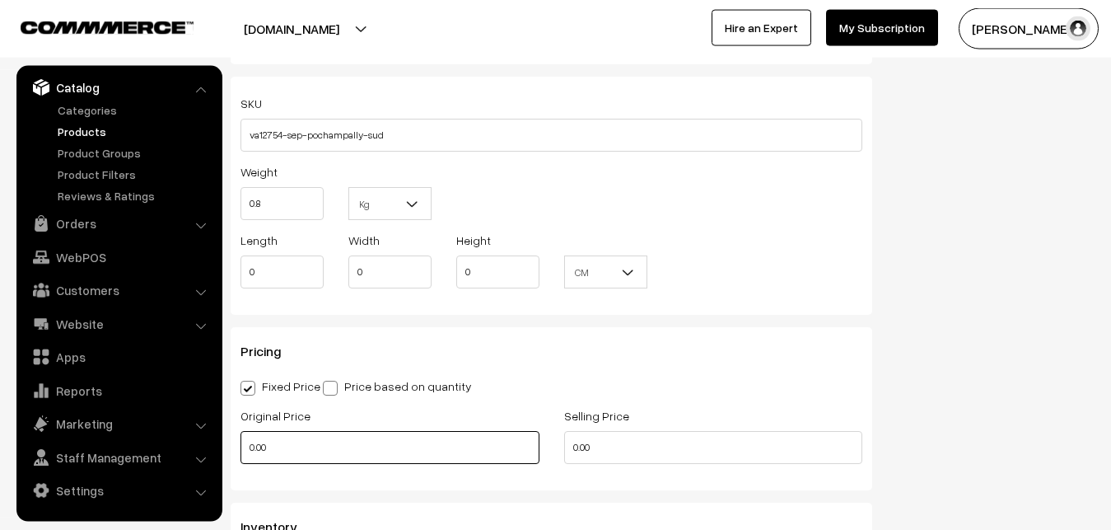
type input "0.80"
click at [282, 450] on input "0.00" at bounding box center [389, 447] width 299 height 33
type input "11300"
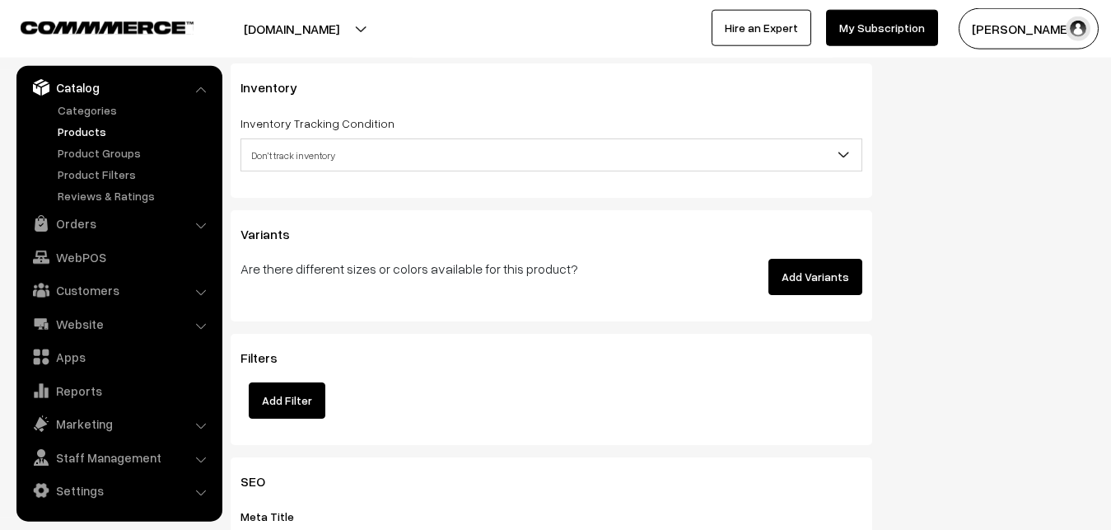
scroll to position [1630, 0]
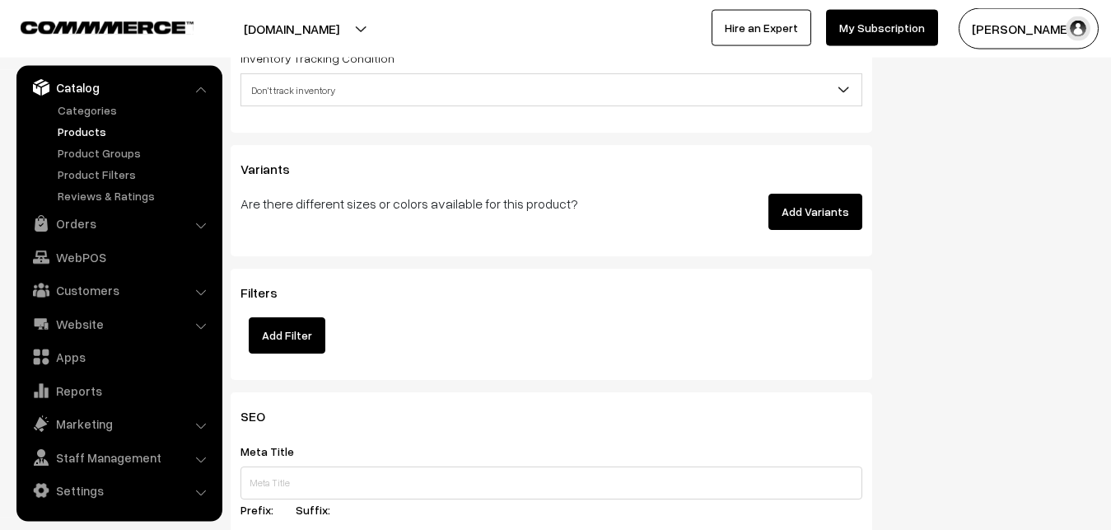
type input "13800"
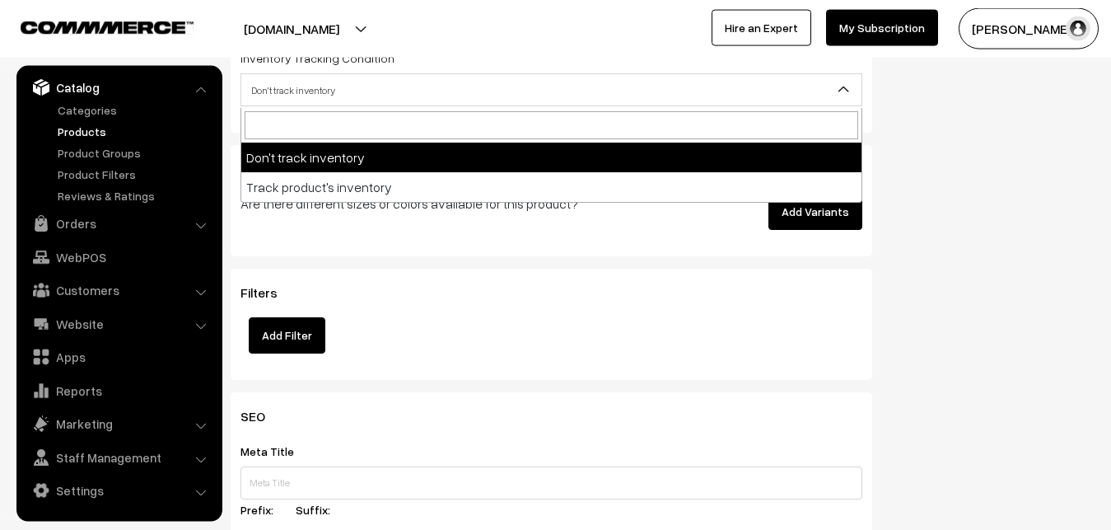
click at [288, 96] on span "Don't track inventory" at bounding box center [551, 90] width 620 height 29
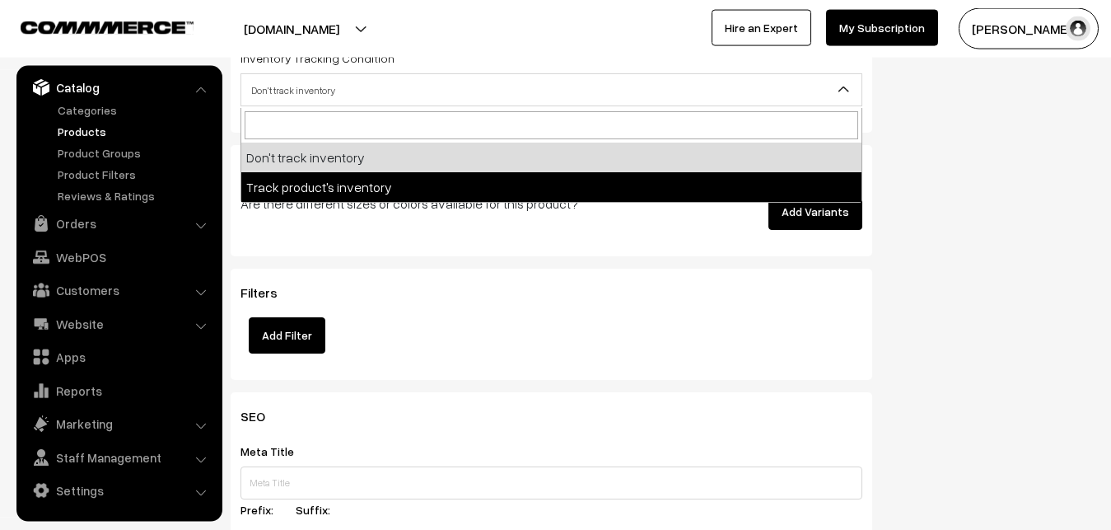
select select "2"
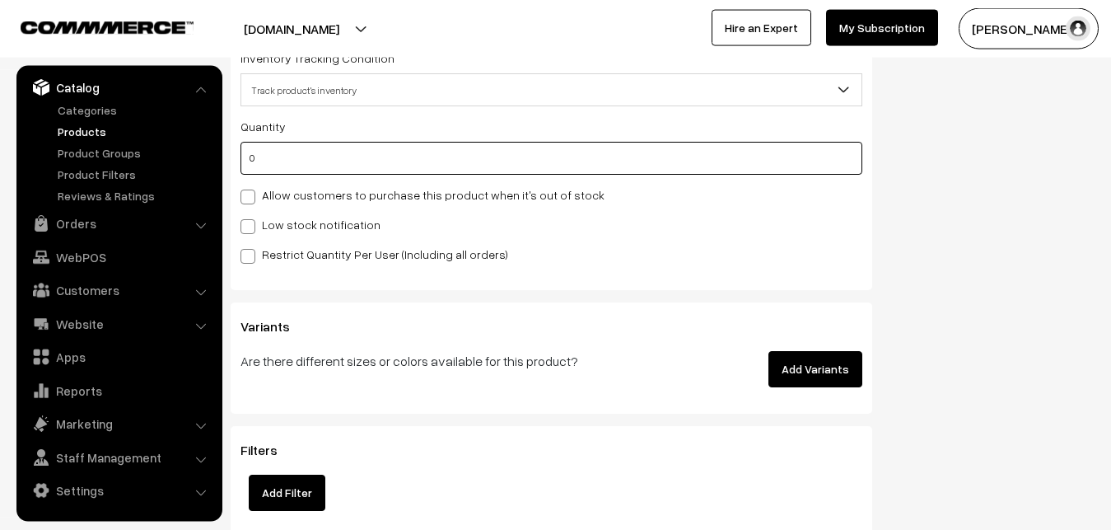
click at [289, 165] on input "0" at bounding box center [551, 158] width 622 height 33
type input "4"
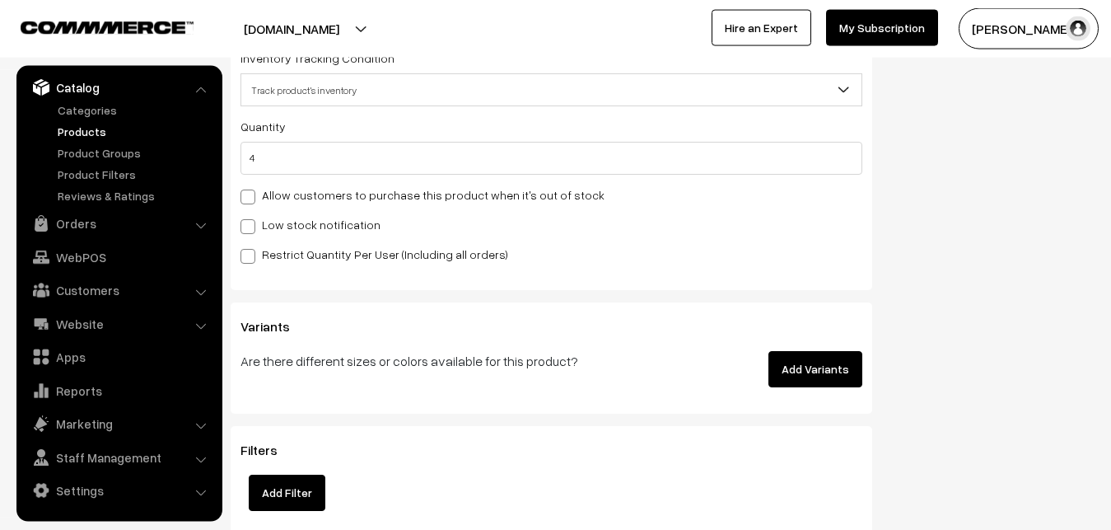
click at [271, 225] on label "Low stock notification" at bounding box center [310, 224] width 140 height 17
click at [251, 225] on input "Low stock notification" at bounding box center [245, 223] width 11 height 11
checkbox input "true"
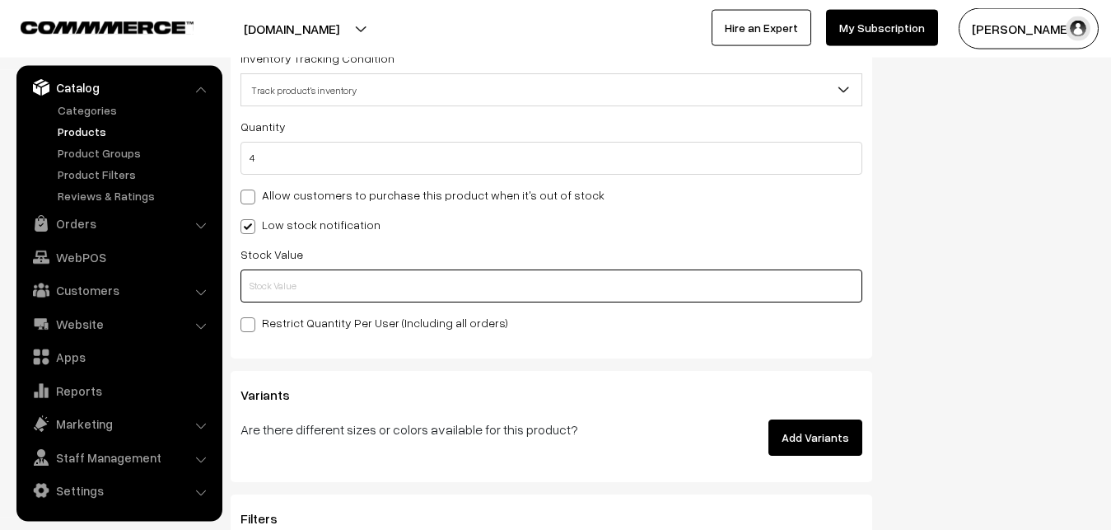
click at [268, 291] on input "text" at bounding box center [551, 285] width 622 height 33
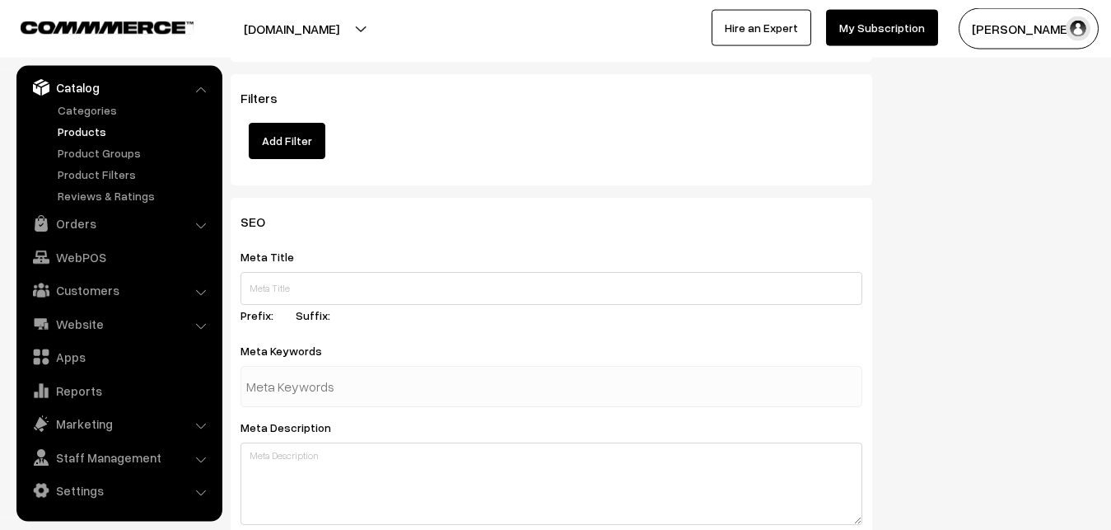
scroll to position [2452, 0]
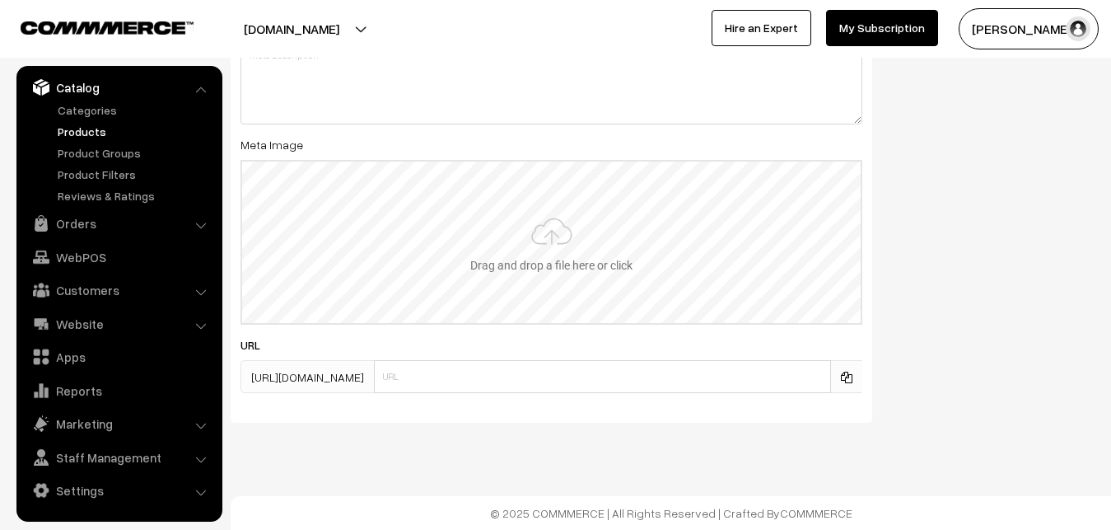
type input "2"
click at [517, 242] on input "file" at bounding box center [551, 241] width 618 height 161
type input "C:\fakepath\ikkat-saree-va12754-sep.jpeg"
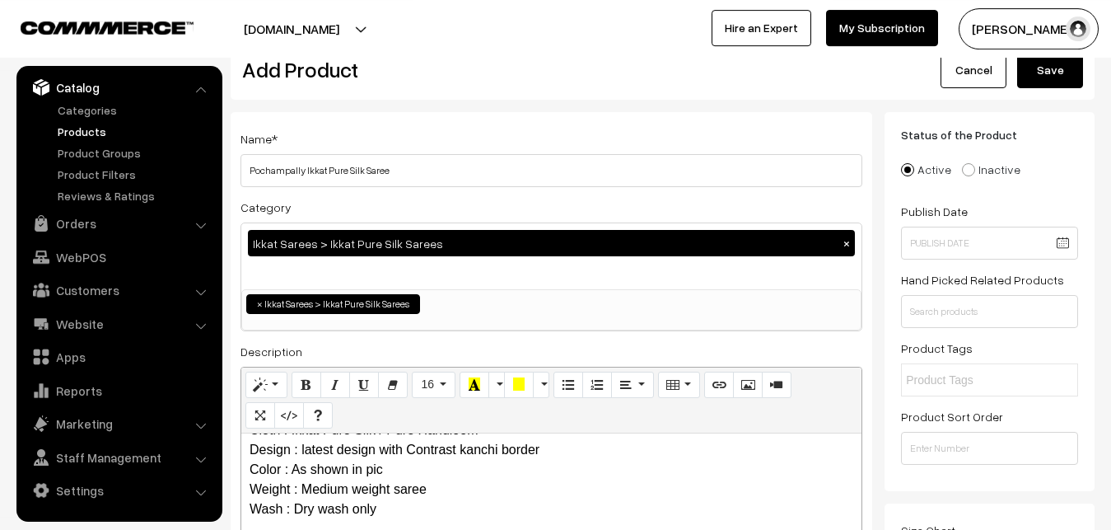
scroll to position [0, 0]
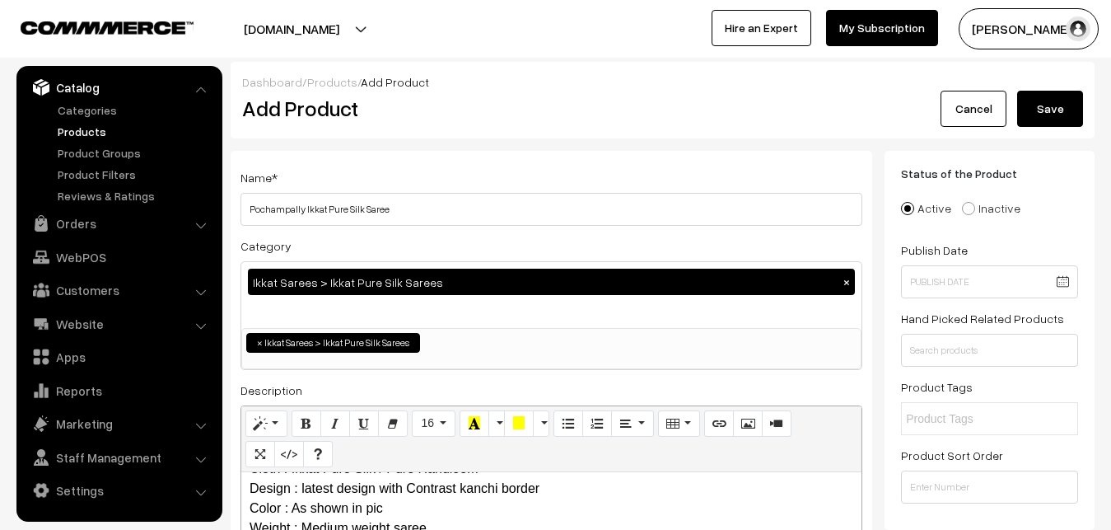
click at [1054, 96] on button "Save" at bounding box center [1050, 109] width 66 height 36
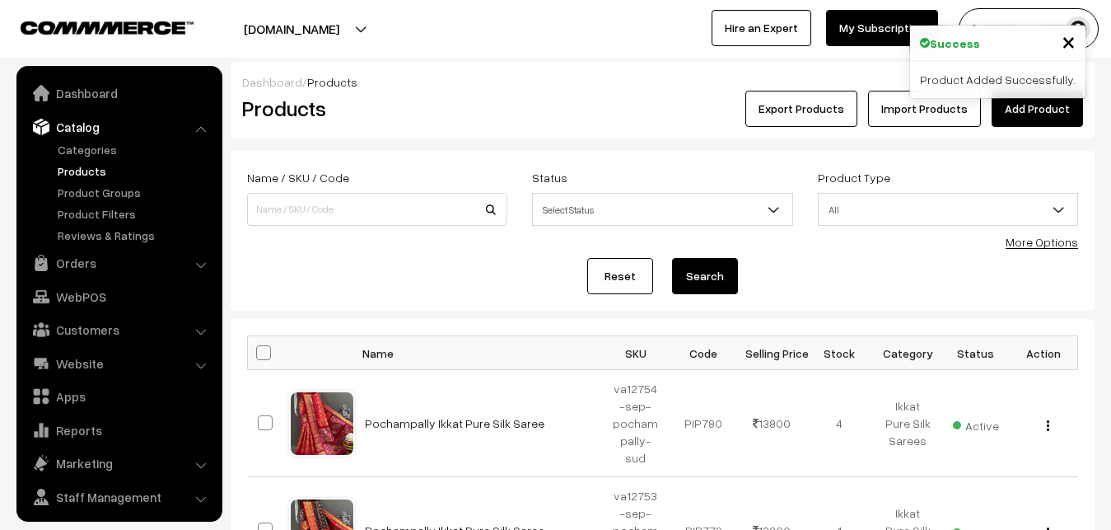
scroll to position [40, 0]
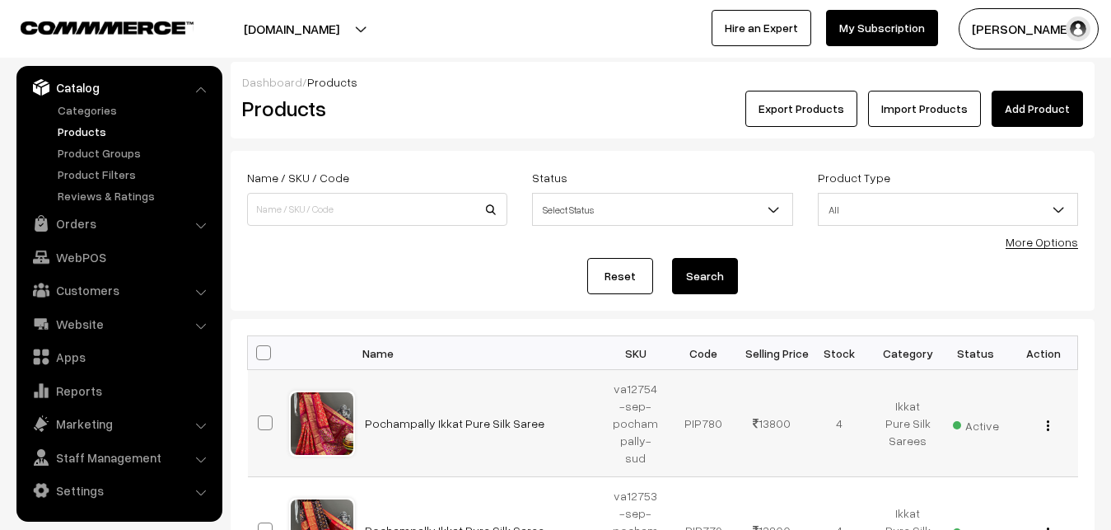
drag, startPoint x: 848, startPoint y: 449, endPoint x: 786, endPoint y: 562, distance: 128.6
click at [1057, 100] on link "Add Product" at bounding box center [1037, 109] width 91 height 36
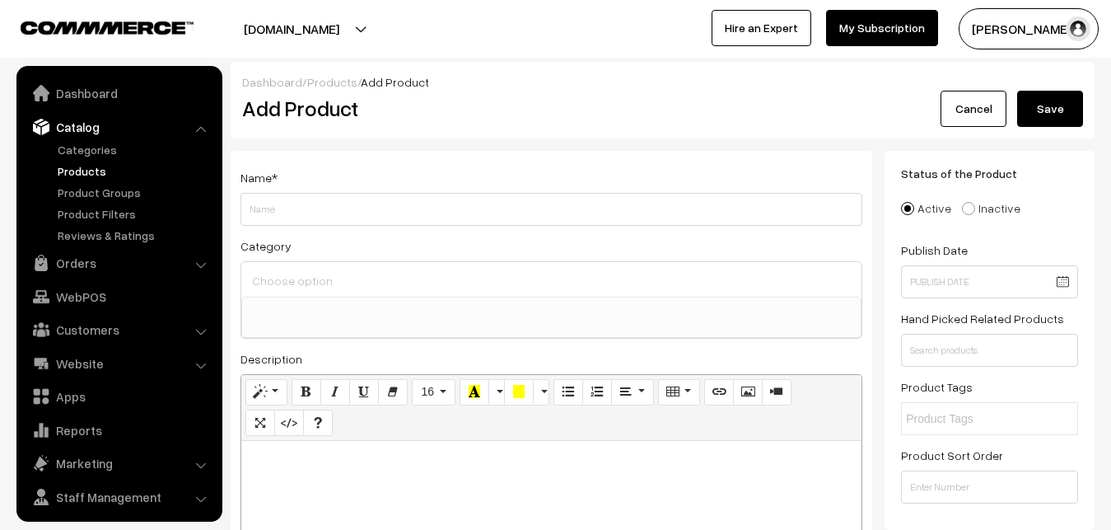
select select
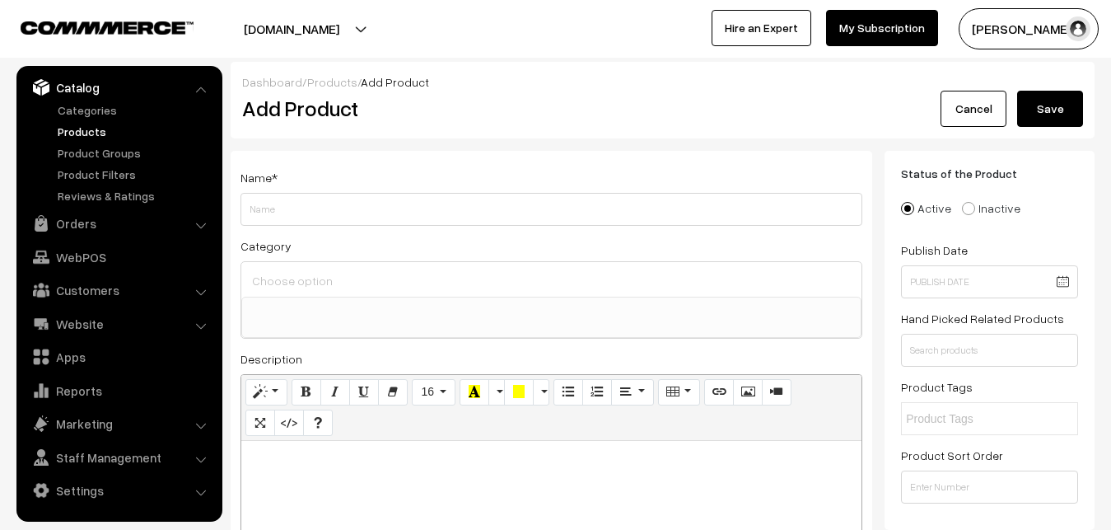
paste div
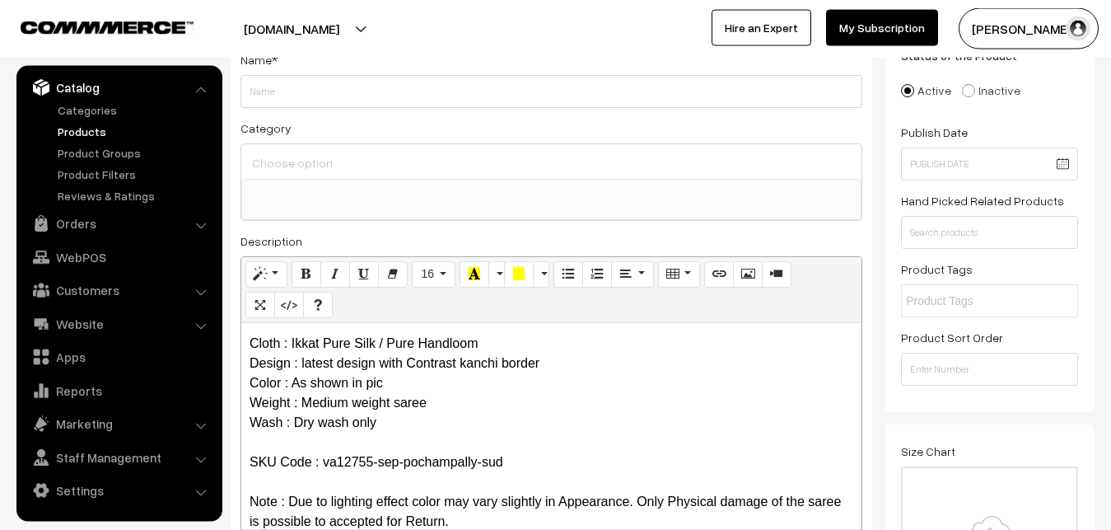
click at [560, 453] on p "Pochampally Ikkat Pure Silk Saree Cloth : Ikkat Pure Silk / Pure Handloom Desig…" at bounding box center [552, 412] width 604 height 237
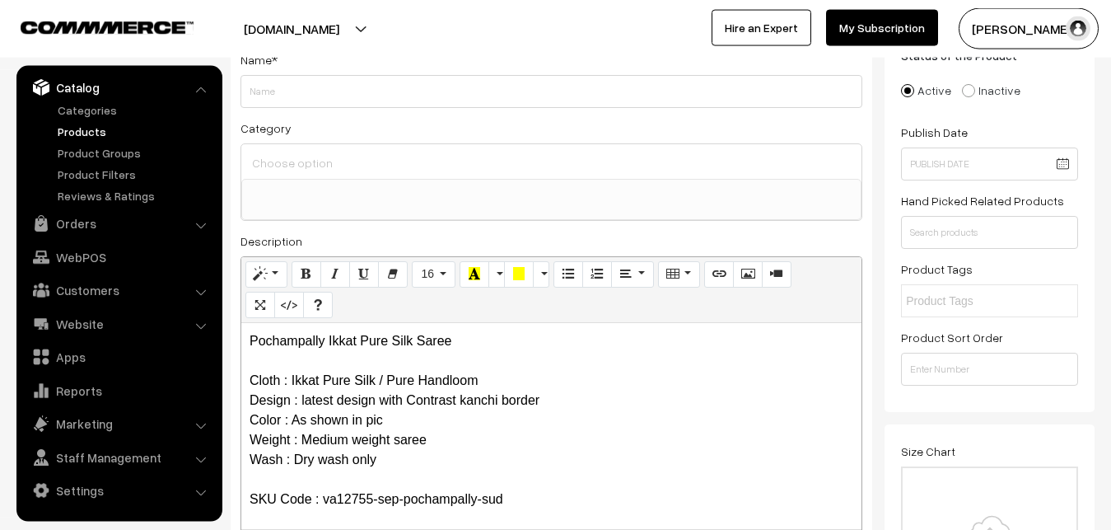
click at [464, 353] on p "Pochampally Ikkat Pure Silk Saree Cloth : Ikkat Pure Silk / Pure Handloom Desig…" at bounding box center [552, 449] width 604 height 237
drag, startPoint x: 465, startPoint y: 348, endPoint x: 227, endPoint y: 333, distance: 238.5
click at [241, 334] on div "Pochampally Ikkat Pure Silk Saree Cloth : Ikkat Pure Silk / Pure Handloom Desig…" at bounding box center [551, 426] width 620 height 206
copy p "Pochampally Ikkat Pure Silk Saree"
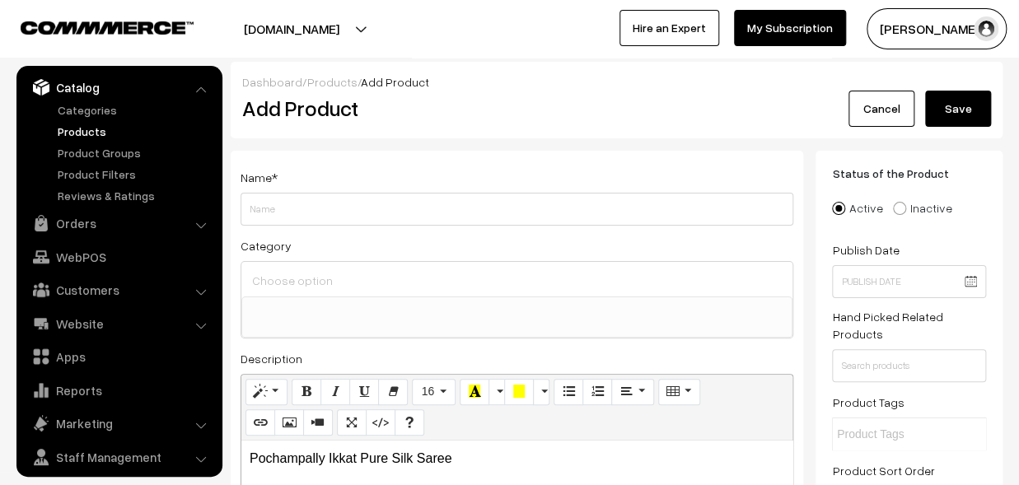
click at [313, 228] on div "Name * Category Uppada Sarees Uppada Sarees > Uppada Plain Sarees Uppada Sarees…" at bounding box center [517, 416] width 572 height 531
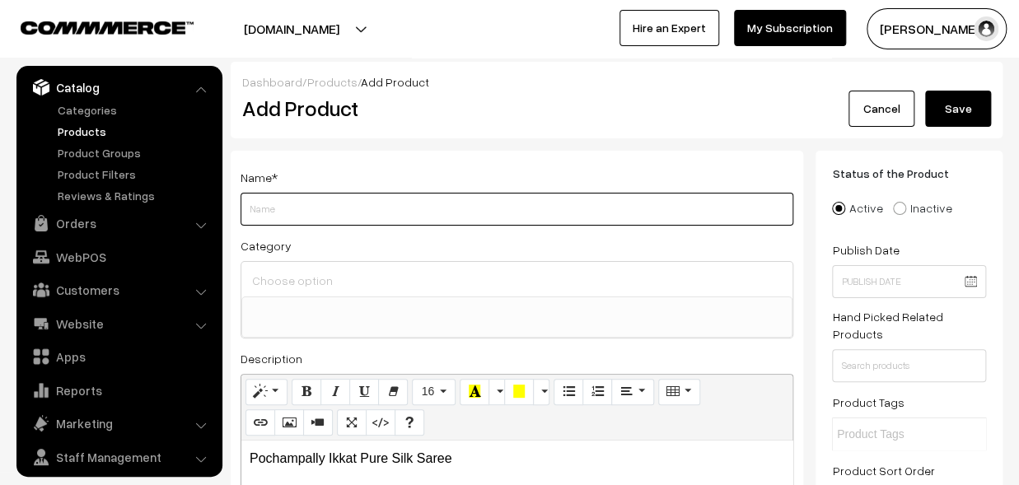
click at [313, 218] on input "Weight" at bounding box center [516, 209] width 553 height 33
paste input "Pochampally Ikkat Pure Silk Saree"
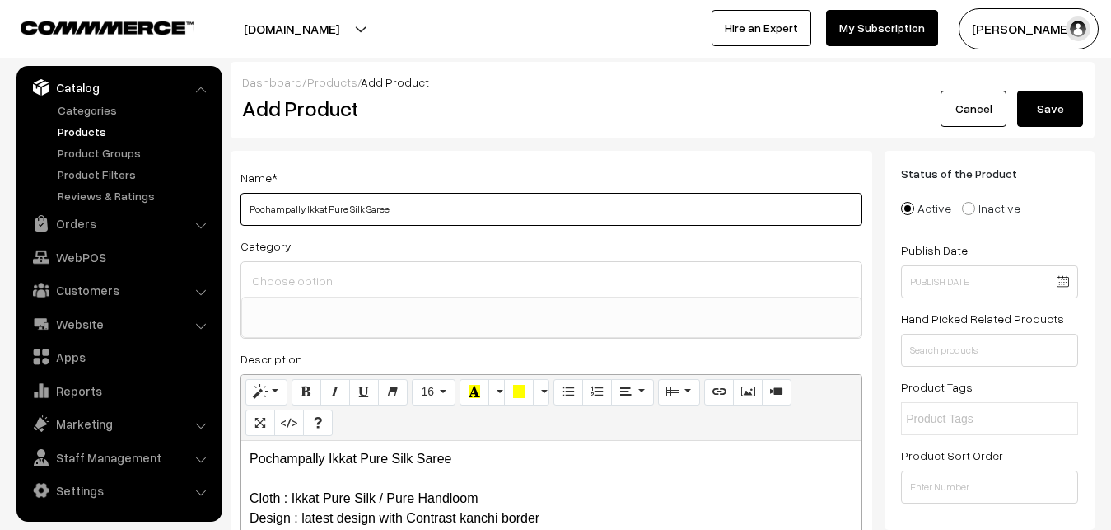
type input "Pochampally Ikkat Pure Silk Saree"
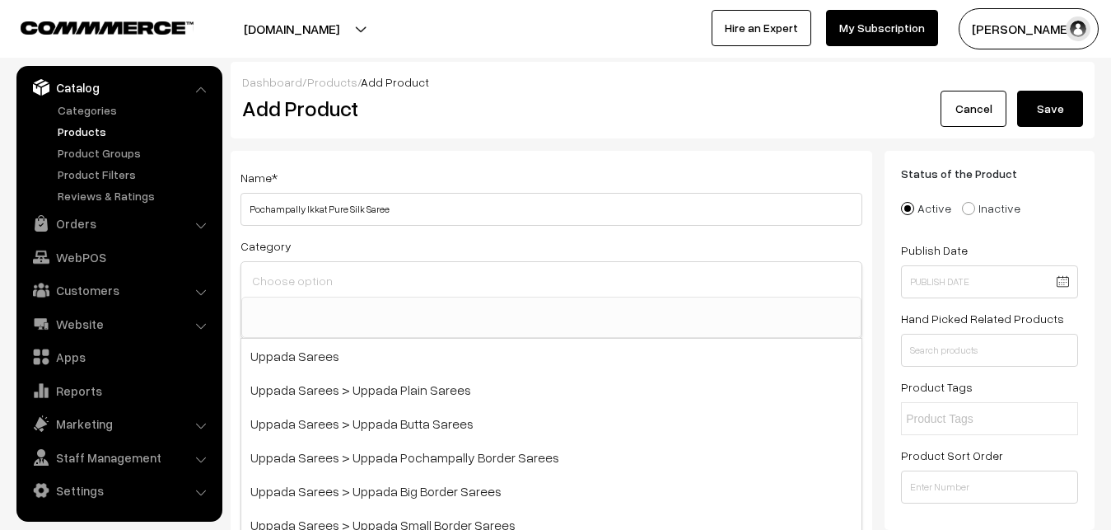
click at [496, 282] on input at bounding box center [551, 280] width 607 height 24
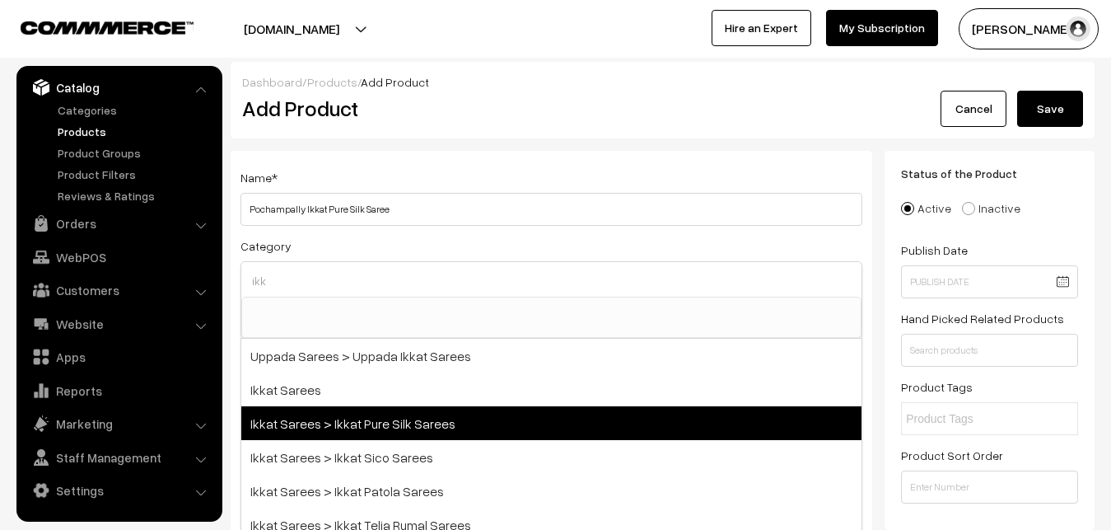
type input "ikk"
click at [340, 412] on span "Ikkat Sarees > Ikkat Pure Silk Sarees" at bounding box center [551, 423] width 620 height 34
select select "20"
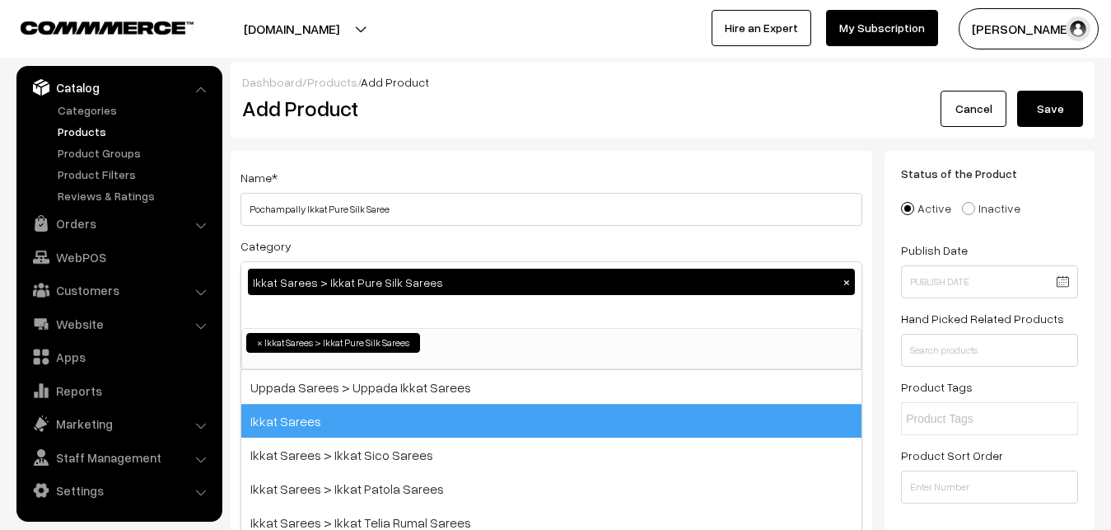
scroll to position [259, 0]
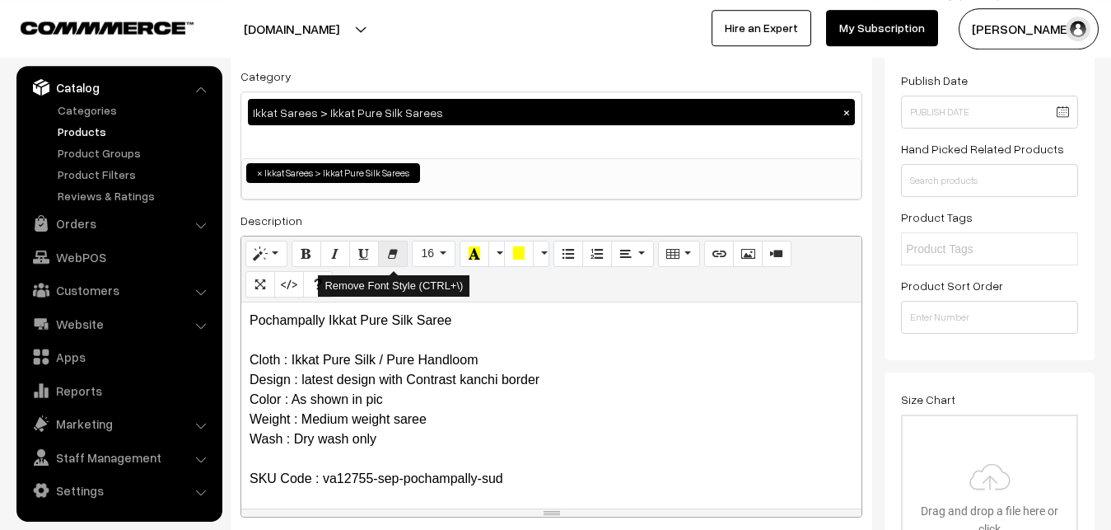
scroll to position [504, 0]
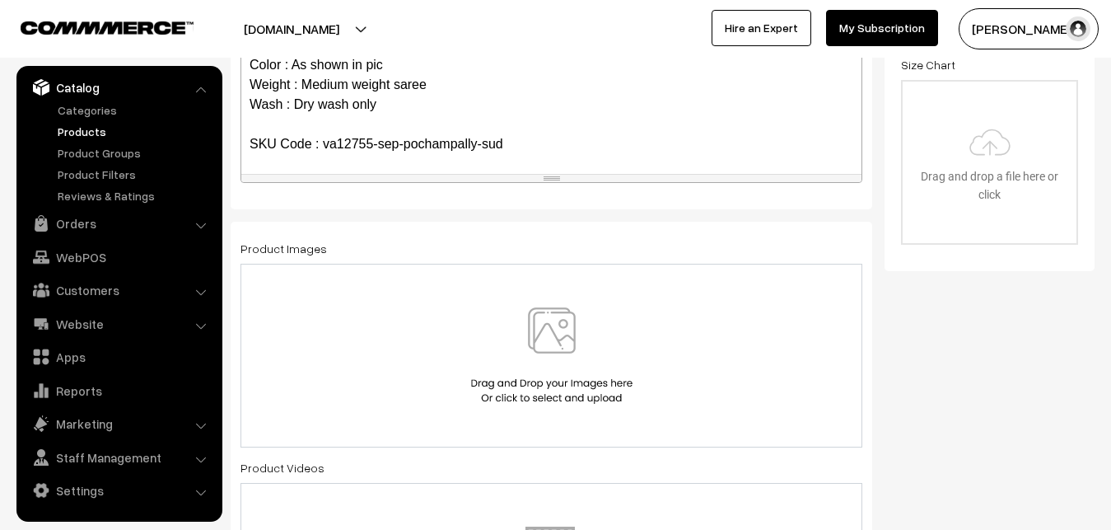
click at [544, 329] on img at bounding box center [552, 355] width 170 height 96
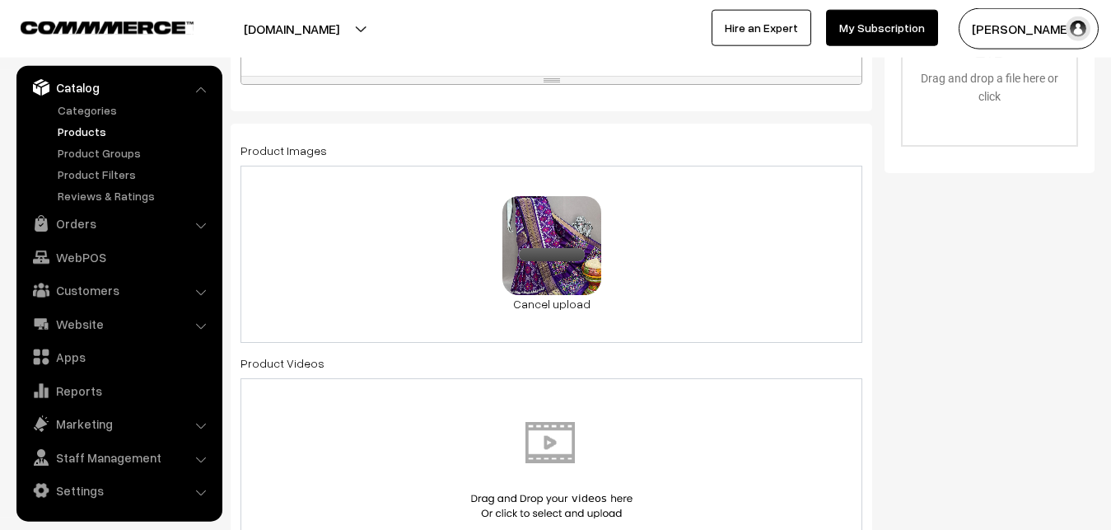
scroll to position [1008, 0]
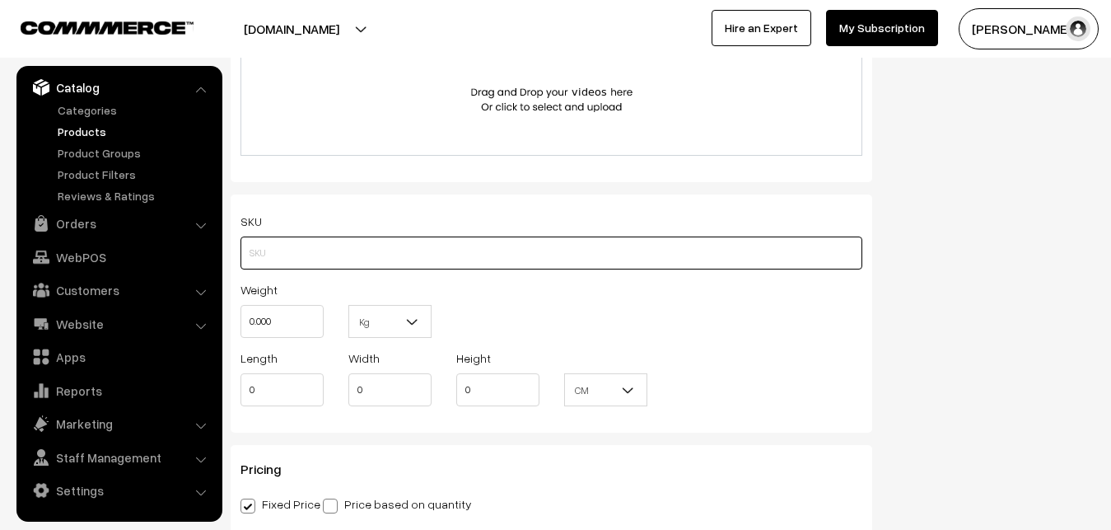
click at [301, 253] on input "text" at bounding box center [551, 252] width 622 height 33
paste input "va12755-sep-pochampally-sud"
type input "va12755-sep-pochampally-sud"
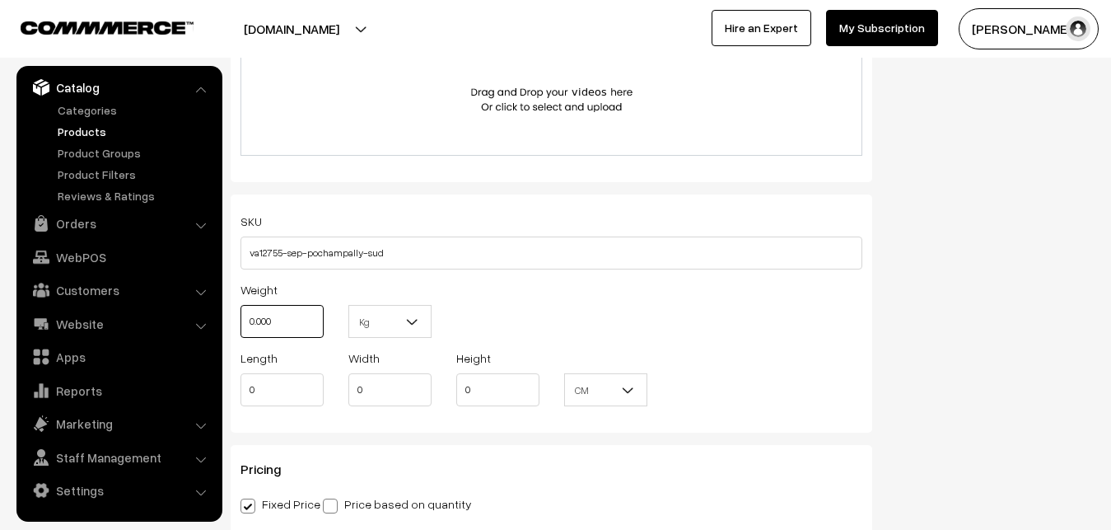
drag, startPoint x: 299, startPoint y: 318, endPoint x: 189, endPoint y: 318, distance: 109.5
click at [240, 318] on input "0.000" at bounding box center [281, 321] width 83 height 33
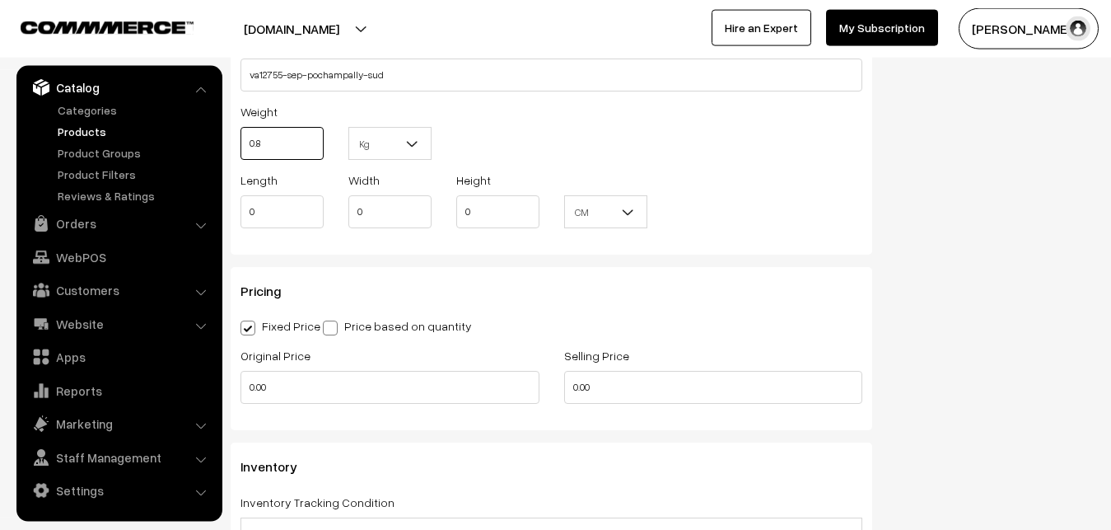
scroll to position [1344, 0]
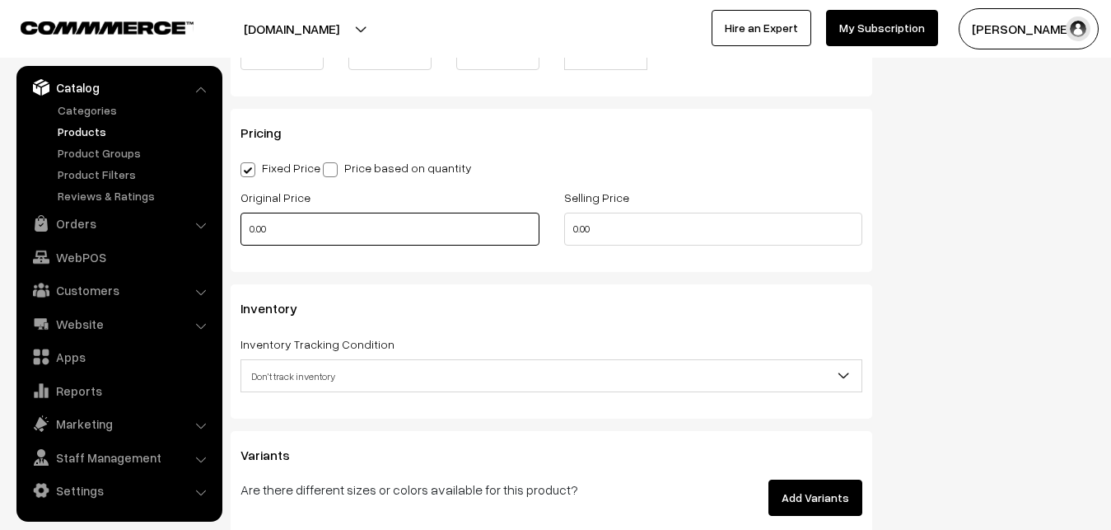
type input "0.80"
drag, startPoint x: 289, startPoint y: 231, endPoint x: 189, endPoint y: 231, distance: 100.5
click at [240, 231] on input "0.00" at bounding box center [389, 228] width 299 height 33
type input "11300"
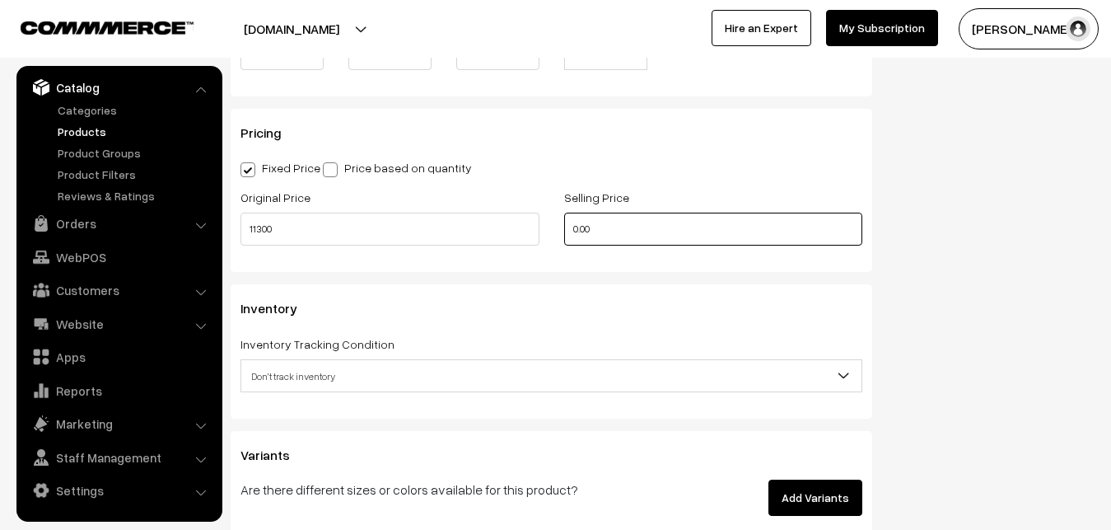
drag, startPoint x: 645, startPoint y: 216, endPoint x: 477, endPoint y: 227, distance: 168.4
click at [564, 228] on input "0.00" at bounding box center [713, 228] width 299 height 33
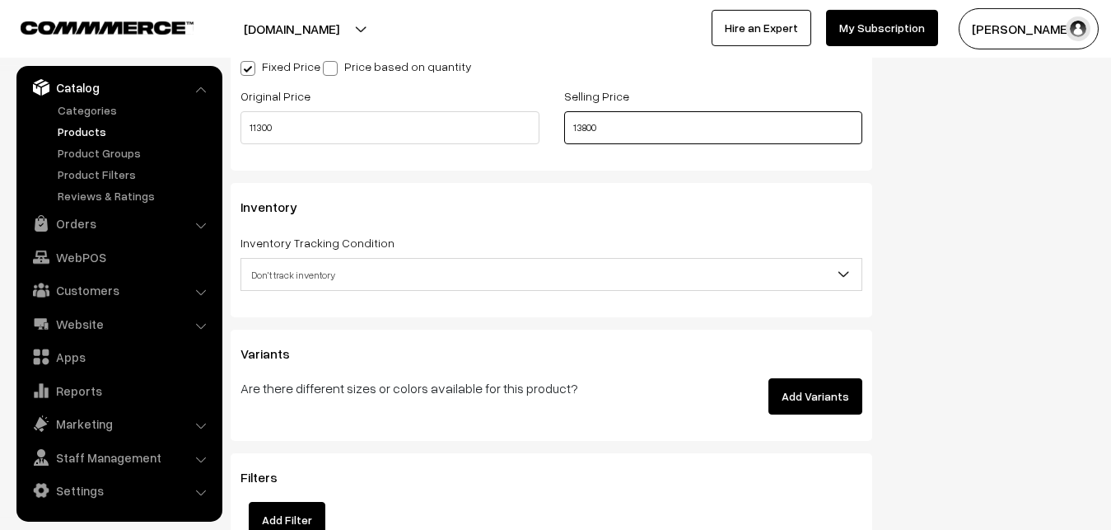
scroll to position [1512, 0]
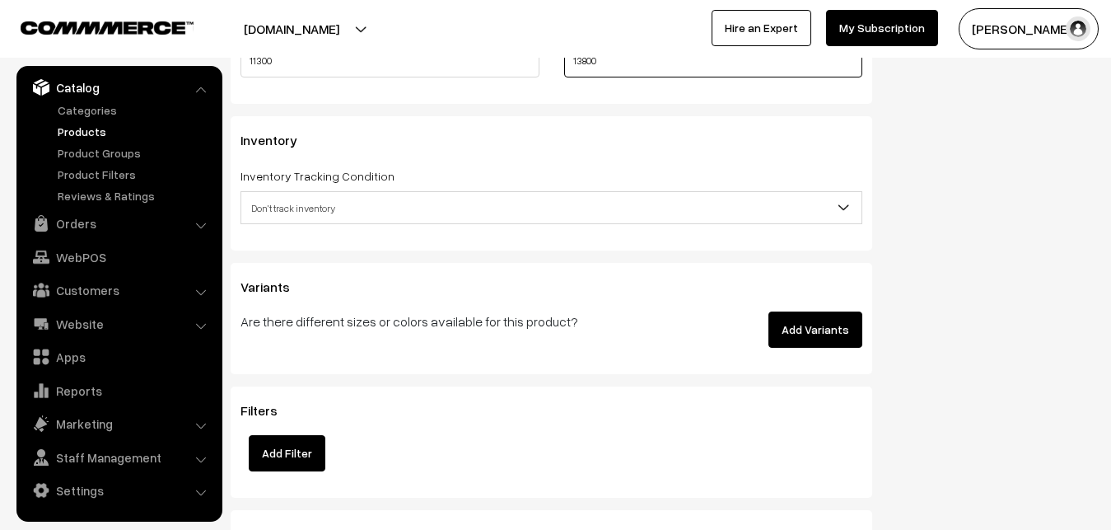
type input "13800"
click at [292, 203] on span "Don't track inventory" at bounding box center [551, 208] width 620 height 29
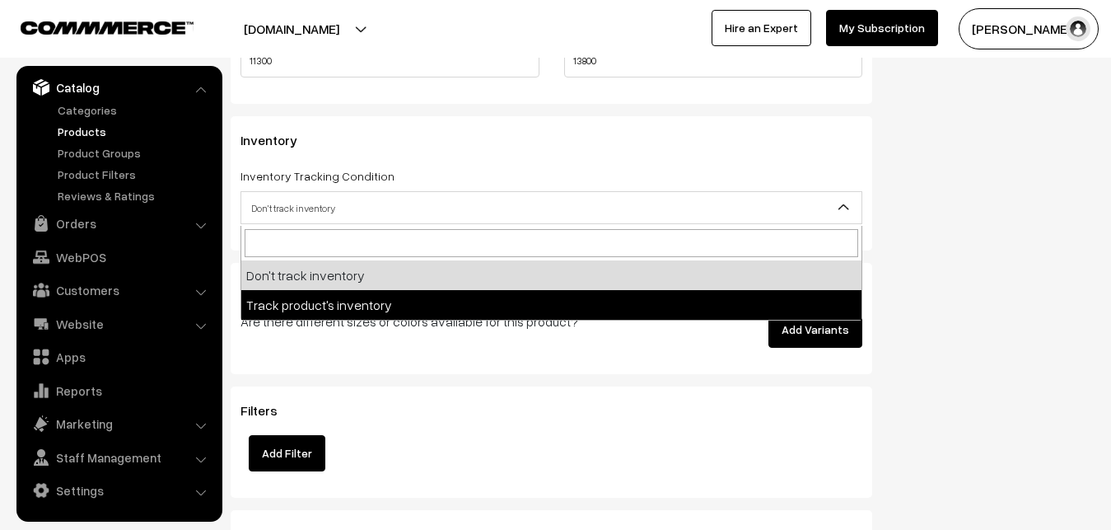
select select "2"
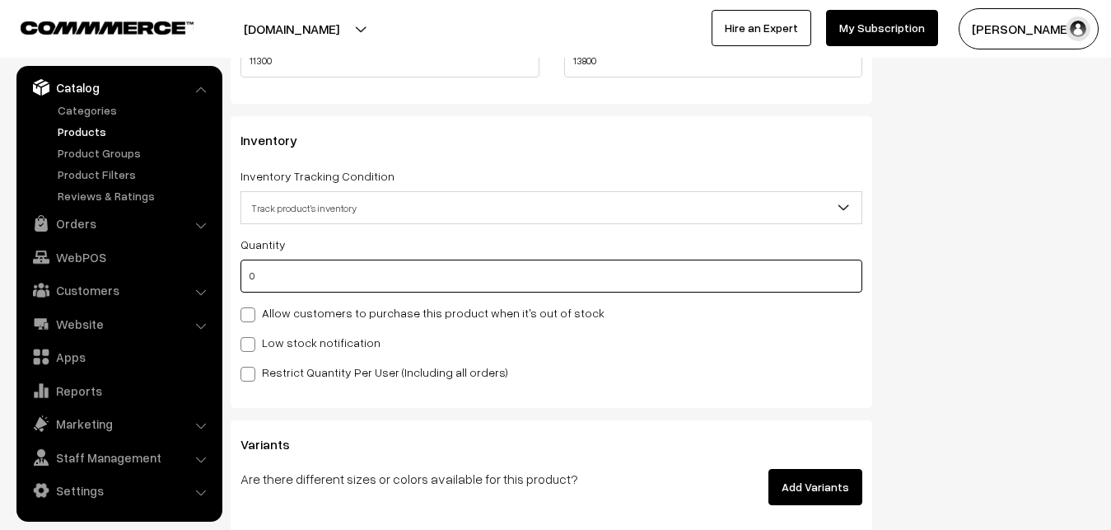
click at [290, 272] on input "0" at bounding box center [551, 275] width 622 height 33
type input "4"
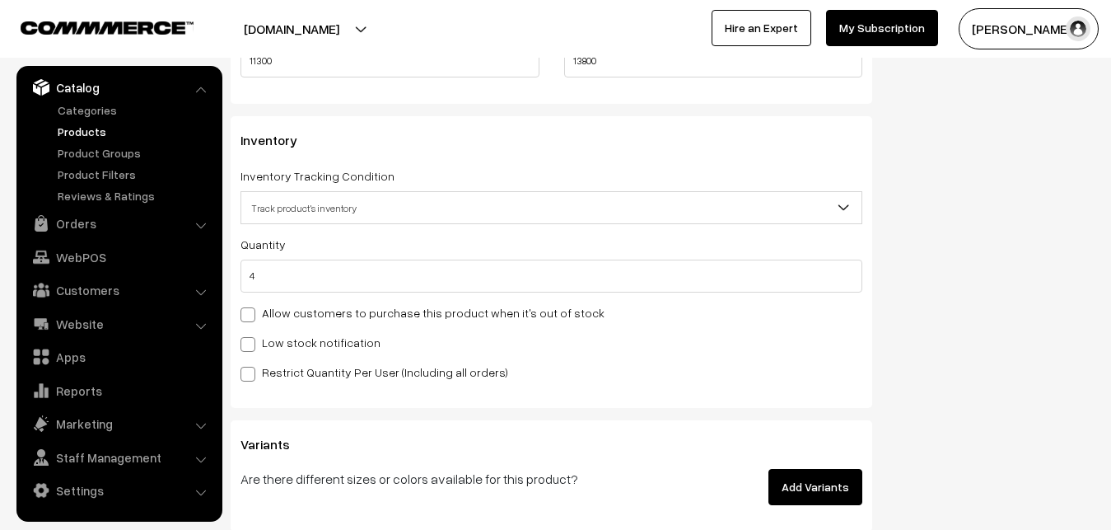
click at [288, 343] on label "Low stock notification" at bounding box center [310, 342] width 140 height 17
click at [251, 343] on input "Low stock notification" at bounding box center [245, 341] width 11 height 11
checkbox input "true"
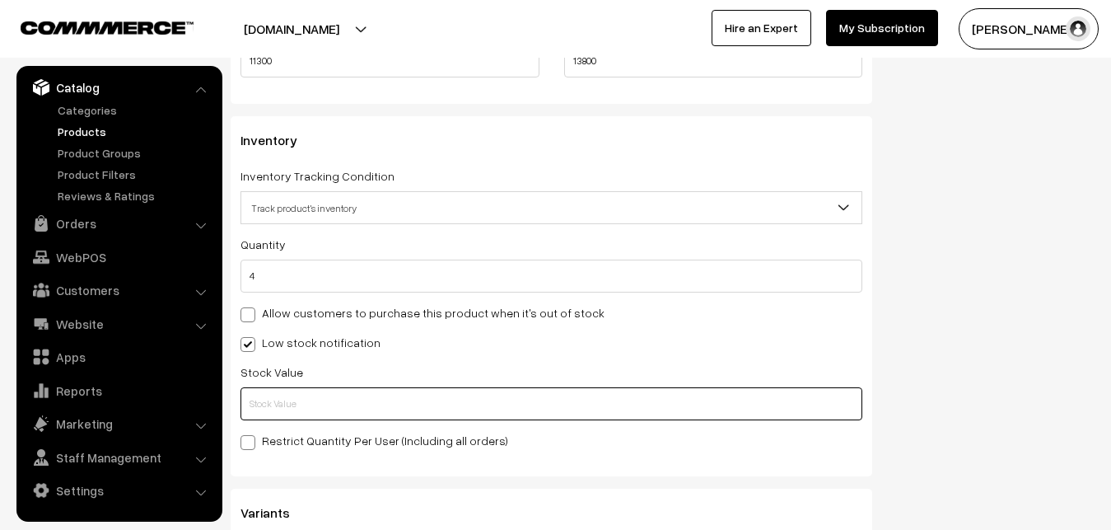
click at [286, 396] on input "text" at bounding box center [551, 403] width 622 height 33
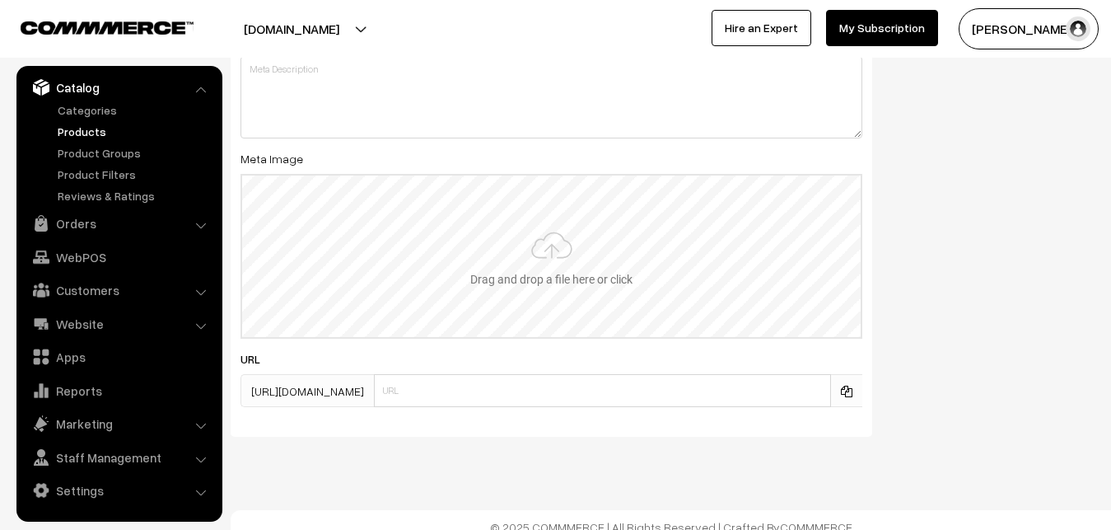
scroll to position [2452, 0]
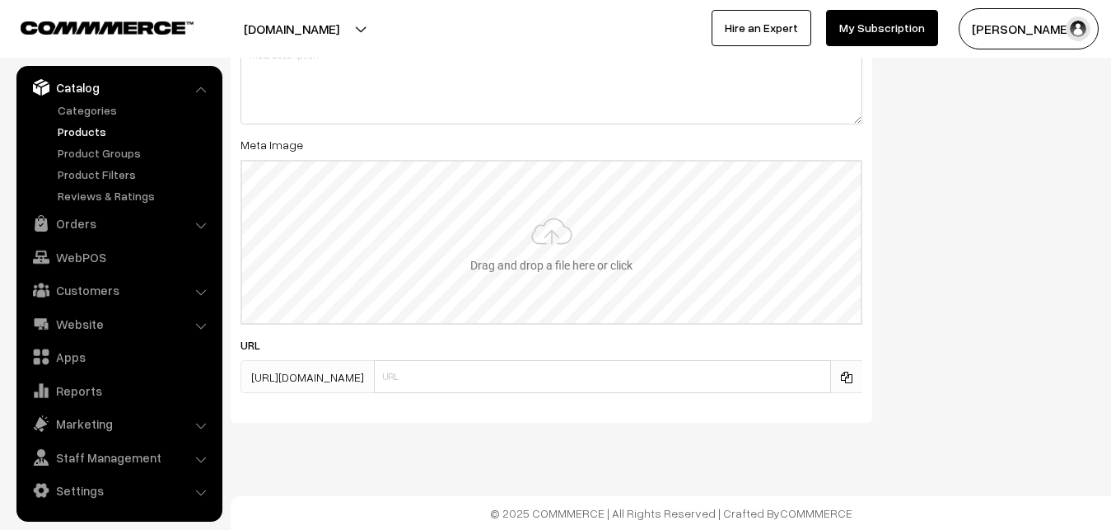
type input "2"
click at [547, 223] on input "file" at bounding box center [551, 241] width 618 height 161
type input "C:\fakepath\ikkat-saree-va12755-sep.jpeg"
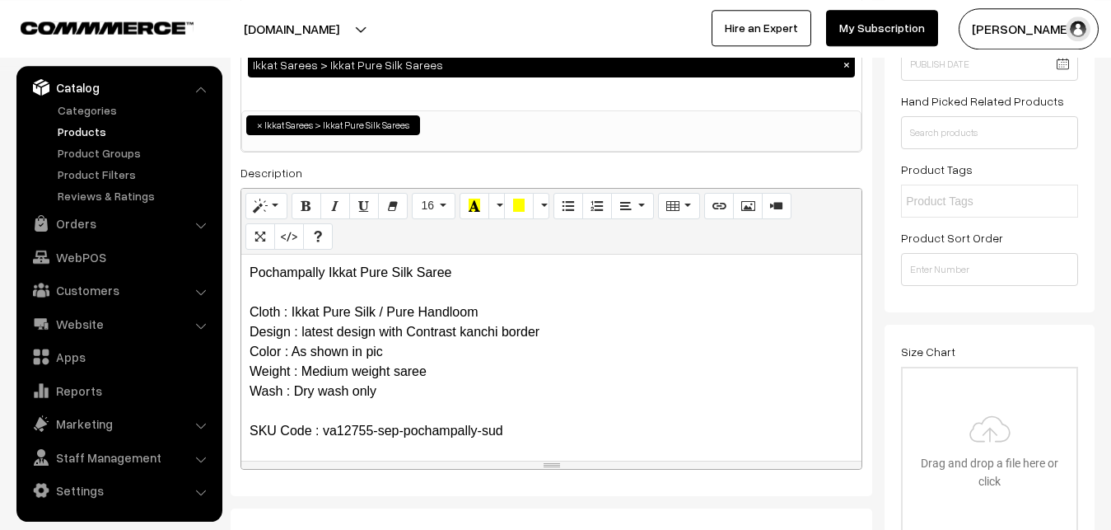
scroll to position [0, 0]
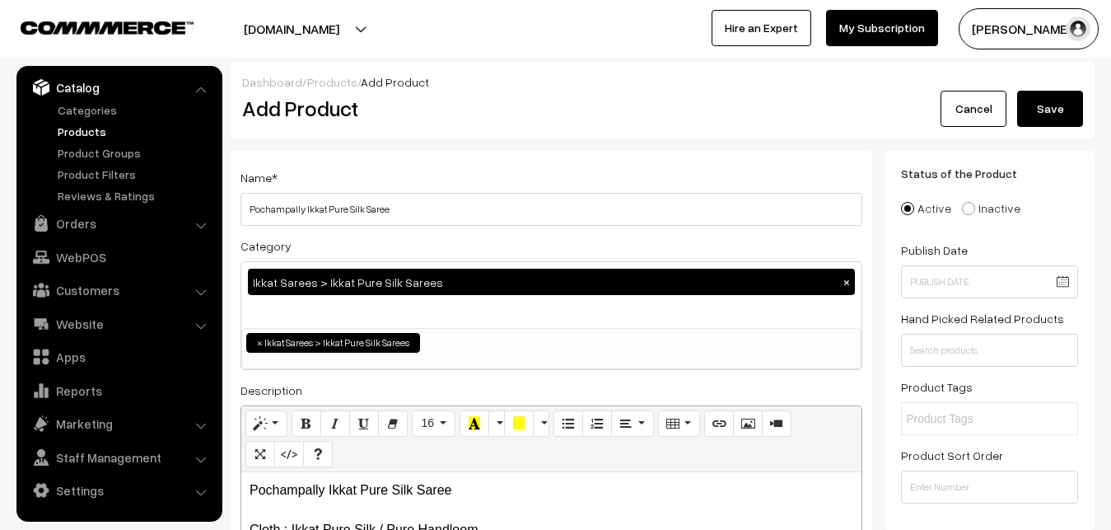
click at [1044, 119] on button "Save" at bounding box center [1050, 109] width 66 height 36
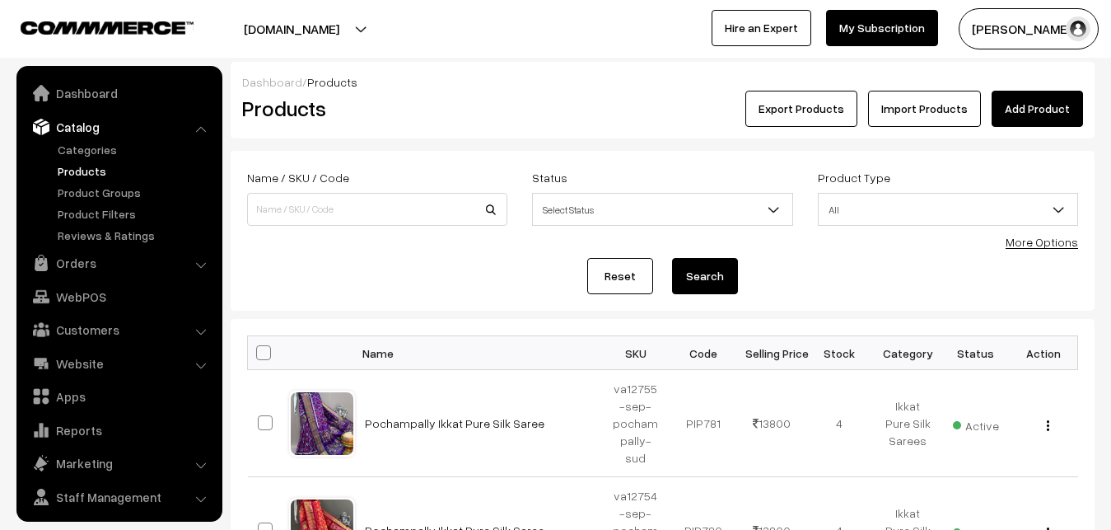
scroll to position [40, 0]
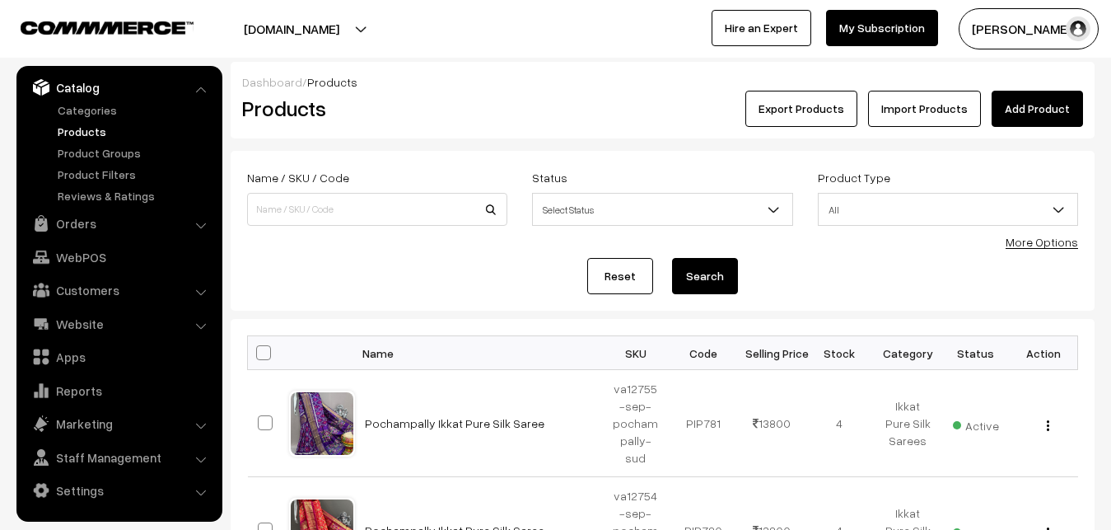
click at [1041, 123] on link "Add Product" at bounding box center [1037, 109] width 91 height 36
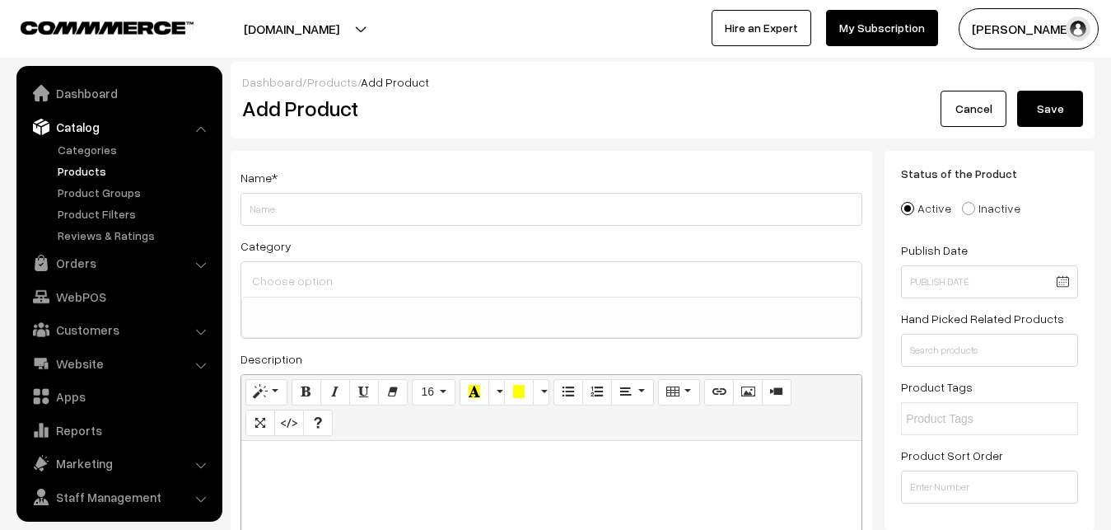
select select
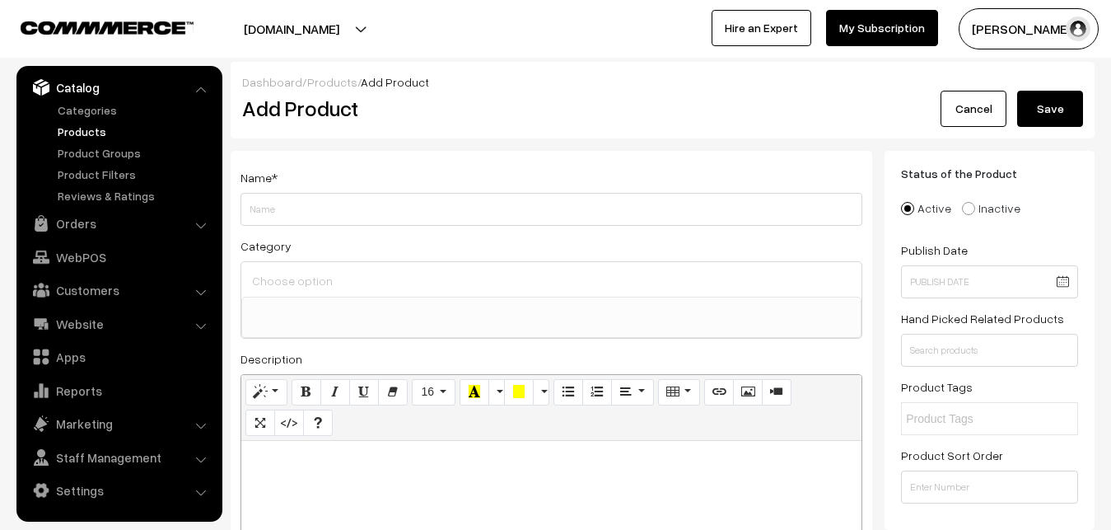
click at [324, 450] on p at bounding box center [552, 459] width 604 height 20
paste div
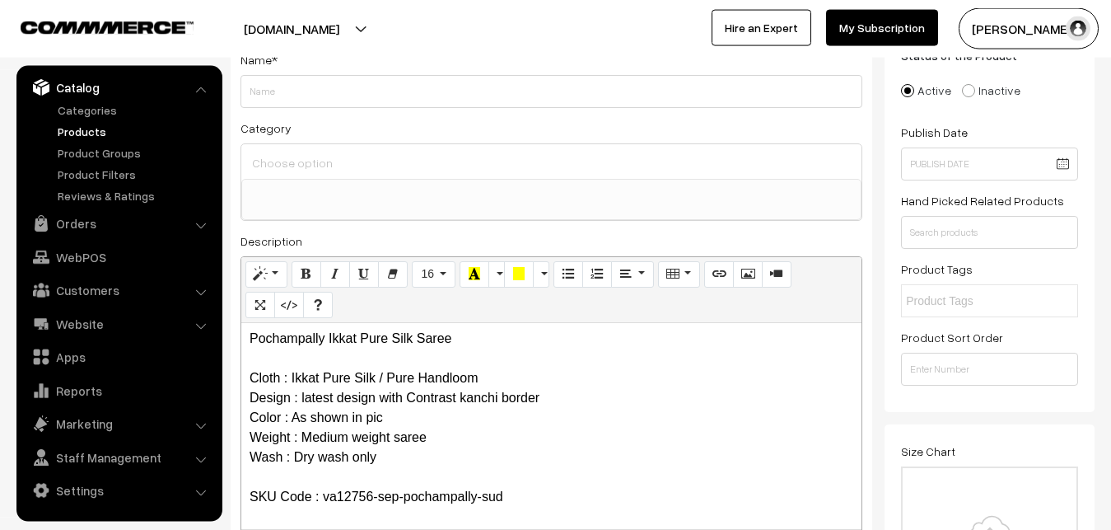
scroll to position [0, 0]
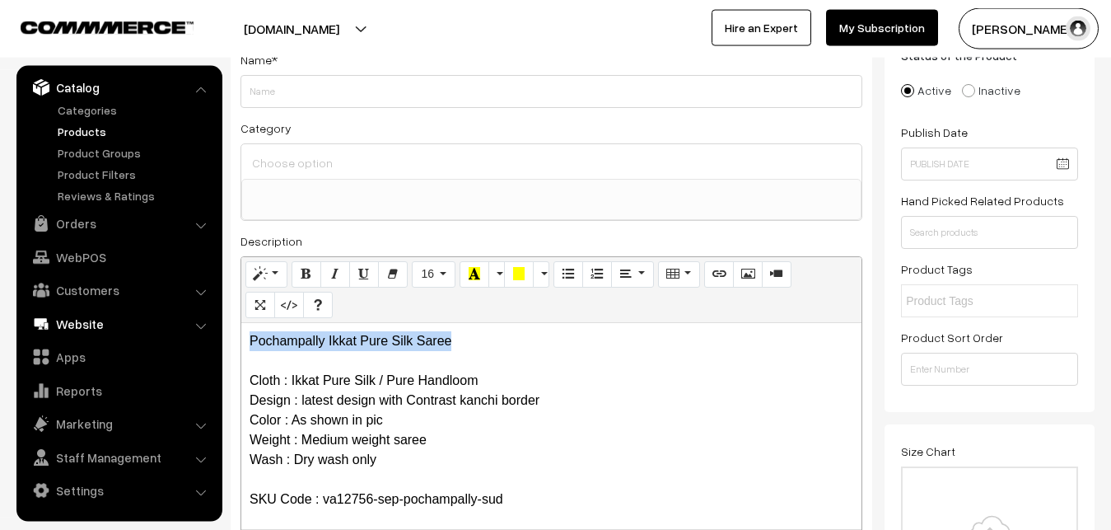
drag, startPoint x: 465, startPoint y: 334, endPoint x: 170, endPoint y: 324, distance: 295.8
click at [241, 325] on div "Pochampally Ikkat Pure Silk Saree Cloth : Ikkat Pure Silk / Pure Handloom Desig…" at bounding box center [551, 426] width 620 height 206
copy p "Pochampally Ikkat Pure Silk Saree"
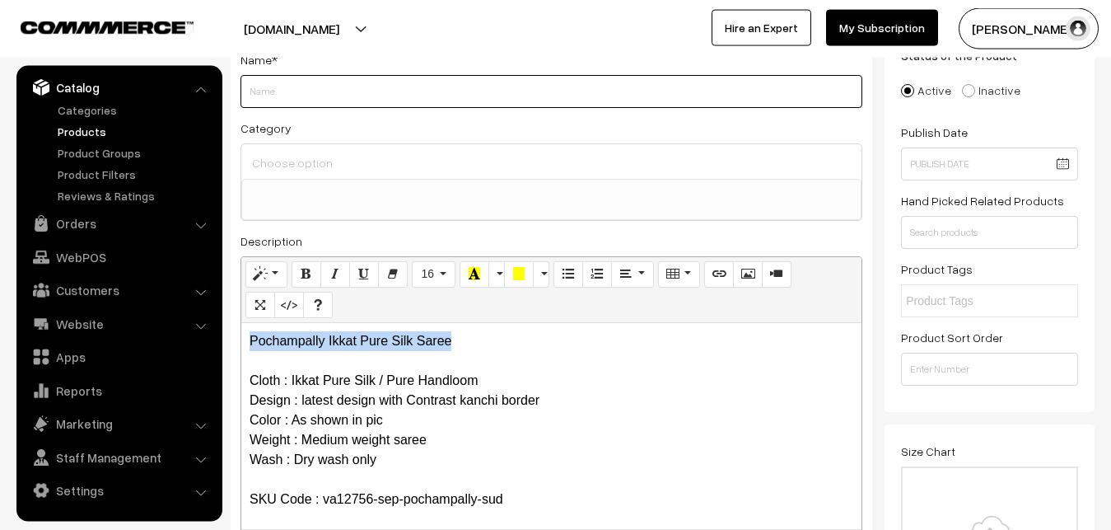
click at [284, 89] on input "Weight" at bounding box center [551, 91] width 622 height 33
paste input "Pochampally Ikkat Pure Silk Saree"
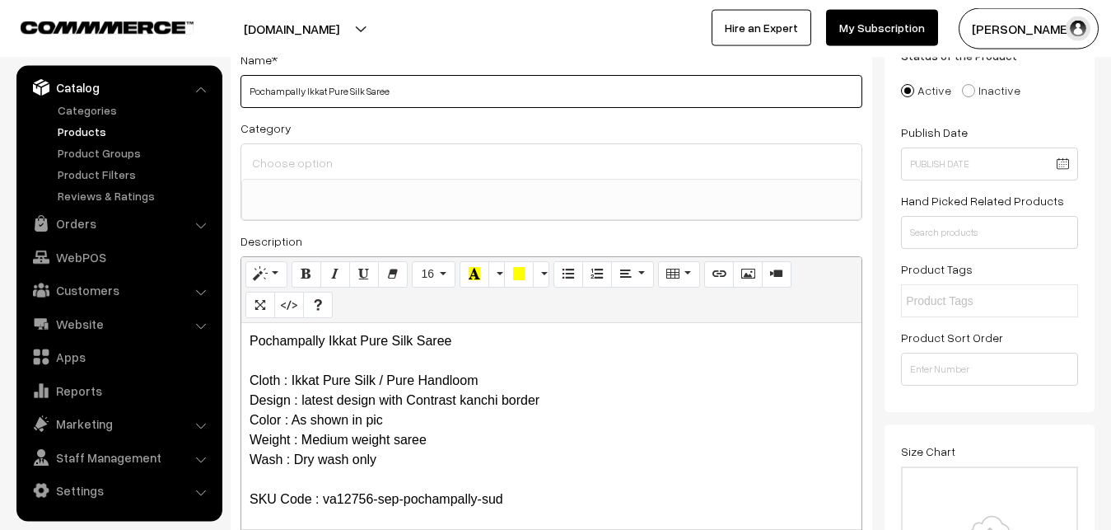
type input "Pochampally Ikkat Pure Silk Saree"
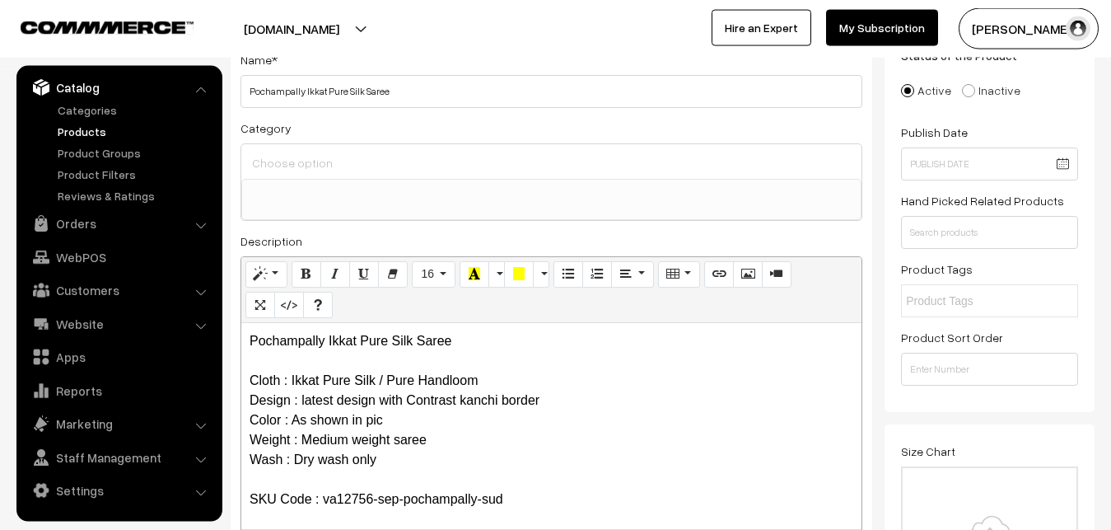
click at [281, 163] on input at bounding box center [551, 163] width 607 height 24
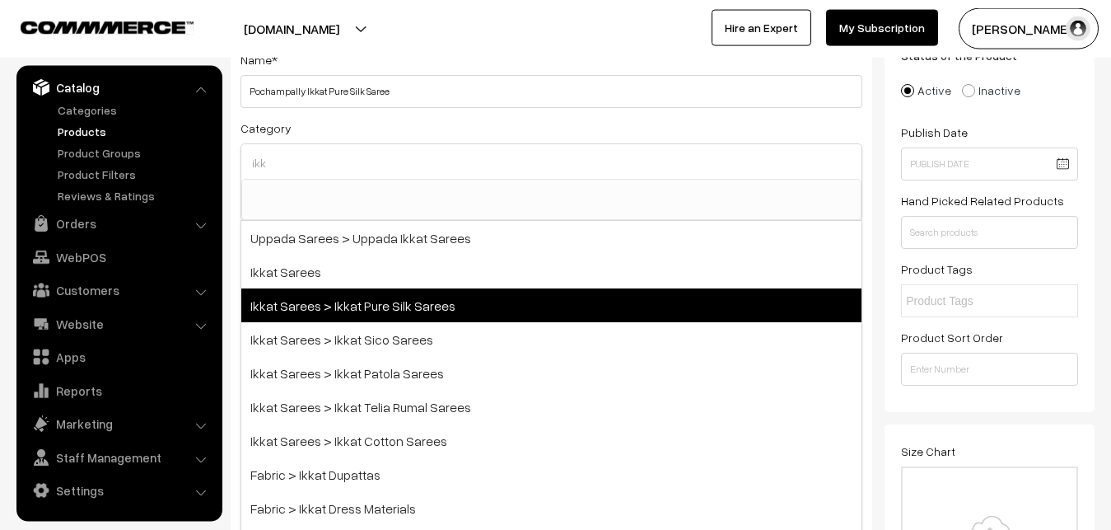
type input "ikk"
click at [405, 296] on span "Ikkat Sarees > Ikkat Pure Silk Sarees" at bounding box center [551, 305] width 620 height 34
select select "20"
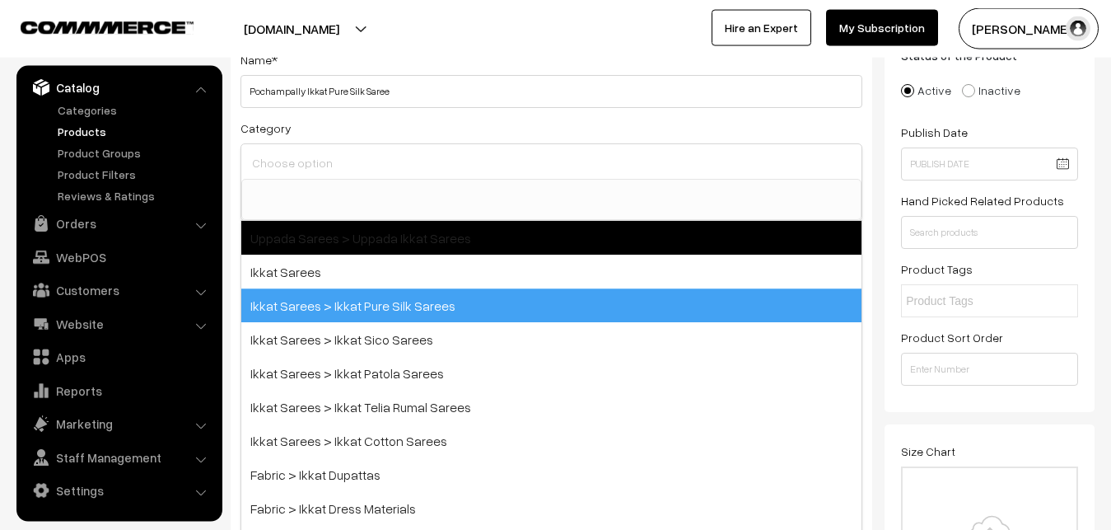
scroll to position [259, 0]
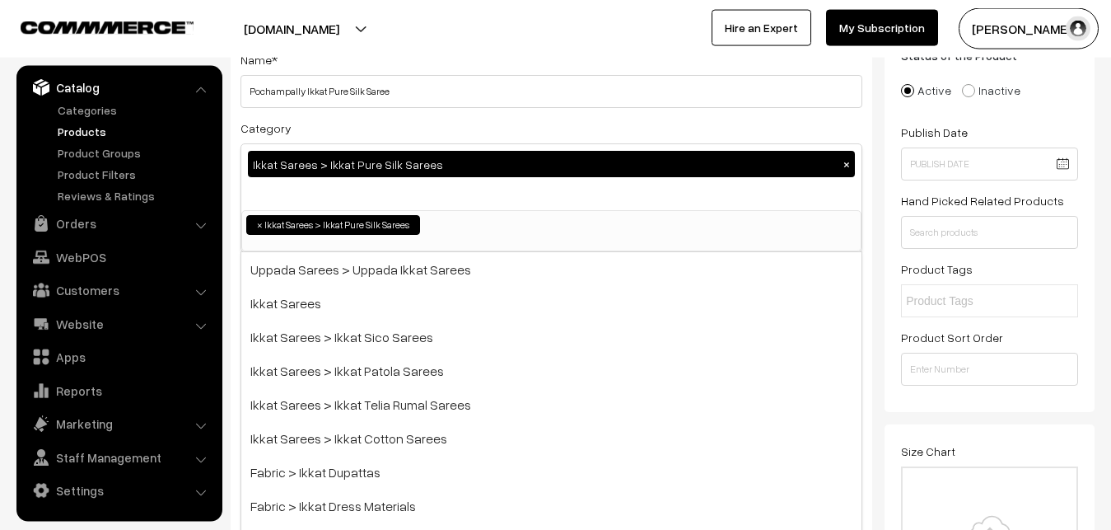
click at [446, 133] on div "Category Ikkat Sarees > Ikkat Pure Silk Sarees × Uppada Sarees Uppada Sarees > …" at bounding box center [551, 185] width 622 height 134
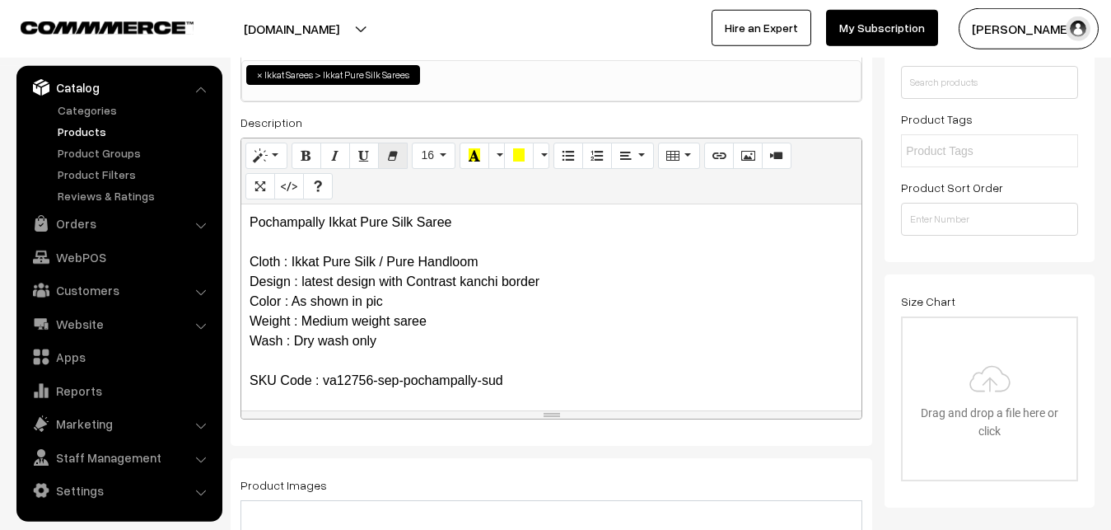
scroll to position [370, 0]
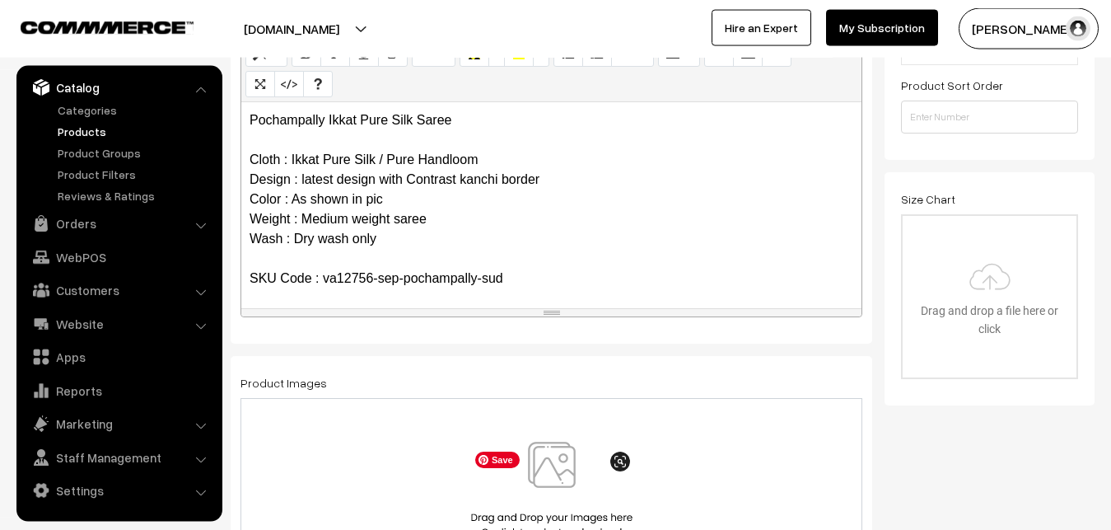
click at [542, 462] on img at bounding box center [552, 489] width 170 height 96
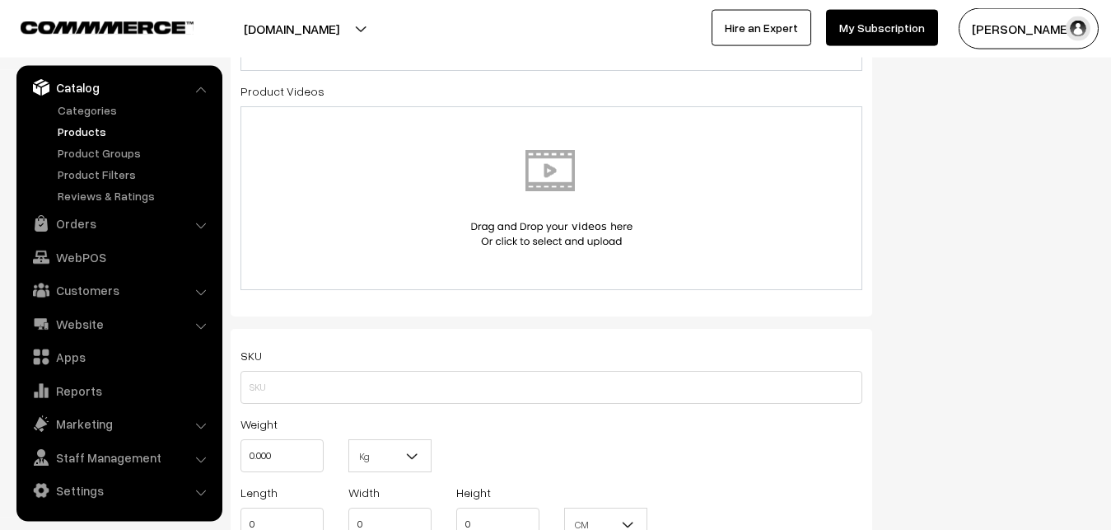
scroll to position [1042, 0]
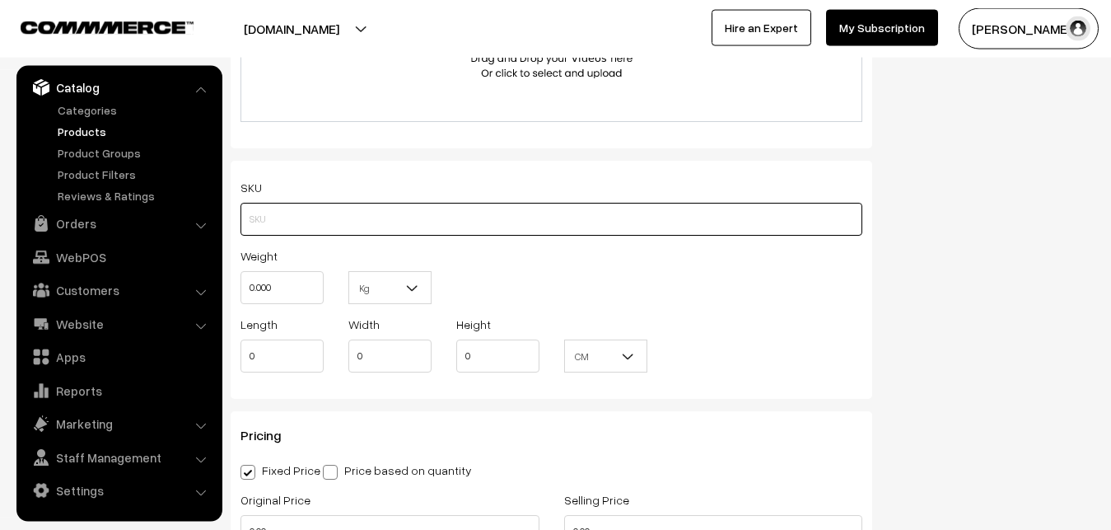
paste input "va12756-sep-pochampally-sud"
type input "va12756-sep-pochampally-sud"
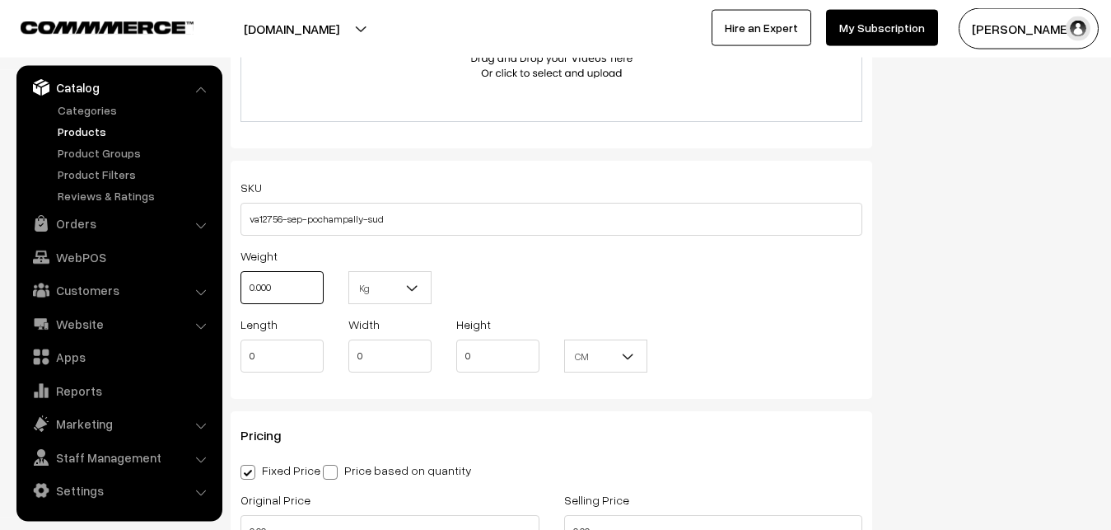
drag, startPoint x: 312, startPoint y: 289, endPoint x: 201, endPoint y: 287, distance: 111.2
click at [240, 289] on input "0.000" at bounding box center [281, 287] width 83 height 33
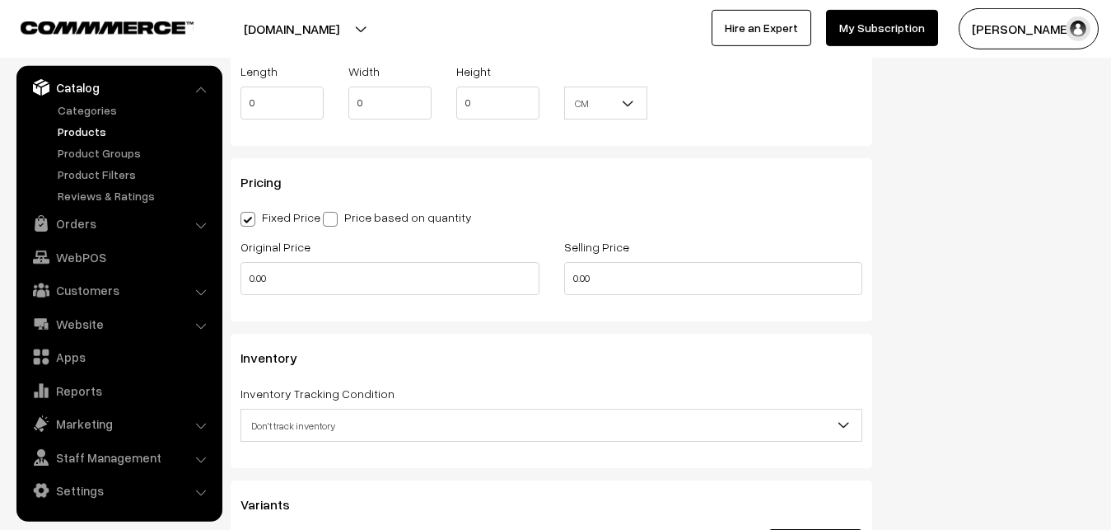
scroll to position [1378, 0]
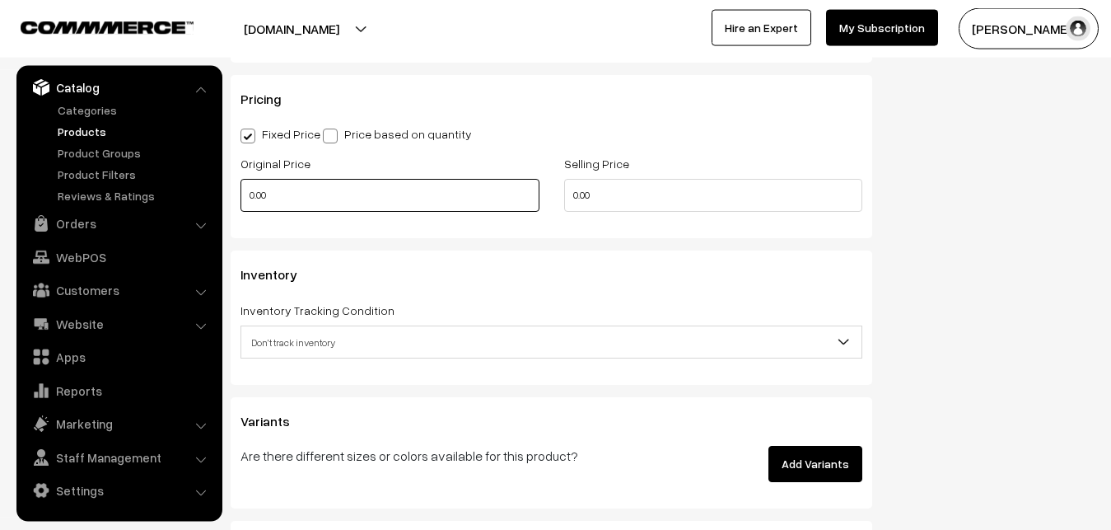
type input "0.80"
drag, startPoint x: 275, startPoint y: 198, endPoint x: 240, endPoint y: 194, distance: 34.9
click at [240, 194] on input "0.00" at bounding box center [389, 195] width 299 height 33
type input "11300"
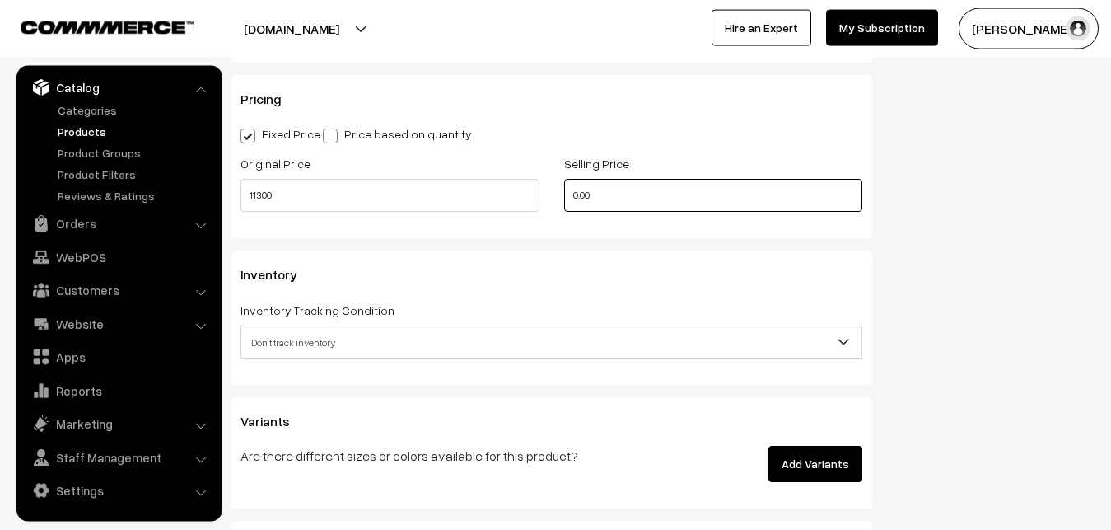
drag, startPoint x: 611, startPoint y: 203, endPoint x: 483, endPoint y: 201, distance: 127.7
click at [564, 201] on input "0.00" at bounding box center [713, 195] width 299 height 33
type input "13800"
click at [283, 338] on span "Don't track inventory" at bounding box center [551, 342] width 620 height 29
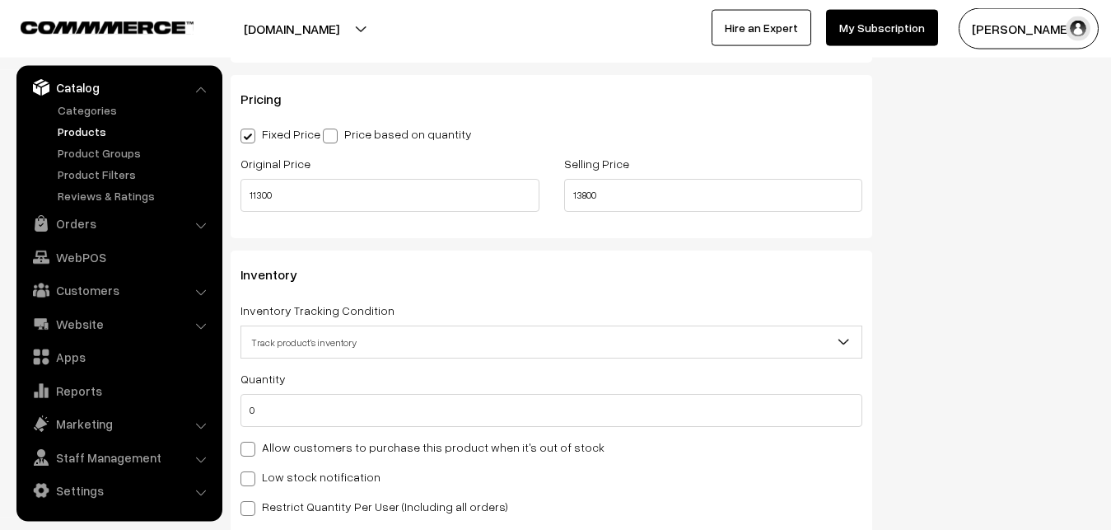
select select "2"
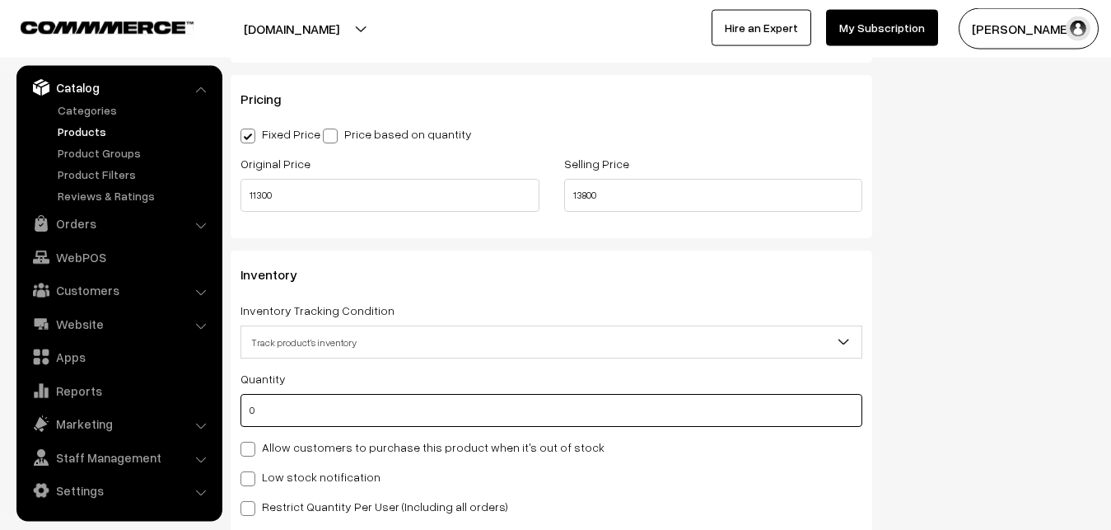
click at [277, 413] on input "0" at bounding box center [551, 410] width 622 height 33
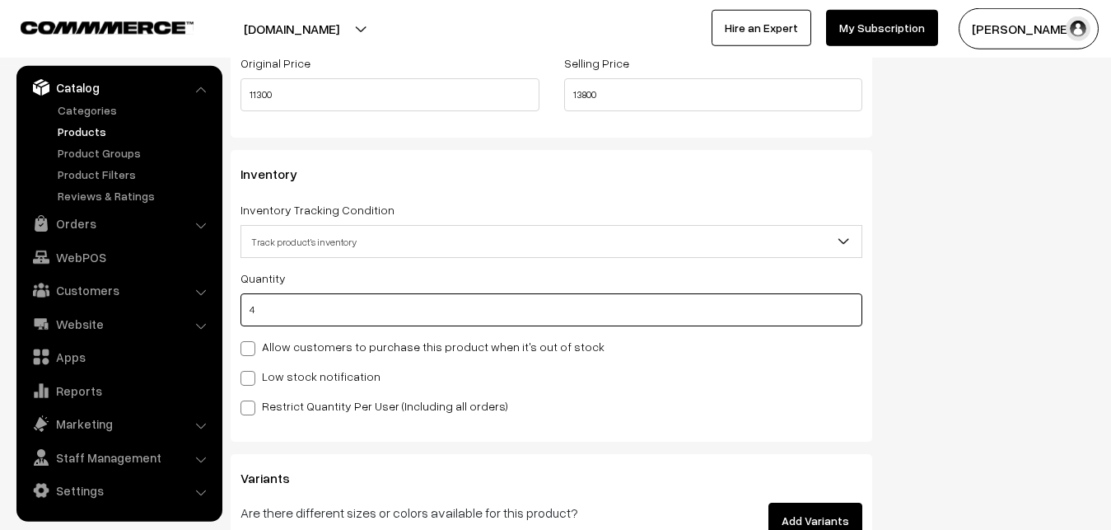
scroll to position [1630, 0]
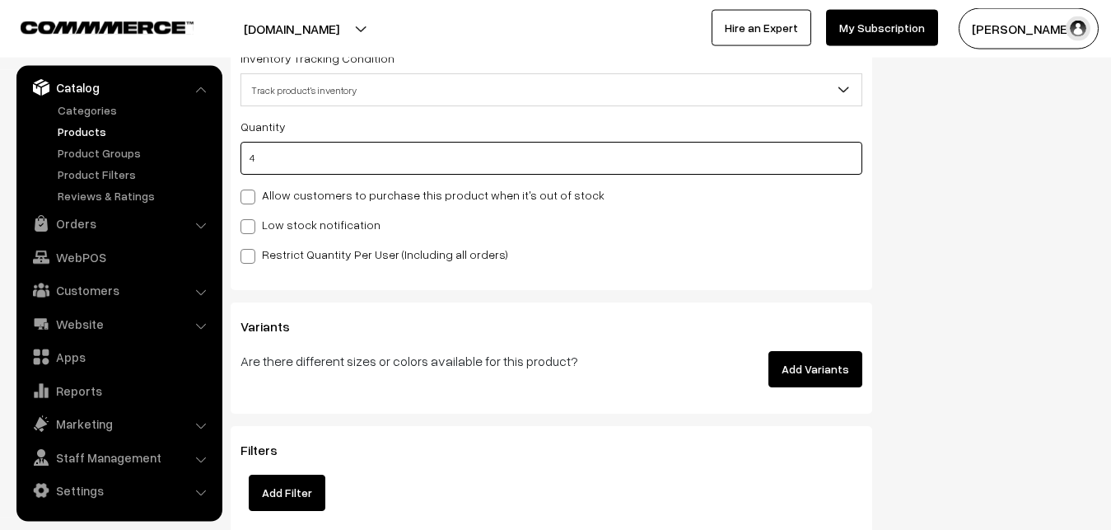
type input "4"
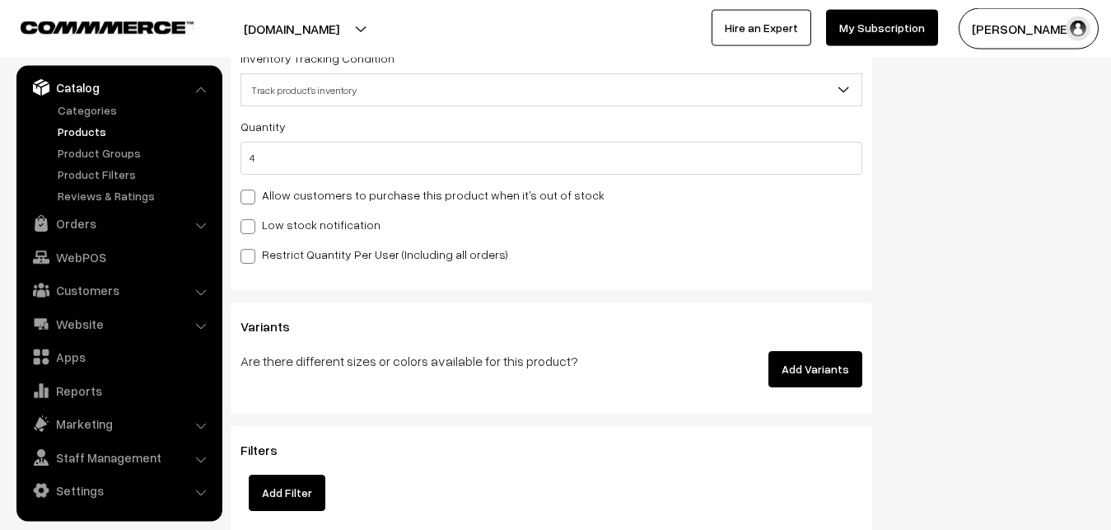
click at [251, 230] on span at bounding box center [247, 226] width 15 height 15
click at [251, 229] on input "Low stock notification" at bounding box center [245, 223] width 11 height 11
checkbox input "true"
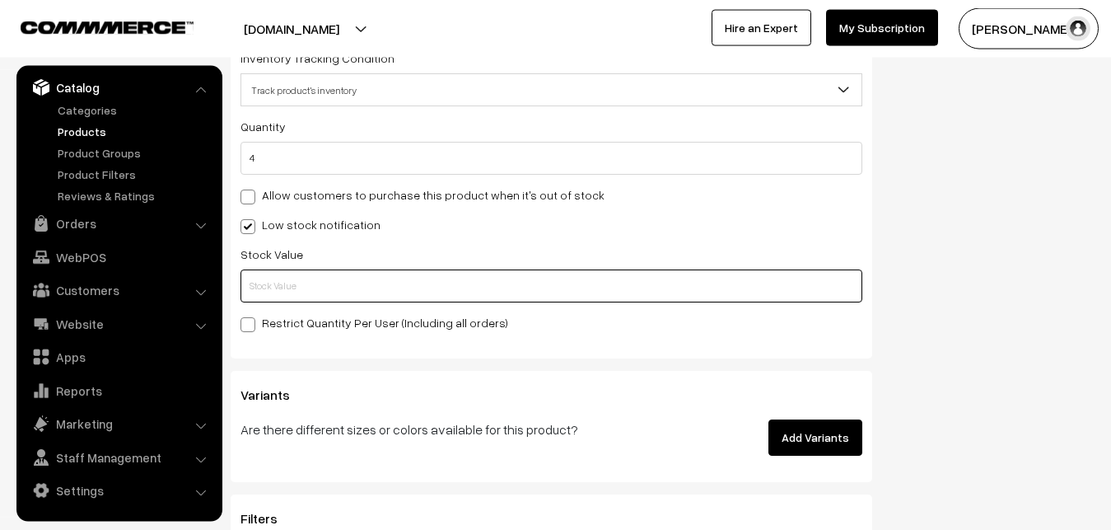
click at [248, 279] on input "text" at bounding box center [551, 285] width 622 height 33
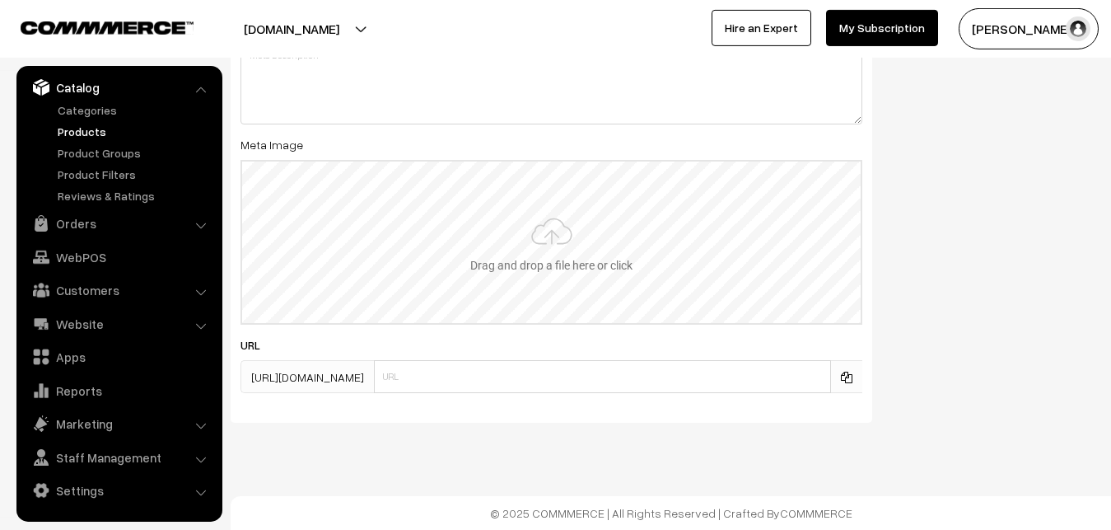
scroll to position [2452, 0]
type input "2"
click at [512, 249] on input "file" at bounding box center [551, 241] width 618 height 161
type input "C:\fakepath\ikkat-saree-va12756-sep.jpeg"
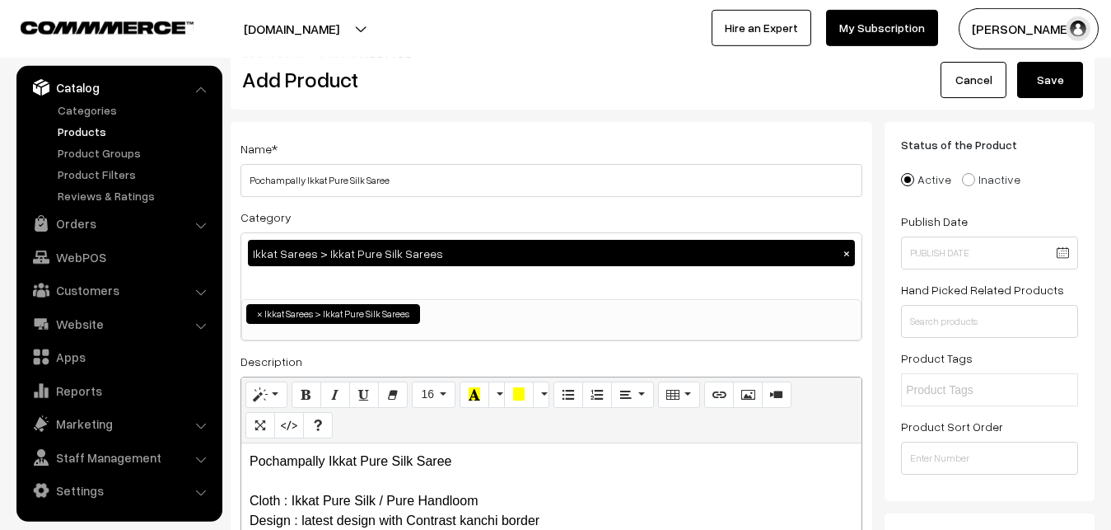
scroll to position [0, 0]
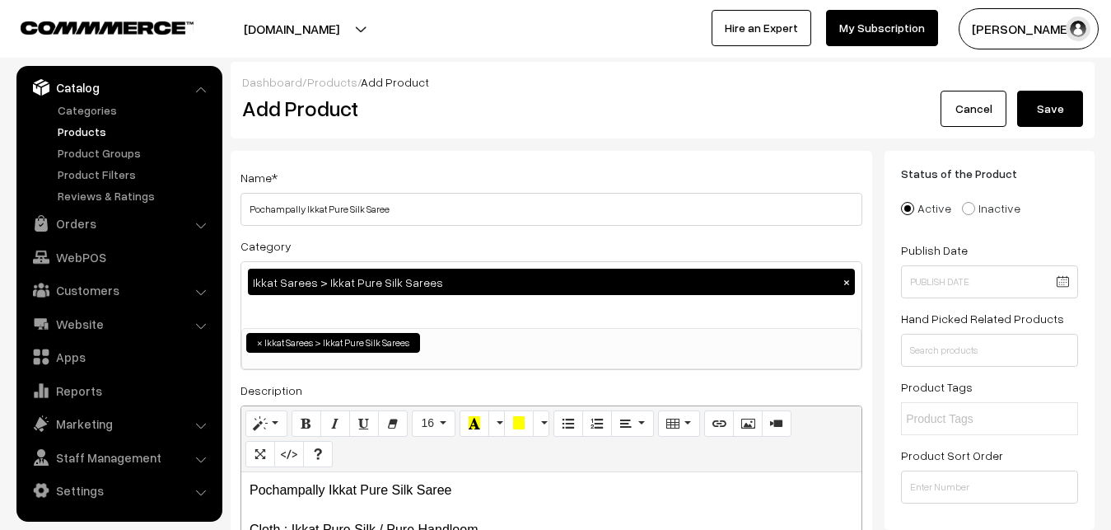
click at [1052, 102] on button "Save" at bounding box center [1050, 109] width 66 height 36
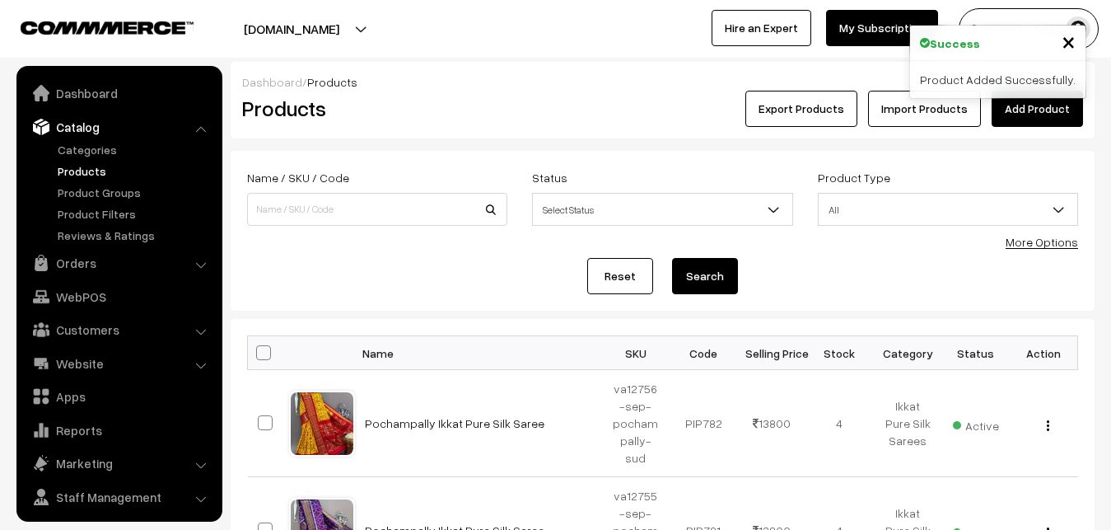
scroll to position [40, 0]
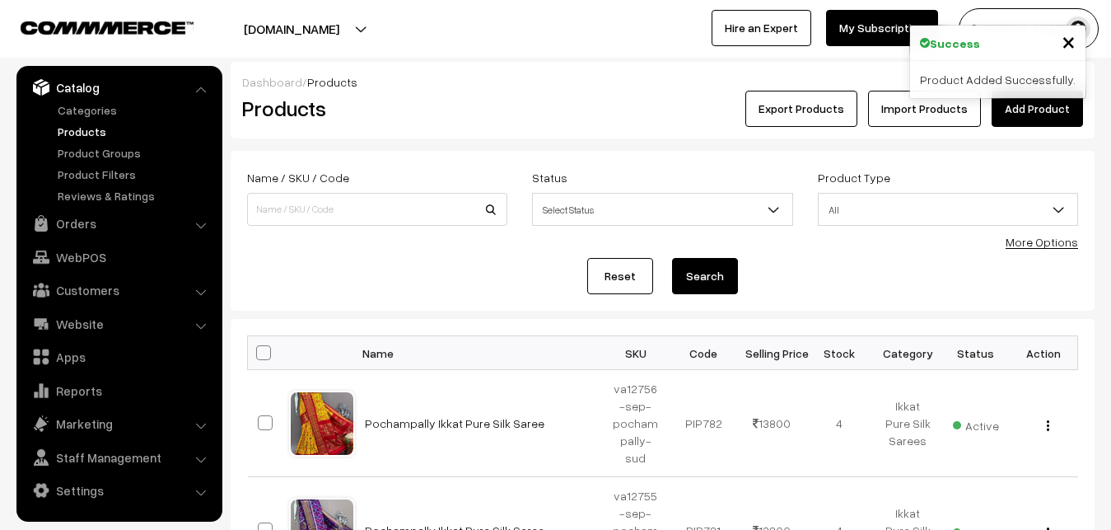
click at [559, 110] on div "Export Products Import Products Add Product" at bounding box center [806, 109] width 553 height 36
click at [1071, 113] on link "Add Product" at bounding box center [1037, 109] width 91 height 36
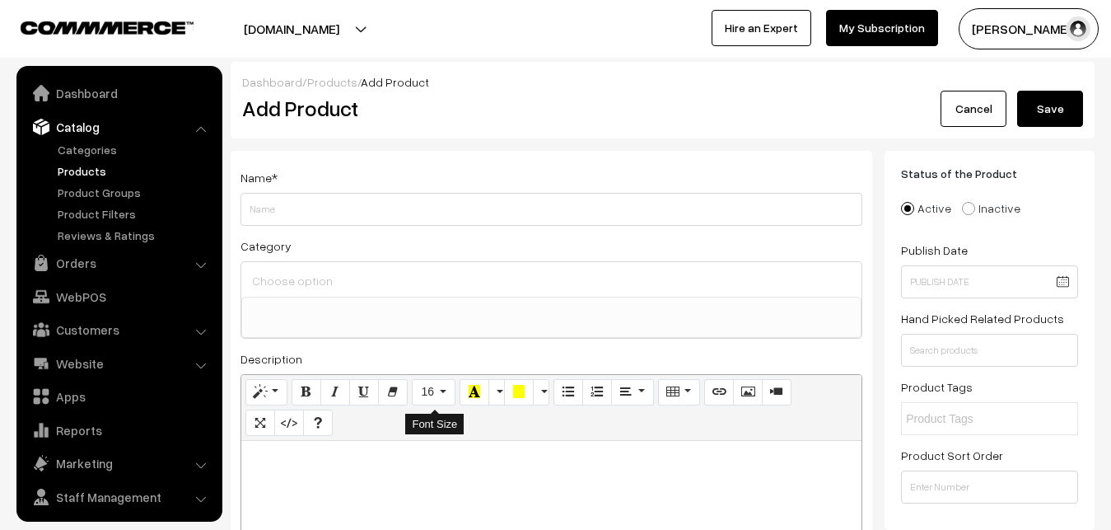
select select
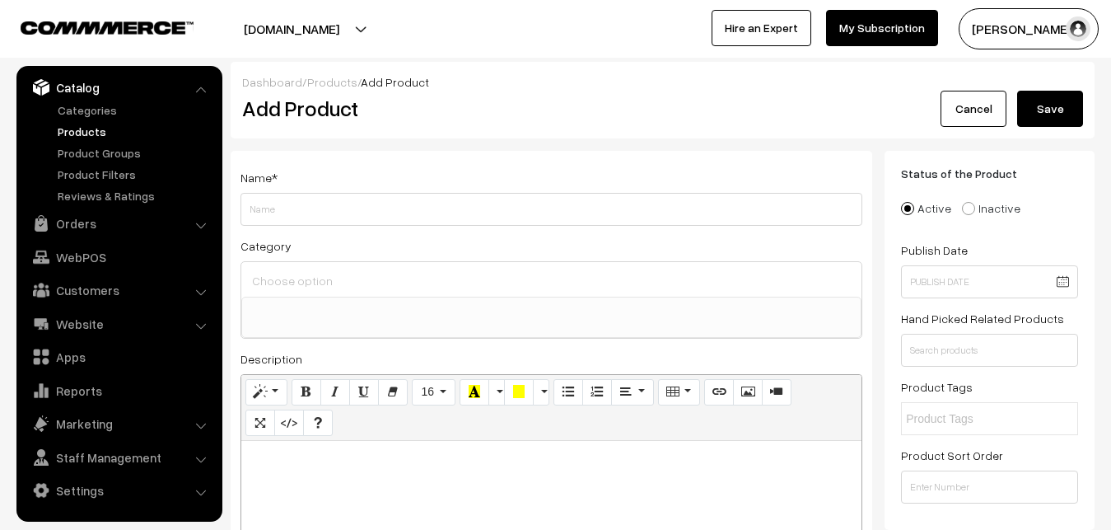
paste div
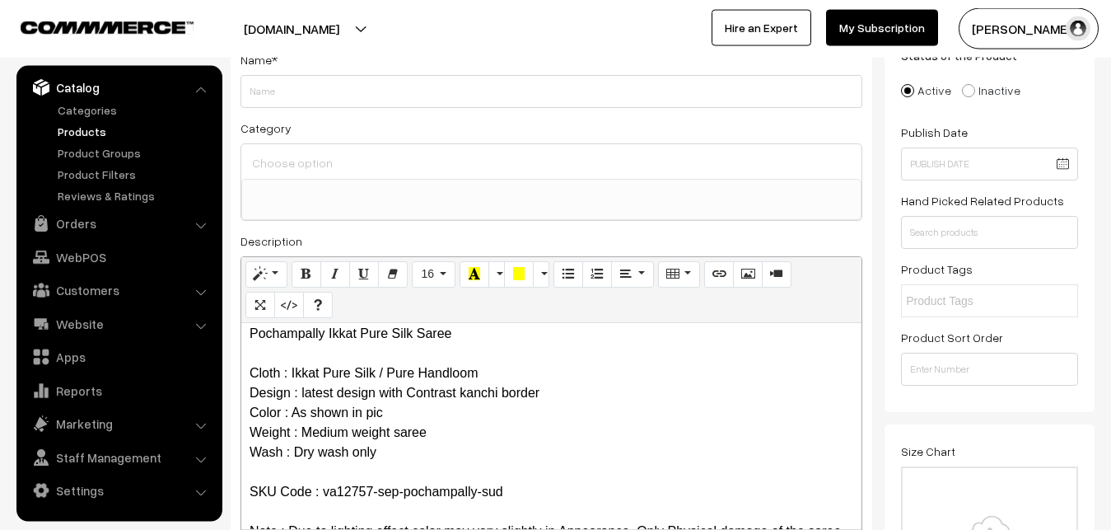
scroll to position [0, 0]
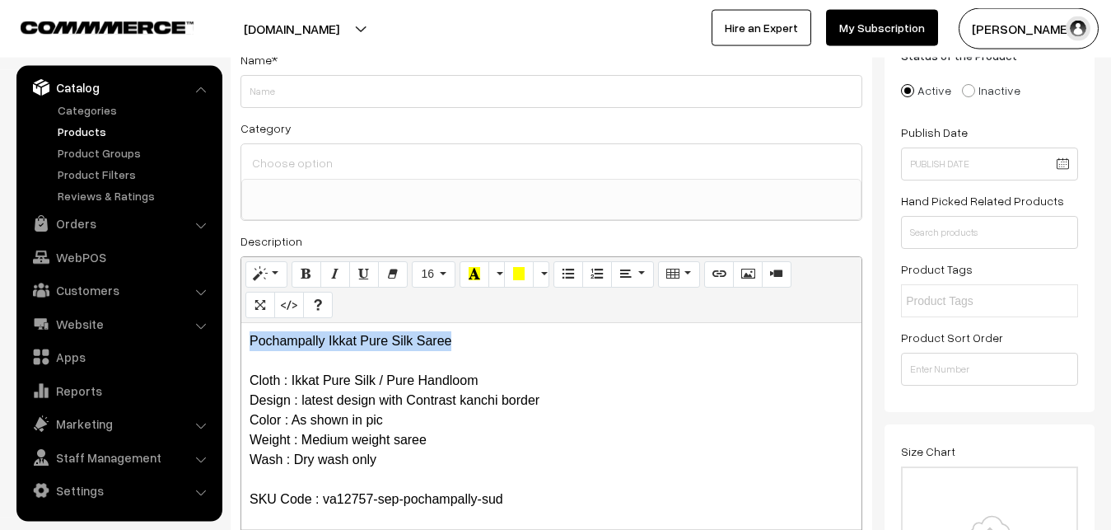
drag, startPoint x: 484, startPoint y: 347, endPoint x: 184, endPoint y: 348, distance: 299.8
click at [241, 348] on div "Pochampally Ikkat Pure Silk Saree Cloth : Ikkat Pure Silk / Pure Handloom Desig…" at bounding box center [551, 426] width 620 height 206
copy p "Pochampally Ikkat Pure Silk Saree"
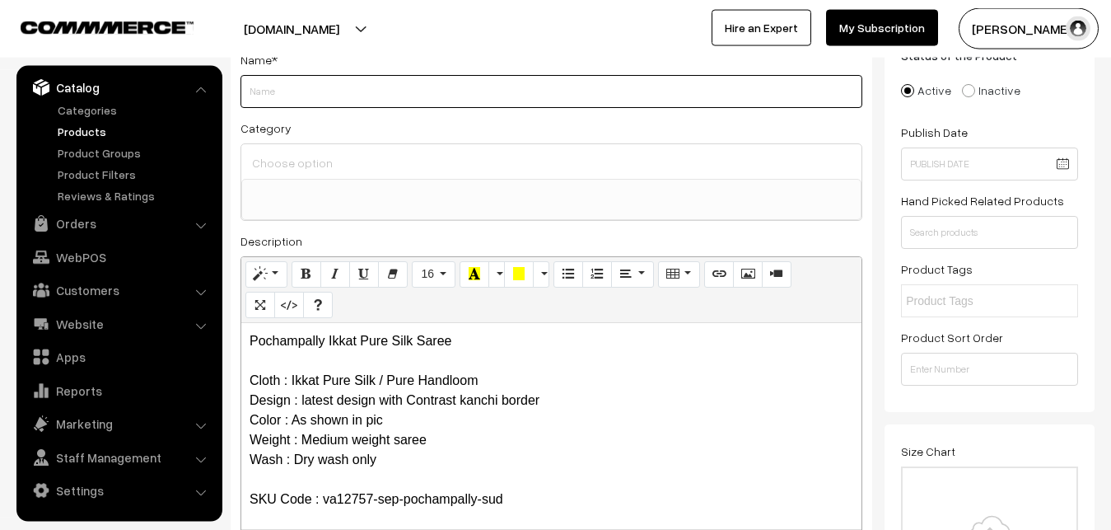
click at [312, 91] on input "Weight" at bounding box center [551, 91] width 622 height 33
paste input "Pochampally Ikkat Pure Silk Saree"
type input "Pochampally Ikkat Pure Silk Saree"
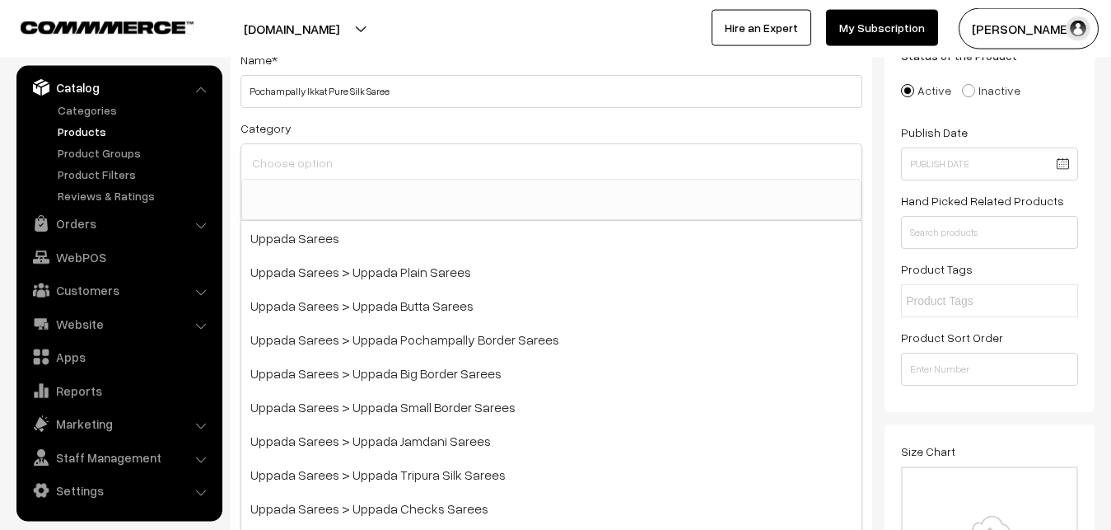
click at [315, 163] on input at bounding box center [551, 163] width 607 height 24
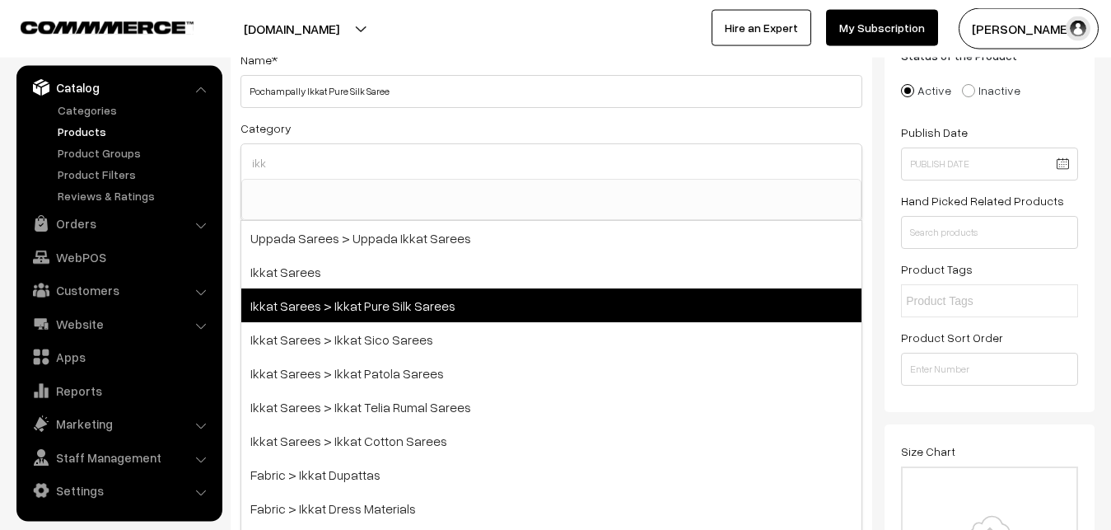
type input "ikk"
click at [401, 318] on span "Ikkat Sarees > Ikkat Pure Silk Sarees" at bounding box center [551, 305] width 620 height 34
select select "20"
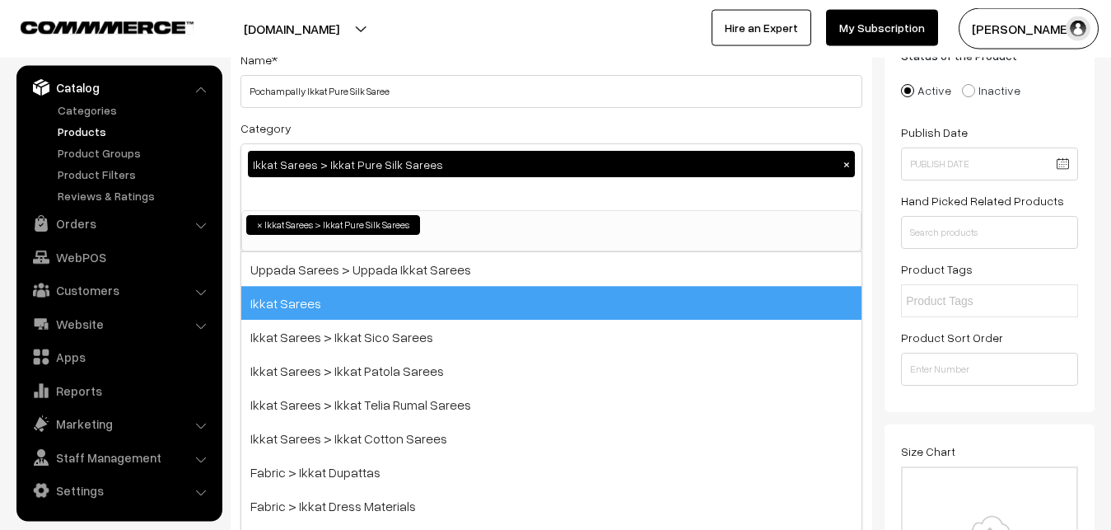
scroll to position [259, 0]
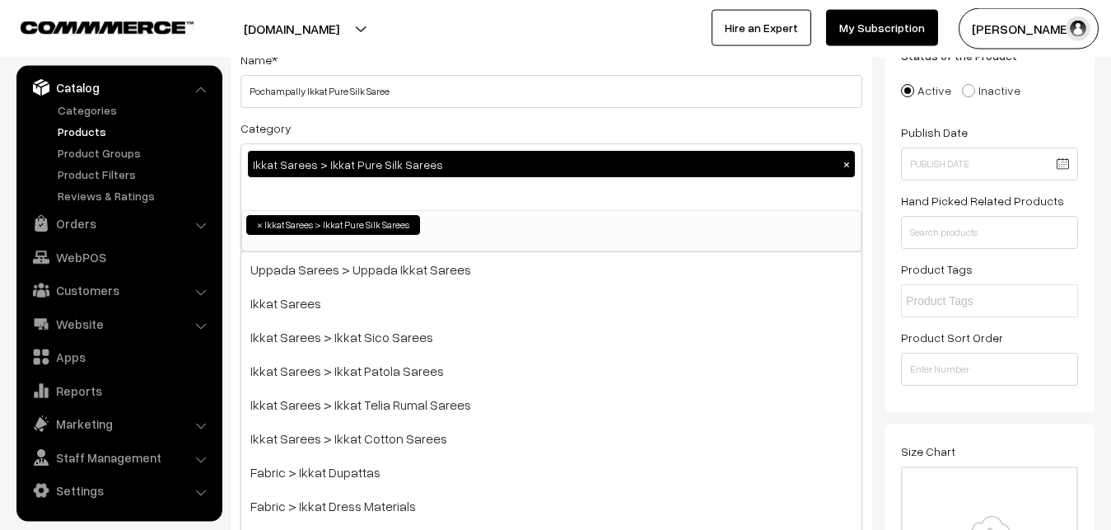
click at [462, 125] on div "Category Ikkat Sarees > Ikkat Pure Silk Sarees × Uppada Sarees Uppada Sarees > …" at bounding box center [551, 185] width 622 height 134
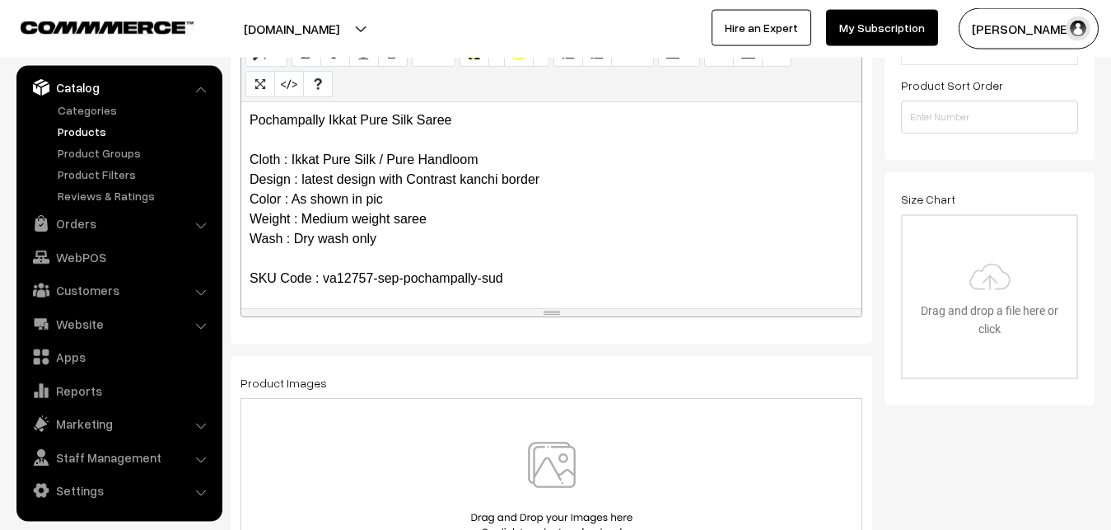
scroll to position [454, 0]
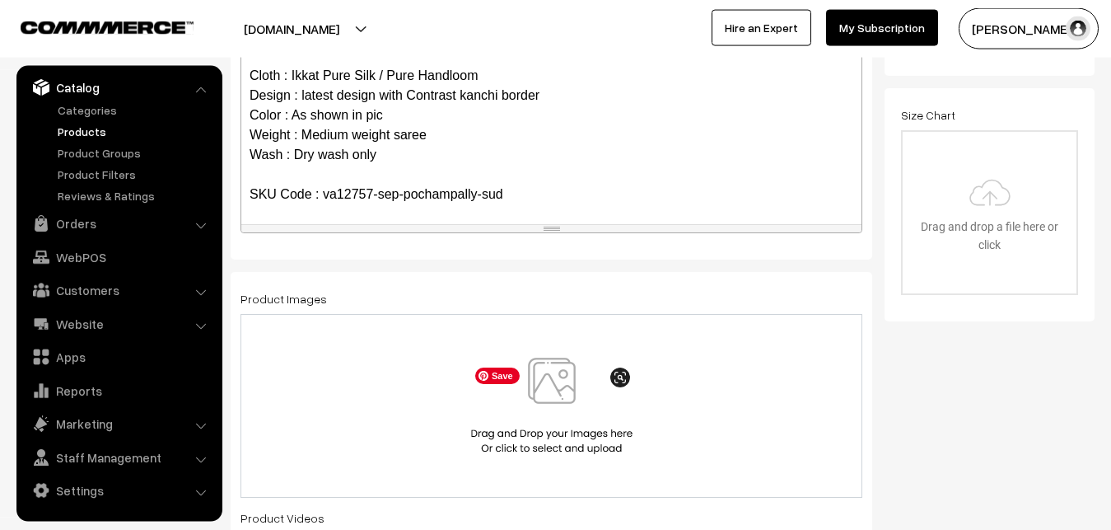
click at [550, 364] on img at bounding box center [552, 405] width 170 height 96
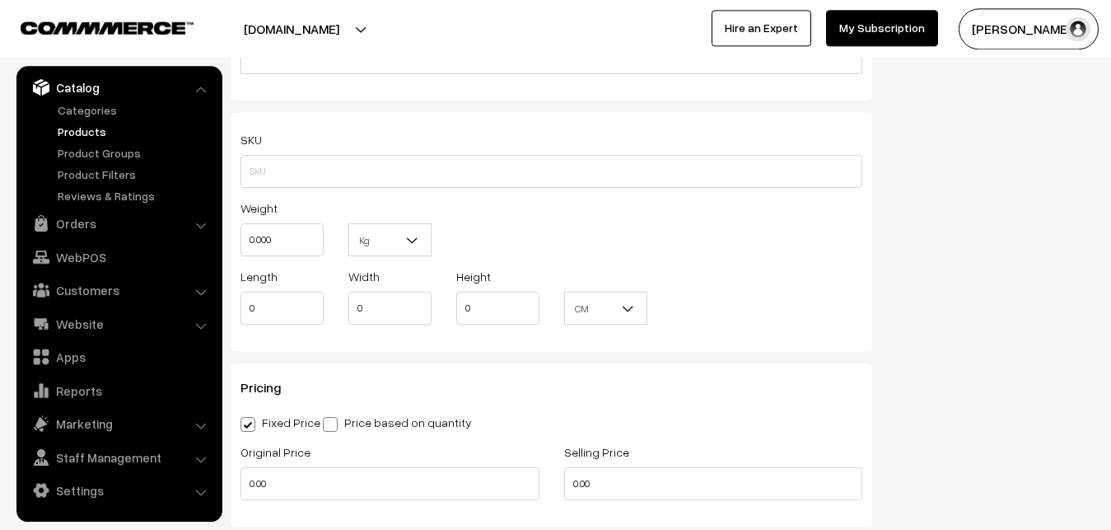
scroll to position [1126, 0]
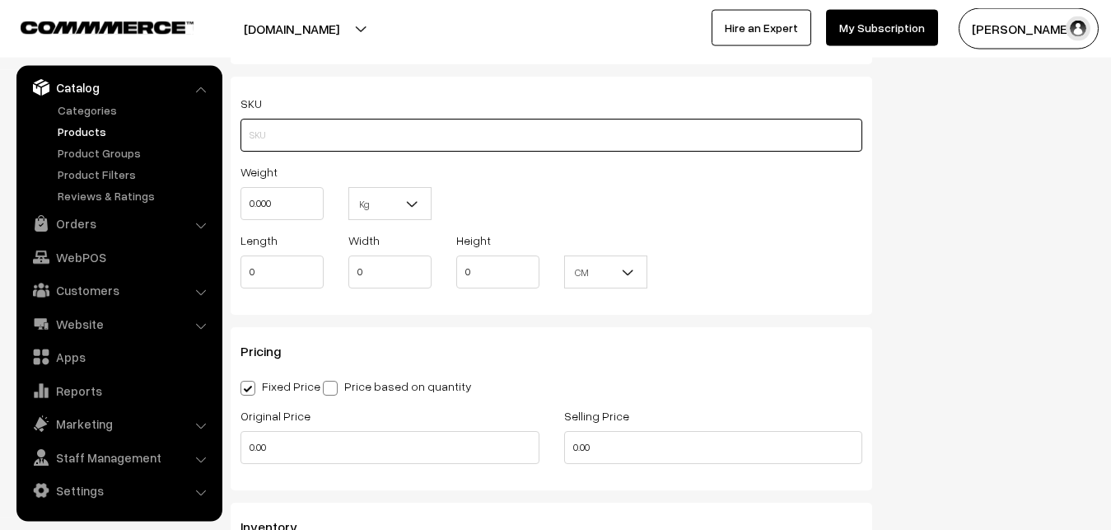
click at [269, 120] on input "text" at bounding box center [551, 135] width 622 height 33
paste input "va12757-sep-pochampally-sud"
type input "va12757-sep-pochampally-sud"
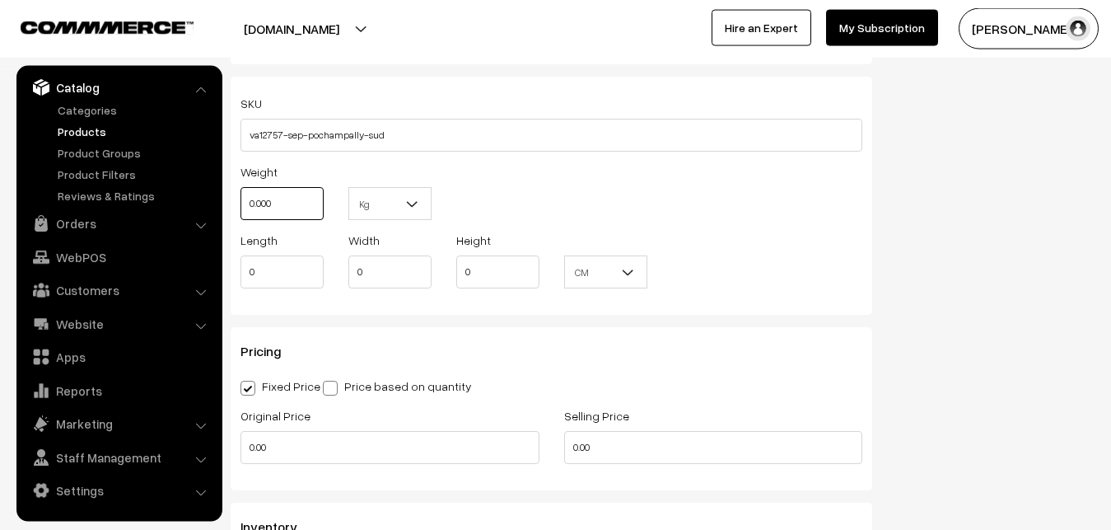
drag, startPoint x: 288, startPoint y: 208, endPoint x: 126, endPoint y: 208, distance: 162.2
click at [240, 208] on input "0.000" at bounding box center [281, 203] width 83 height 33
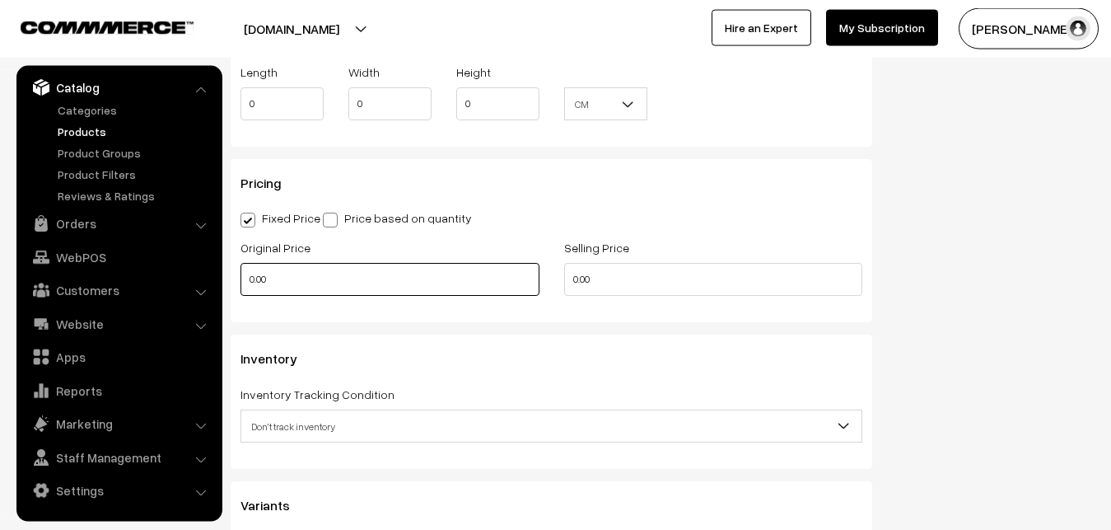
type input "0.80"
drag, startPoint x: 279, startPoint y: 284, endPoint x: 198, endPoint y: 282, distance: 81.5
click at [240, 282] on input "0.00" at bounding box center [389, 279] width 299 height 33
type input "11300"
drag, startPoint x: 607, startPoint y: 274, endPoint x: 501, endPoint y: 281, distance: 106.4
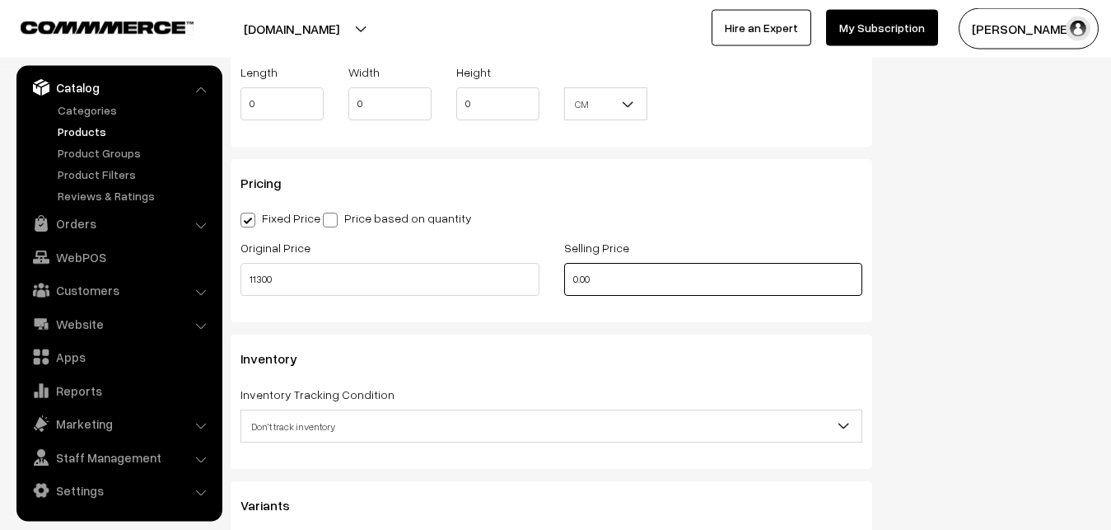
click at [564, 281] on input "0.00" at bounding box center [713, 279] width 299 height 33
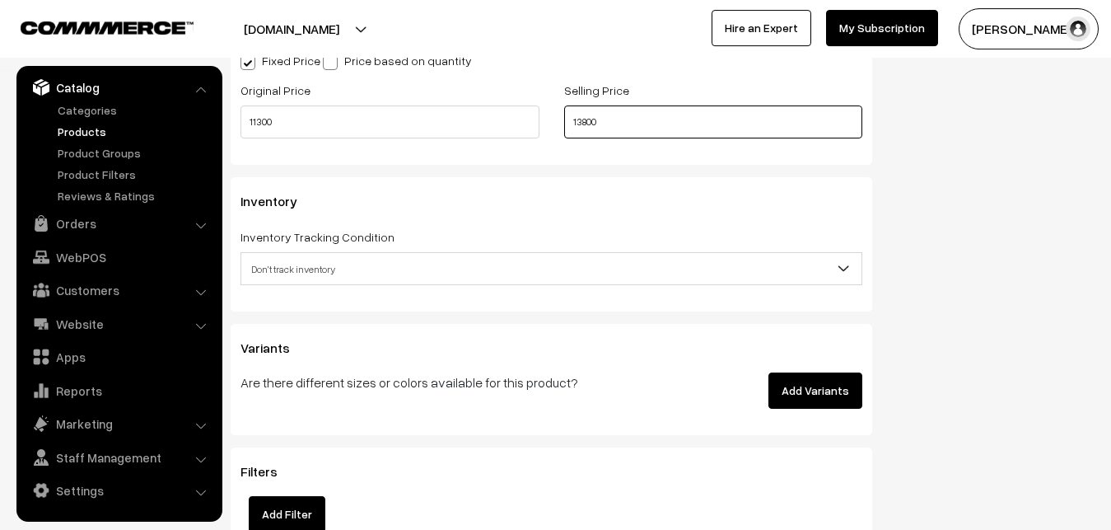
scroll to position [1462, 0]
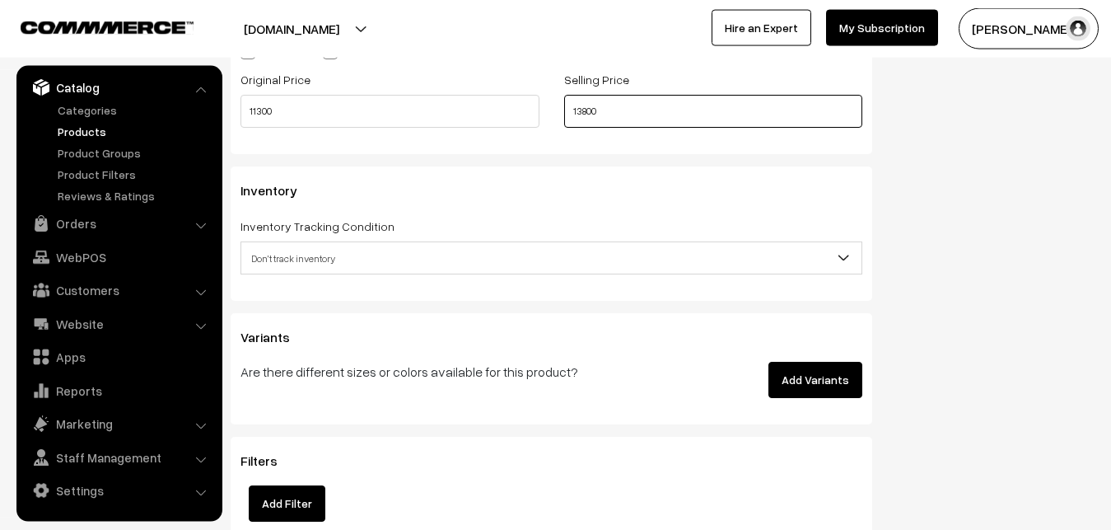
type input "13800"
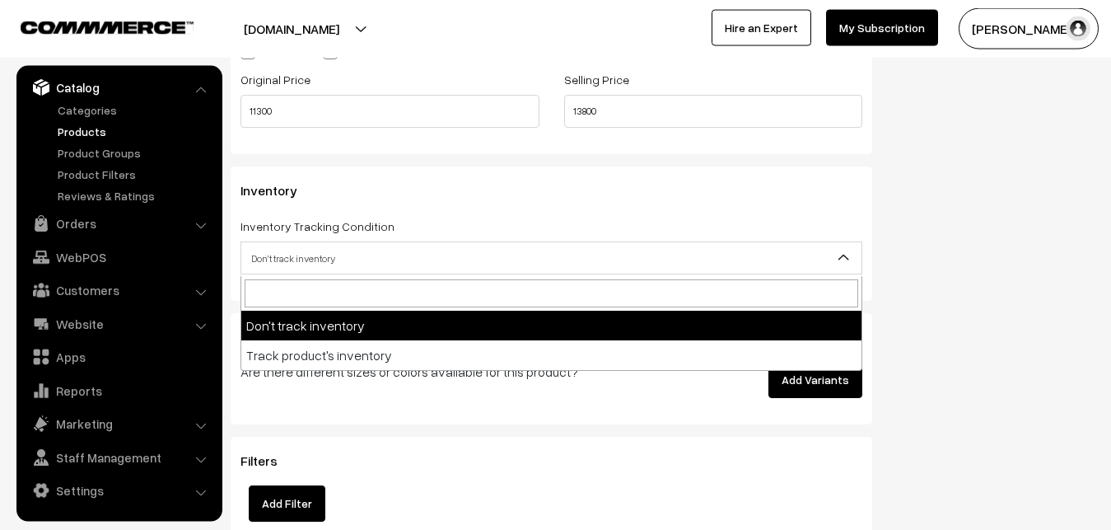
click at [315, 267] on span "Don't track inventory" at bounding box center [551, 258] width 620 height 29
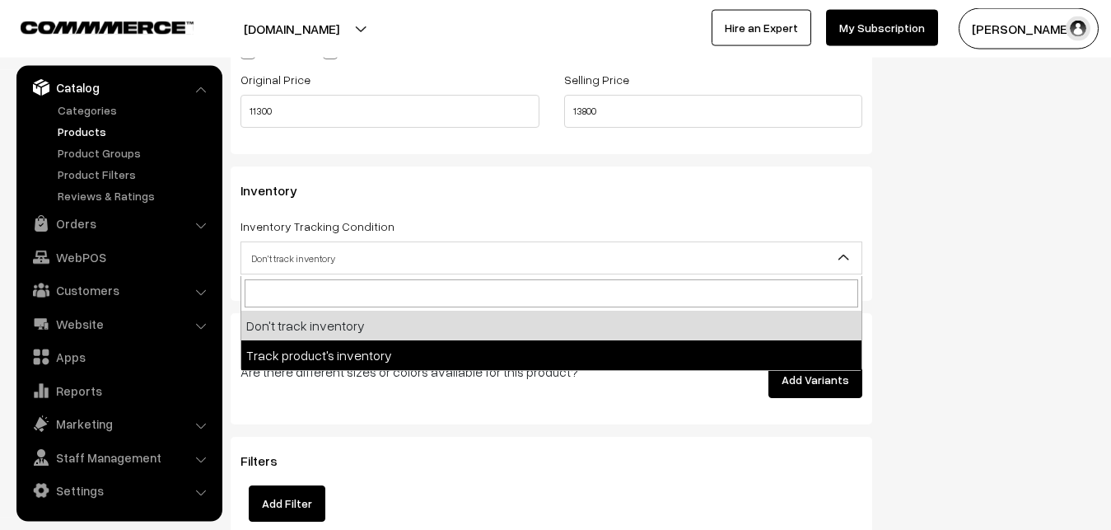
select select "2"
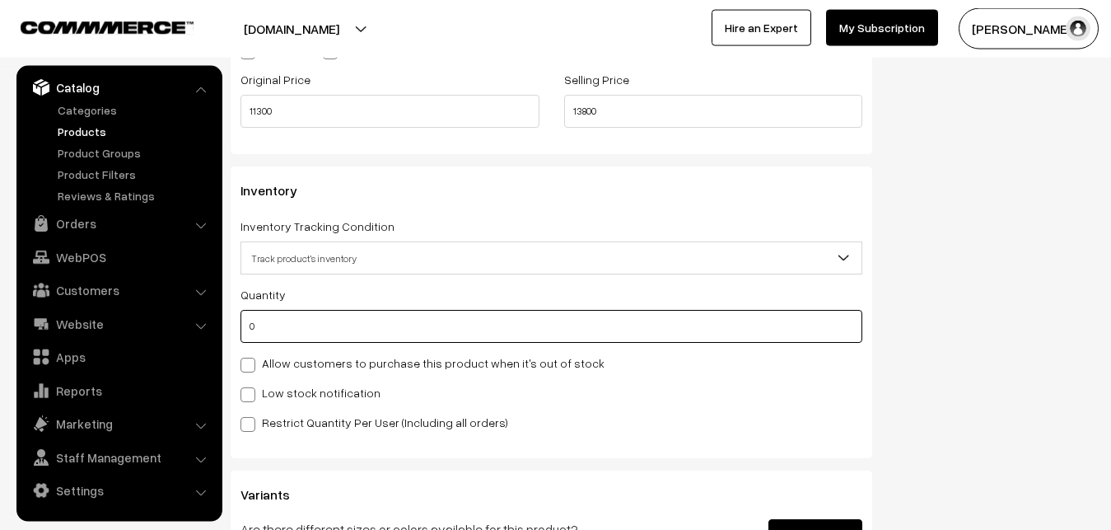
click at [301, 337] on input "0" at bounding box center [551, 326] width 622 height 33
type input "4"
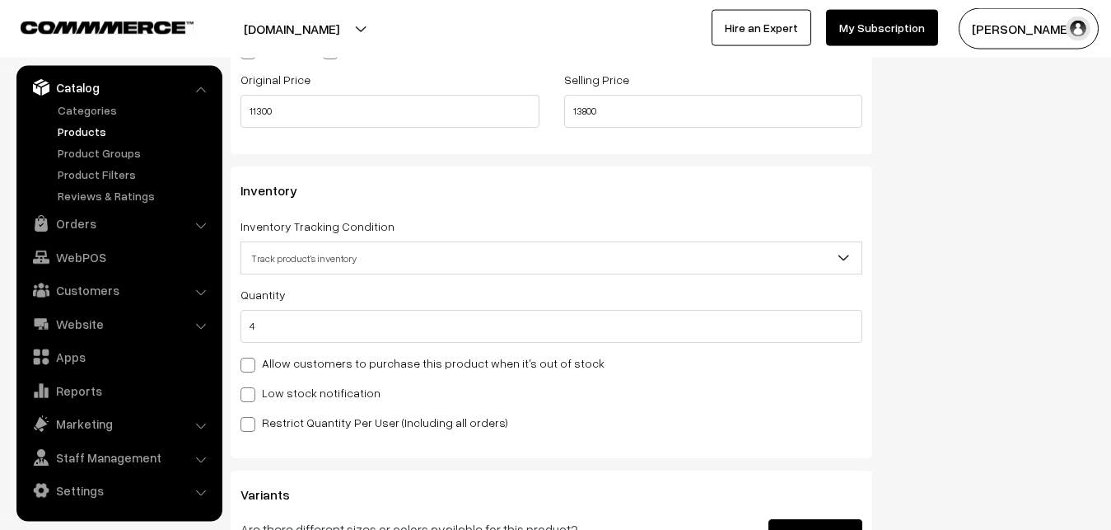
click at [289, 401] on label "Low stock notification" at bounding box center [310, 392] width 140 height 17
click at [251, 397] on input "Low stock notification" at bounding box center [245, 391] width 11 height 11
checkbox input "true"
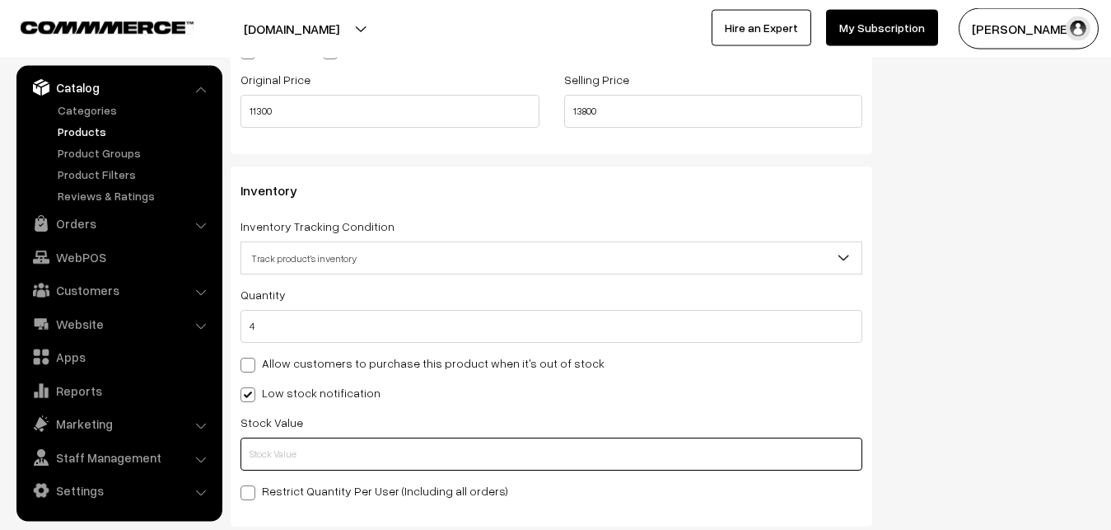
click at [280, 455] on input "text" at bounding box center [551, 453] width 622 height 33
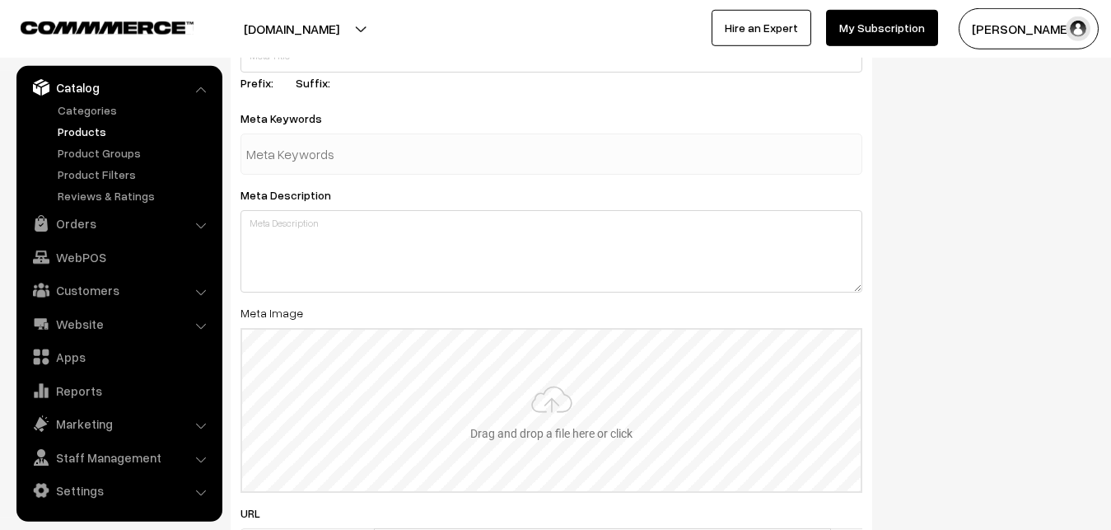
scroll to position [2302, 0]
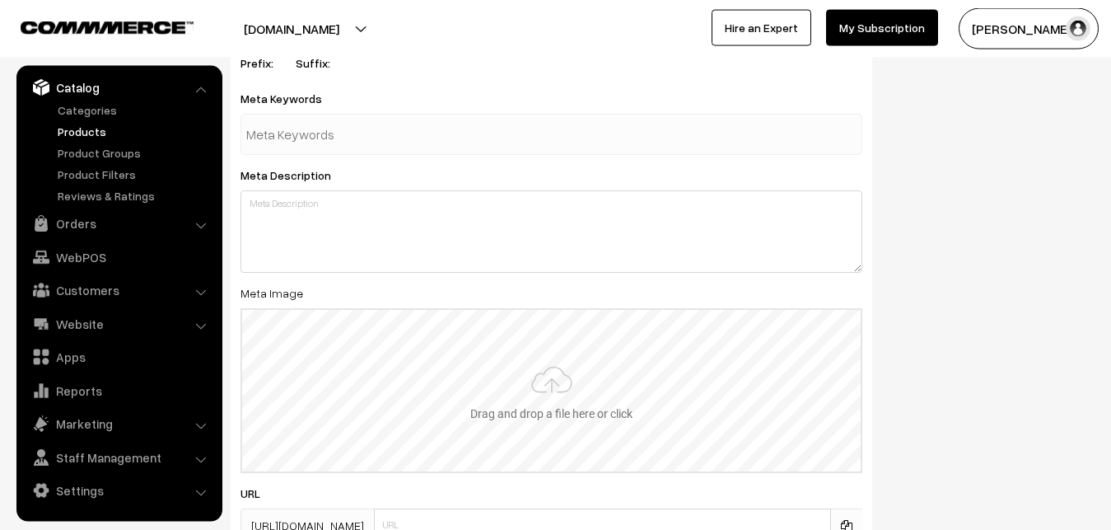
type input "2"
click at [519, 376] on input "file" at bounding box center [551, 390] width 618 height 161
type input "C:\fakepath\ikkat-saree-va12757-sep.jpeg"
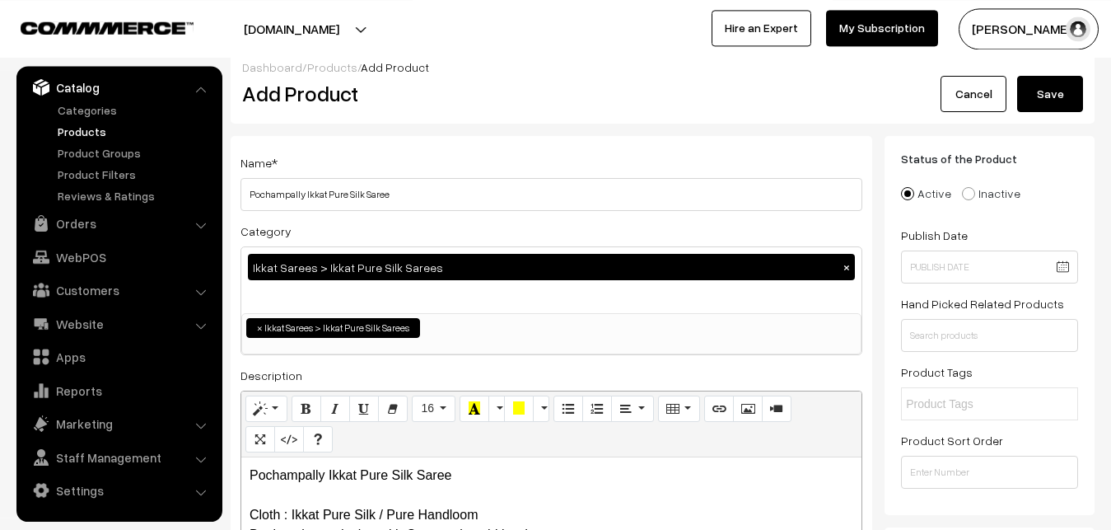
scroll to position [0, 0]
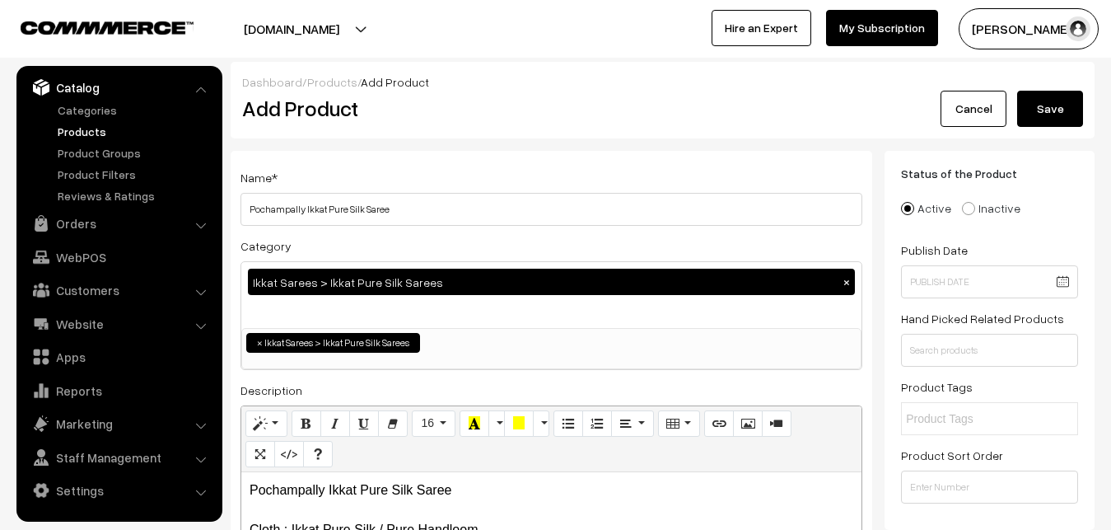
click at [1049, 102] on button "Save" at bounding box center [1050, 109] width 66 height 36
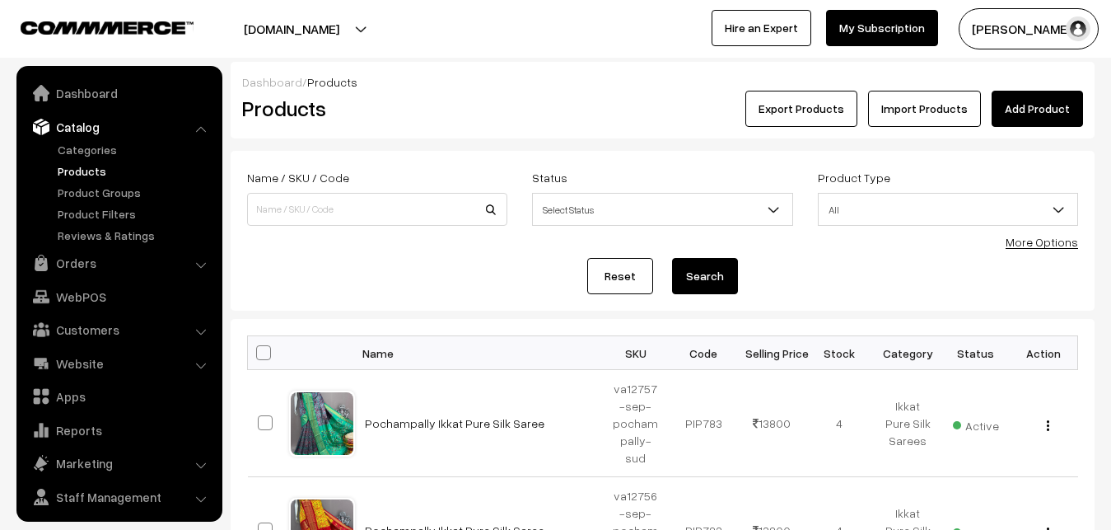
scroll to position [40, 0]
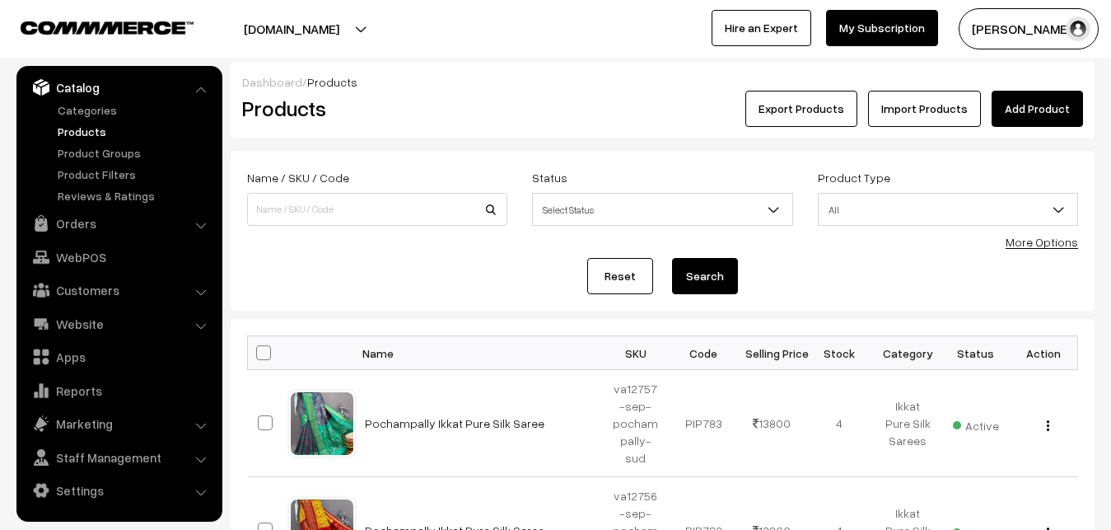
click at [469, 119] on h2 "Products" at bounding box center [374, 109] width 264 height 26
click at [1090, 93] on div "Export Products Import Products Add Product" at bounding box center [806, 109] width 577 height 36
click at [1047, 108] on link "Add Product" at bounding box center [1037, 109] width 91 height 36
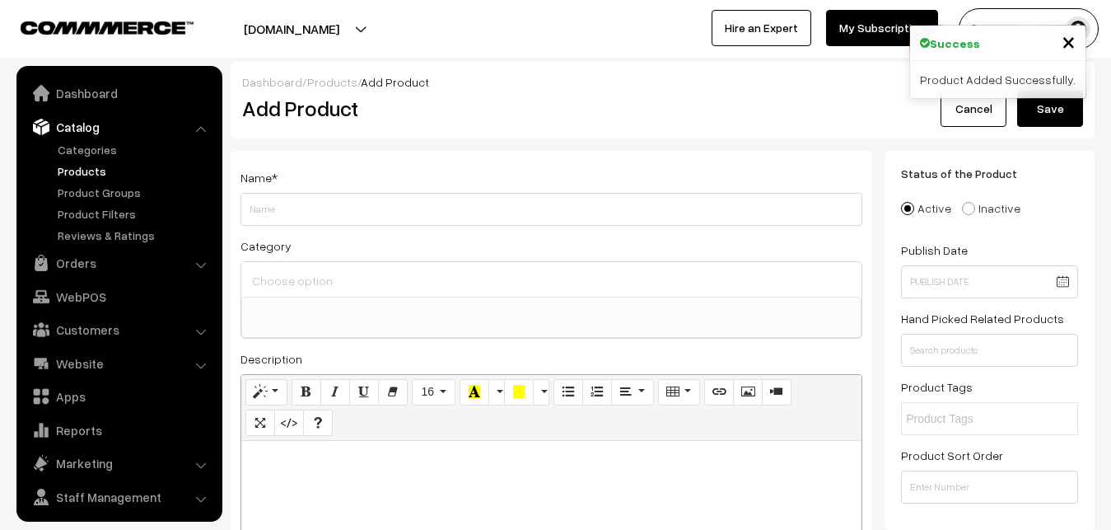
select select
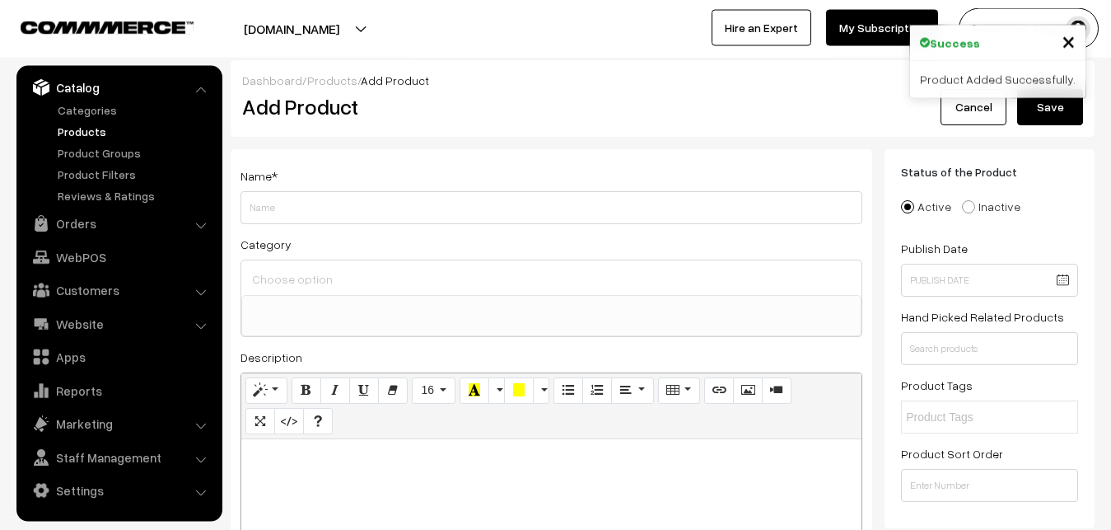
scroll to position [168, 0]
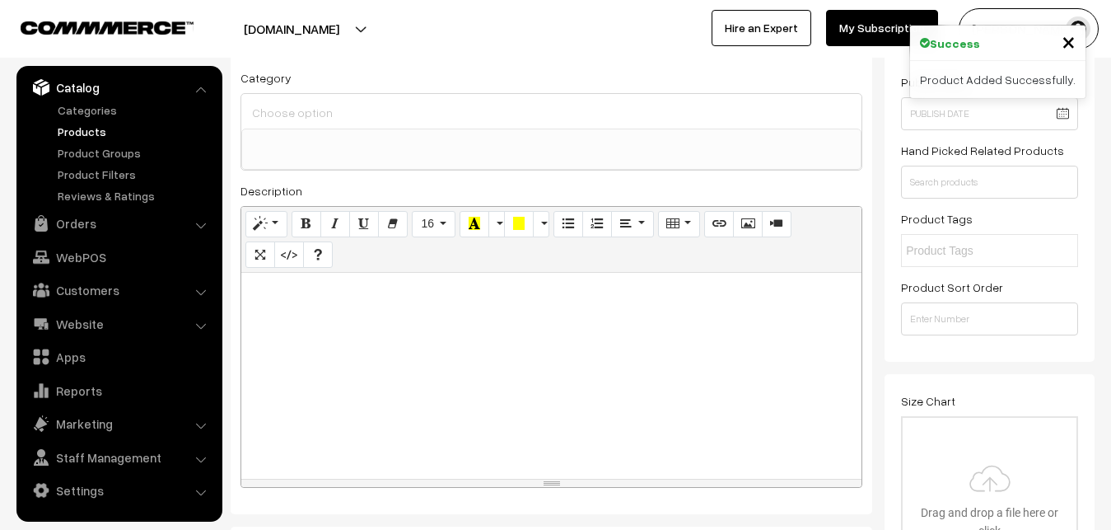
click at [328, 364] on div at bounding box center [551, 376] width 620 height 206
paste div
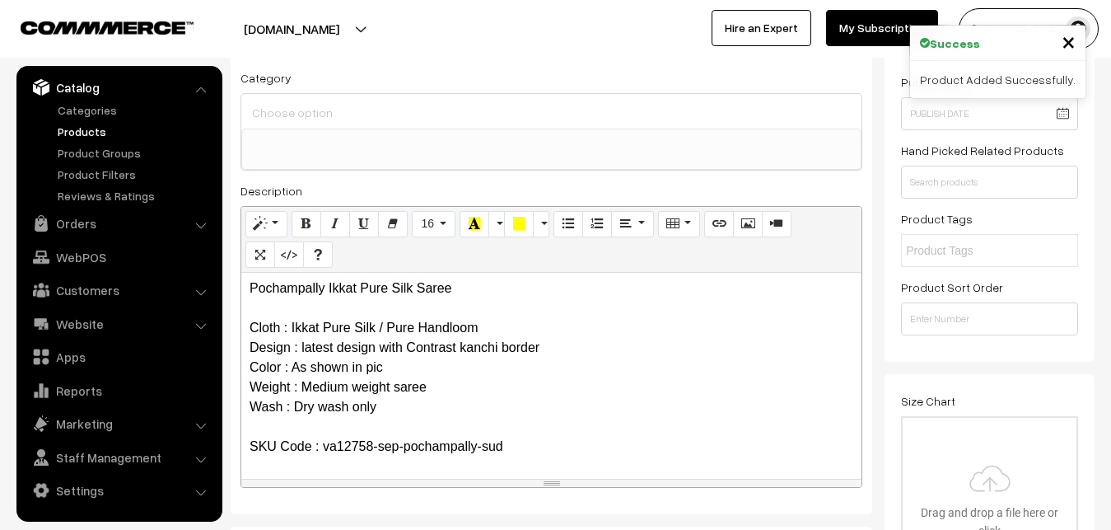
scroll to position [0, 0]
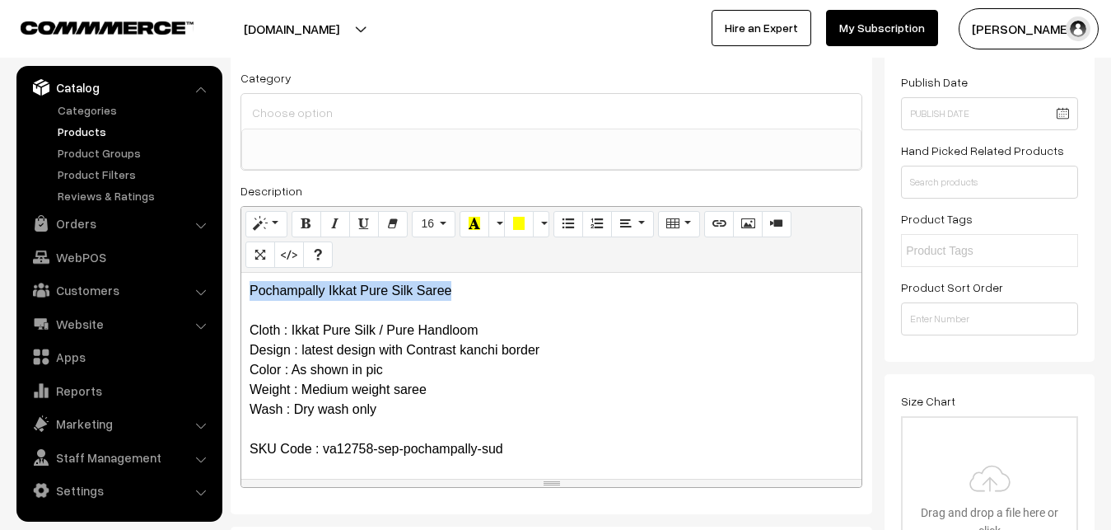
drag, startPoint x: 464, startPoint y: 295, endPoint x: 174, endPoint y: 290, distance: 289.9
click at [241, 290] on div "Pochampally Ikkat Pure Silk Saree Cloth : Ikkat Pure Silk / Pure Handloom Desig…" at bounding box center [551, 376] width 620 height 206
copy p "Pochampally Ikkat Pure Silk Saree"
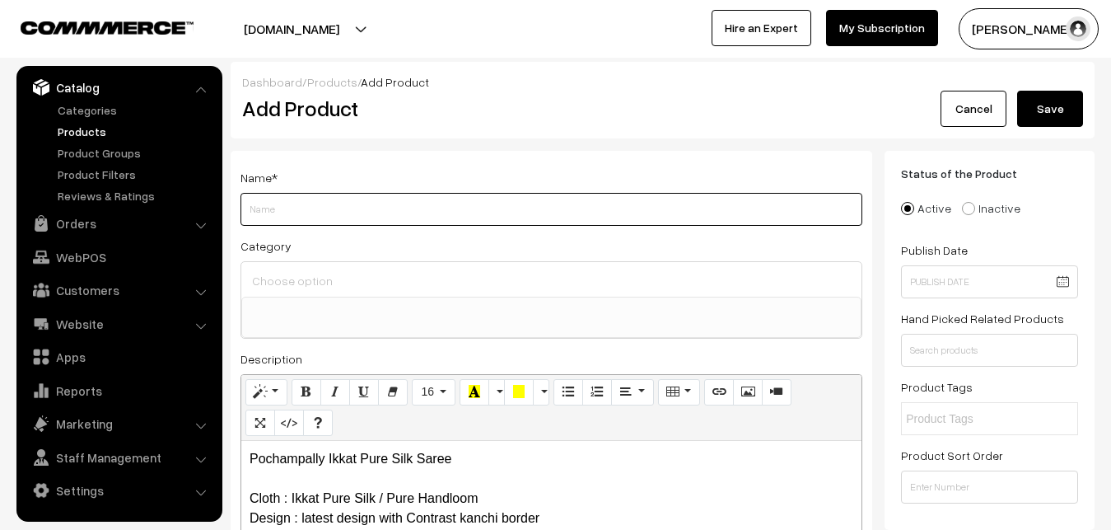
click at [291, 203] on input "Weight" at bounding box center [551, 209] width 622 height 33
paste input "Pochampally Ikkat Pure Silk Saree"
type input "Pochampally Ikkat Pure Silk Saree"
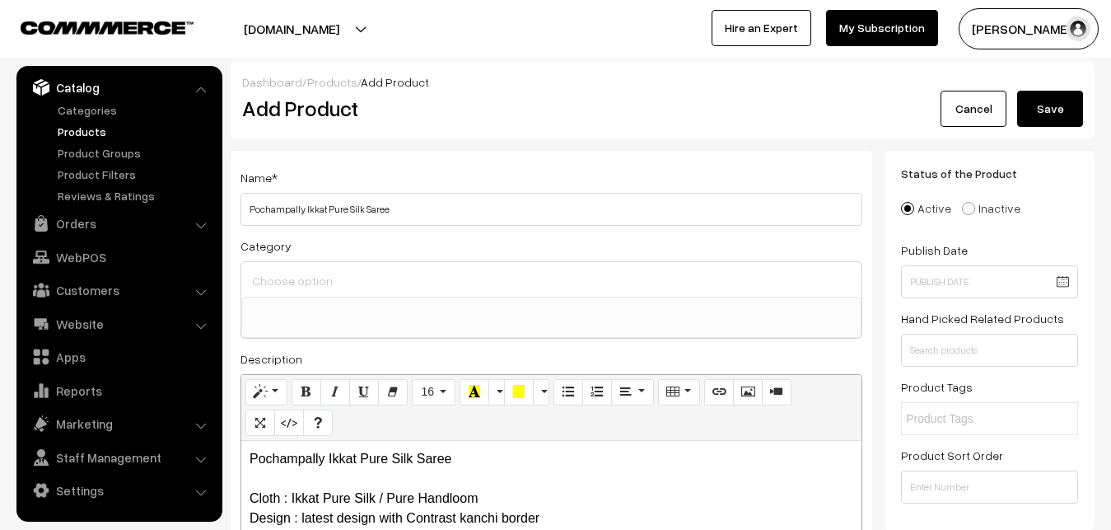
click at [293, 281] on input at bounding box center [551, 280] width 607 height 24
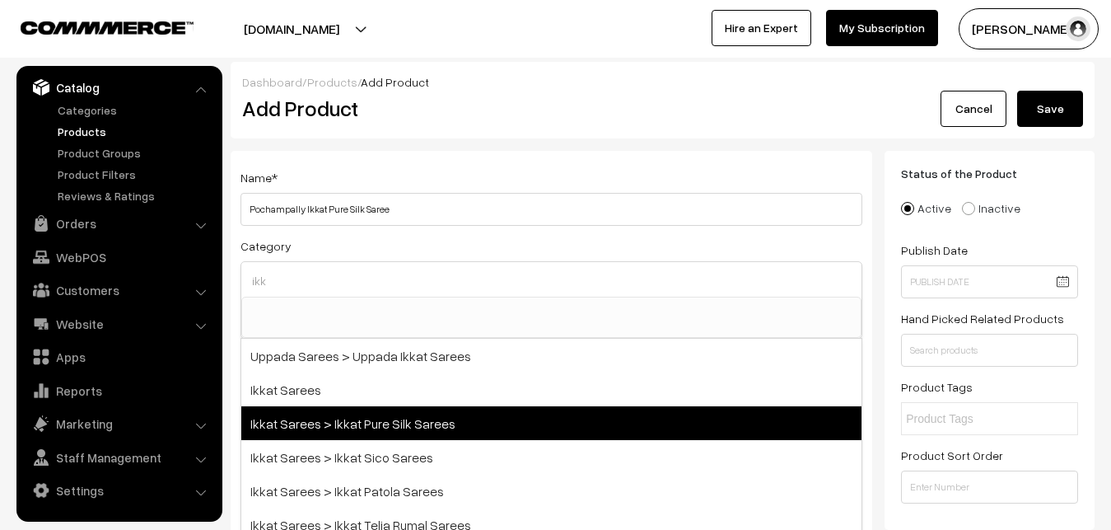
type input "ikk"
click at [367, 419] on span "Ikkat Sarees > Ikkat Pure Silk Sarees" at bounding box center [551, 423] width 620 height 34
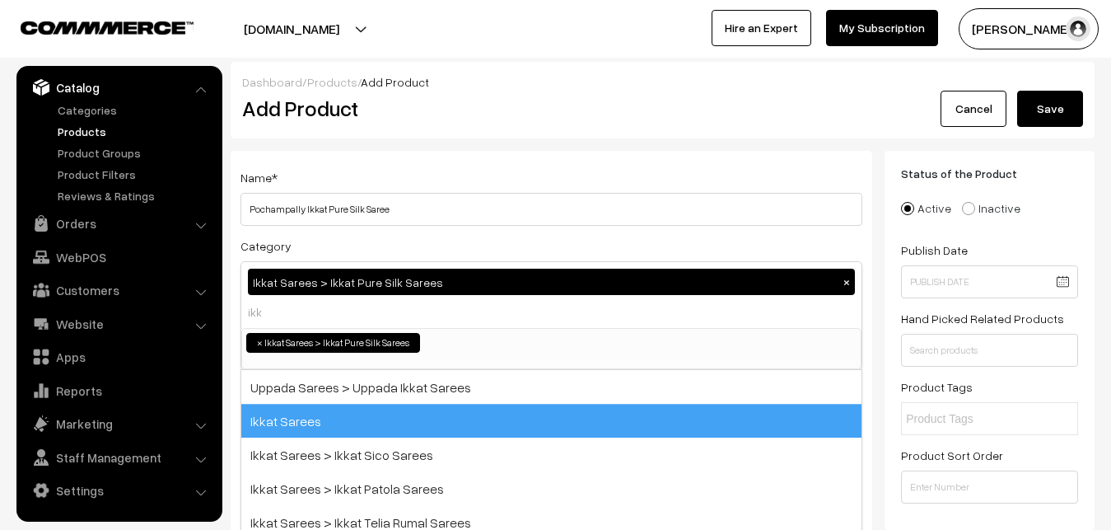
select select "20"
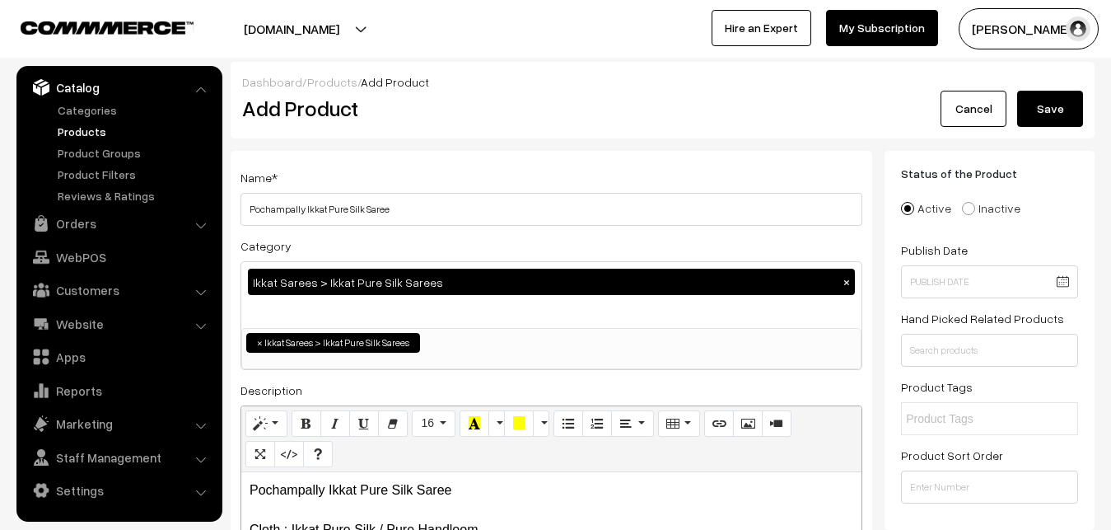
scroll to position [336, 0]
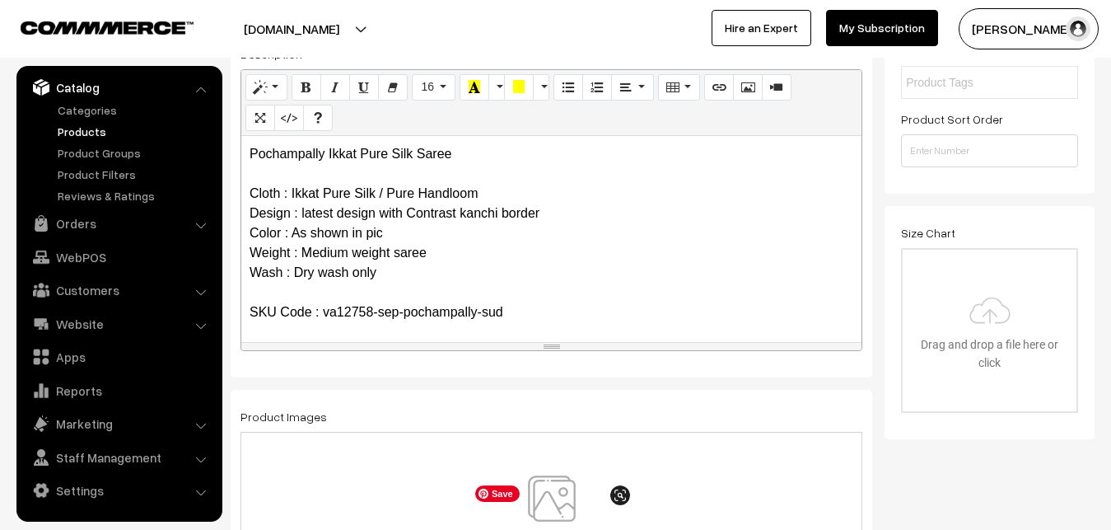
click at [558, 500] on img at bounding box center [552, 523] width 170 height 96
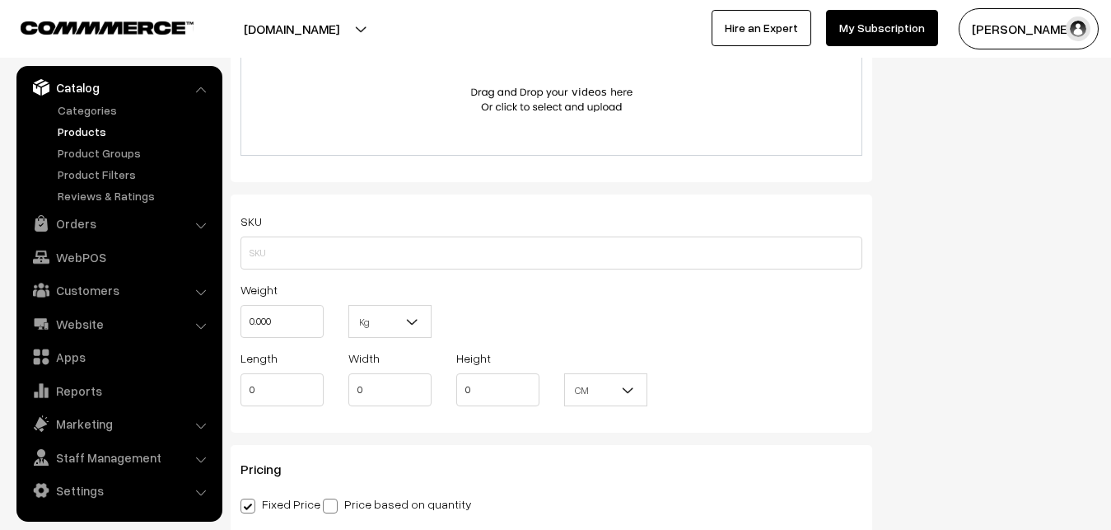
scroll to position [1092, 0]
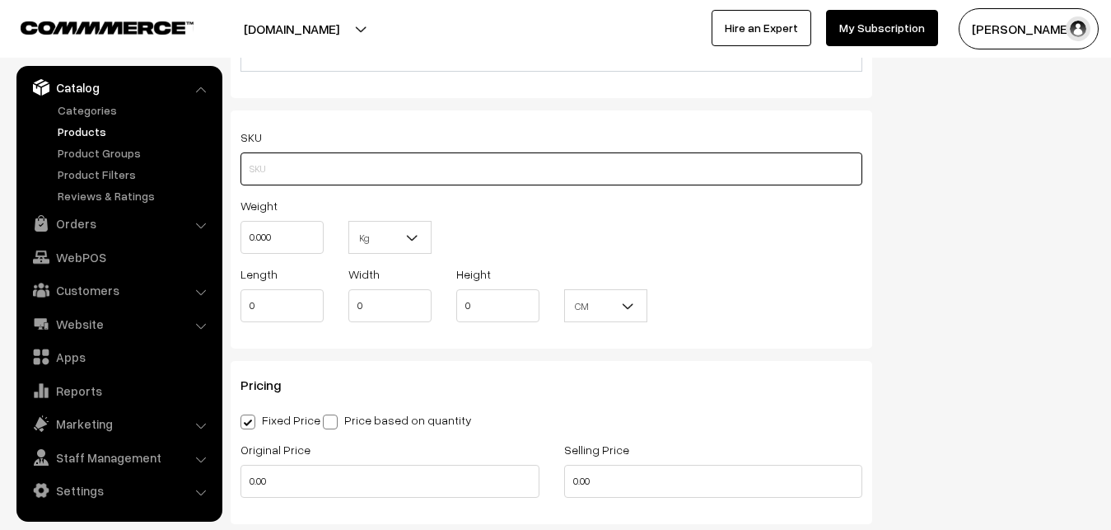
click at [373, 163] on input "text" at bounding box center [551, 168] width 622 height 33
paste input "va12758-sep-pochampally-sud"
type input "va12758-sep-pochampally-sud"
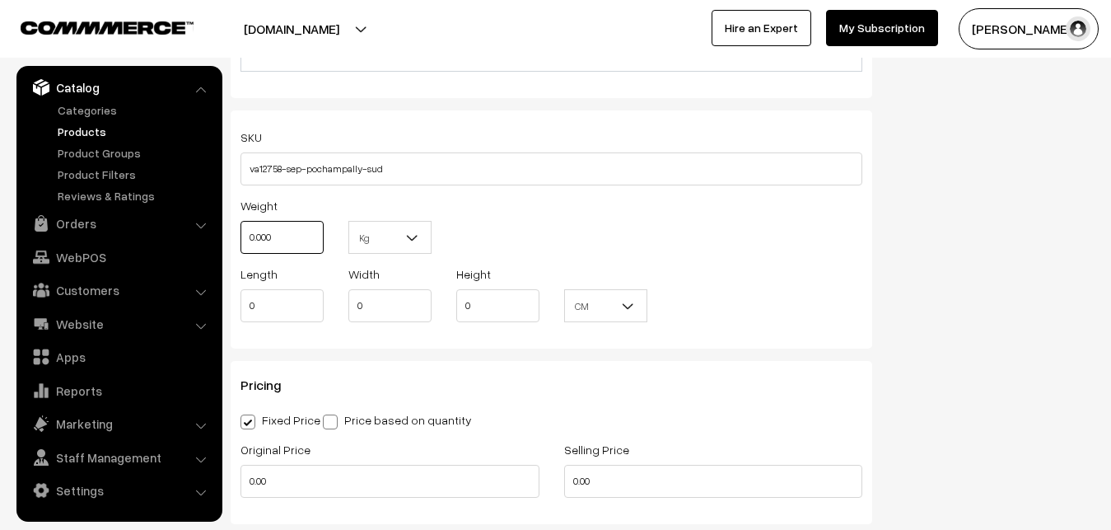
drag, startPoint x: 305, startPoint y: 233, endPoint x: 219, endPoint y: 233, distance: 85.6
click at [240, 233] on input "0.000" at bounding box center [281, 237] width 83 height 33
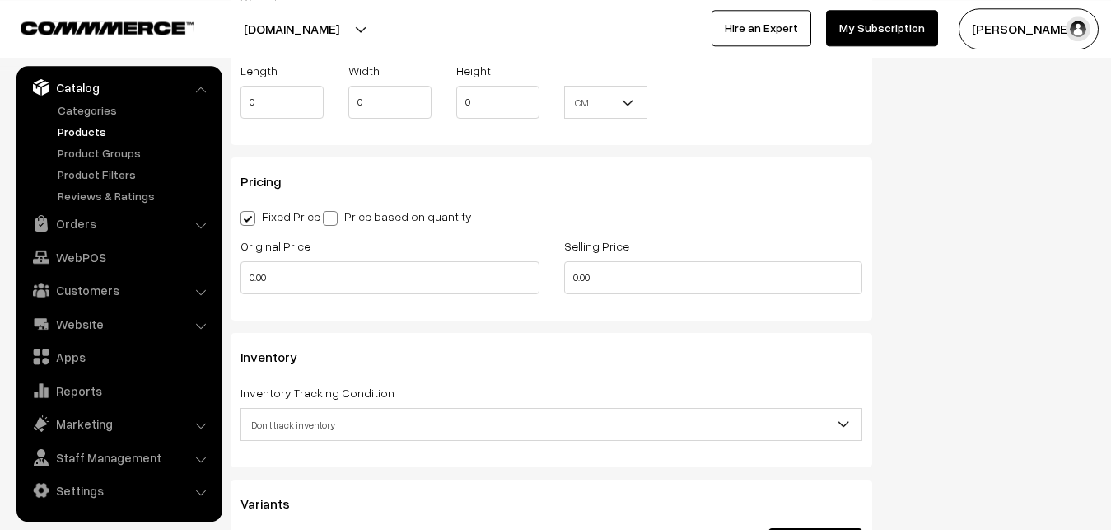
scroll to position [1344, 0]
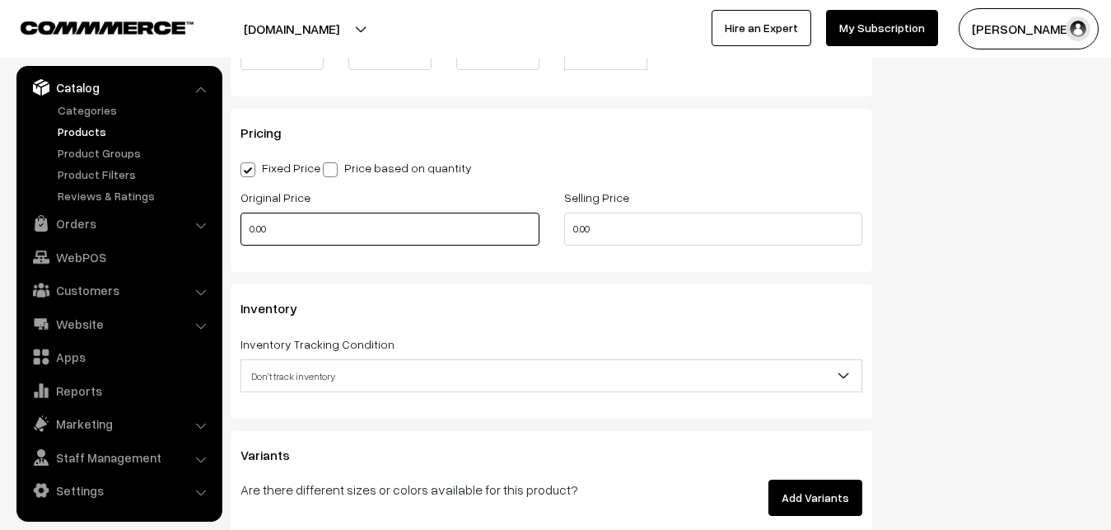
type input "0.80"
drag, startPoint x: 299, startPoint y: 222, endPoint x: 226, endPoint y: 222, distance: 72.5
click at [240, 222] on input "0.00" at bounding box center [389, 228] width 299 height 33
type input "11300"
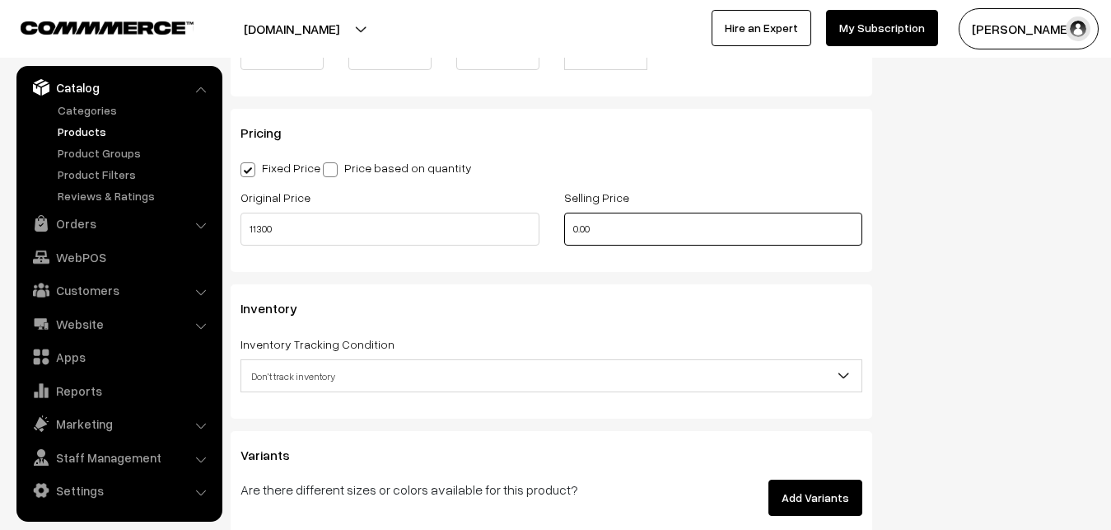
drag, startPoint x: 620, startPoint y: 231, endPoint x: 467, endPoint y: 222, distance: 153.4
click at [564, 222] on input "0.00" at bounding box center [713, 228] width 299 height 33
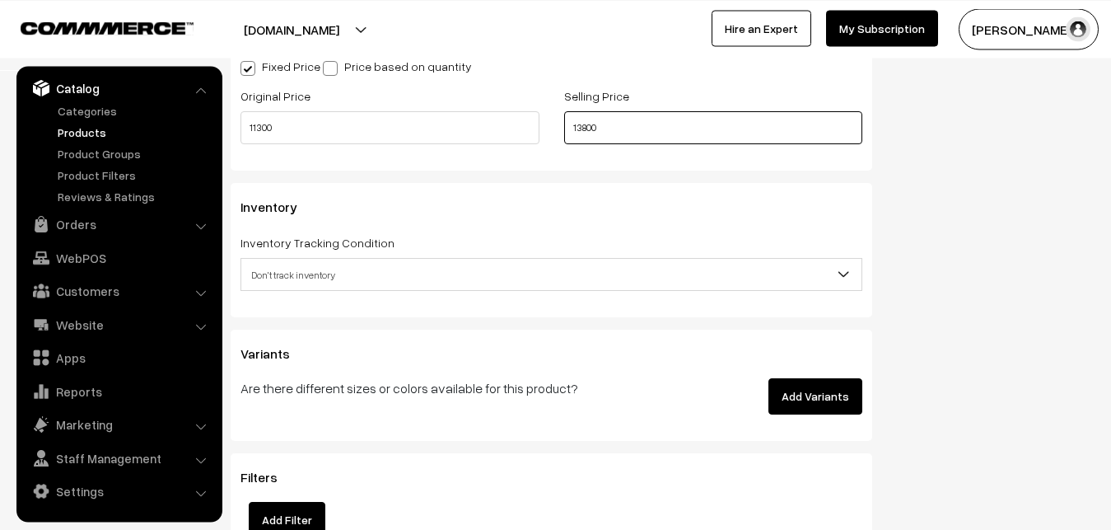
scroll to position [1512, 0]
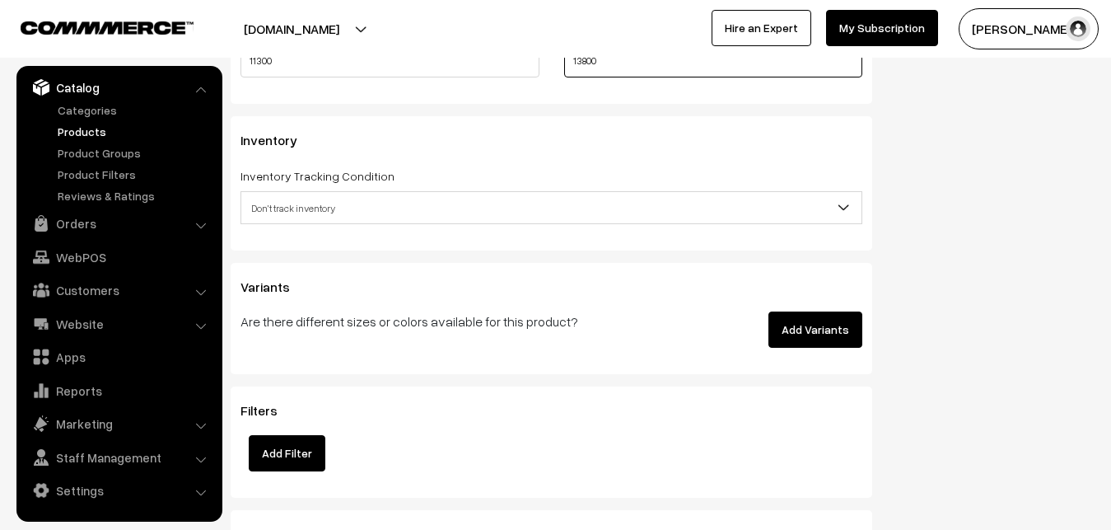
type input "13800"
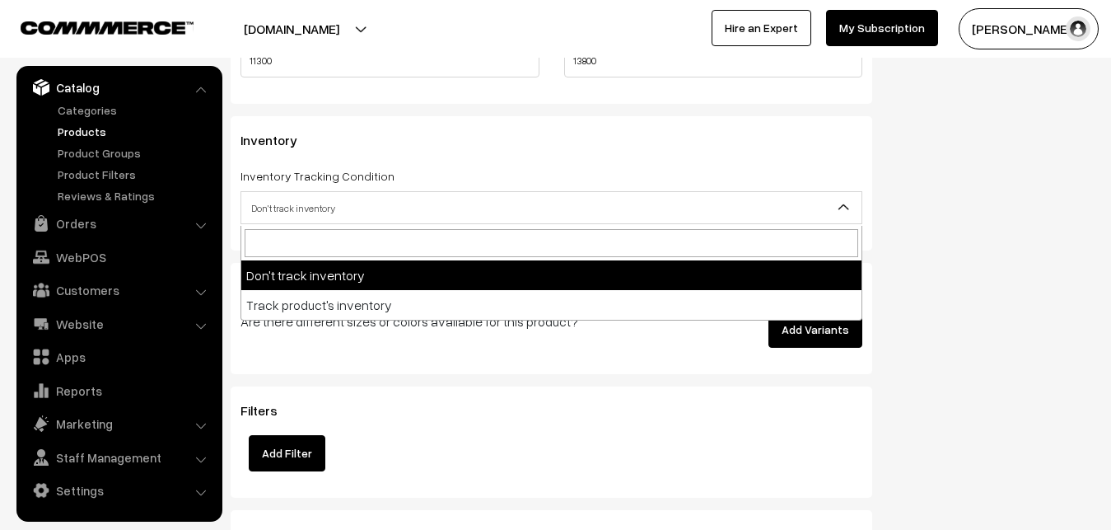
click at [306, 216] on span "Don't track inventory" at bounding box center [551, 208] width 620 height 29
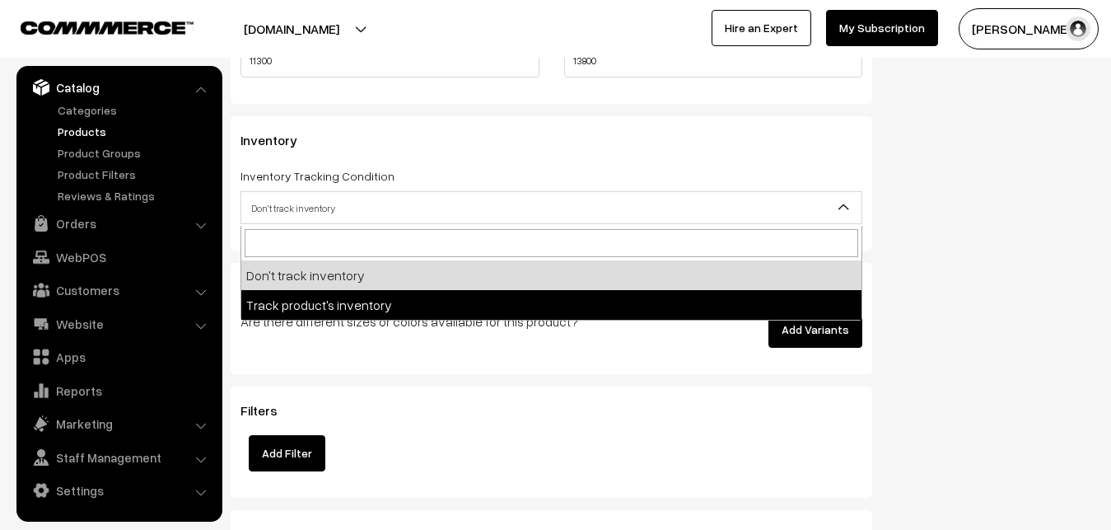
select select "2"
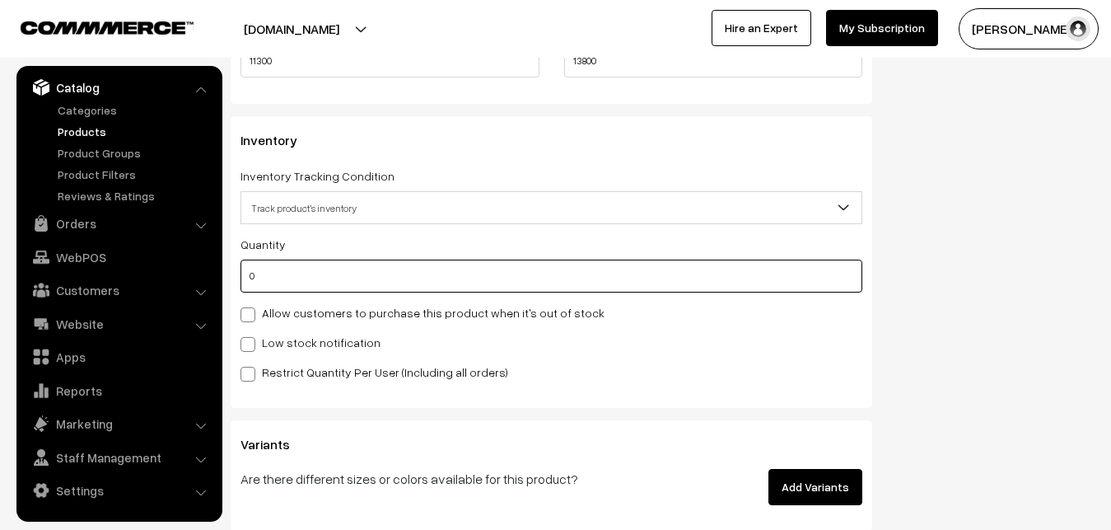
click at [310, 289] on input "0" at bounding box center [551, 275] width 622 height 33
type input "4"
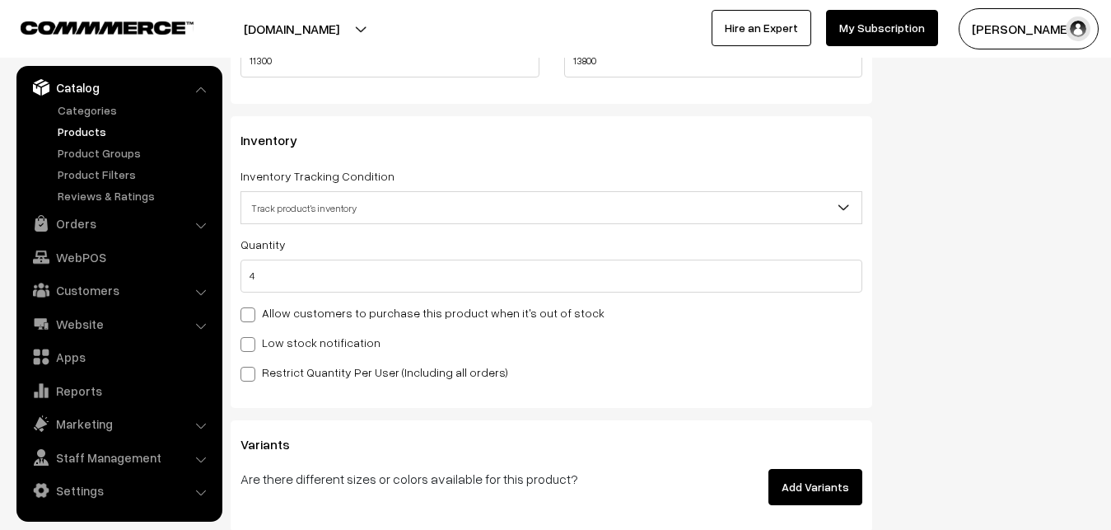
click at [261, 338] on label "Low stock notification" at bounding box center [310, 342] width 140 height 17
click at [251, 338] on input "Low stock notification" at bounding box center [245, 341] width 11 height 11
checkbox input "true"
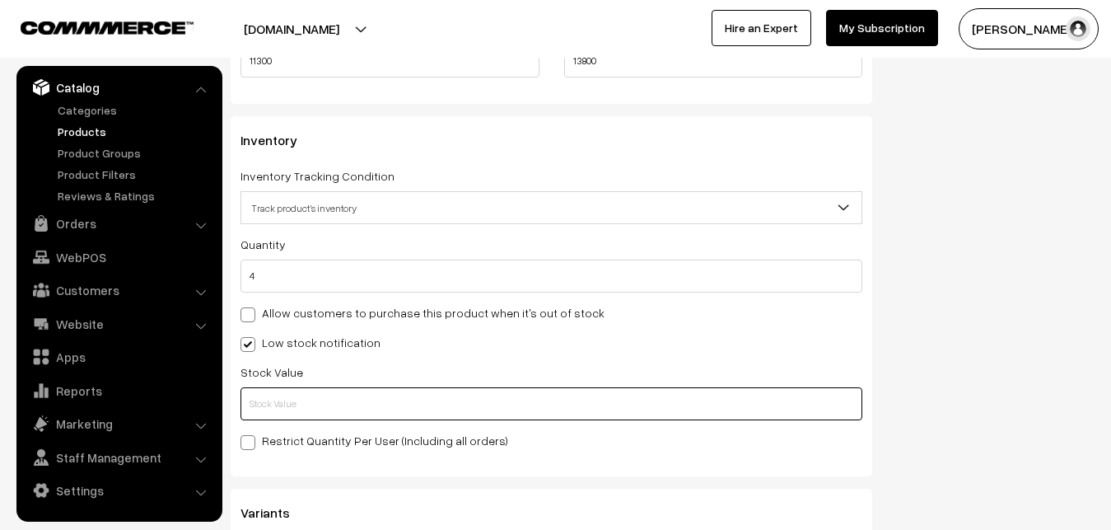
click at [283, 398] on input "text" at bounding box center [551, 403] width 622 height 33
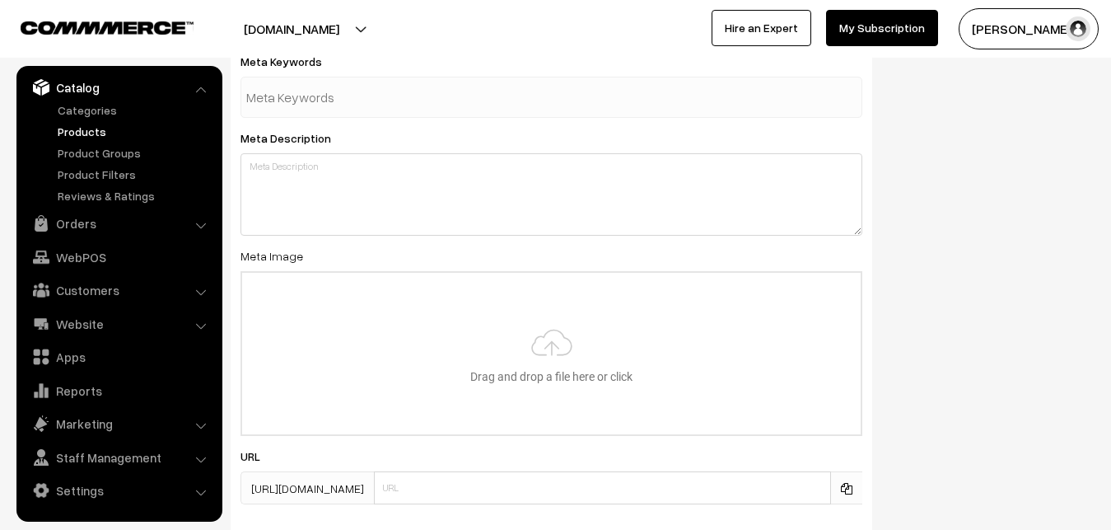
scroll to position [2352, 0]
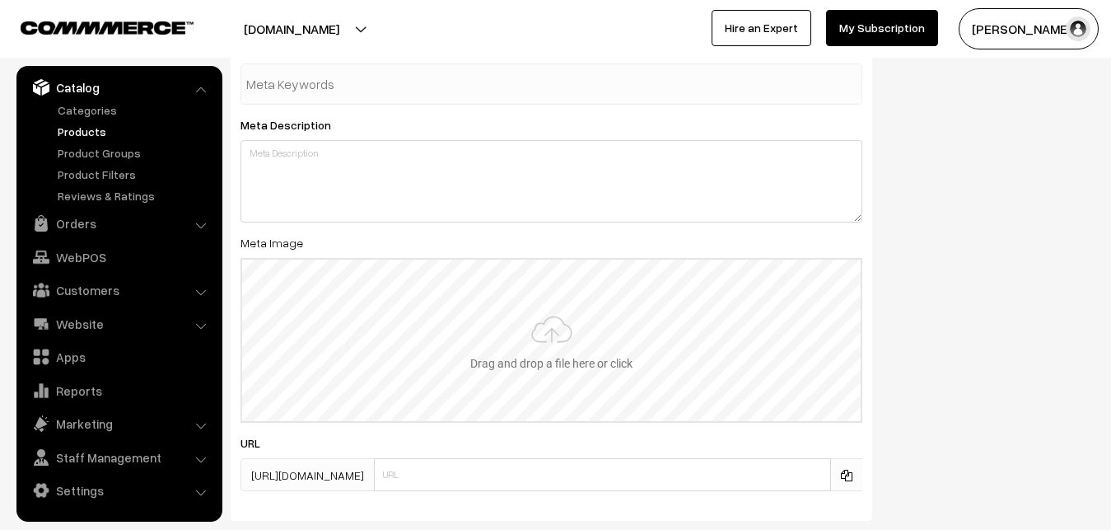
type input "2"
click at [554, 301] on input "file" at bounding box center [551, 339] width 618 height 161
type input "C:\fakepath\ikkat-saree-va12758-sep.jpeg"
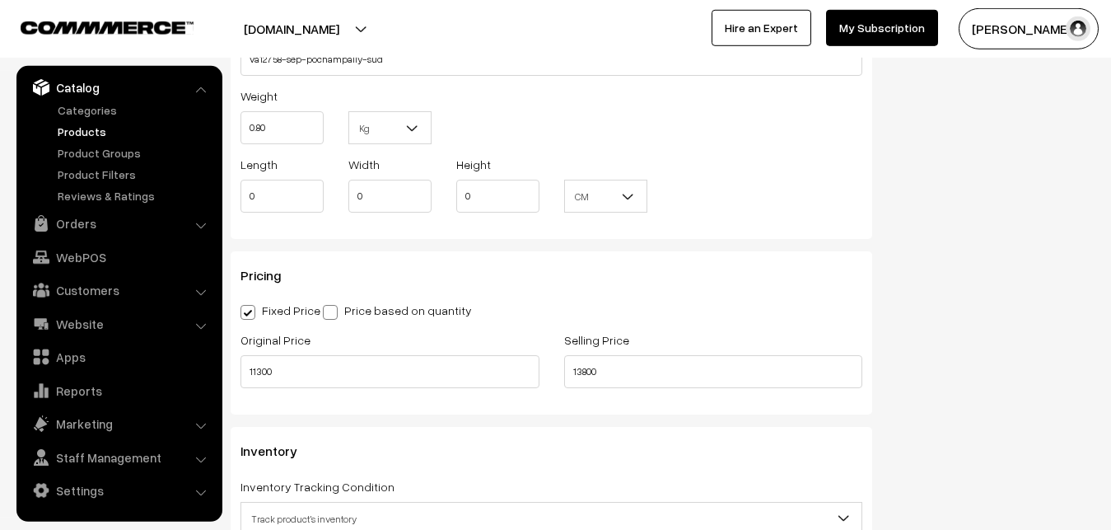
scroll to position [0, 0]
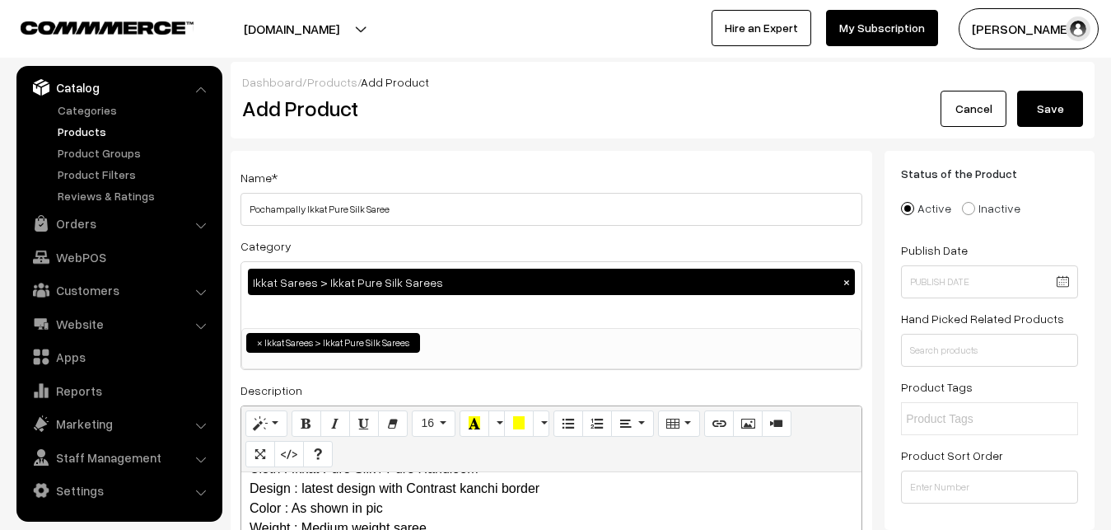
click at [1045, 114] on button "Save" at bounding box center [1050, 109] width 66 height 36
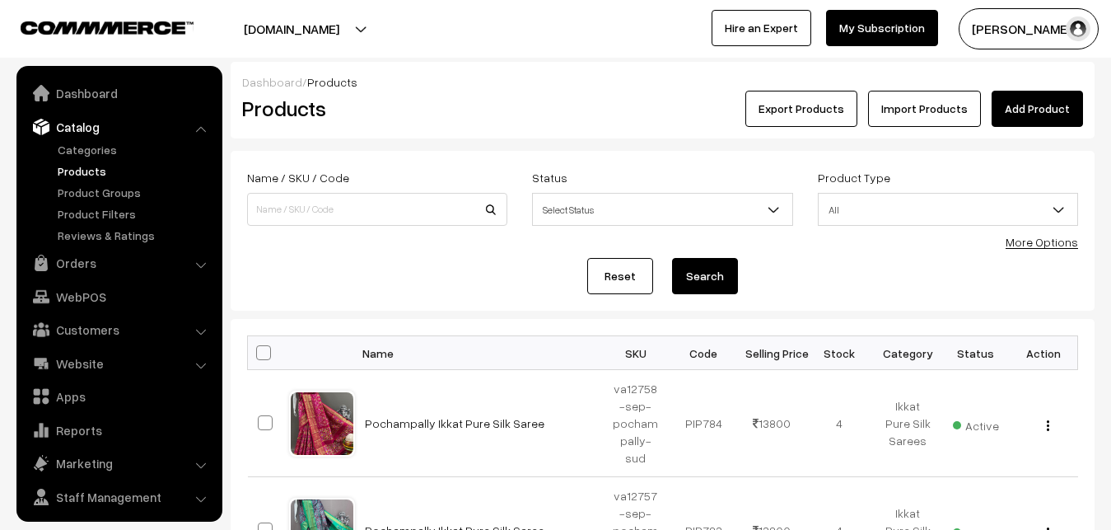
scroll to position [40, 0]
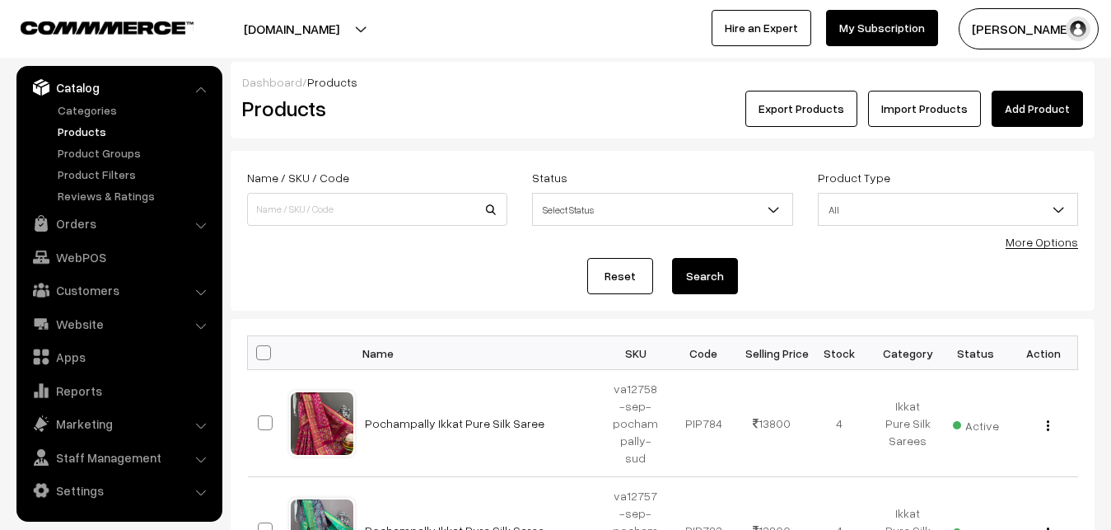
click at [576, 100] on div "Export Products Import Products Add Product" at bounding box center [806, 109] width 553 height 36
click at [1043, 103] on link "Add Product" at bounding box center [1037, 109] width 91 height 36
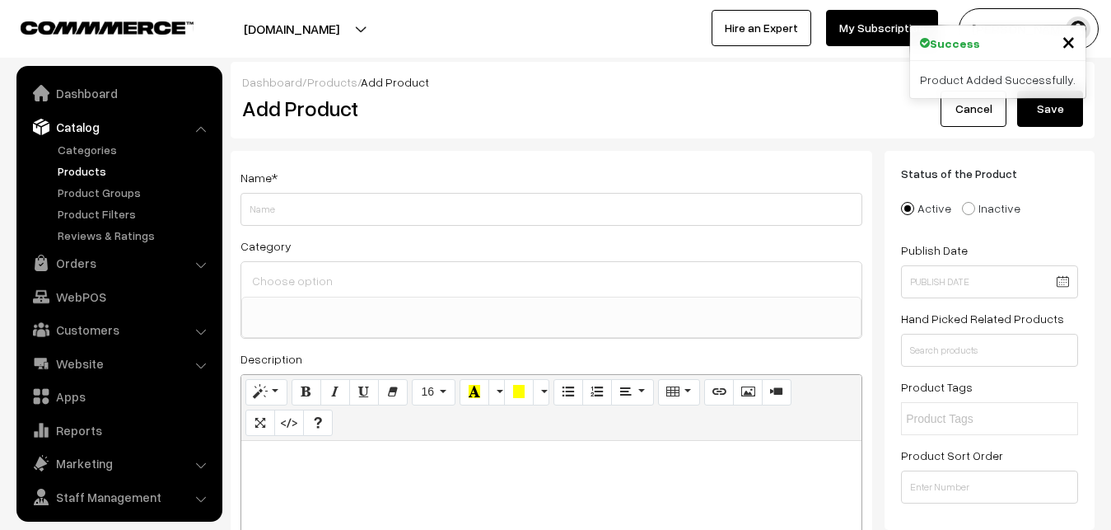
select select
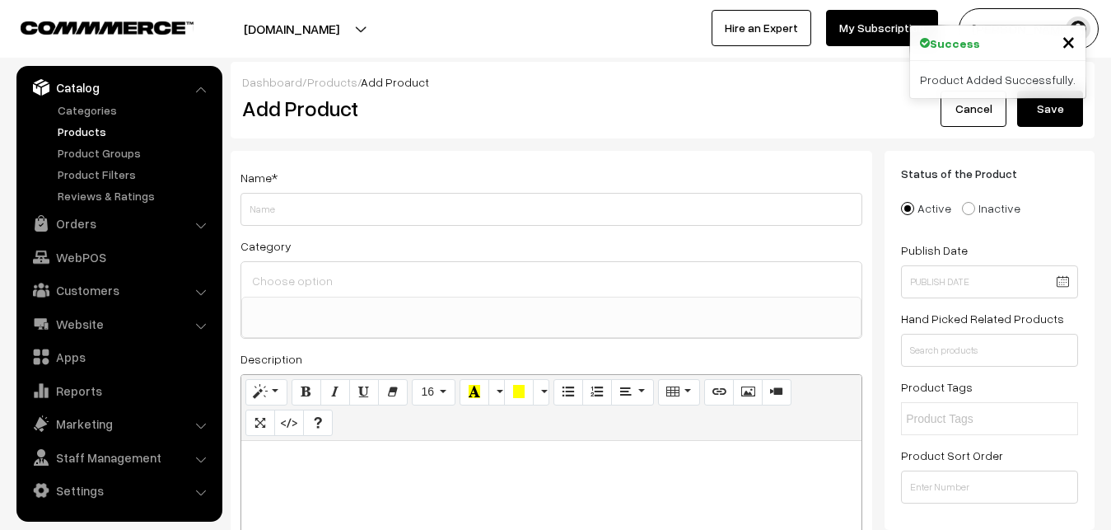
paste div
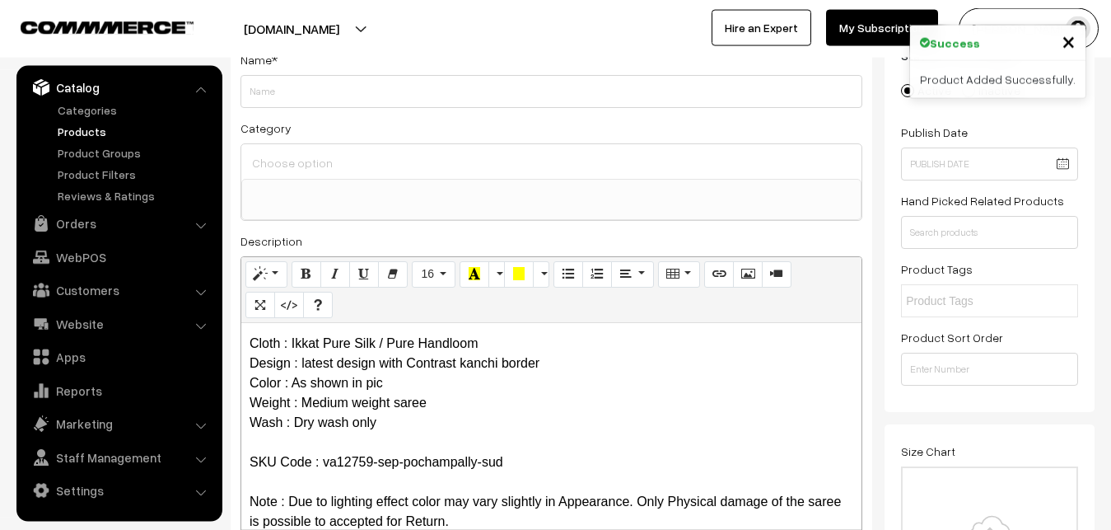
scroll to position [0, 0]
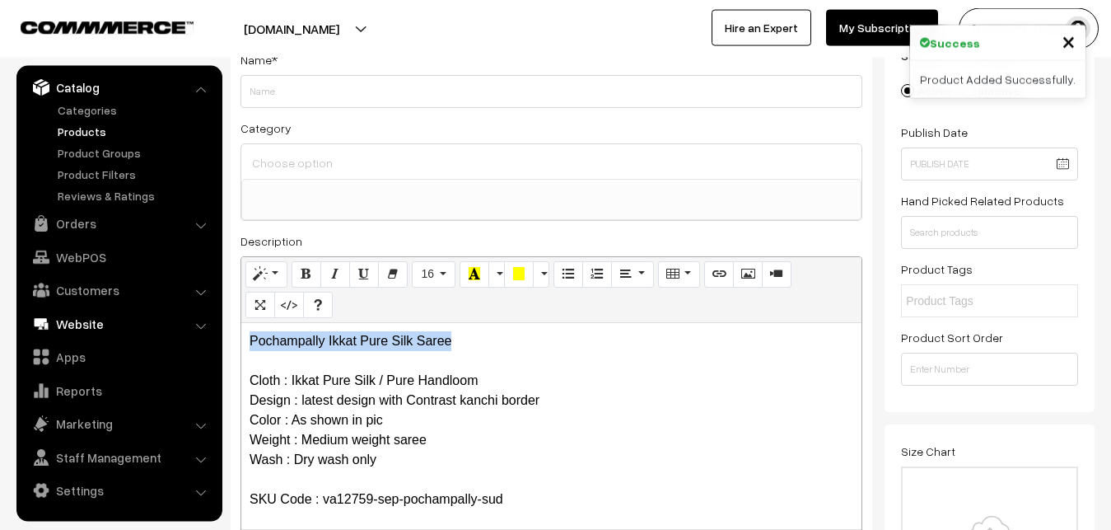
drag, startPoint x: 491, startPoint y: 342, endPoint x: 149, endPoint y: 313, distance: 343.0
click at [241, 323] on div "Pochampally Ikkat Pure Silk Saree Cloth : Ikkat Pure Silk / Pure Handloom Desig…" at bounding box center [551, 426] width 620 height 206
copy p "Pochampally Ikkat Pure Silk Saree"
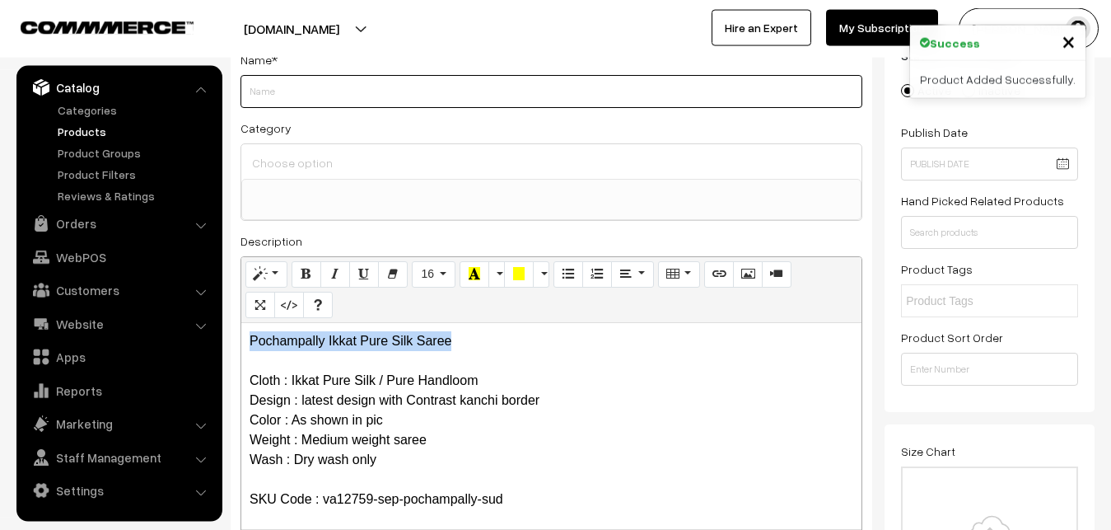
click at [290, 96] on input "Weight" at bounding box center [551, 91] width 622 height 33
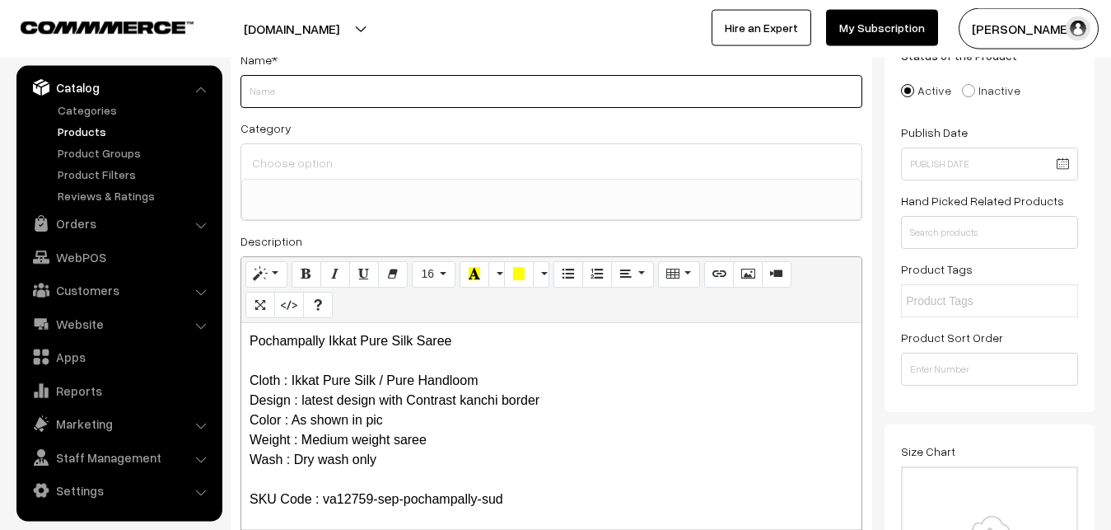
paste input "Pochampally Ikkat Pure Silk Saree"
type input "Pochampally Ikkat Pure Silk Saree"
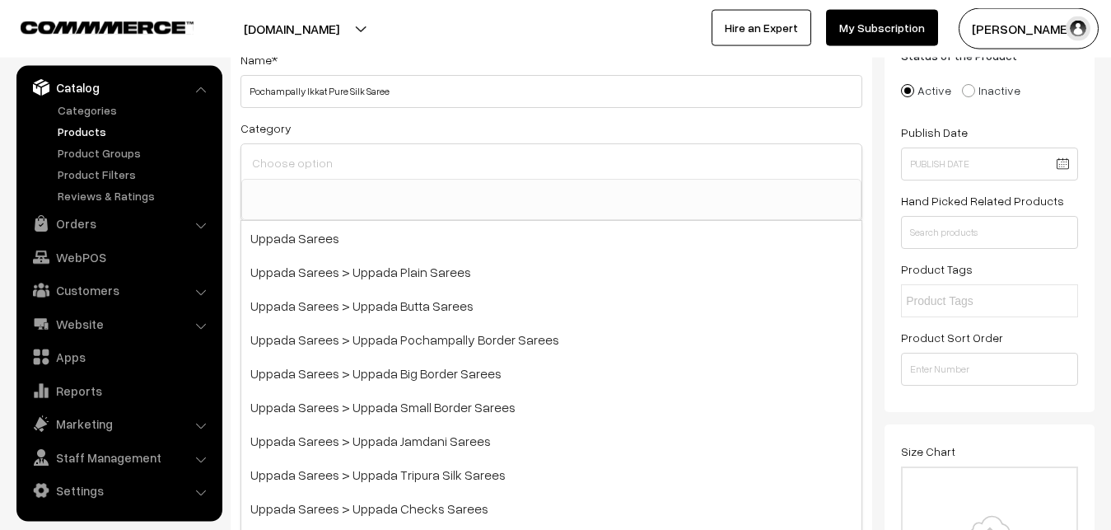
click at [294, 152] on input at bounding box center [551, 163] width 607 height 24
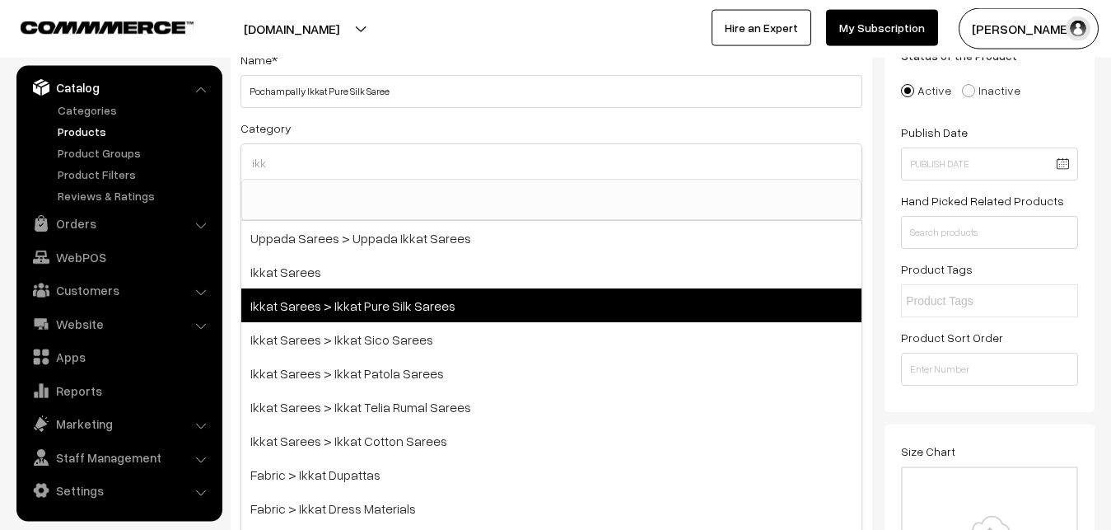
type input "ikk"
click at [353, 298] on span "Ikkat Sarees > Ikkat Pure Silk Sarees" at bounding box center [551, 305] width 620 height 34
select select "20"
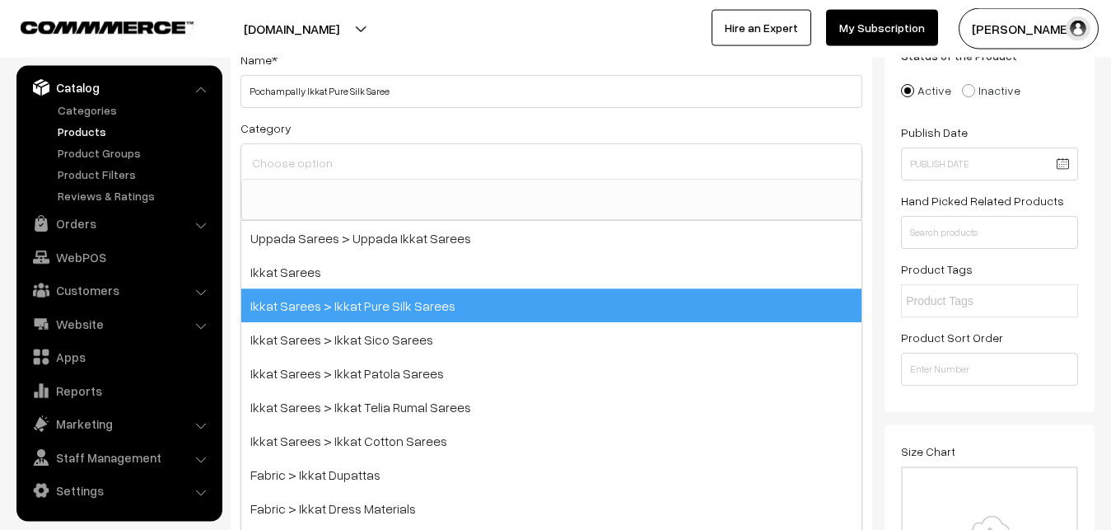
scroll to position [259, 0]
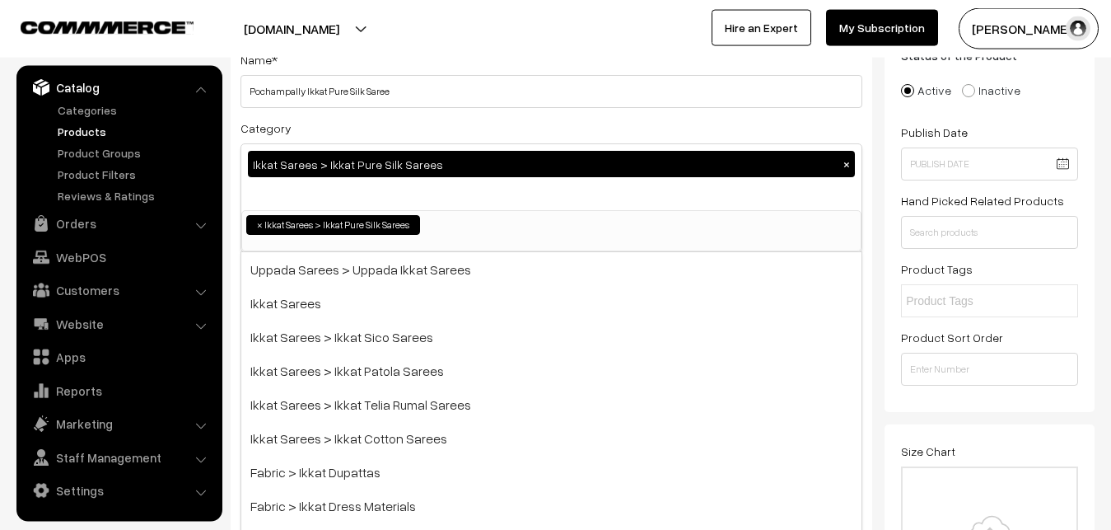
click at [420, 124] on div "Category Ikkat Sarees > Ikkat Pure Silk Sarees × Uppada Sarees Uppada Sarees > …" at bounding box center [551, 185] width 622 height 134
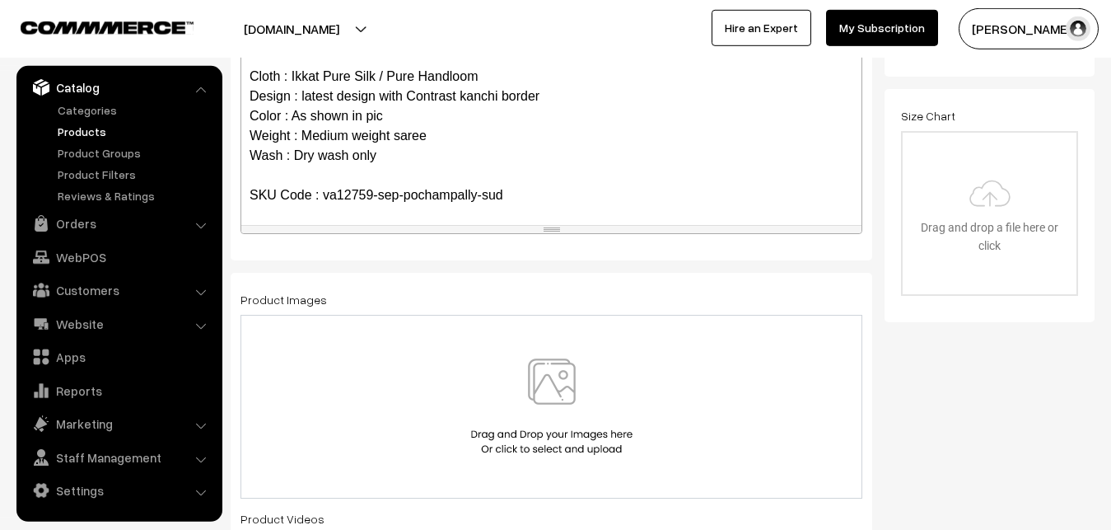
scroll to position [454, 0]
click at [548, 386] on img at bounding box center [552, 405] width 170 height 96
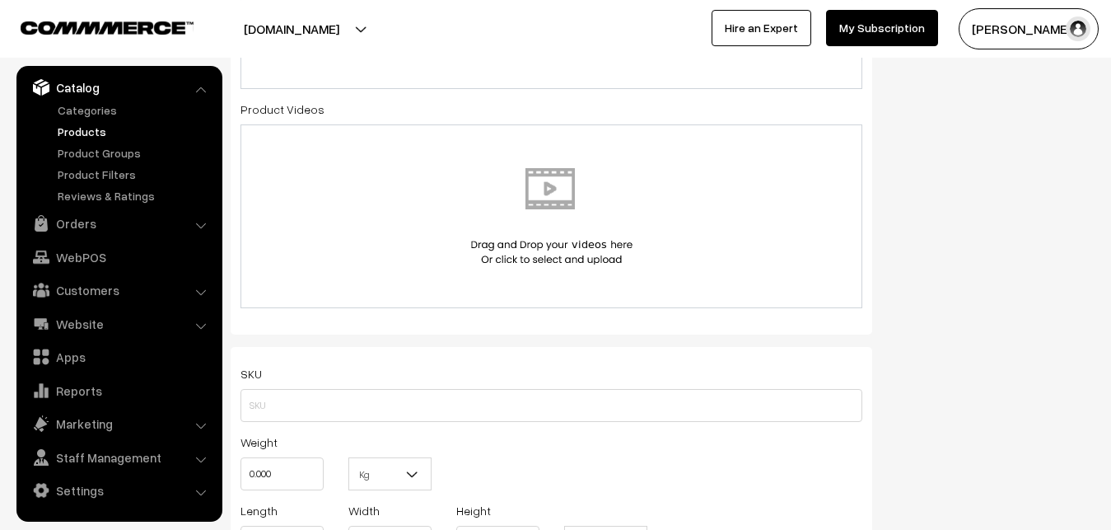
scroll to position [958, 0]
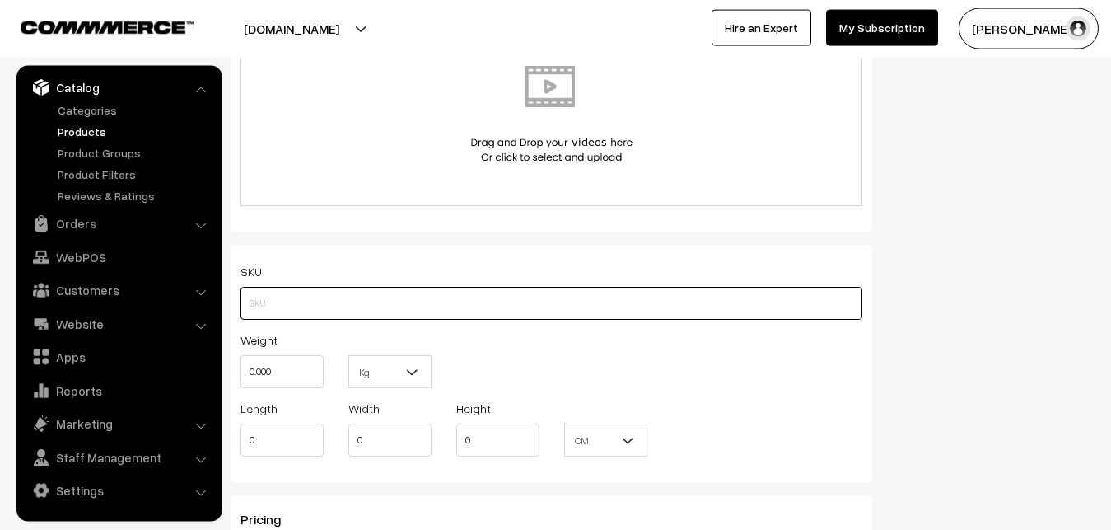
click at [285, 311] on input "text" at bounding box center [551, 303] width 622 height 33
paste input "va12759-sep-pochampally-sud"
type input "va12759-sep-pochampally-sud"
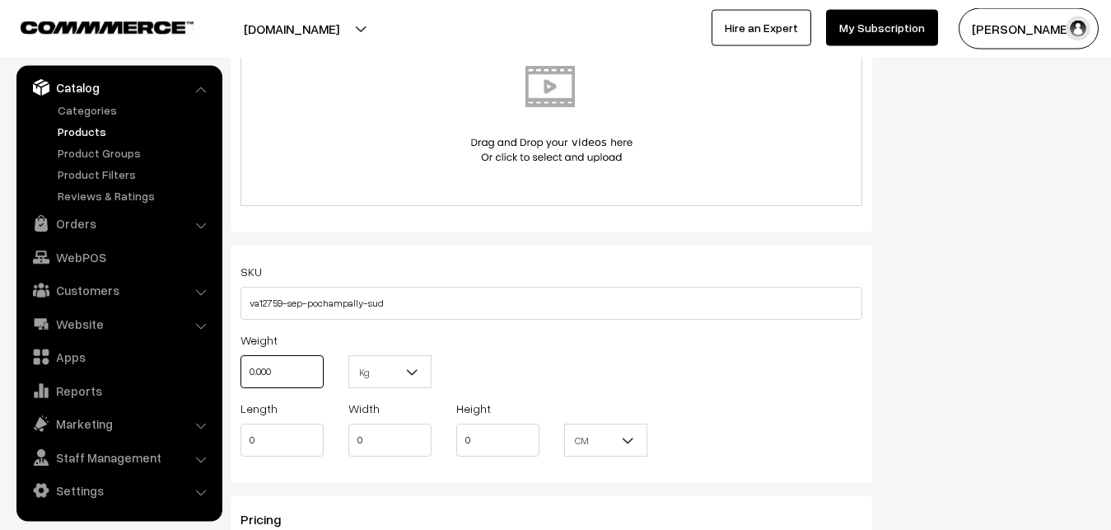
drag, startPoint x: 300, startPoint y: 373, endPoint x: 213, endPoint y: 358, distance: 87.7
click at [240, 358] on input "0.000" at bounding box center [281, 371] width 83 height 33
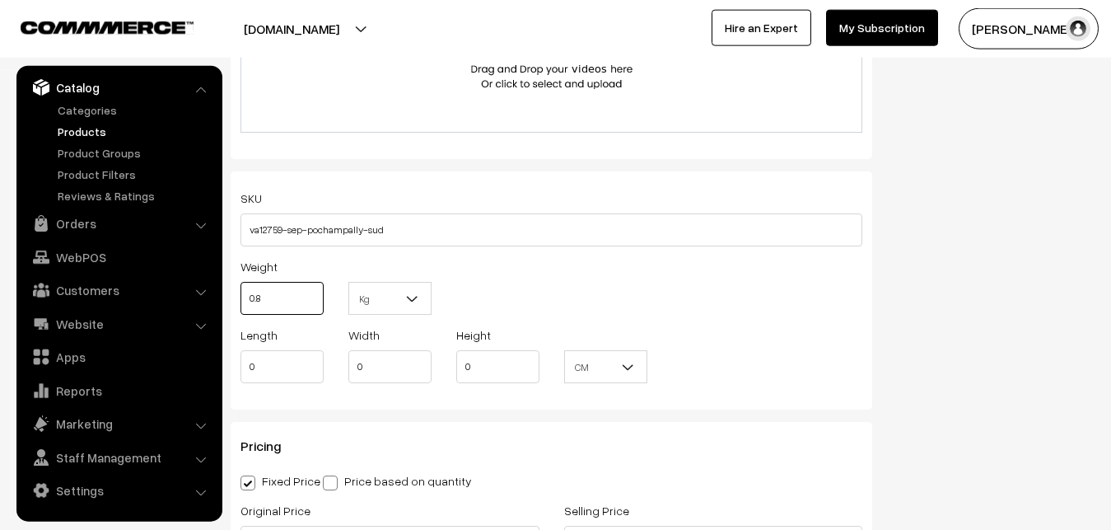
scroll to position [1210, 0]
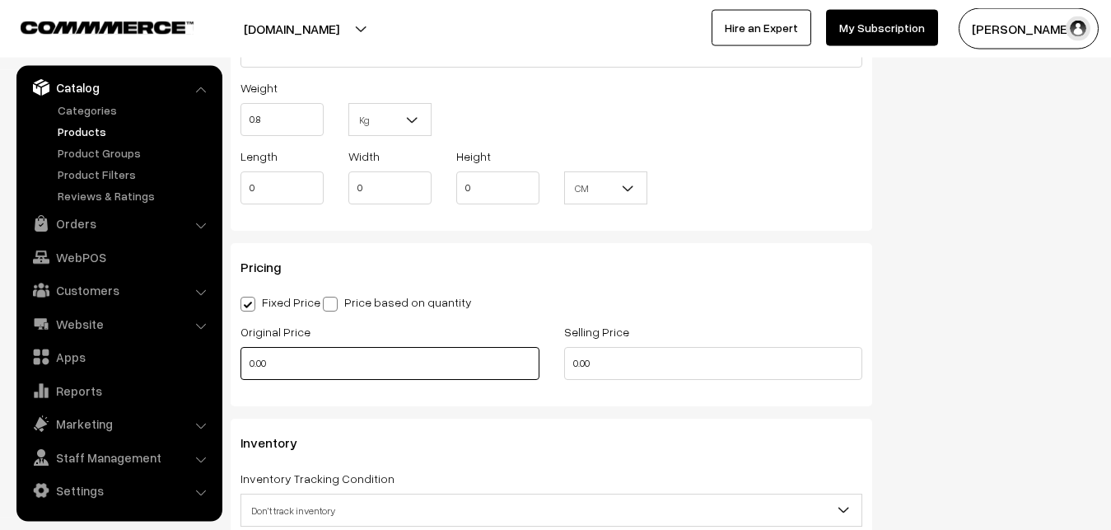
type input "0.80"
drag, startPoint x: 291, startPoint y: 354, endPoint x: 245, endPoint y: 348, distance: 46.5
click at [257, 354] on input "0.00" at bounding box center [389, 363] width 299 height 33
click at [249, 359] on input "0.00" at bounding box center [389, 363] width 299 height 33
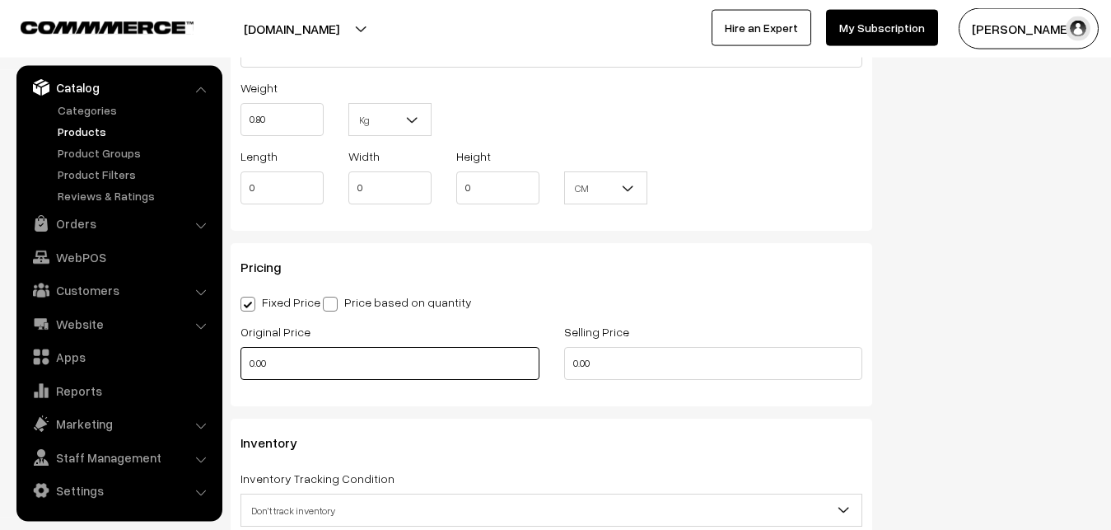
click at [249, 359] on input "0.00" at bounding box center [389, 363] width 299 height 33
drag, startPoint x: 319, startPoint y: 369, endPoint x: 182, endPoint y: 370, distance: 136.7
click at [240, 371] on input "0.00" at bounding box center [389, 363] width 299 height 33
type input "11300"
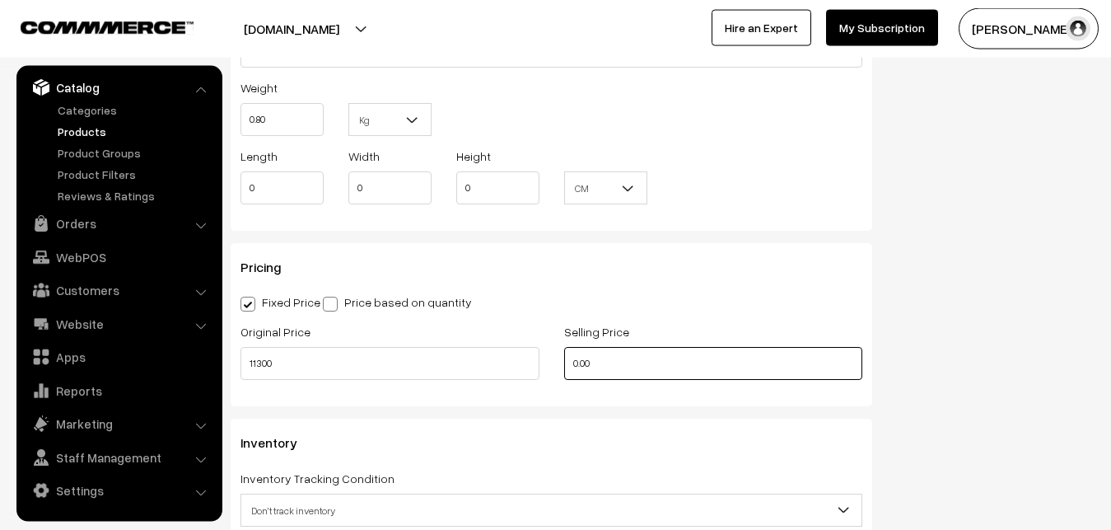
drag, startPoint x: 632, startPoint y: 366, endPoint x: 483, endPoint y: 349, distance: 150.9
click at [564, 349] on input "0.00" at bounding box center [713, 363] width 299 height 33
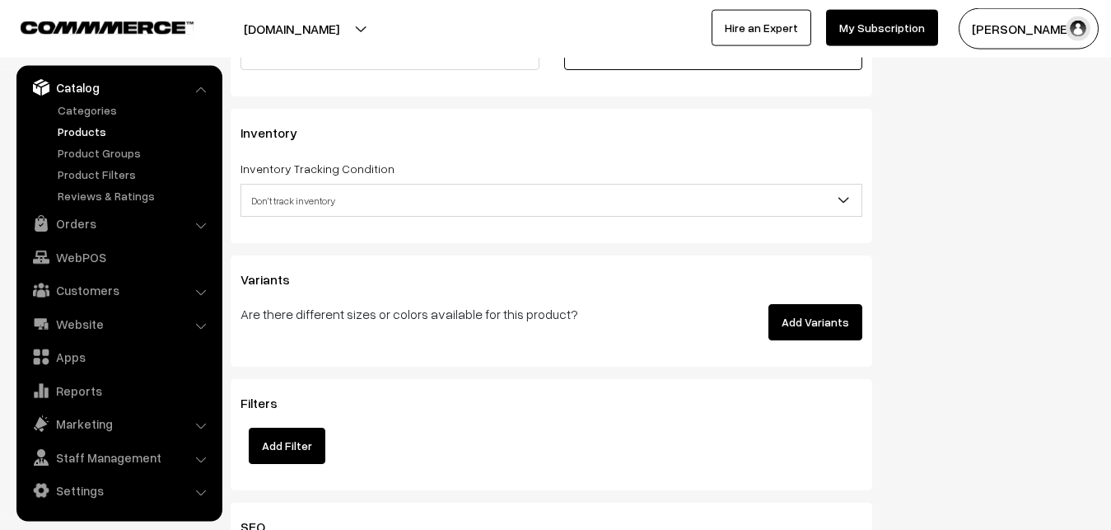
scroll to position [1546, 0]
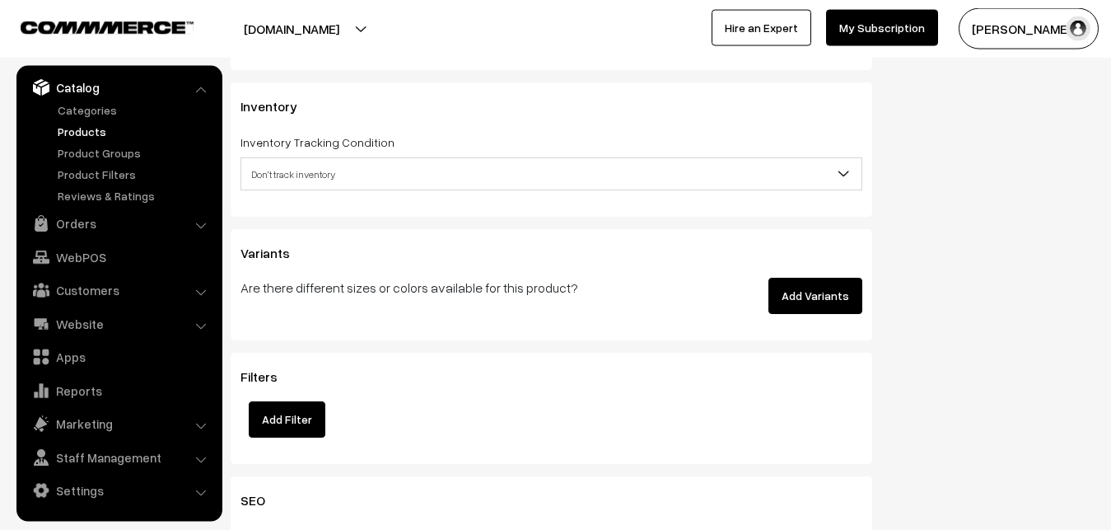
type input "13800"
click at [315, 178] on span "Don't track inventory" at bounding box center [551, 174] width 620 height 29
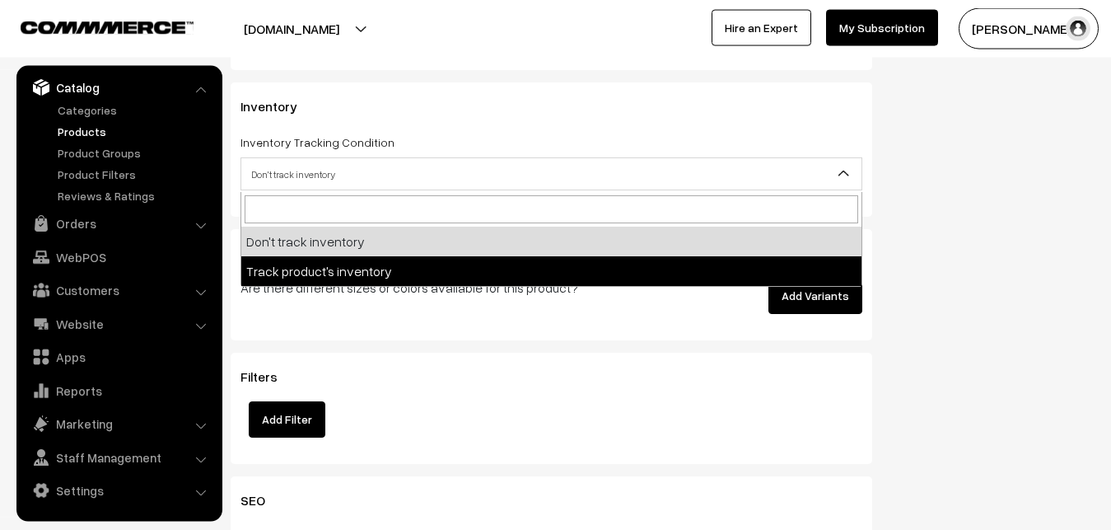
select select "2"
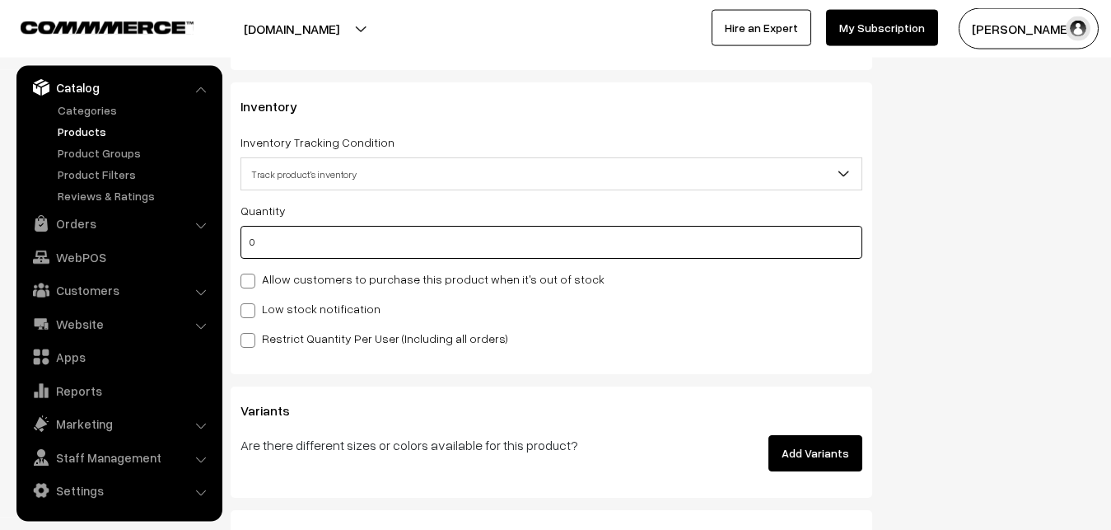
click at [301, 249] on input "0" at bounding box center [551, 242] width 622 height 33
type input "4"
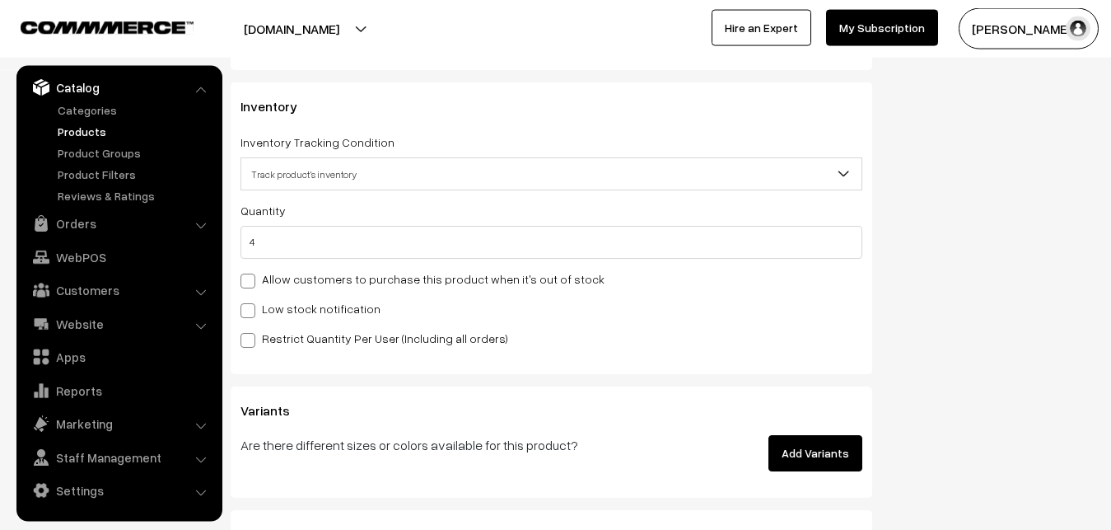
click at [265, 310] on label "Low stock notification" at bounding box center [310, 308] width 140 height 17
click at [251, 310] on input "Low stock notification" at bounding box center [245, 307] width 11 height 11
checkbox input "true"
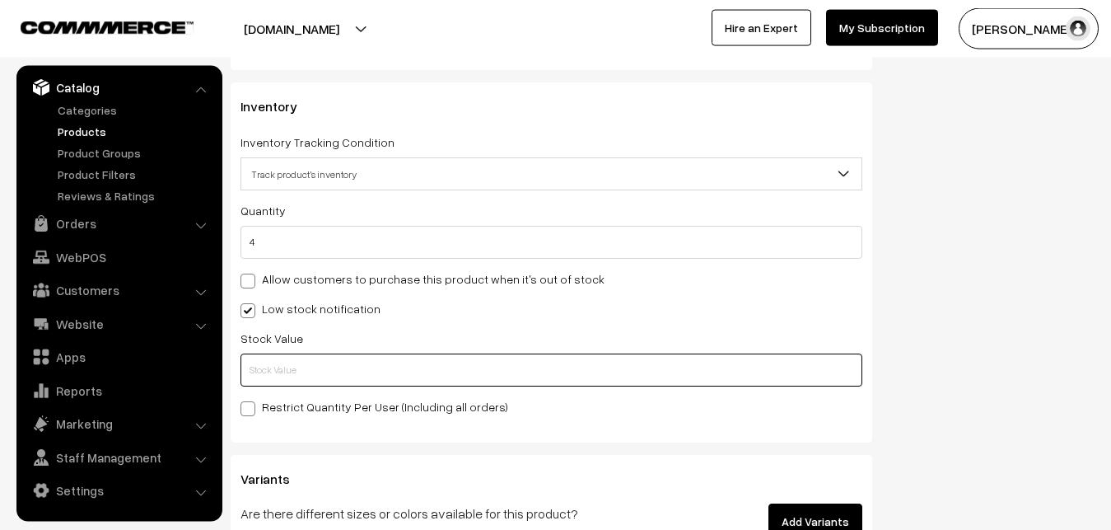
click at [276, 367] on input "text" at bounding box center [551, 369] width 622 height 33
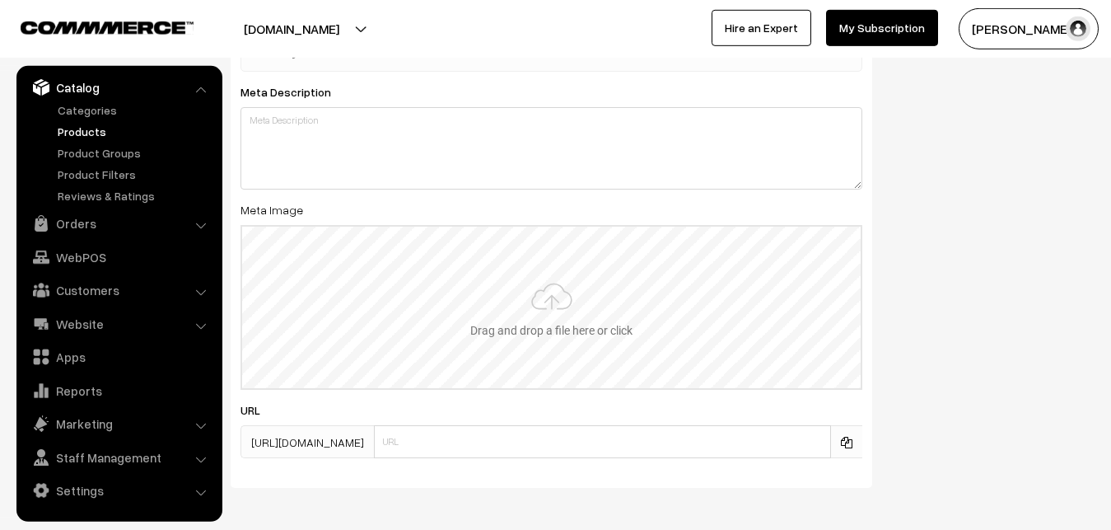
scroll to position [2386, 0]
type input "2"
click at [506, 301] on input "file" at bounding box center [551, 306] width 618 height 161
type input "C:\fakepath\ikkat-saree-va12759-sep.jpeg"
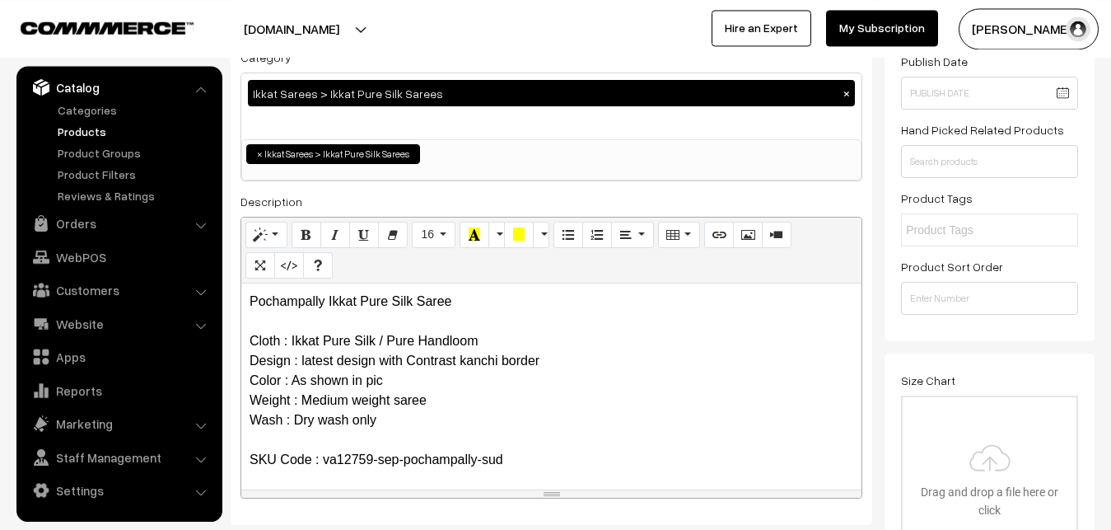
scroll to position [0, 0]
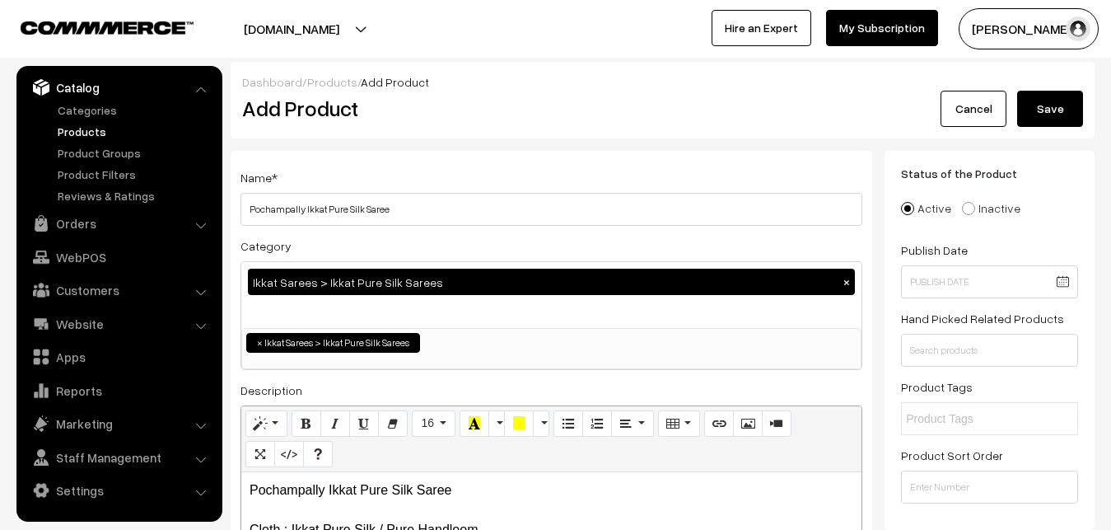
click at [1052, 105] on button "Save" at bounding box center [1050, 109] width 66 height 36
